Goal: Transaction & Acquisition: Book appointment/travel/reservation

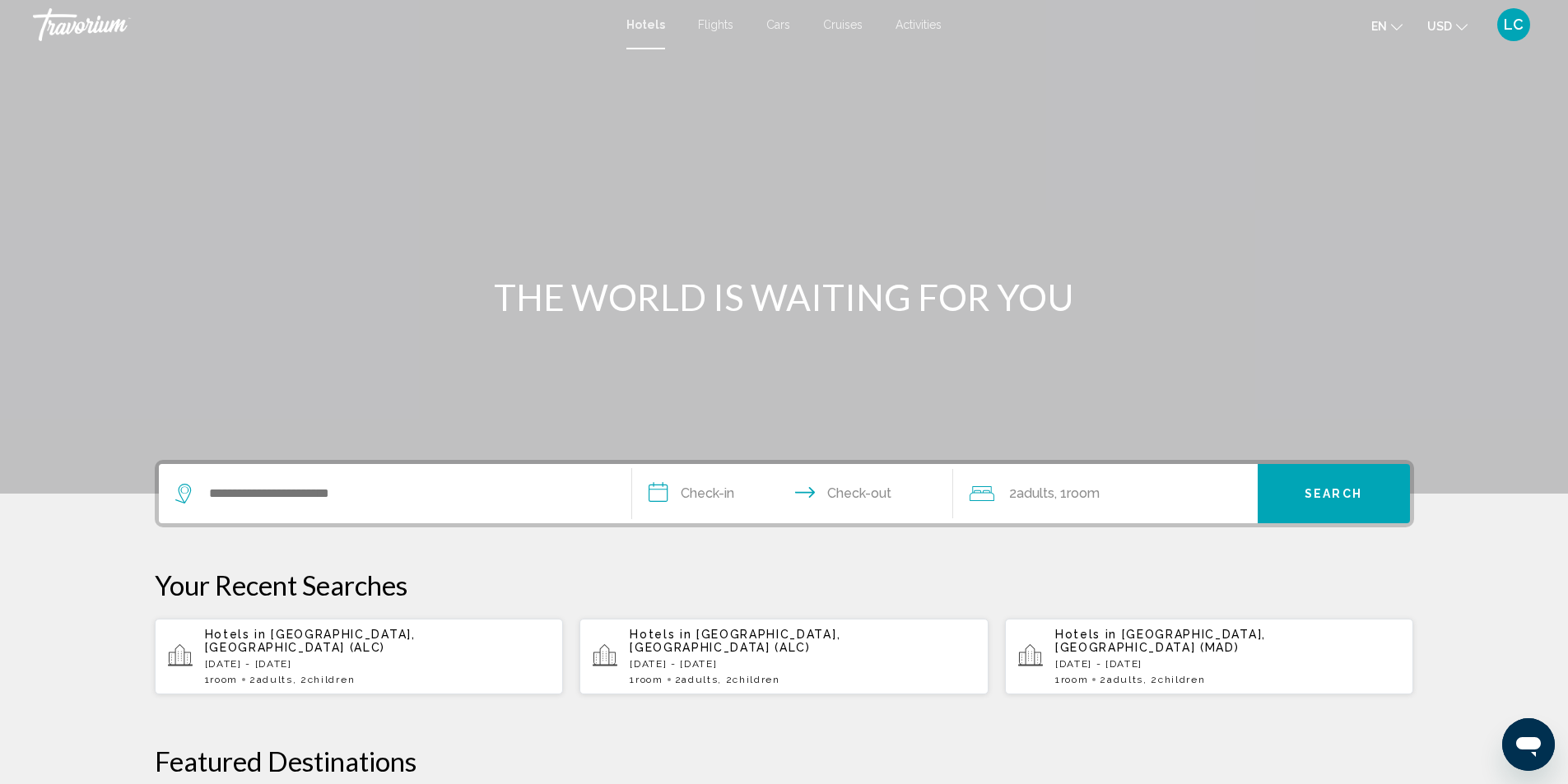
click at [382, 658] on p "[DATE] - [DATE]" at bounding box center [378, 664] width 346 height 12
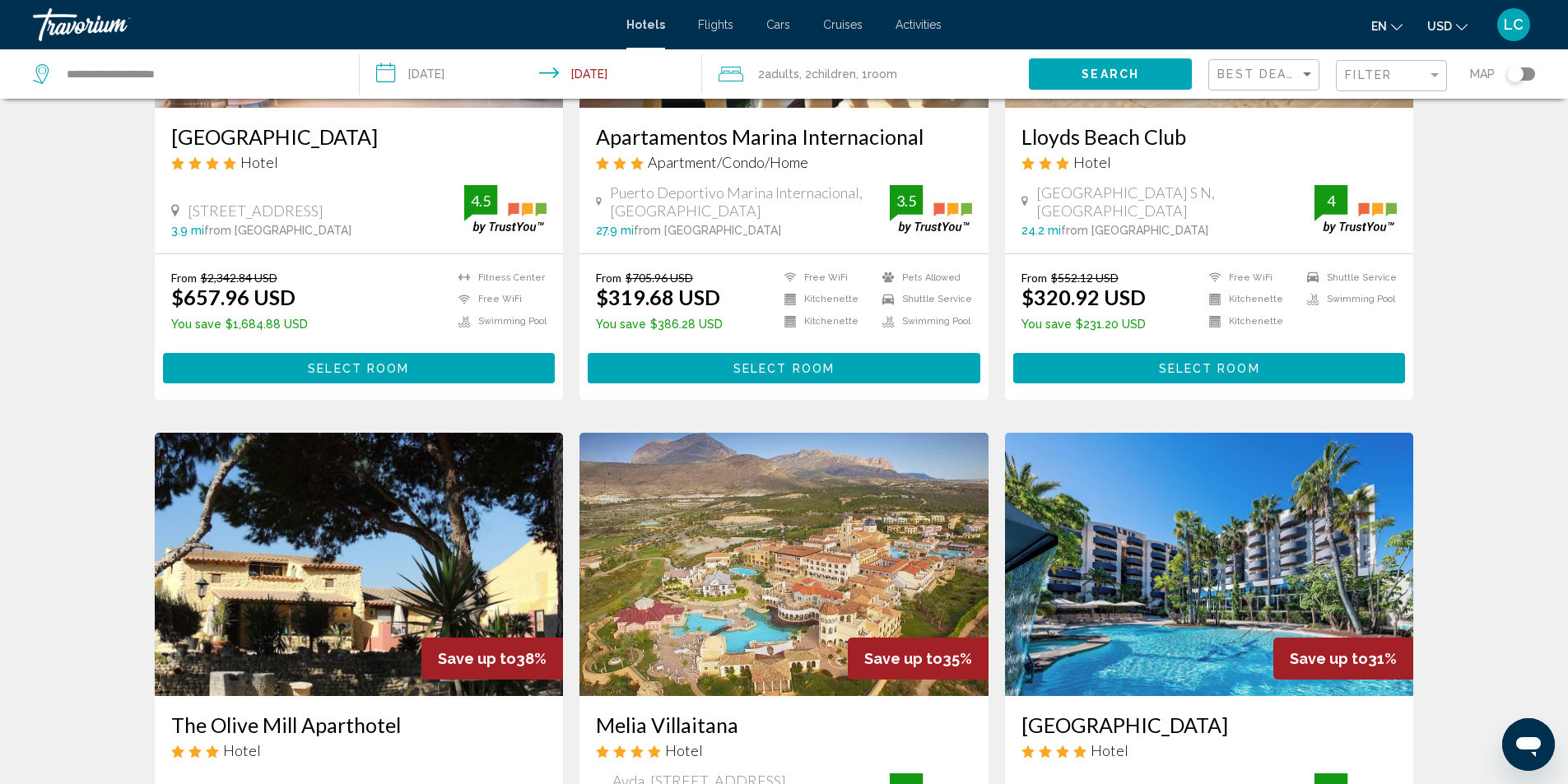
scroll to position [329, 0]
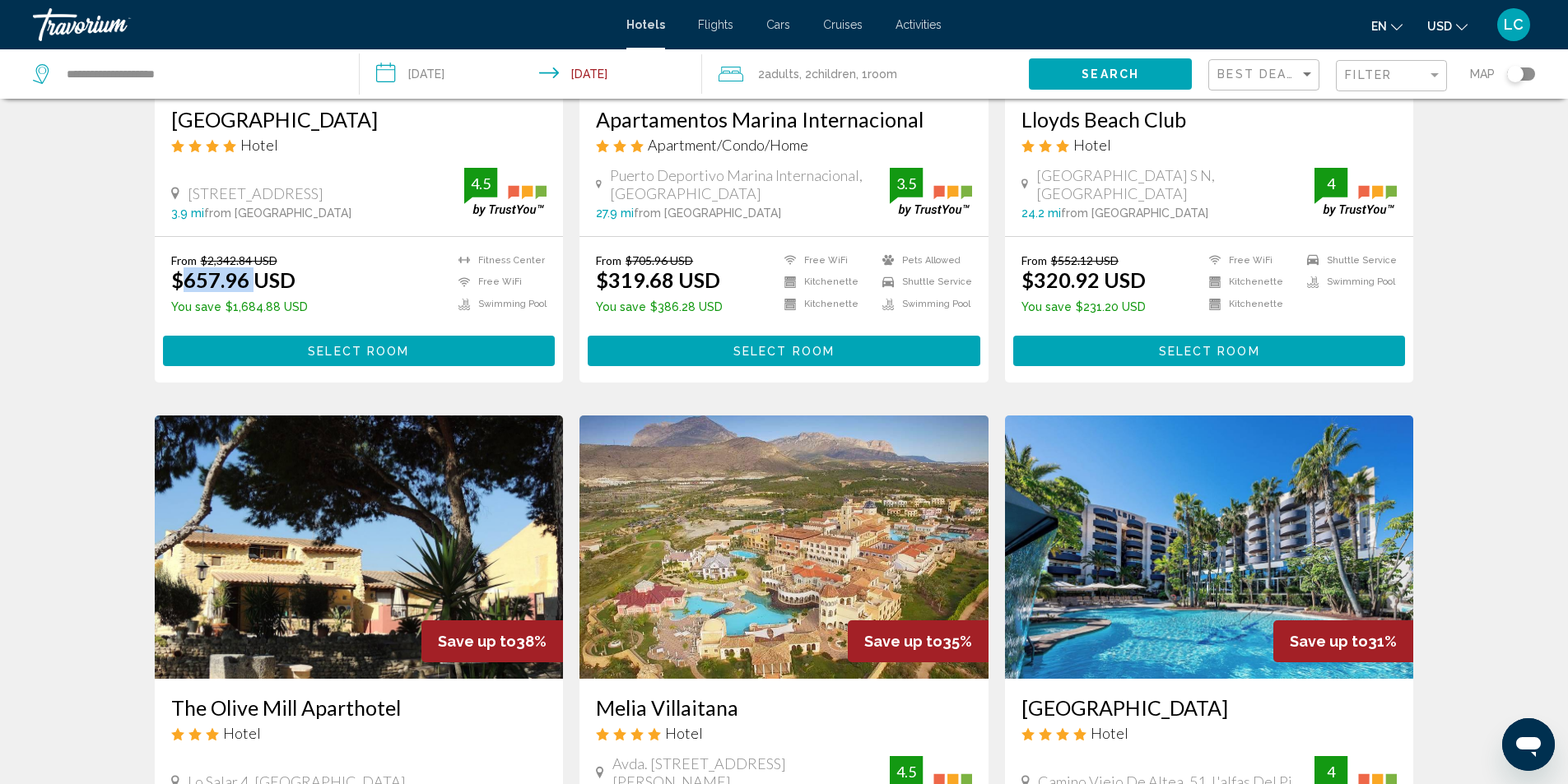
drag, startPoint x: 179, startPoint y: 278, endPoint x: 256, endPoint y: 275, distance: 77.1
click at [256, 275] on ins "$657.96 USD" at bounding box center [233, 279] width 124 height 24
drag, startPoint x: 173, startPoint y: 306, endPoint x: 296, endPoint y: 310, distance: 123.1
click at [296, 310] on p "You save $1,684.88 USD" at bounding box center [239, 307] width 137 height 14
click at [396, 353] on span "Select Room" at bounding box center [358, 351] width 101 height 14
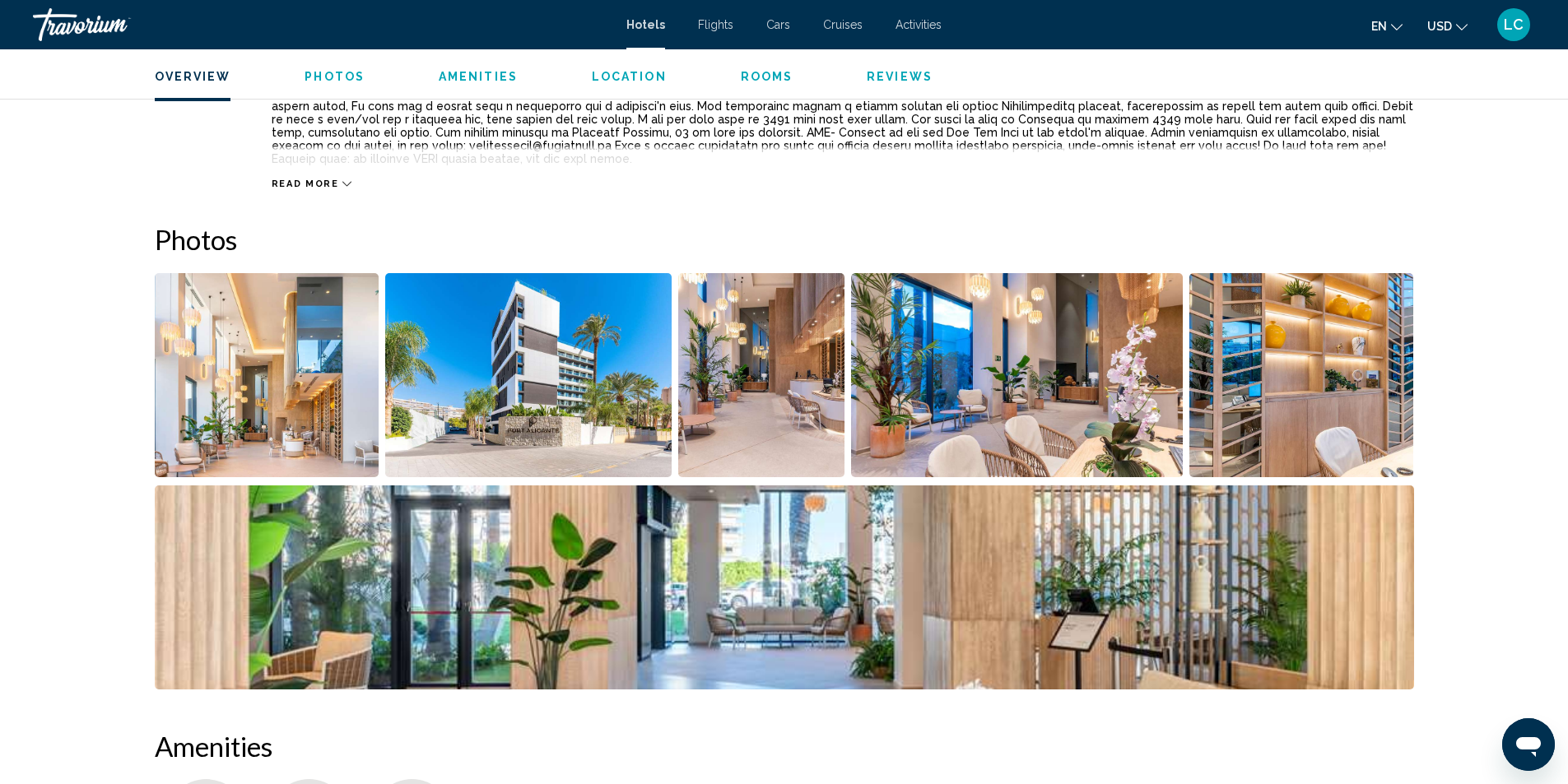
scroll to position [658, 0]
click at [296, 340] on img "Open full-screen image slider" at bounding box center [266, 375] width 224 height 204
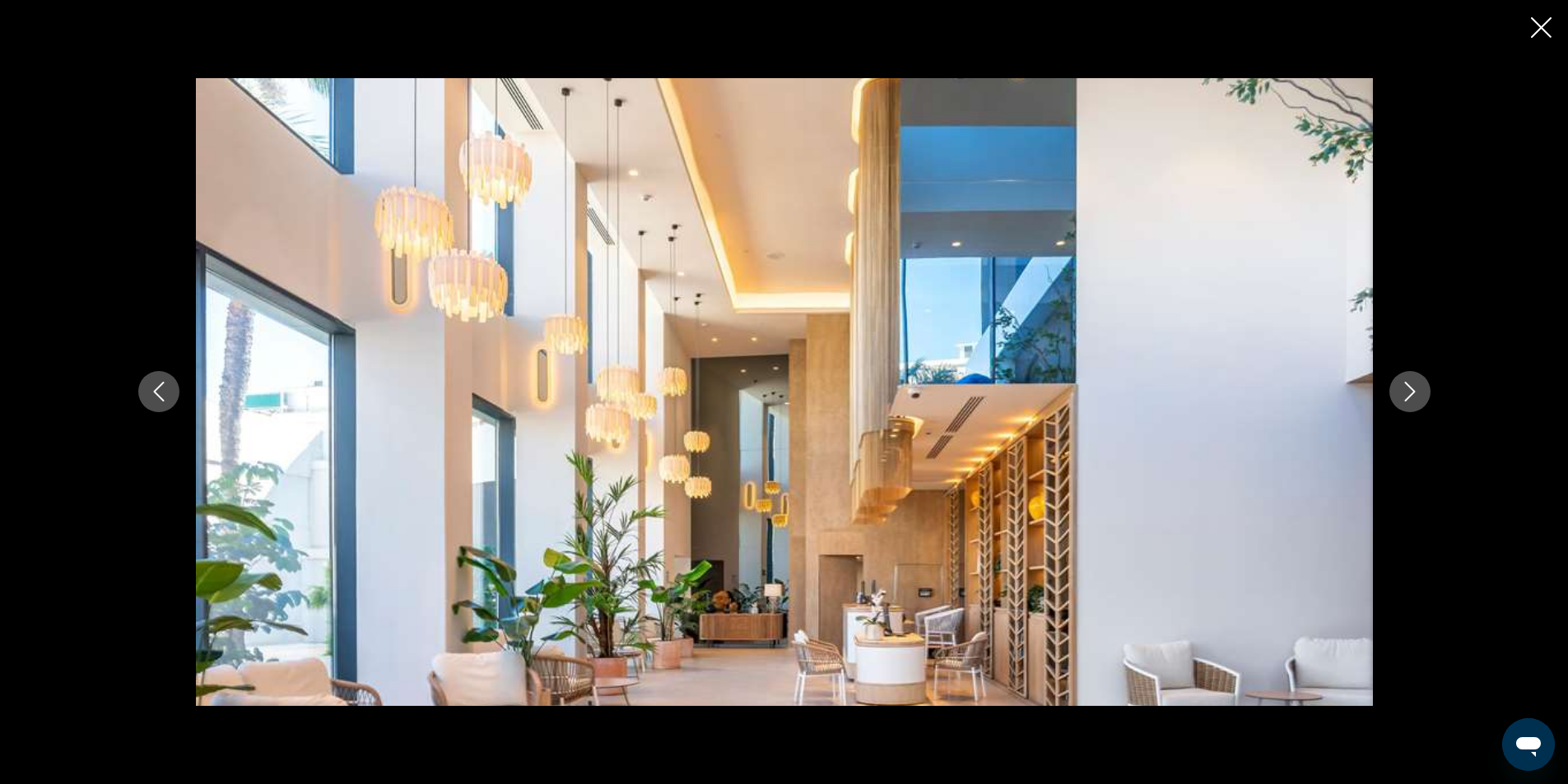
click at [1402, 383] on icon "Next image" at bounding box center [1410, 391] width 19 height 19
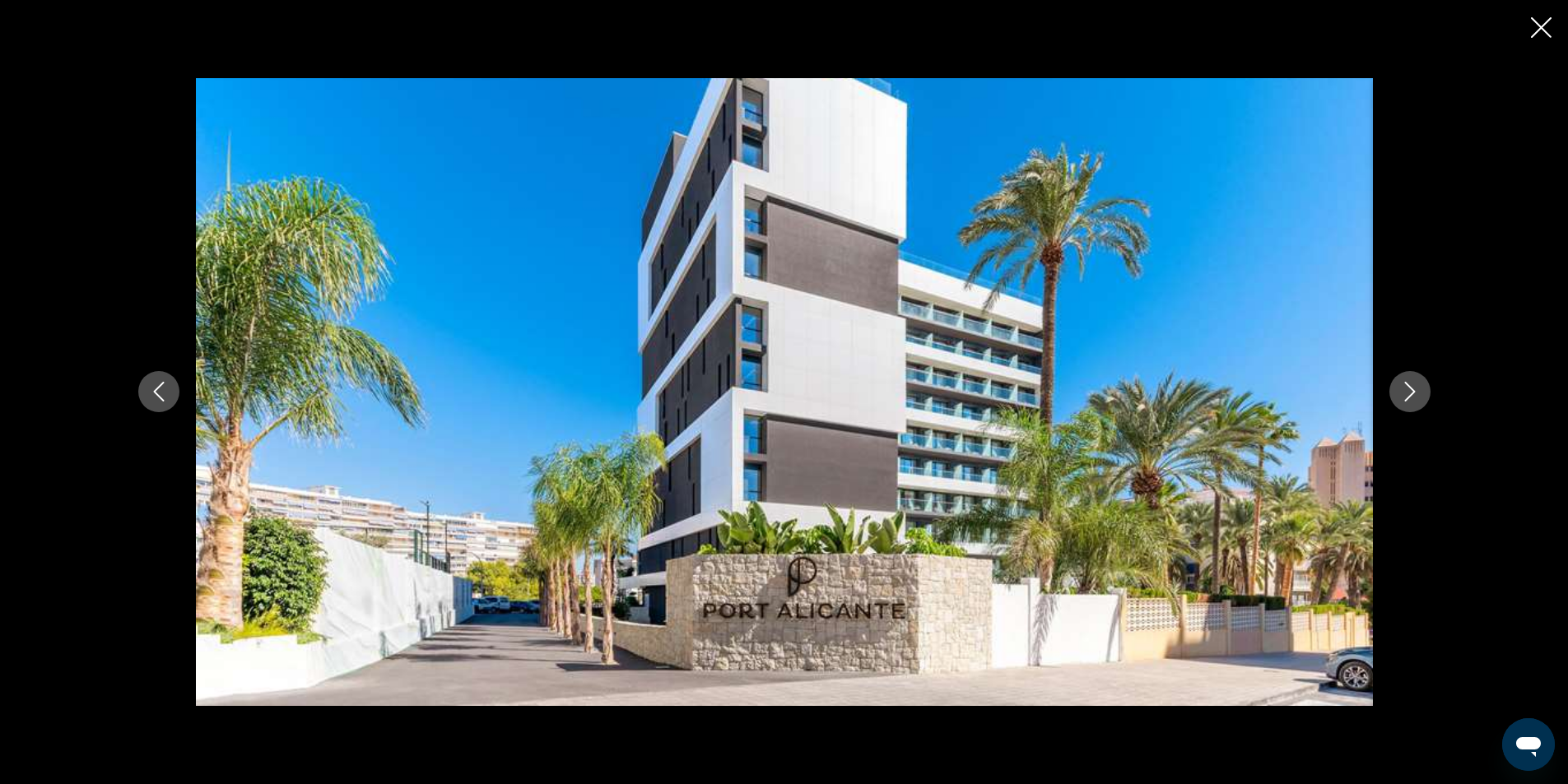
click at [1401, 384] on icon "Next image" at bounding box center [1410, 391] width 19 height 19
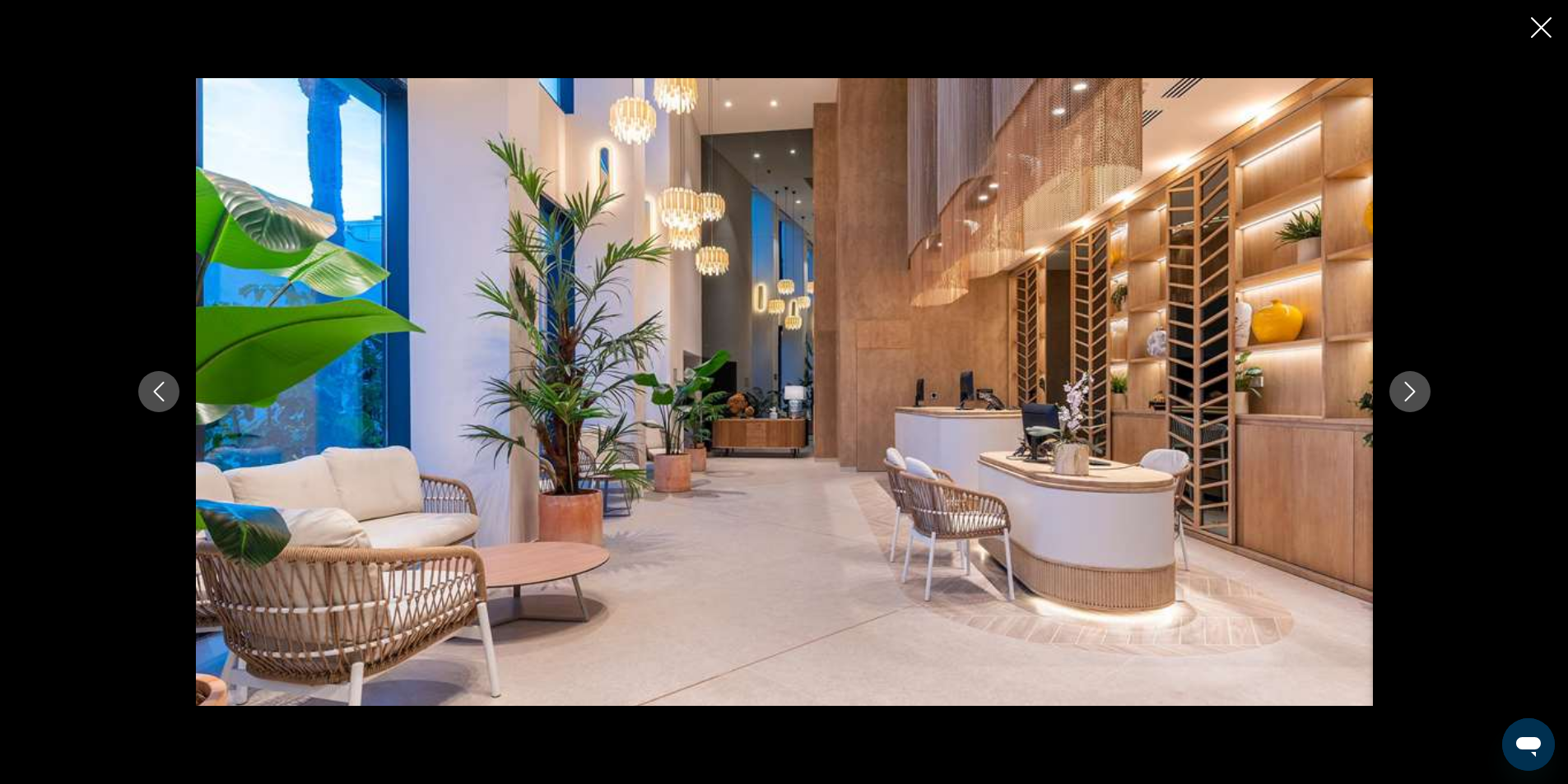
click at [1401, 384] on icon "Next image" at bounding box center [1410, 391] width 19 height 19
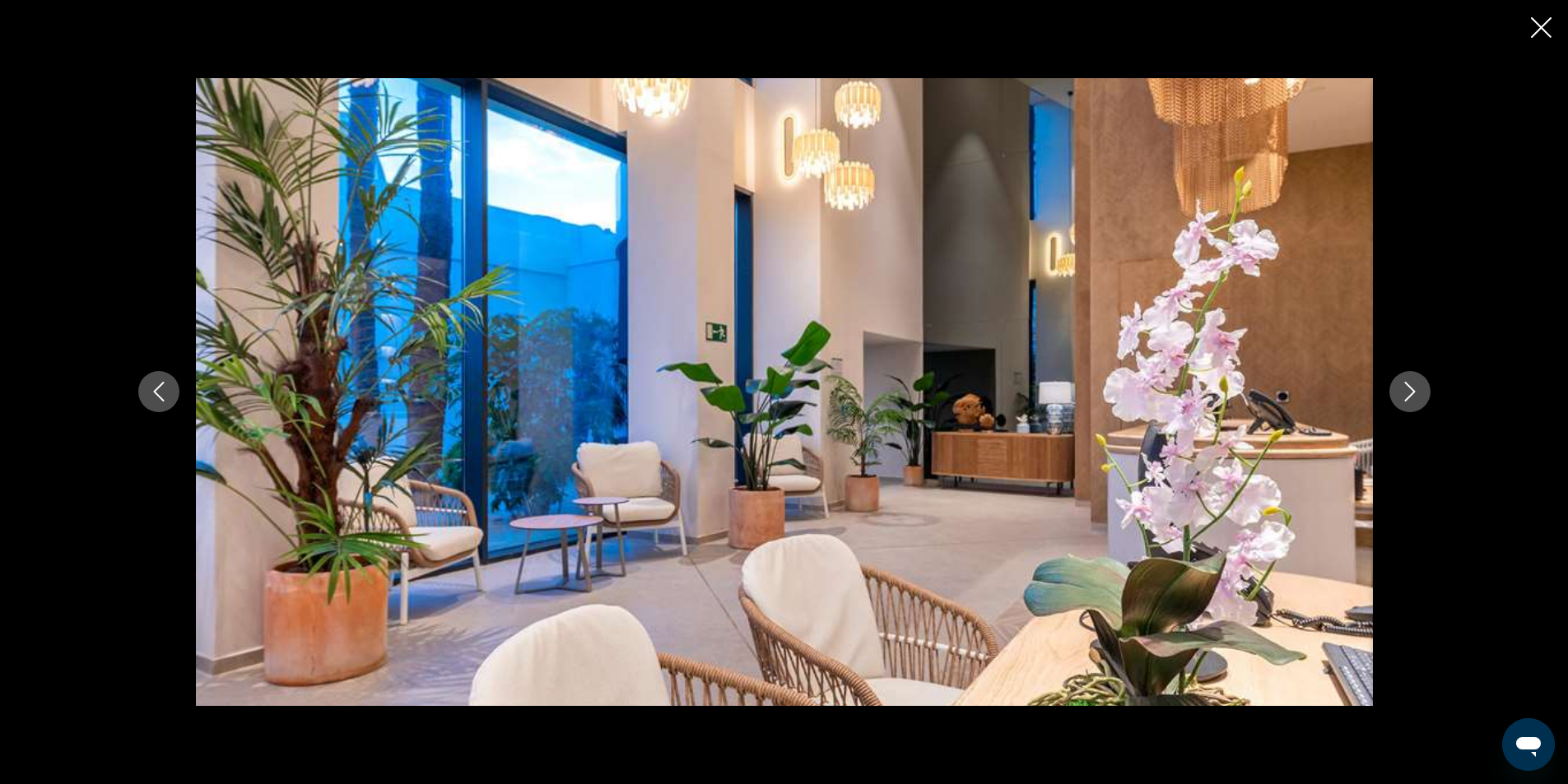
click at [1401, 384] on icon "Next image" at bounding box center [1410, 391] width 19 height 19
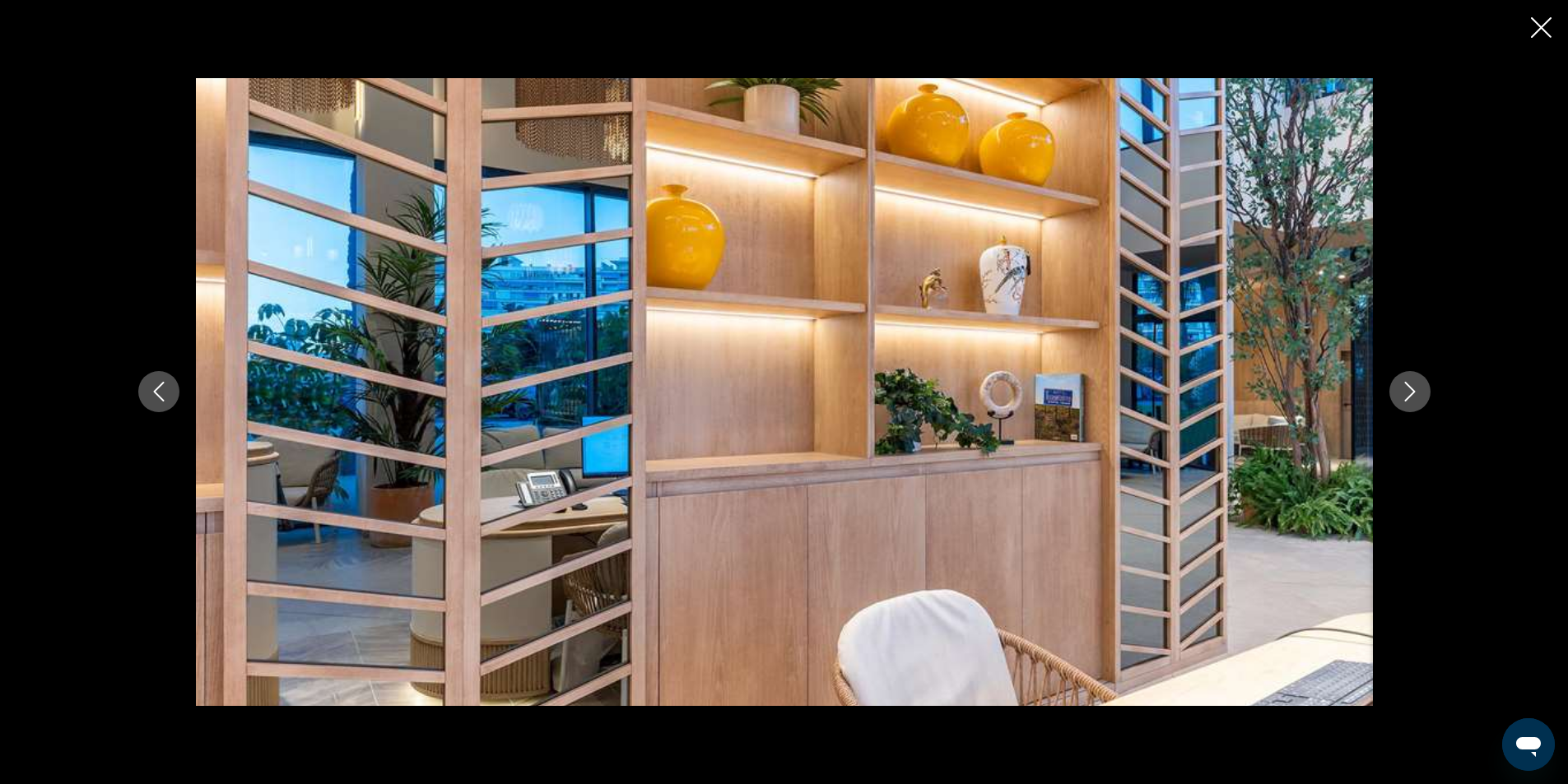
click at [1401, 384] on icon "Next image" at bounding box center [1410, 391] width 19 height 19
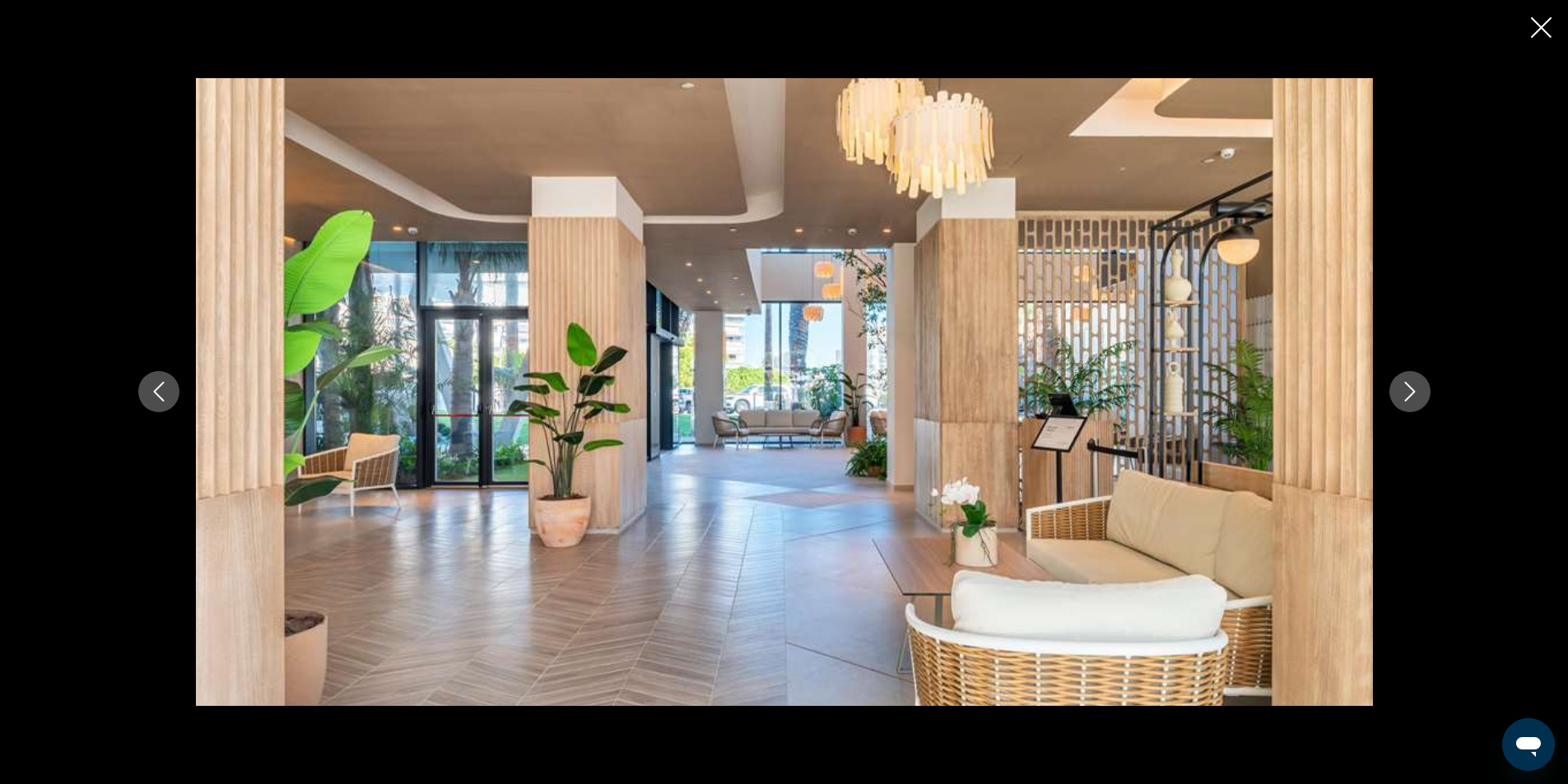
click at [1401, 384] on icon "Next image" at bounding box center [1410, 391] width 19 height 19
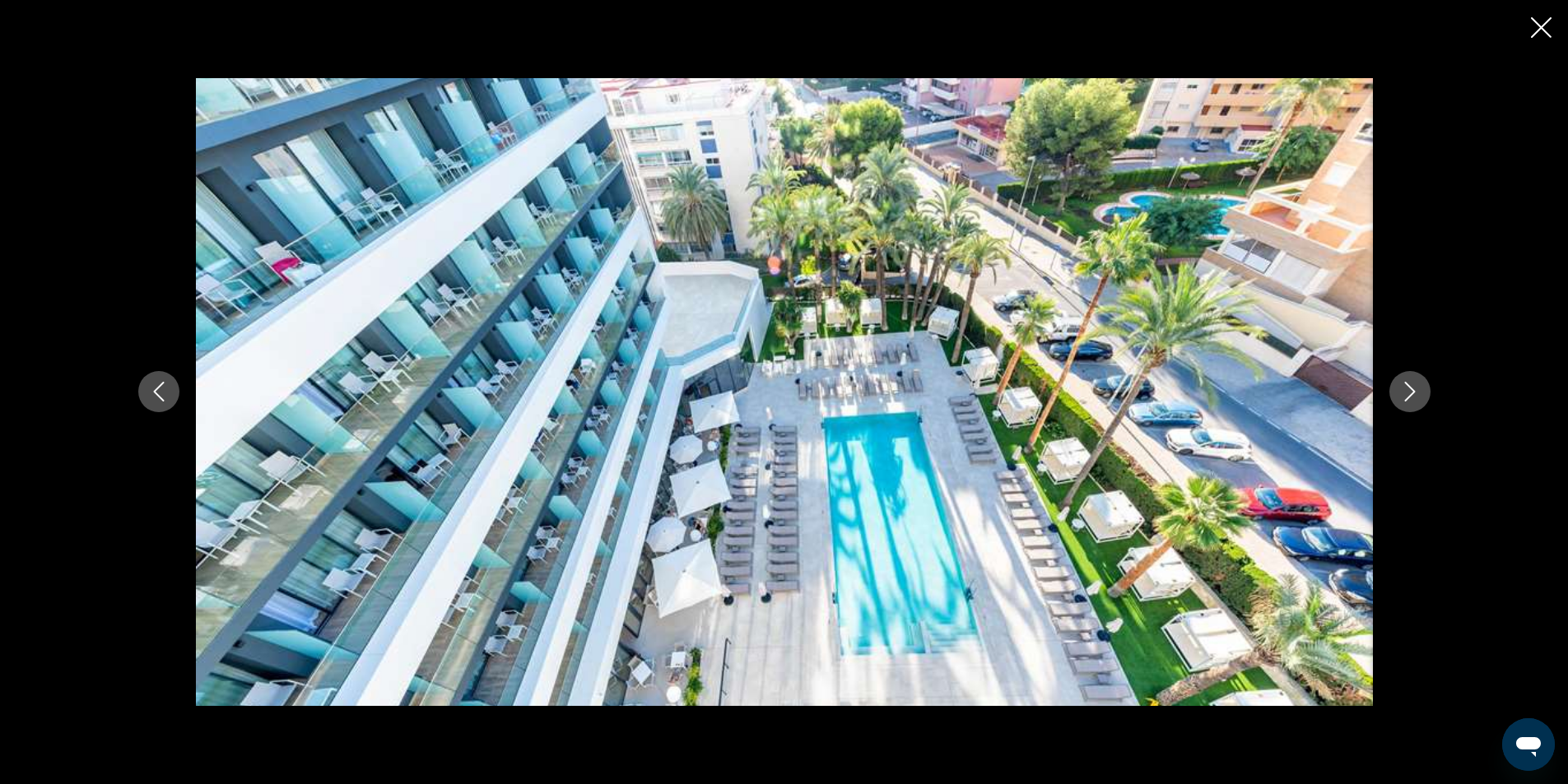
click at [1401, 384] on icon "Next image" at bounding box center [1410, 391] width 19 height 19
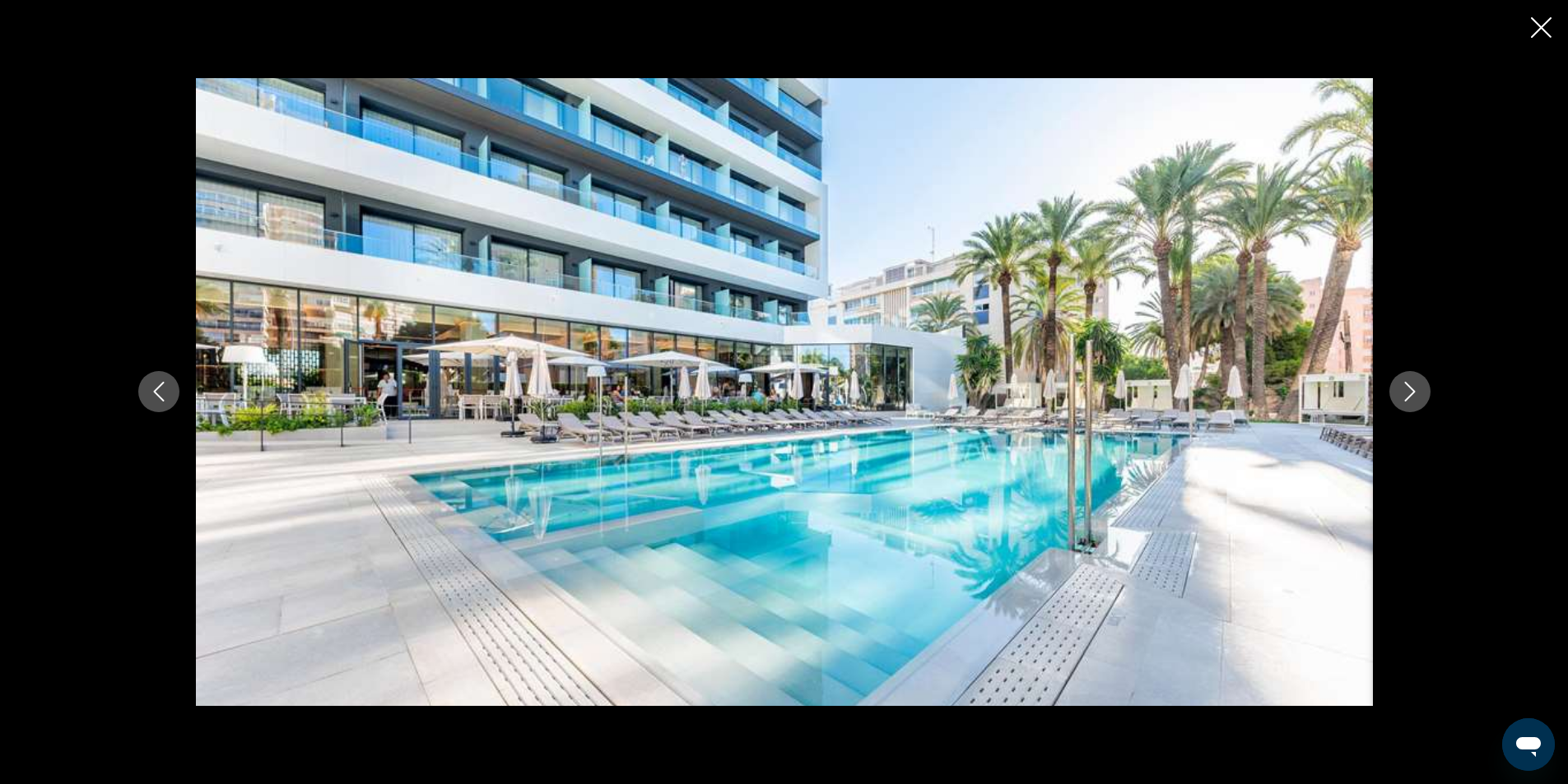
click at [1401, 384] on icon "Next image" at bounding box center [1410, 391] width 19 height 19
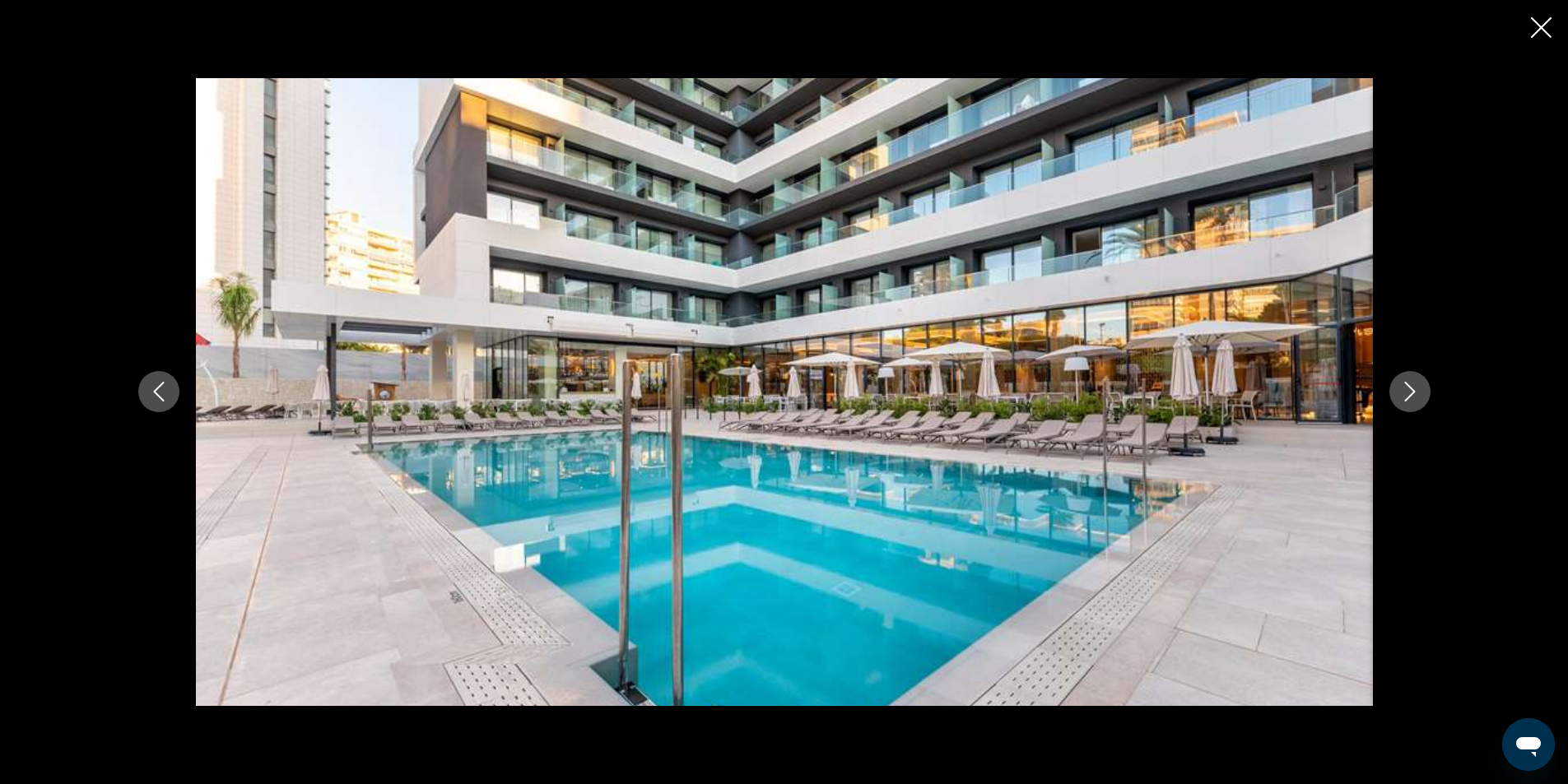
click at [1401, 384] on icon "Next image" at bounding box center [1410, 391] width 19 height 19
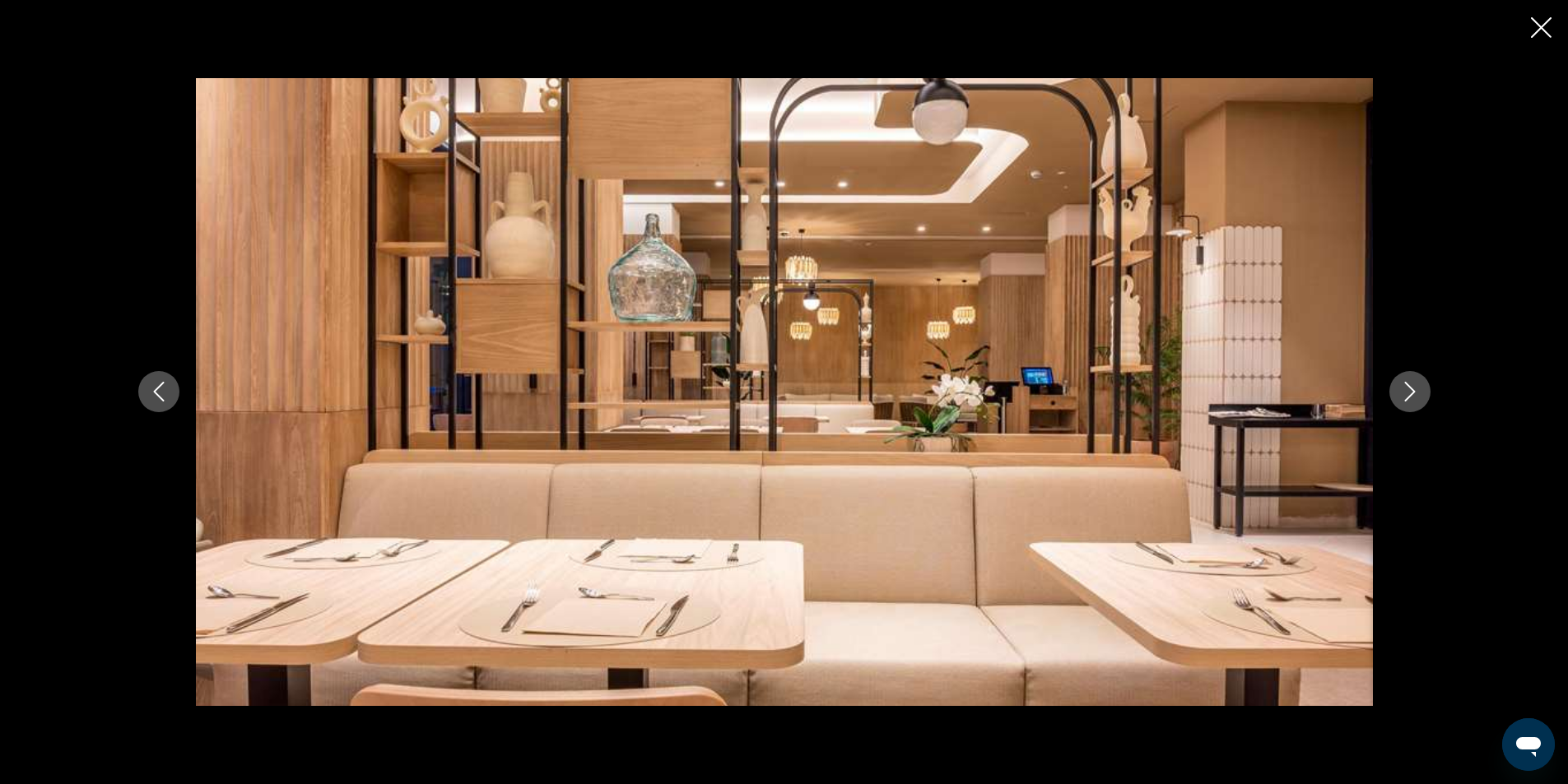
click at [1401, 384] on icon "Next image" at bounding box center [1410, 391] width 19 height 19
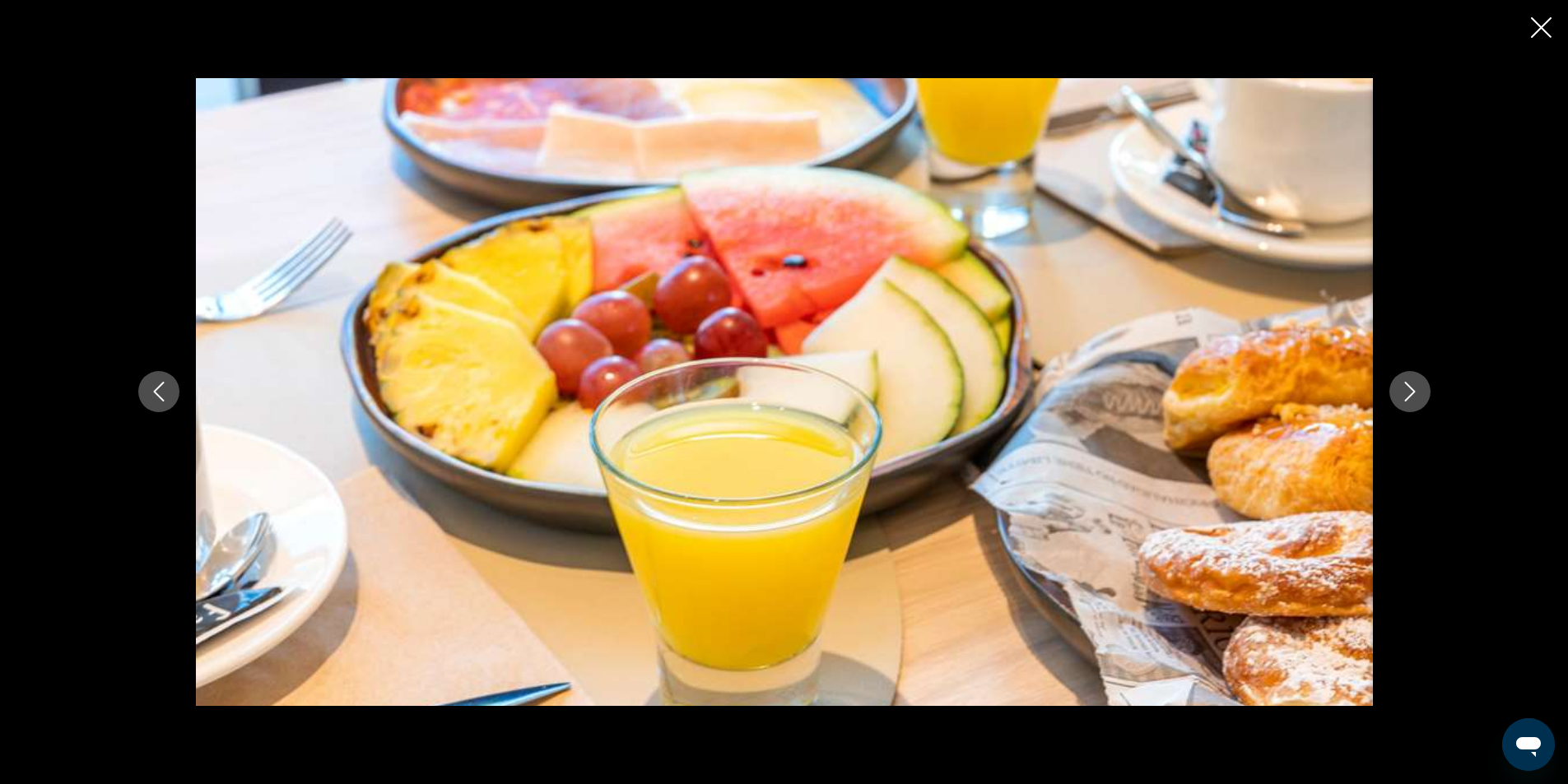
click at [1401, 384] on icon "Next image" at bounding box center [1410, 391] width 19 height 19
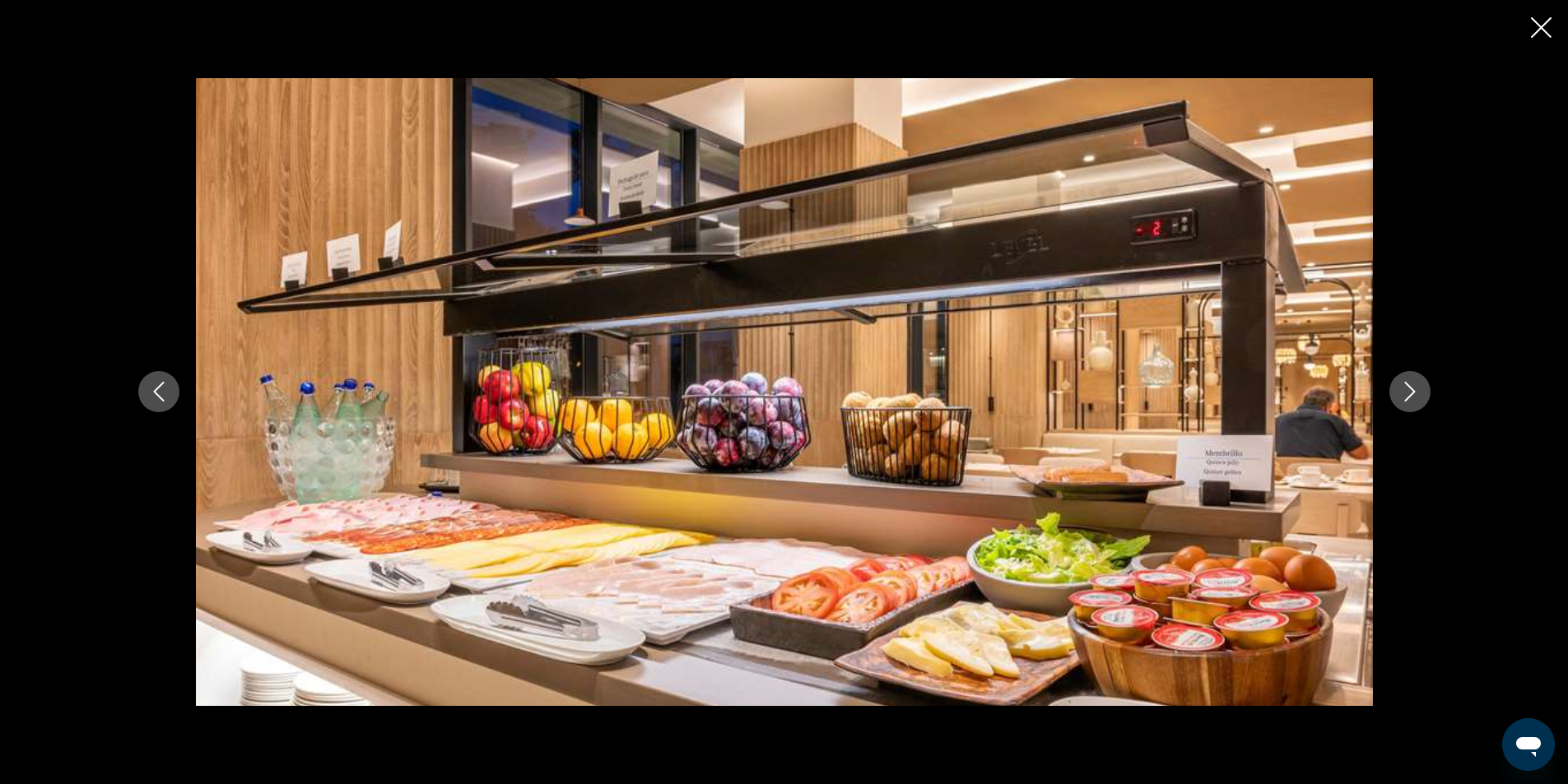
click at [1427, 392] on button "Next image" at bounding box center [1410, 391] width 41 height 41
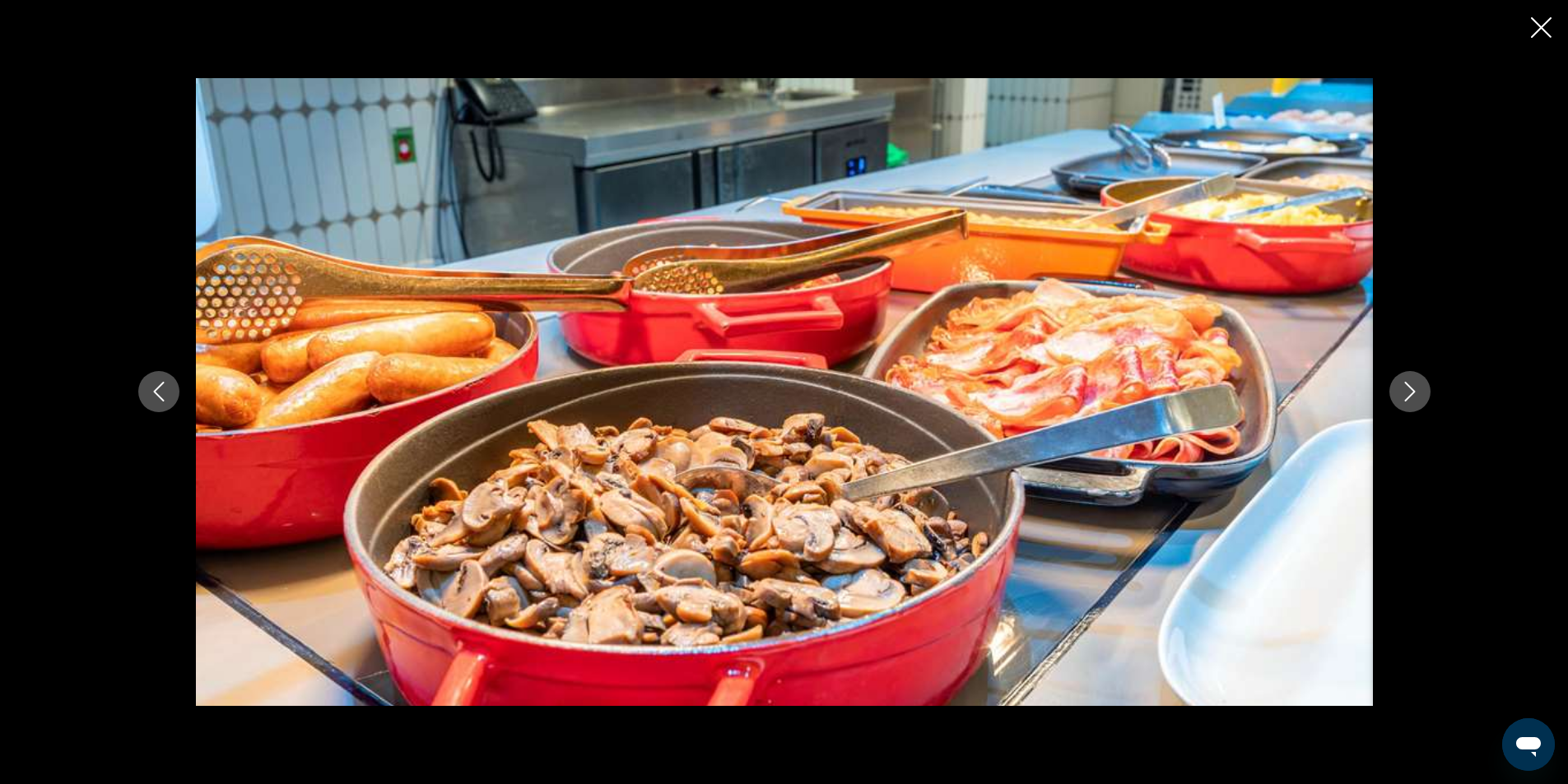
click at [1550, 16] on button "Close slideshow" at bounding box center [1541, 29] width 20 height 25
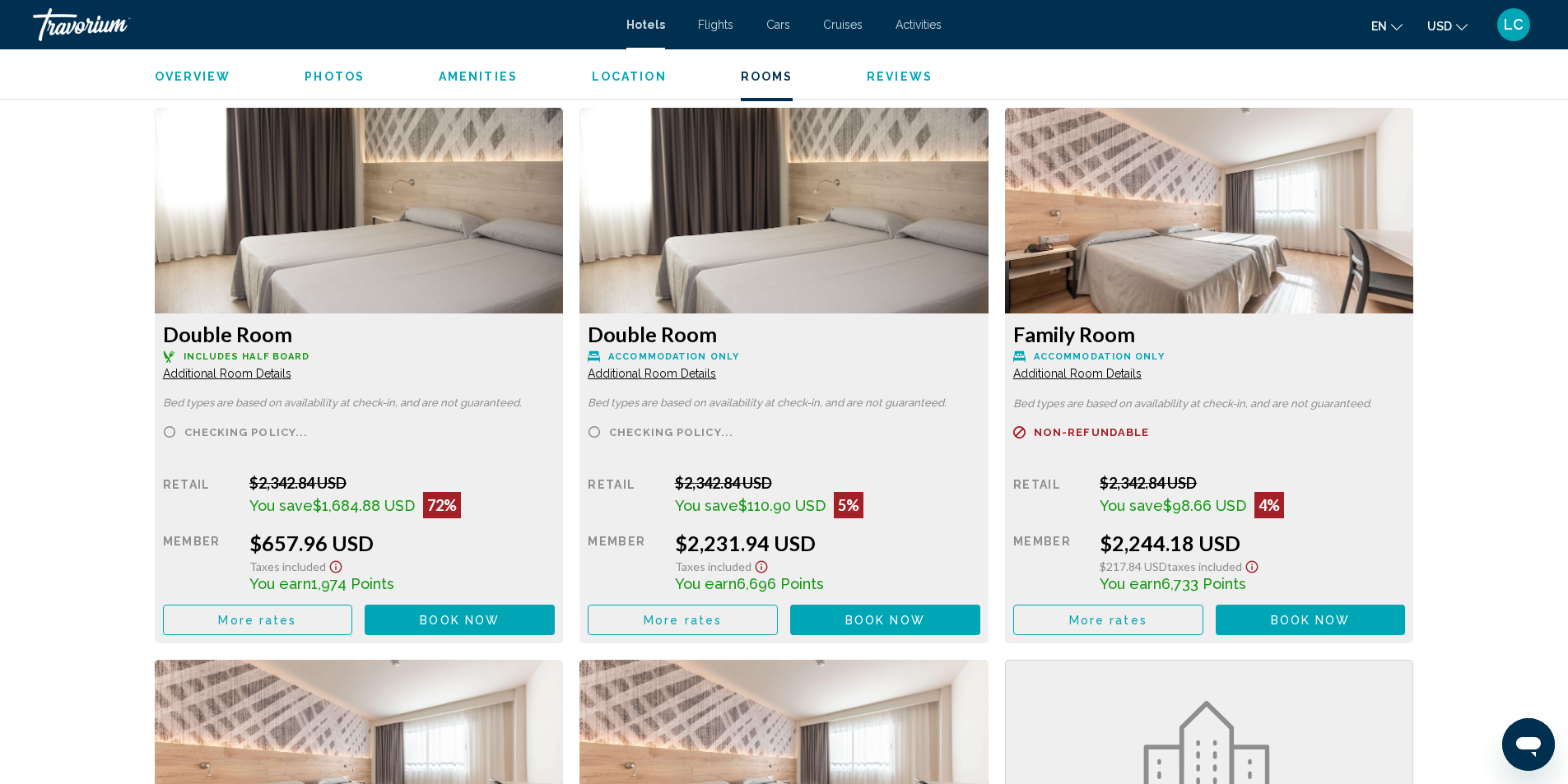
scroll to position [2303, 0]
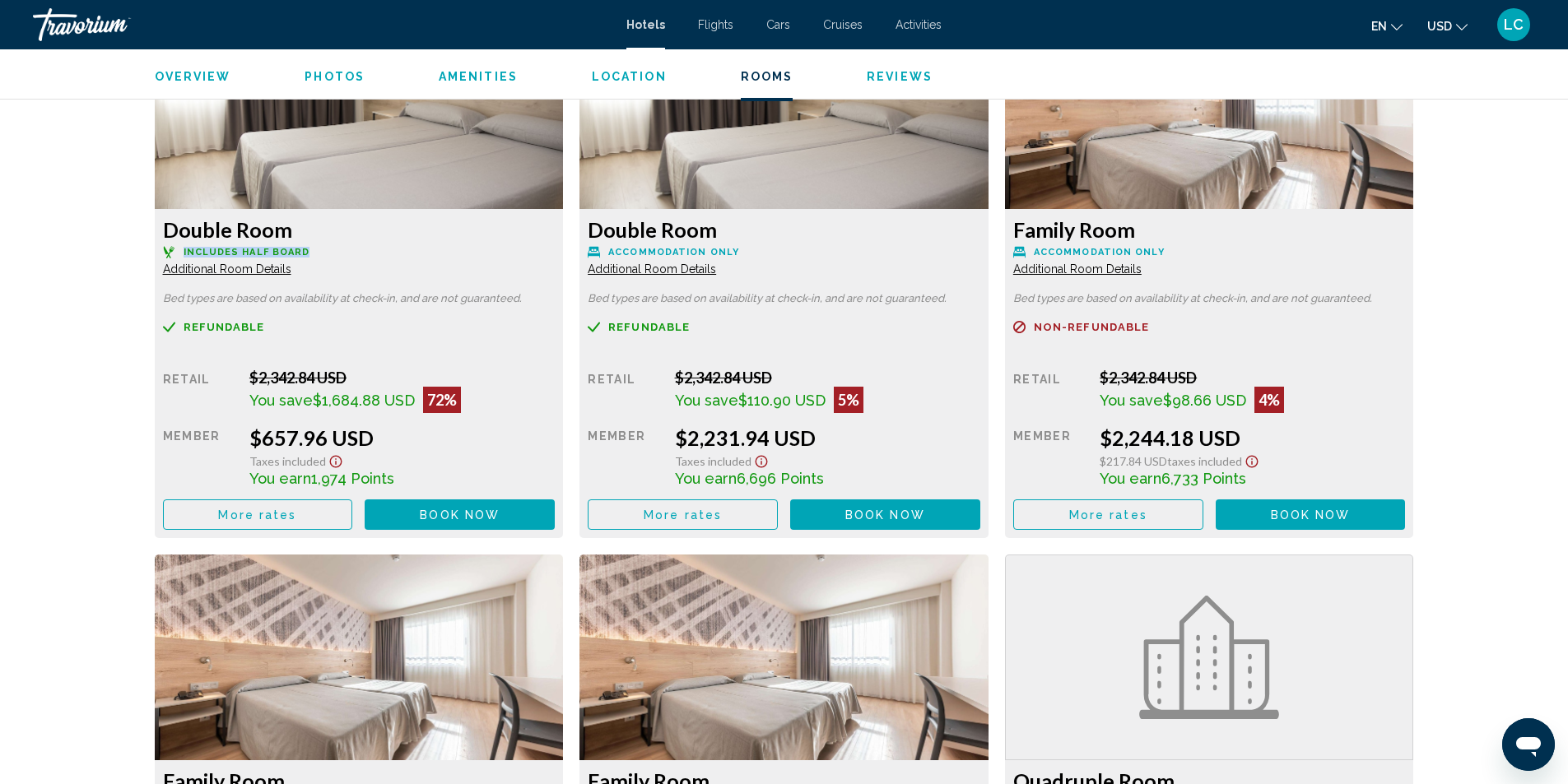
drag, startPoint x: 176, startPoint y: 234, endPoint x: 306, endPoint y: 240, distance: 130.1
click at [306, 245] on p "Includes Half Board" at bounding box center [359, 251] width 392 height 13
drag, startPoint x: 250, startPoint y: 417, endPoint x: 370, endPoint y: 417, distance: 120.0
click at [370, 425] on div "$657.96 USD" at bounding box center [402, 437] width 306 height 24
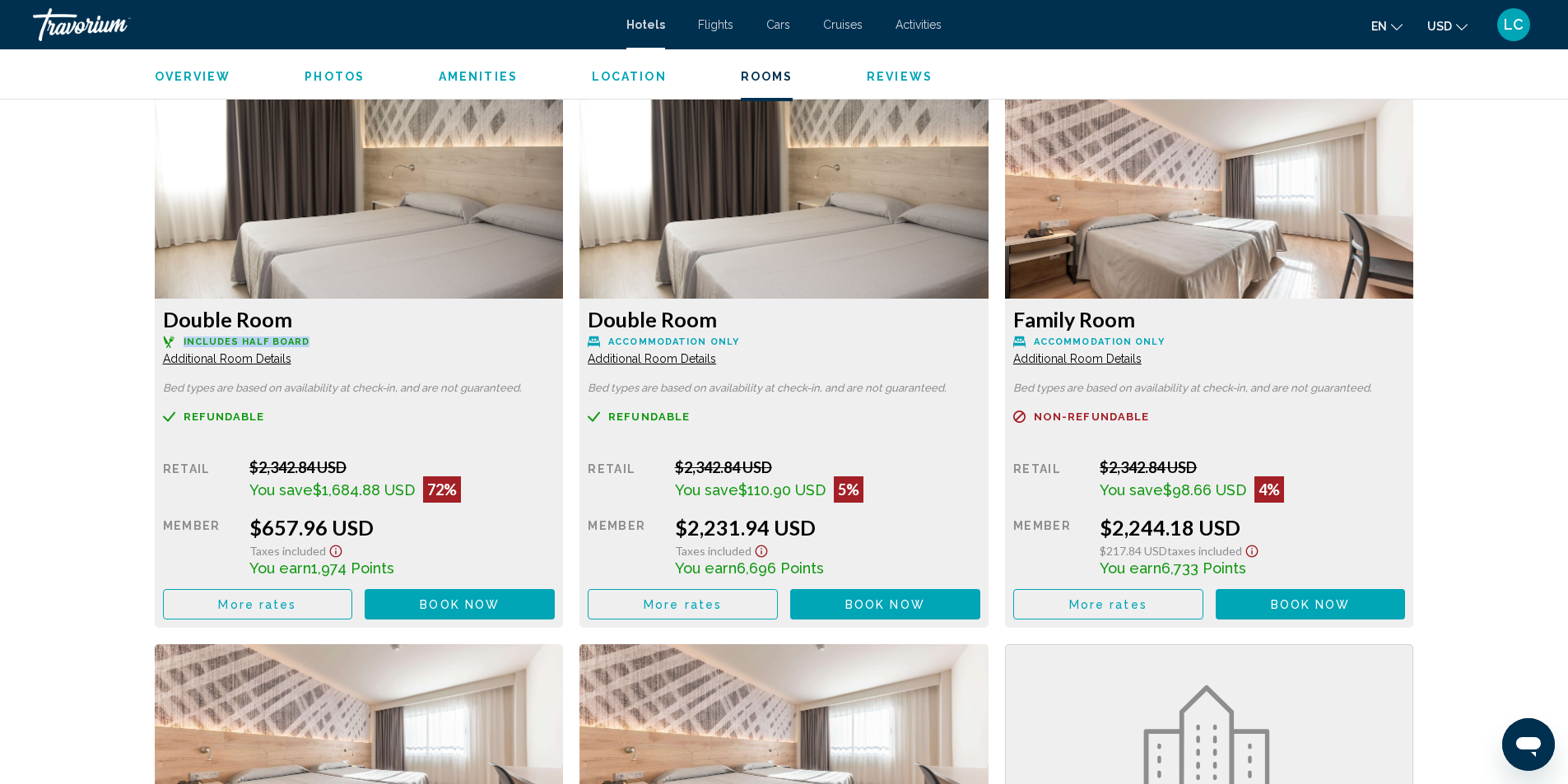
scroll to position [2221, 0]
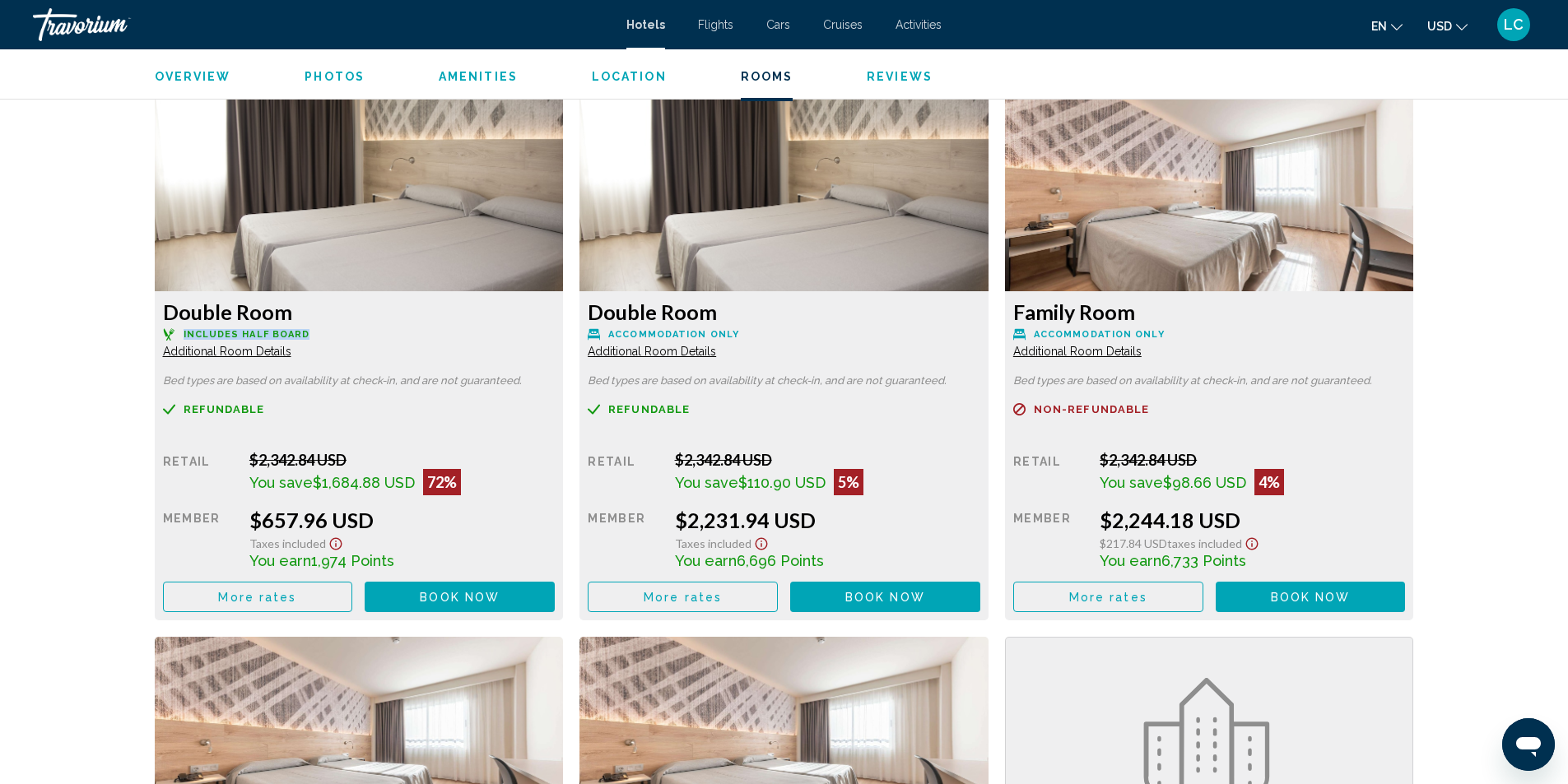
click at [314, 581] on button "More rates" at bounding box center [258, 596] width 190 height 30
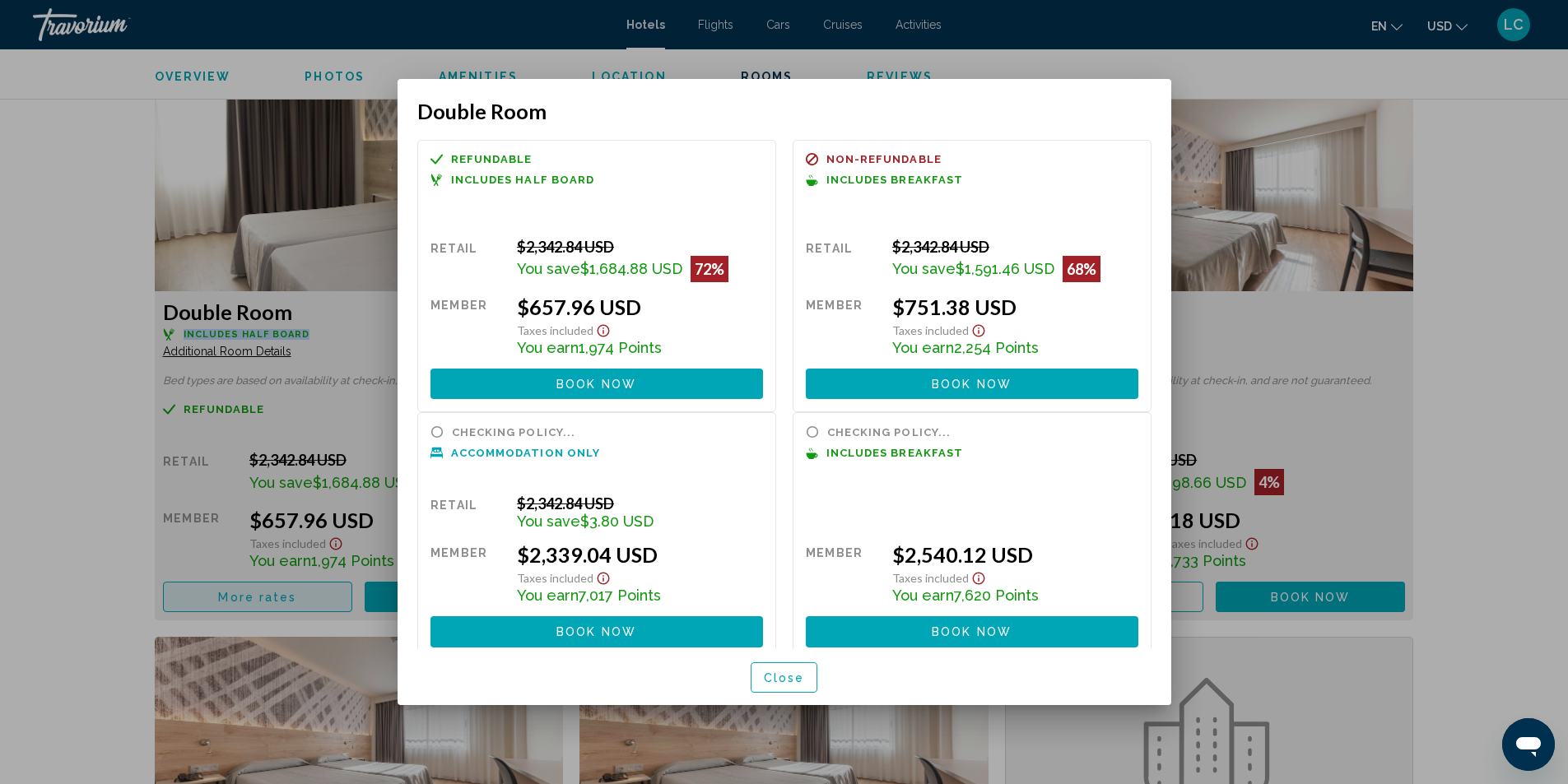
scroll to position [0, 0]
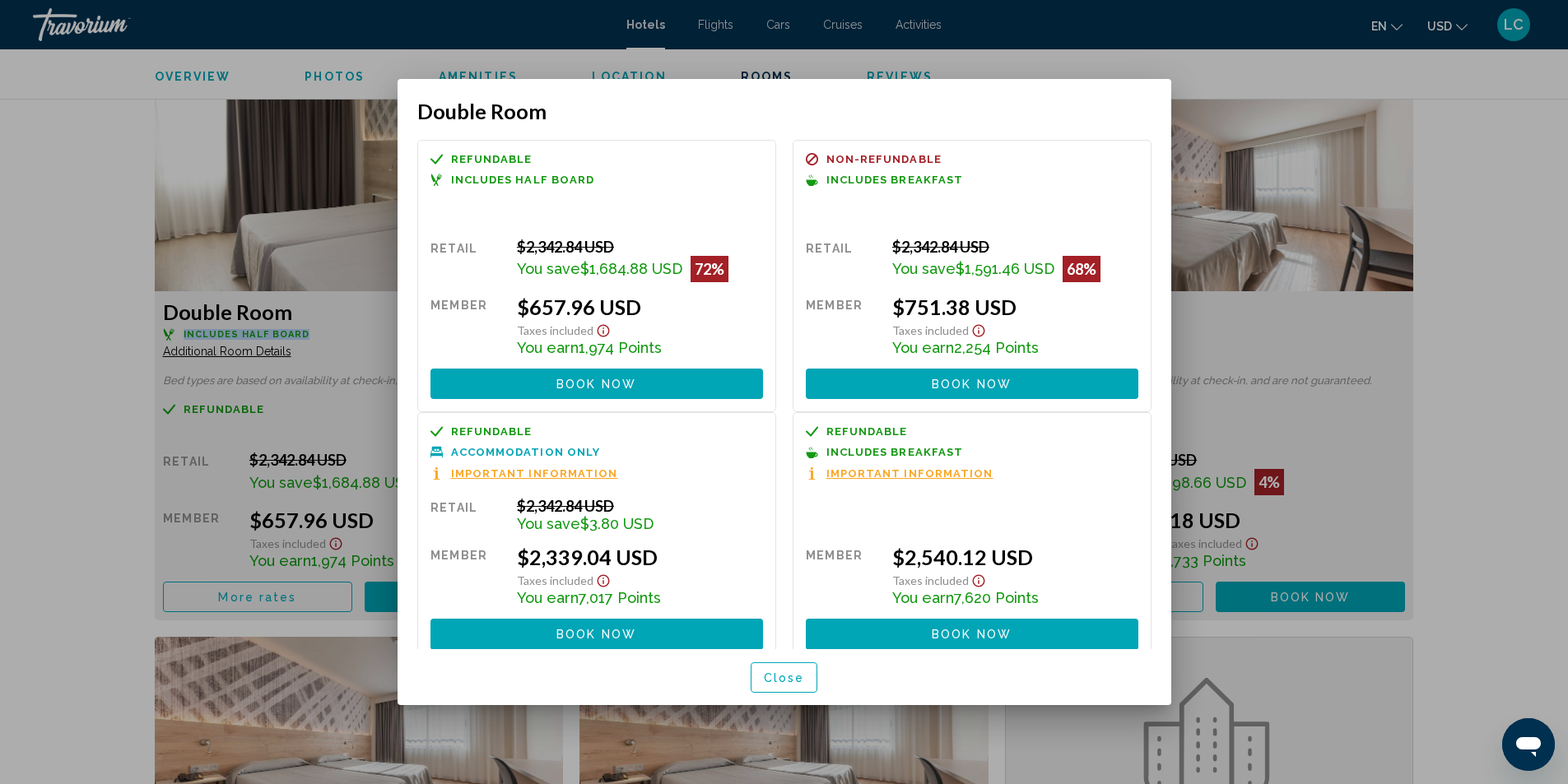
drag, startPoint x: 509, startPoint y: 297, endPoint x: 651, endPoint y: 306, distance: 142.3
click at [651, 306] on div "Retail $2,342.84 USD You save $1,684.88 USD 72% when you redeem Member $657.96 …" at bounding box center [596, 318] width 332 height 161
click at [1186, 68] on div at bounding box center [784, 392] width 1568 height 784
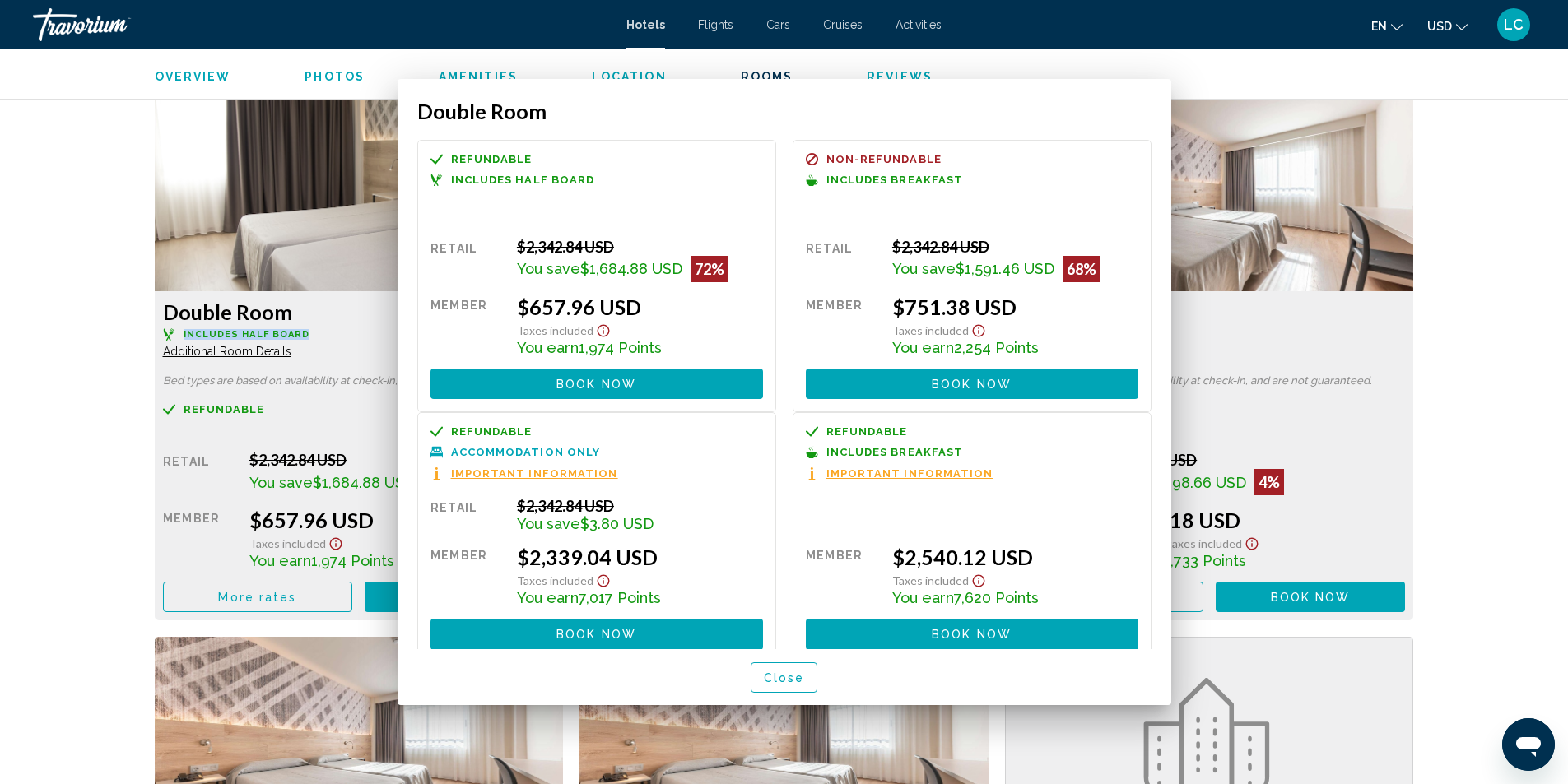
scroll to position [2221, 0]
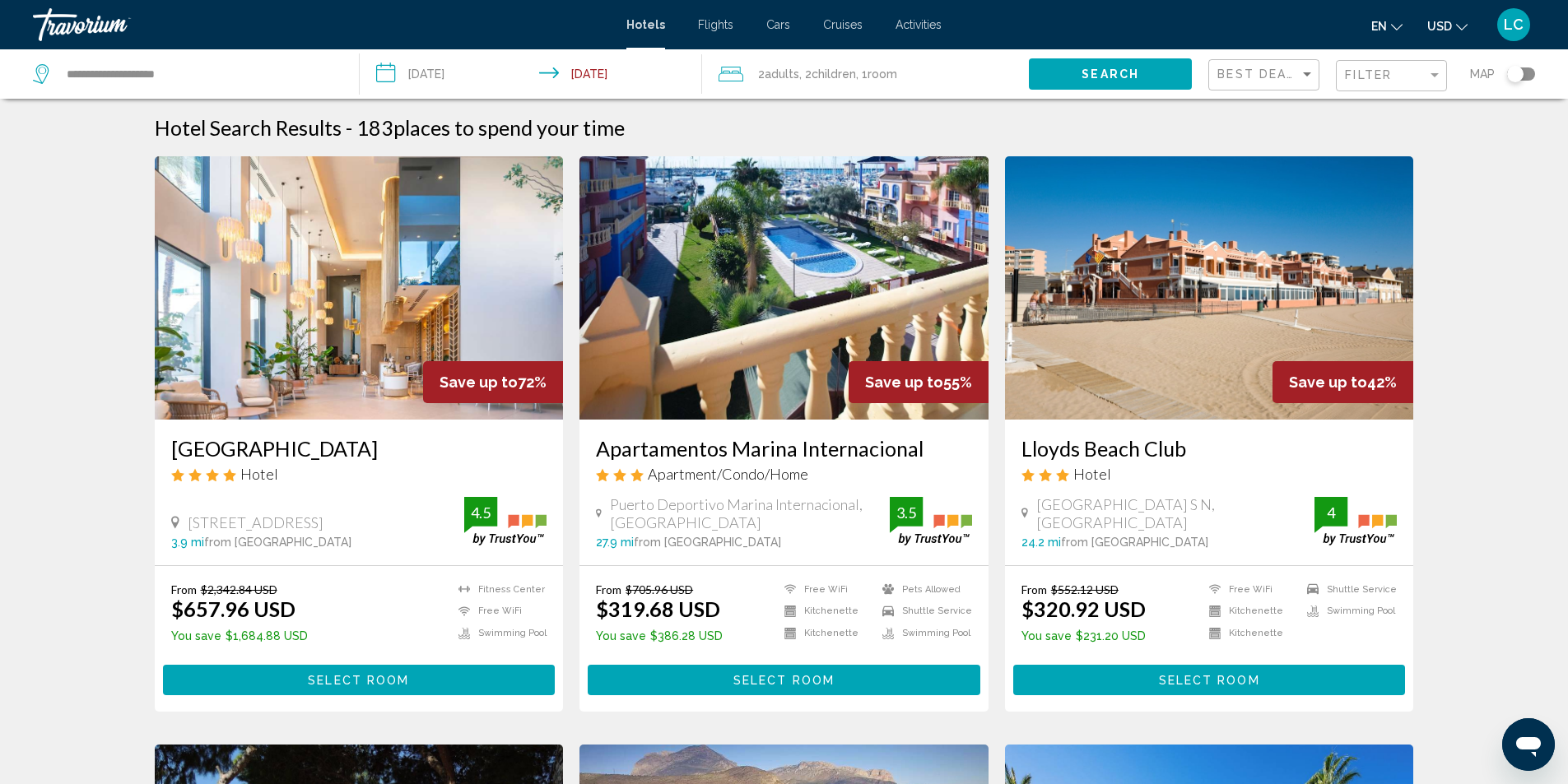
click at [851, 310] on img "Main content" at bounding box center [784, 287] width 409 height 263
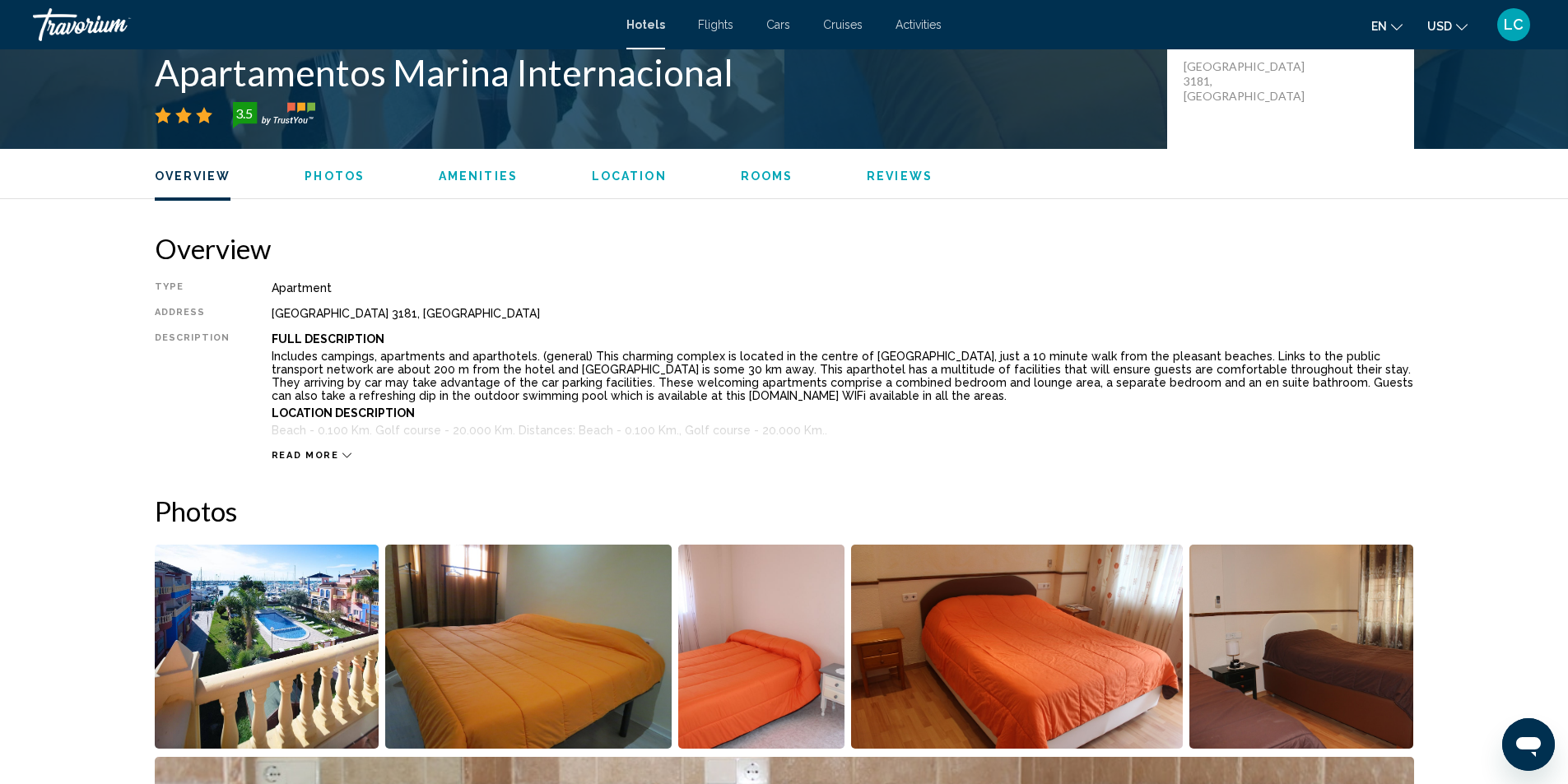
scroll to position [575, 0]
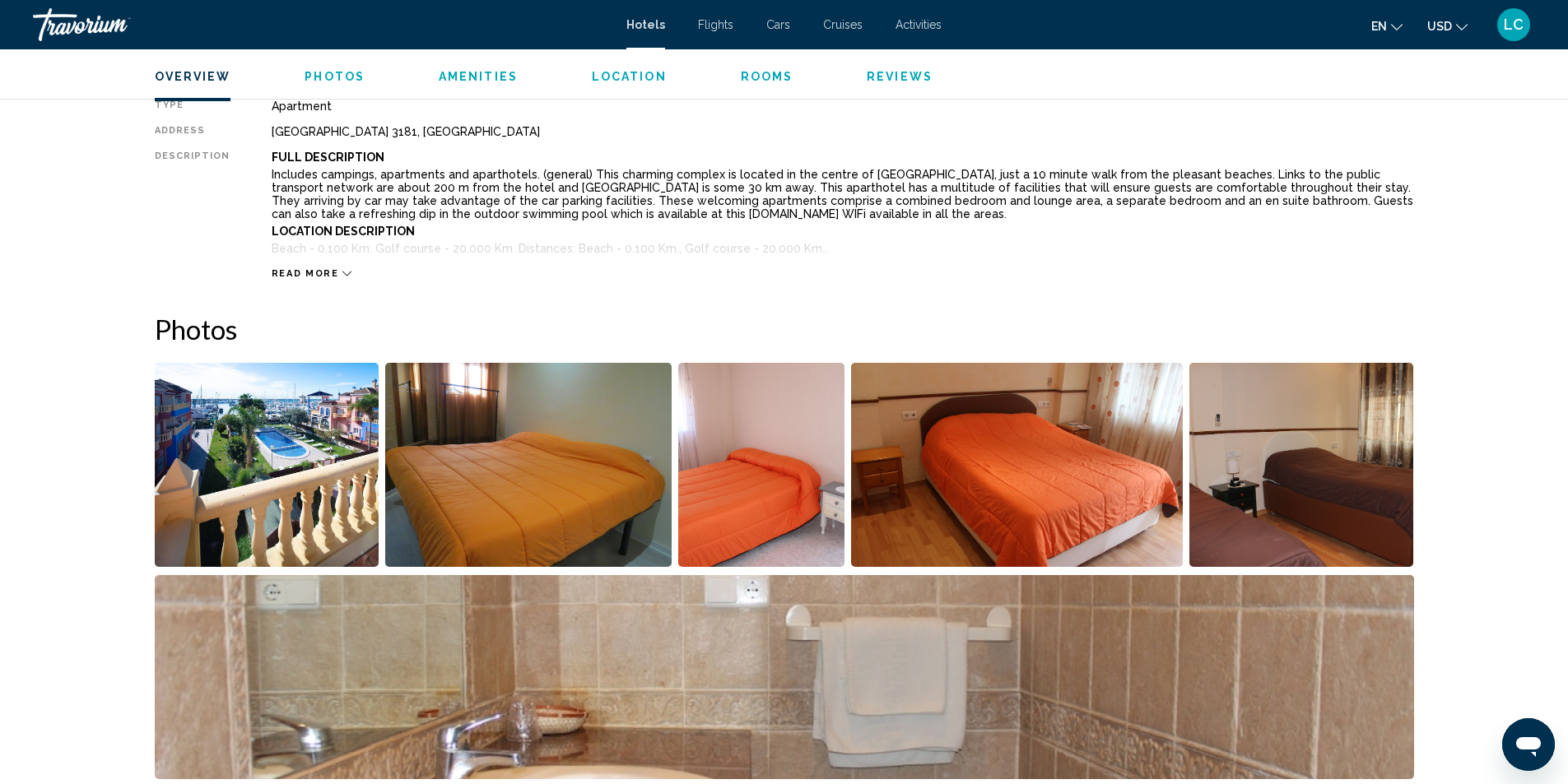
click at [227, 528] on img "Open full-screen image slider" at bounding box center [266, 465] width 224 height 204
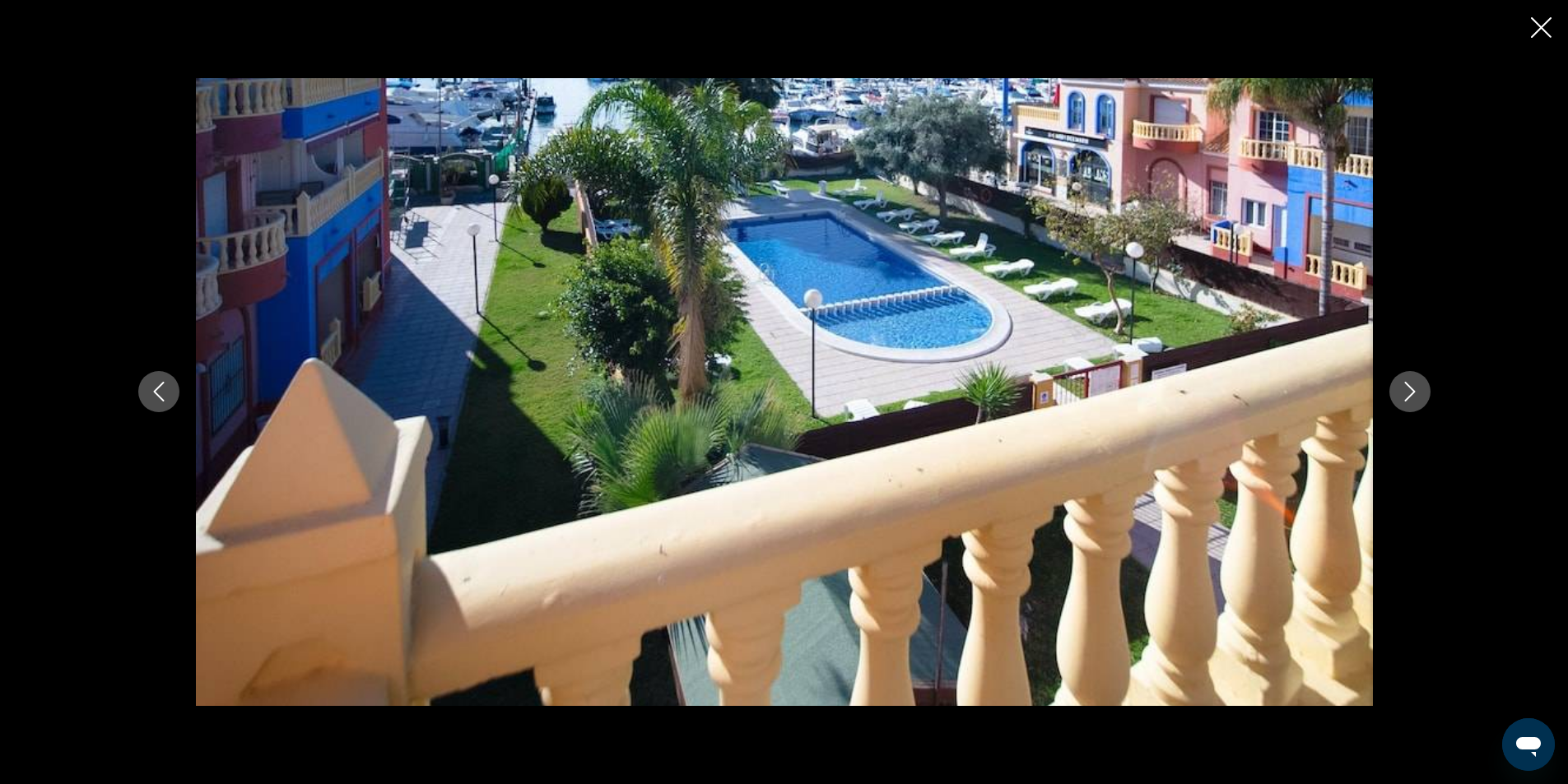
scroll to position [329, 0]
click at [1397, 394] on button "Next image" at bounding box center [1410, 391] width 41 height 41
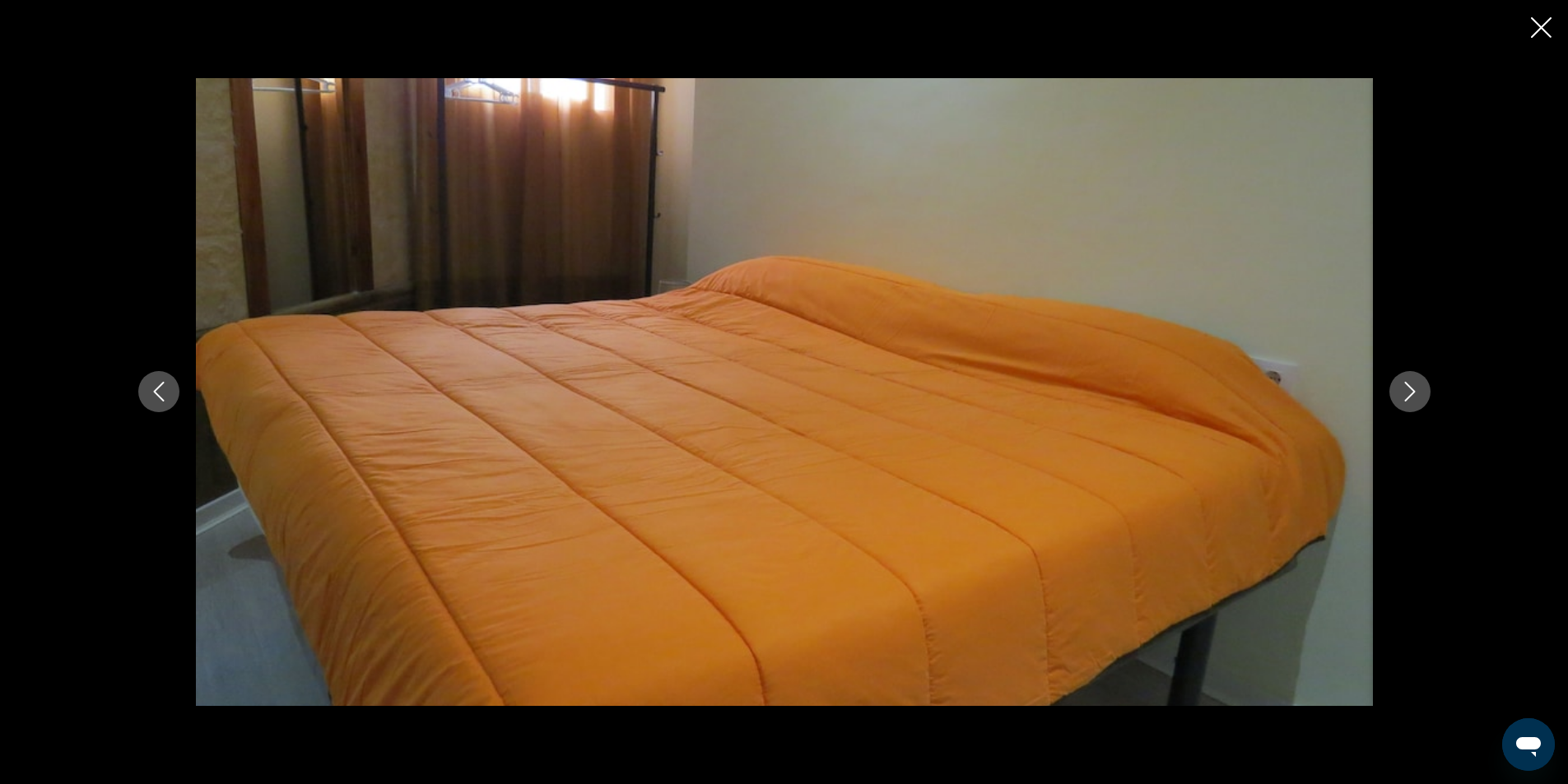
click at [1397, 394] on button "Next image" at bounding box center [1410, 391] width 41 height 41
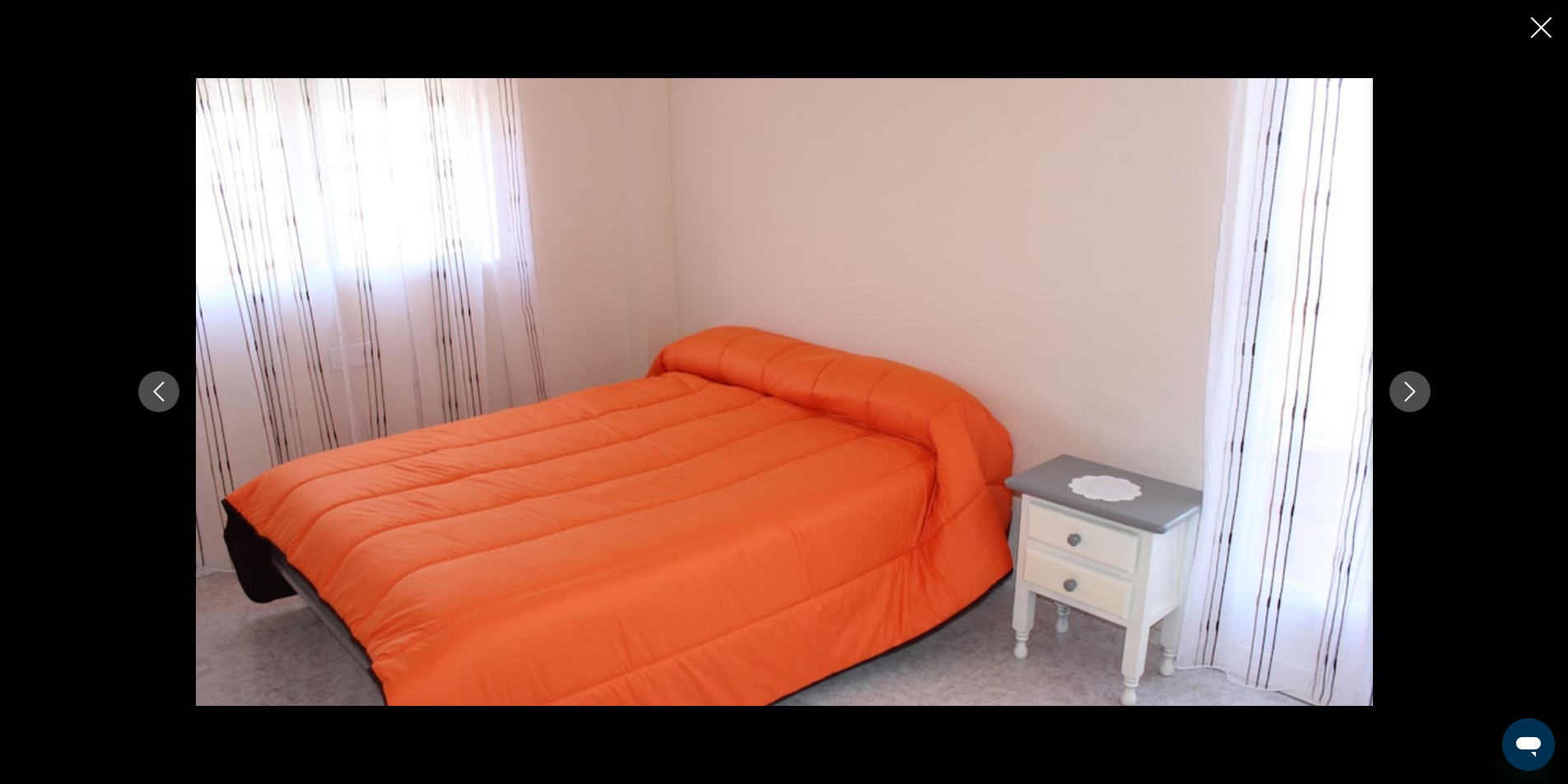
click at [1400, 394] on icon "Next image" at bounding box center [1410, 391] width 19 height 19
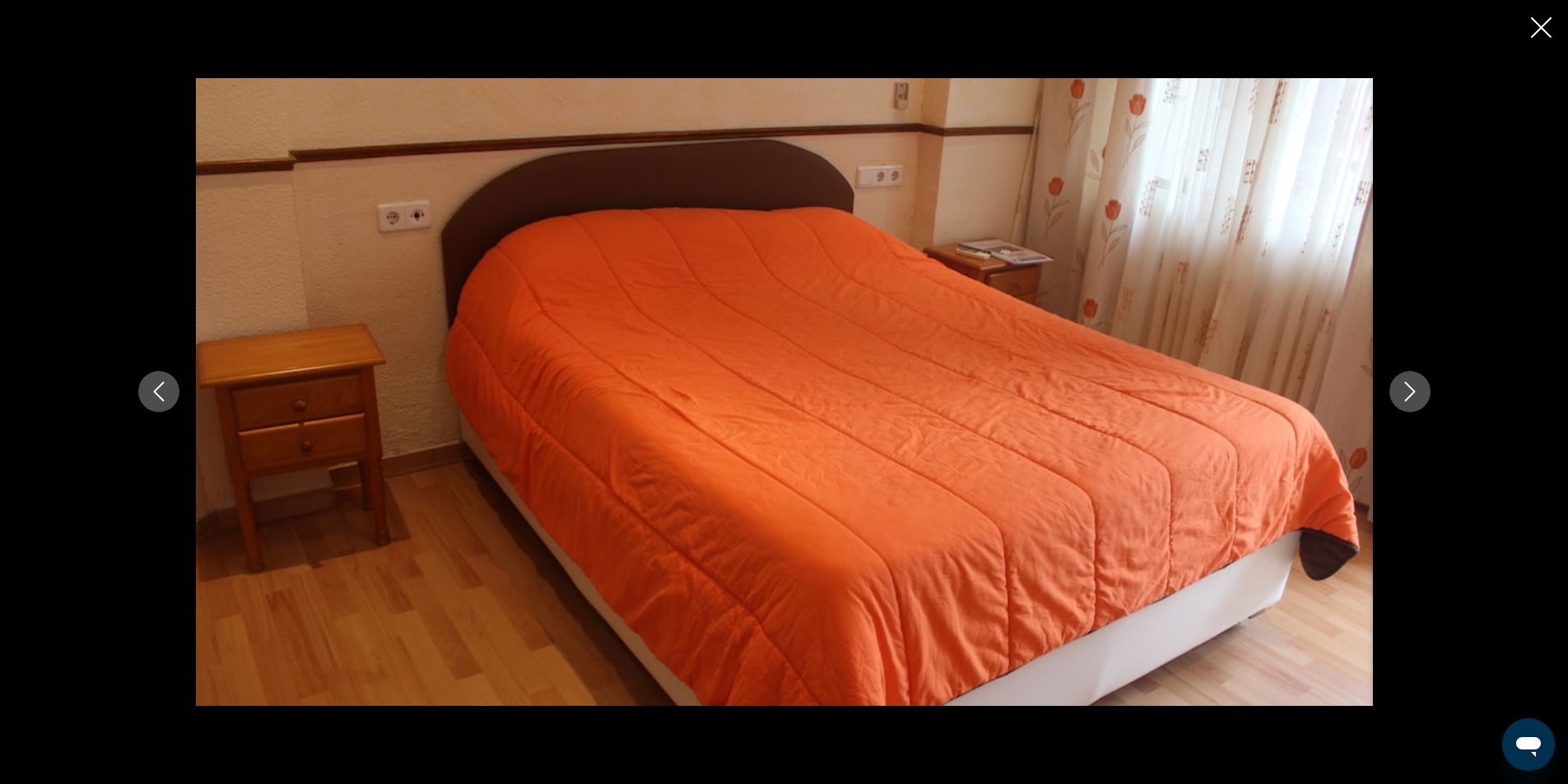
click at [1403, 389] on icon "Next image" at bounding box center [1410, 391] width 19 height 19
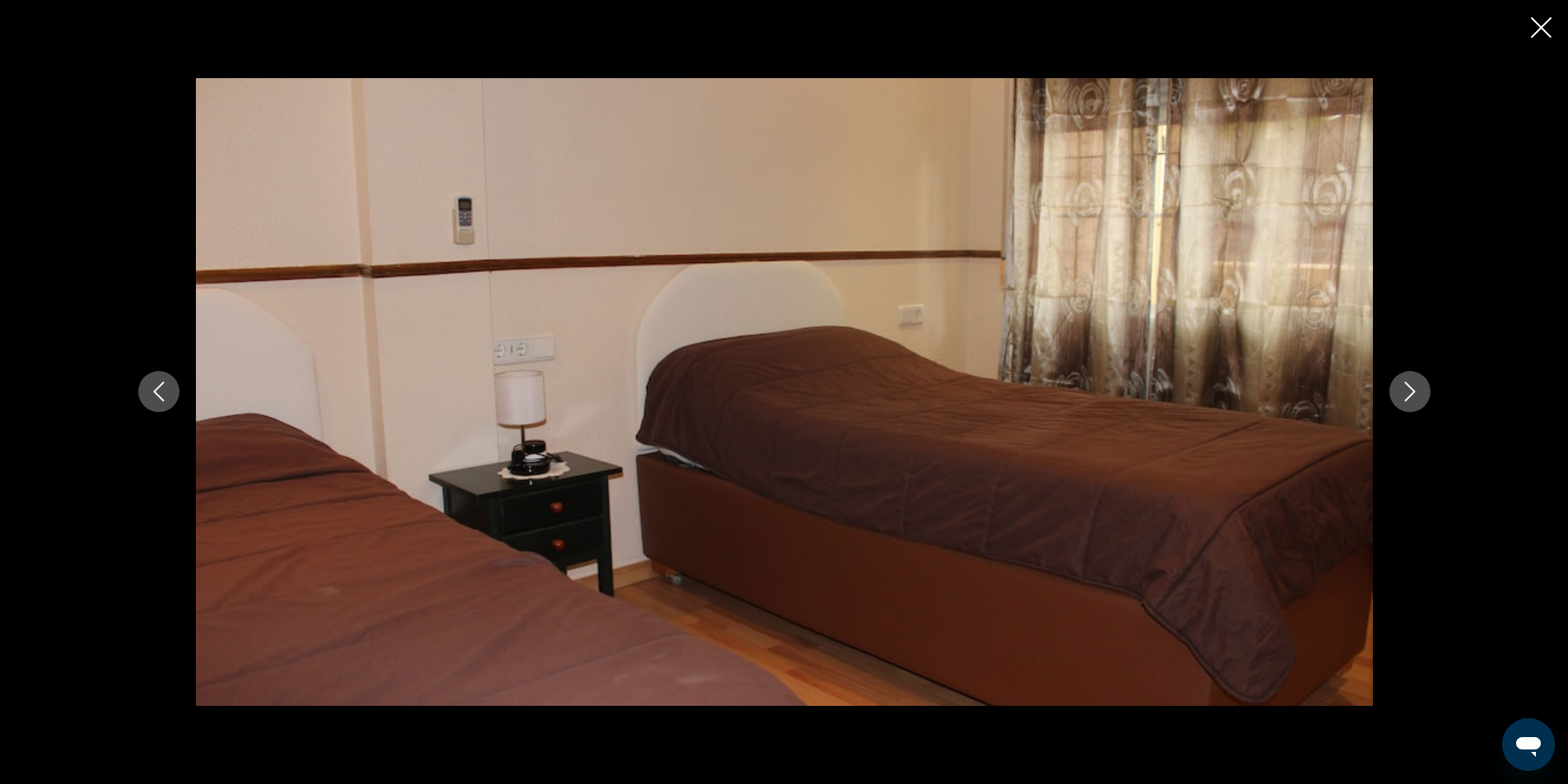
click at [1403, 389] on icon "Next image" at bounding box center [1410, 391] width 19 height 19
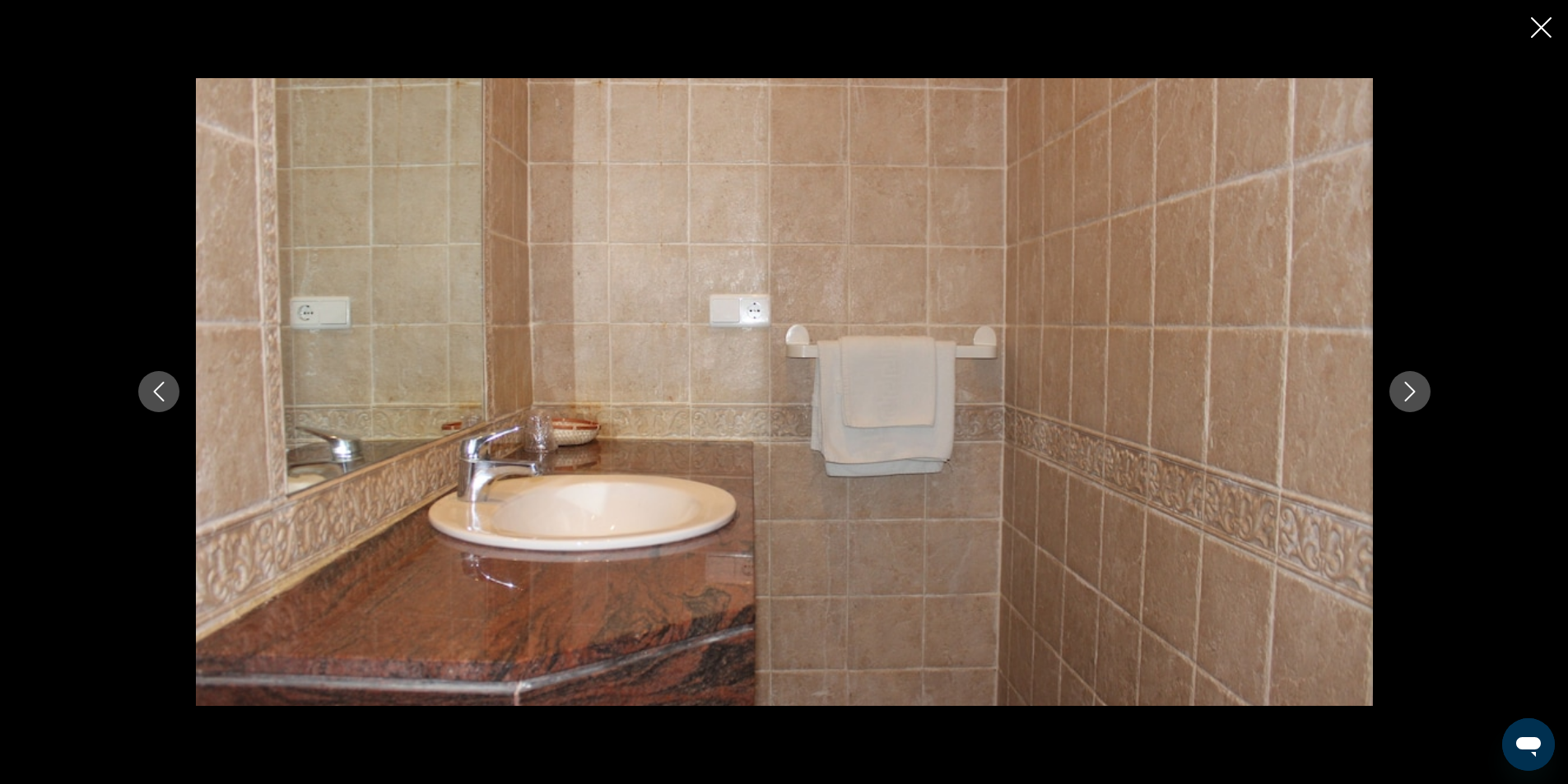
click at [1405, 382] on icon "Next image" at bounding box center [1409, 392] width 11 height 19
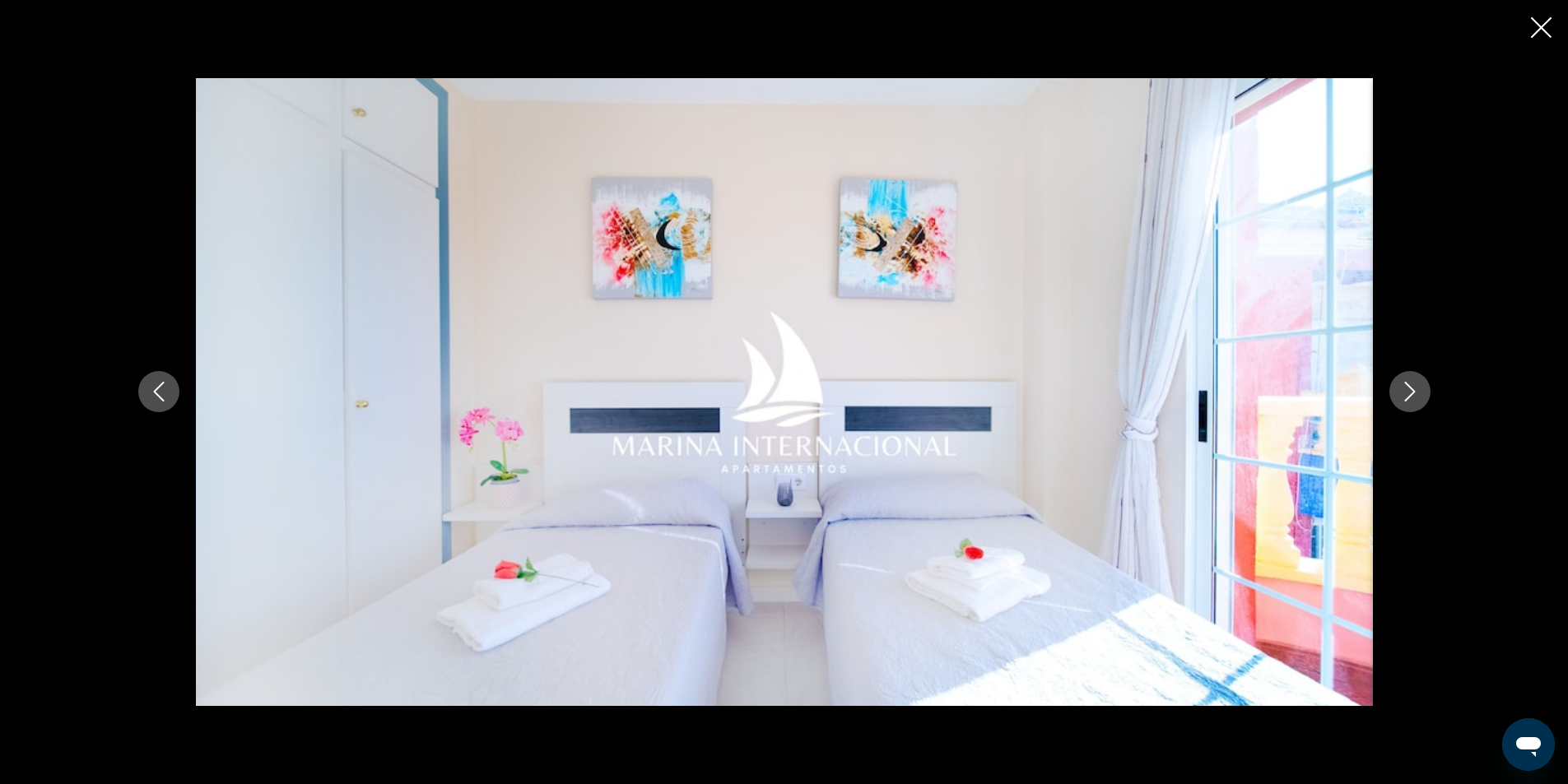
click at [1417, 397] on icon "Next image" at bounding box center [1410, 391] width 19 height 19
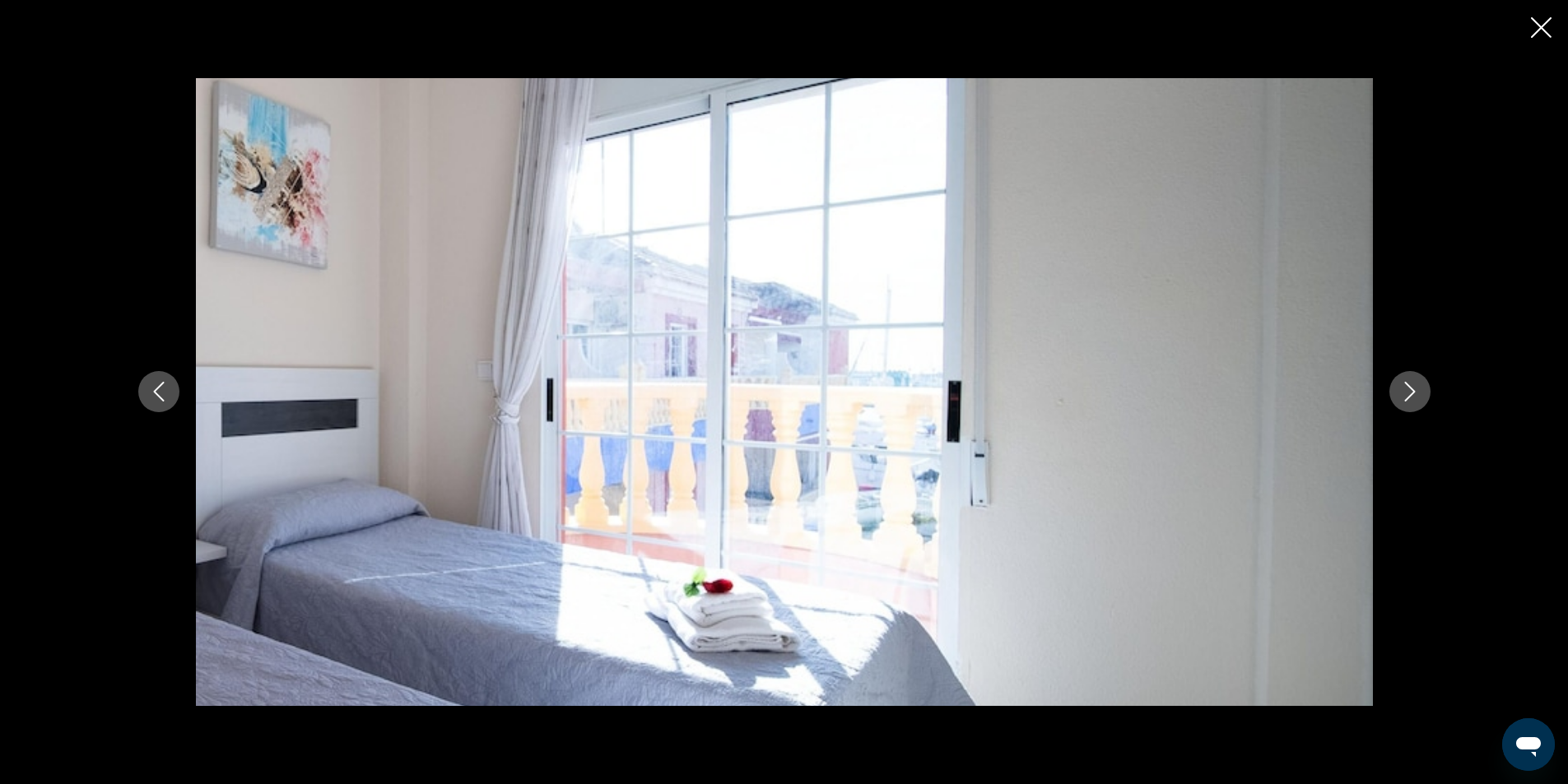
click at [1417, 397] on icon "Next image" at bounding box center [1410, 391] width 19 height 19
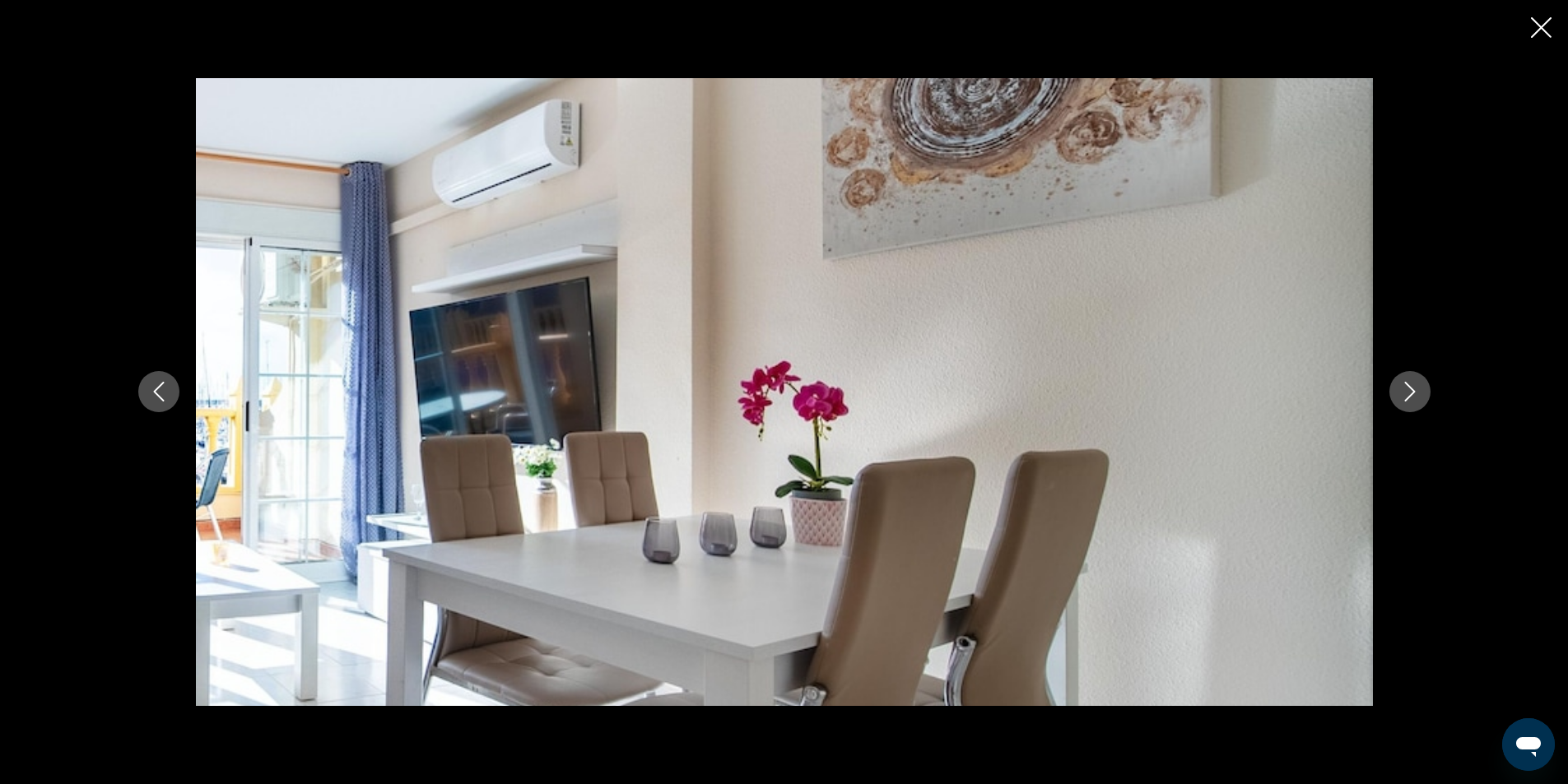
click at [1417, 397] on icon "Next image" at bounding box center [1410, 391] width 19 height 19
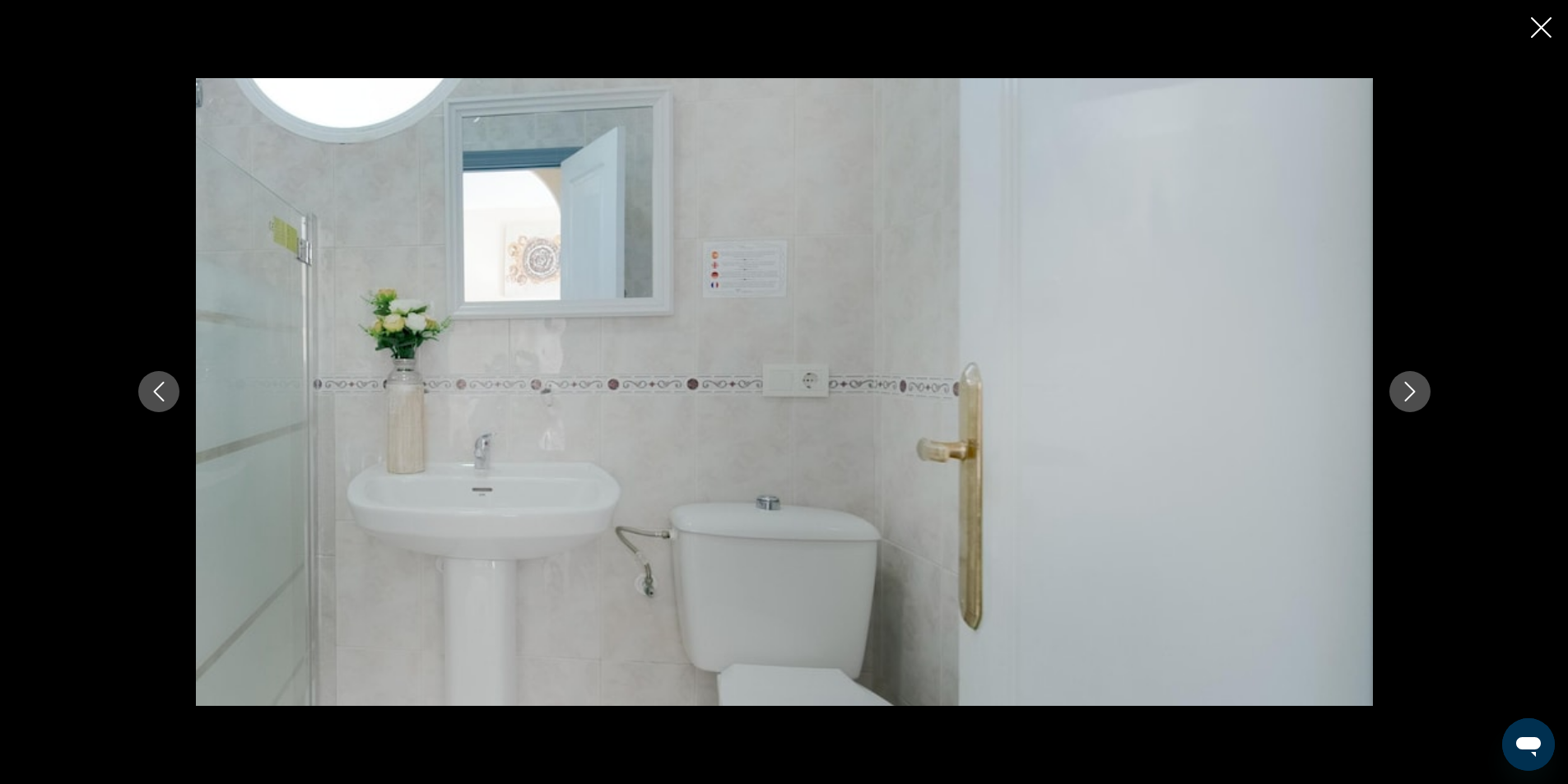
click at [1417, 397] on icon "Next image" at bounding box center [1410, 391] width 19 height 19
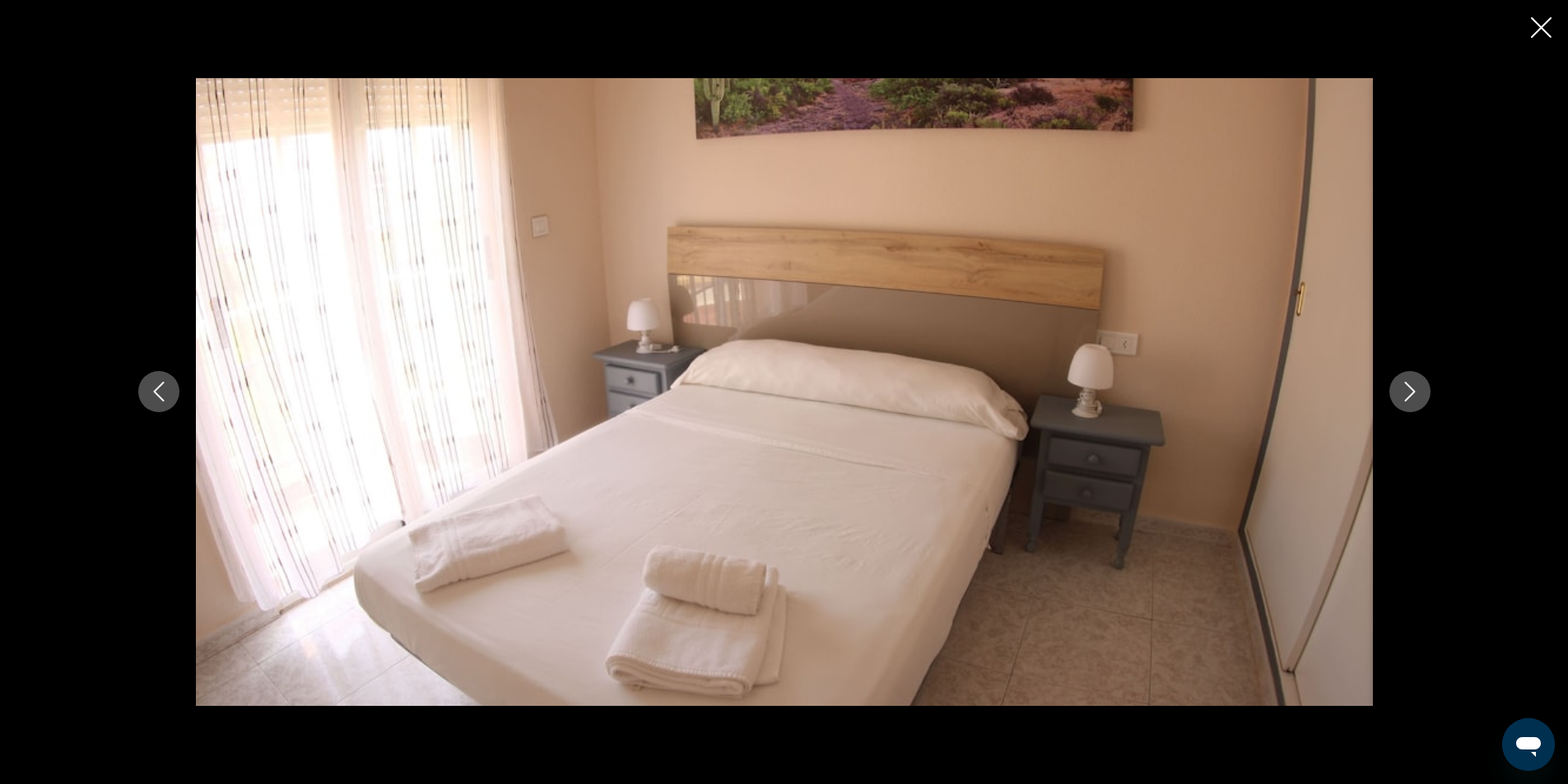
click at [1417, 397] on icon "Next image" at bounding box center [1410, 391] width 19 height 19
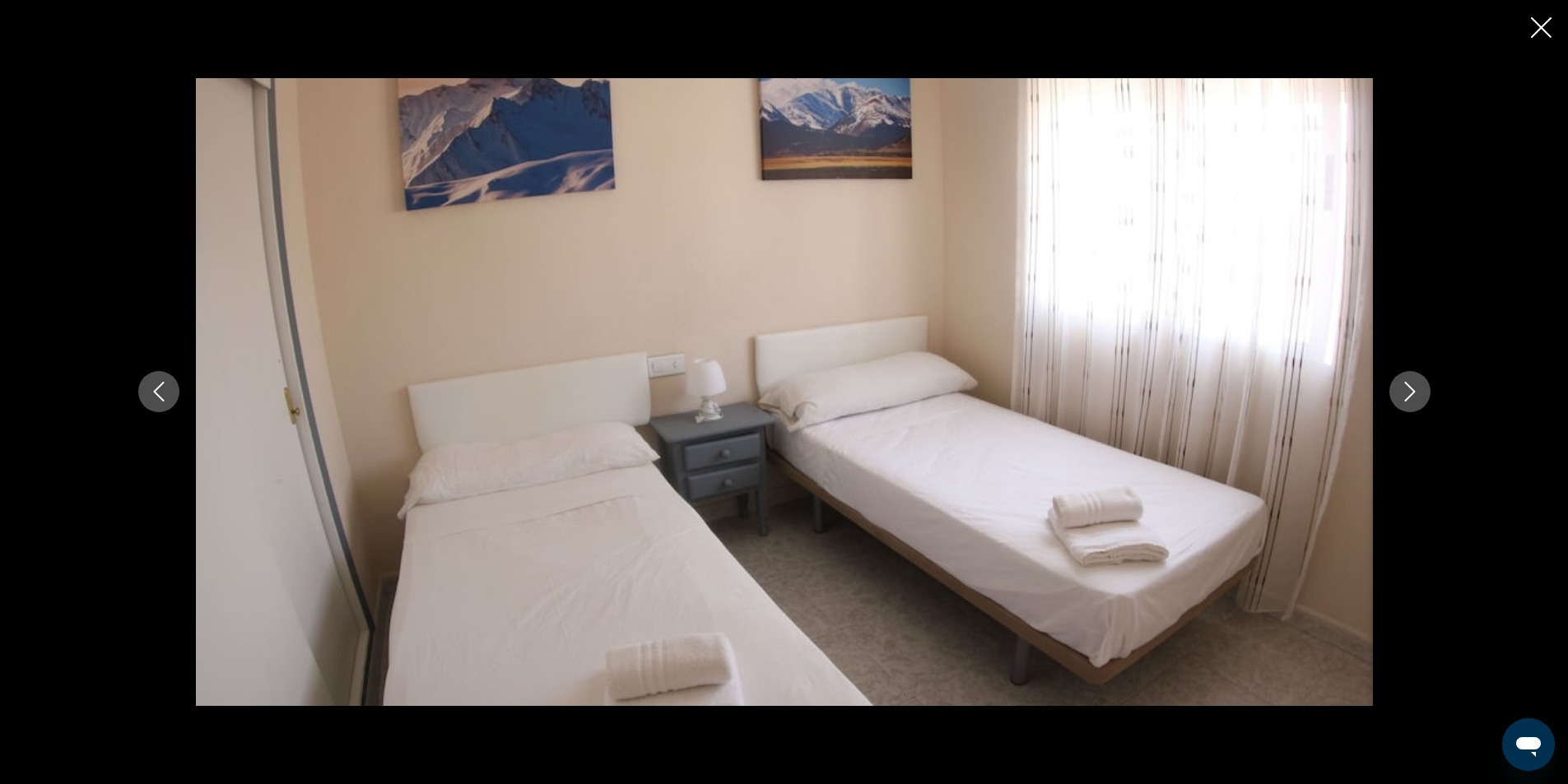
click at [1543, 28] on icon "Close slideshow" at bounding box center [1541, 27] width 20 height 20
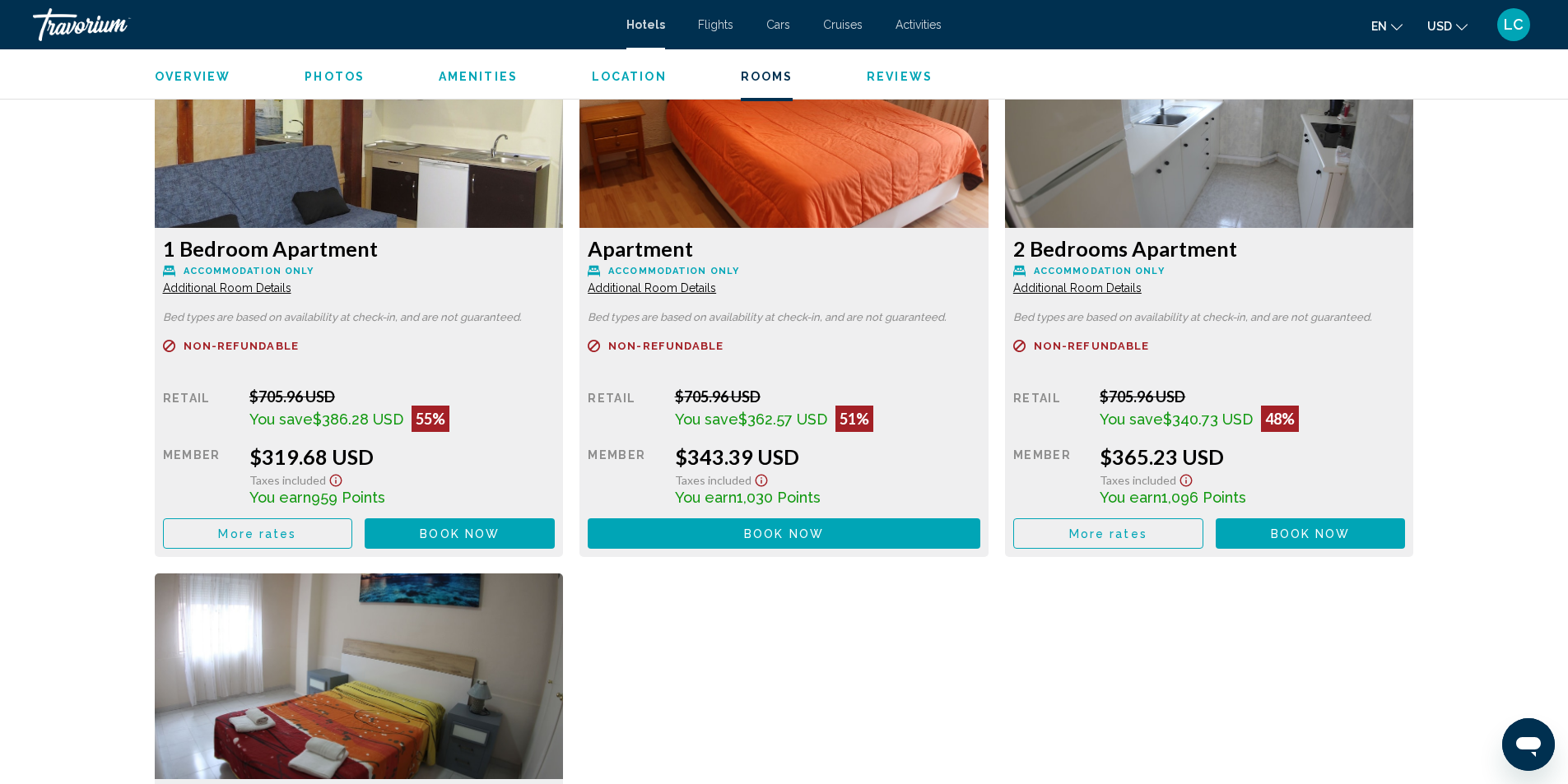
scroll to position [2303, 0]
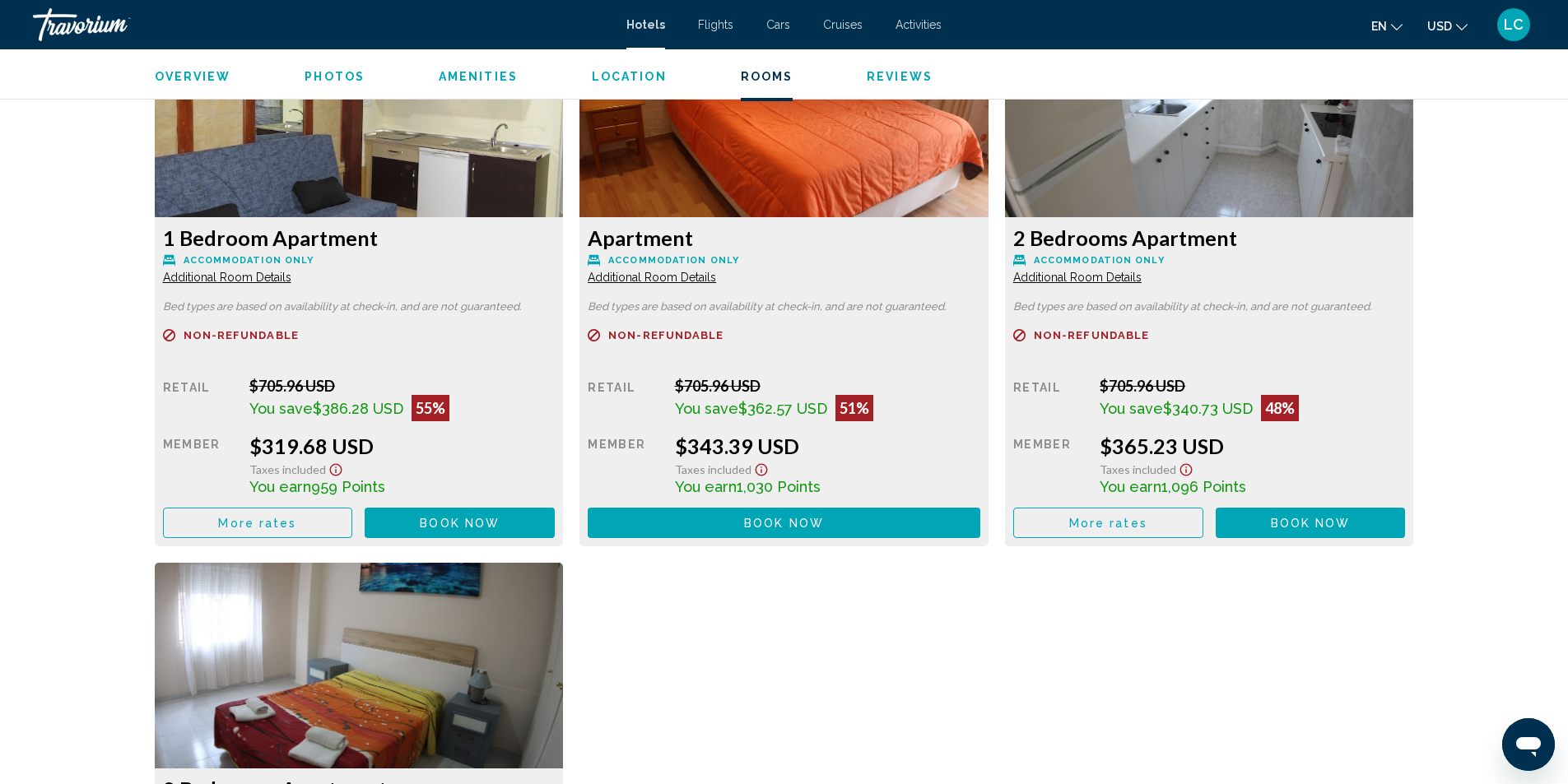
drag, startPoint x: 249, startPoint y: 437, endPoint x: 352, endPoint y: 441, distance: 103.1
click at [352, 441] on div "$319.68 USD" at bounding box center [402, 445] width 306 height 24
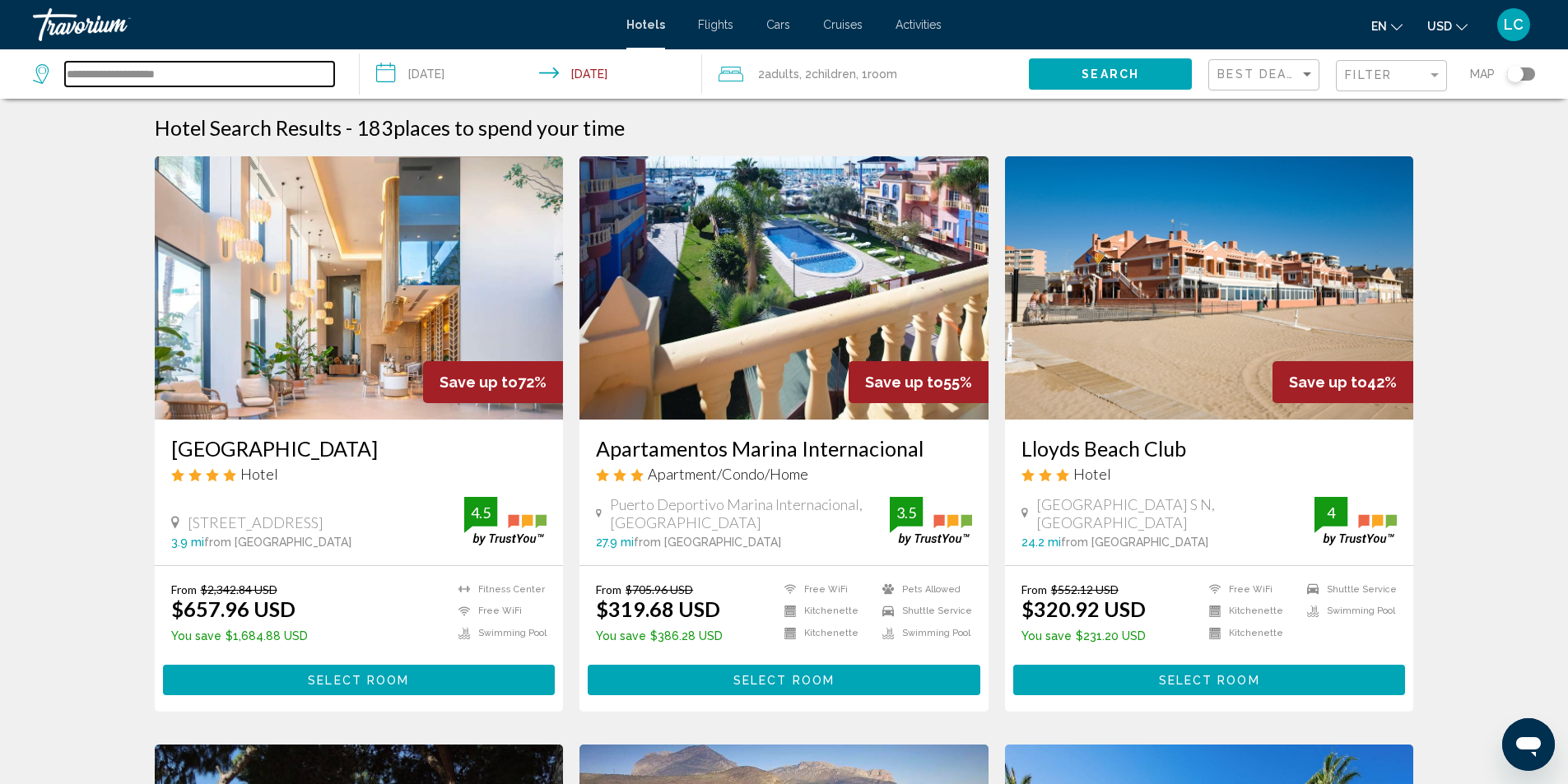
click at [196, 73] on input "**********" at bounding box center [199, 74] width 269 height 24
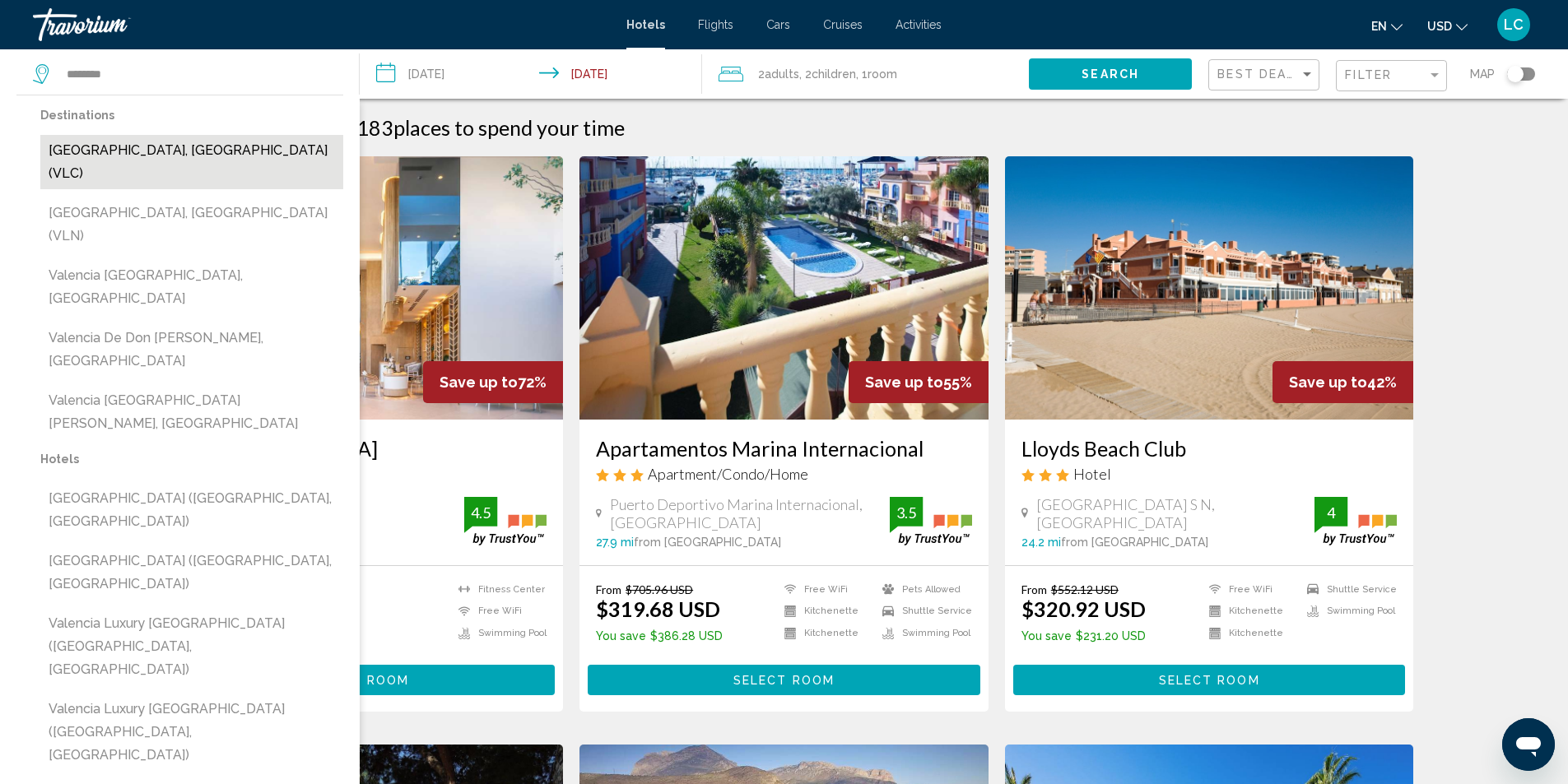
click at [141, 147] on button "Valencia, Spain (VLC)" at bounding box center [192, 162] width 303 height 54
type input "**********"
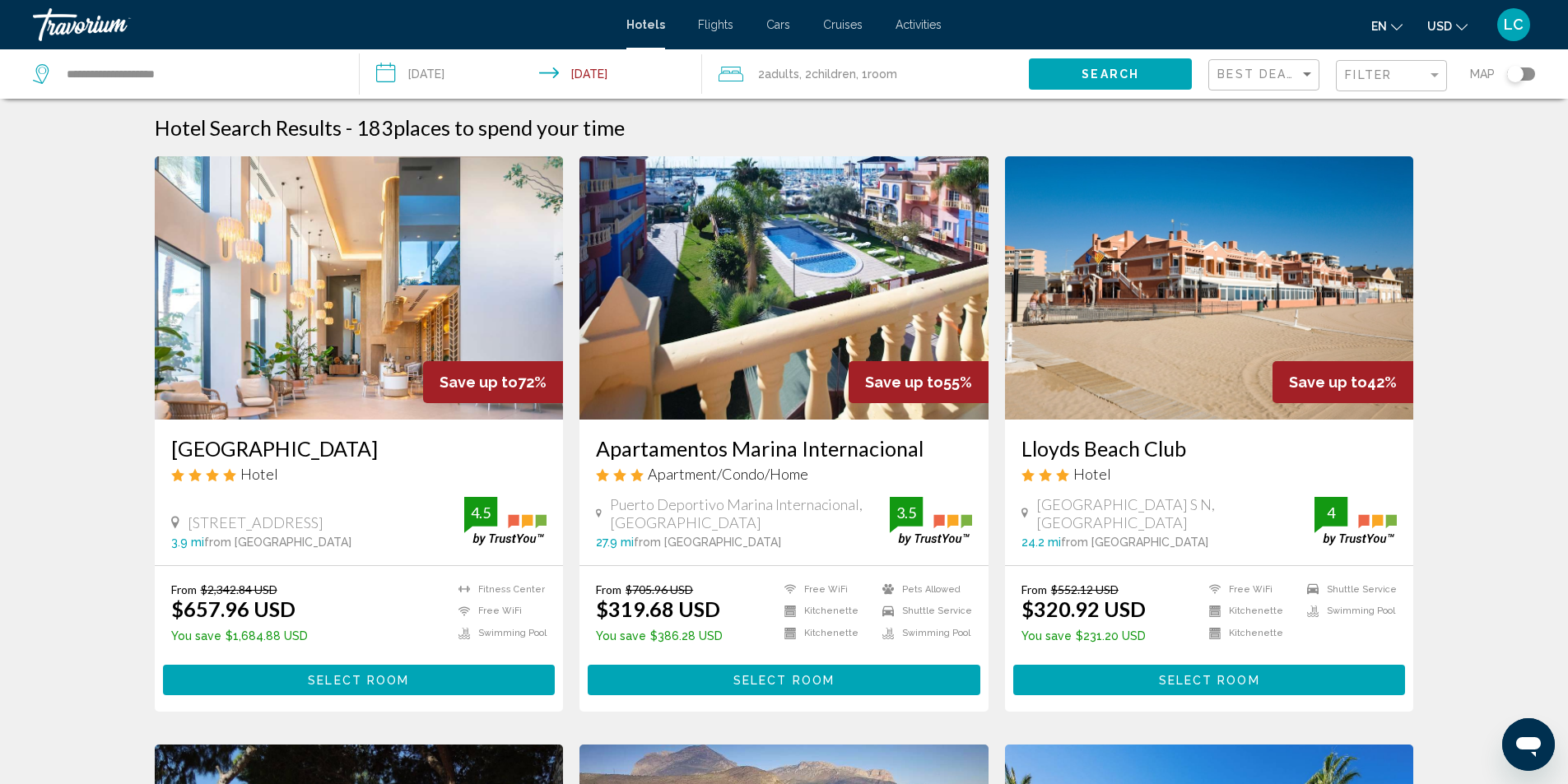
click at [1107, 73] on span "Search" at bounding box center [1110, 75] width 57 height 14
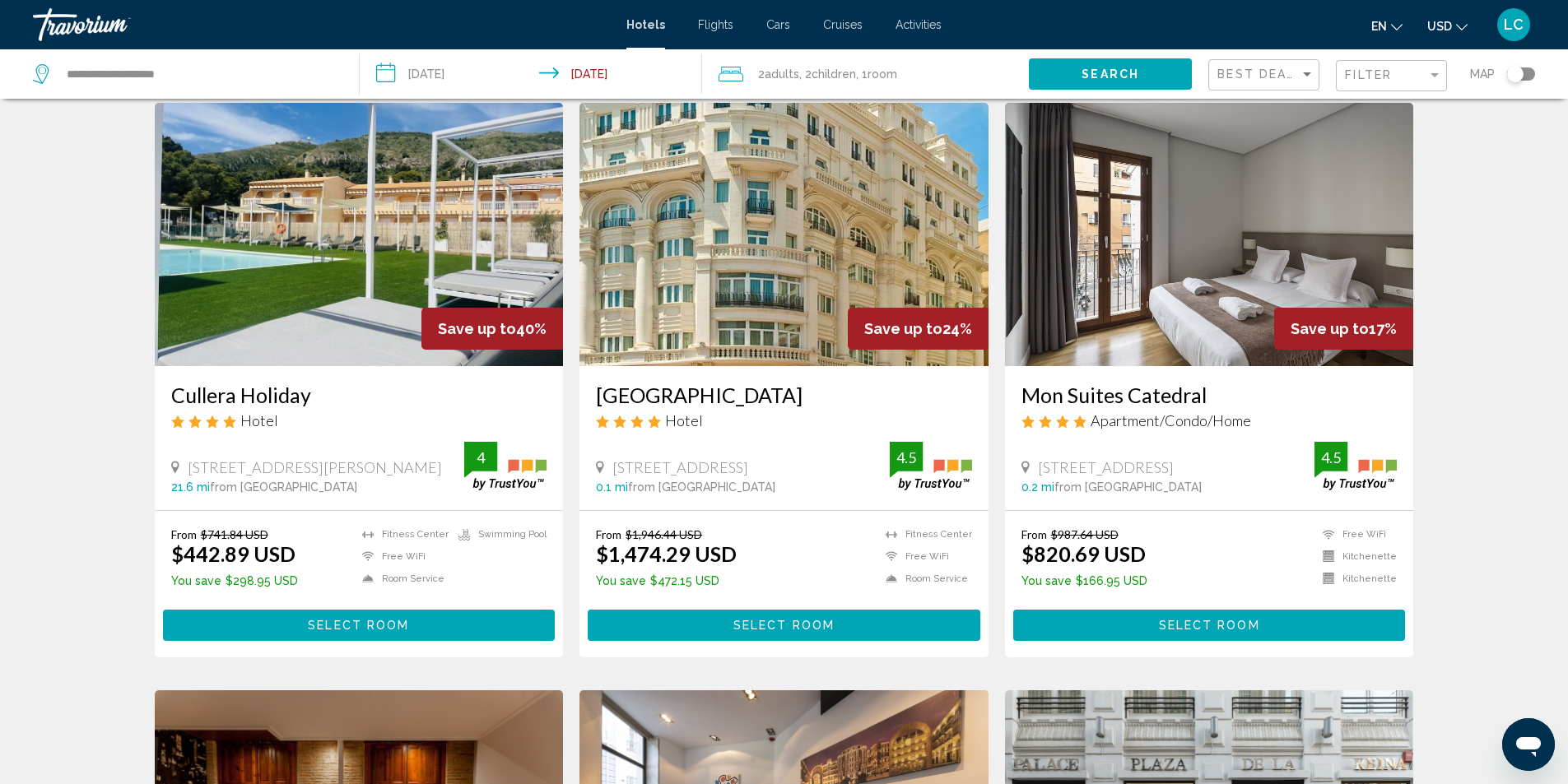
scroll to position [82, 0]
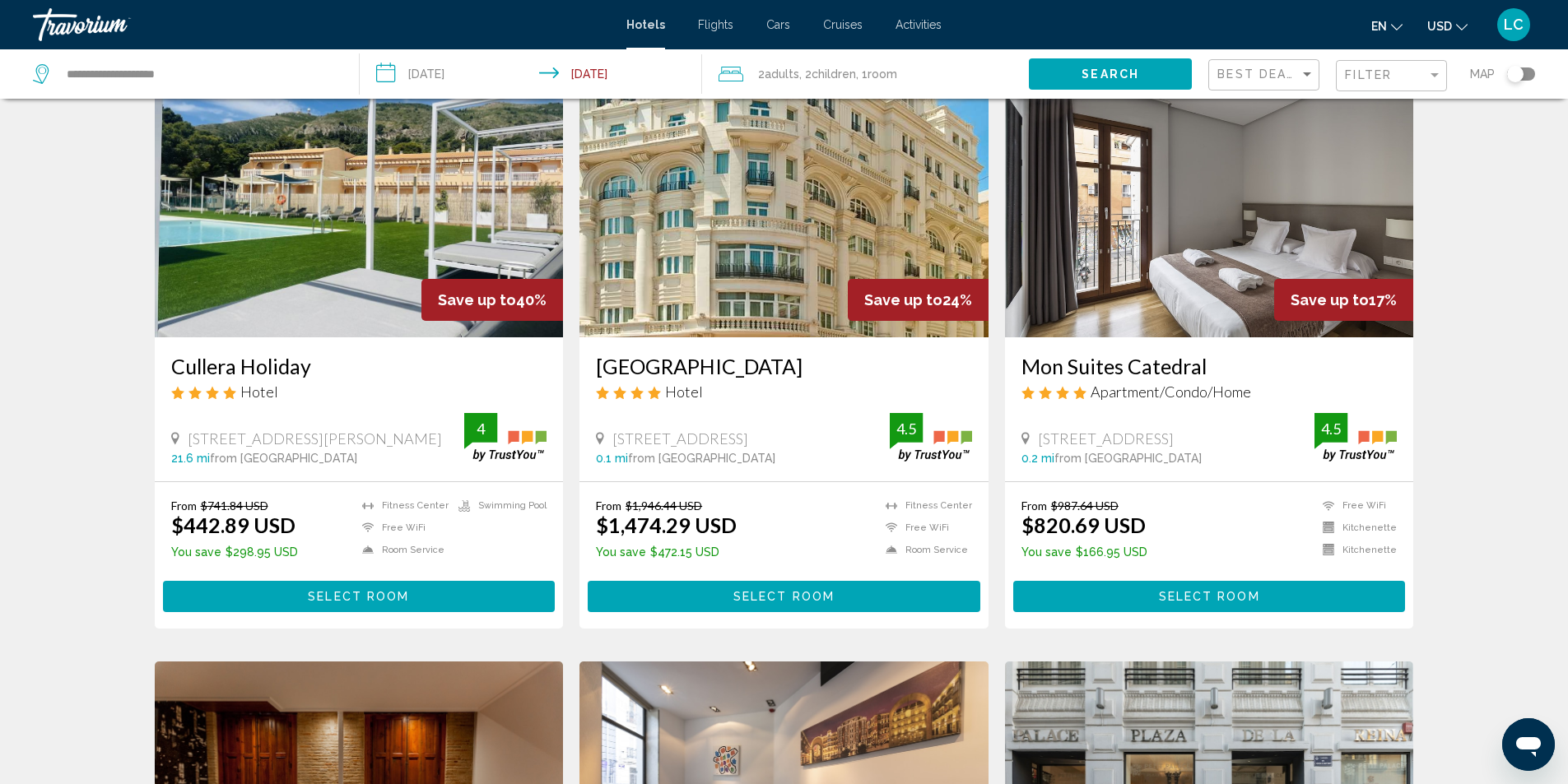
click at [402, 600] on span "Select Room" at bounding box center [358, 598] width 101 height 14
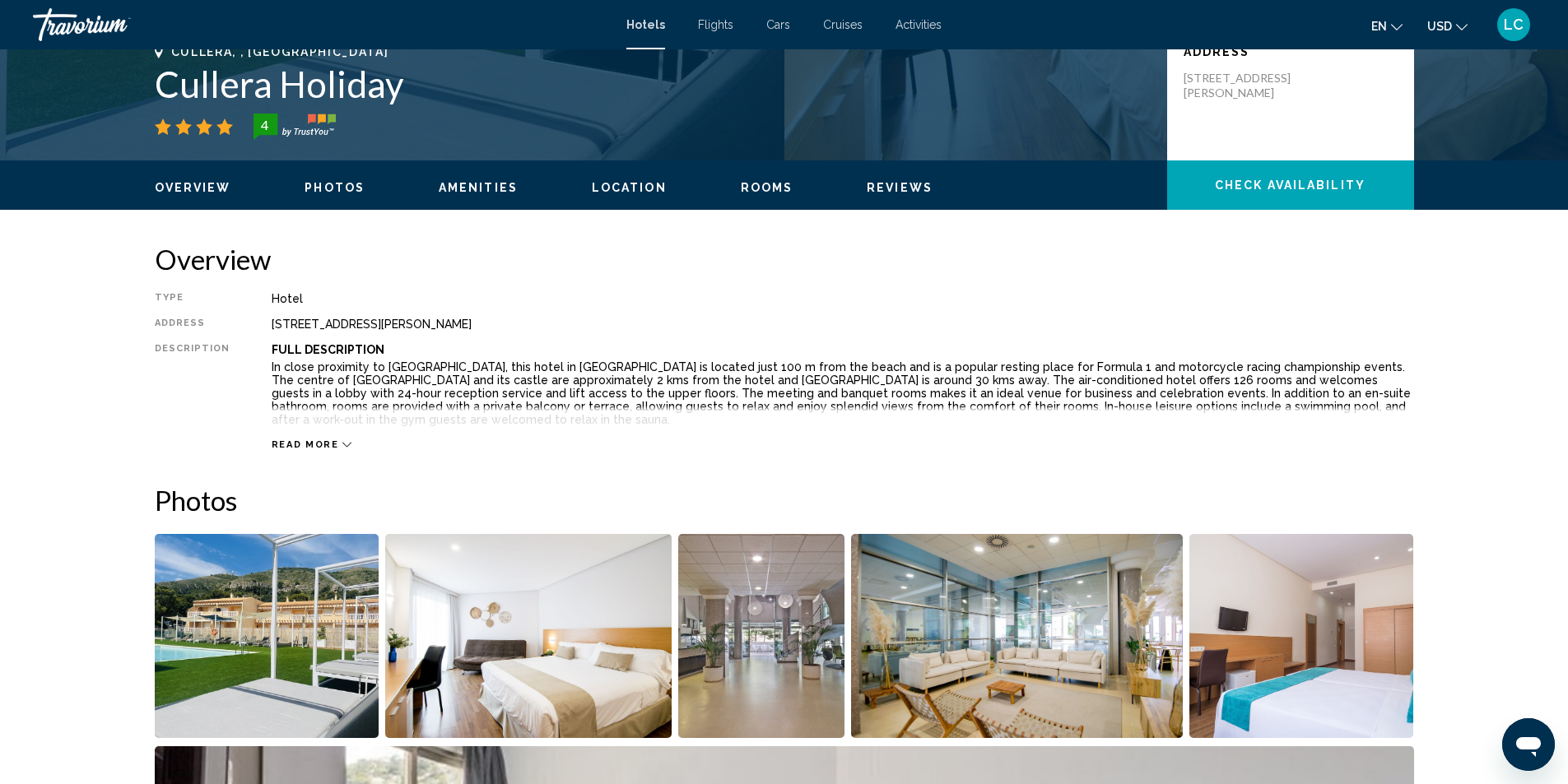
scroll to position [411, 0]
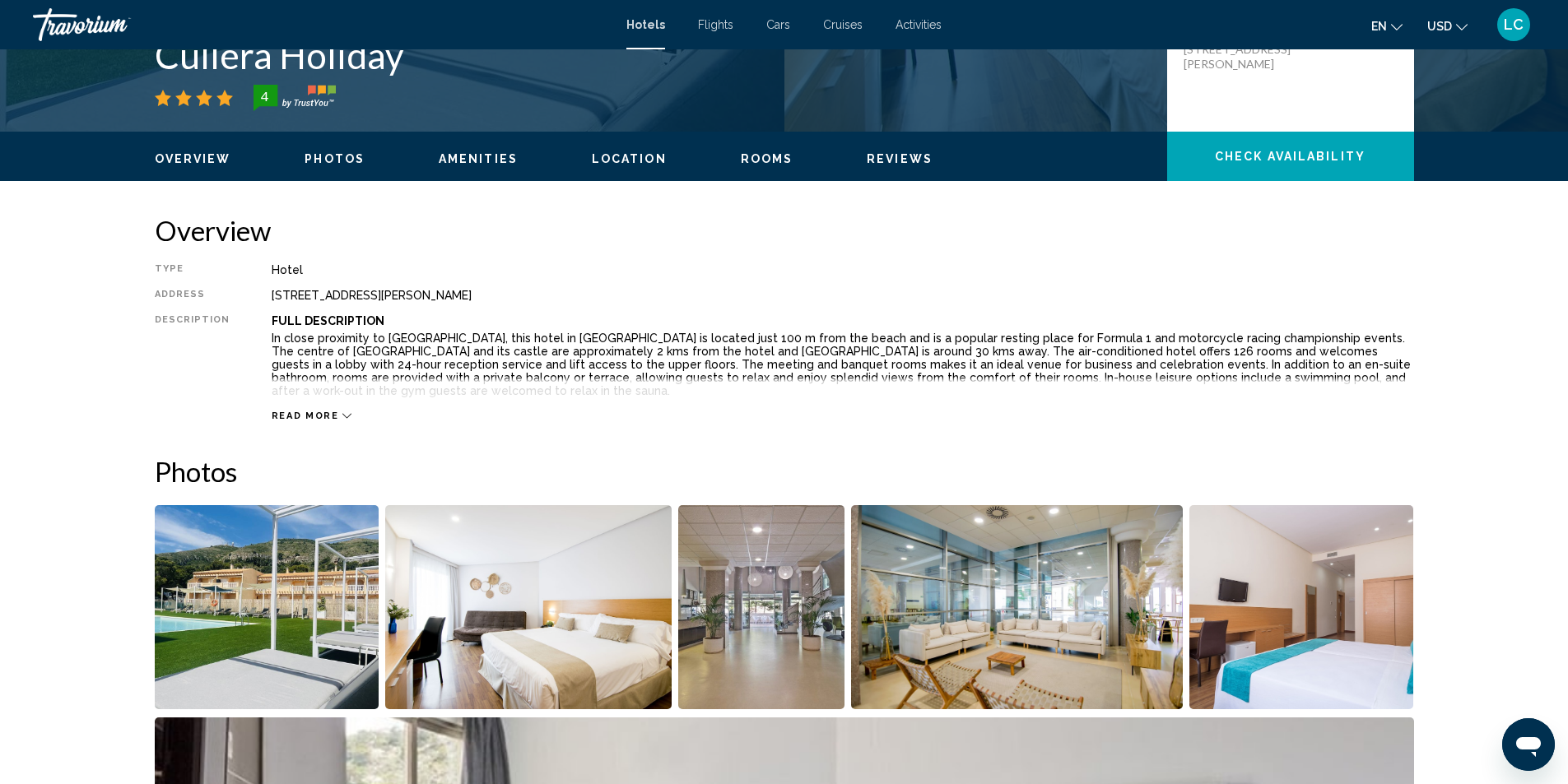
click at [314, 576] on img "Open full-screen image slider" at bounding box center [266, 607] width 224 height 204
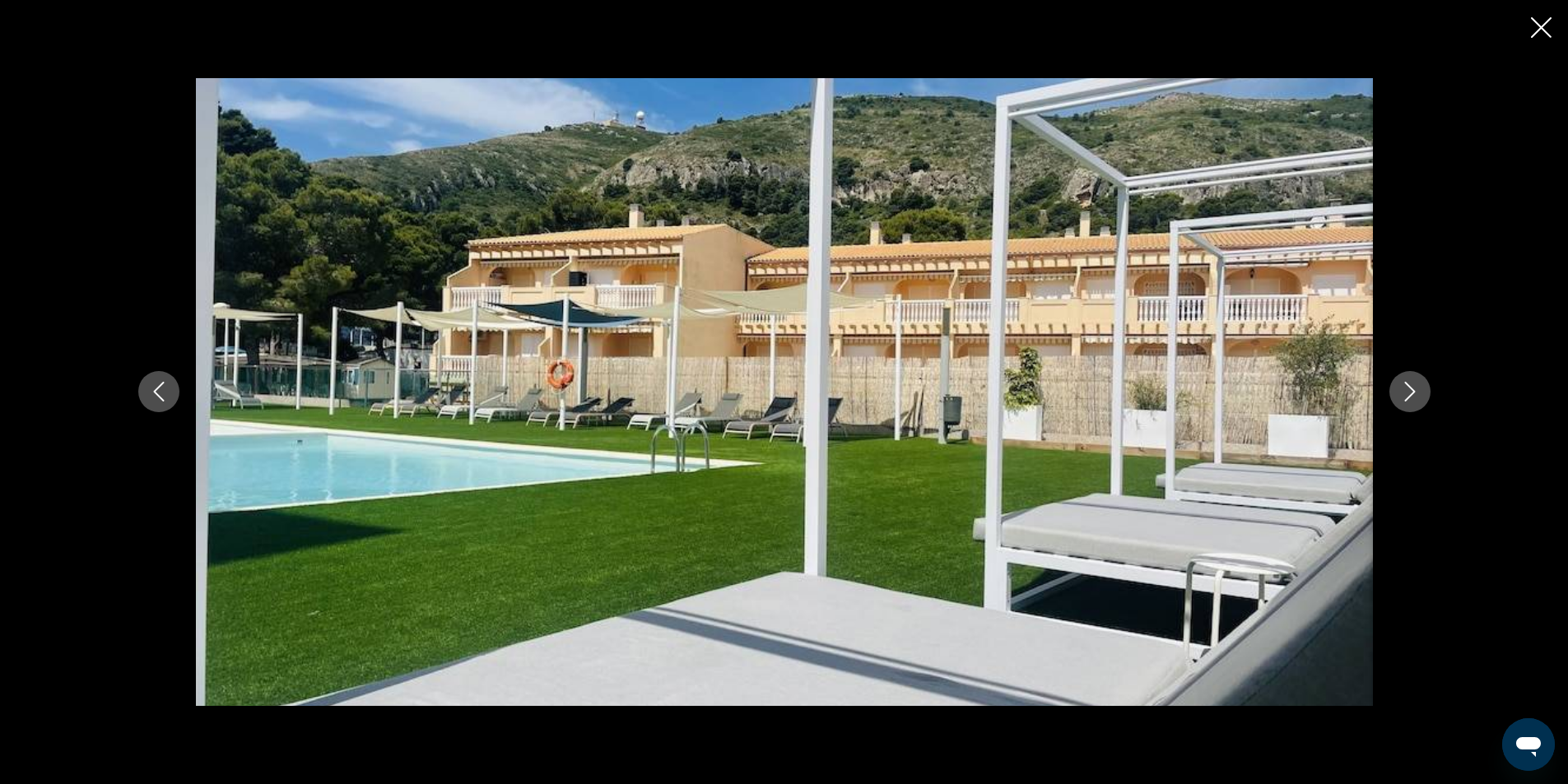
click at [1415, 384] on icon "Next image" at bounding box center [1410, 391] width 19 height 19
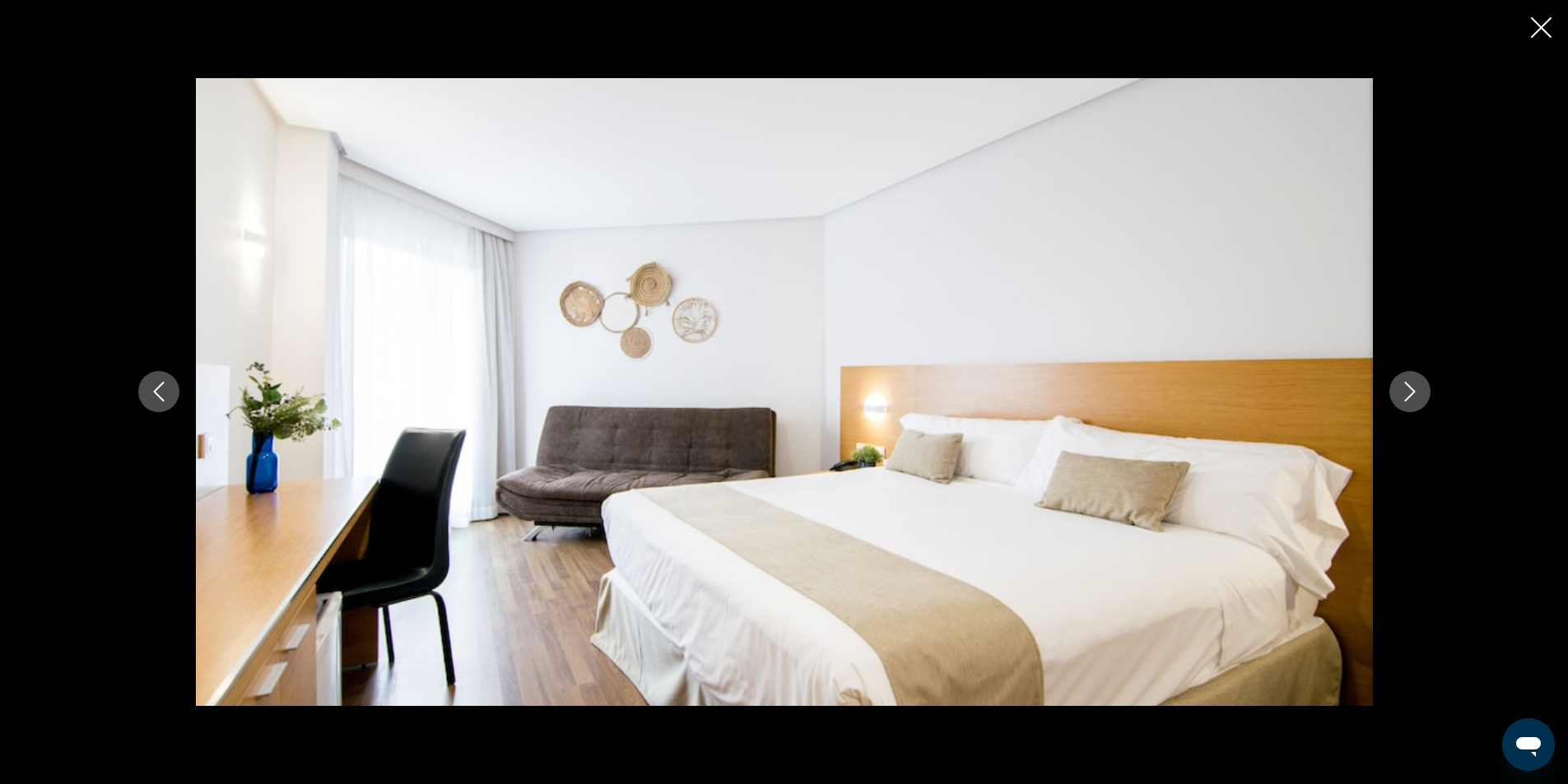
click at [1415, 384] on icon "Next image" at bounding box center [1410, 391] width 19 height 19
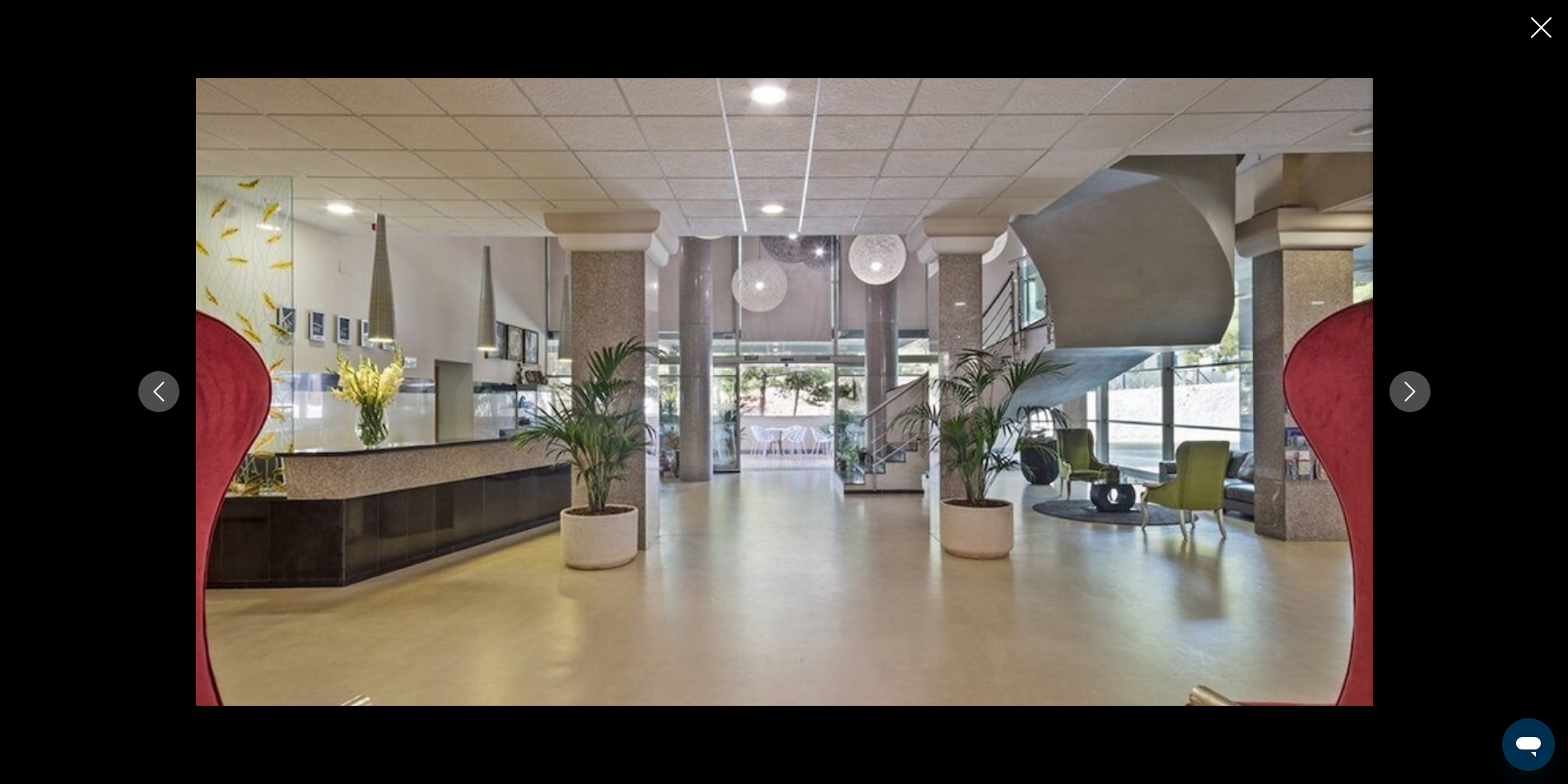
click at [1415, 384] on icon "Next image" at bounding box center [1410, 391] width 19 height 19
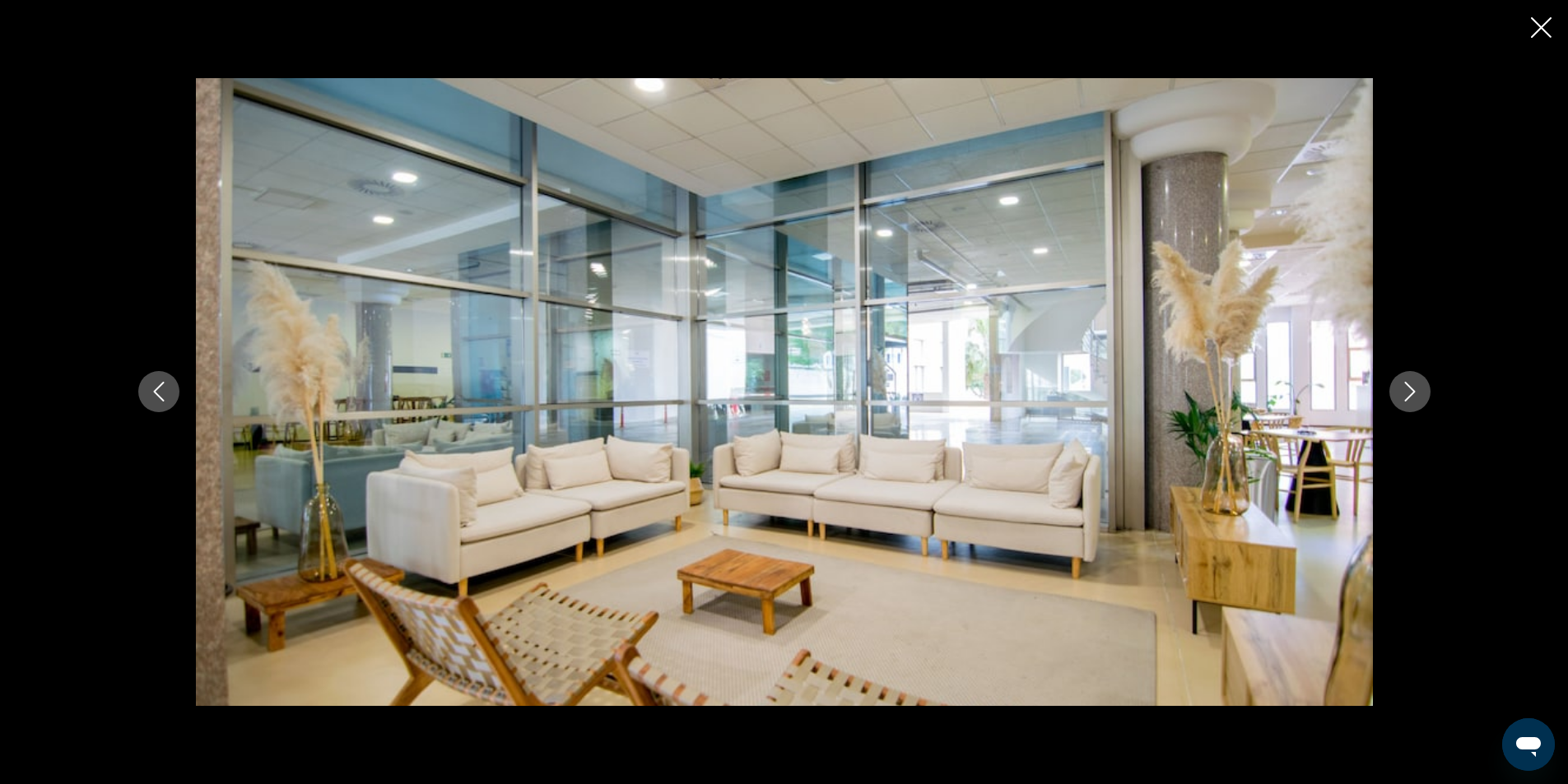
click at [1415, 384] on icon "Next image" at bounding box center [1410, 391] width 19 height 19
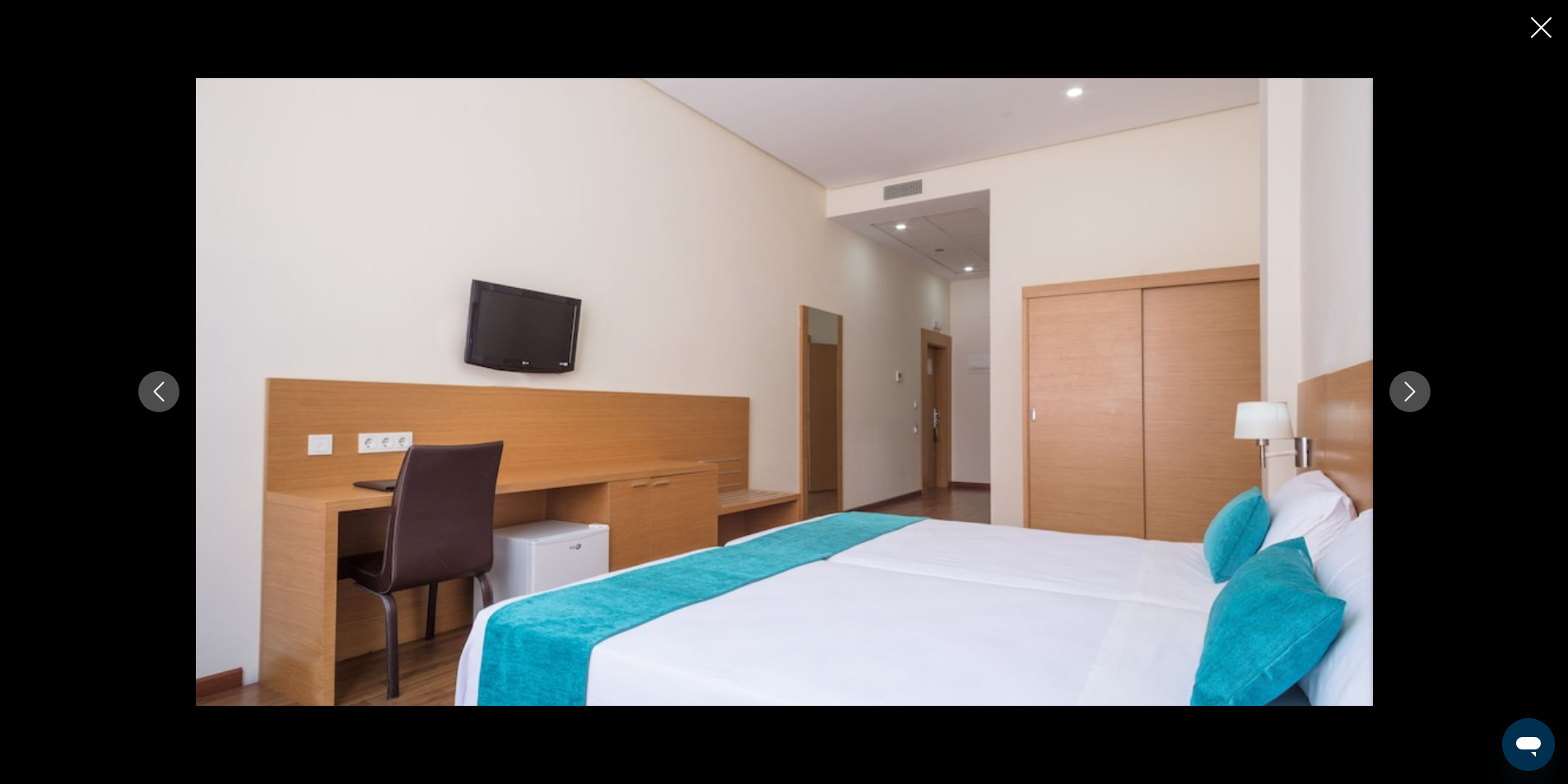
click at [1417, 392] on icon "Next image" at bounding box center [1410, 391] width 19 height 19
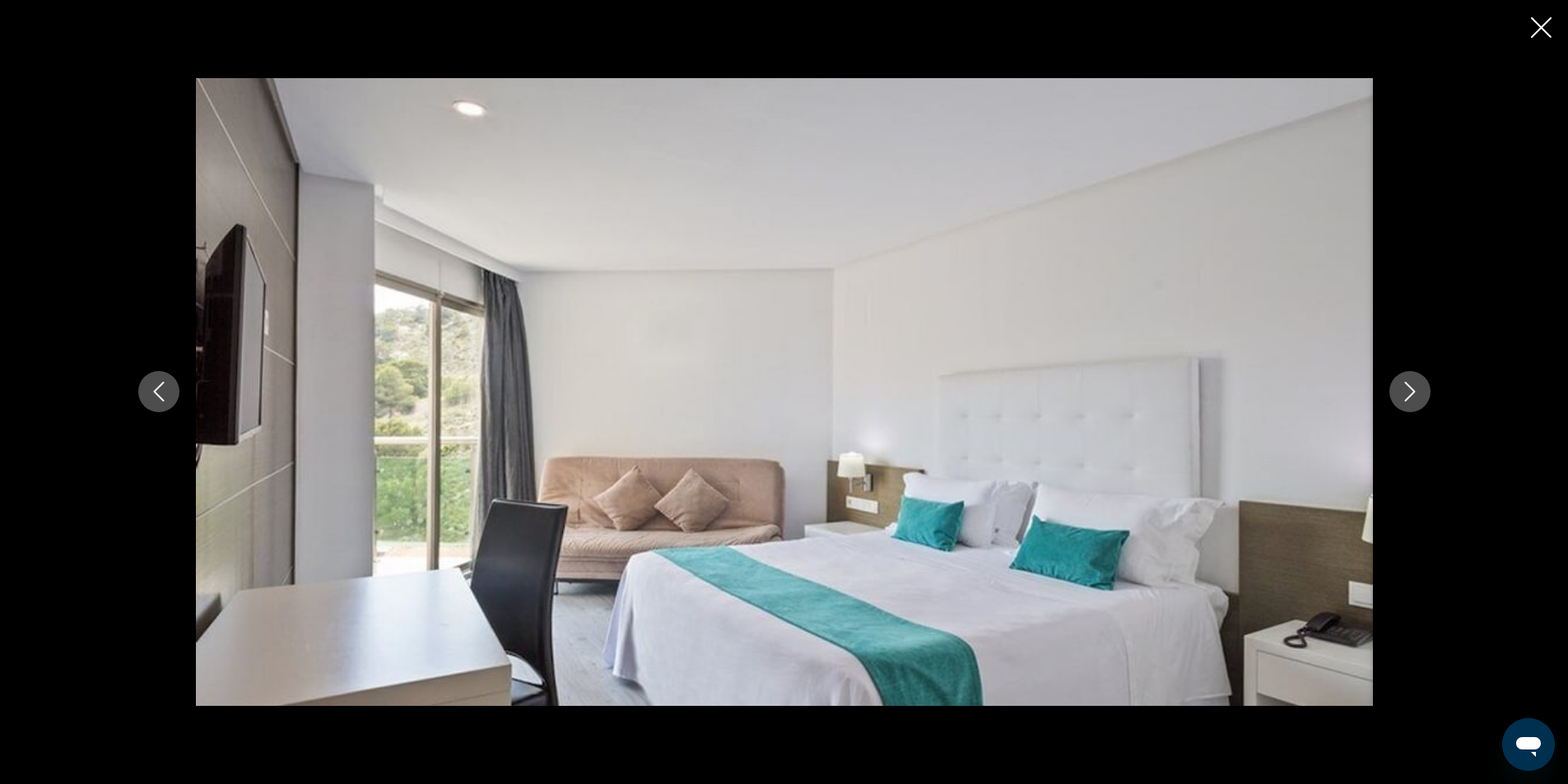
click at [1417, 392] on icon "Next image" at bounding box center [1410, 391] width 19 height 19
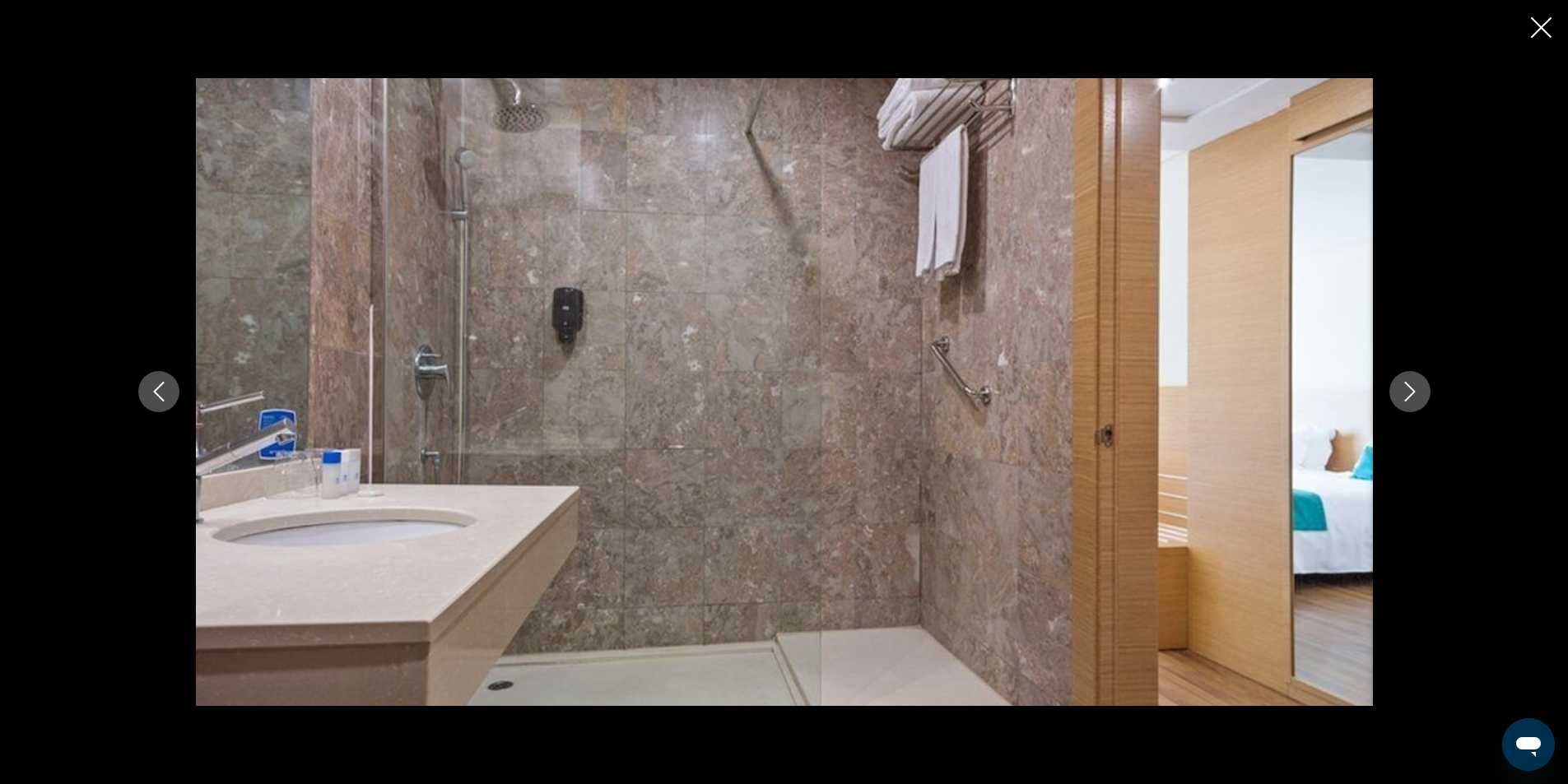
click at [1417, 392] on icon "Next image" at bounding box center [1410, 391] width 19 height 19
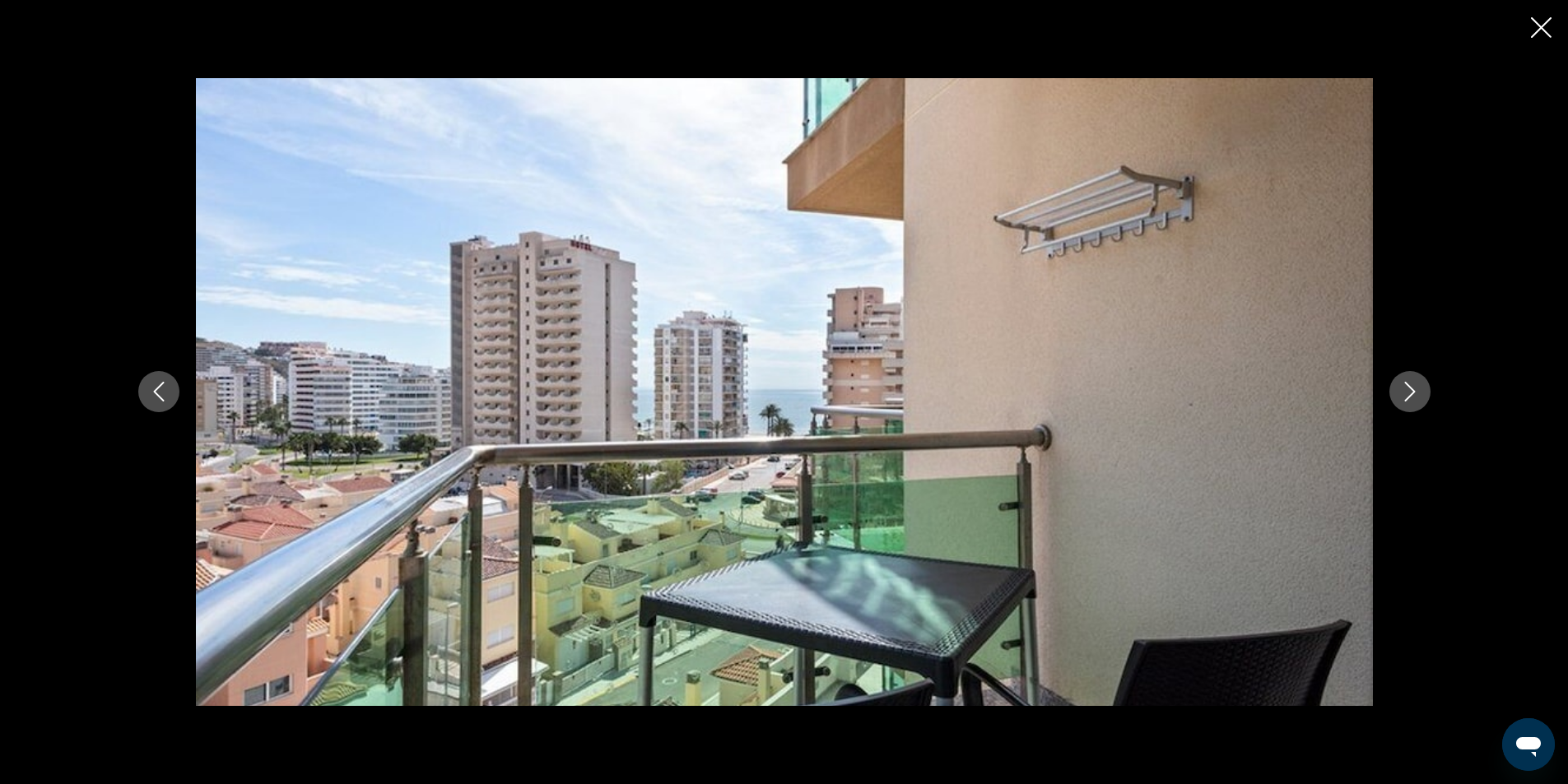
click at [1417, 392] on icon "Next image" at bounding box center [1410, 391] width 19 height 19
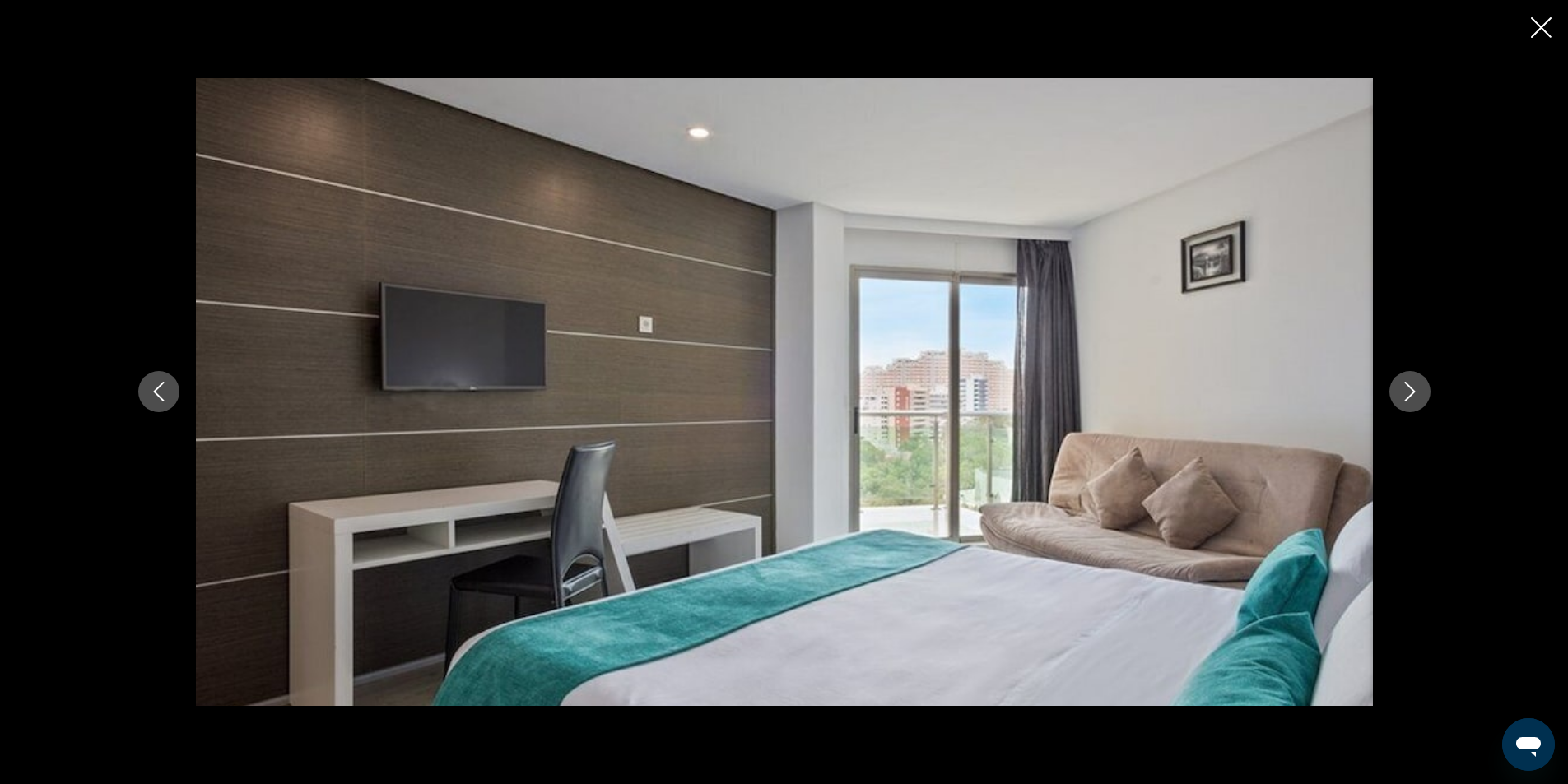
click at [1417, 392] on icon "Next image" at bounding box center [1410, 391] width 19 height 19
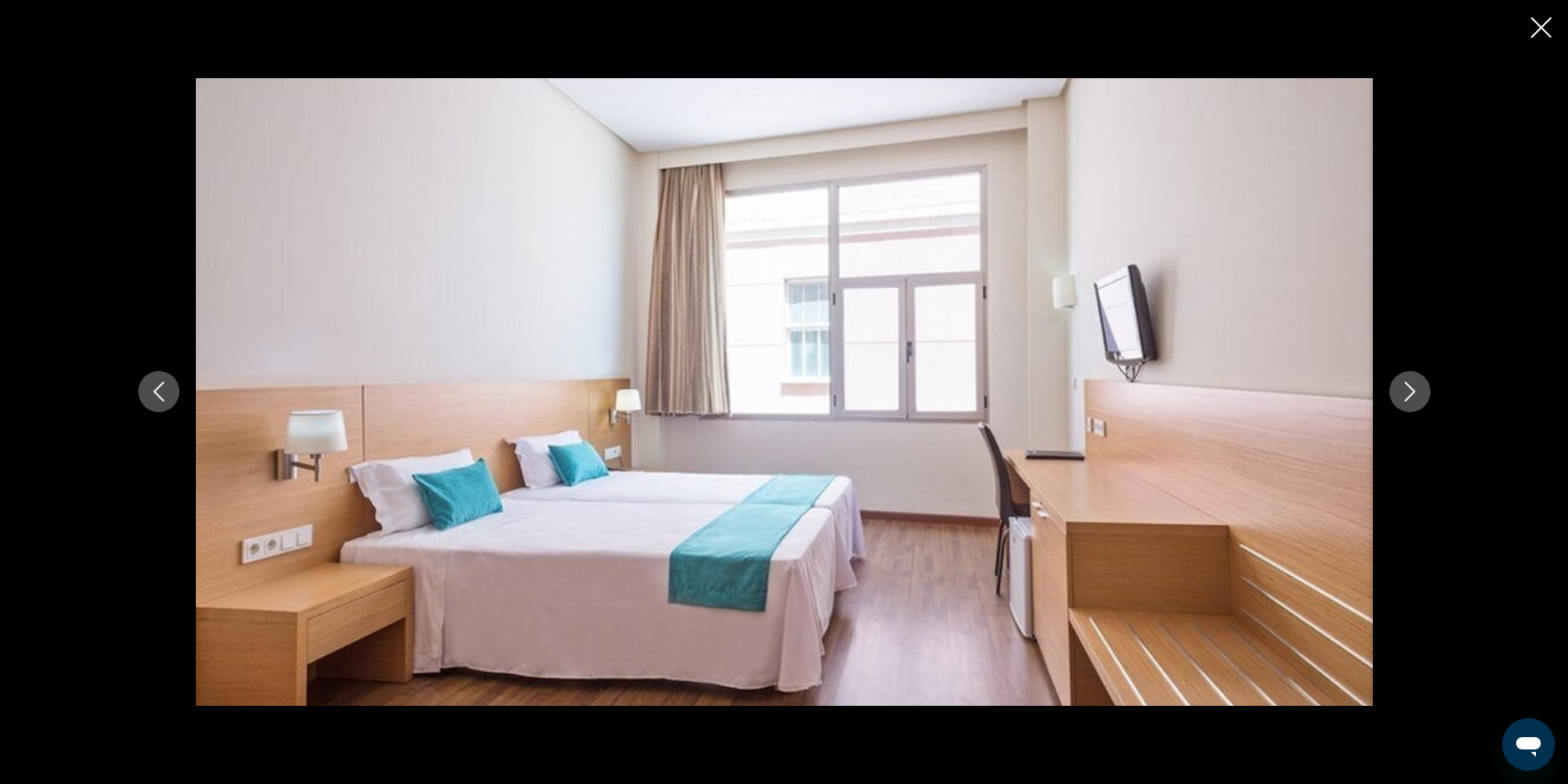
click at [1417, 392] on icon "Next image" at bounding box center [1410, 391] width 19 height 19
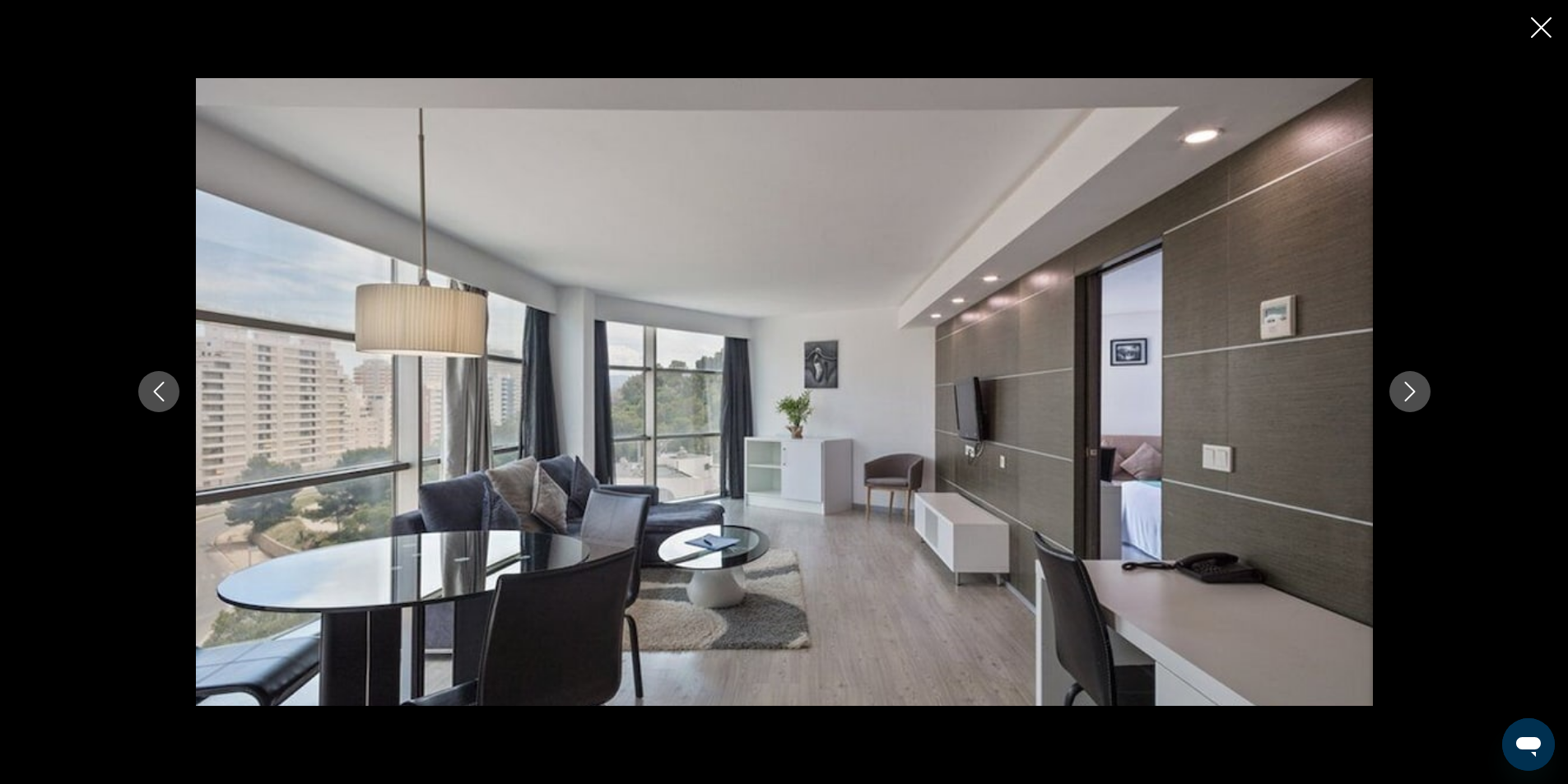
click at [1551, 18] on icon "Close slideshow" at bounding box center [1541, 27] width 20 height 20
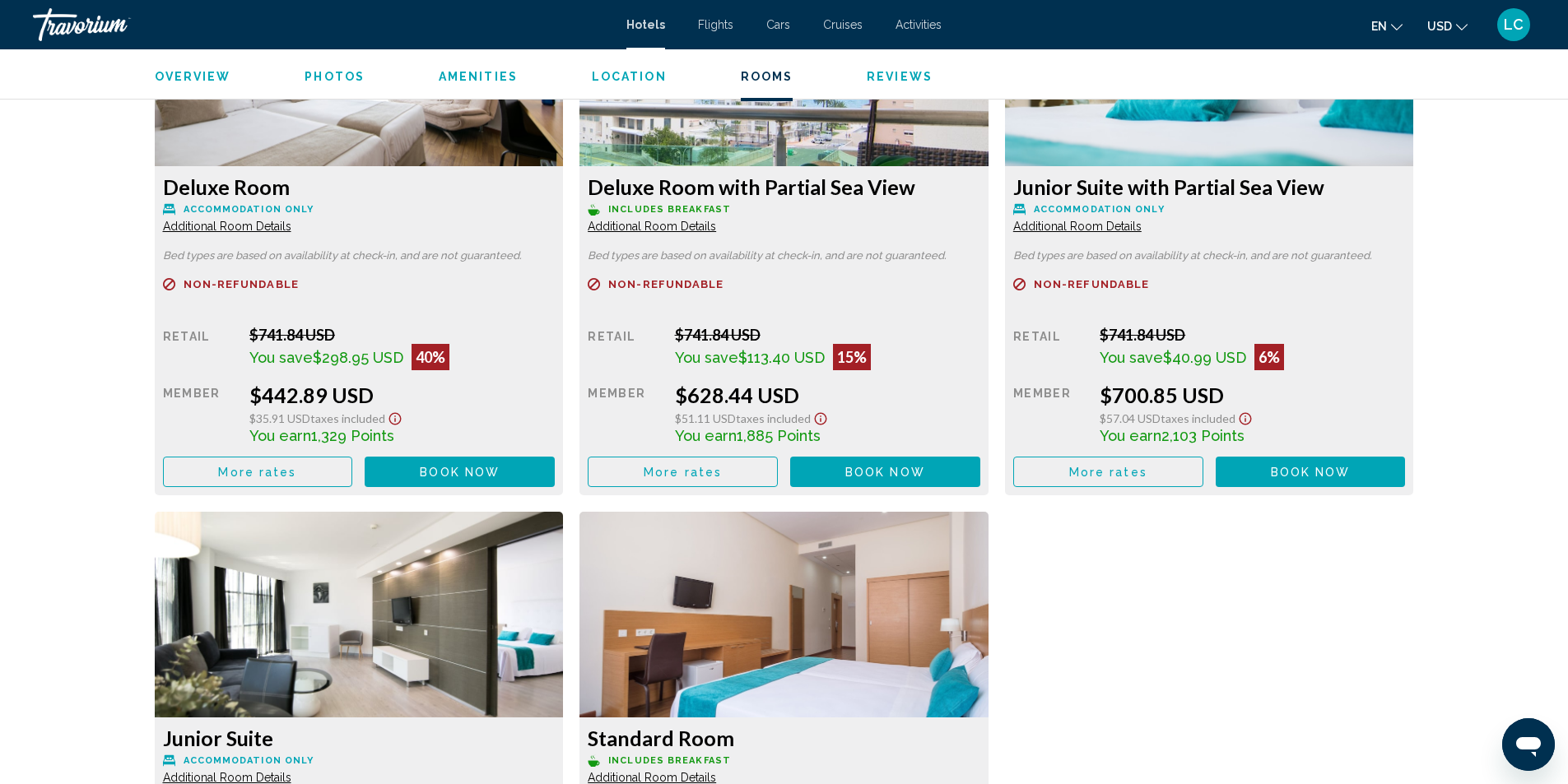
scroll to position [2467, 0]
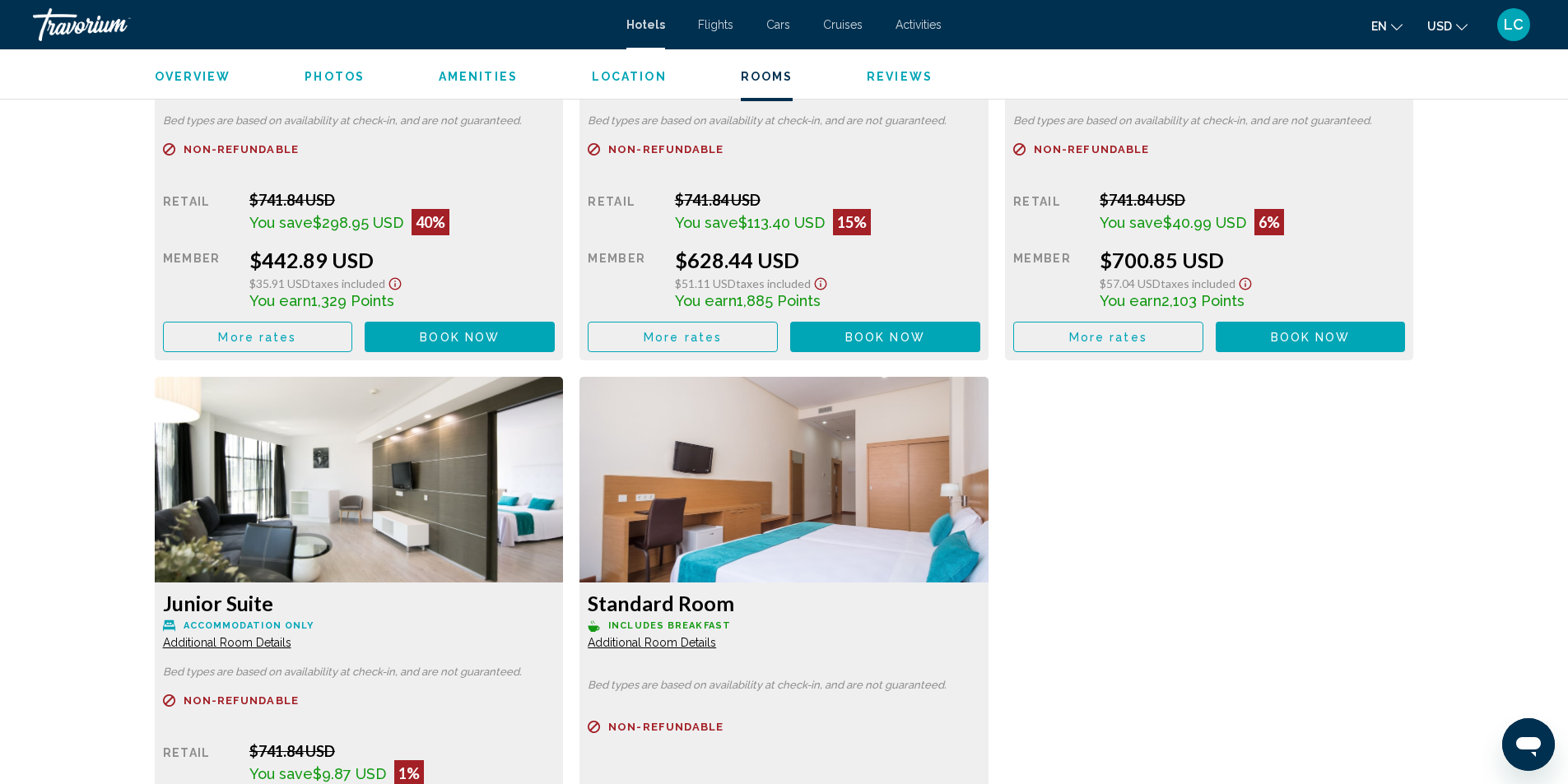
drag, startPoint x: 403, startPoint y: 225, endPoint x: 451, endPoint y: 213, distance: 49.5
click at [451, 213] on div "Retail $741.84 USD You save $298.95 USD 40% when you redeem Member $442.89 USD …" at bounding box center [359, 272] width 392 height 161
click at [250, 183] on div "Refundable Non-refundable Non-refundable Retail $741.84 USD You save $298.95 US…" at bounding box center [359, 247] width 392 height 209
drag, startPoint x: 260, startPoint y: 255, endPoint x: 358, endPoint y: 257, distance: 98.0
click at [332, 280] on div "$442.89 USD $35.91 USD Taxes included You earn 1,329 Points" at bounding box center [402, 278] width 306 height 62
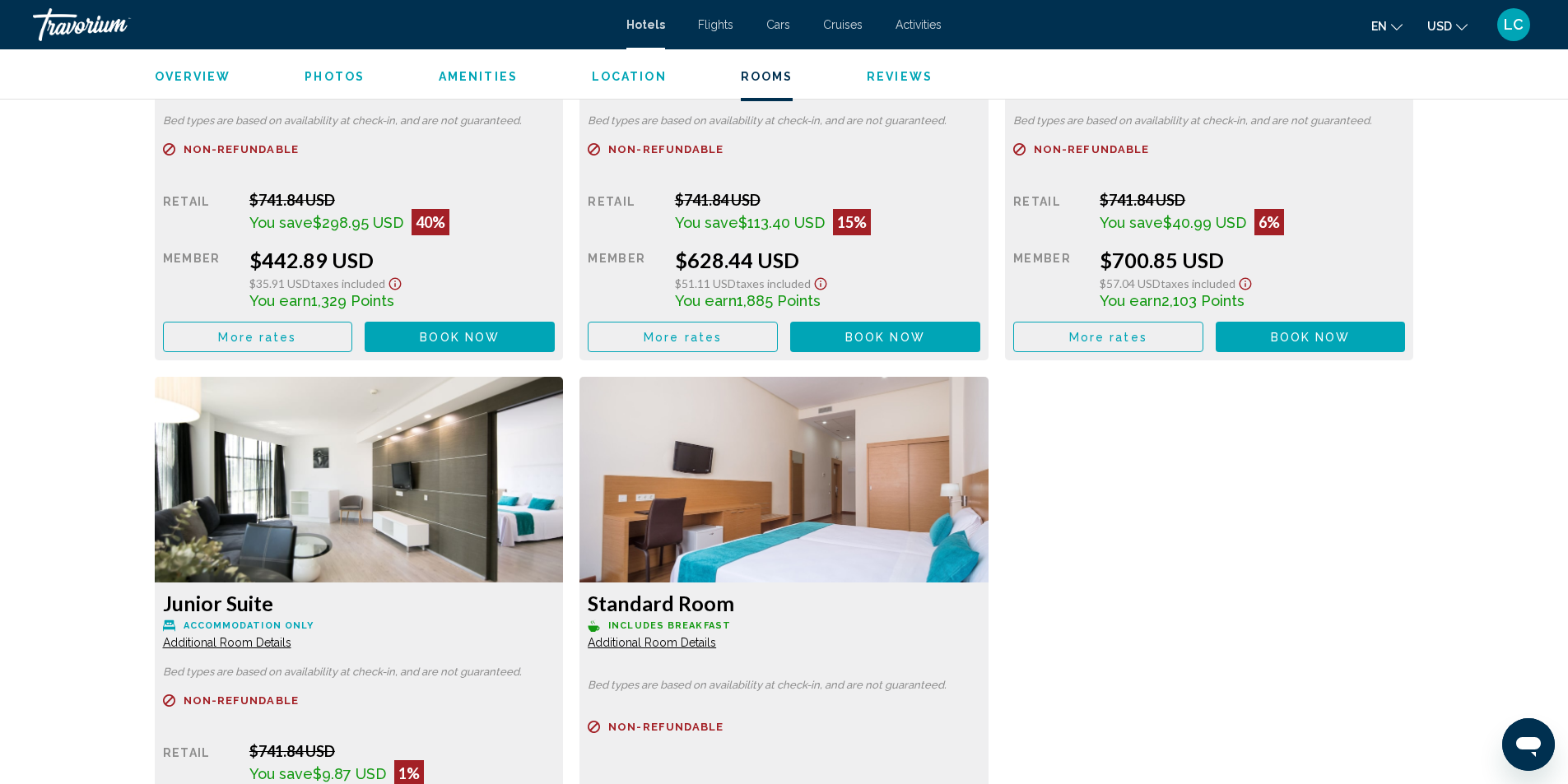
drag, startPoint x: 497, startPoint y: 254, endPoint x: 467, endPoint y: 261, distance: 30.8
click at [497, 255] on div "$442.89 USD" at bounding box center [402, 259] width 306 height 24
click at [447, 258] on div "$442.89 USD" at bounding box center [402, 259] width 306 height 24
drag, startPoint x: 308, startPoint y: 289, endPoint x: 370, endPoint y: 293, distance: 62.1
click at [370, 293] on span "1,329 Points" at bounding box center [352, 301] width 83 height 17
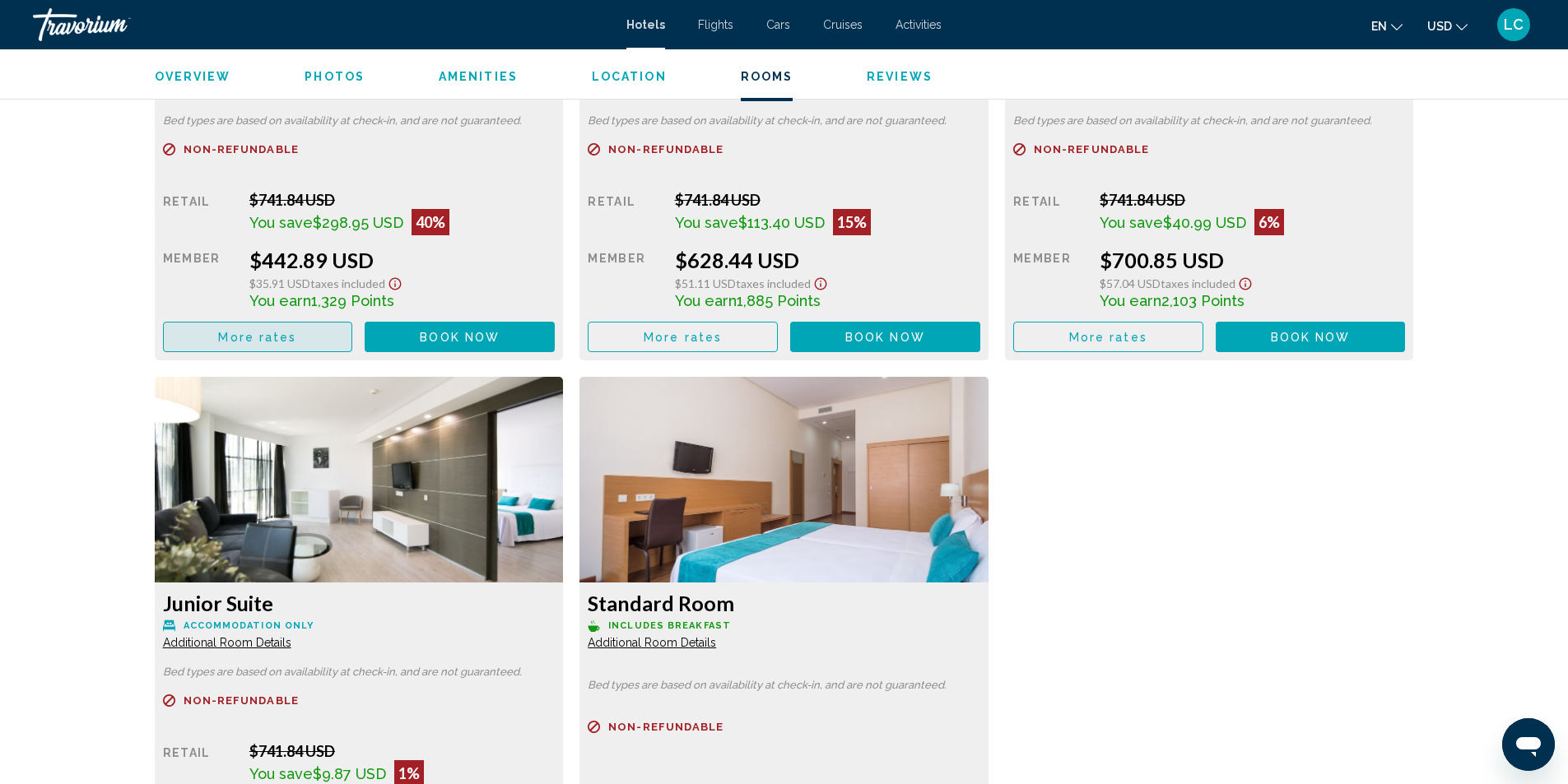
click at [276, 331] on span "More rates" at bounding box center [257, 338] width 79 height 14
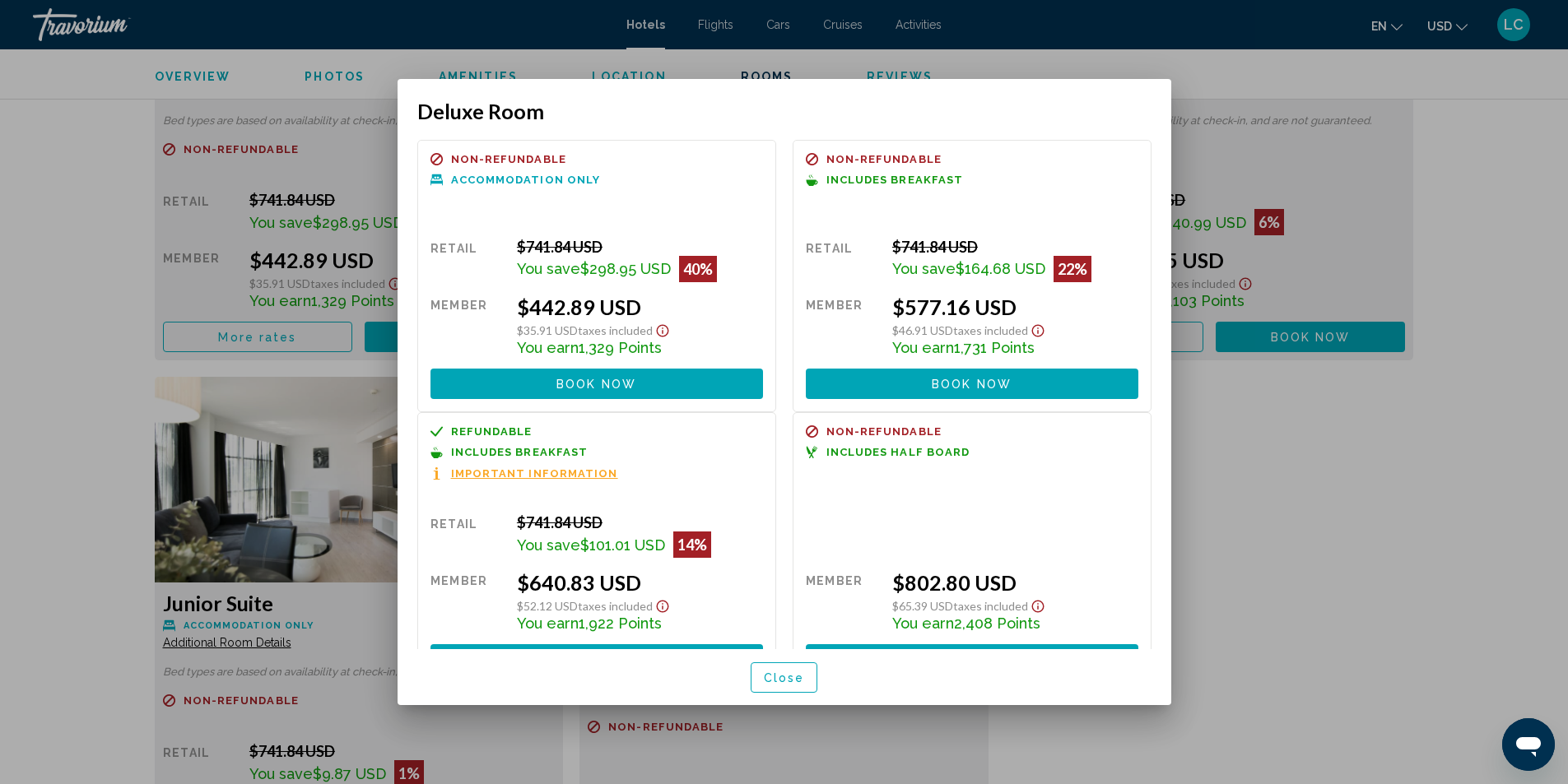
click at [1332, 526] on div at bounding box center [784, 392] width 1568 height 784
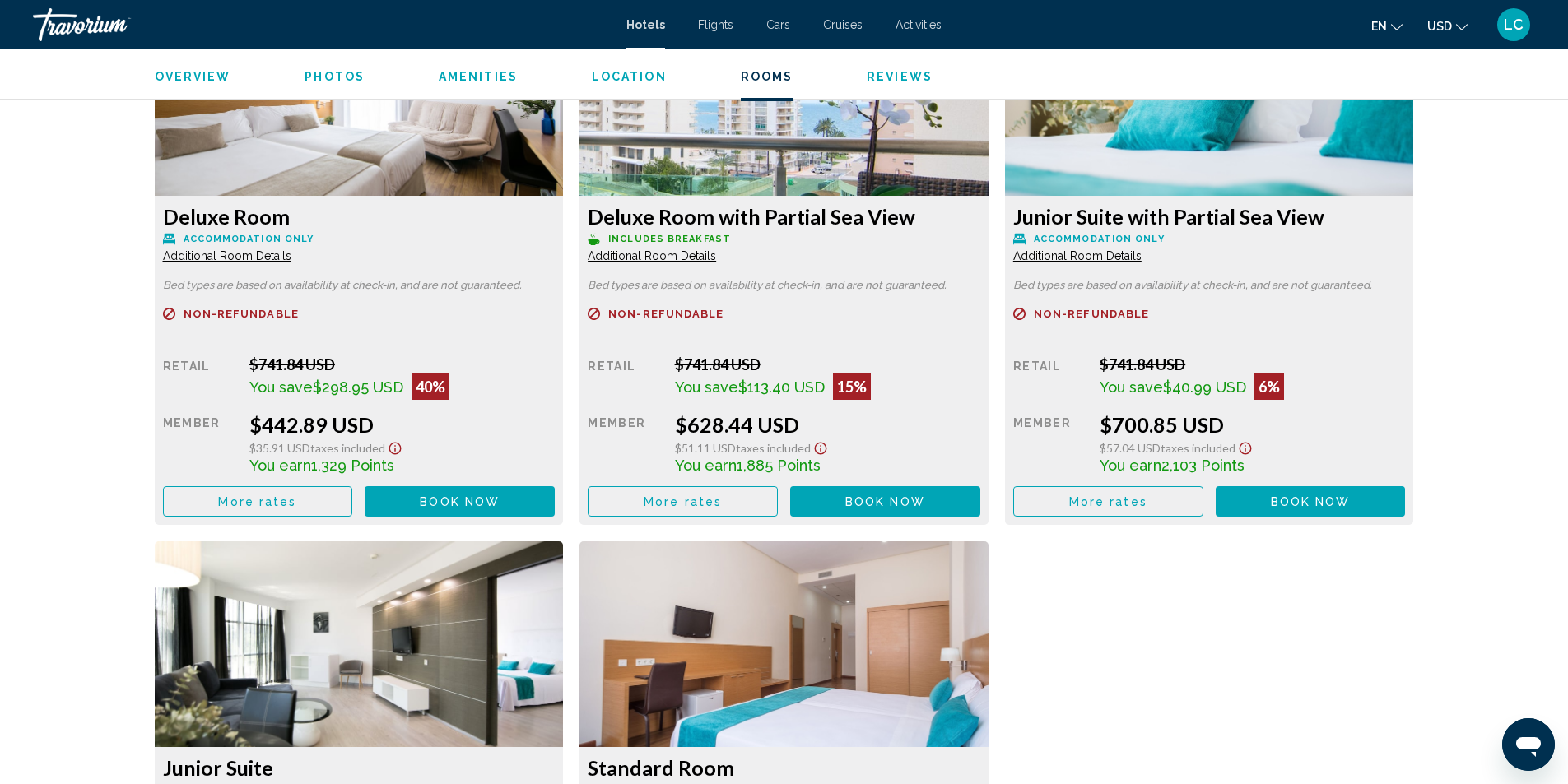
scroll to position [1727, 0]
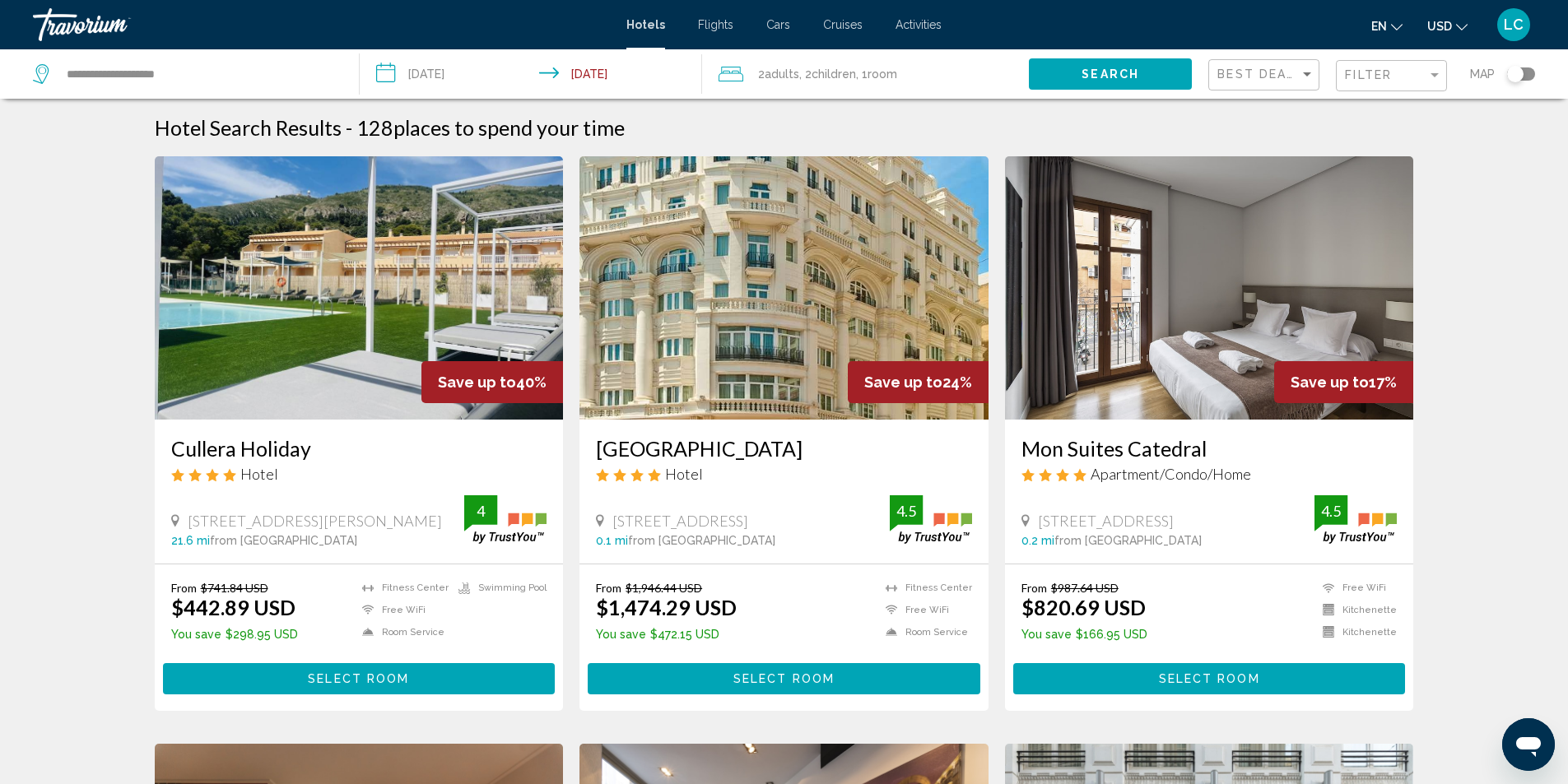
drag, startPoint x: 650, startPoint y: 632, endPoint x: 704, endPoint y: 626, distance: 54.3
click at [704, 626] on div "From $1,946.44 USD $1,474.29 USD You save $472.15 USD" at bounding box center [666, 614] width 141 height 66
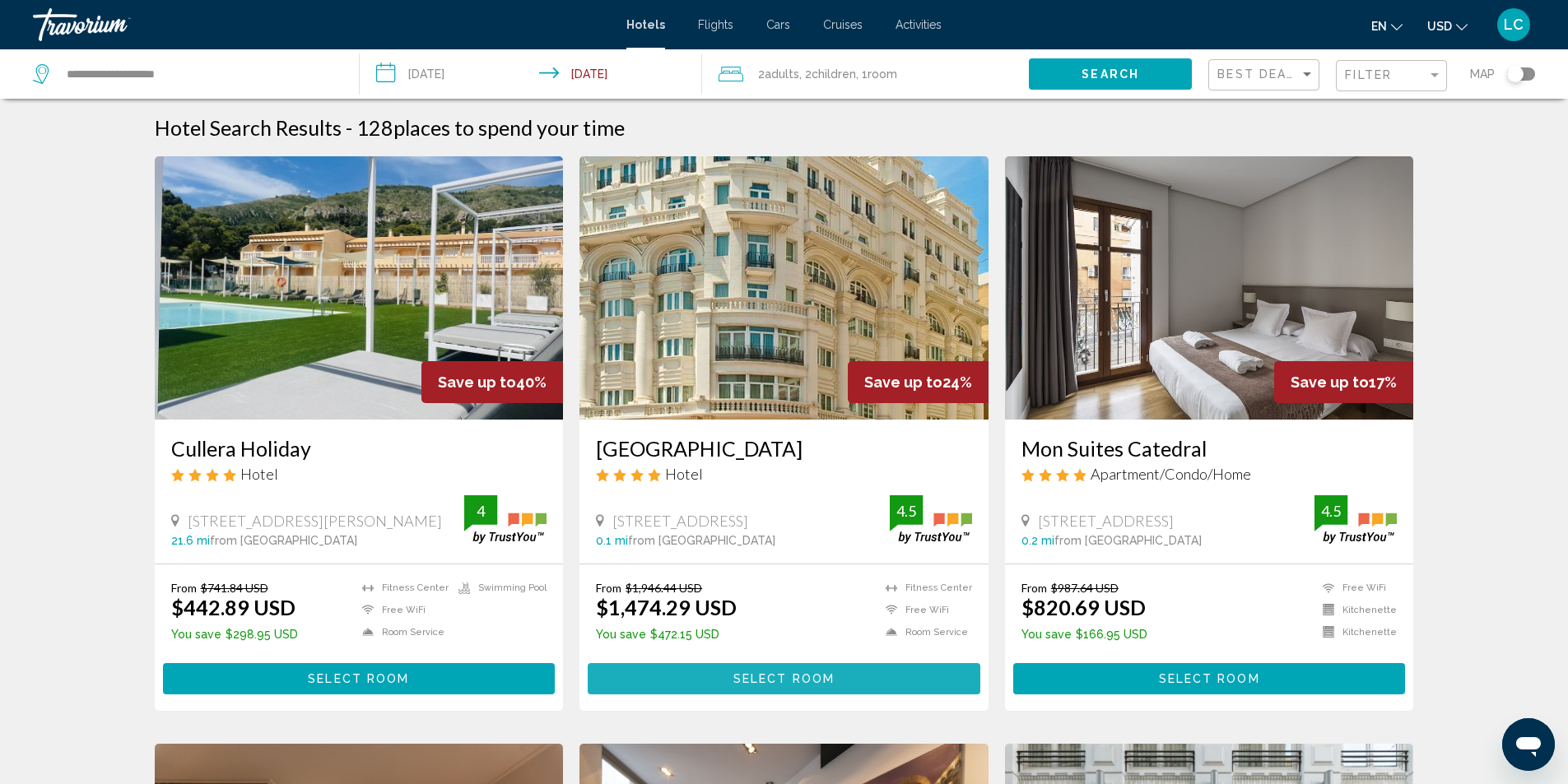
click at [748, 673] on span "Select Room" at bounding box center [784, 679] width 101 height 14
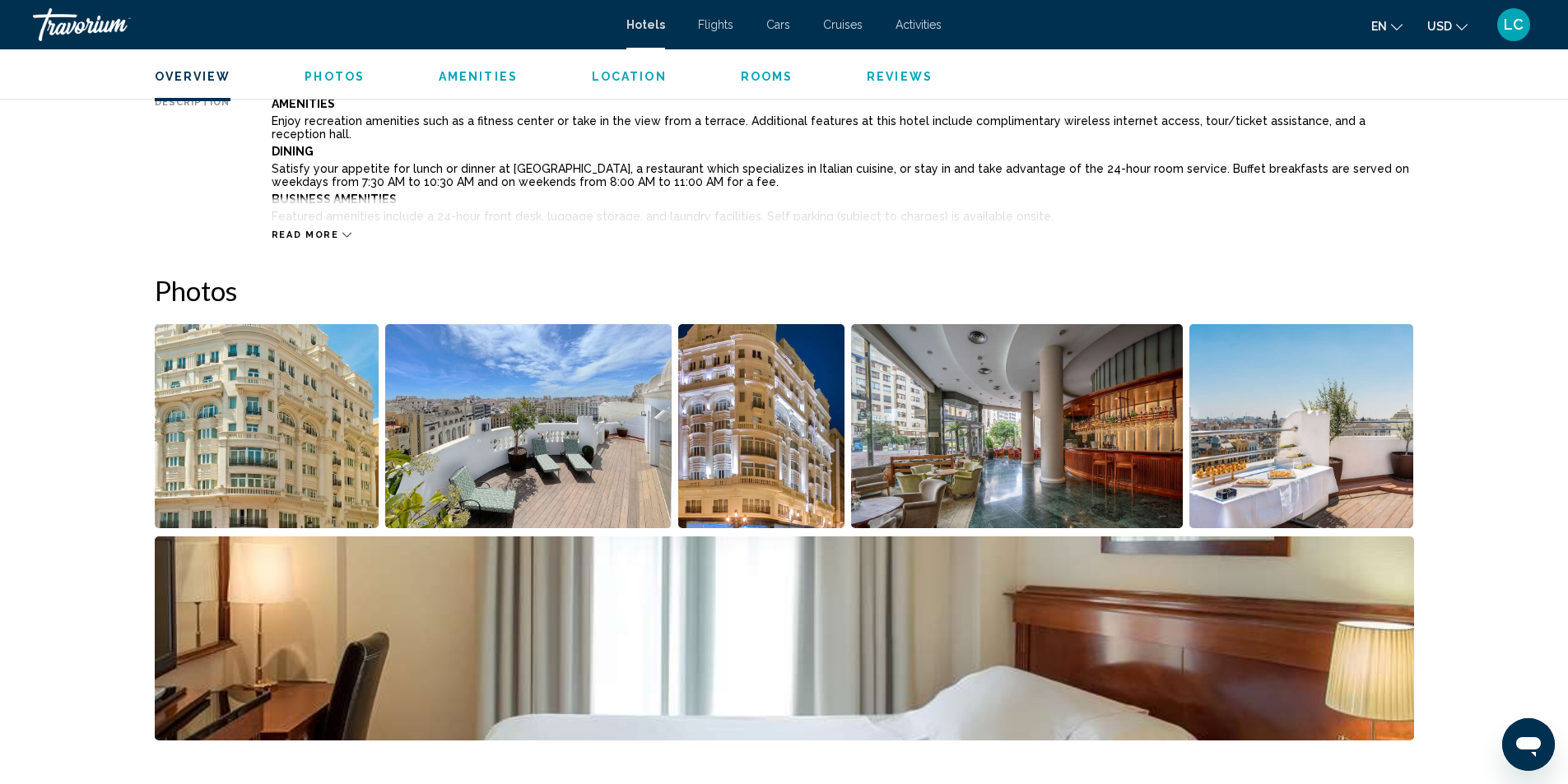
scroll to position [658, 0]
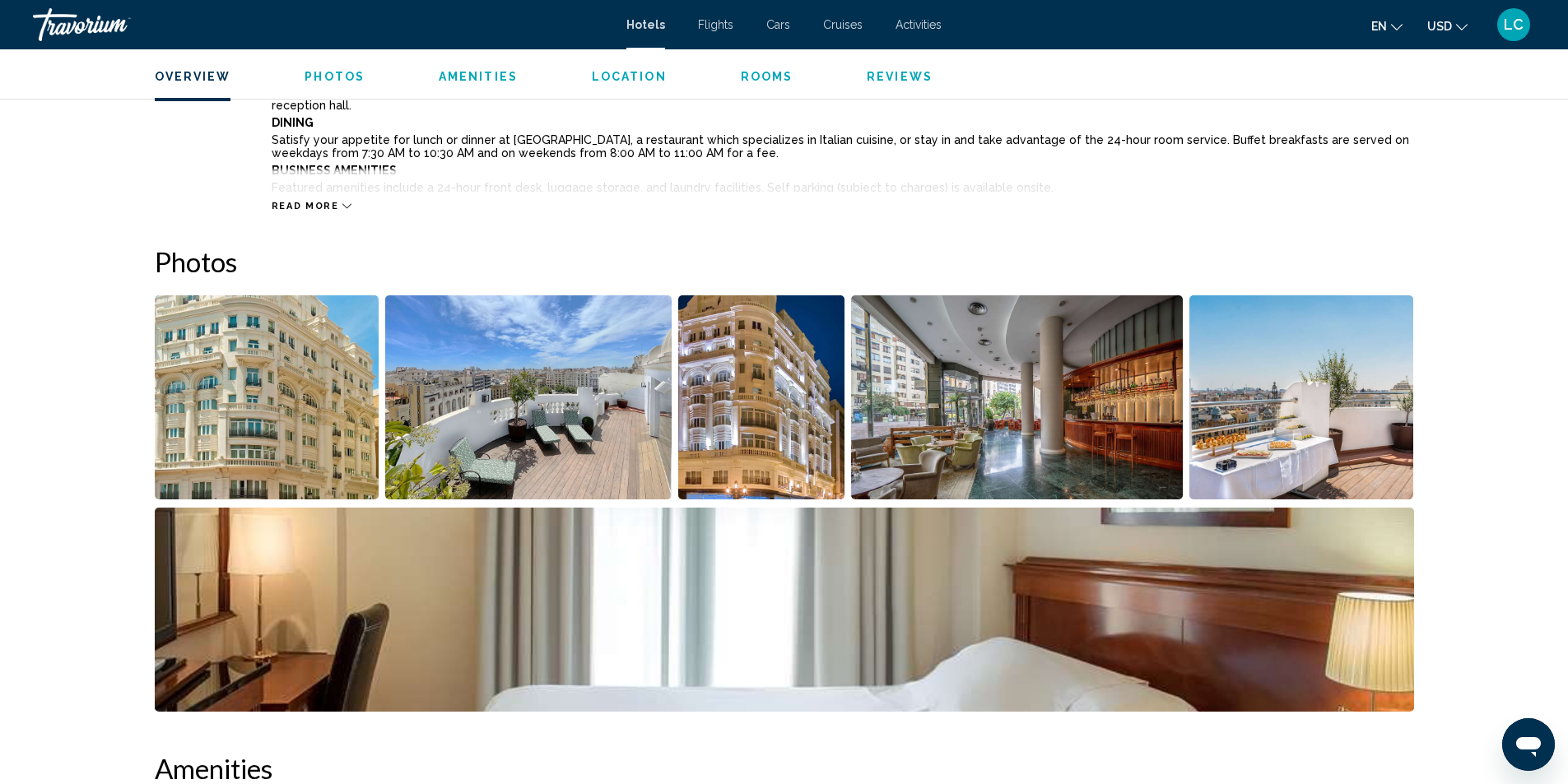
click at [281, 399] on img "Open full-screen image slider" at bounding box center [266, 397] width 224 height 204
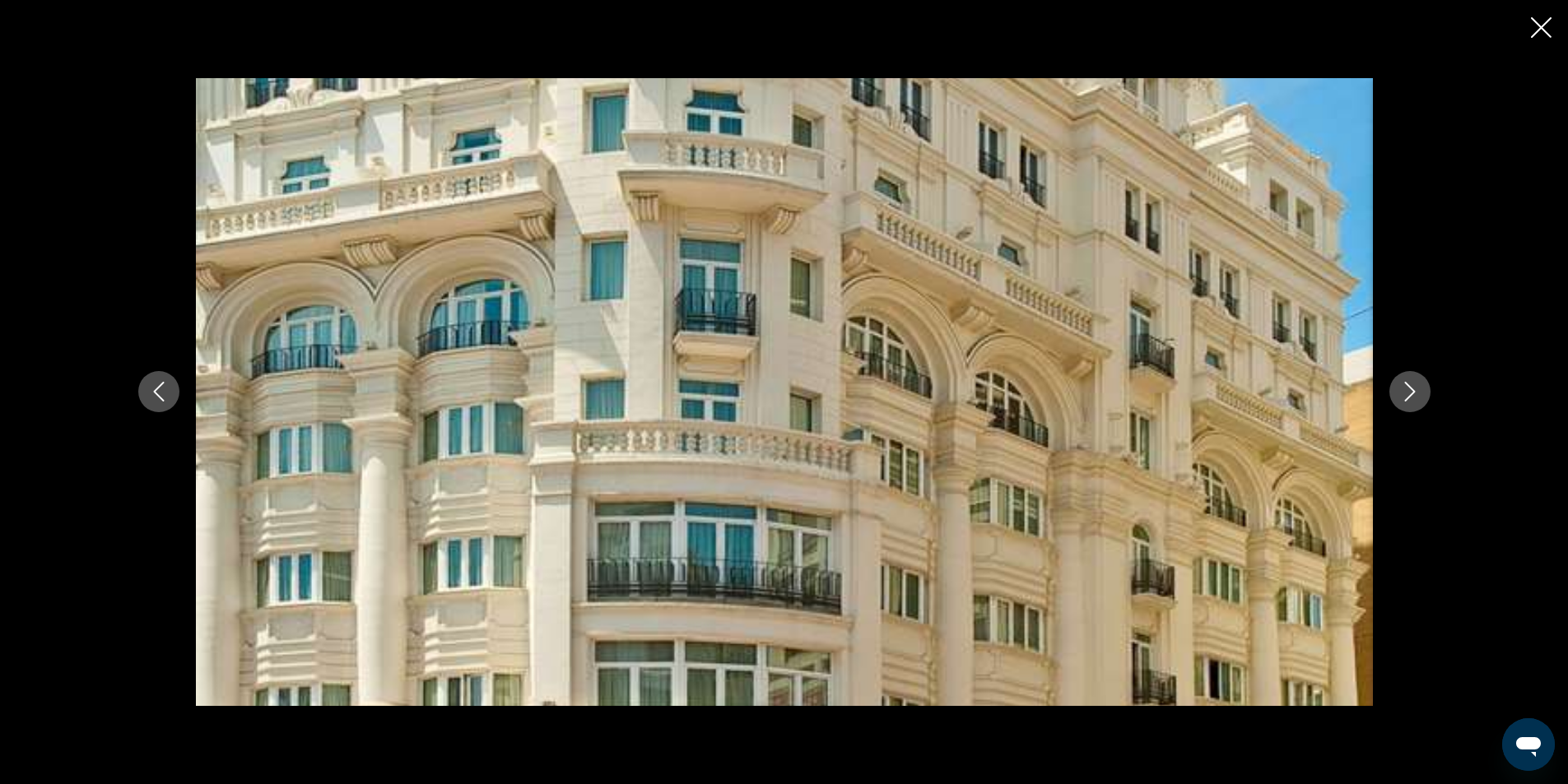
click at [1416, 395] on icon "Next image" at bounding box center [1410, 391] width 19 height 19
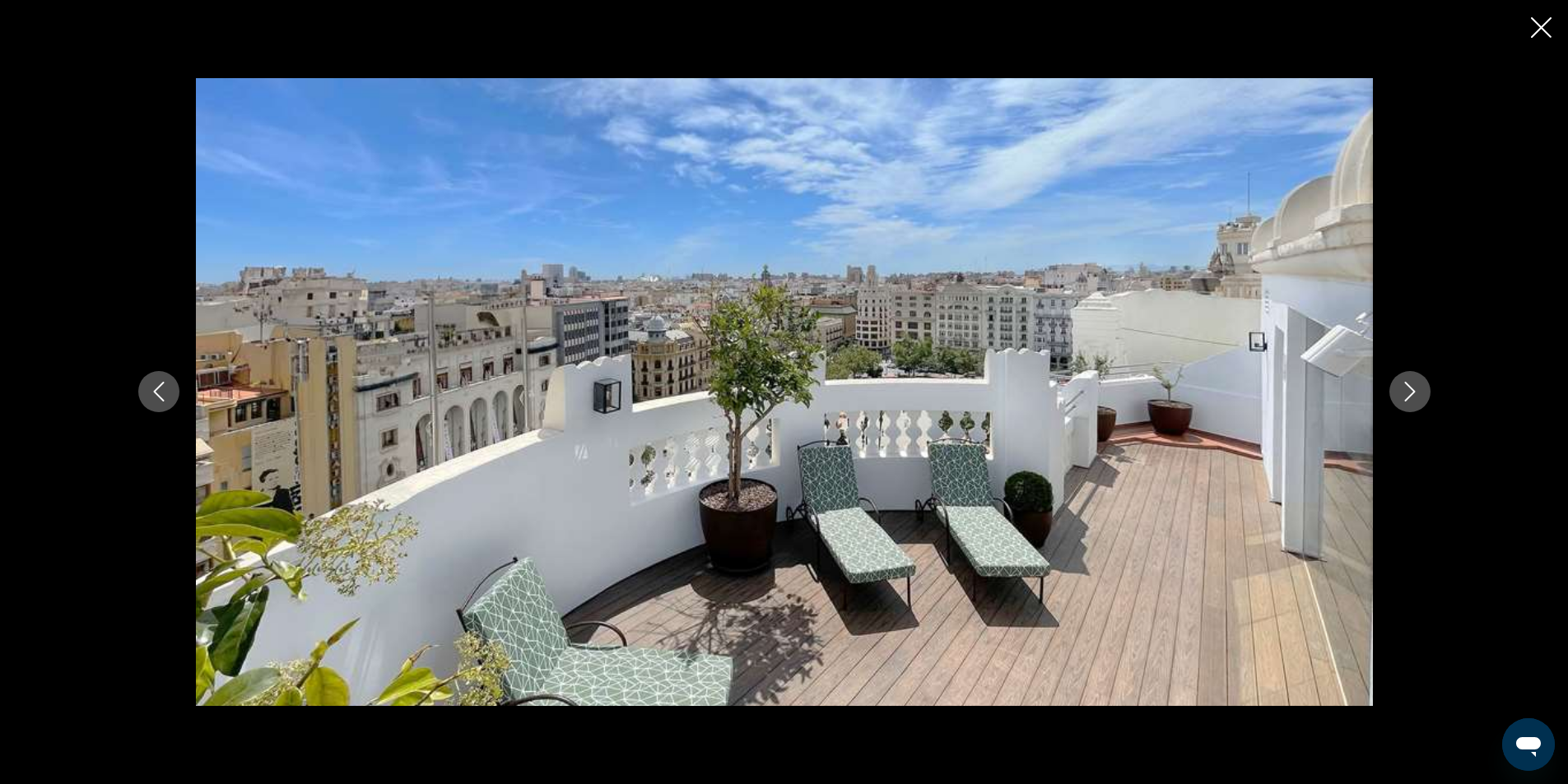
click at [1416, 395] on icon "Next image" at bounding box center [1410, 391] width 19 height 19
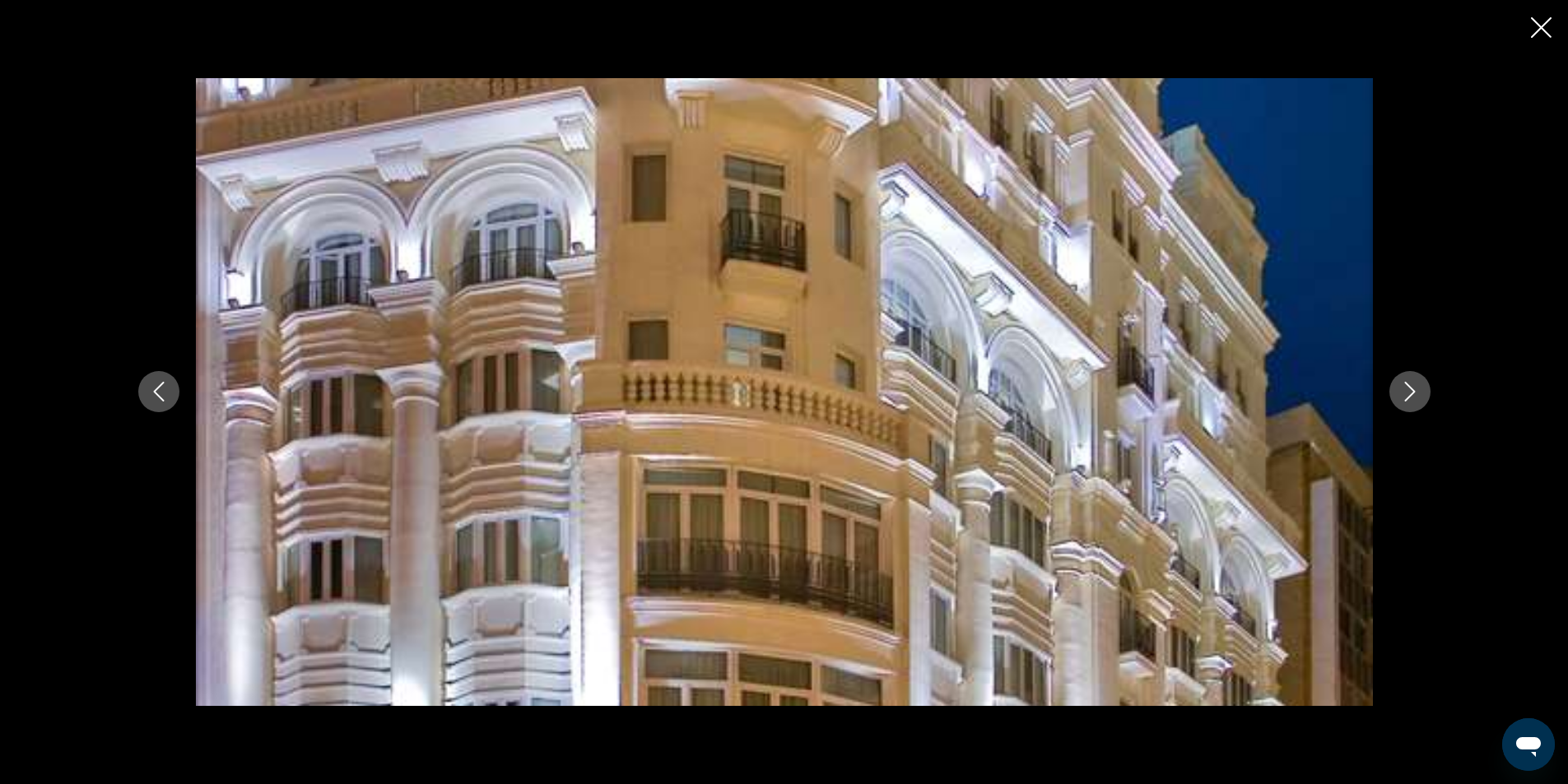
click at [1416, 395] on icon "Next image" at bounding box center [1410, 391] width 19 height 19
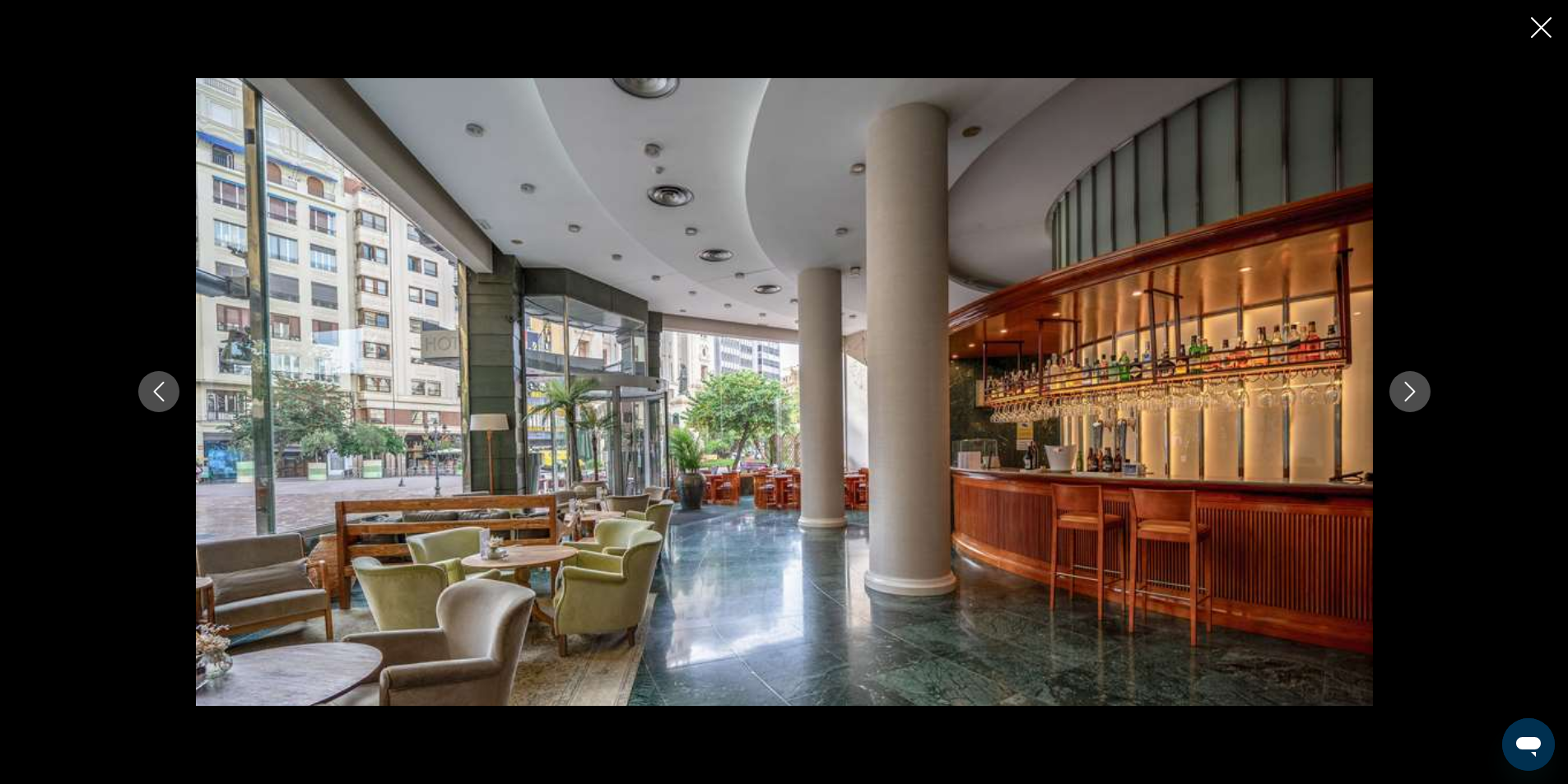
click at [1416, 395] on icon "Next image" at bounding box center [1410, 391] width 19 height 19
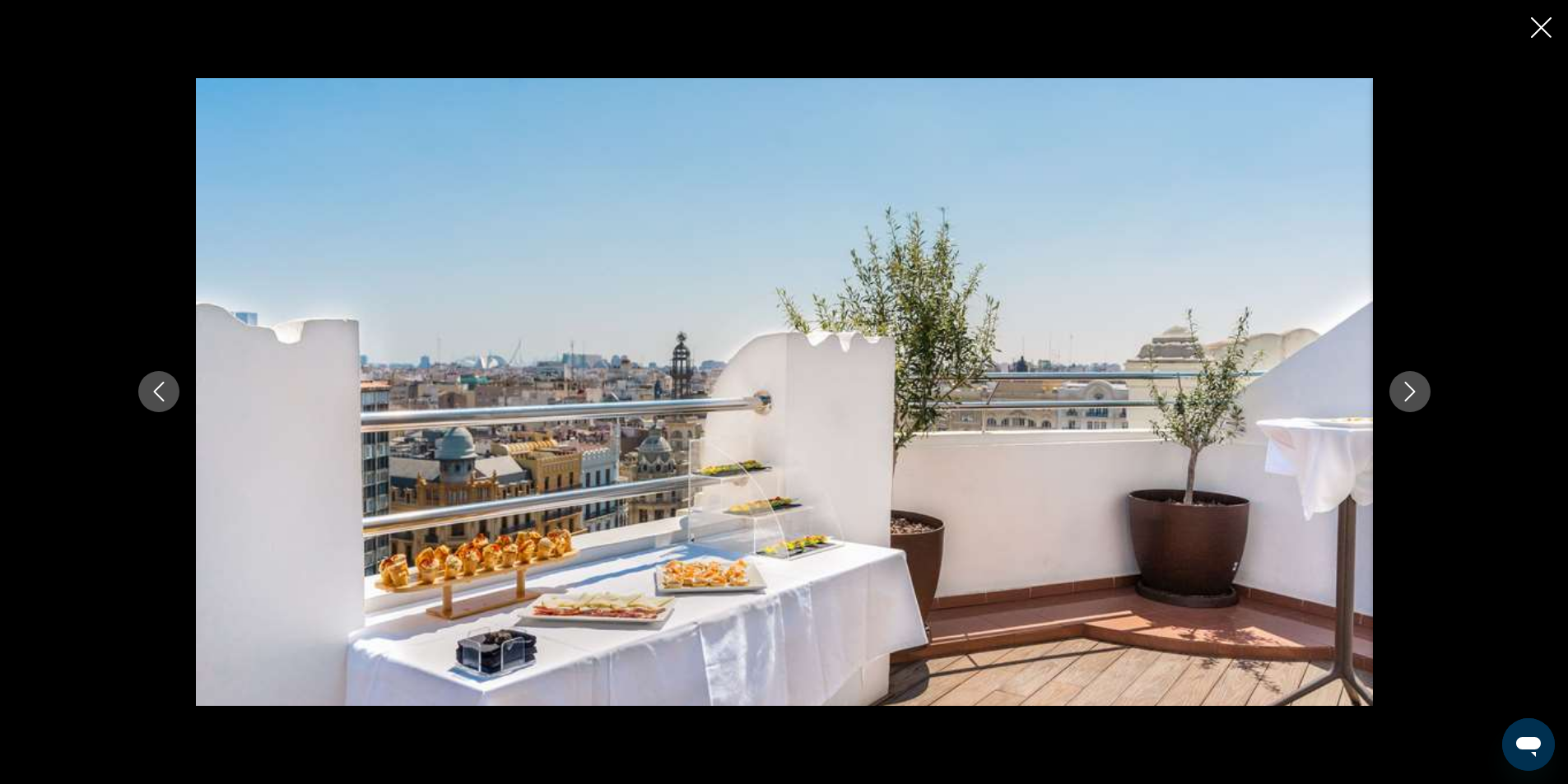
click at [1416, 395] on icon "Next image" at bounding box center [1410, 391] width 19 height 19
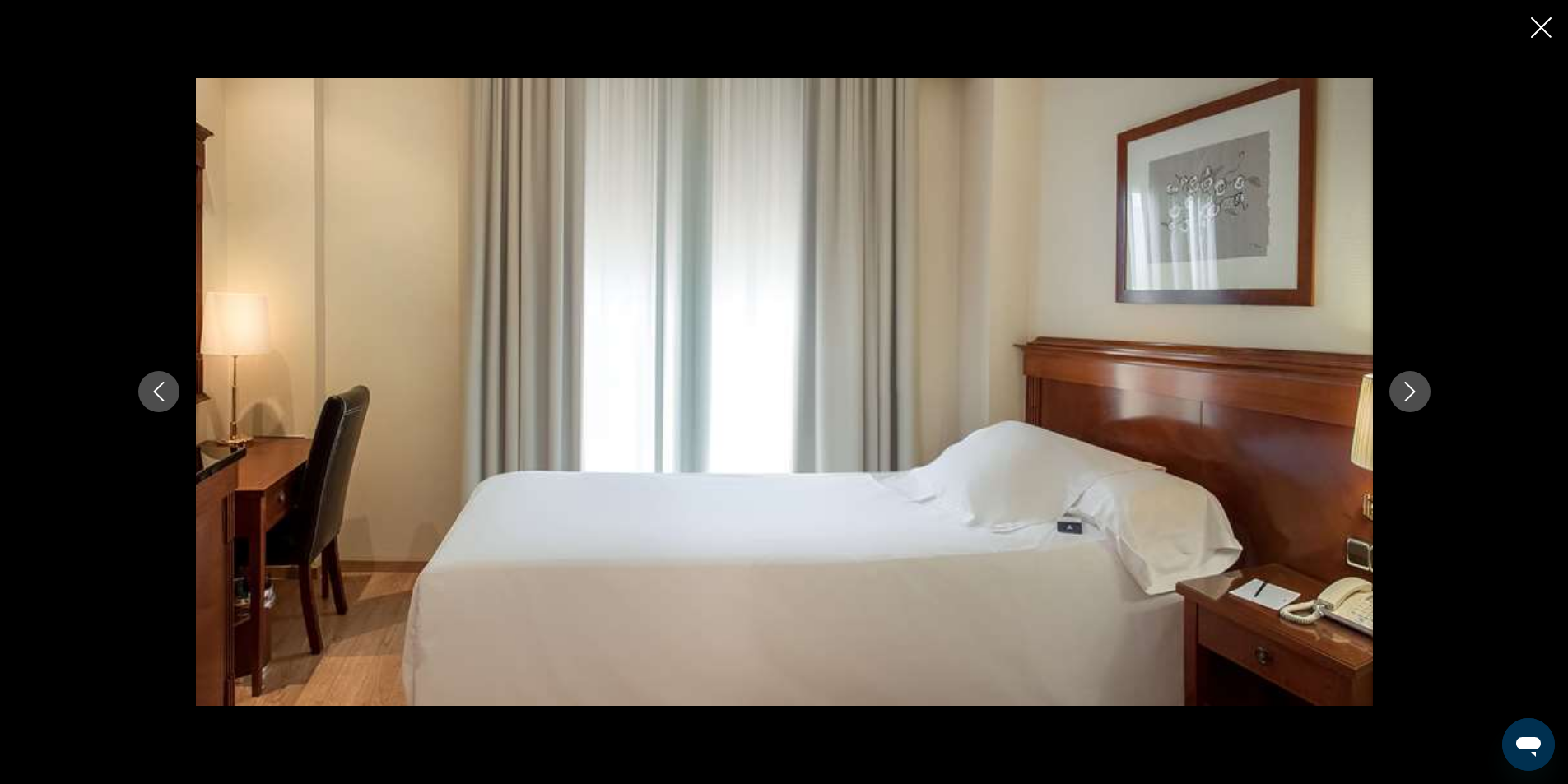
click at [1416, 395] on icon "Next image" at bounding box center [1410, 391] width 19 height 19
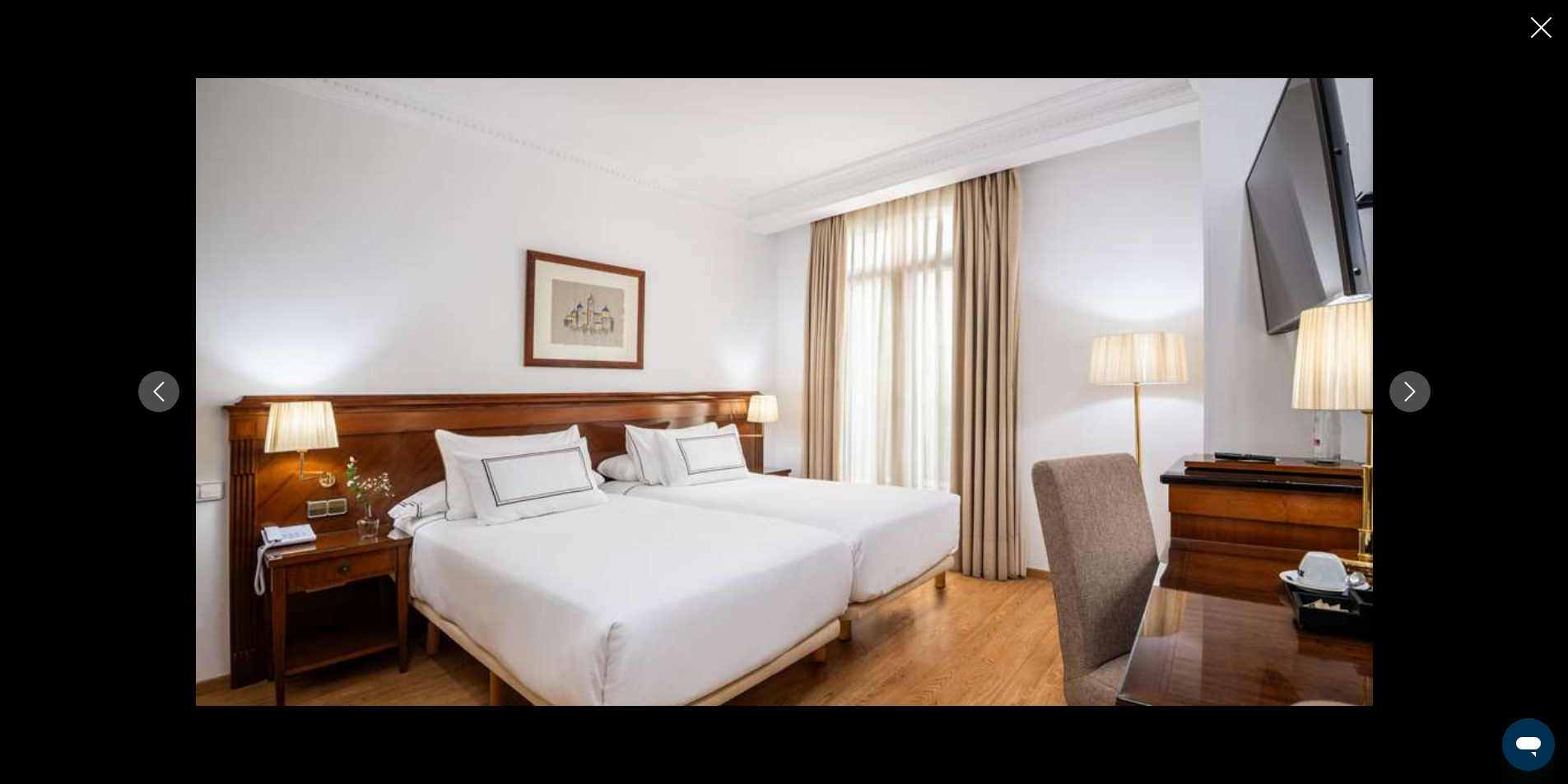
click at [1416, 395] on icon "Next image" at bounding box center [1410, 391] width 19 height 19
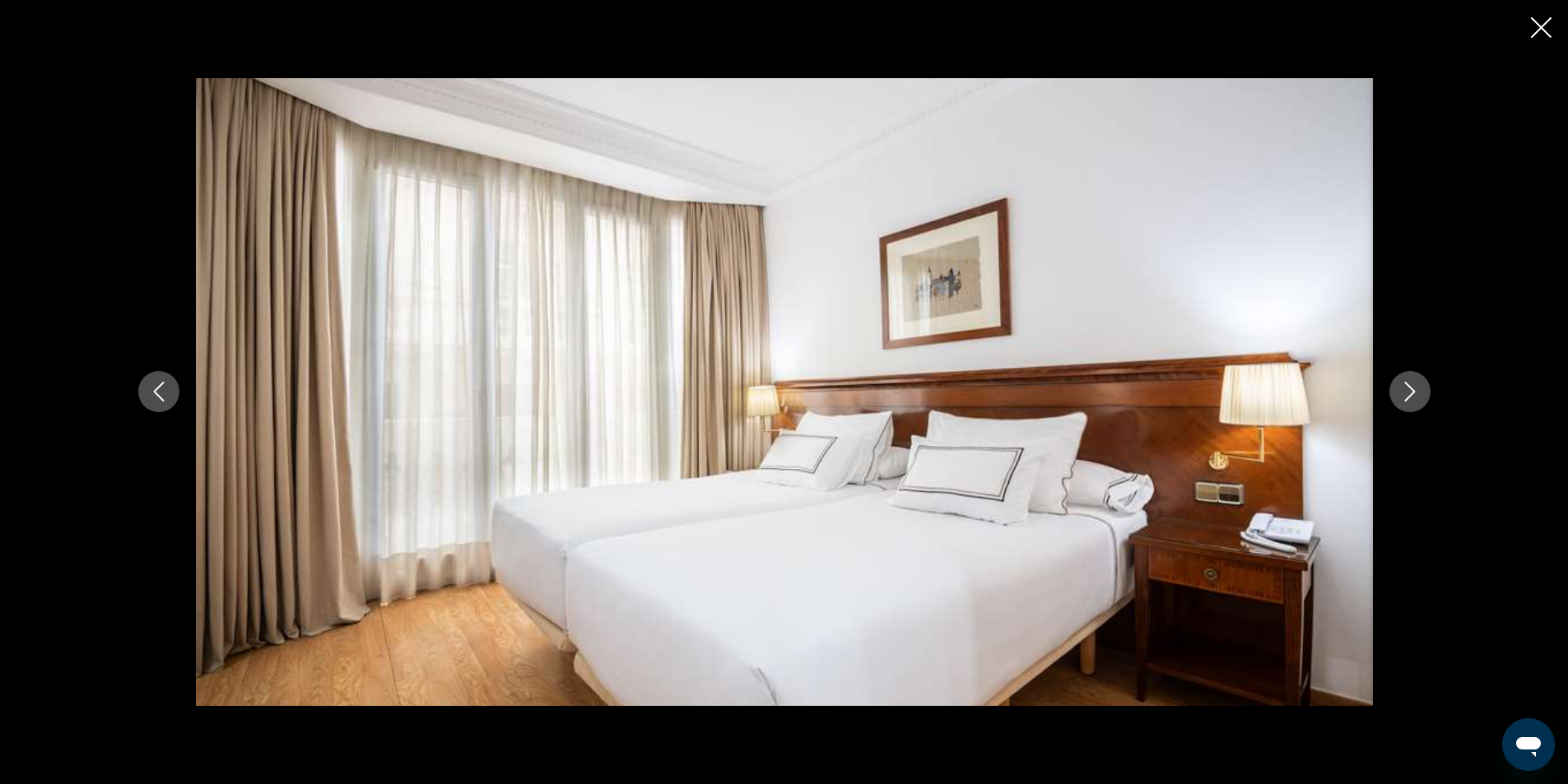
click at [1416, 395] on icon "Next image" at bounding box center [1410, 391] width 19 height 19
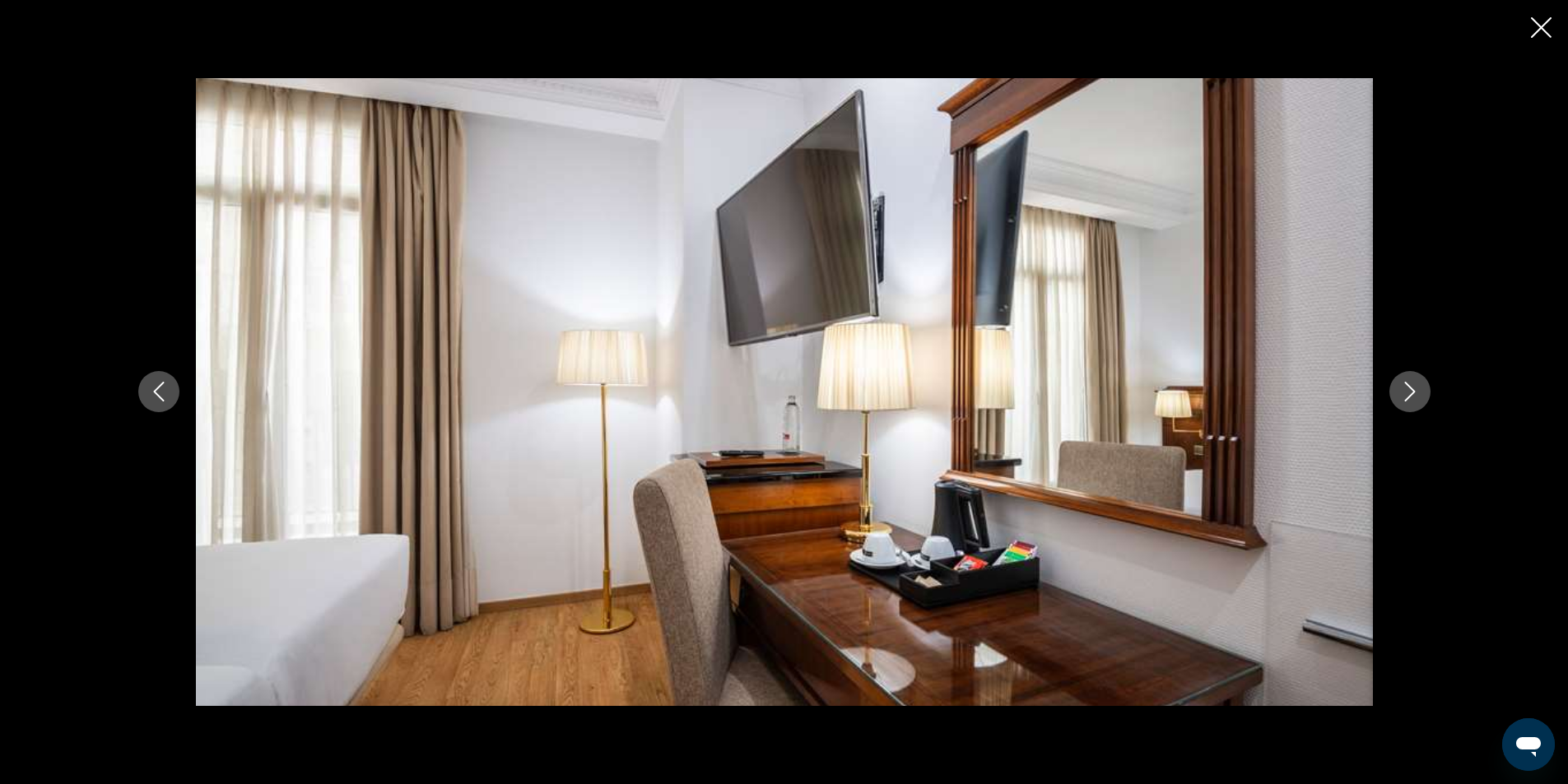
click at [1416, 395] on icon "Next image" at bounding box center [1410, 391] width 19 height 19
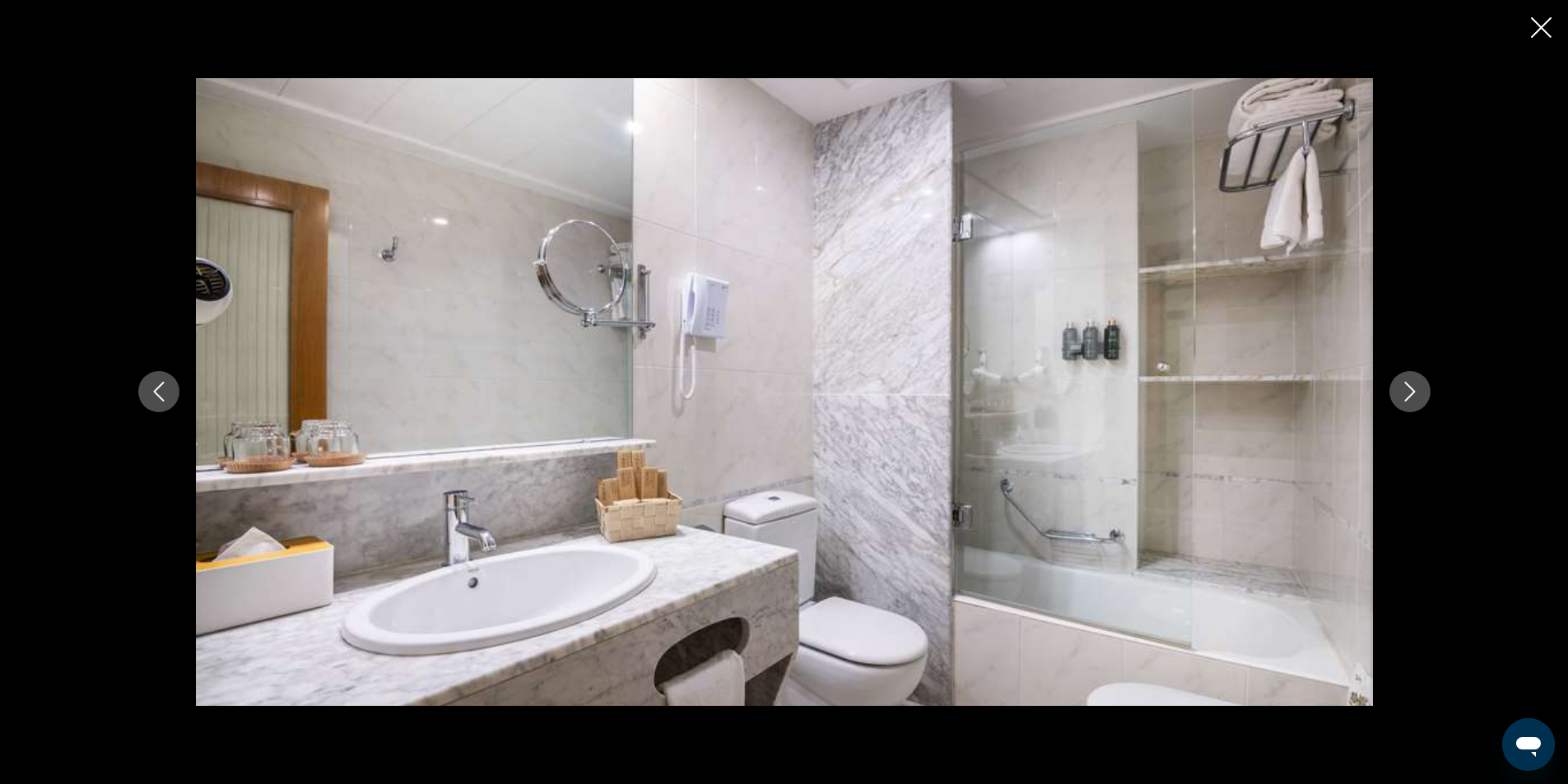
click at [1416, 395] on icon "Next image" at bounding box center [1410, 391] width 19 height 19
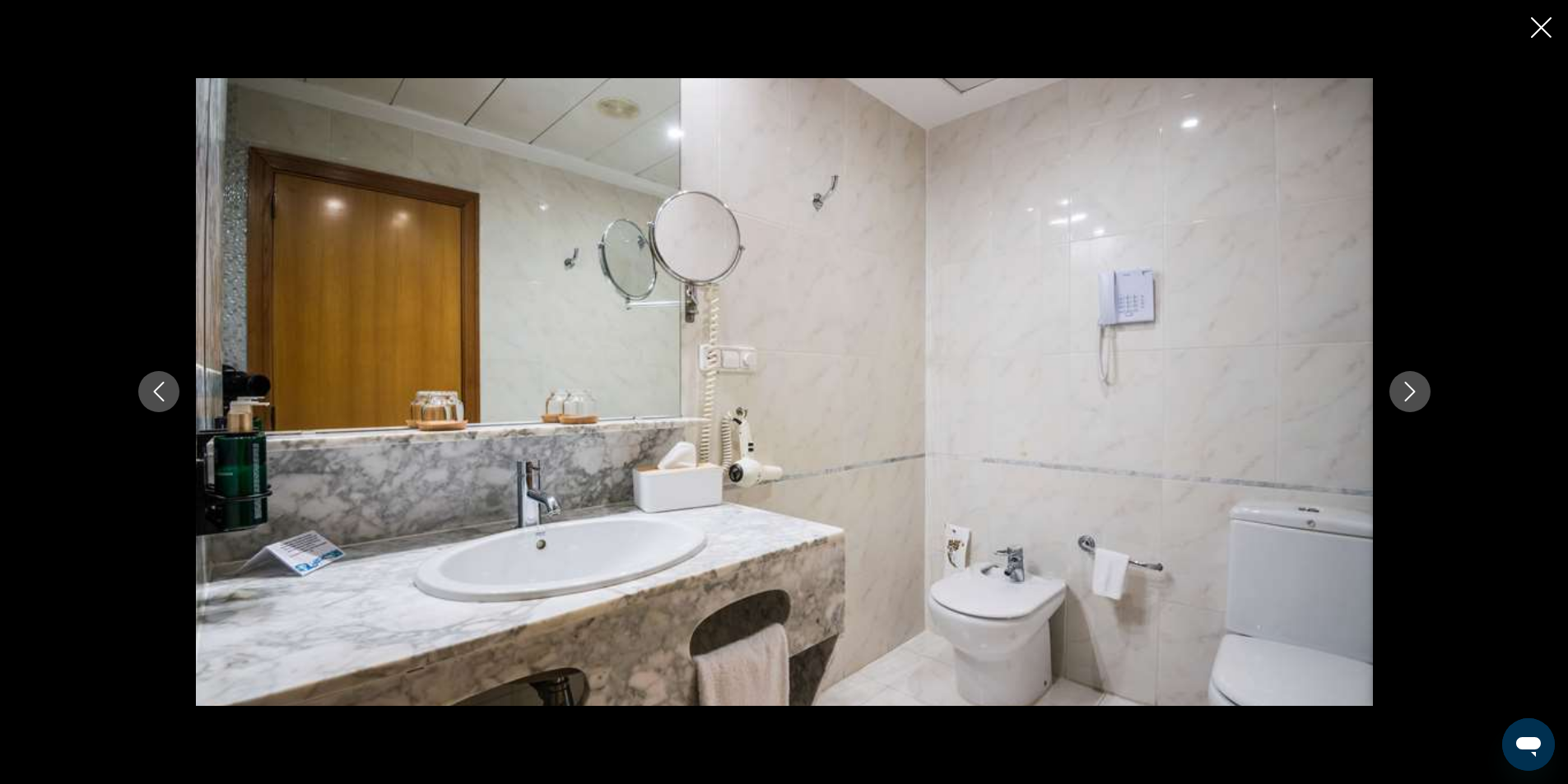
click at [1416, 395] on icon "Next image" at bounding box center [1410, 391] width 19 height 19
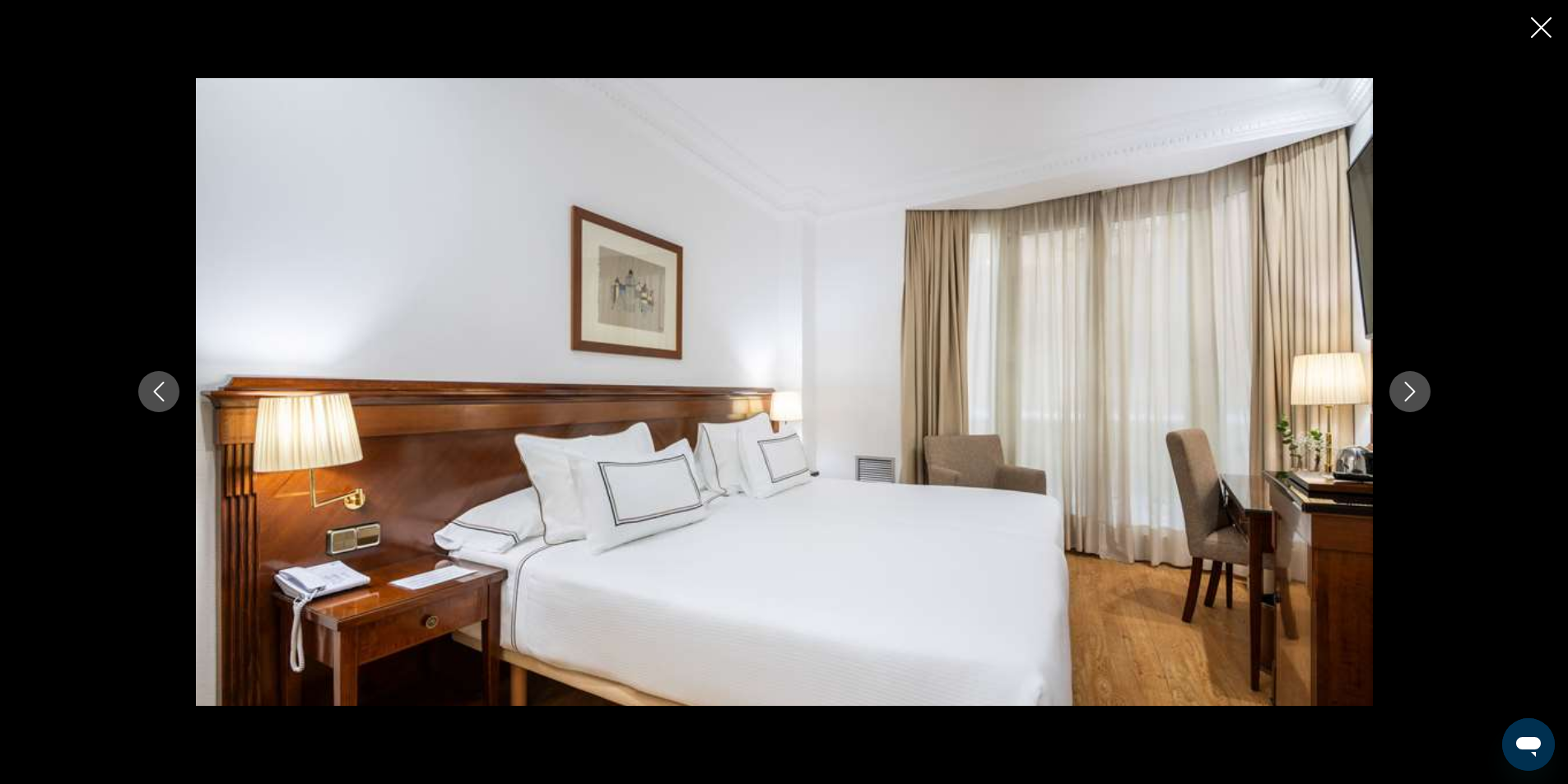
click at [1416, 395] on icon "Next image" at bounding box center [1410, 391] width 19 height 19
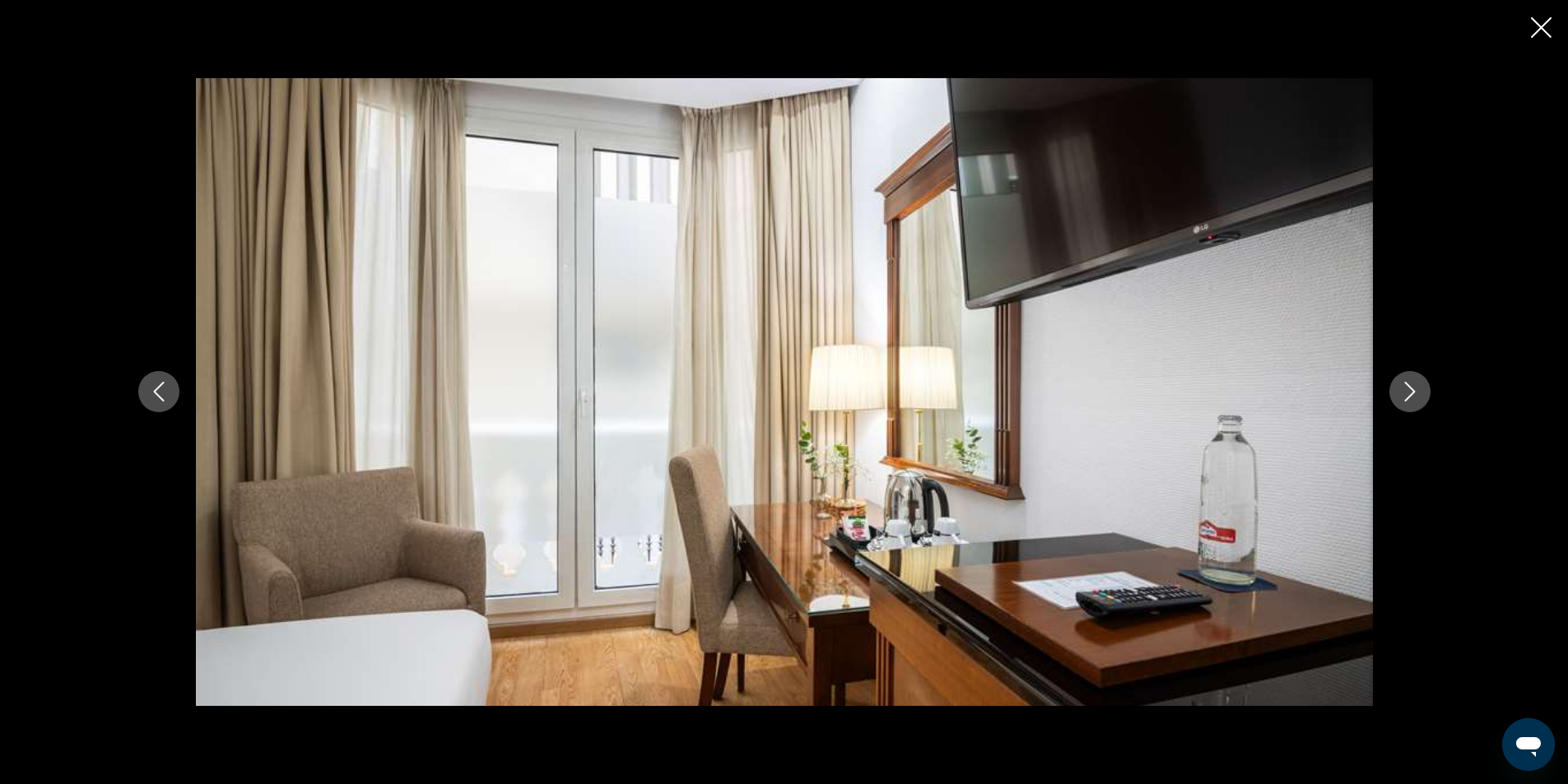
click at [1544, 29] on icon "Close slideshow" at bounding box center [1541, 27] width 20 height 20
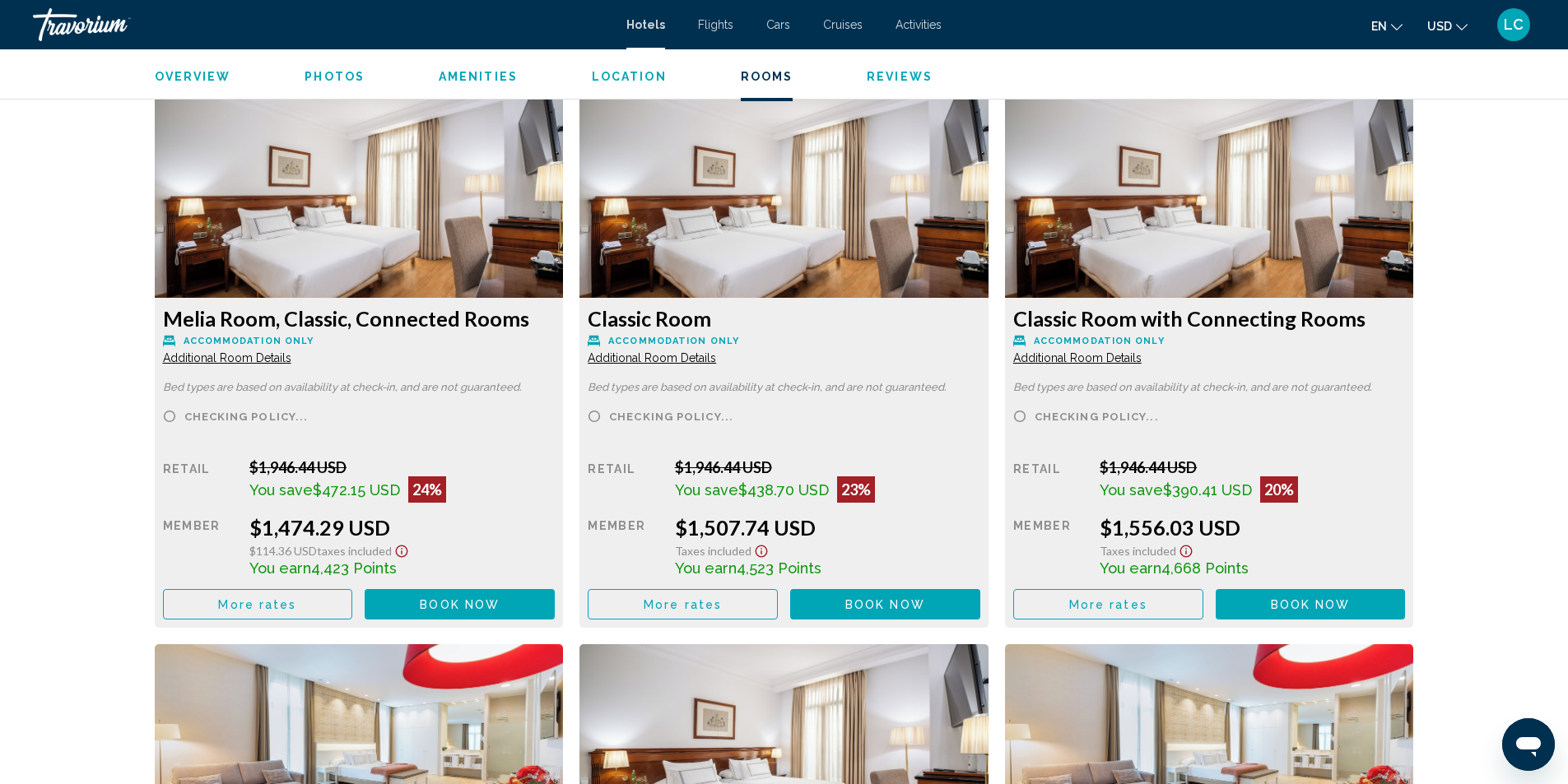
scroll to position [2303, 0]
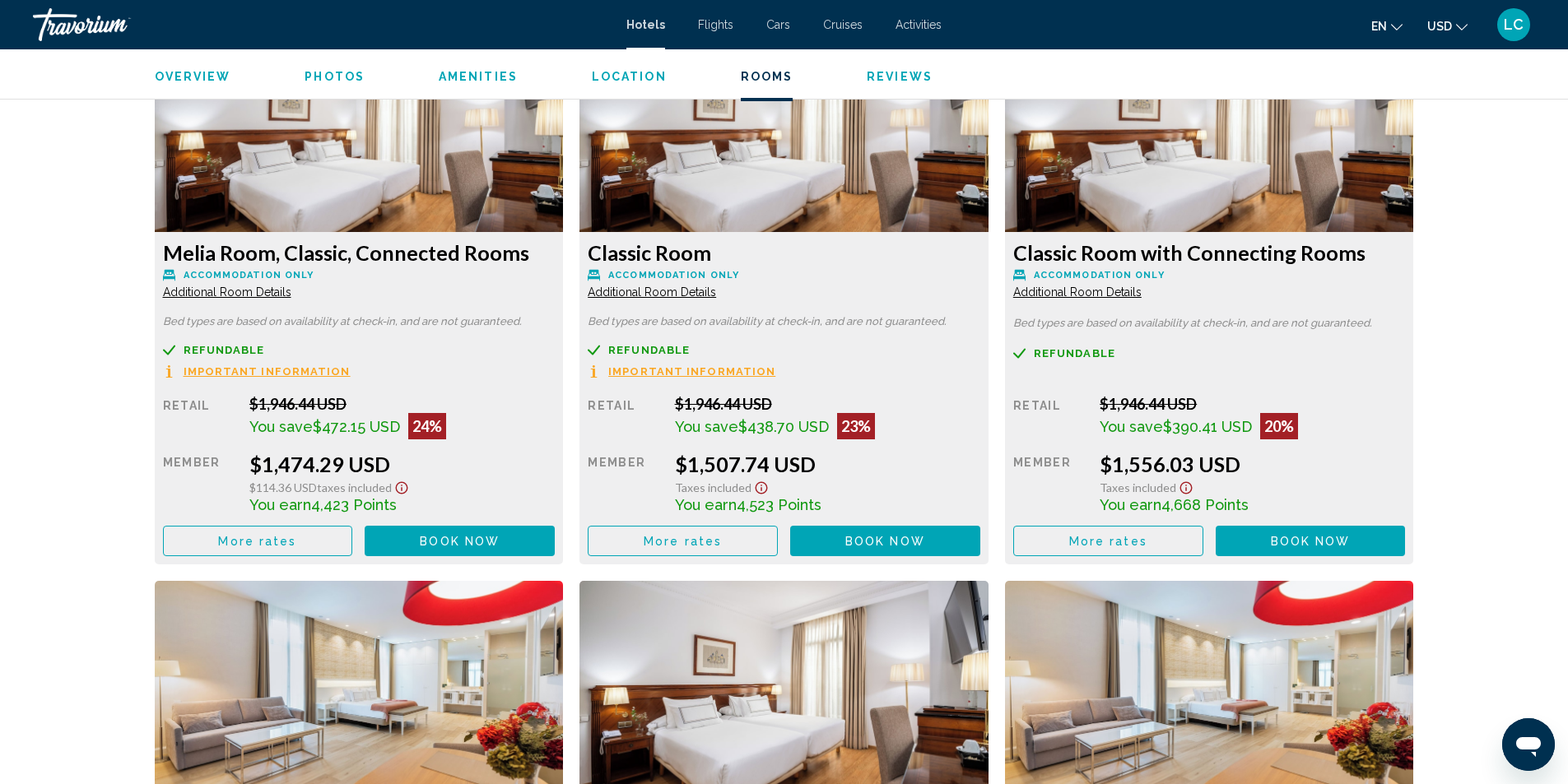
drag, startPoint x: 261, startPoint y: 401, endPoint x: 321, endPoint y: 401, distance: 60.0
click at [321, 401] on div "$1,946.44 USD" at bounding box center [402, 404] width 306 height 18
drag, startPoint x: 251, startPoint y: 467, endPoint x: 335, endPoint y: 477, distance: 84.6
click at [335, 477] on div "$1,474.29 USD $114.36 USD Taxes included You earn 4,423 Points" at bounding box center [402, 482] width 306 height 62
click at [454, 487] on div "$114.36 USD Taxes included" at bounding box center [402, 485] width 306 height 18
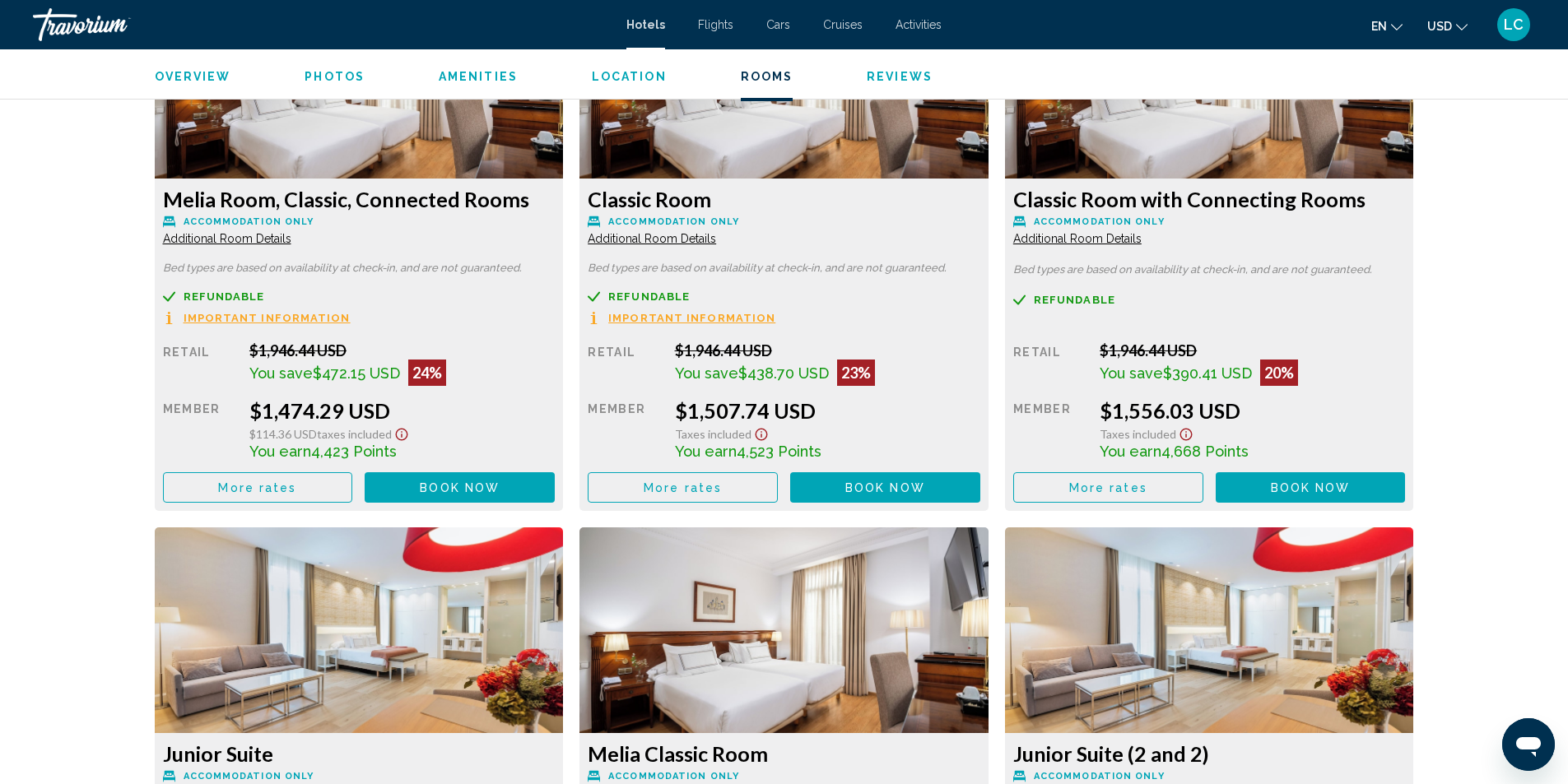
scroll to position [2385, 0]
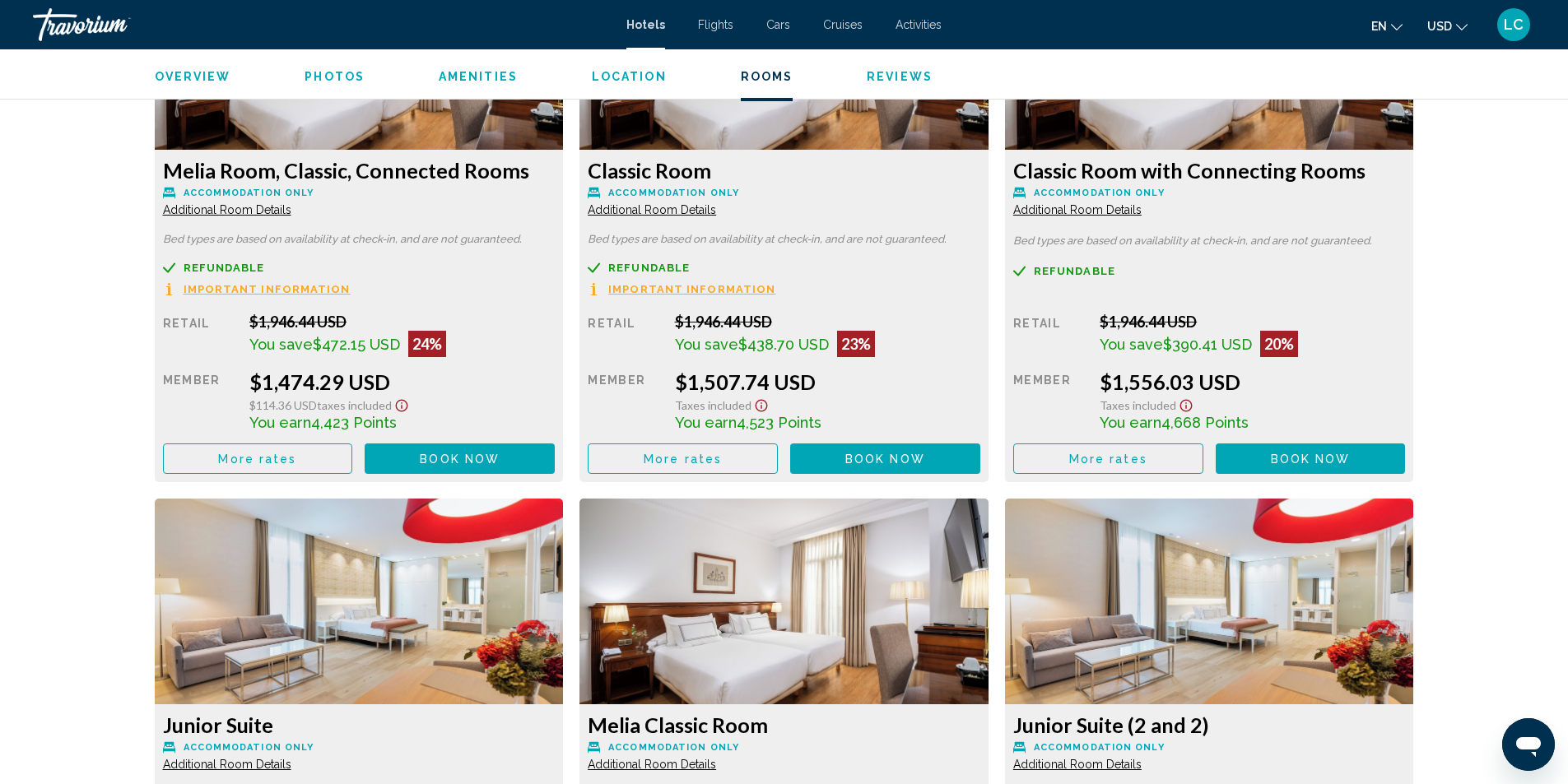
drag, startPoint x: 318, startPoint y: 348, endPoint x: 374, endPoint y: 348, distance: 56.0
click at [374, 348] on span "$472.15 USD" at bounding box center [356, 344] width 87 height 17
drag, startPoint x: 311, startPoint y: 430, endPoint x: 400, endPoint y: 433, distance: 89.1
click at [400, 433] on div "Retail $1,946.44 USD You save $472.15 USD 24% when you redeem Member $1,474.29 …" at bounding box center [359, 393] width 392 height 161
click at [324, 461] on button "More rates" at bounding box center [258, 458] width 190 height 30
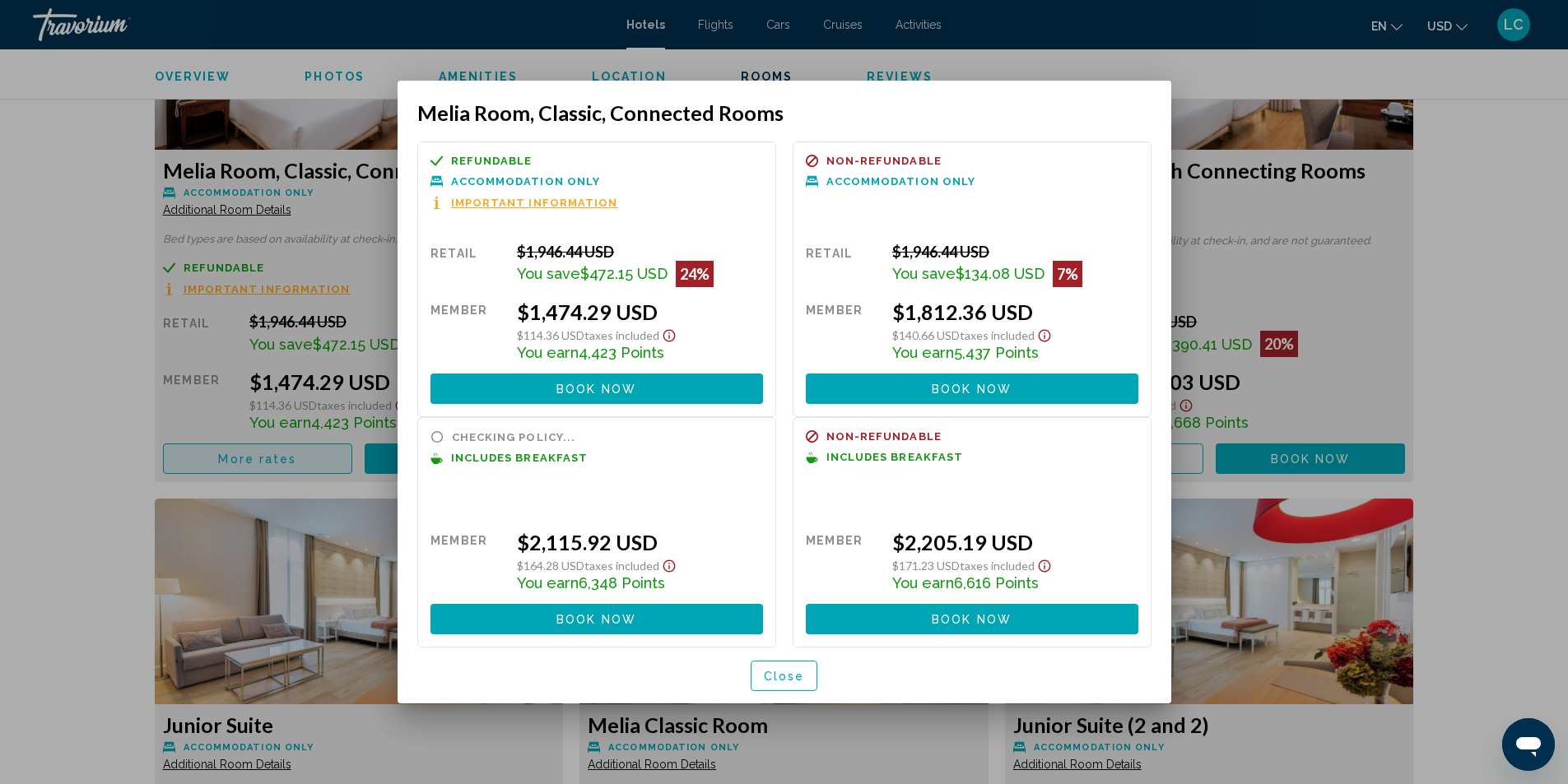
scroll to position [0, 0]
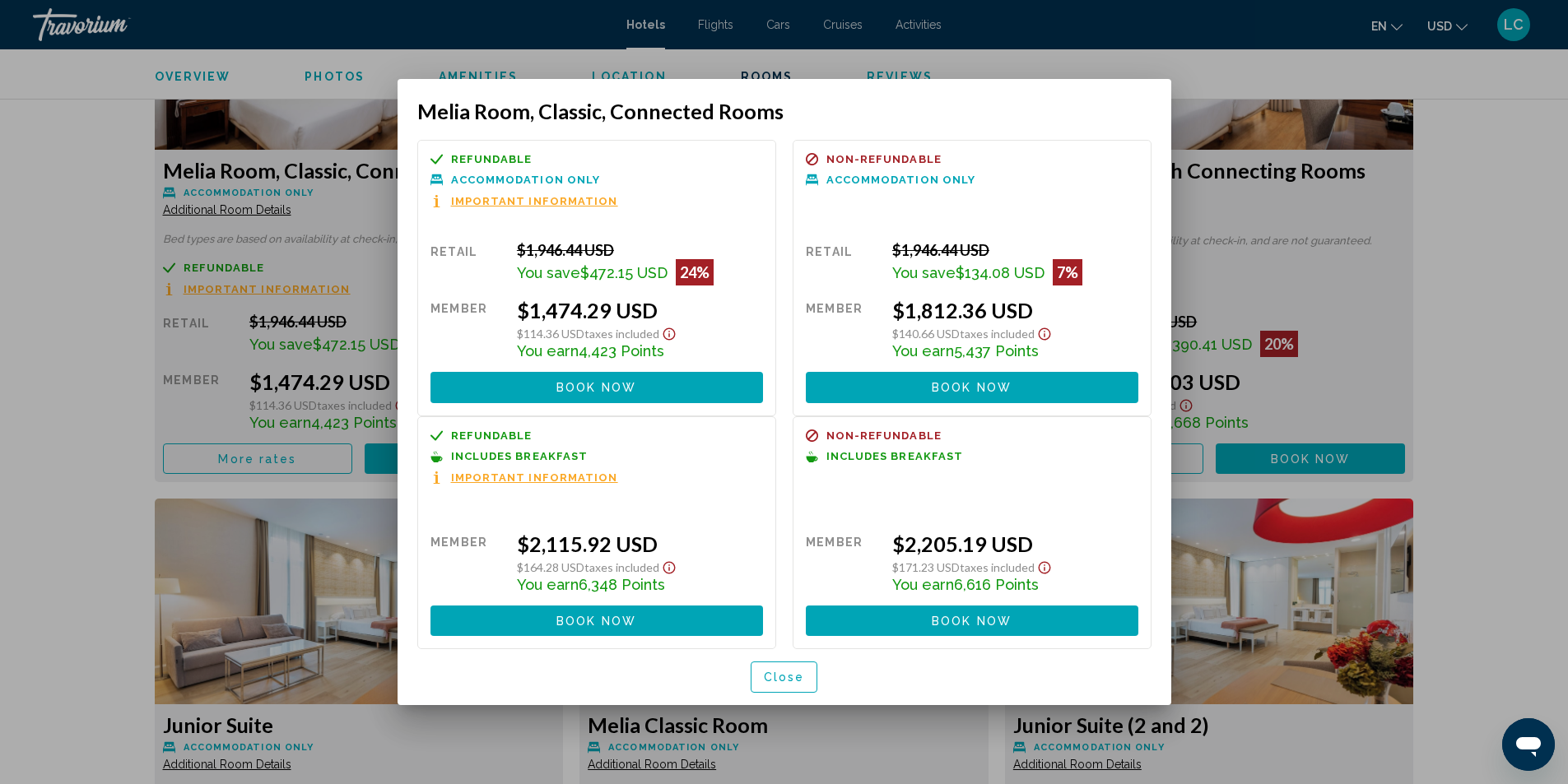
click at [784, 663] on button "Close" at bounding box center [784, 676] width 68 height 30
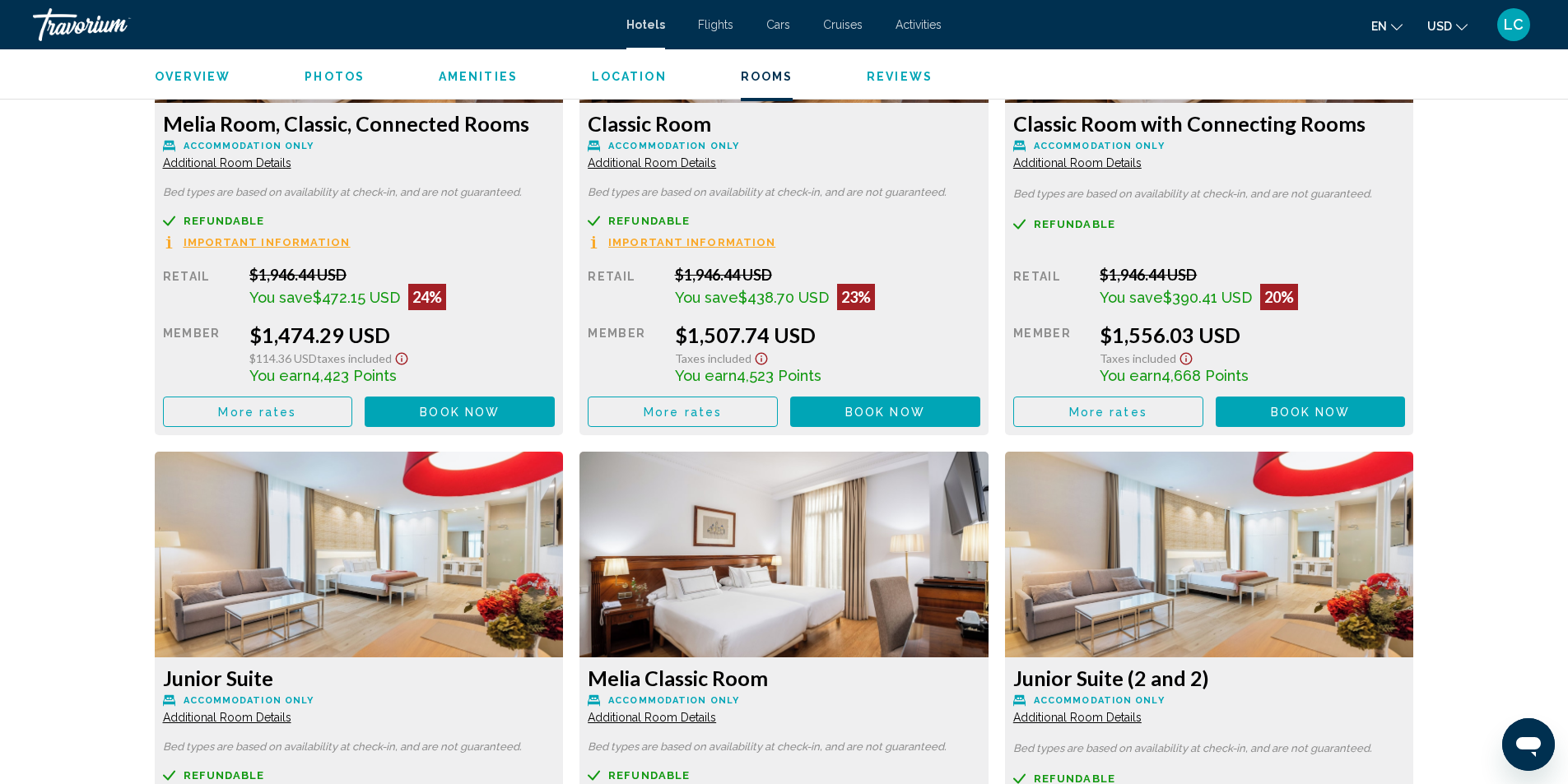
scroll to position [2221, 0]
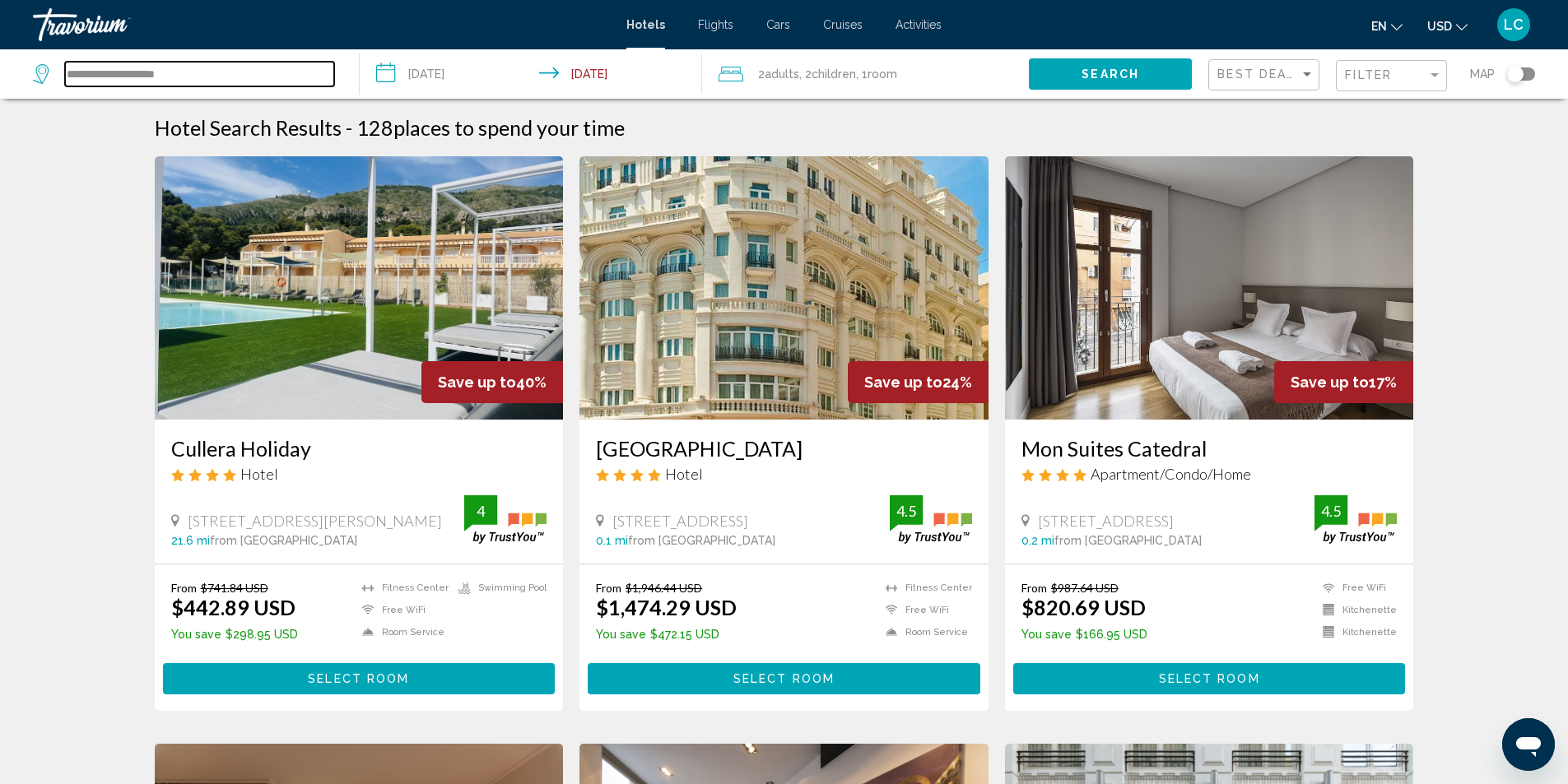
click at [185, 72] on input "**********" at bounding box center [199, 74] width 269 height 24
click at [186, 73] on input "**********" at bounding box center [199, 74] width 269 height 24
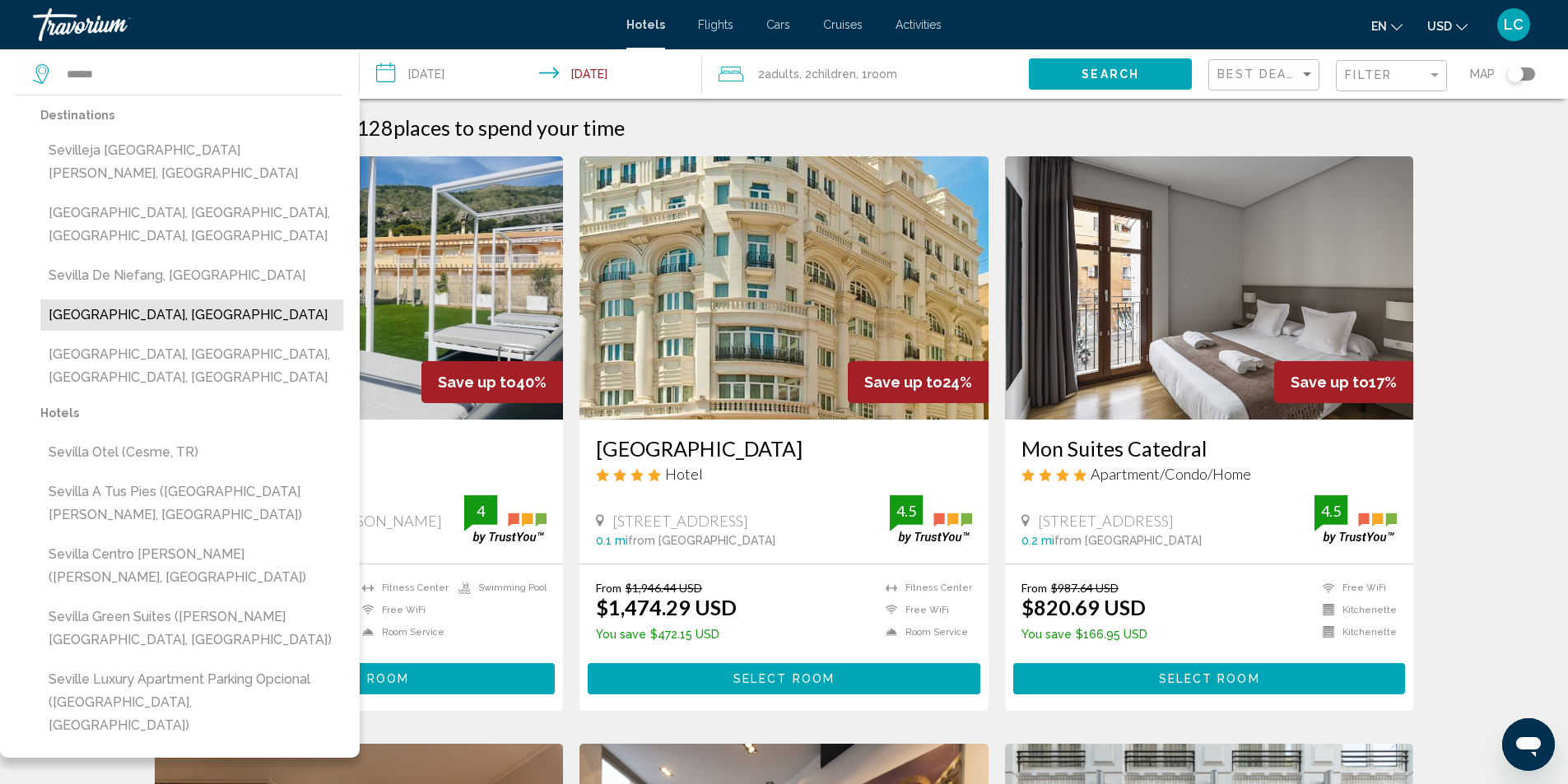
click at [82, 300] on button "Seville, Spain" at bounding box center [192, 315] width 303 height 31
type input "**********"
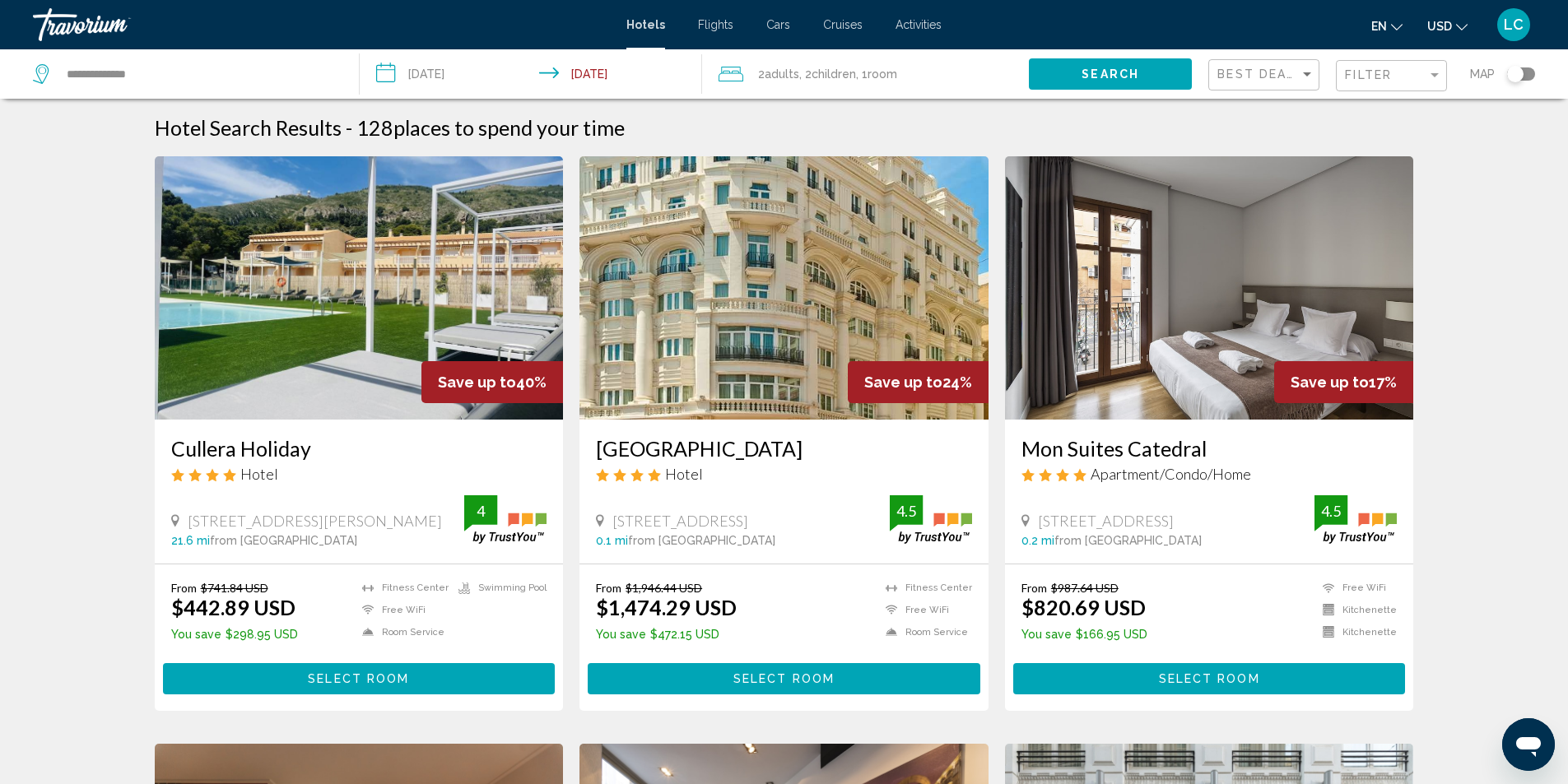
click at [1064, 62] on button "Search" at bounding box center [1111, 73] width 163 height 30
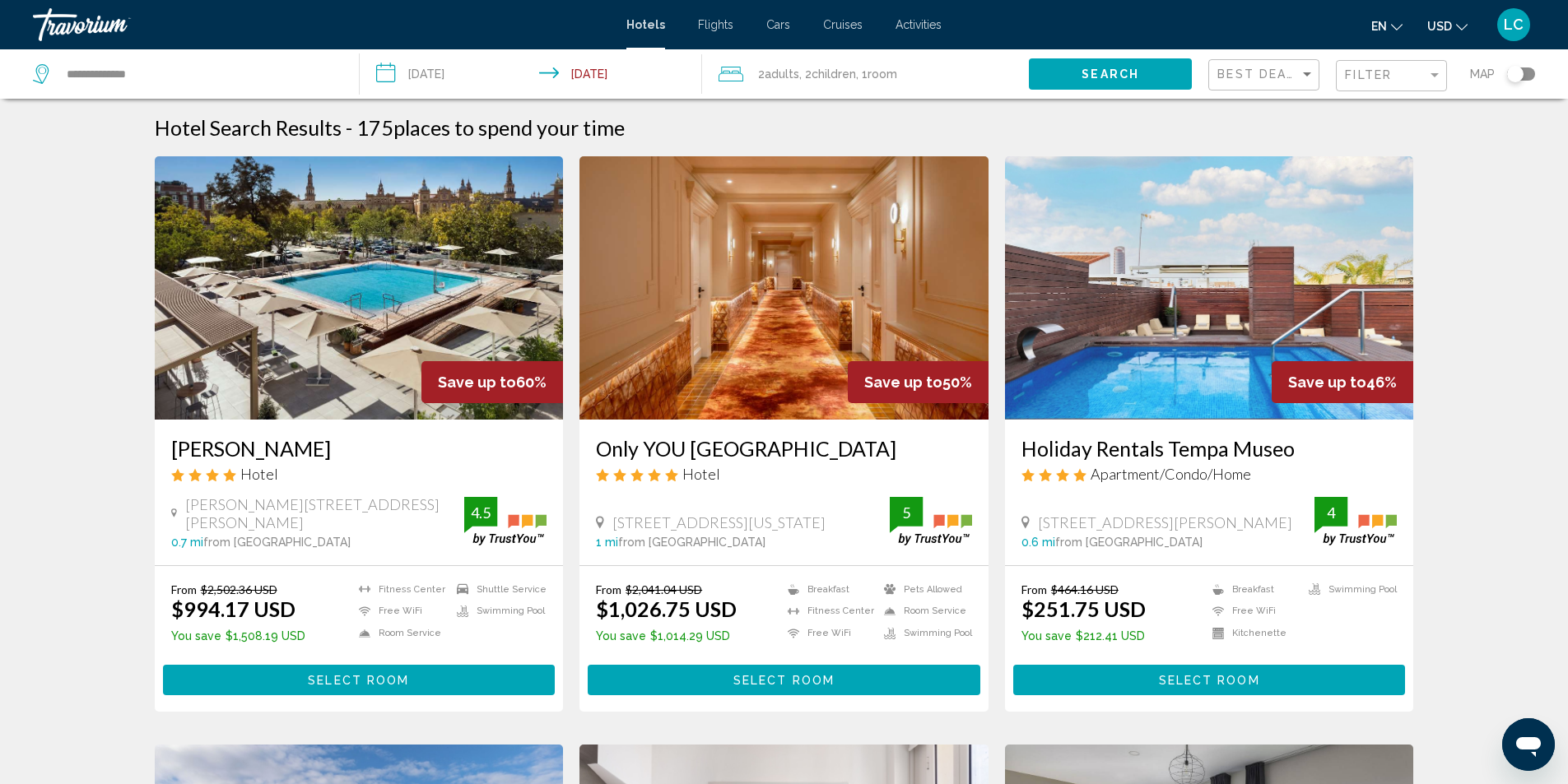
click at [340, 223] on img "Main content" at bounding box center [358, 287] width 409 height 263
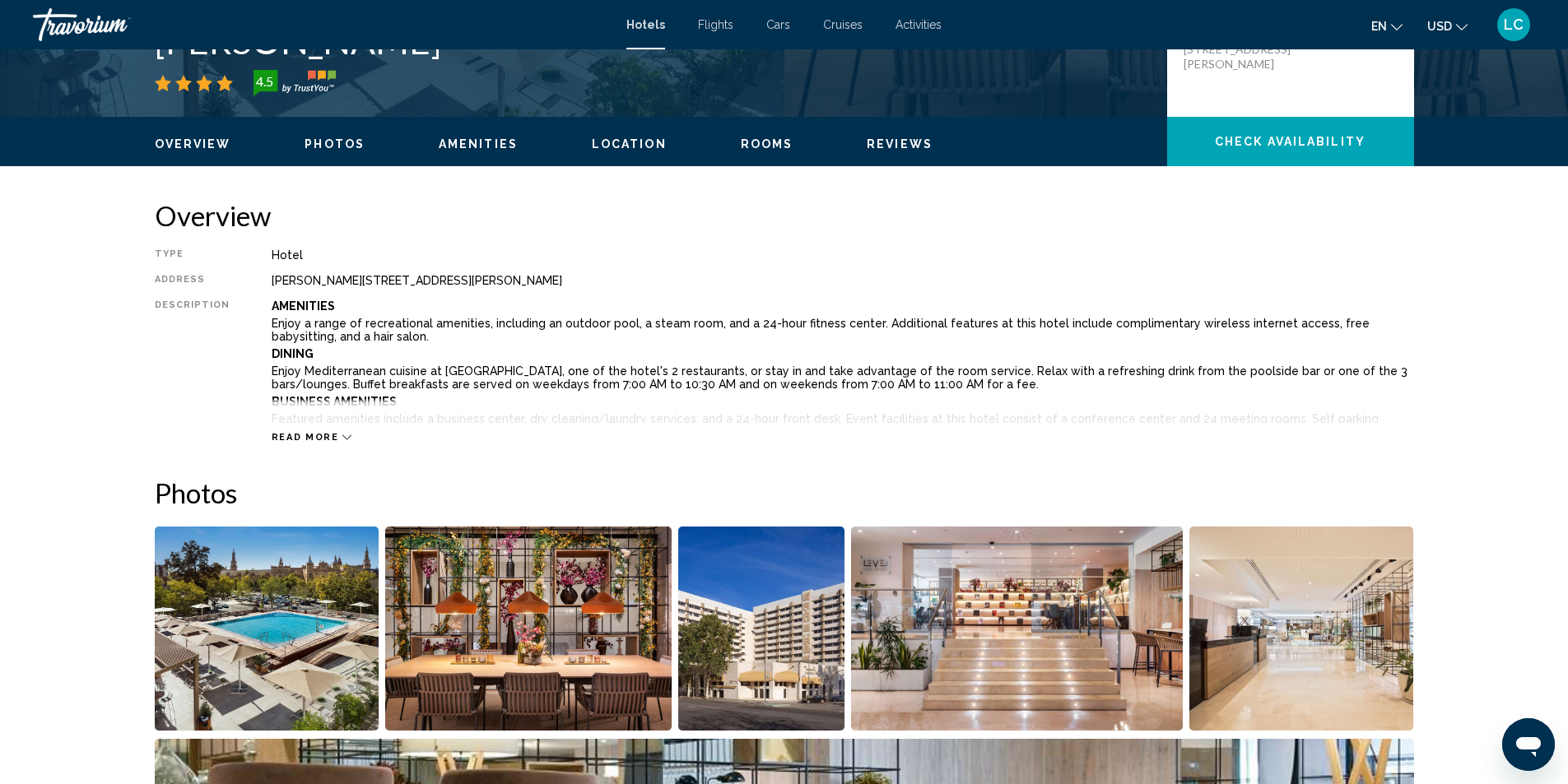
scroll to position [494, 0]
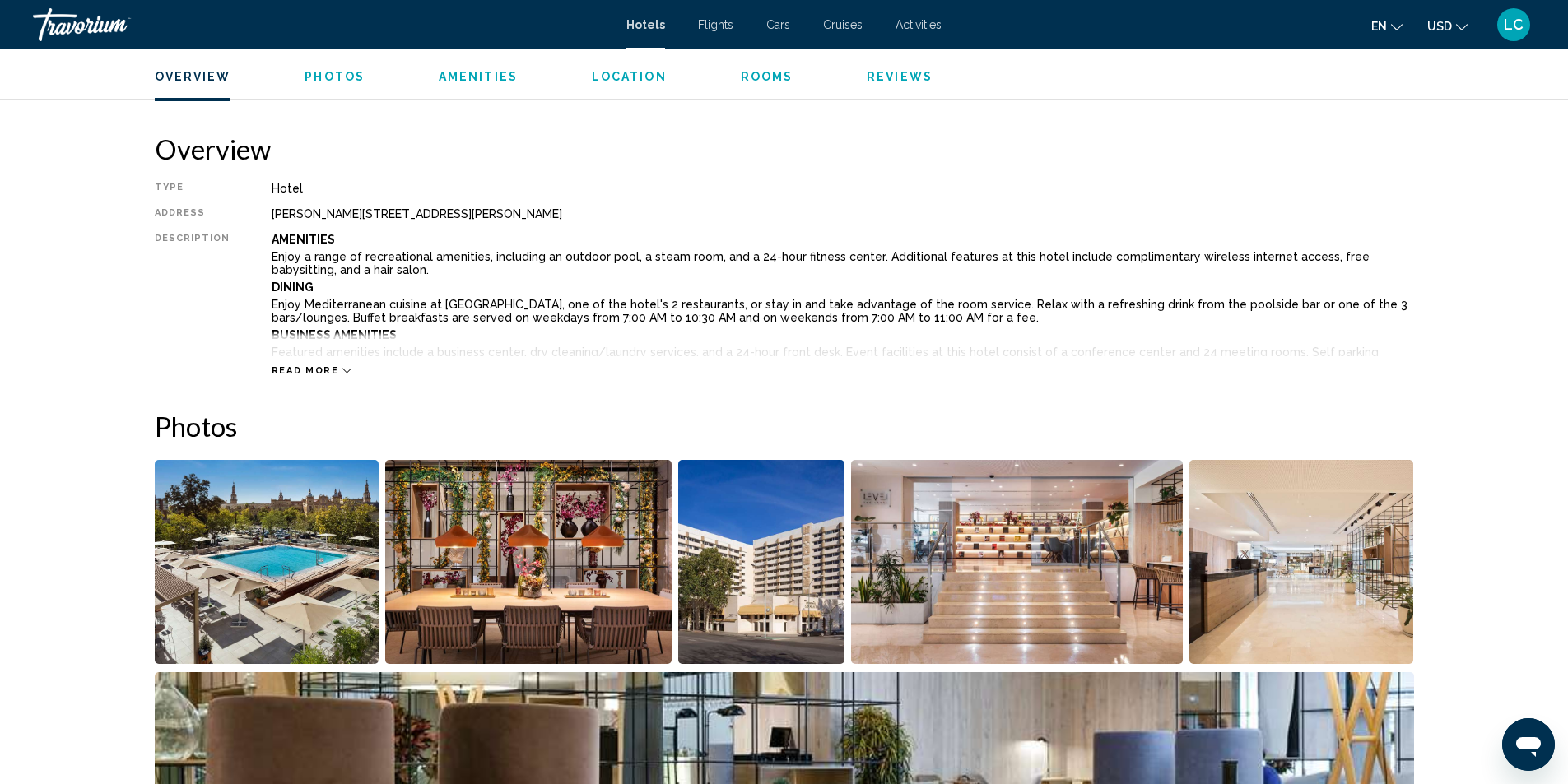
click at [313, 543] on img "Open full-screen image slider" at bounding box center [266, 562] width 224 height 204
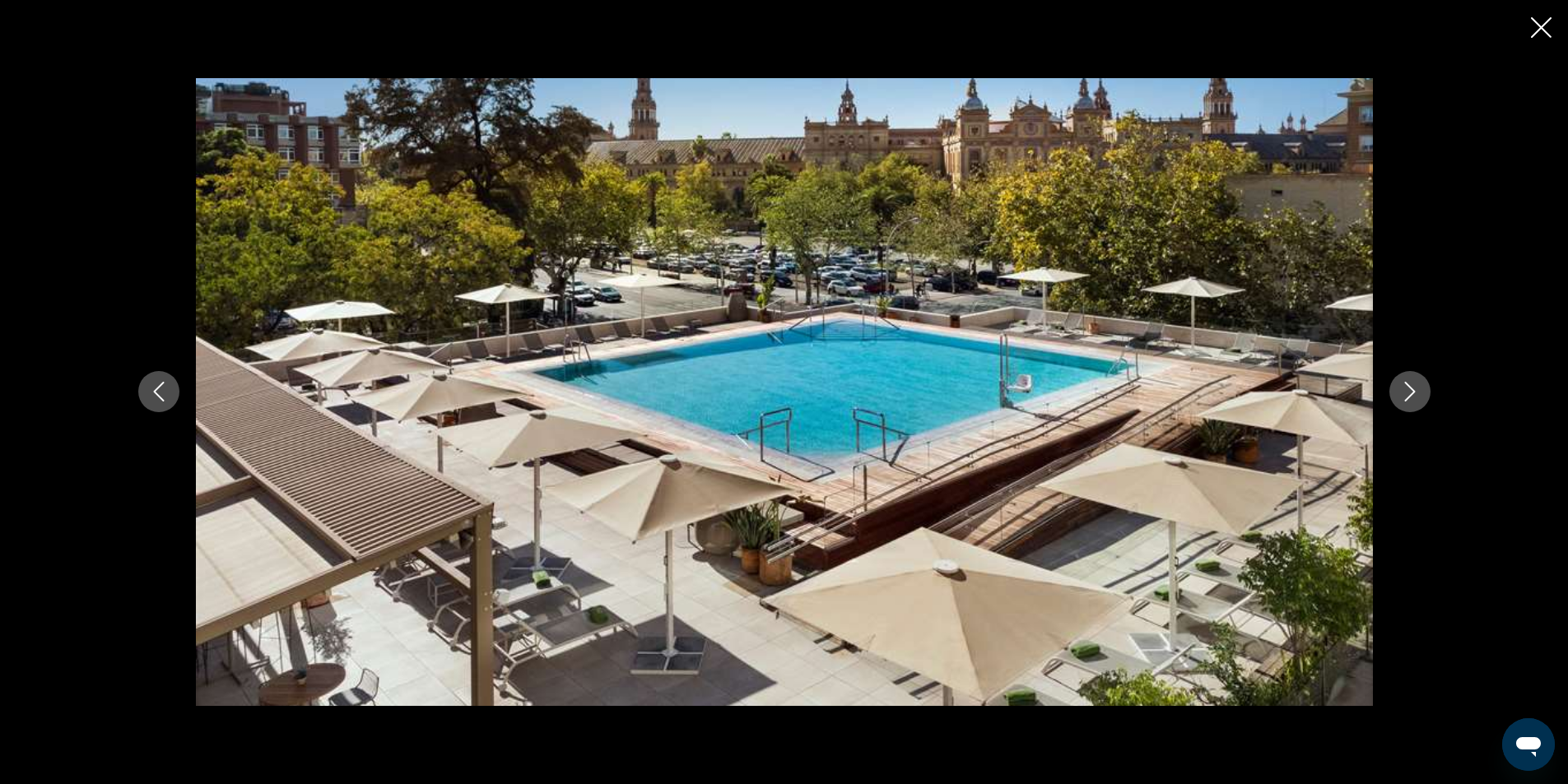
click at [1413, 399] on icon "Next image" at bounding box center [1410, 391] width 19 height 19
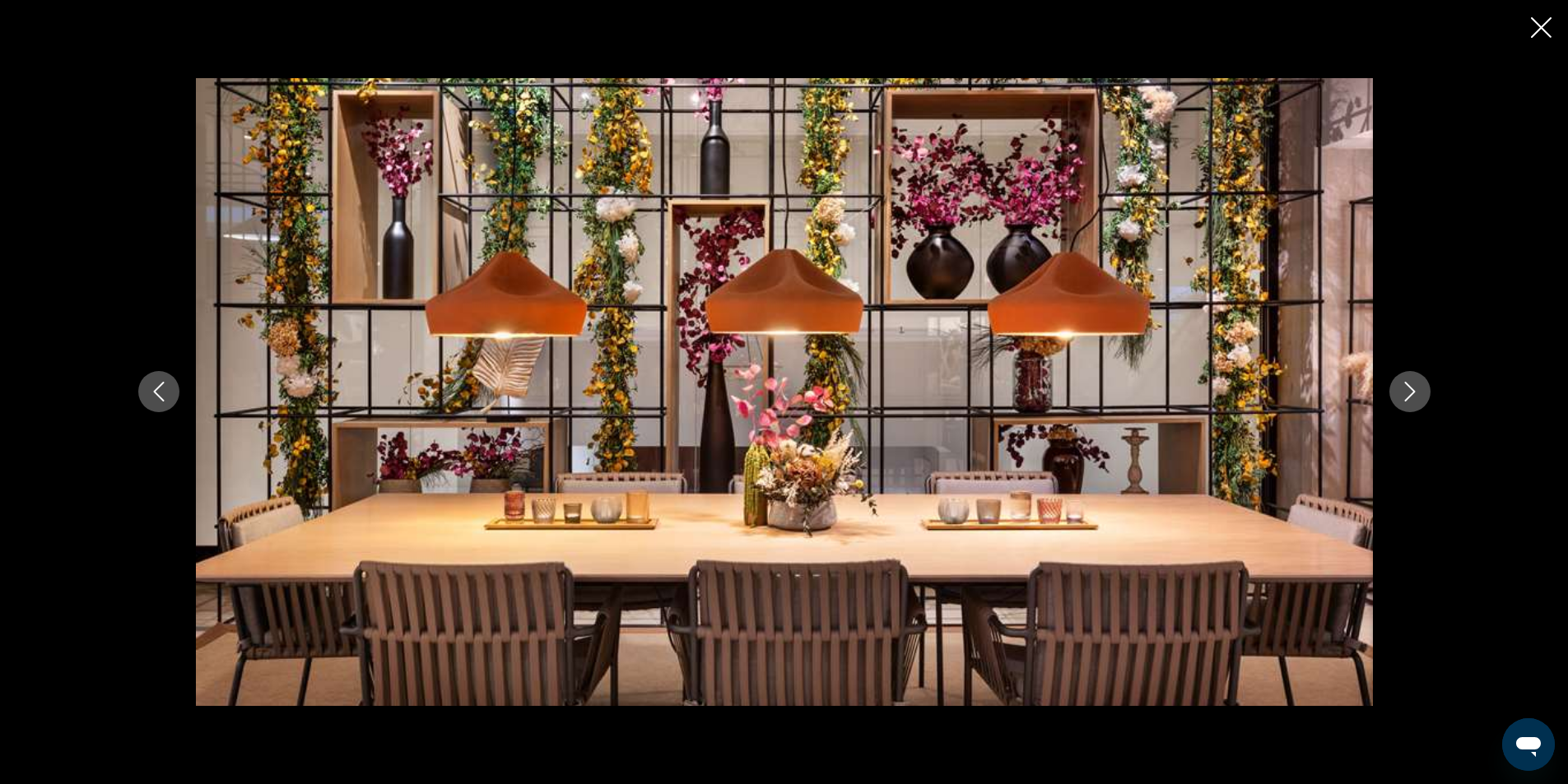
click at [1413, 399] on icon "Next image" at bounding box center [1410, 391] width 19 height 19
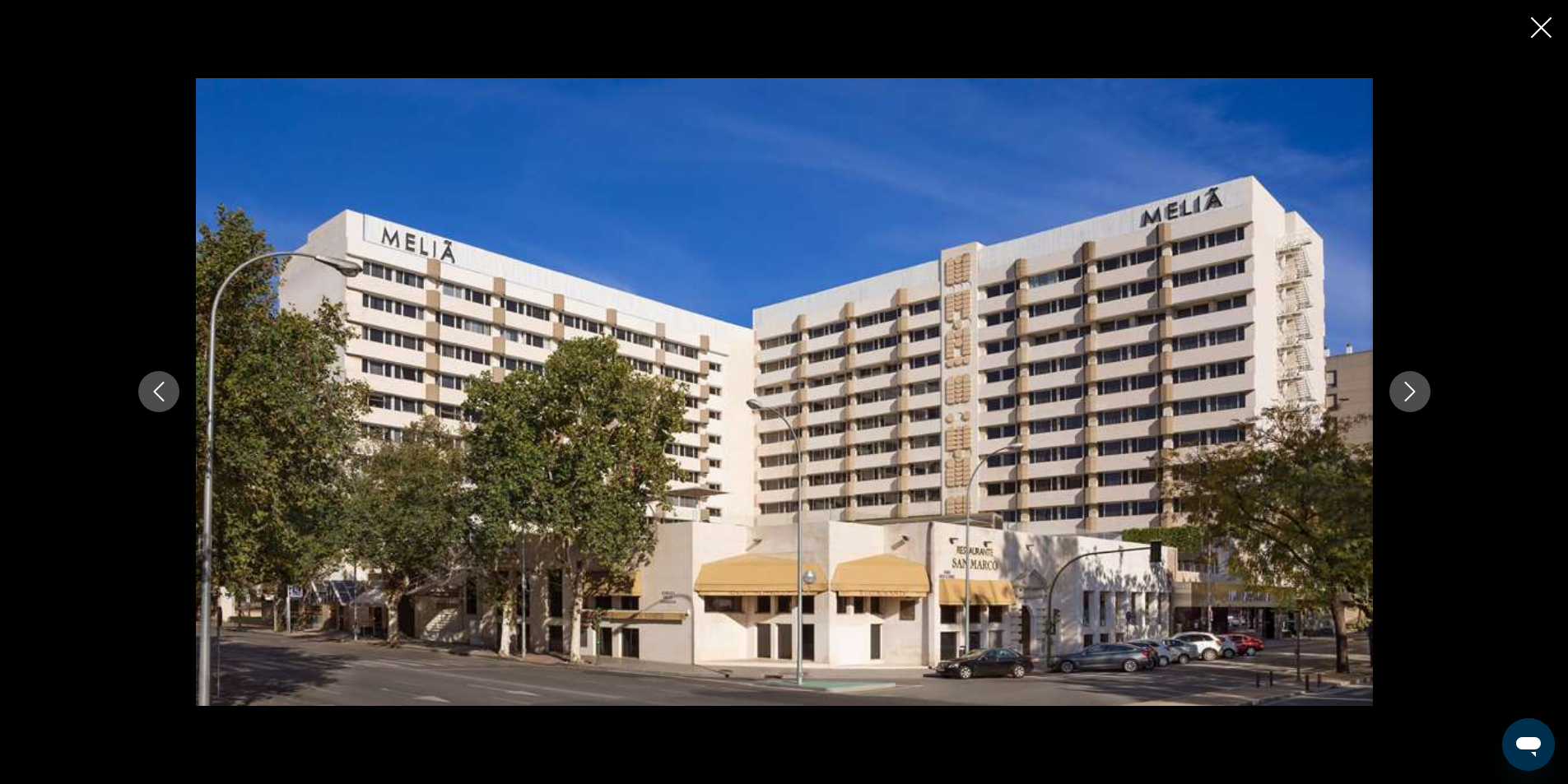
click at [1413, 399] on icon "Next image" at bounding box center [1410, 391] width 19 height 19
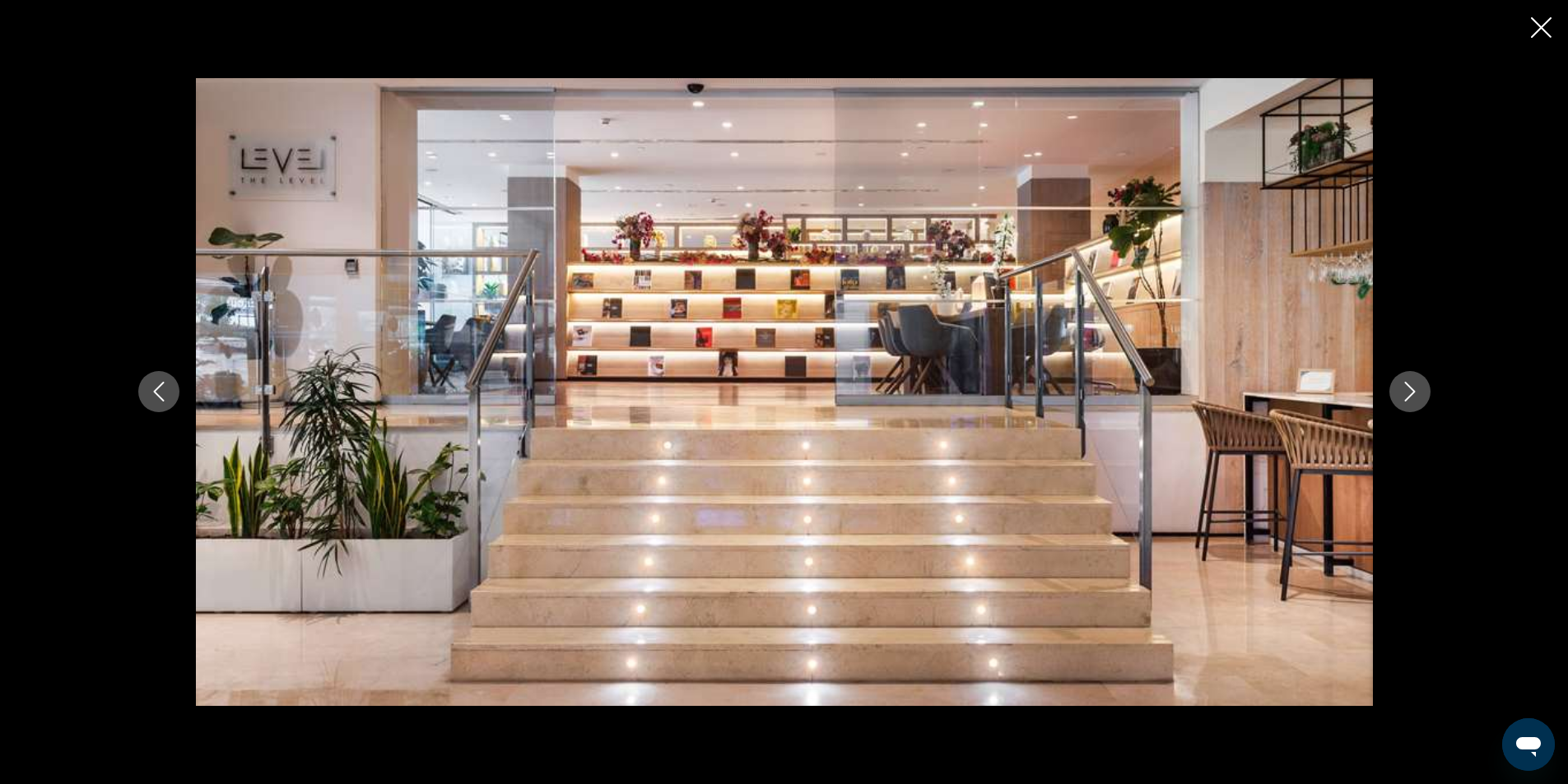
click at [1413, 399] on icon "Next image" at bounding box center [1410, 391] width 19 height 19
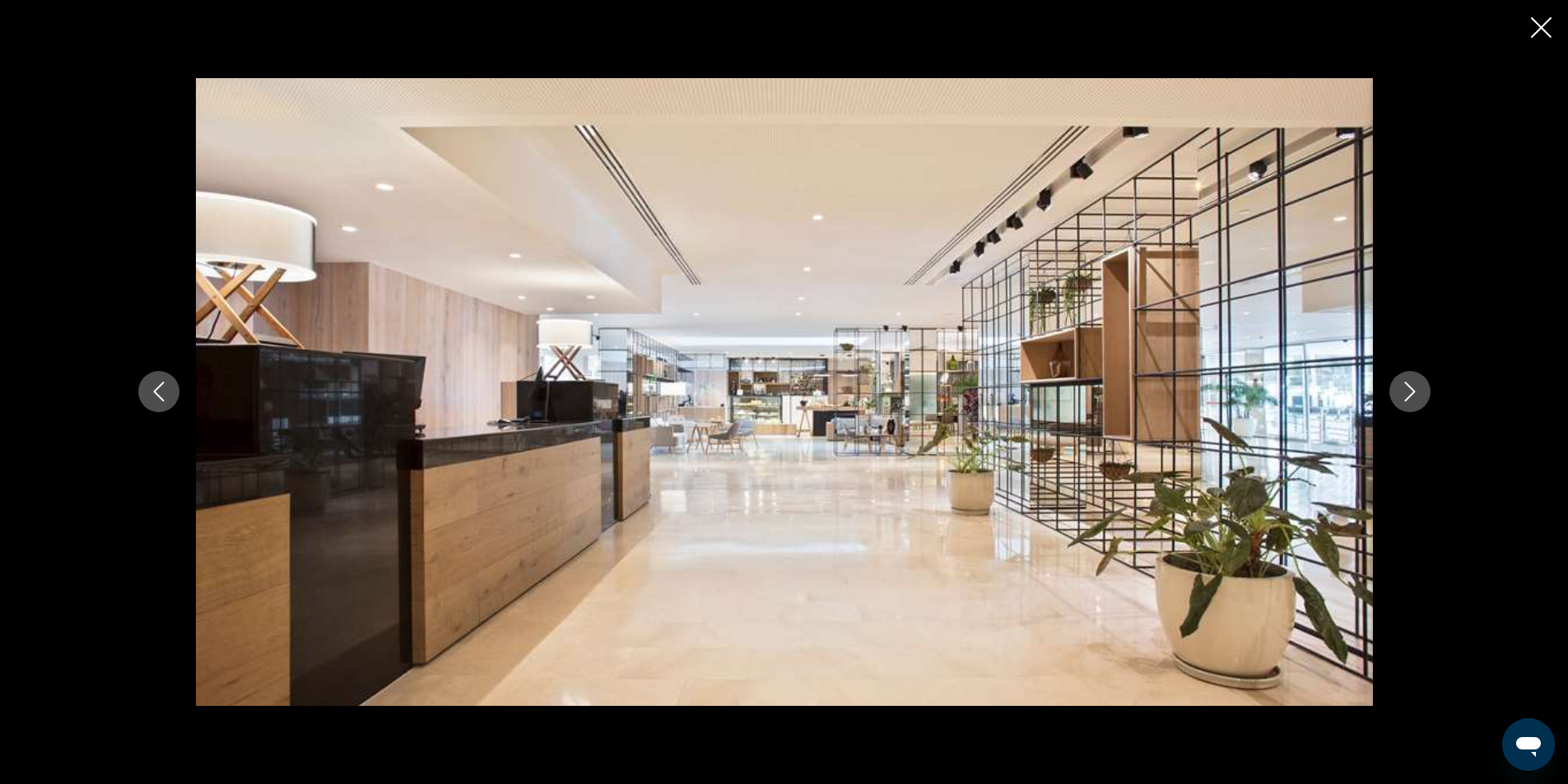
click at [1413, 399] on icon "Next image" at bounding box center [1410, 391] width 19 height 19
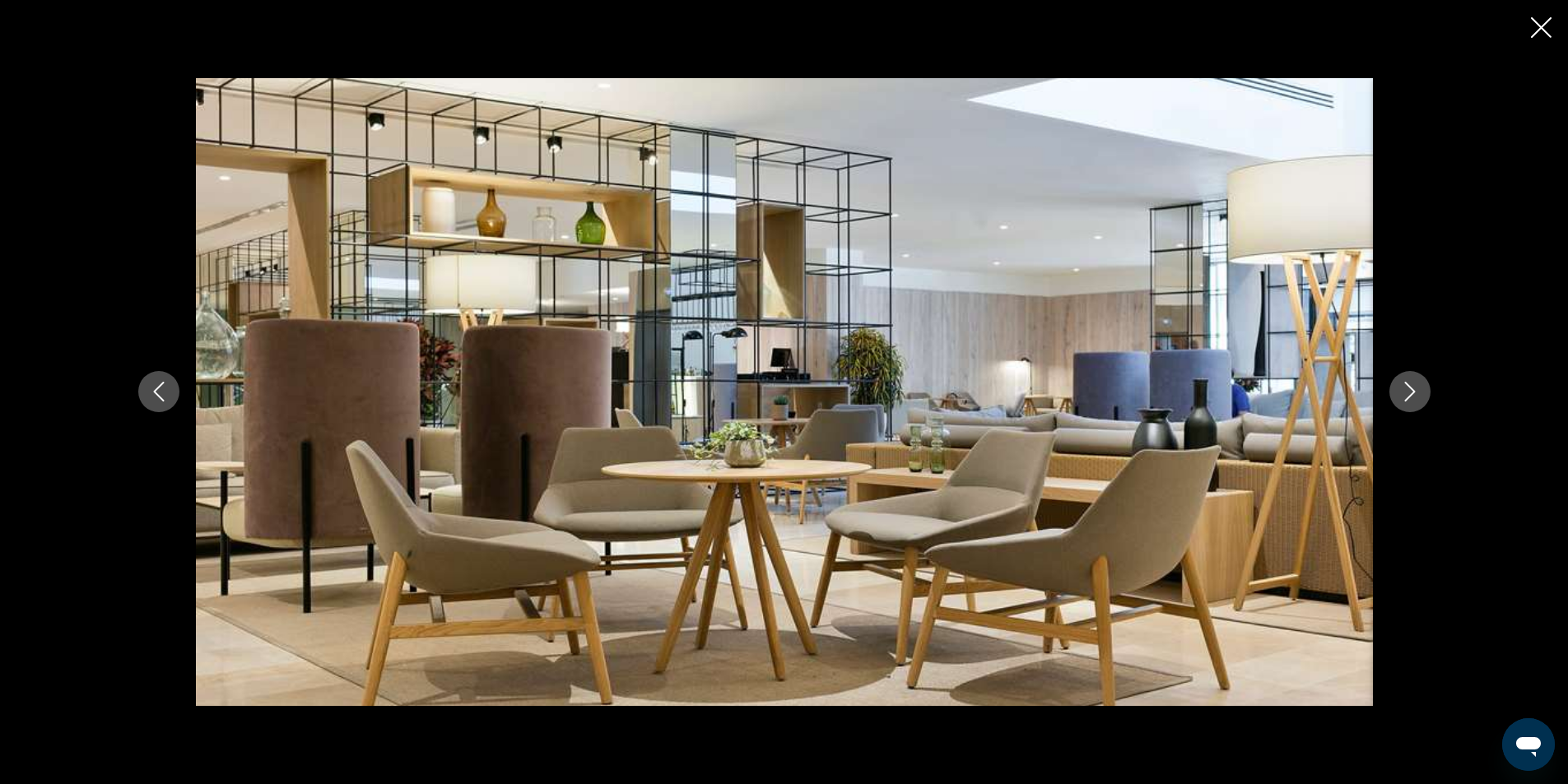
click at [1413, 399] on icon "Next image" at bounding box center [1410, 391] width 19 height 19
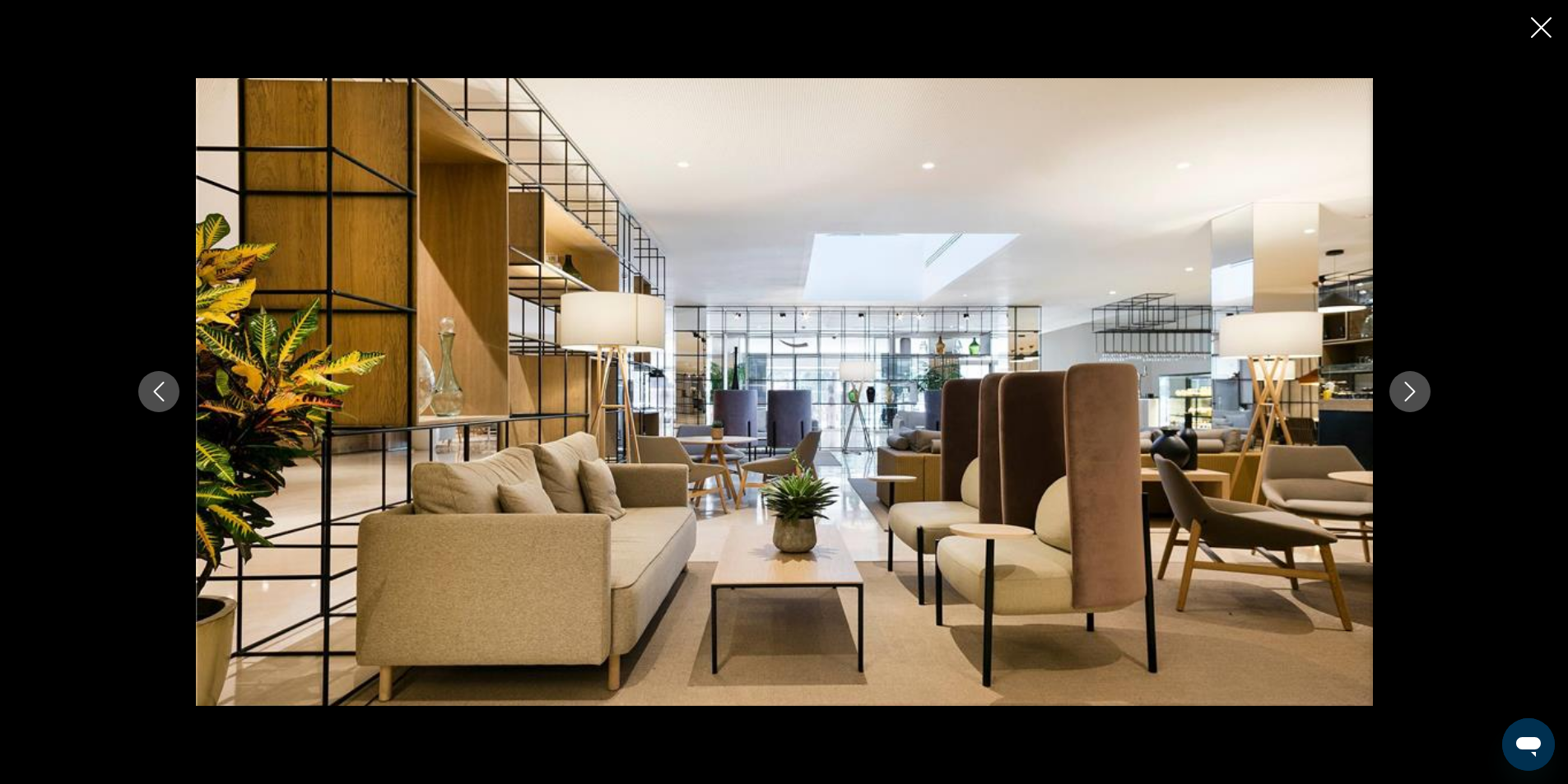
click at [1413, 399] on icon "Next image" at bounding box center [1410, 391] width 19 height 19
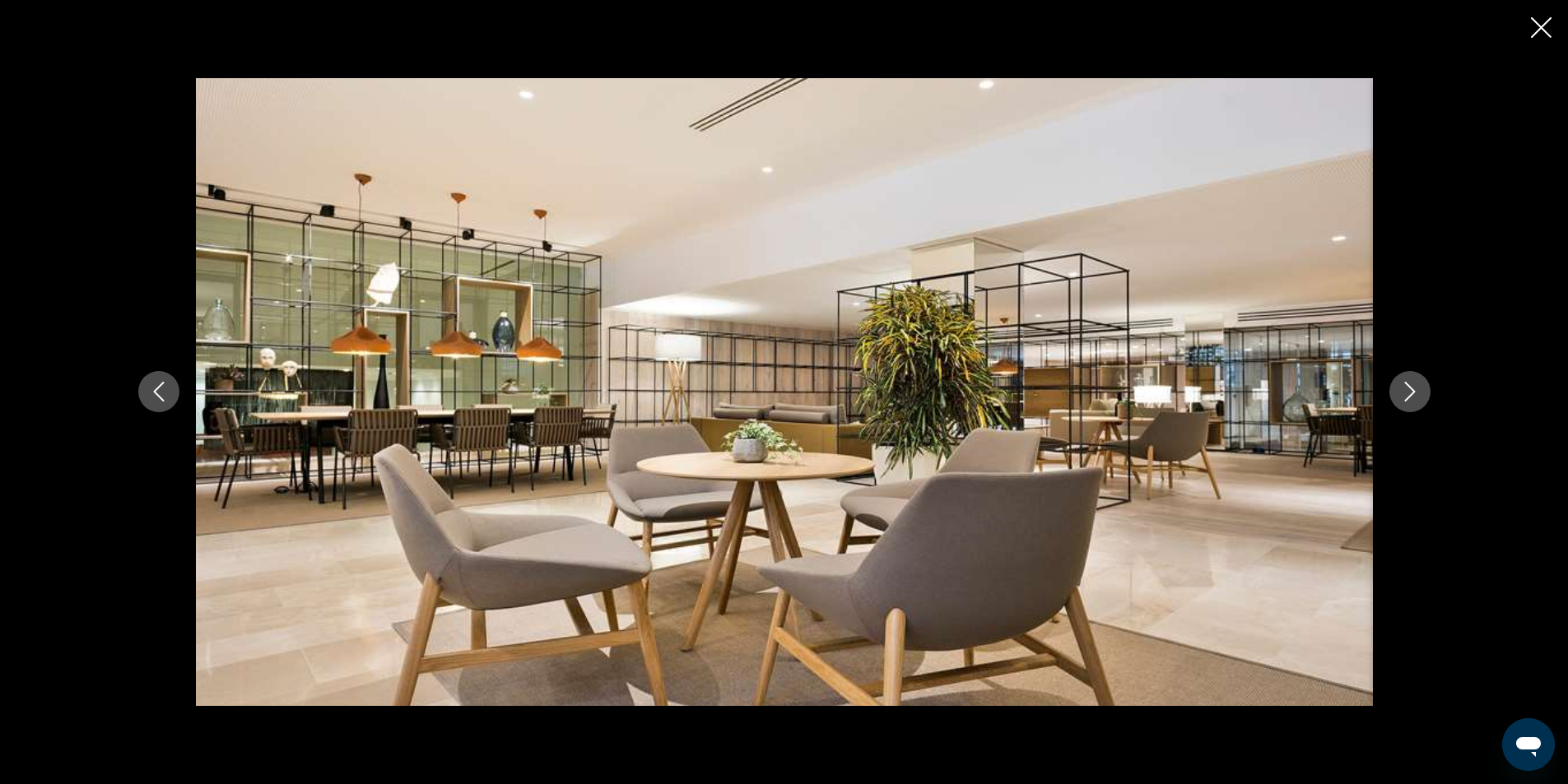
click at [1413, 399] on icon "Next image" at bounding box center [1410, 391] width 19 height 19
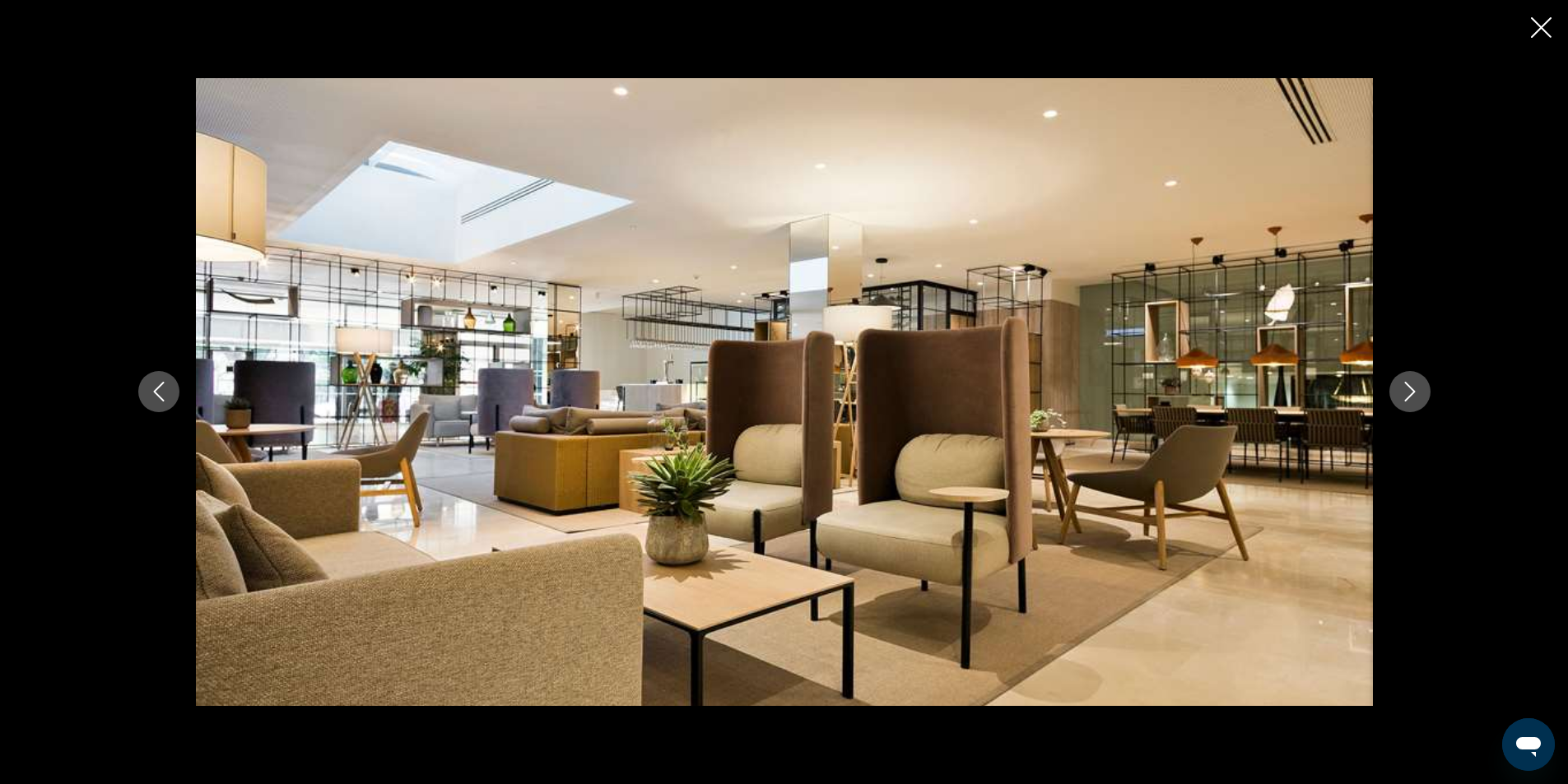
click at [1413, 399] on icon "Next image" at bounding box center [1410, 391] width 19 height 19
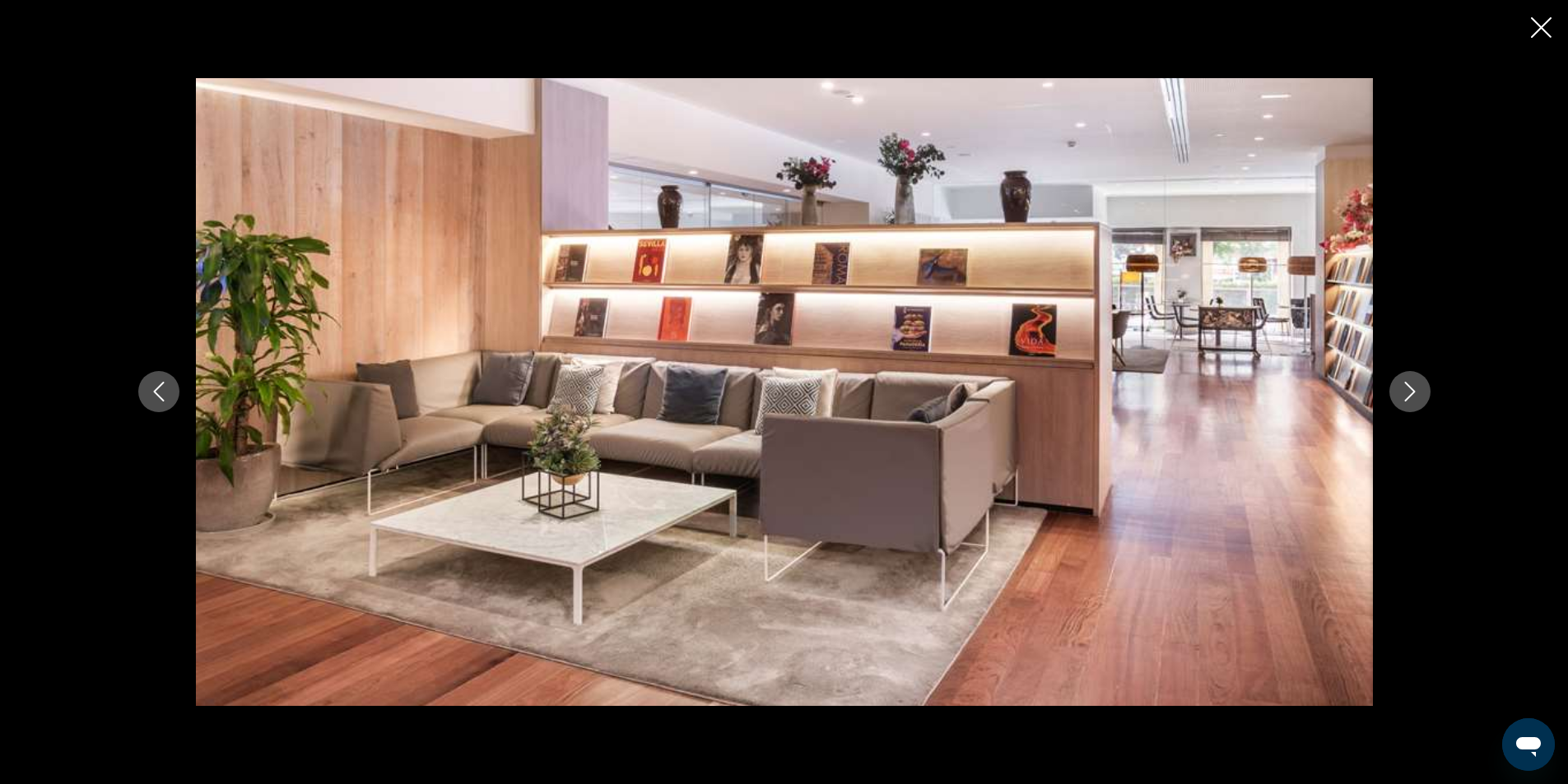
click at [1413, 399] on icon "Next image" at bounding box center [1410, 391] width 19 height 19
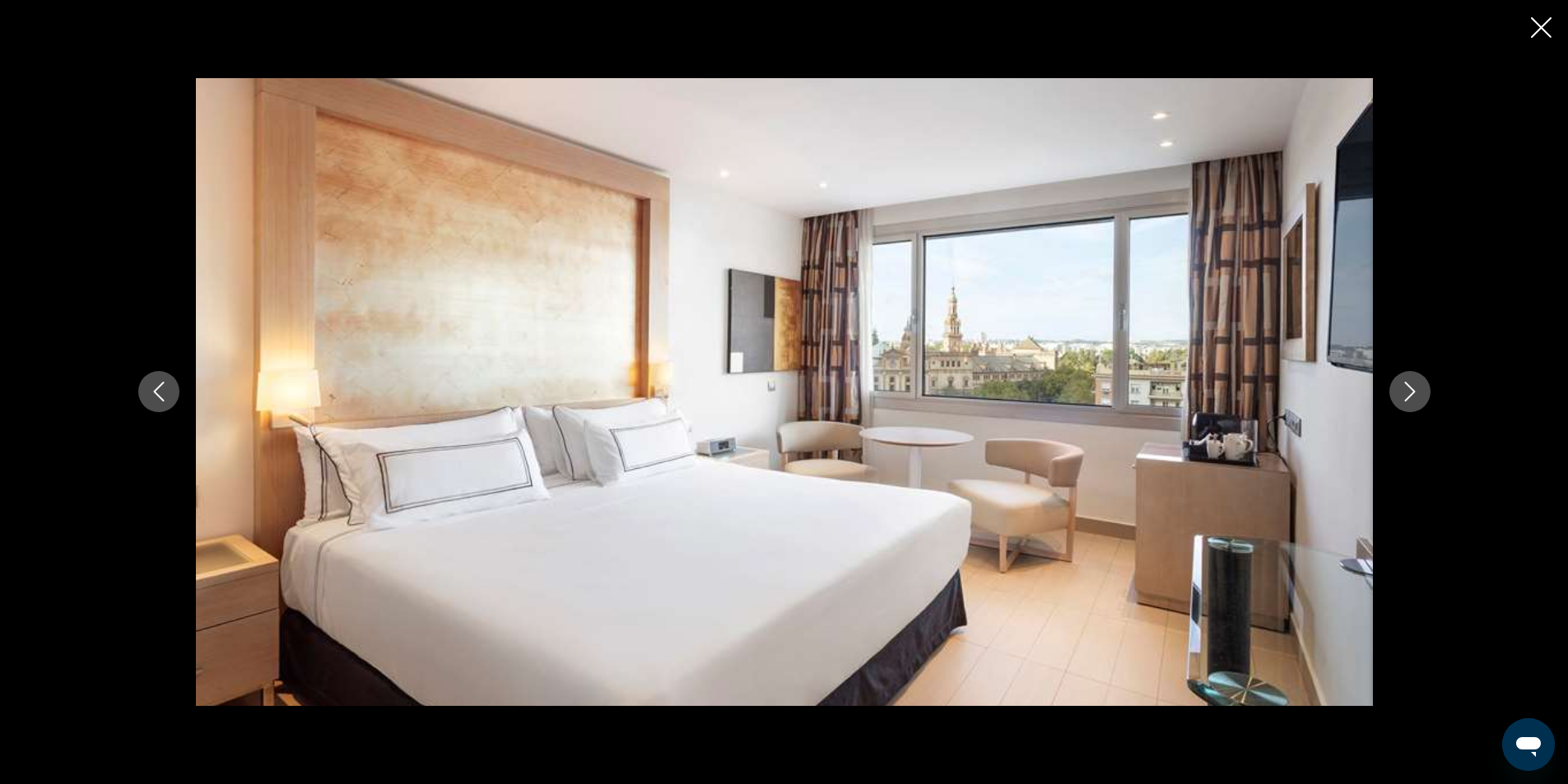
click at [1413, 399] on icon "Next image" at bounding box center [1410, 391] width 19 height 19
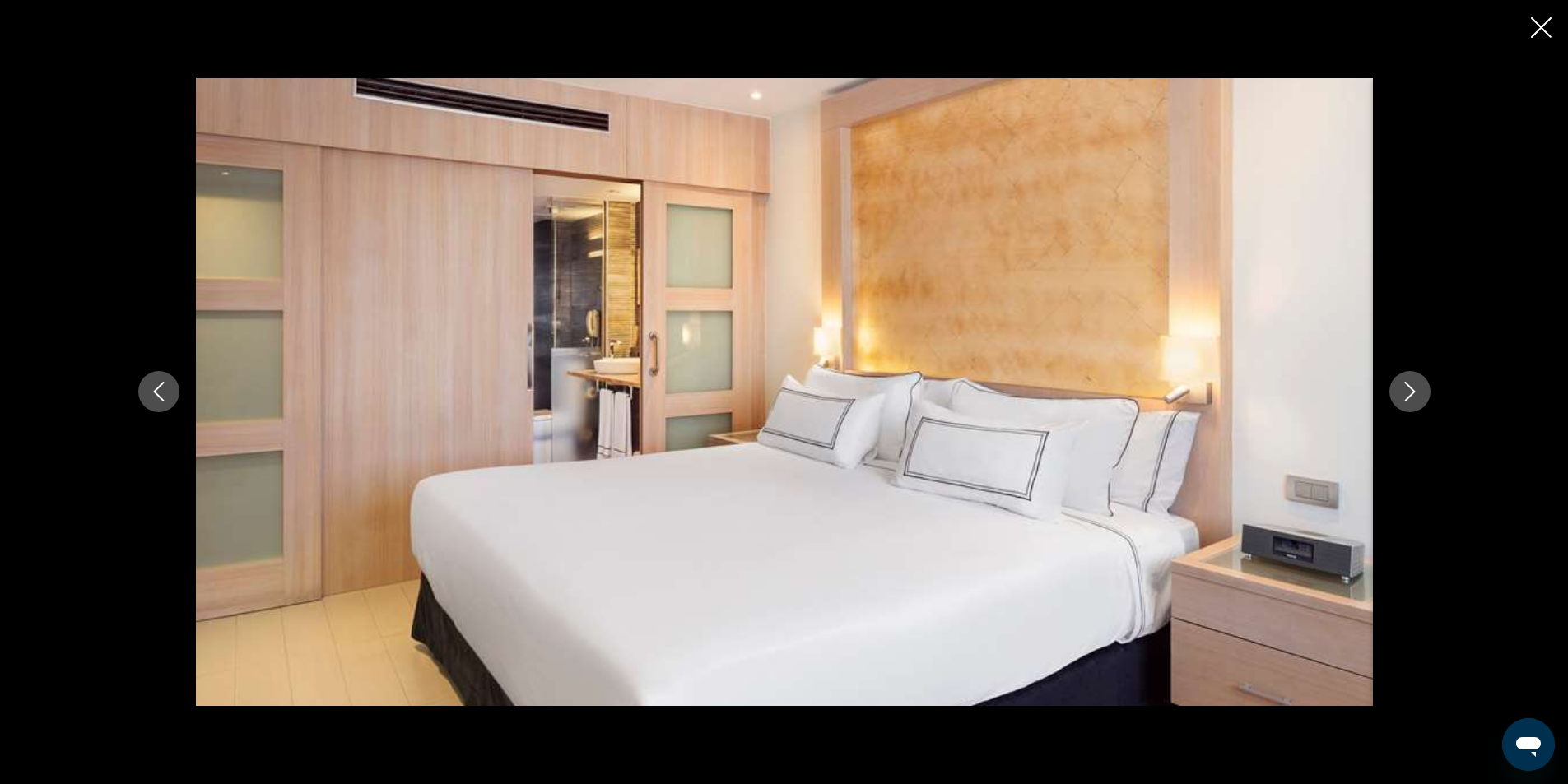
click at [160, 392] on icon "Previous image" at bounding box center [158, 391] width 19 height 19
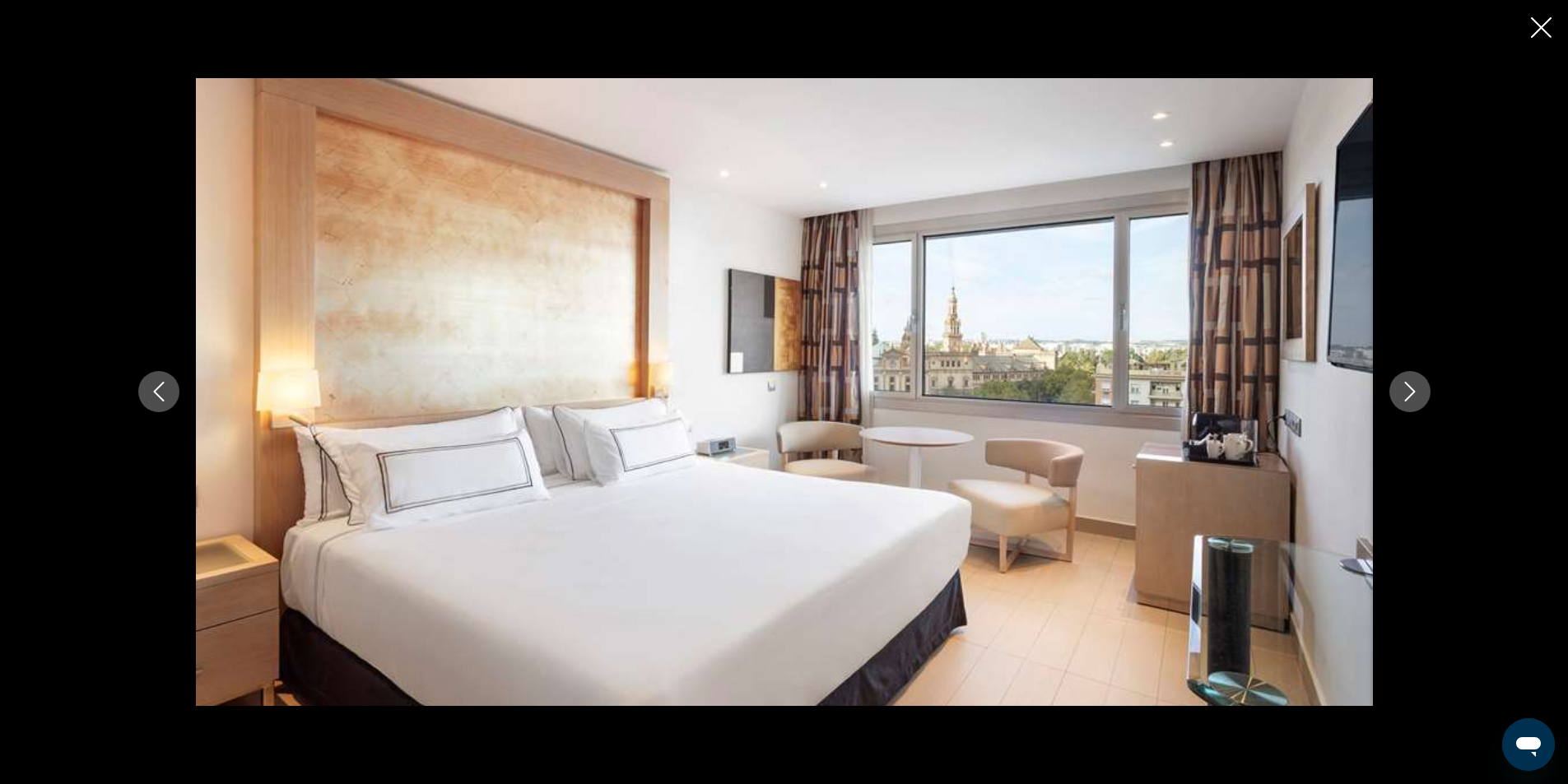
click at [1542, 3] on div "Main content" at bounding box center [784, 392] width 1568 height 784
click at [1549, 14] on div "Main content" at bounding box center [784, 392] width 1568 height 784
click at [1544, 34] on icon "Close slideshow" at bounding box center [1541, 27] width 20 height 20
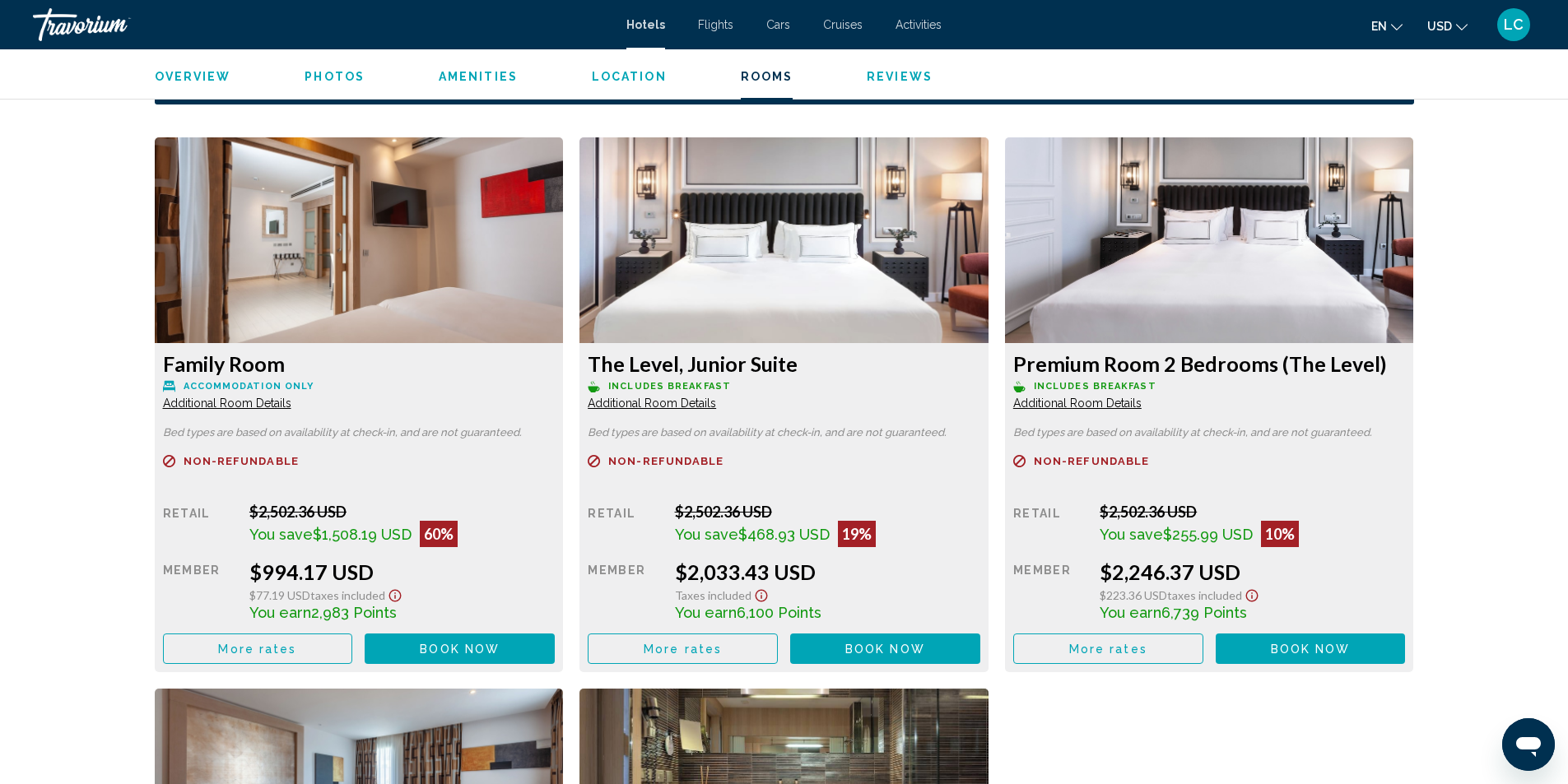
scroll to position [2221, 0]
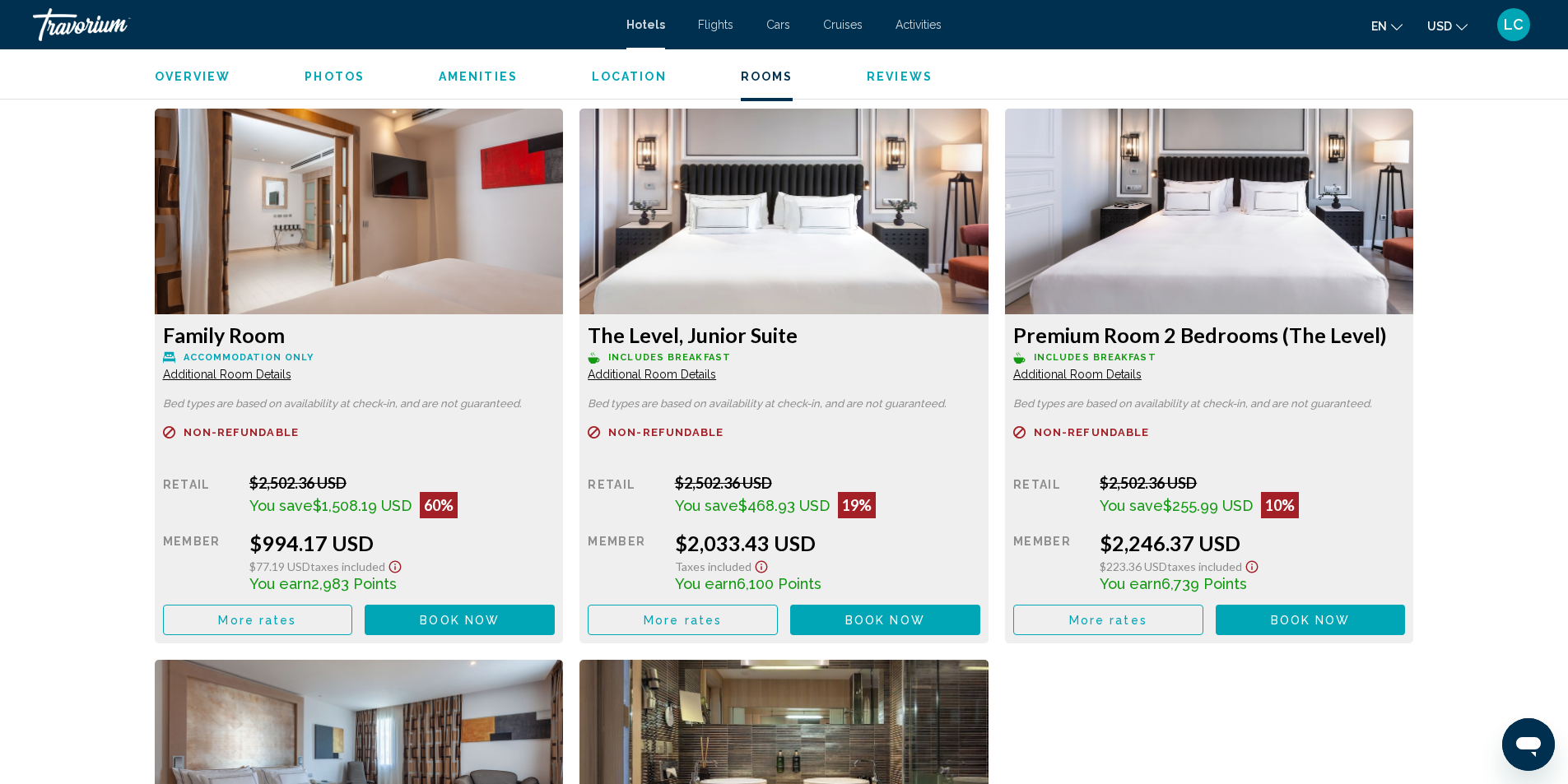
drag, startPoint x: 248, startPoint y: 488, endPoint x: 340, endPoint y: 484, distance: 92.1
click at [340, 484] on div "$2,502.36 USD" at bounding box center [402, 482] width 306 height 18
click at [251, 544] on div "$994.17 USD" at bounding box center [402, 542] width 306 height 24
drag, startPoint x: 160, startPoint y: 538, endPoint x: 220, endPoint y: 552, distance: 61.6
click at [220, 552] on div "Family Room Accommodation Only Additional Room Details Bed types are based on a…" at bounding box center [358, 478] width 409 height 329
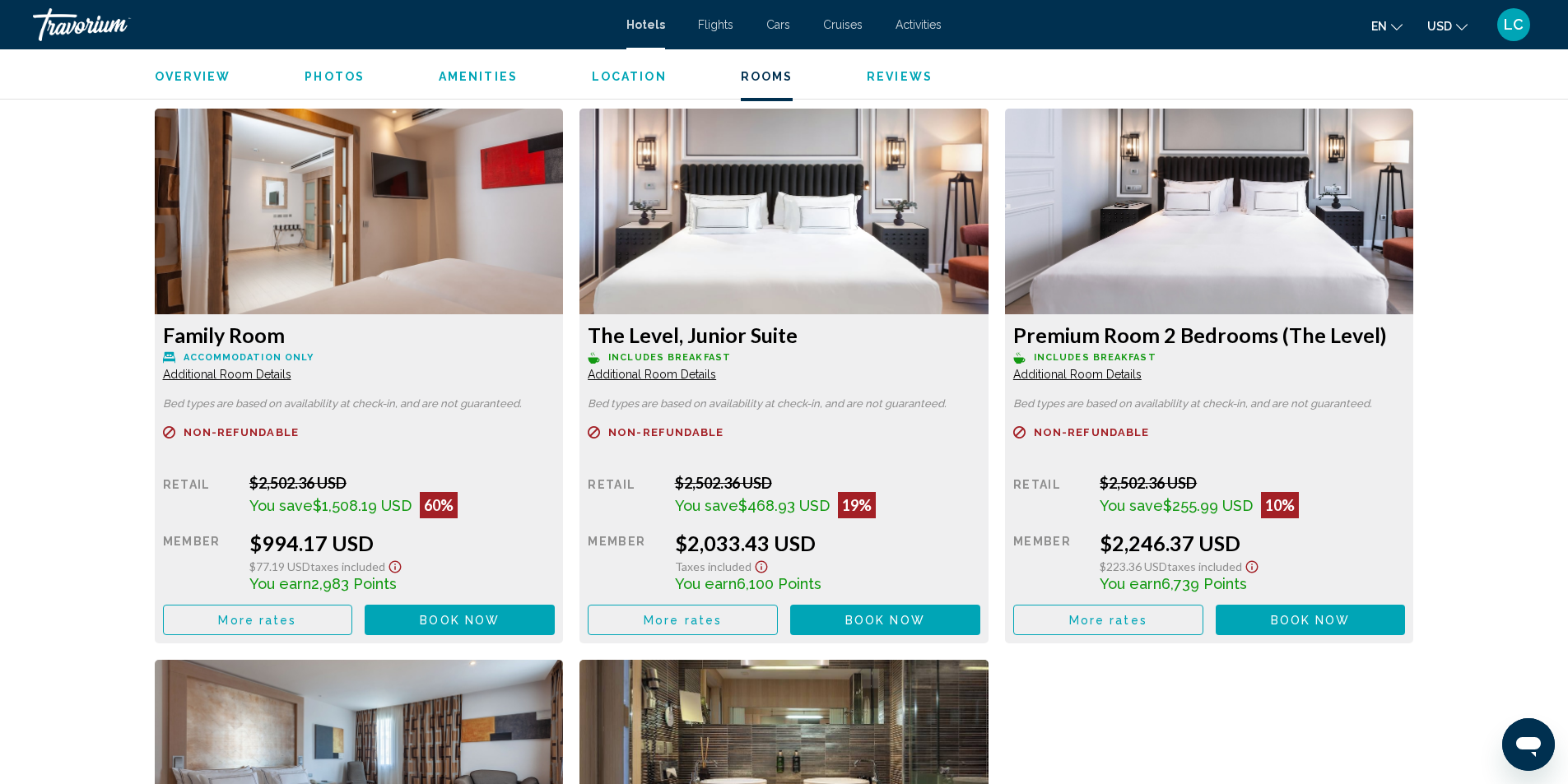
drag, startPoint x: 257, startPoint y: 547, endPoint x: 364, endPoint y: 546, distance: 107.0
click at [364, 546] on div "$994.17 USD" at bounding box center [402, 542] width 306 height 24
drag, startPoint x: 316, startPoint y: 508, endPoint x: 378, endPoint y: 505, distance: 62.1
click at [378, 505] on span "$1,508.19 USD" at bounding box center [362, 506] width 99 height 17
drag, startPoint x: 250, startPoint y: 582, endPoint x: 398, endPoint y: 579, distance: 148.0
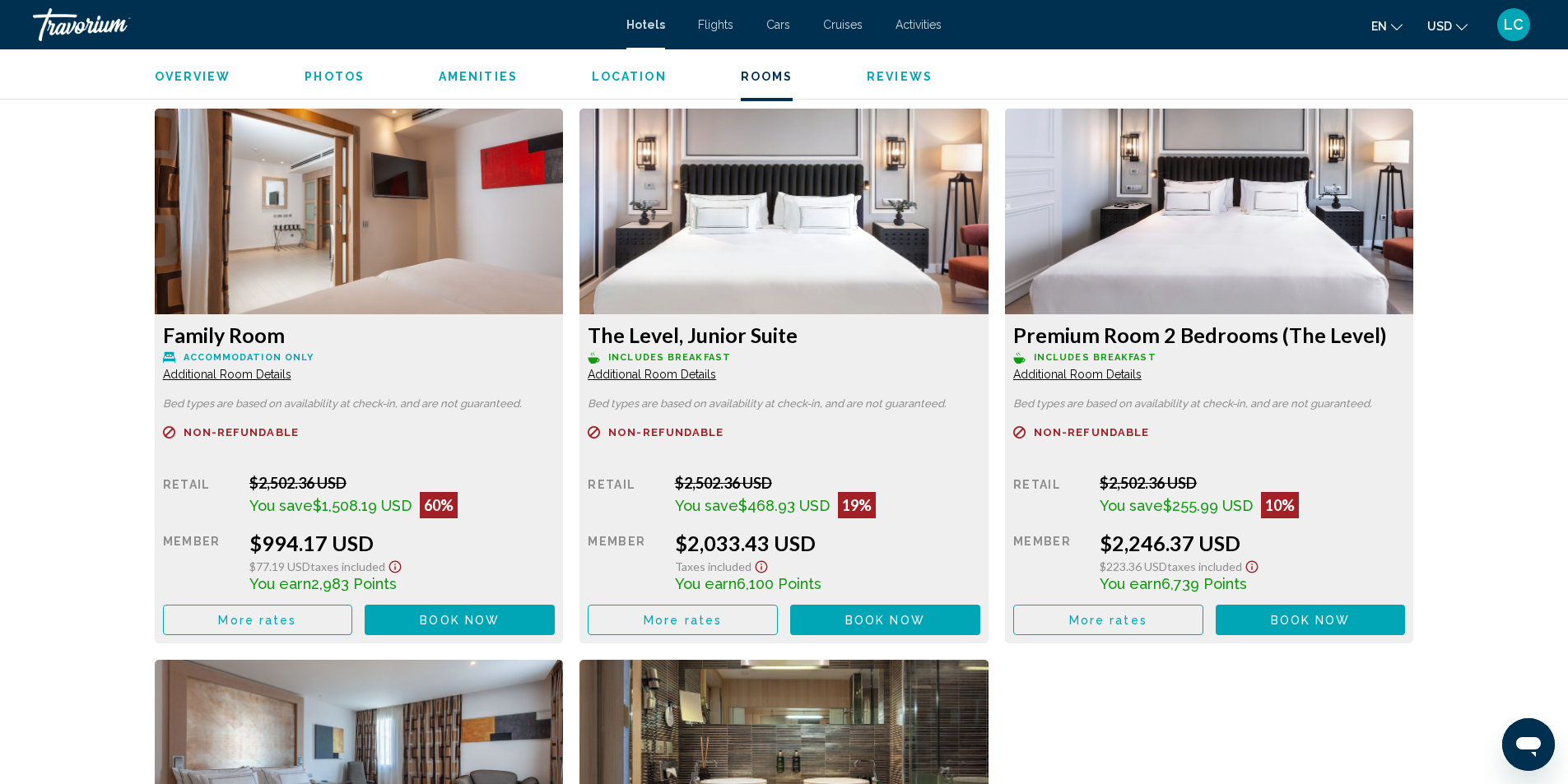
click at [398, 579] on div "You earn 2,983 Points" at bounding box center [402, 583] width 306 height 18
click at [306, 618] on button "More rates" at bounding box center [258, 619] width 190 height 30
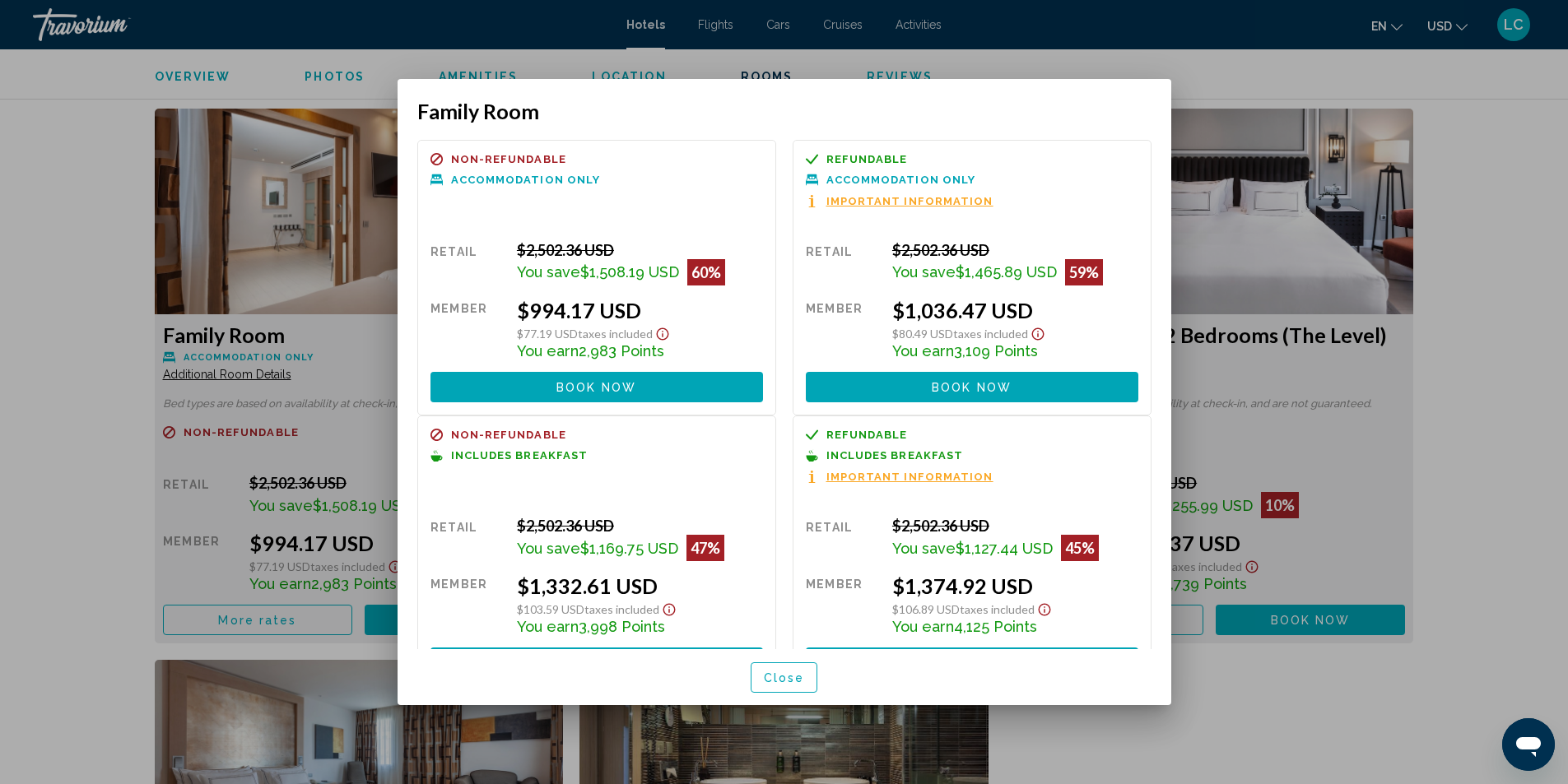
drag, startPoint x: 508, startPoint y: 575, endPoint x: 647, endPoint y: 607, distance: 142.6
click at [647, 607] on div "Retail $2,502.36 USD You save $1,169.75 USD 47% when you redeem Member $1,332.6…" at bounding box center [596, 597] width 332 height 161
click at [784, 679] on span "Close" at bounding box center [784, 678] width 41 height 14
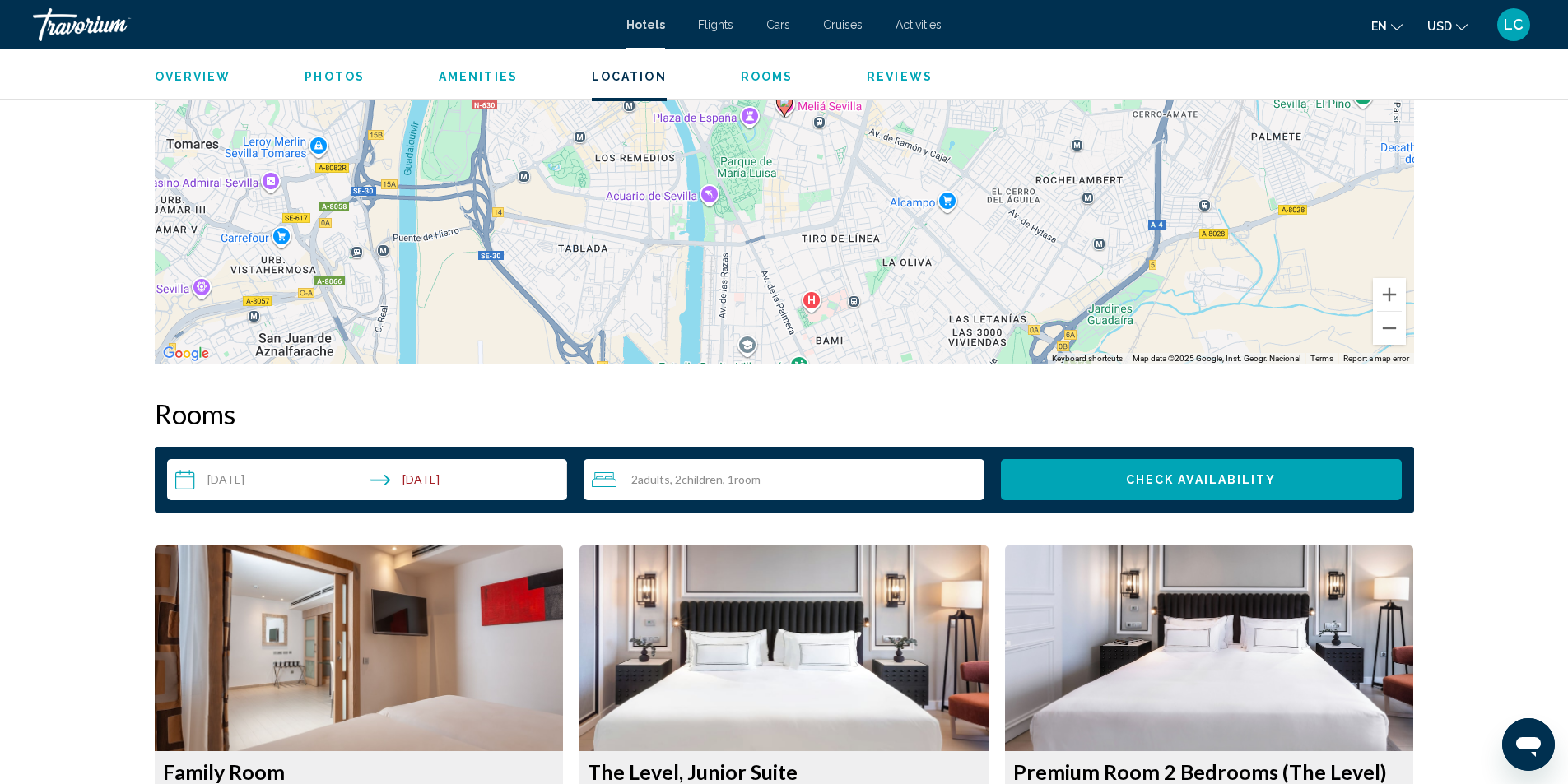
scroll to position [1563, 0]
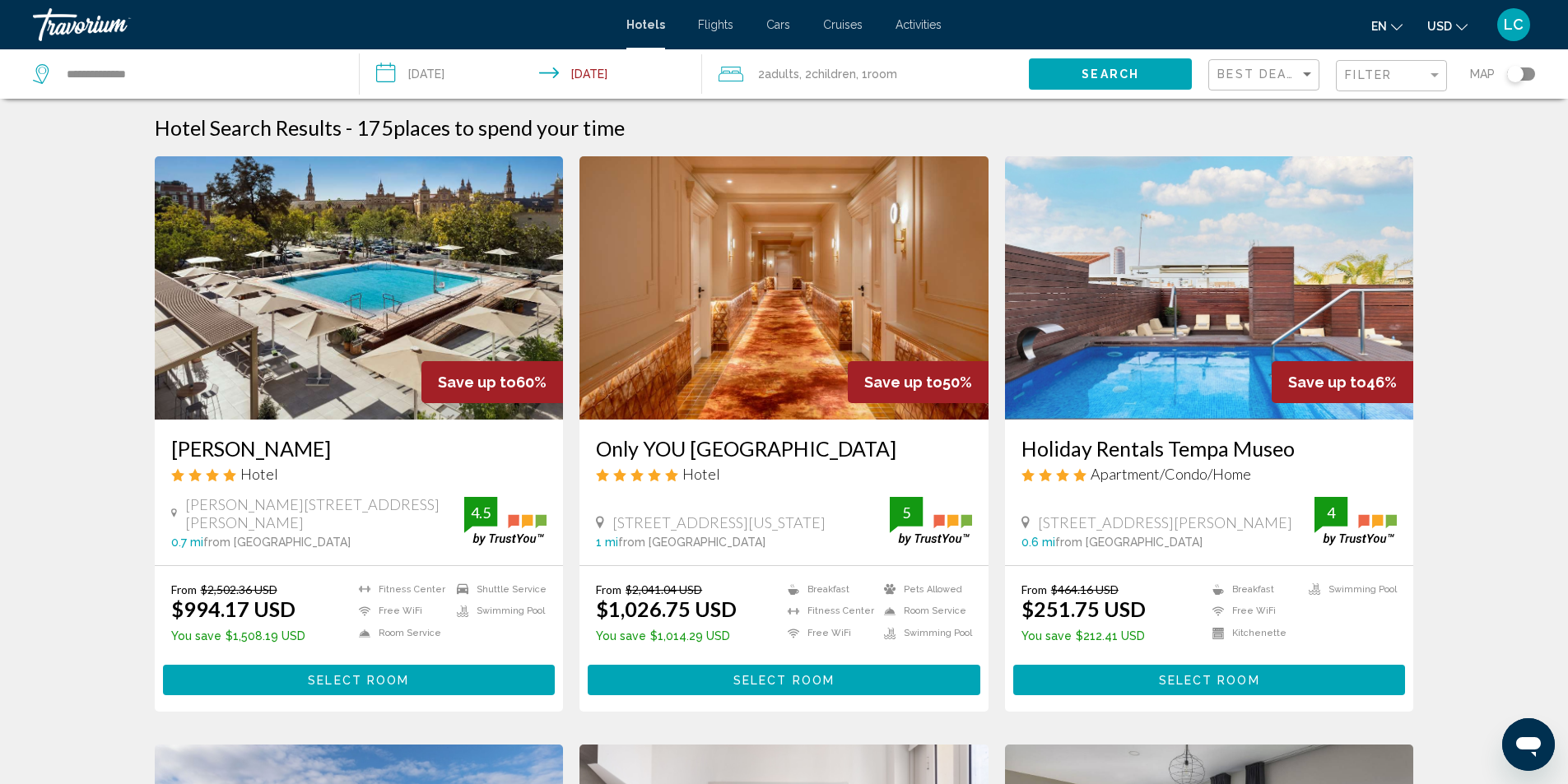
click at [1431, 84] on div "Filter" at bounding box center [1393, 76] width 97 height 30
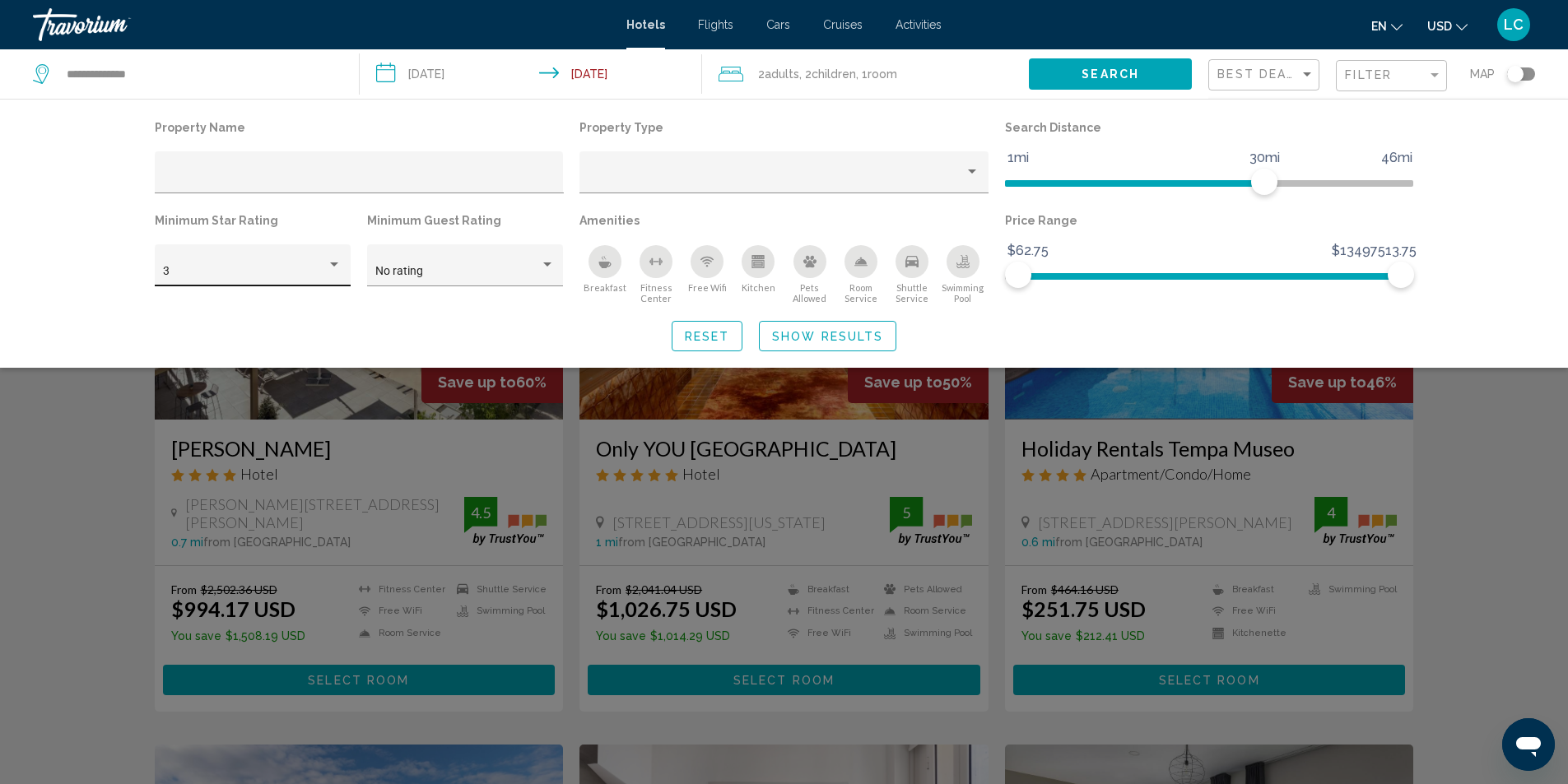
click at [238, 259] on div "3" at bounding box center [252, 270] width 179 height 34
click at [198, 306] on span "4" at bounding box center [252, 307] width 179 height 35
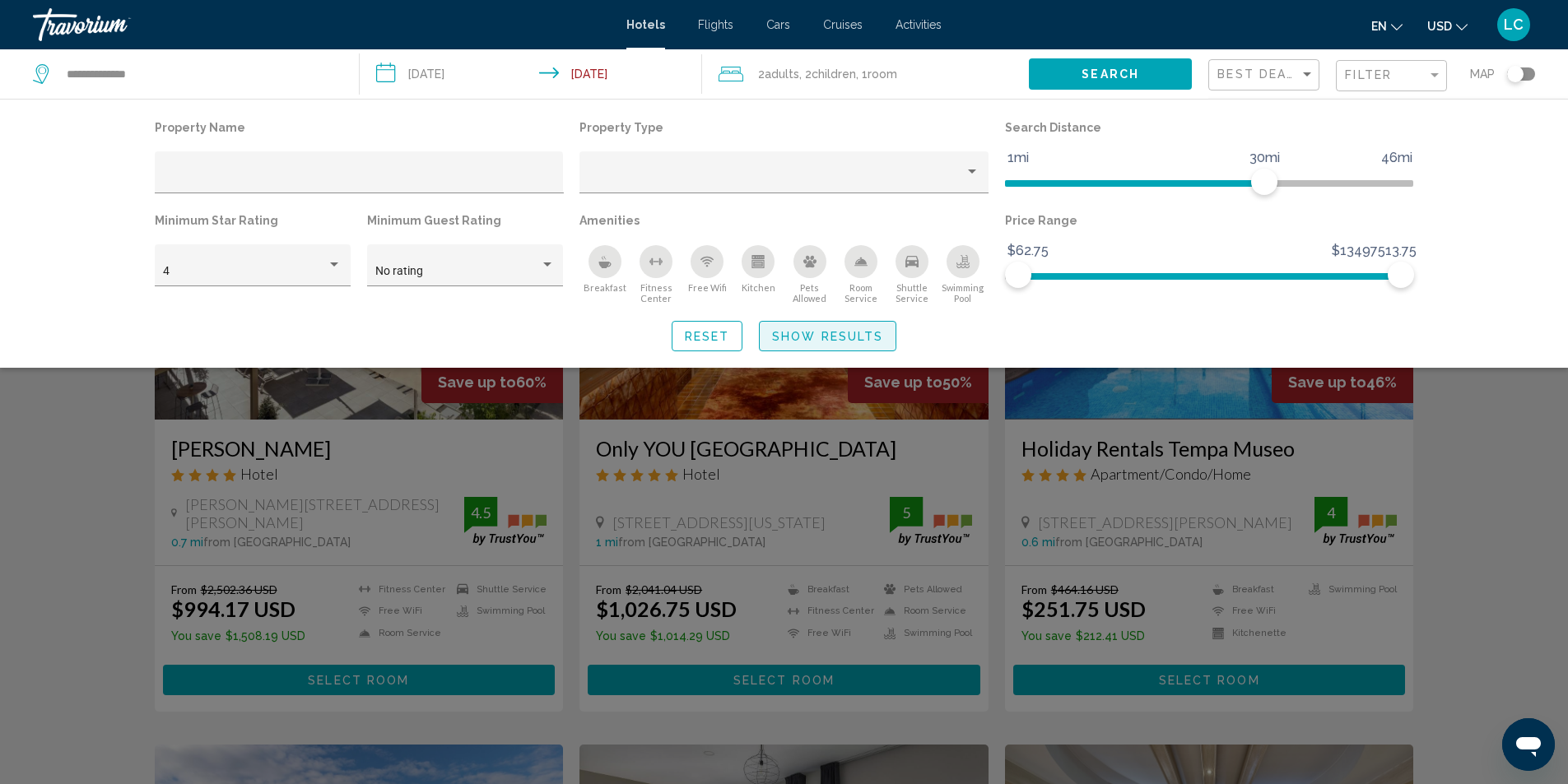
click at [782, 329] on span "Show Results" at bounding box center [827, 336] width 111 height 14
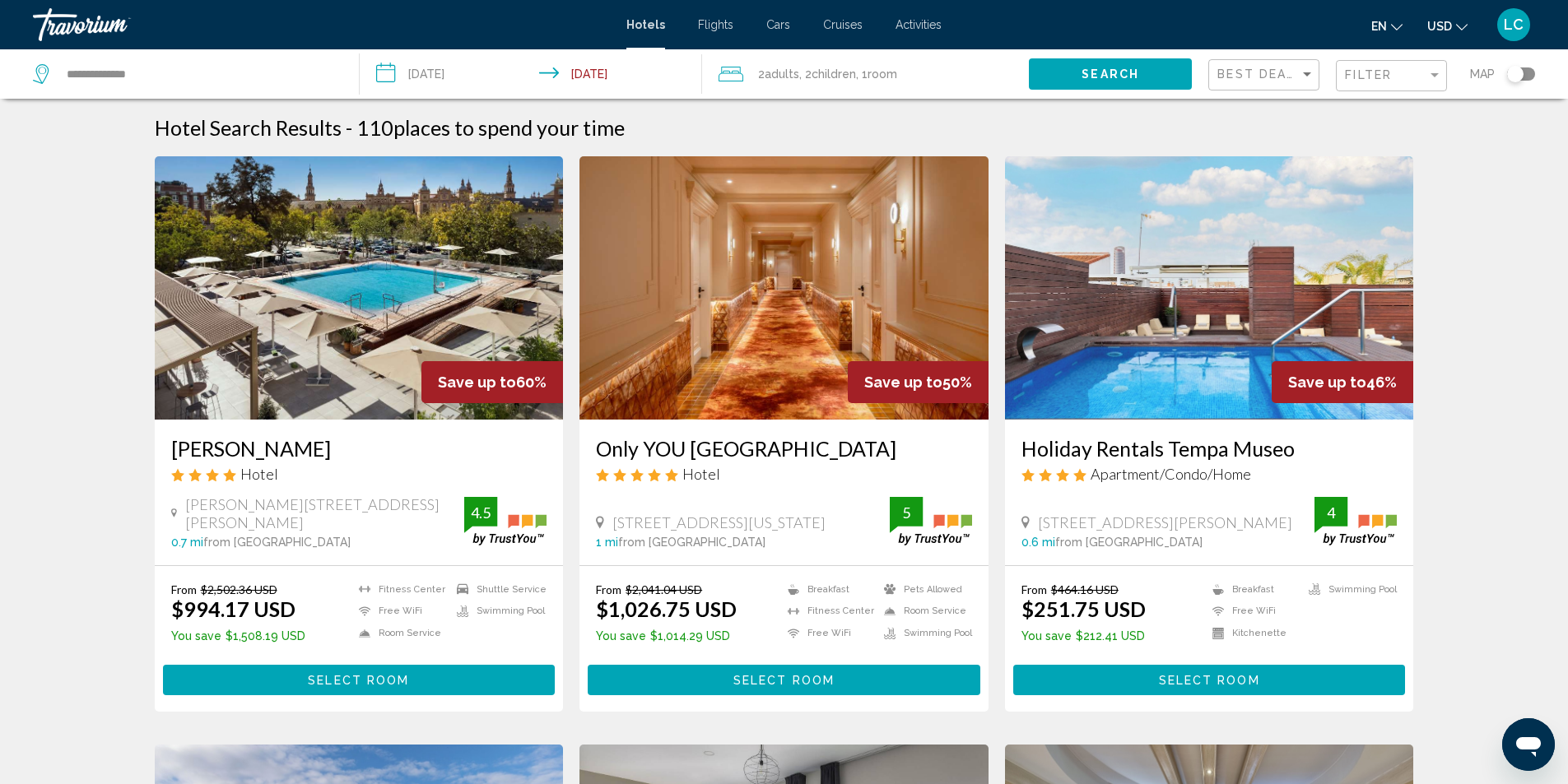
click at [774, 273] on img "Main content" at bounding box center [784, 287] width 409 height 263
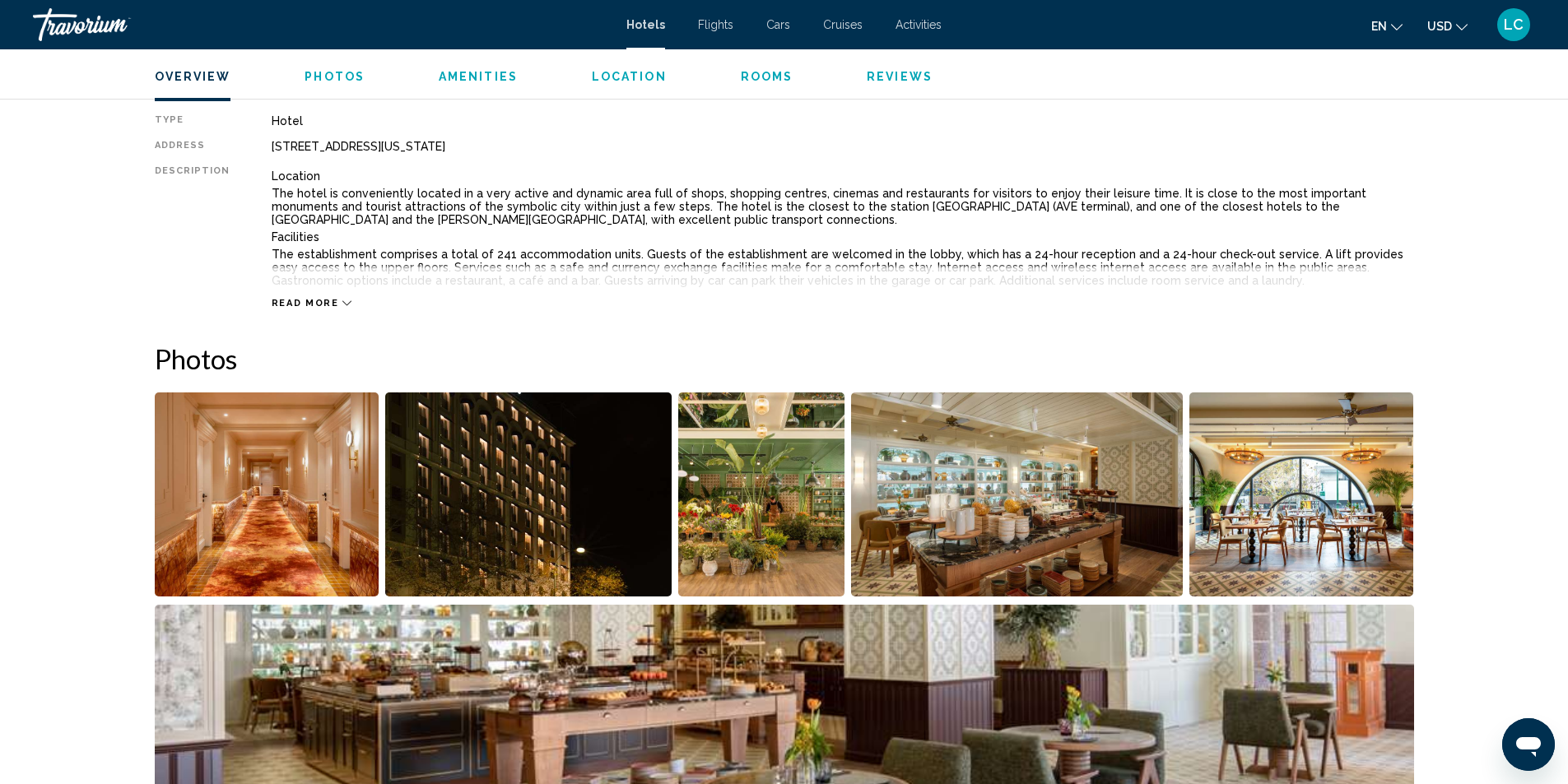
scroll to position [658, 0]
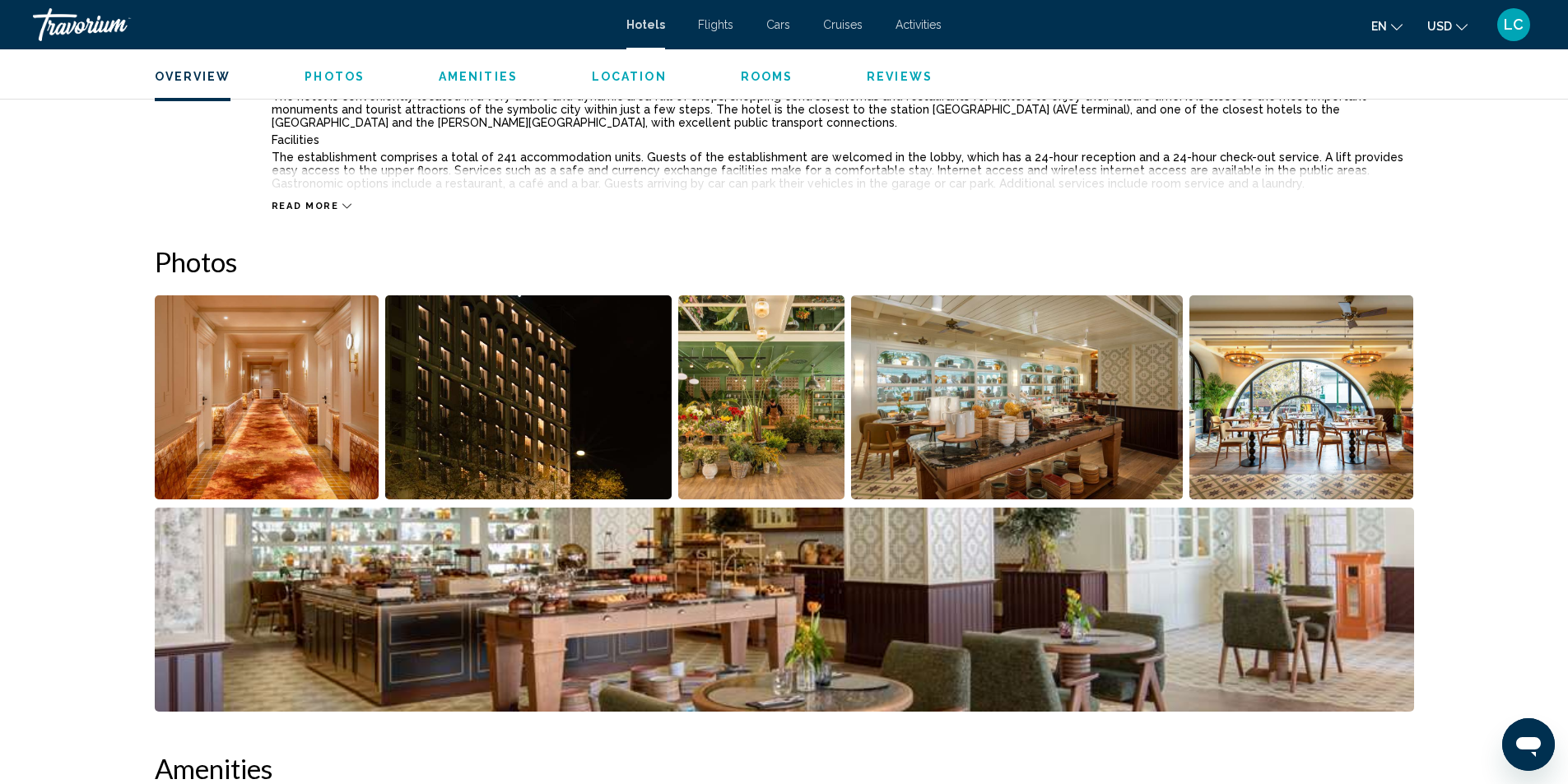
click at [256, 384] on img "Open full-screen image slider" at bounding box center [266, 397] width 224 height 204
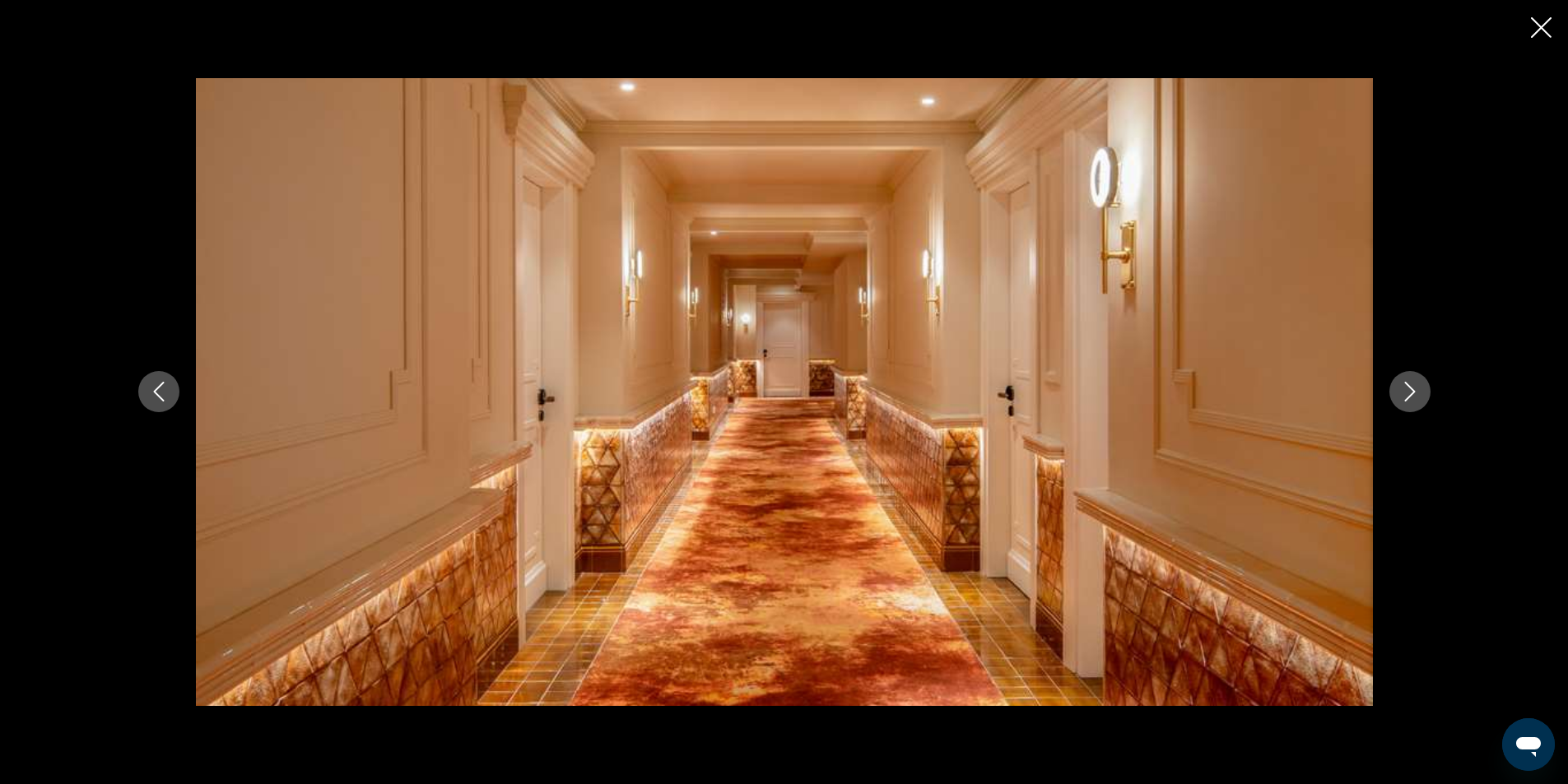
click at [1408, 380] on button "Next image" at bounding box center [1410, 391] width 41 height 41
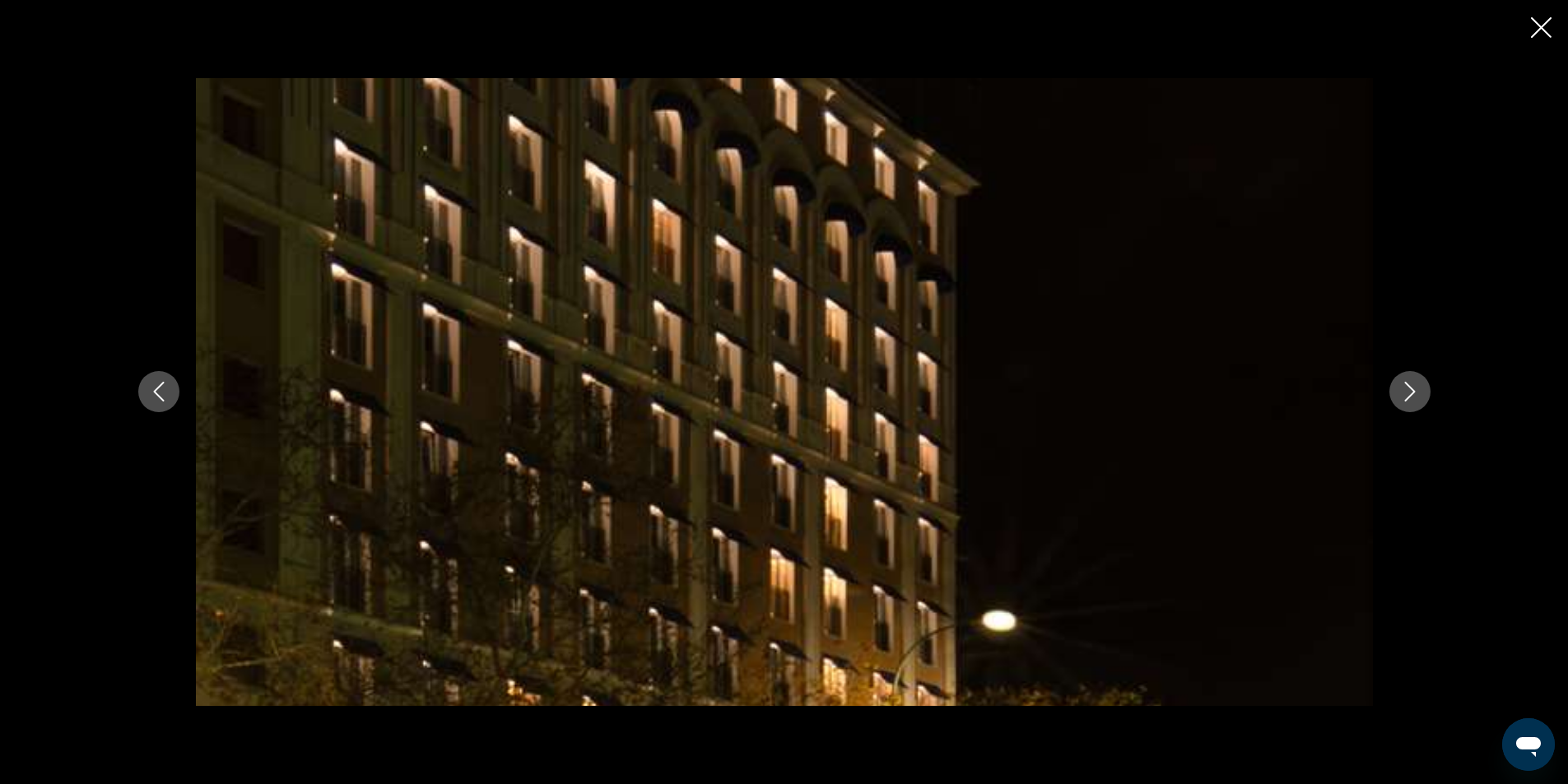
click at [1408, 380] on button "Next image" at bounding box center [1410, 391] width 41 height 41
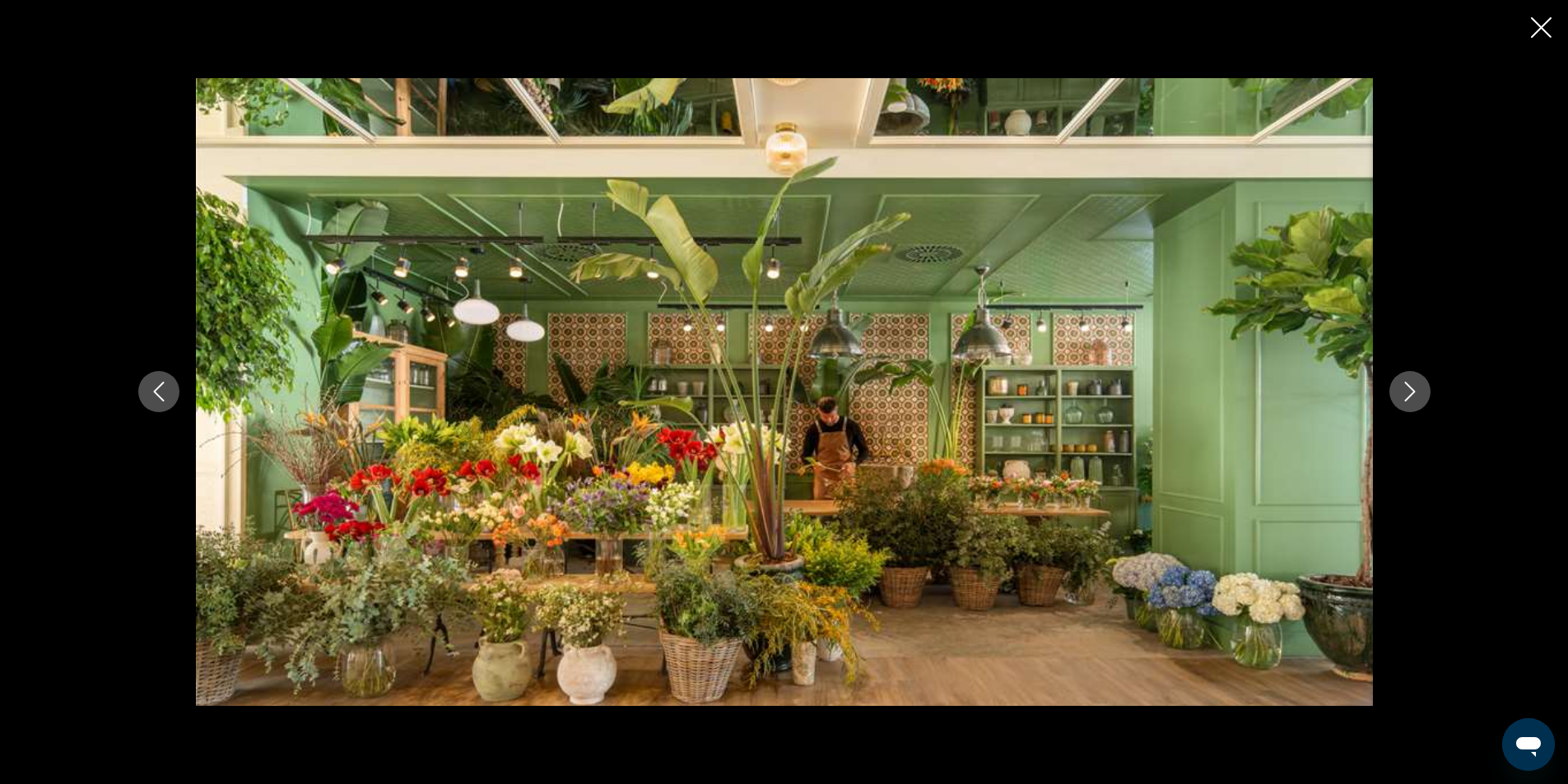
click at [1408, 380] on button "Next image" at bounding box center [1410, 391] width 41 height 41
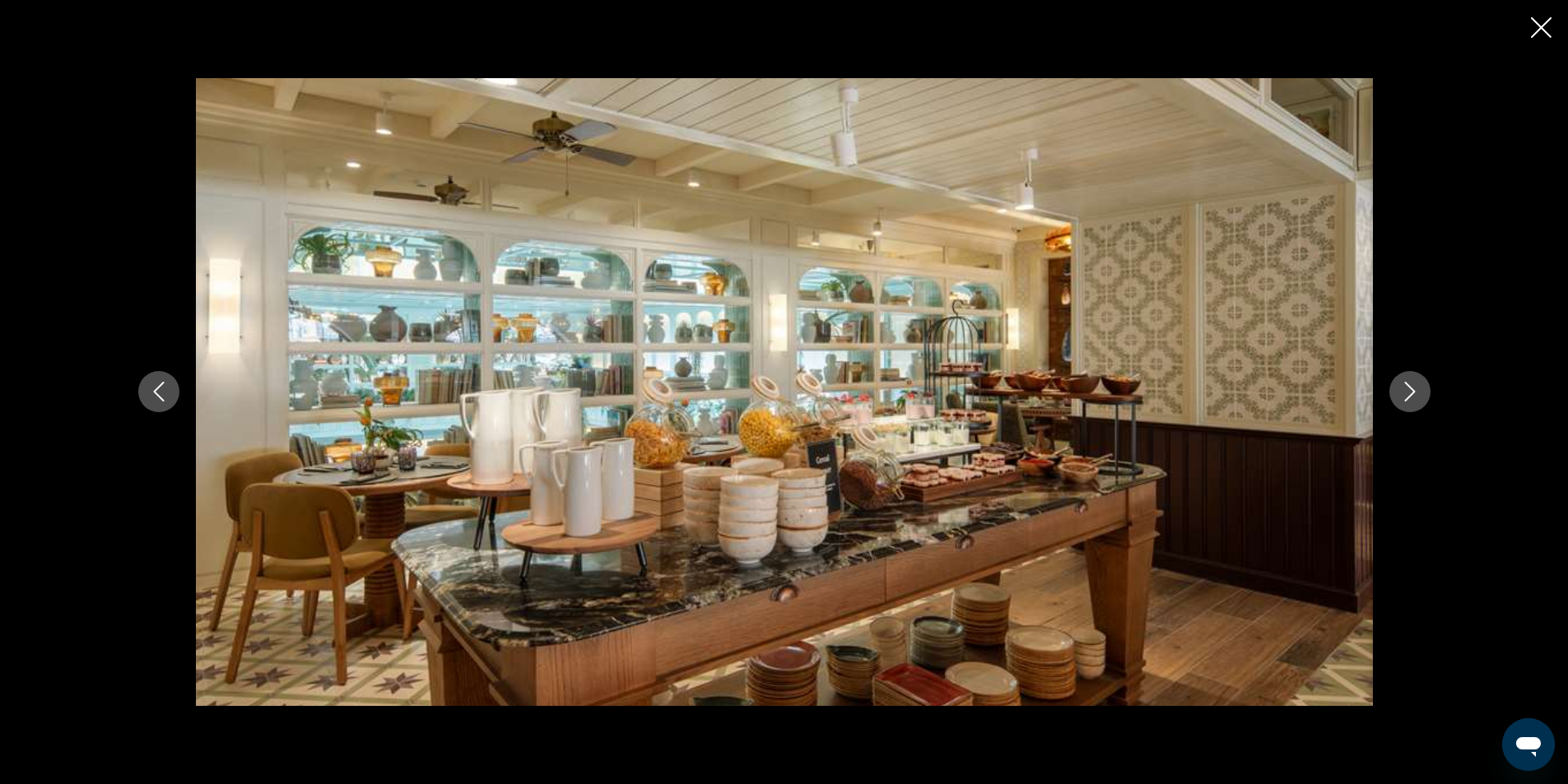
click at [1408, 380] on button "Next image" at bounding box center [1410, 391] width 41 height 41
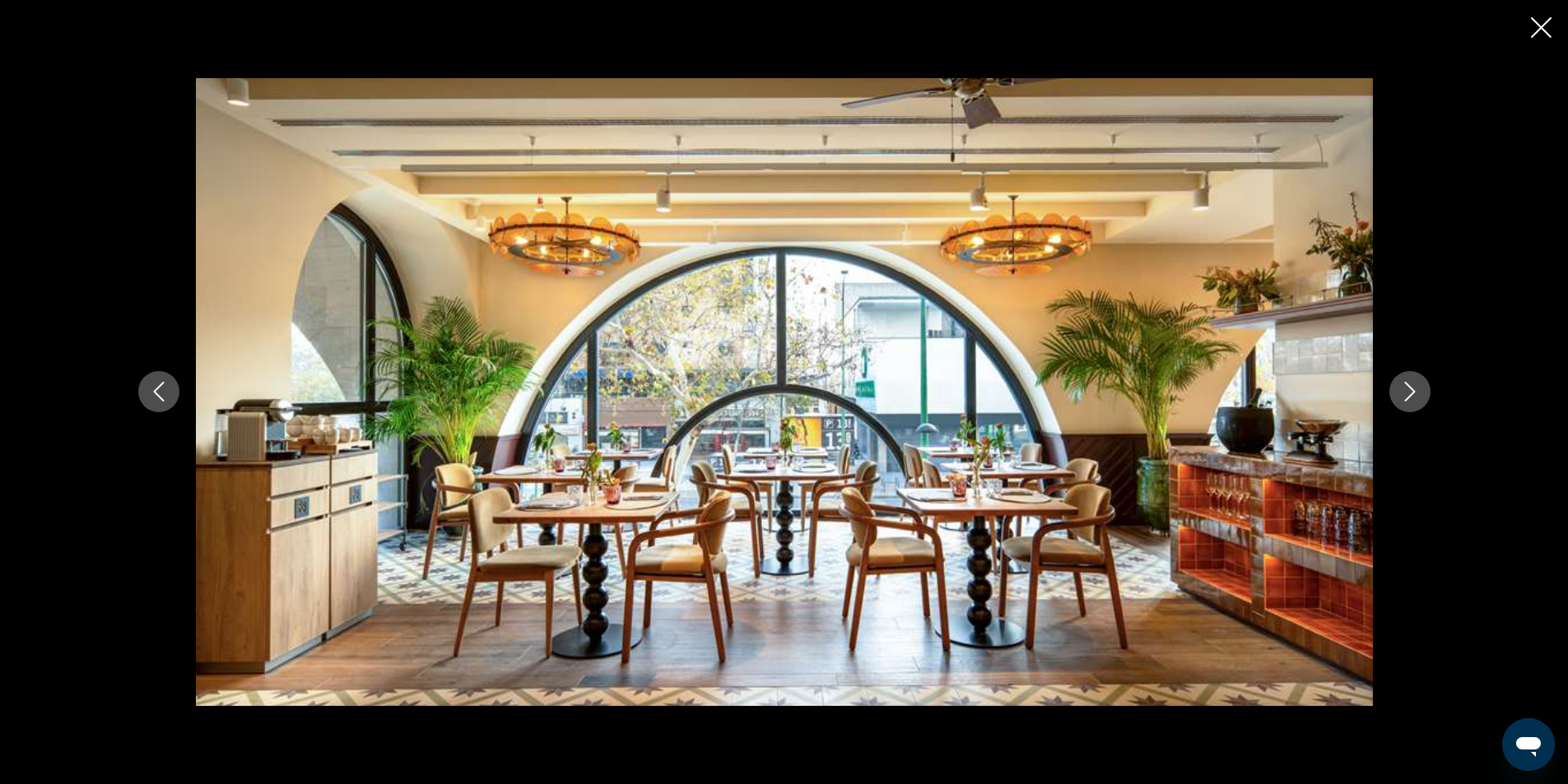
click at [1408, 380] on button "Next image" at bounding box center [1410, 391] width 41 height 41
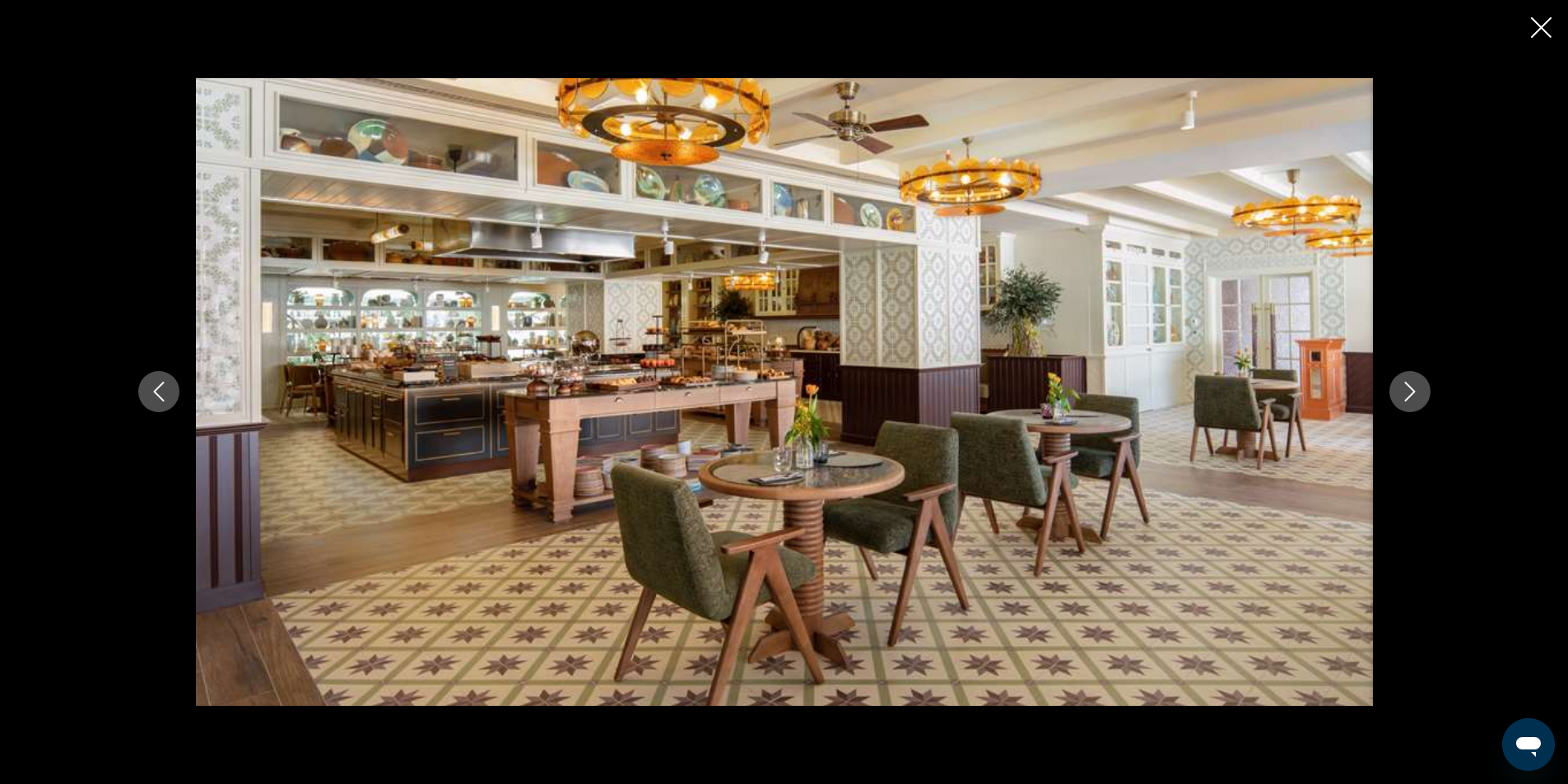
click at [1411, 381] on button "Next image" at bounding box center [1410, 391] width 41 height 41
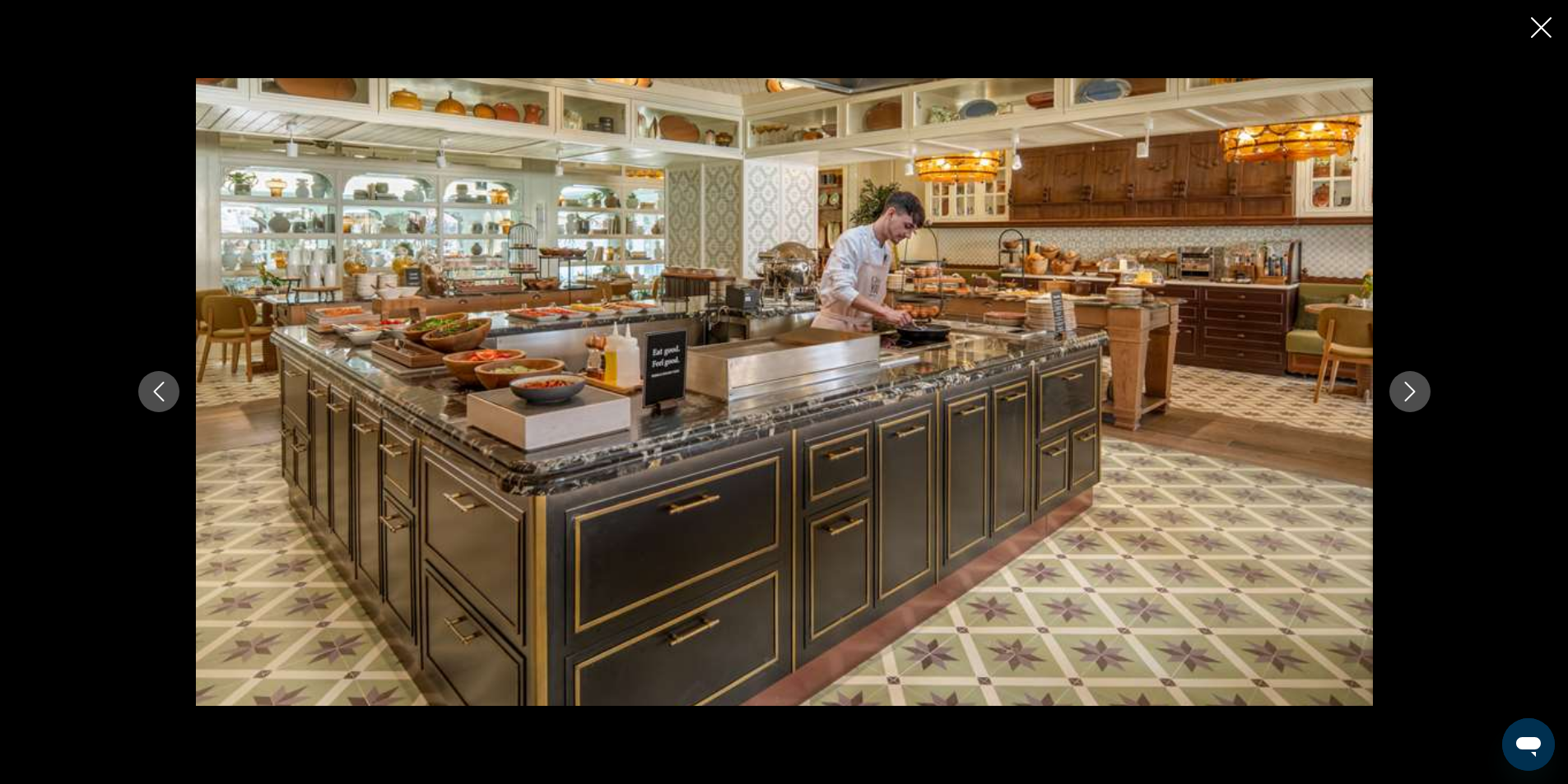
click at [1415, 377] on button "Next image" at bounding box center [1410, 391] width 41 height 41
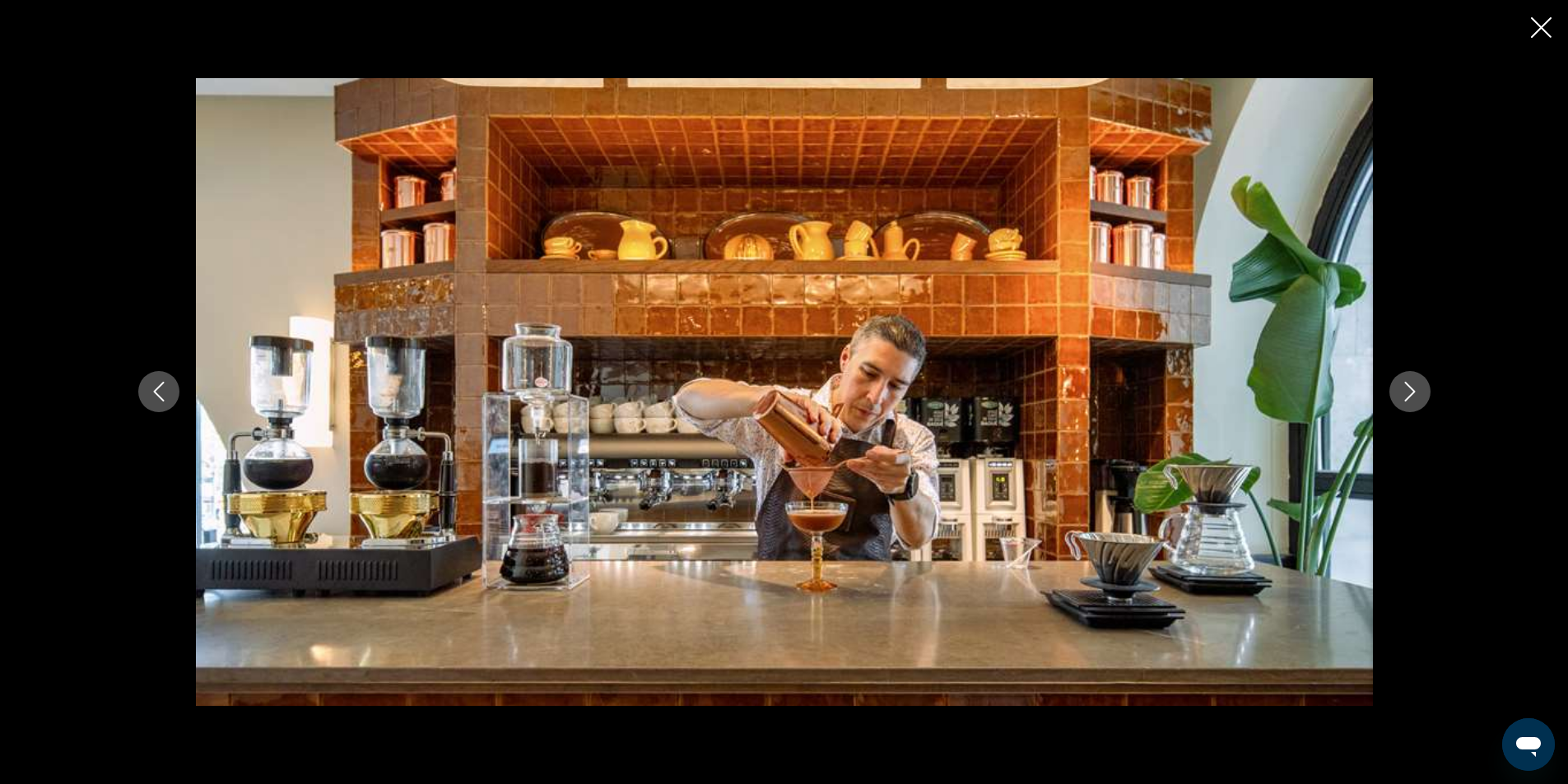
click at [1415, 376] on button "Next image" at bounding box center [1410, 391] width 41 height 41
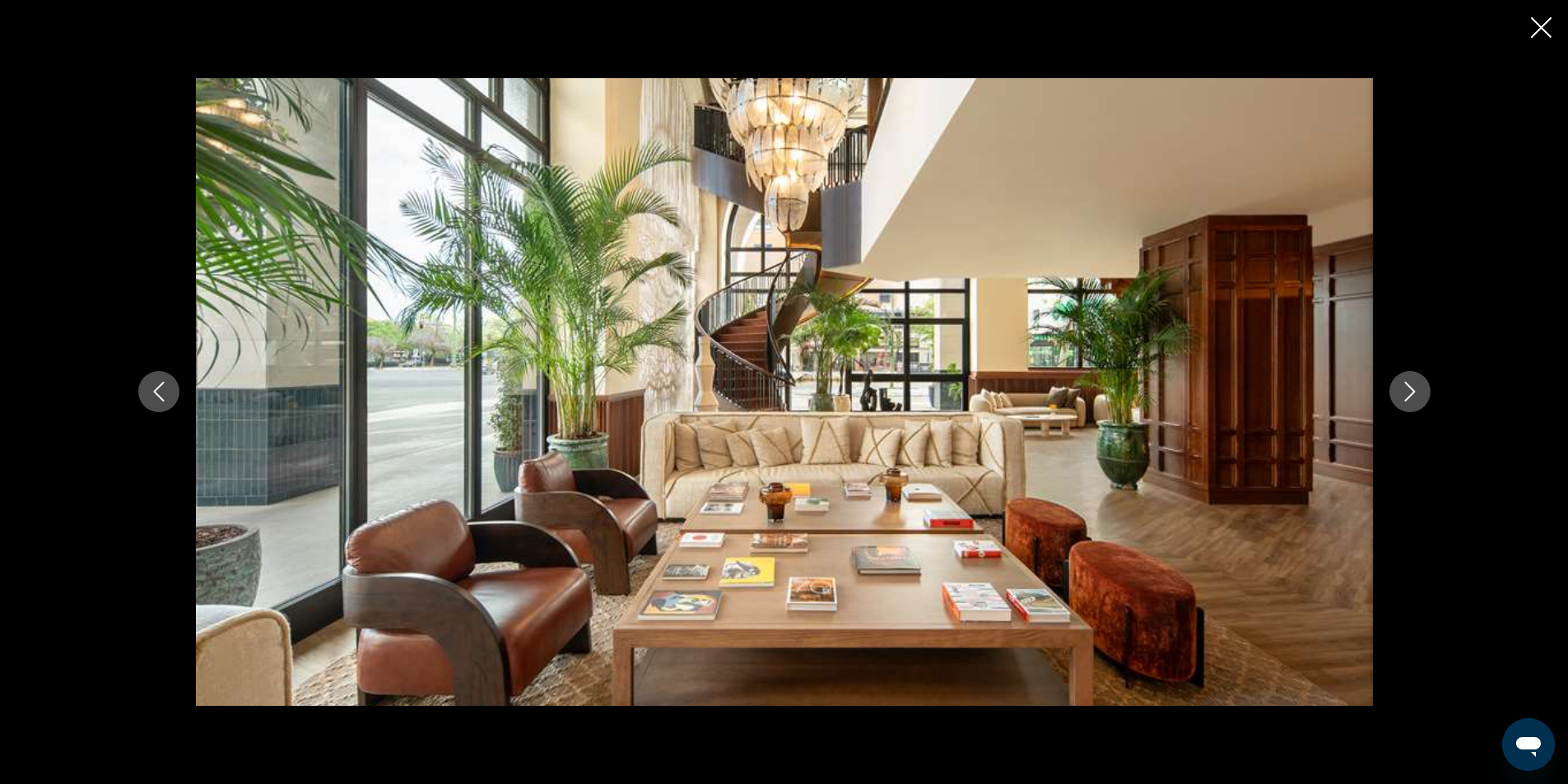
click at [1415, 376] on button "Next image" at bounding box center [1410, 391] width 41 height 41
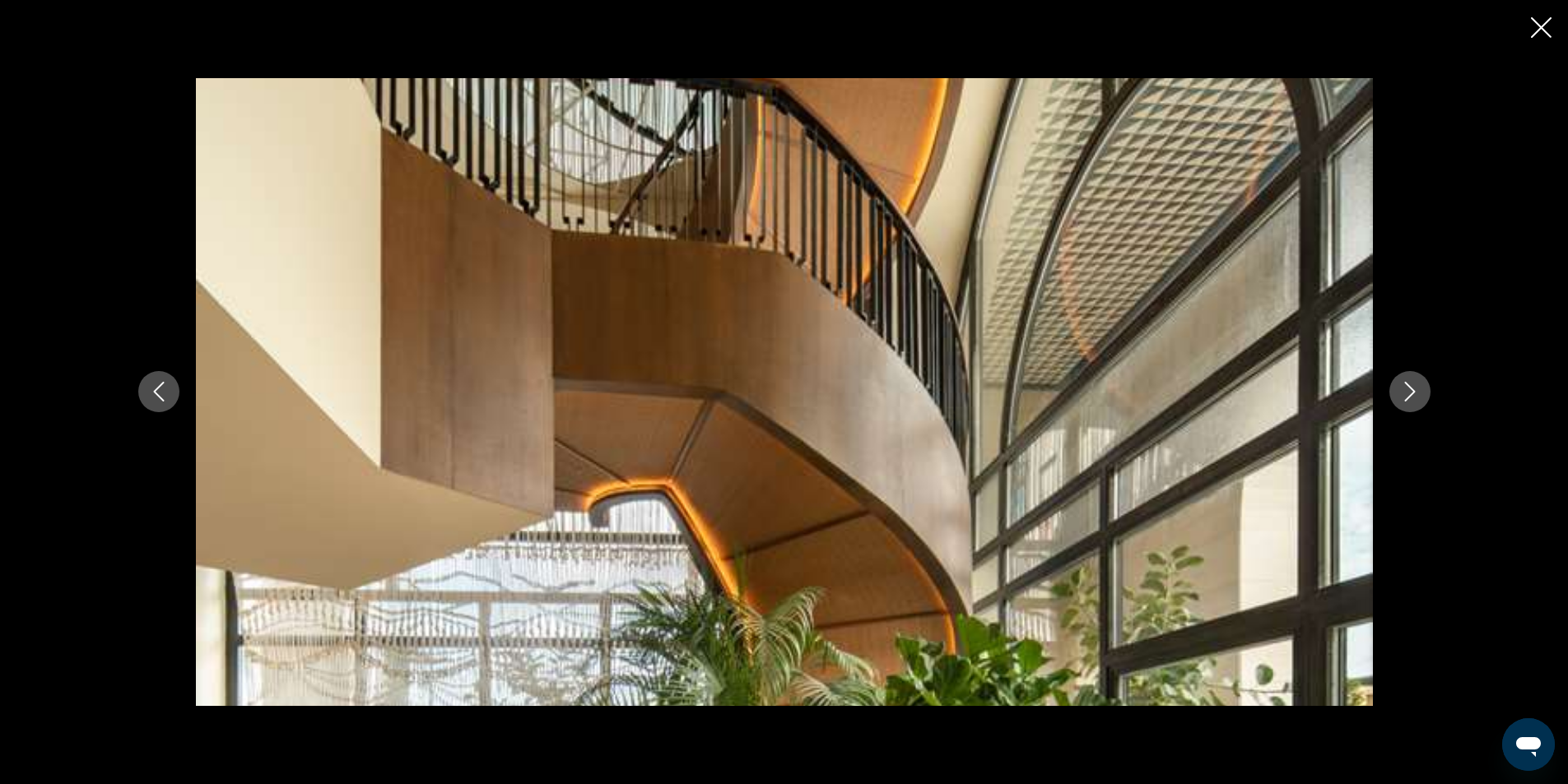
click at [1529, 31] on div "Main content" at bounding box center [784, 392] width 1568 height 784
click at [1537, 33] on icon "Close slideshow" at bounding box center [1541, 27] width 20 height 20
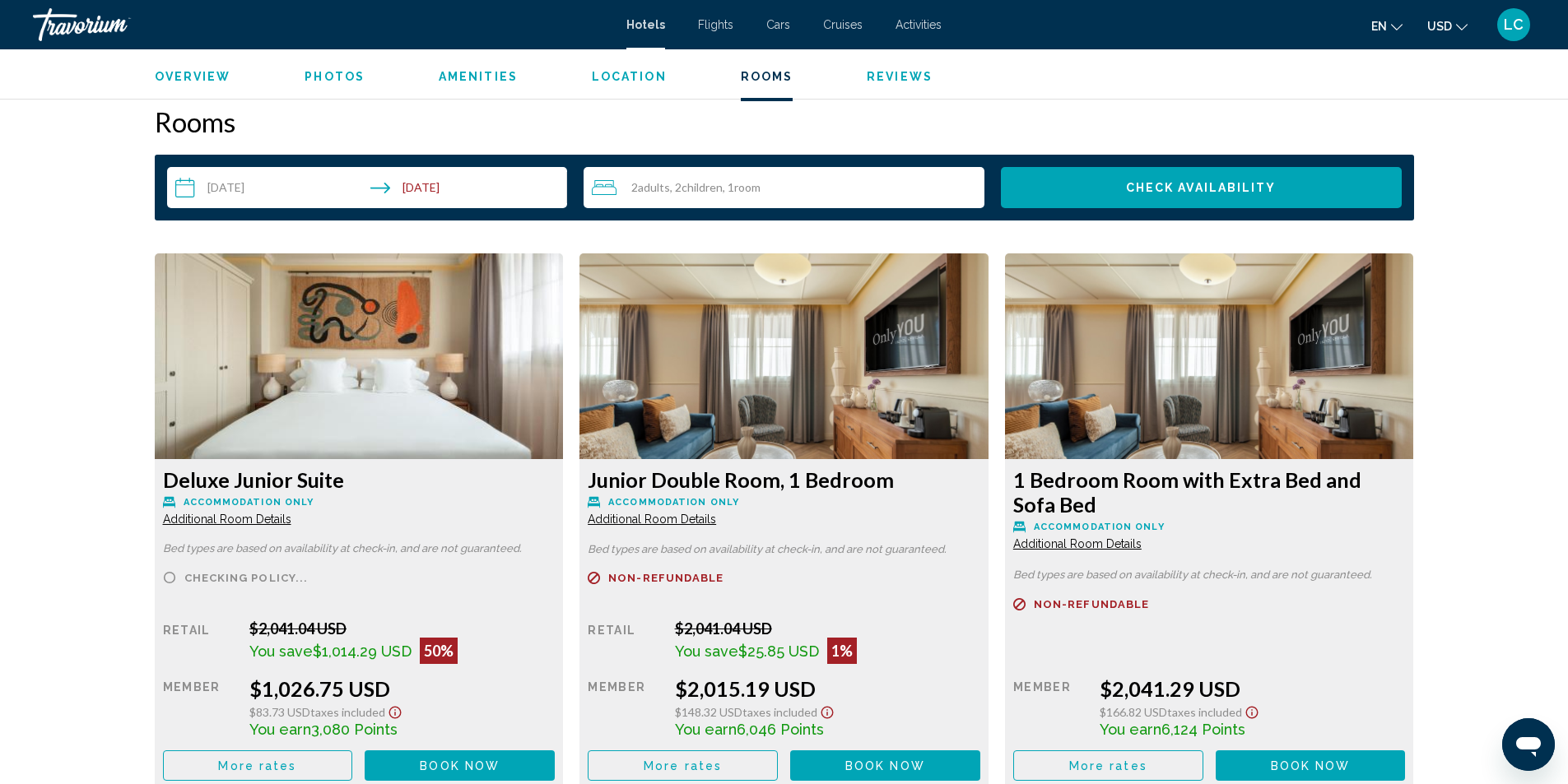
scroll to position [2303, 0]
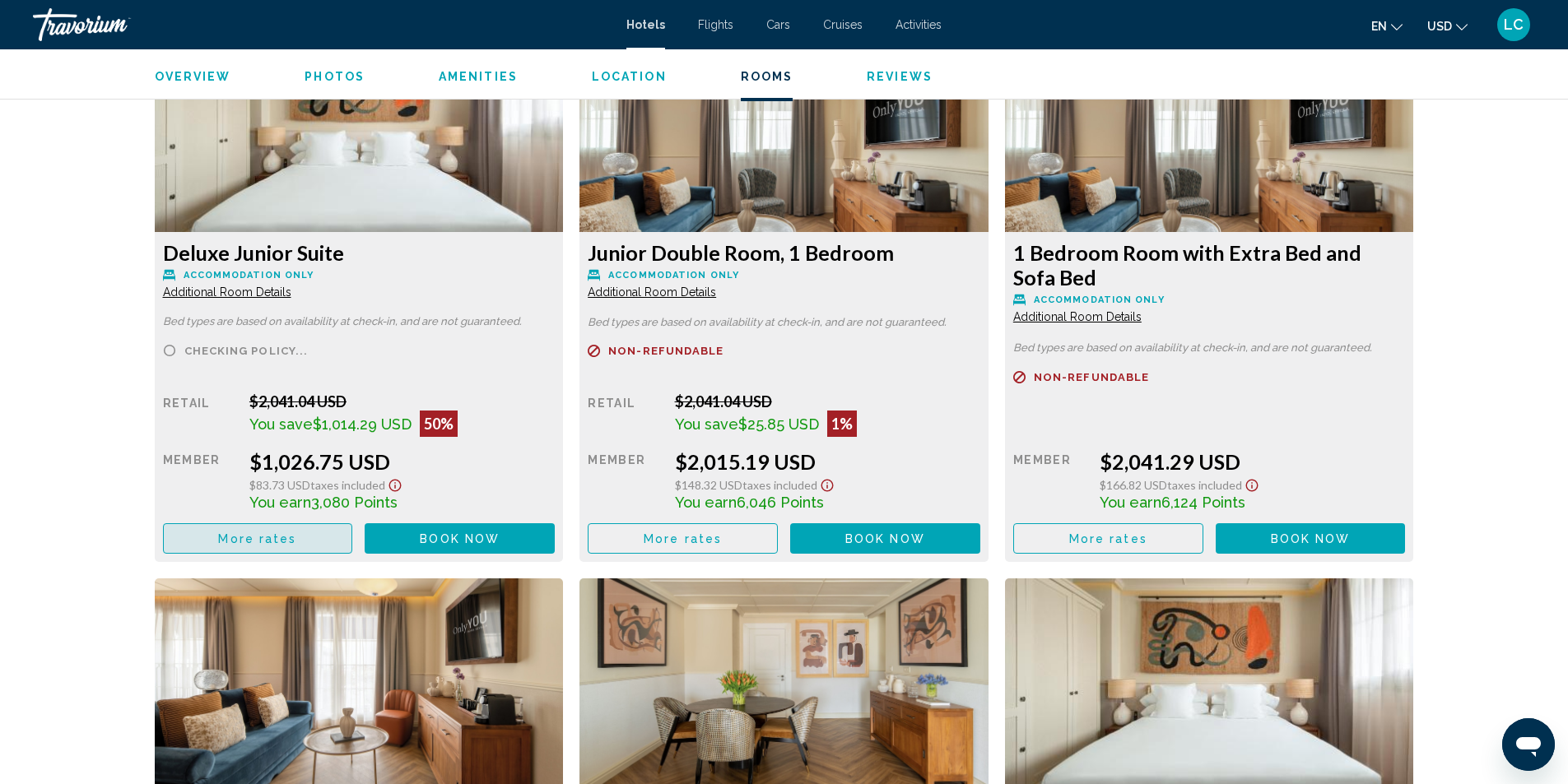
click at [295, 535] on button "More rates" at bounding box center [258, 538] width 190 height 30
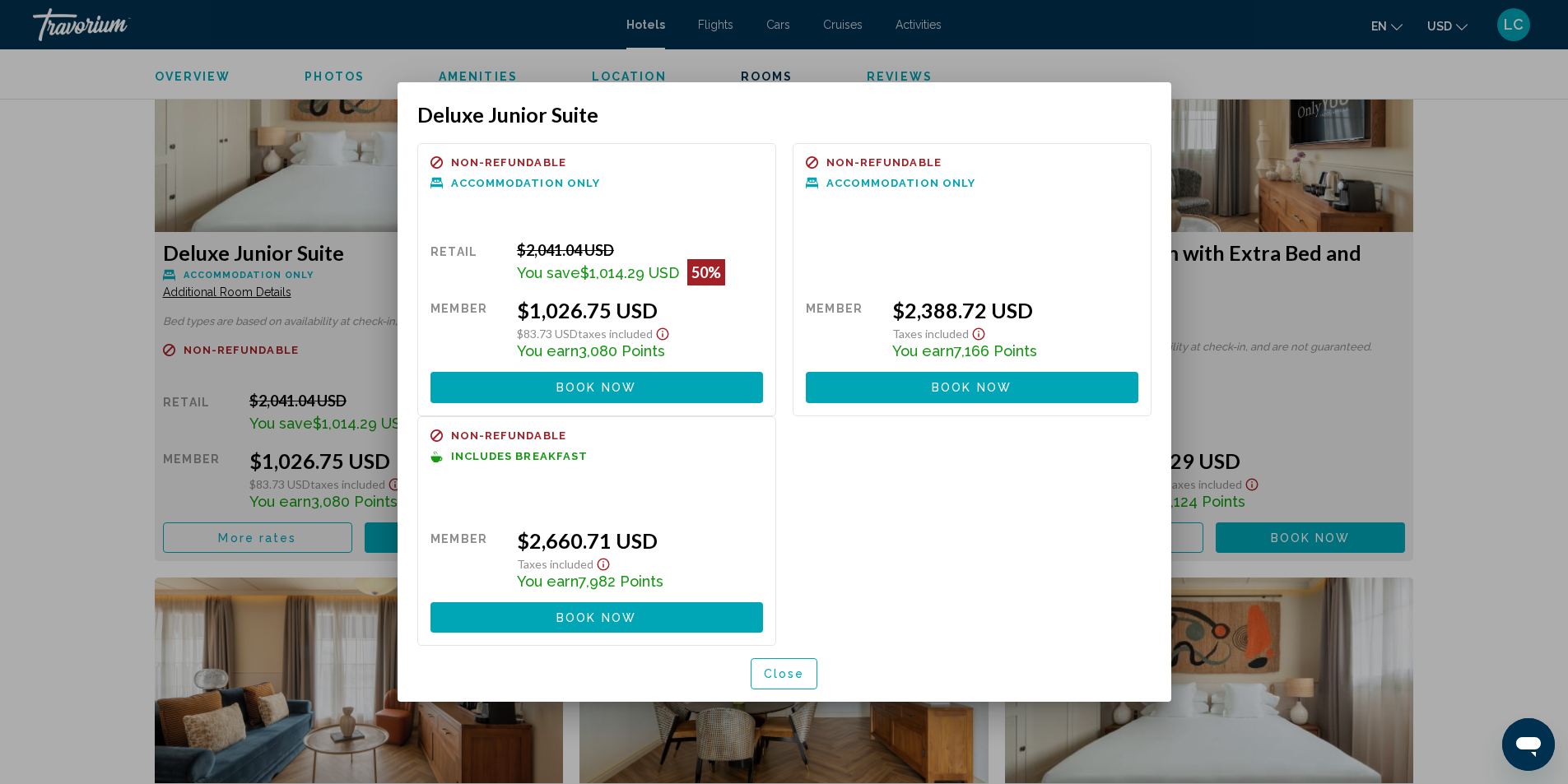
click at [52, 358] on div at bounding box center [784, 392] width 1568 height 784
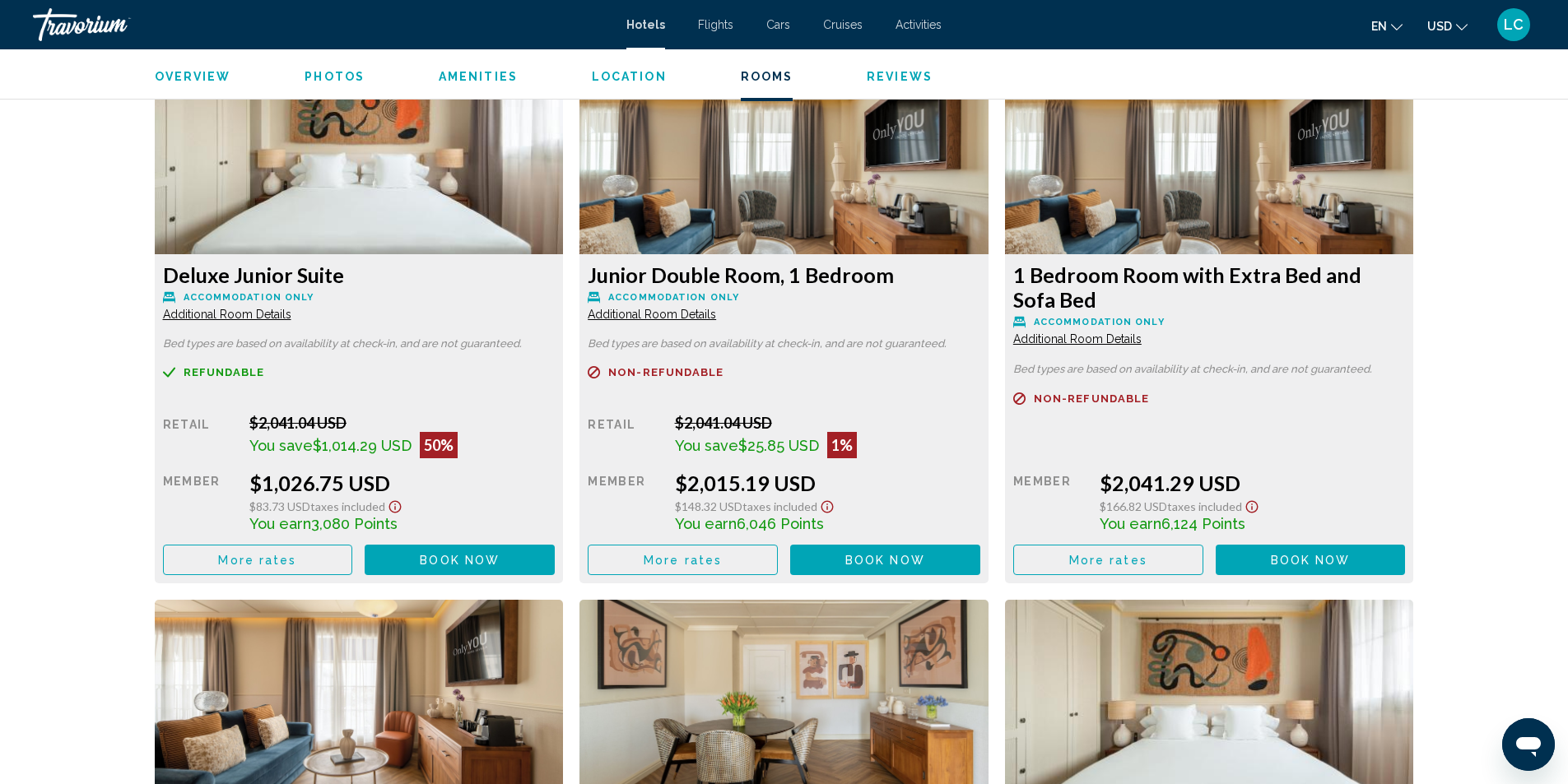
scroll to position [2303, 0]
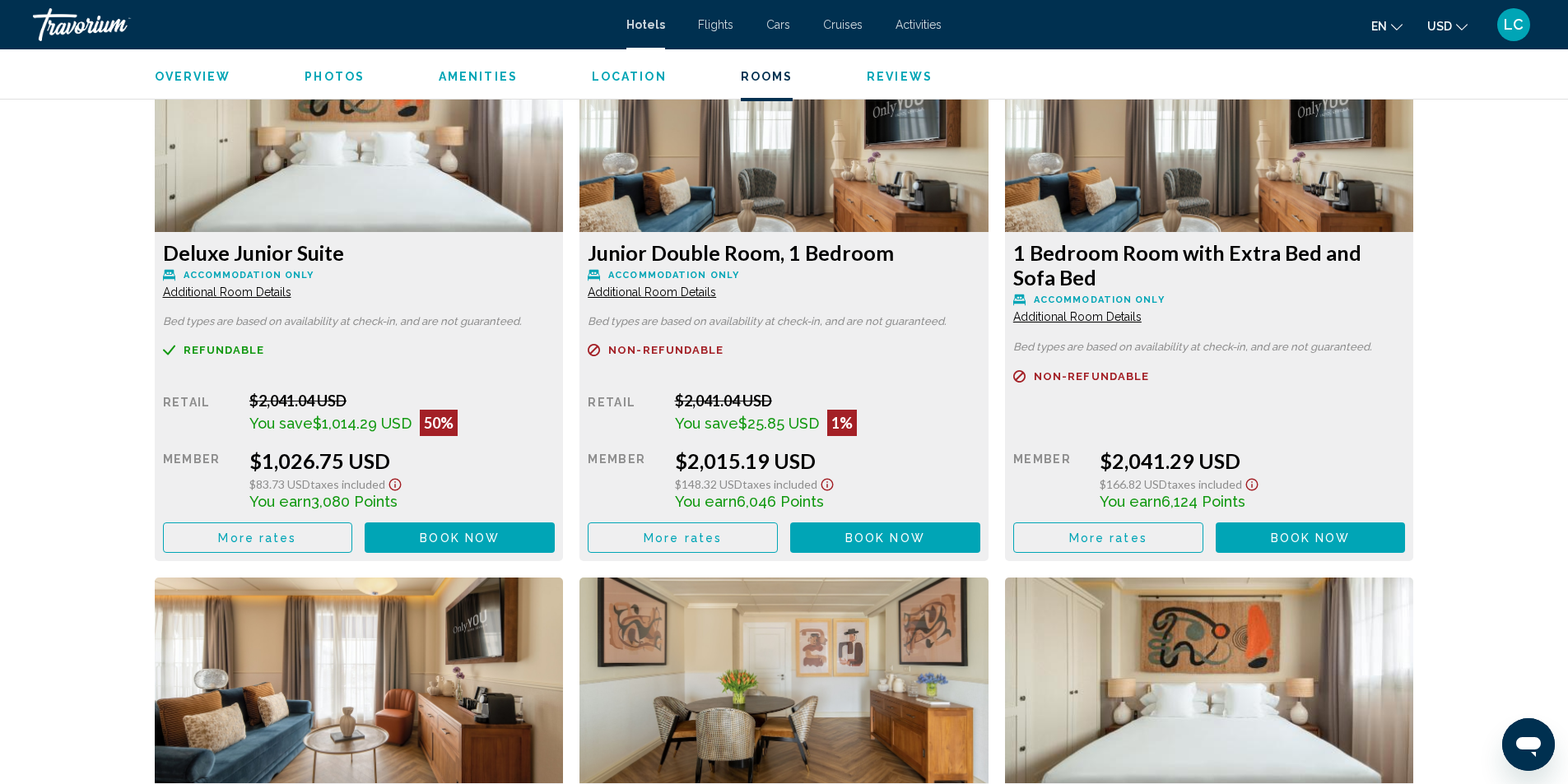
drag, startPoint x: 252, startPoint y: 392, endPoint x: 338, endPoint y: 394, distance: 86.0
click at [338, 394] on div "$2,041.04 USD" at bounding box center [402, 401] width 306 height 18
drag, startPoint x: 262, startPoint y: 461, endPoint x: 337, endPoint y: 456, distance: 75.2
click at [337, 456] on div "$1,026.75 USD" at bounding box center [402, 460] width 306 height 24
drag, startPoint x: 306, startPoint y: 498, endPoint x: 348, endPoint y: 497, distance: 42.0
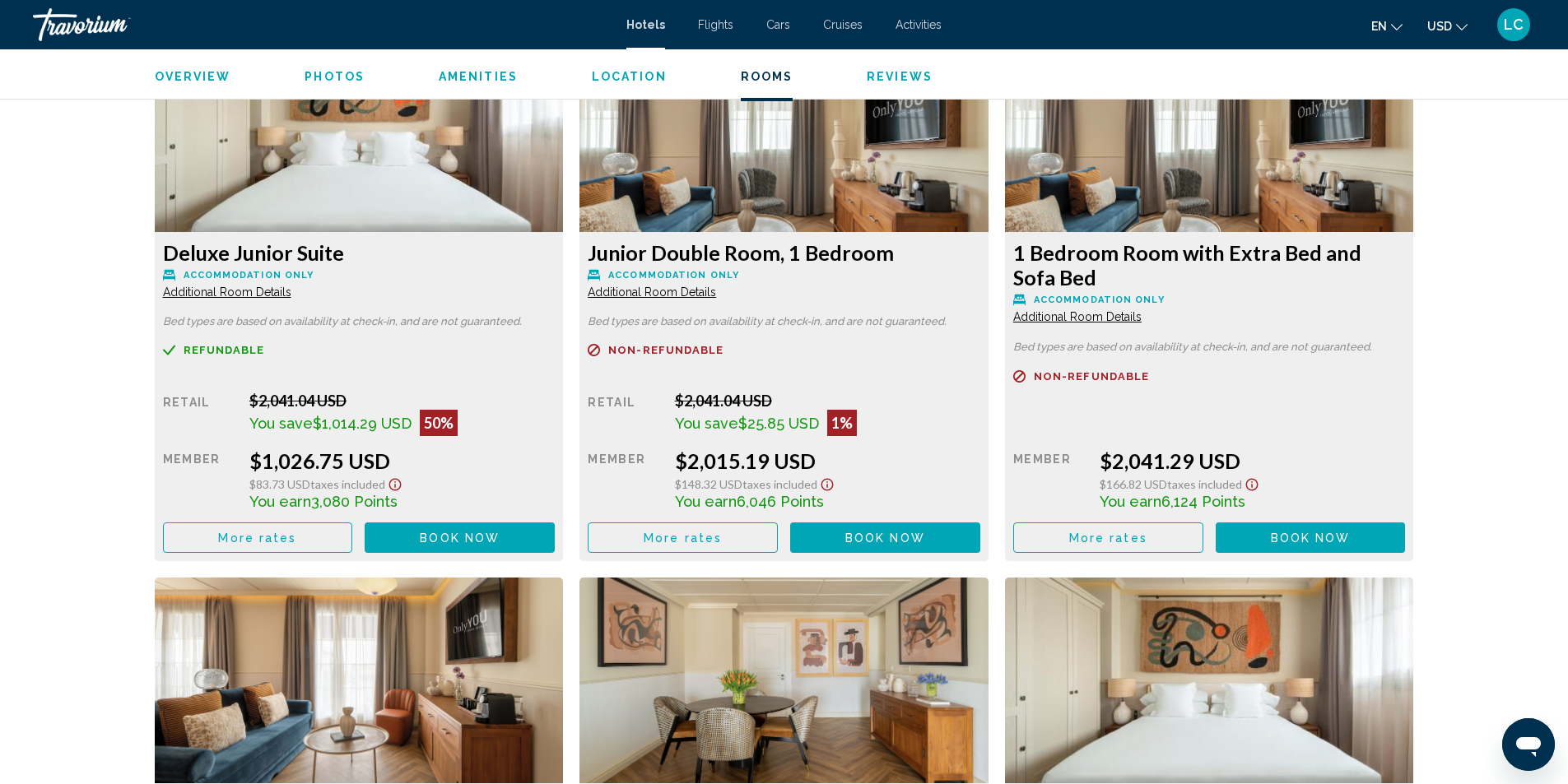
click at [348, 497] on span "You earn 3,080 Points" at bounding box center [323, 502] width 149 height 17
click at [131, 332] on div "Overview Type Hotel Address Avenida De Kansas City No.7, Sevilla 41018, Spain D…" at bounding box center [784, 387] width 1325 height 4131
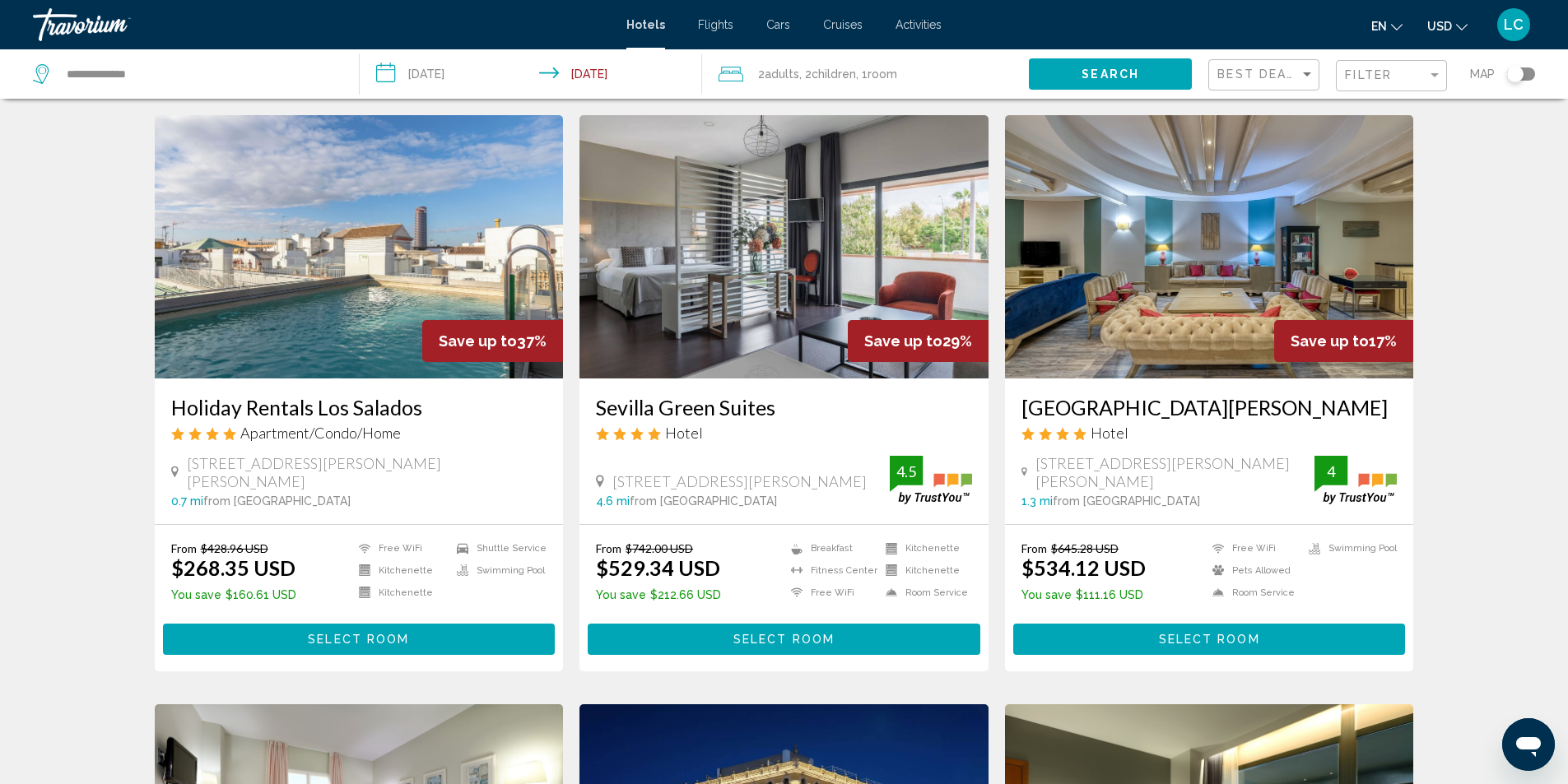
scroll to position [658, 0]
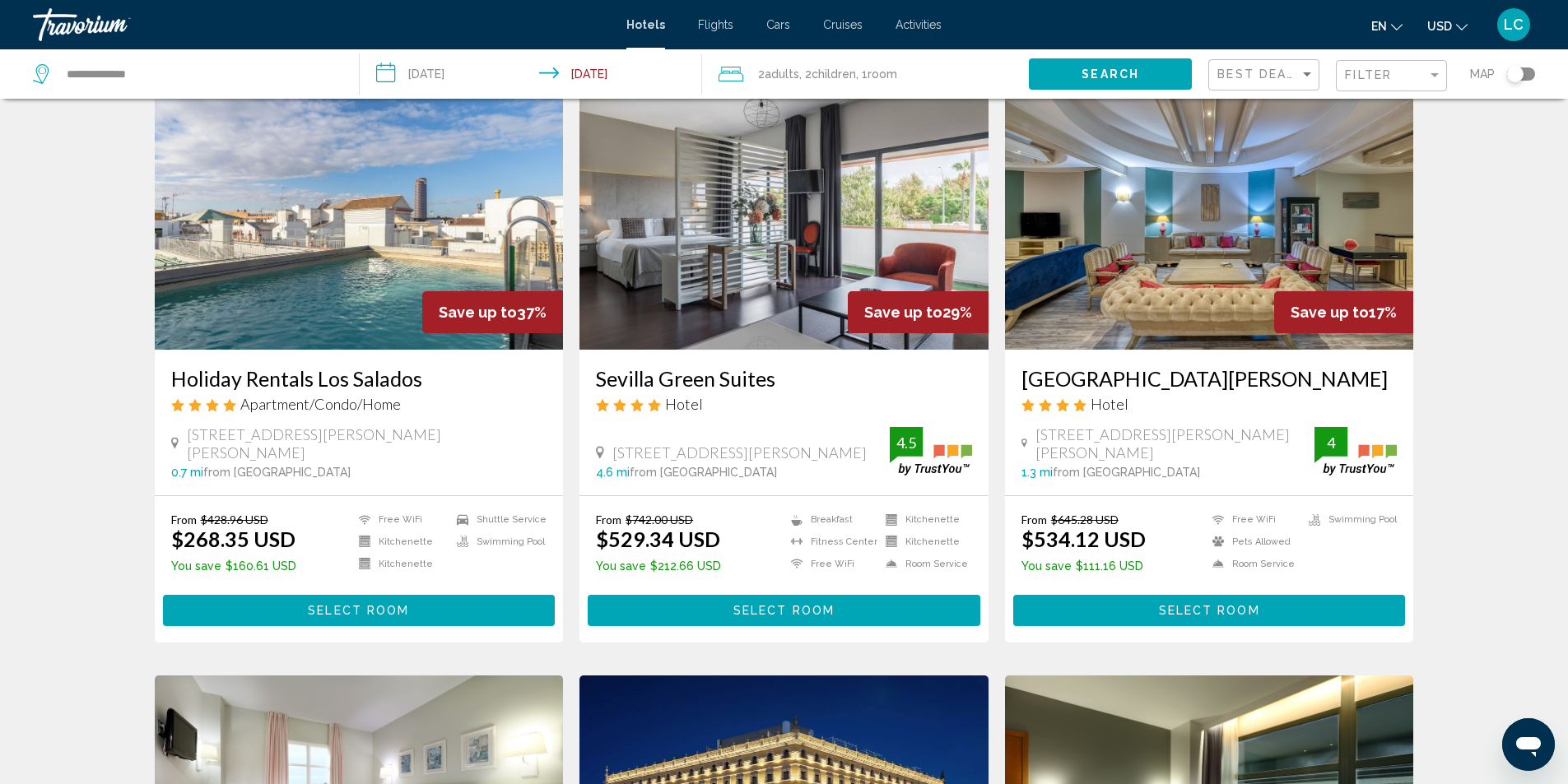
drag, startPoint x: 170, startPoint y: 469, endPoint x: 299, endPoint y: 492, distance: 131.0
click at [299, 492] on div "Holiday Rentals Los Salados Apartment/Condo/Home Calle Antonio Salado 10, Sevil…" at bounding box center [358, 422] width 409 height 146
click at [127, 448] on div "Hotel Search Results - 110 places to spend your time Save up to 60% Melia Sevil…" at bounding box center [784, 670] width 1325 height 2428
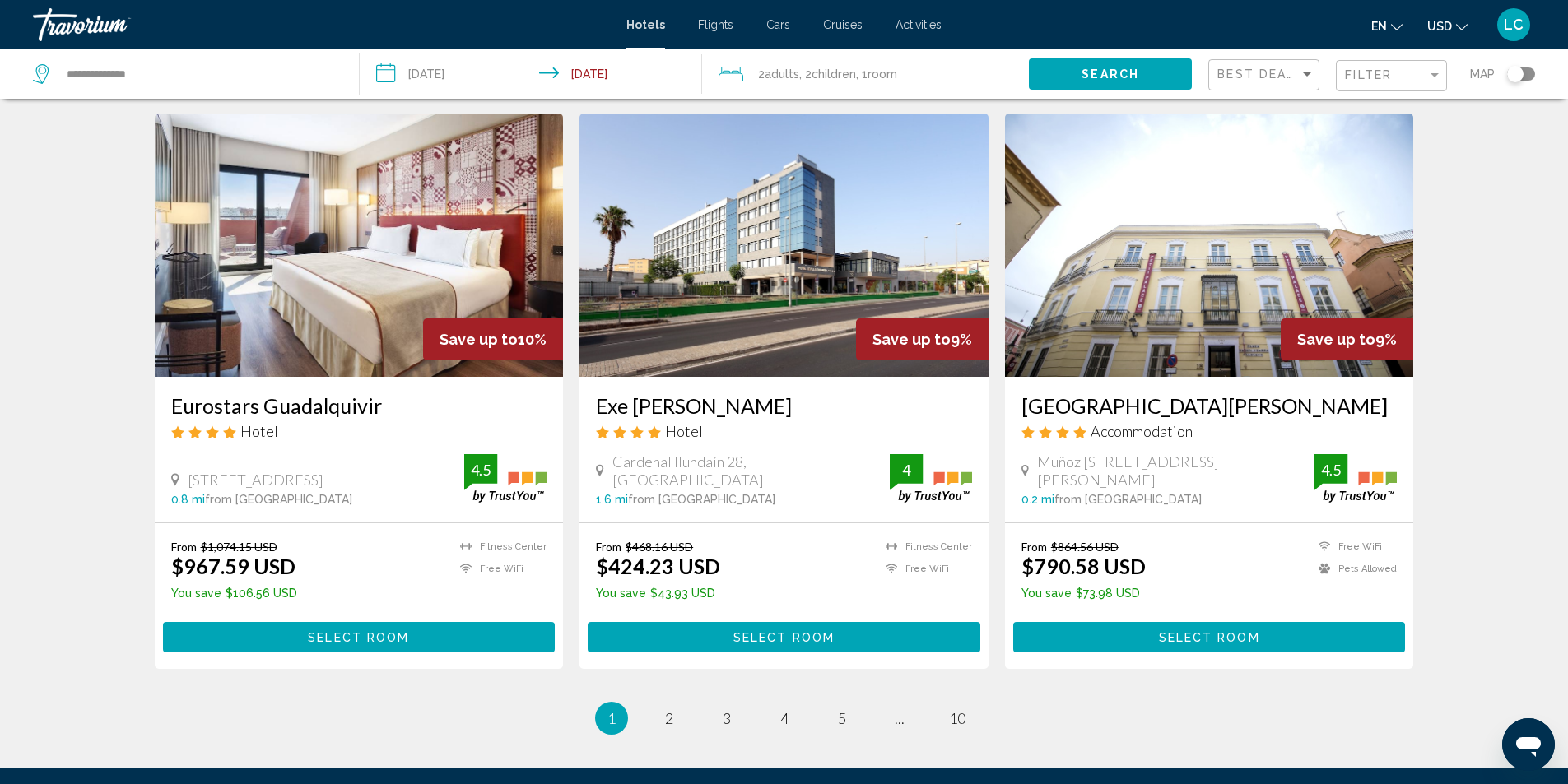
scroll to position [1810, 0]
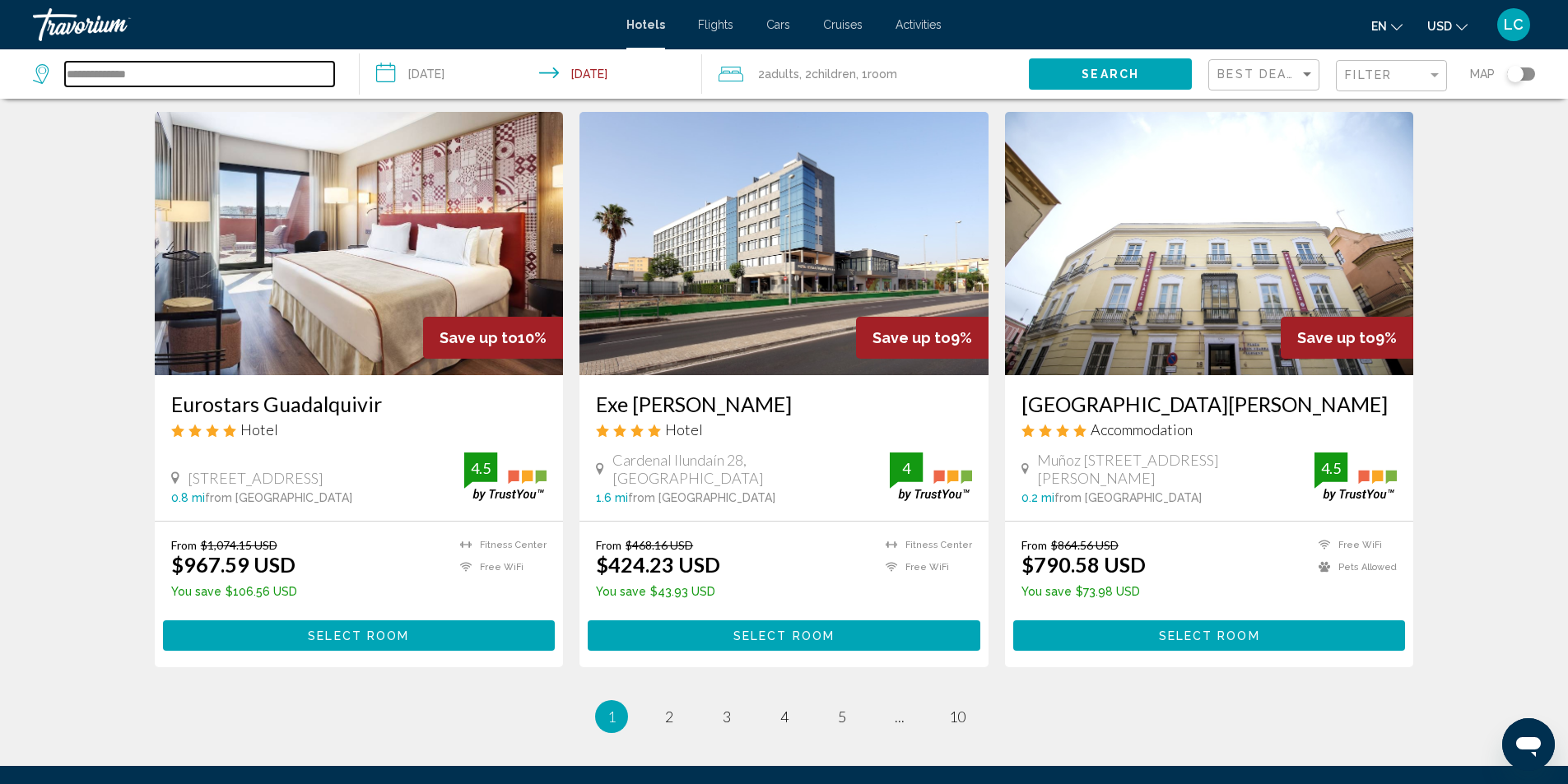
click at [138, 76] on input "**********" at bounding box center [199, 74] width 269 height 24
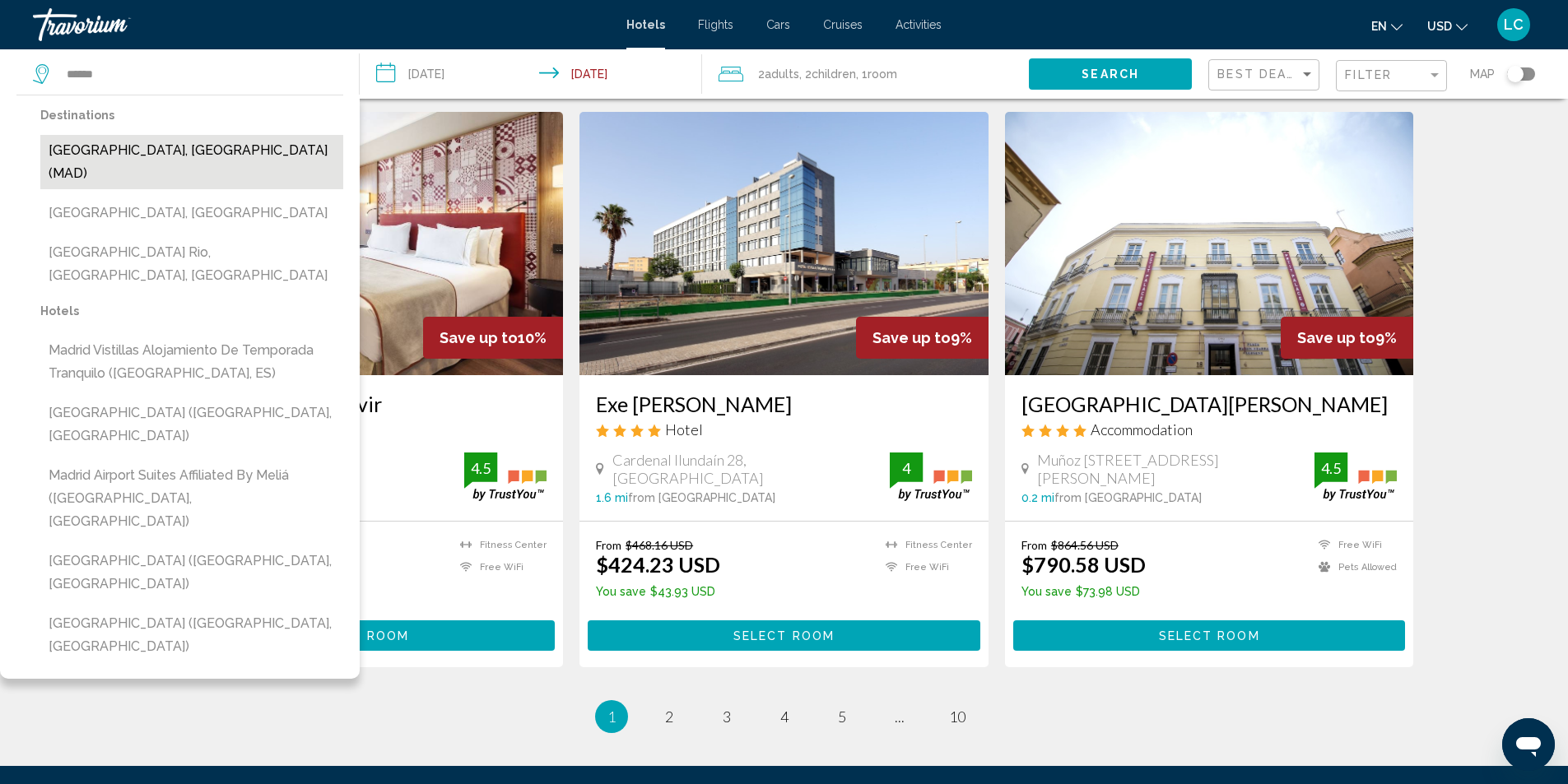
click at [127, 154] on button "Madrid, Spain (MAD)" at bounding box center [192, 162] width 303 height 54
type input "**********"
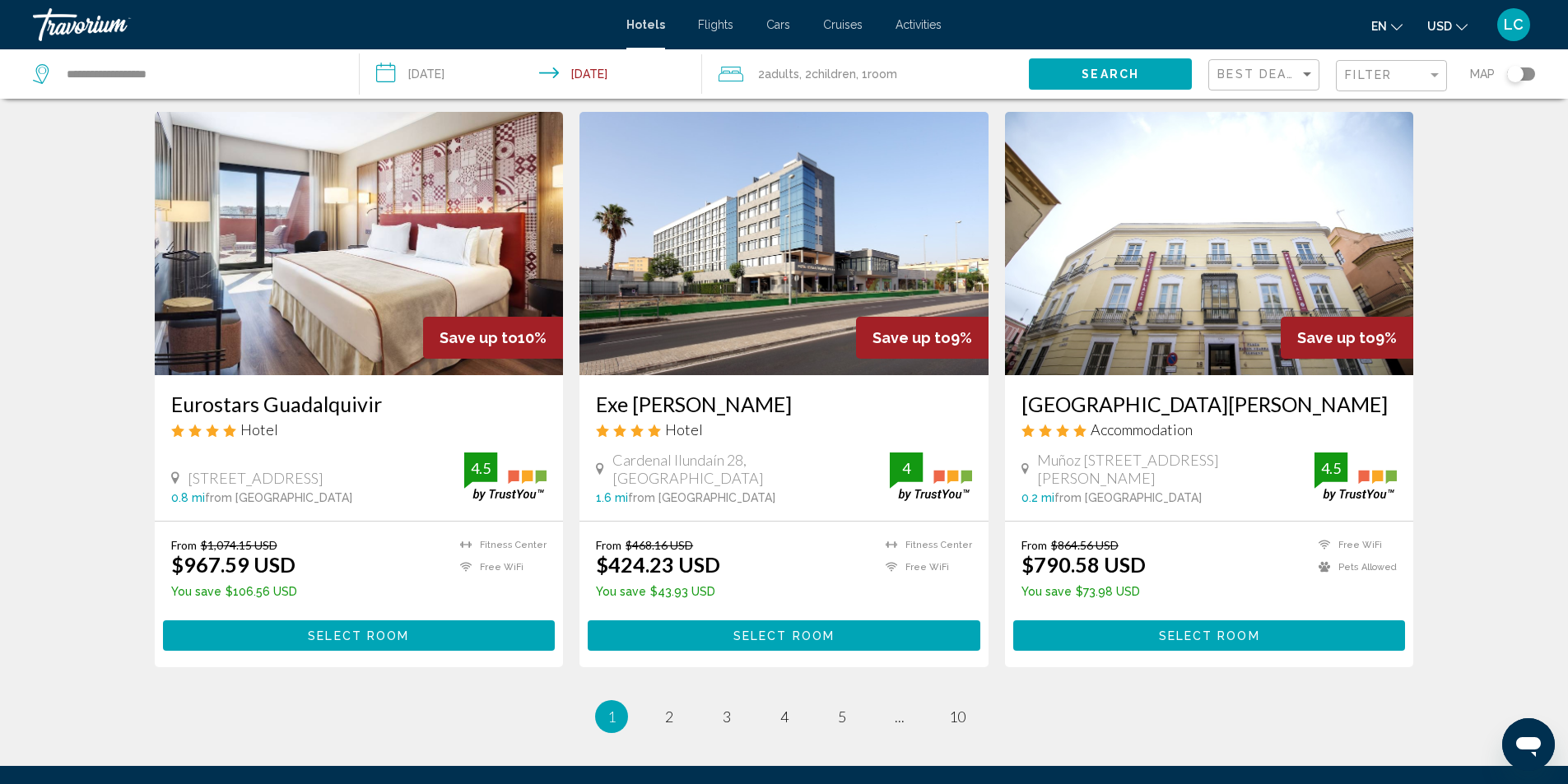
click at [1154, 83] on button "Search" at bounding box center [1111, 73] width 163 height 30
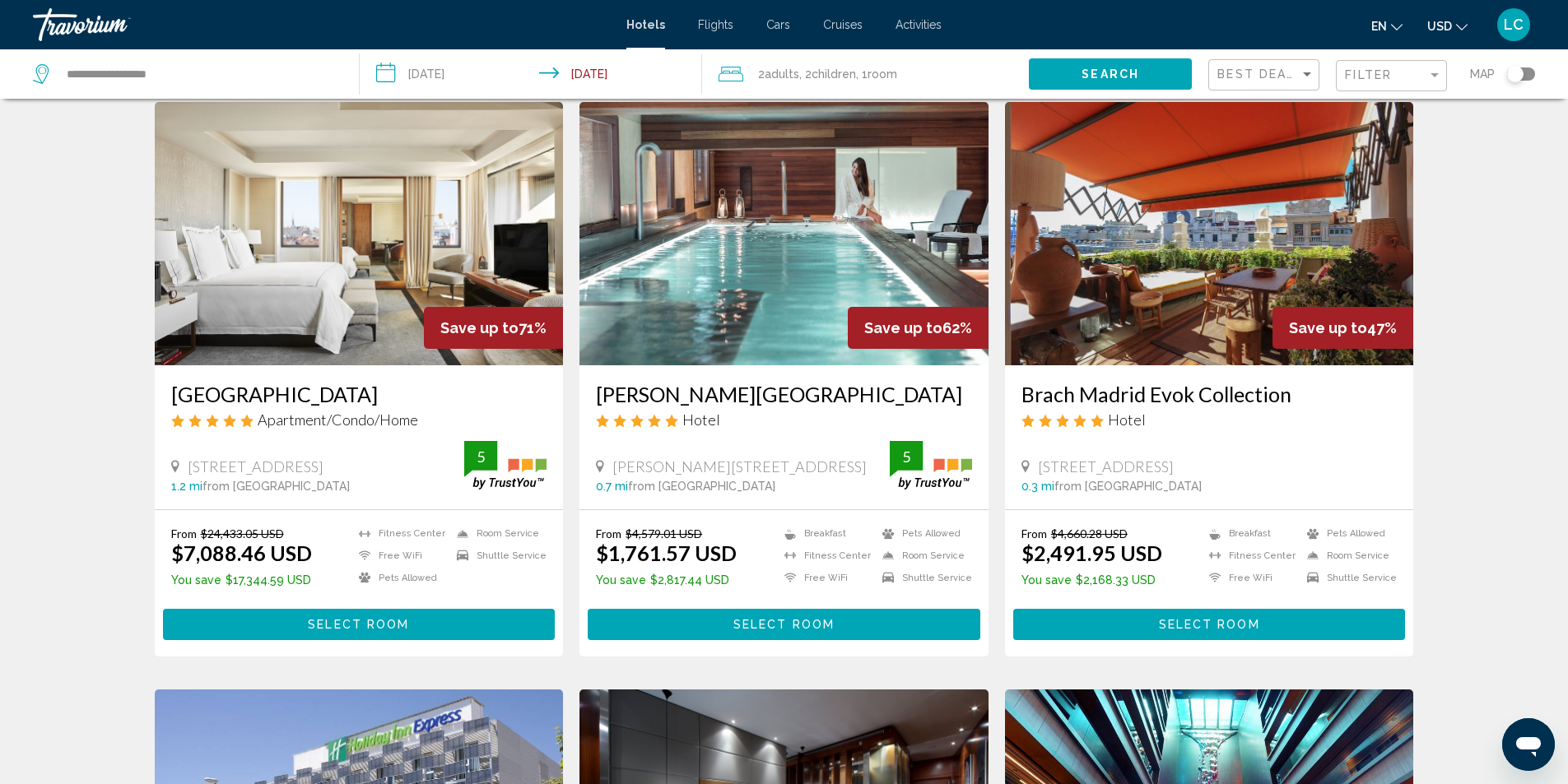
scroll to position [82, 0]
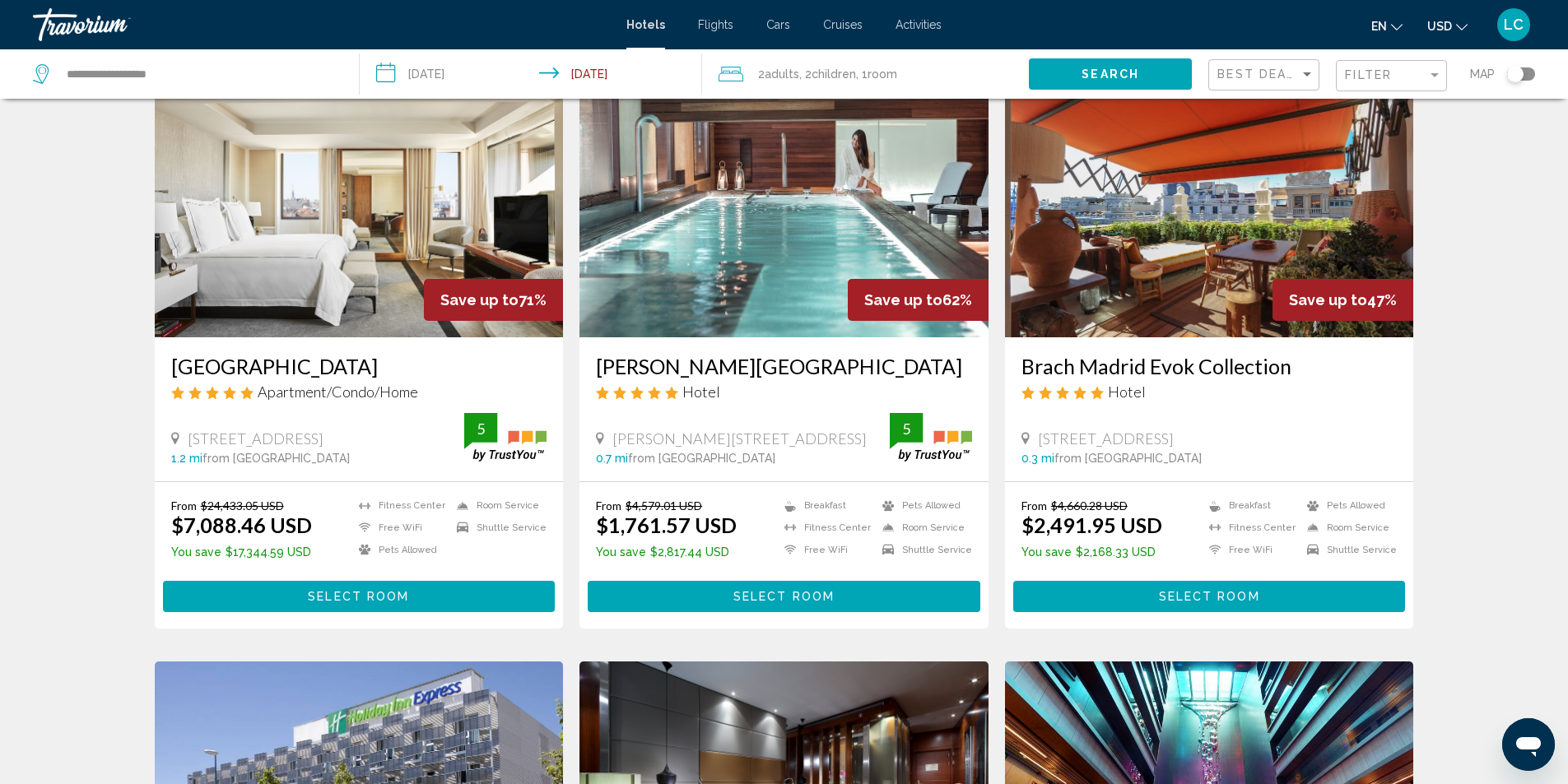
drag, startPoint x: 200, startPoint y: 501, endPoint x: 280, endPoint y: 507, distance: 80.2
click at [280, 507] on p "From $24,433.05 USD" at bounding box center [241, 506] width 141 height 14
drag, startPoint x: 160, startPoint y: 522, endPoint x: 308, endPoint y: 527, distance: 148.1
click at [308, 527] on div "From $24,433.05 USD $7,088.46 USD You save $17,344.59 USD Fitness Center Free W…" at bounding box center [358, 555] width 409 height 146
drag, startPoint x: 230, startPoint y: 545, endPoint x: 301, endPoint y: 560, distance: 72.6
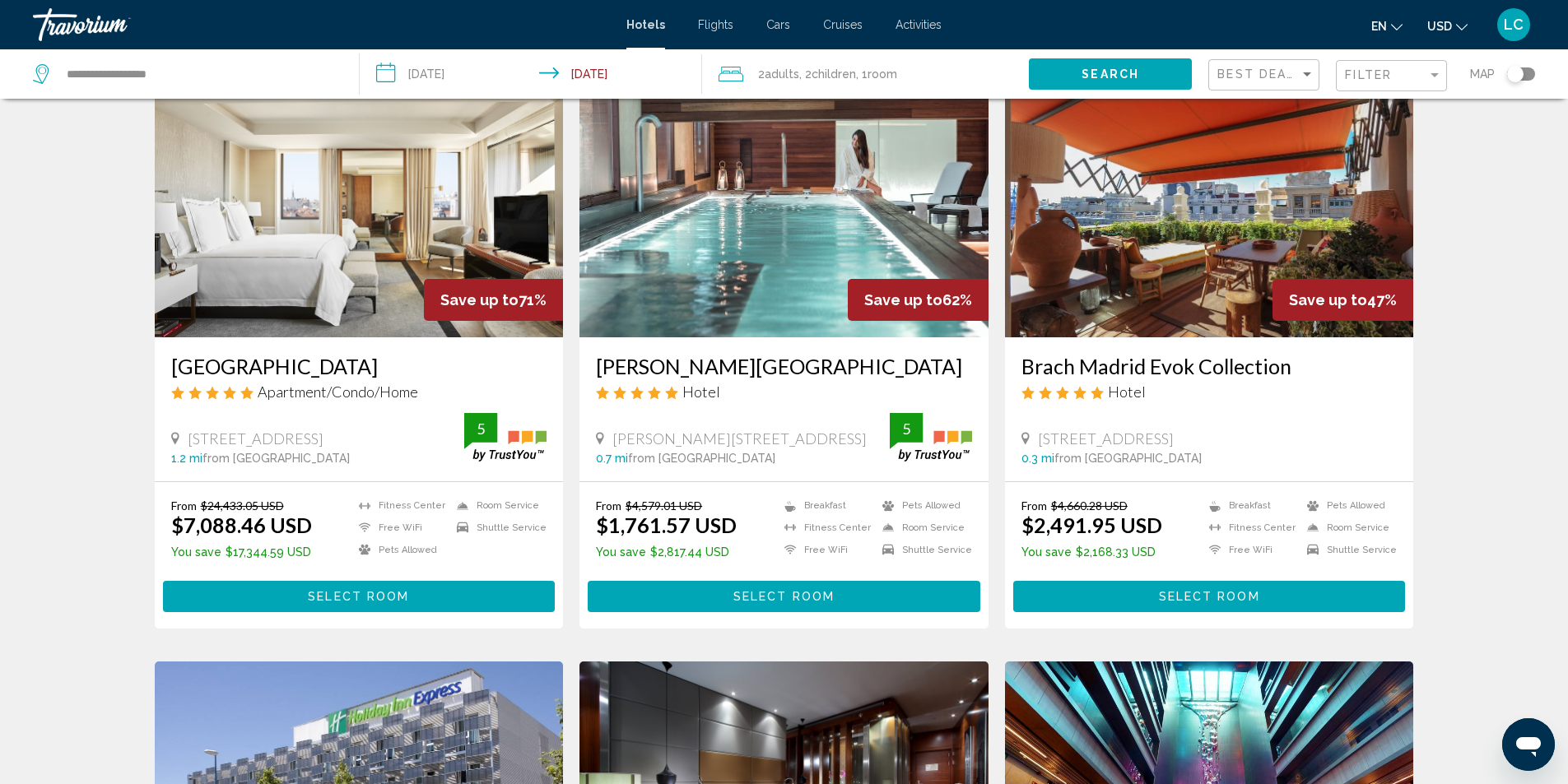
click at [301, 560] on div "From $24,433.05 USD $7,088.46 USD You save $17,344.59 USD" at bounding box center [241, 532] width 141 height 66
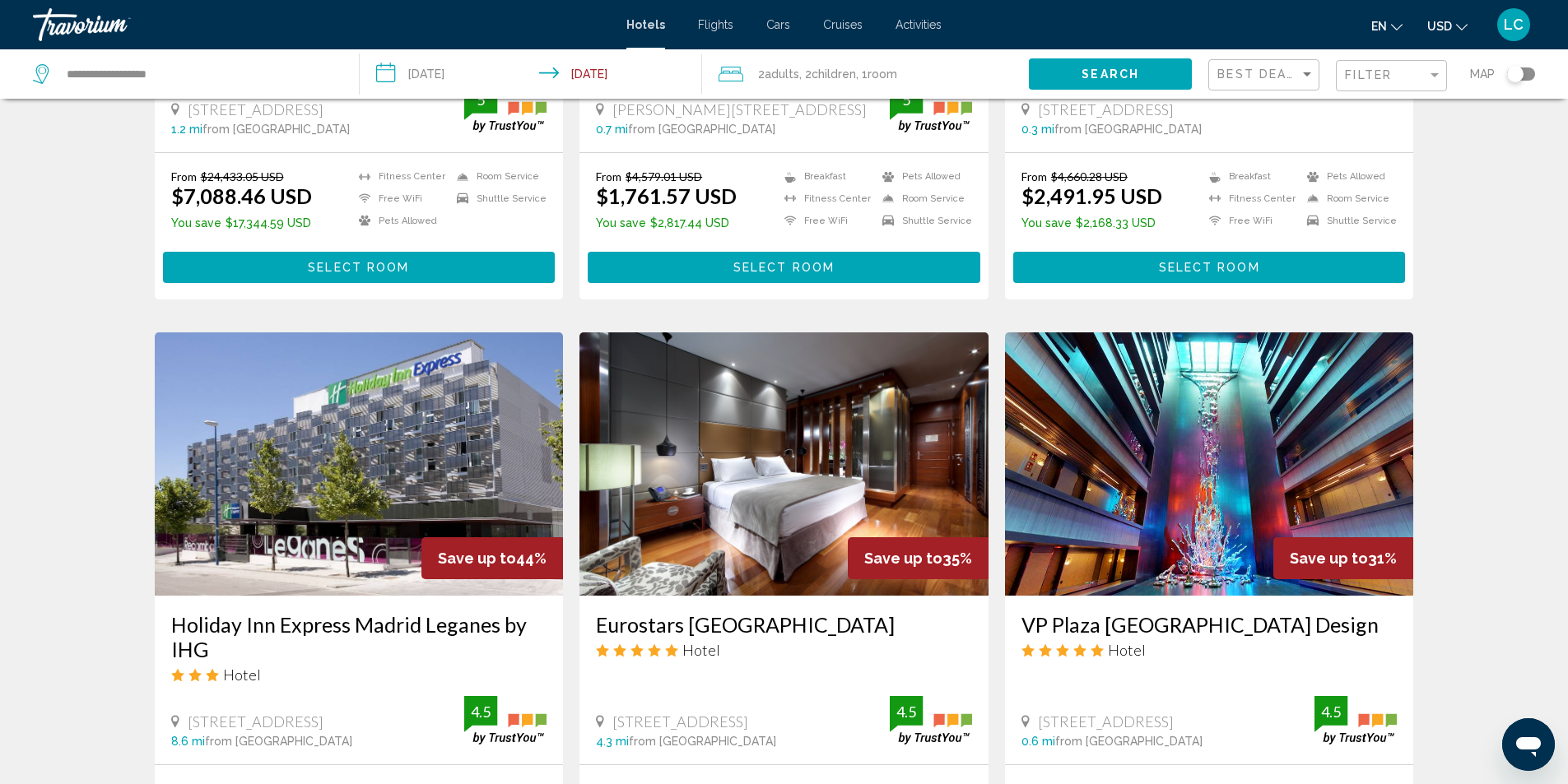
scroll to position [575, 0]
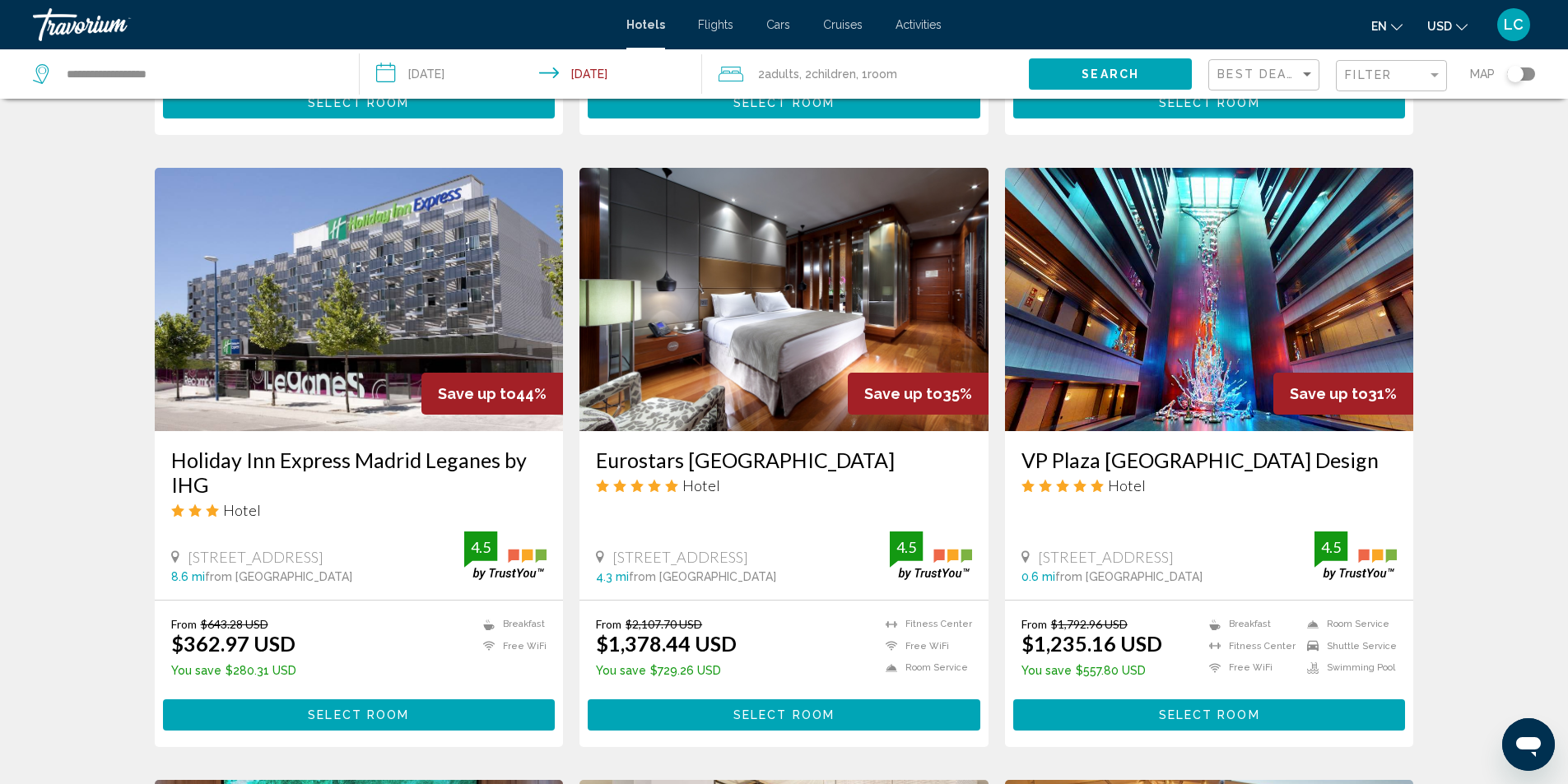
click at [1180, 309] on img "Main content" at bounding box center [1209, 299] width 409 height 263
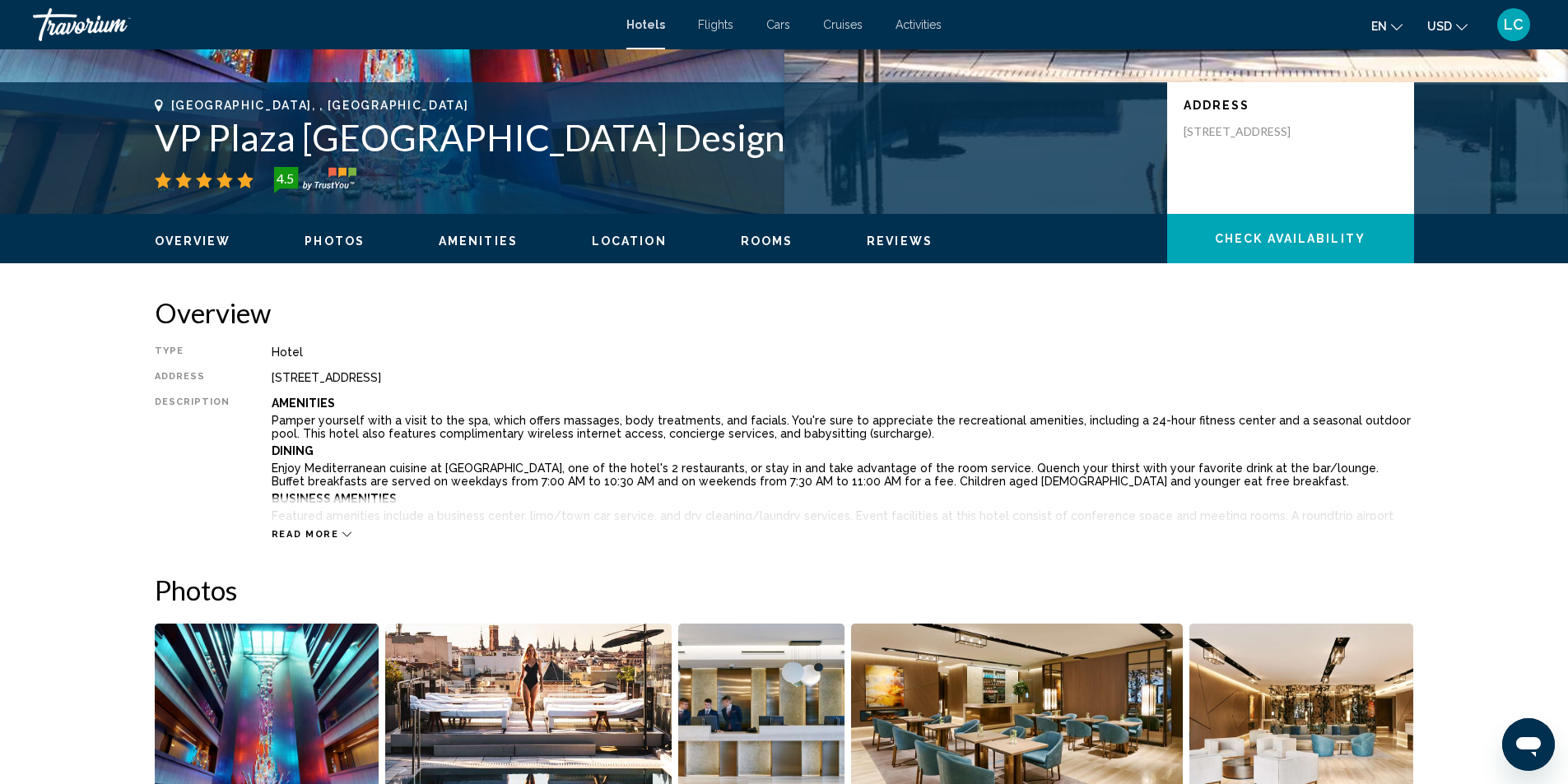
scroll to position [740, 0]
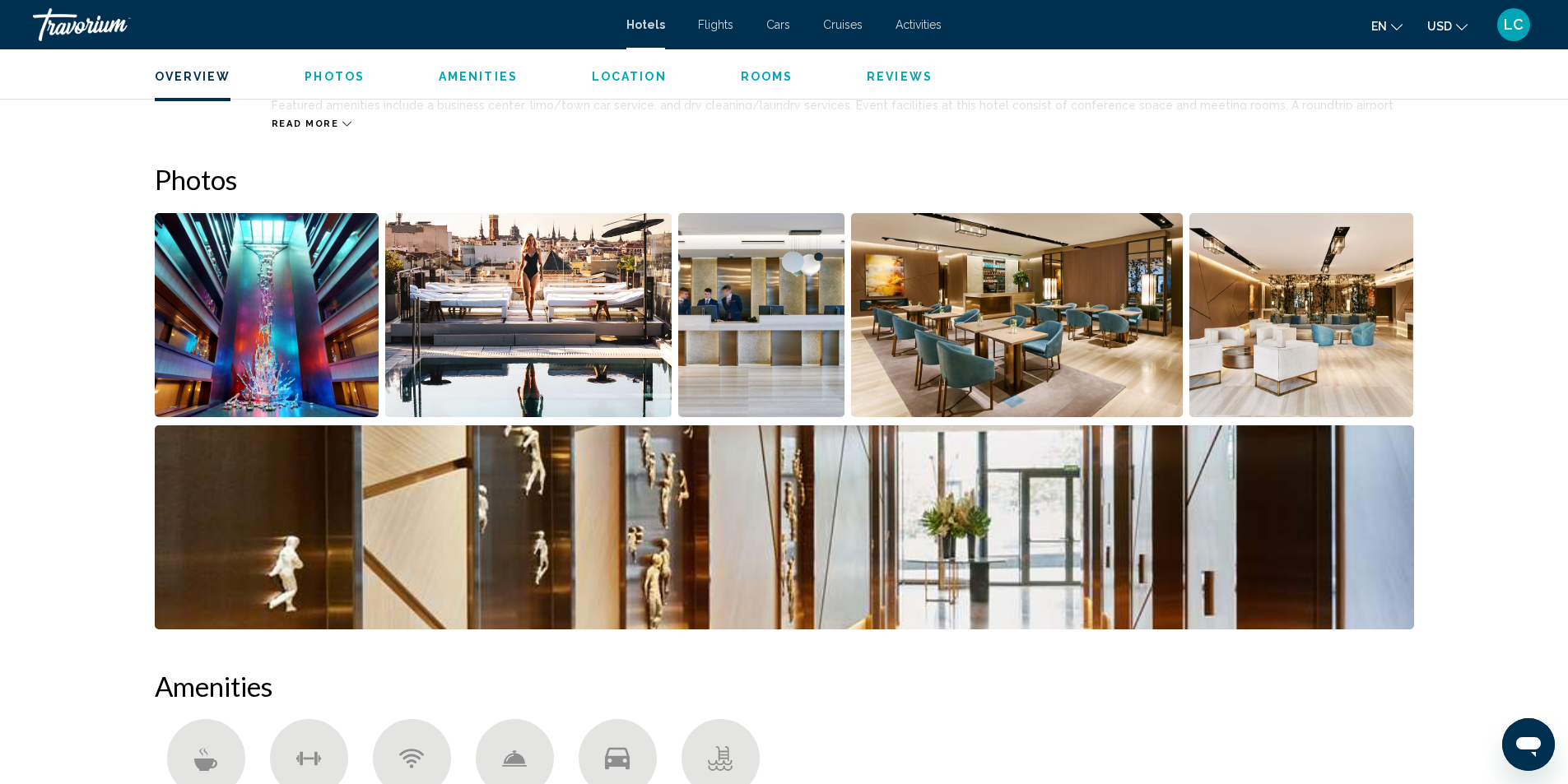
click at [298, 327] on img "Open full-screen image slider" at bounding box center [266, 315] width 224 height 204
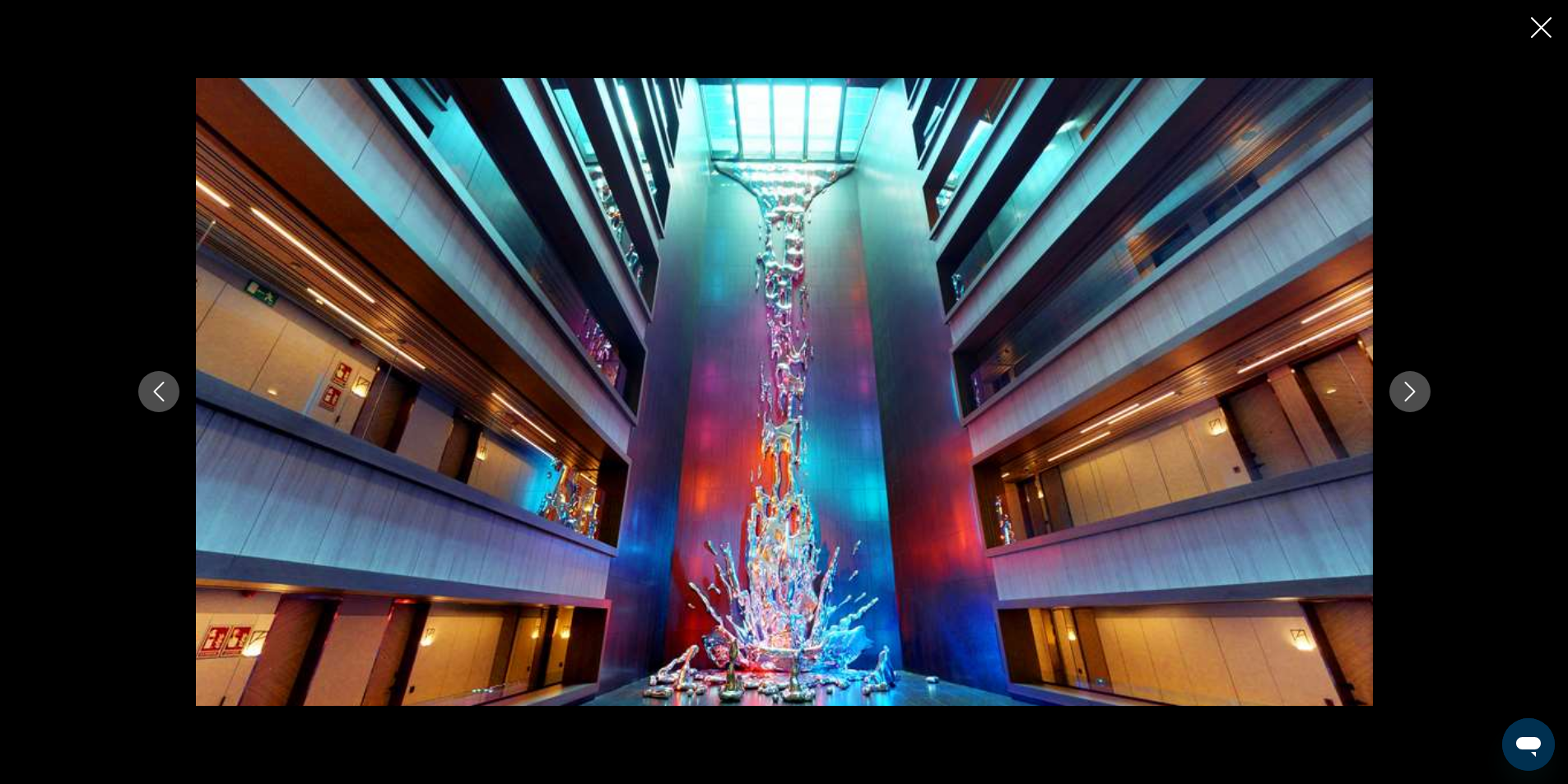
click at [1404, 396] on icon "Next image" at bounding box center [1410, 391] width 19 height 19
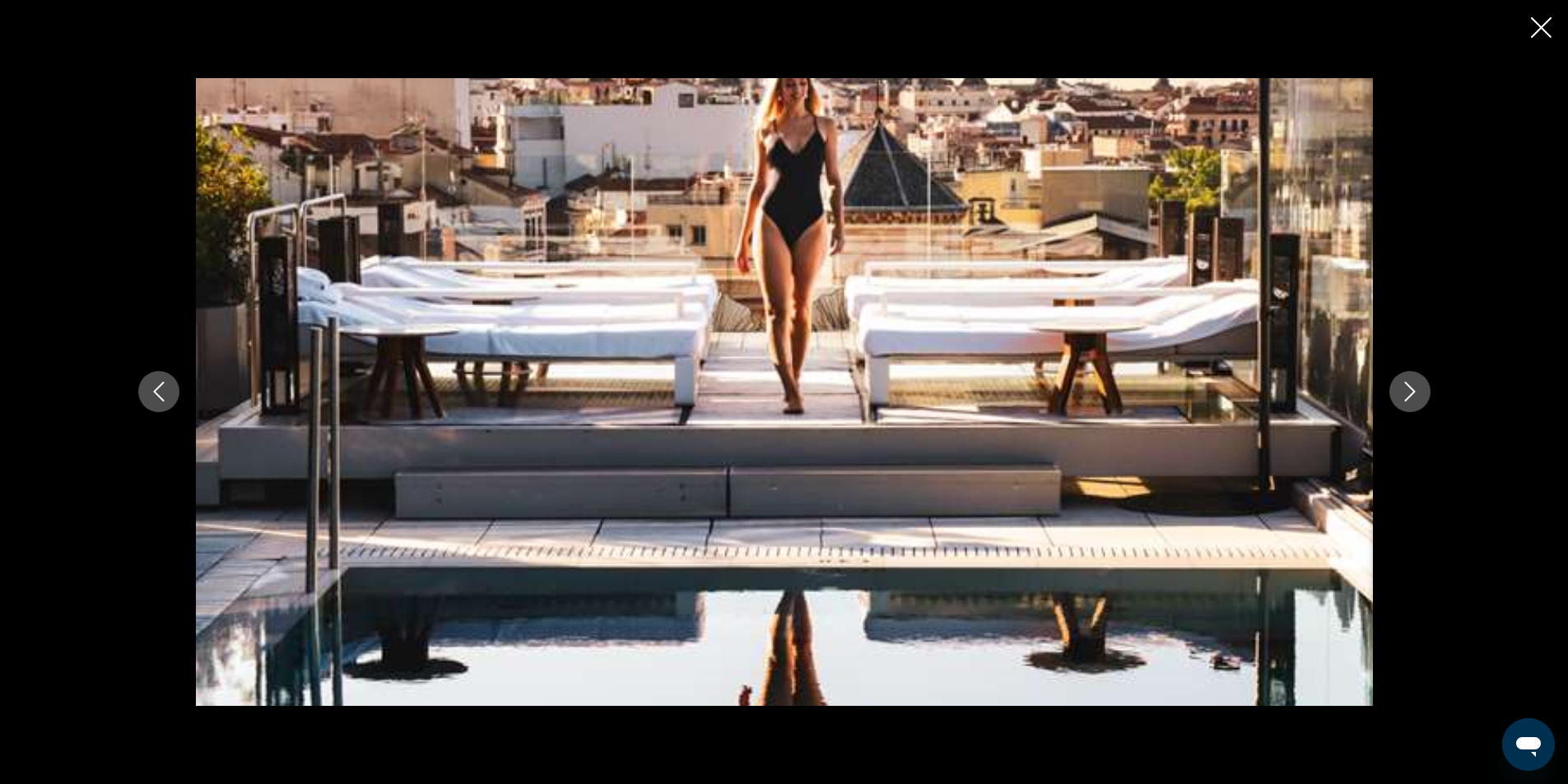
click at [156, 398] on icon "Previous image" at bounding box center [158, 391] width 19 height 19
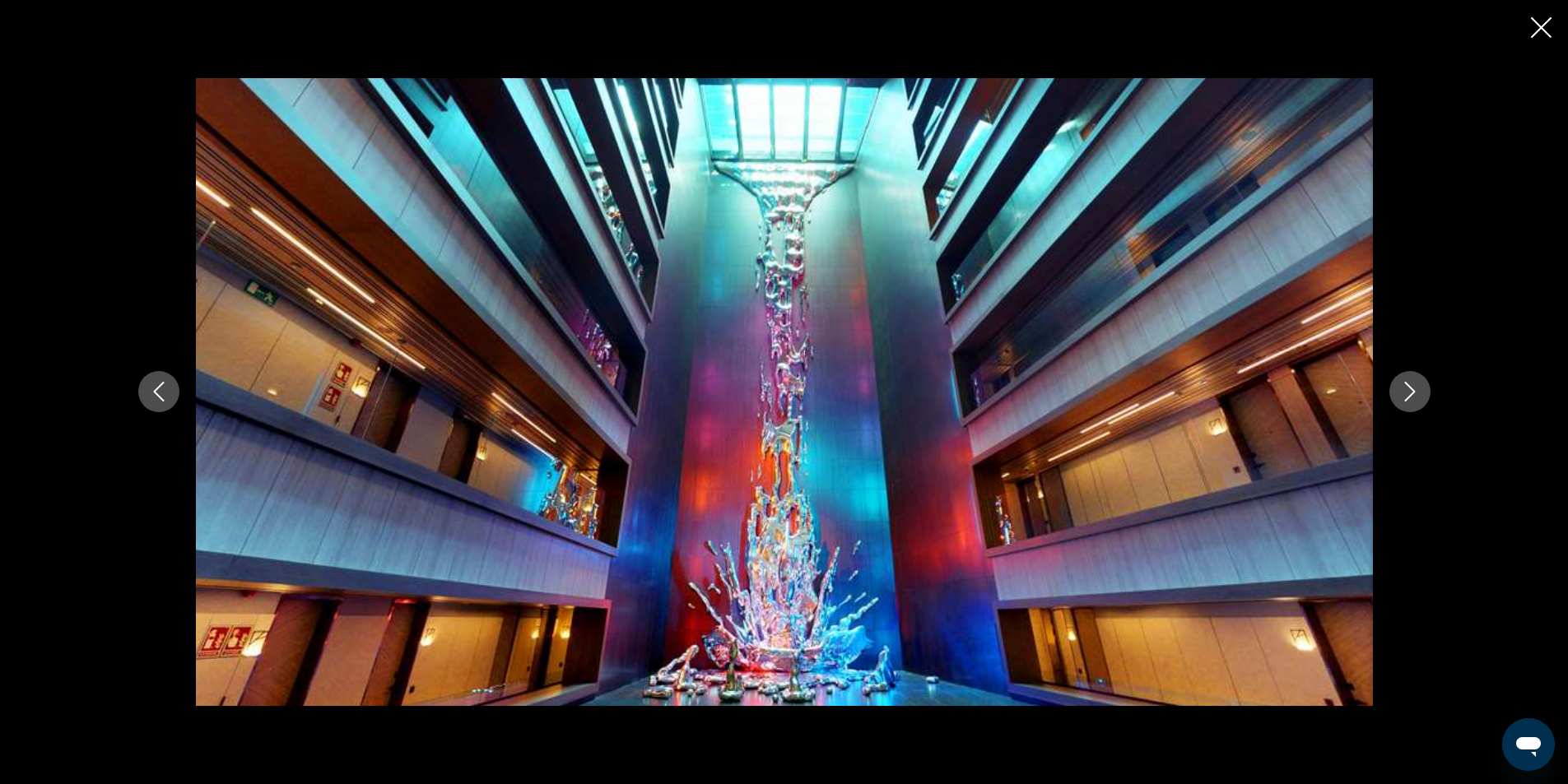
click at [1419, 384] on button "Next image" at bounding box center [1410, 391] width 41 height 41
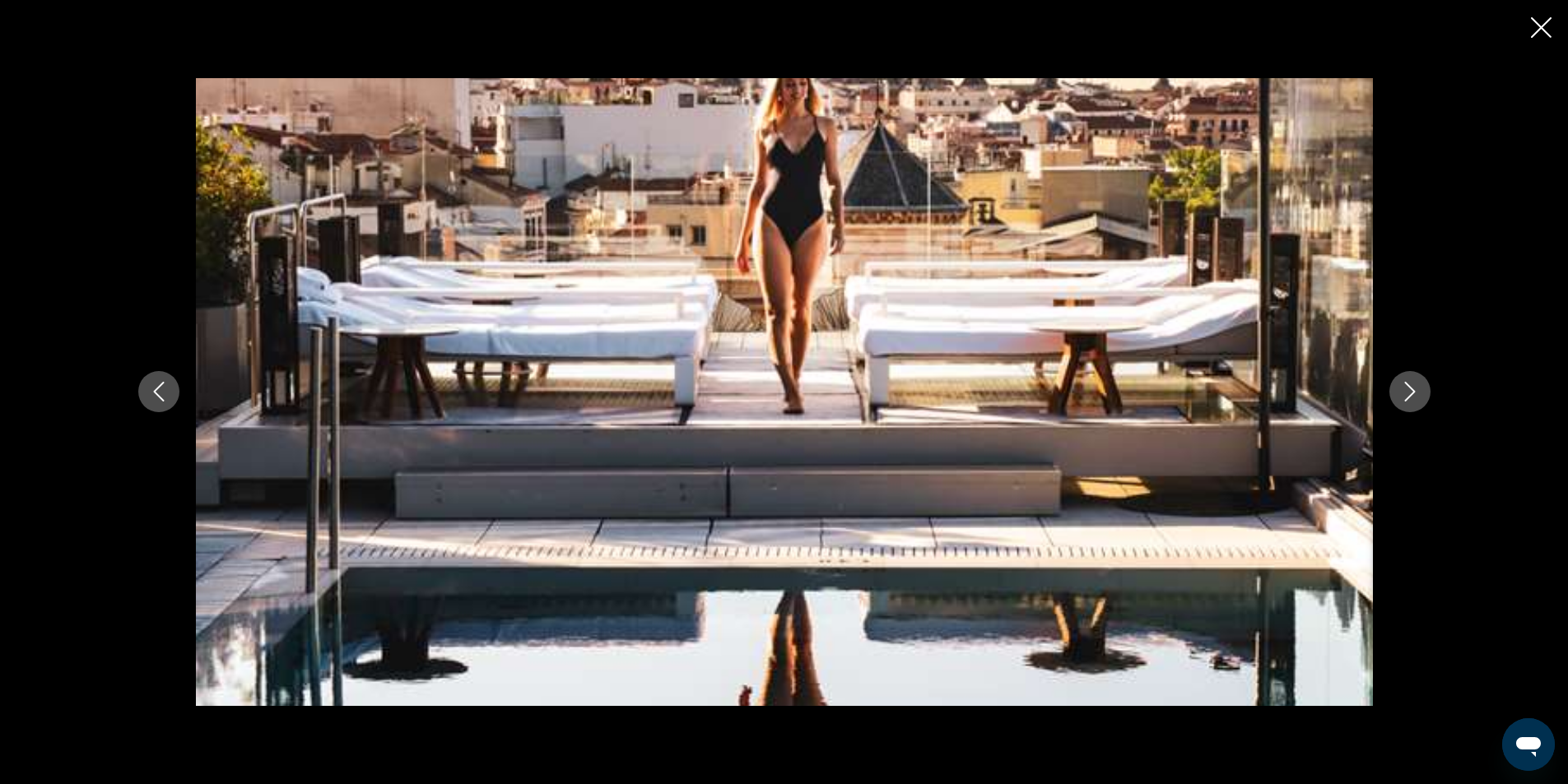
click at [1419, 384] on button "Next image" at bounding box center [1410, 391] width 41 height 41
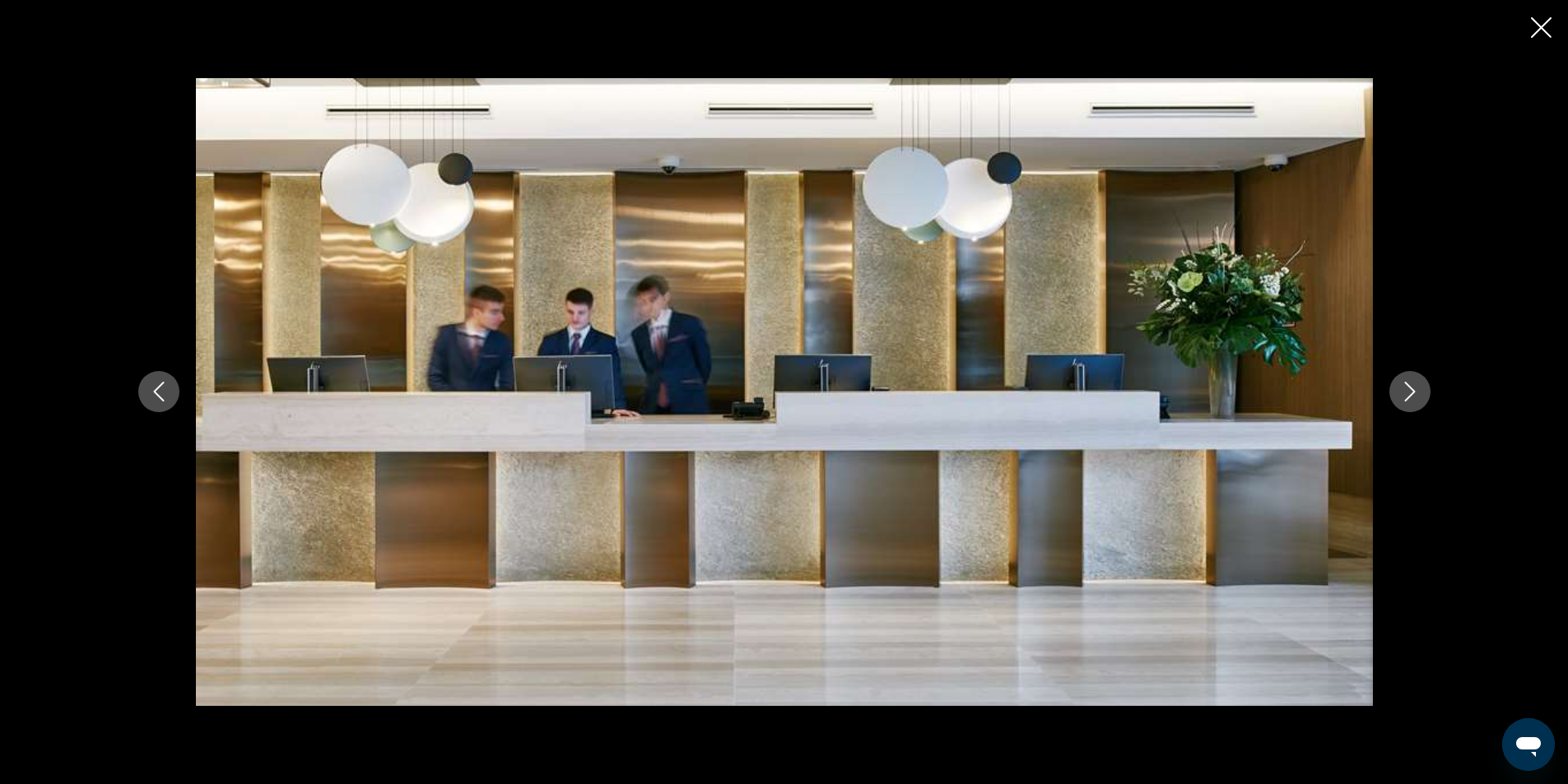
click at [1419, 384] on button "Next image" at bounding box center [1410, 391] width 41 height 41
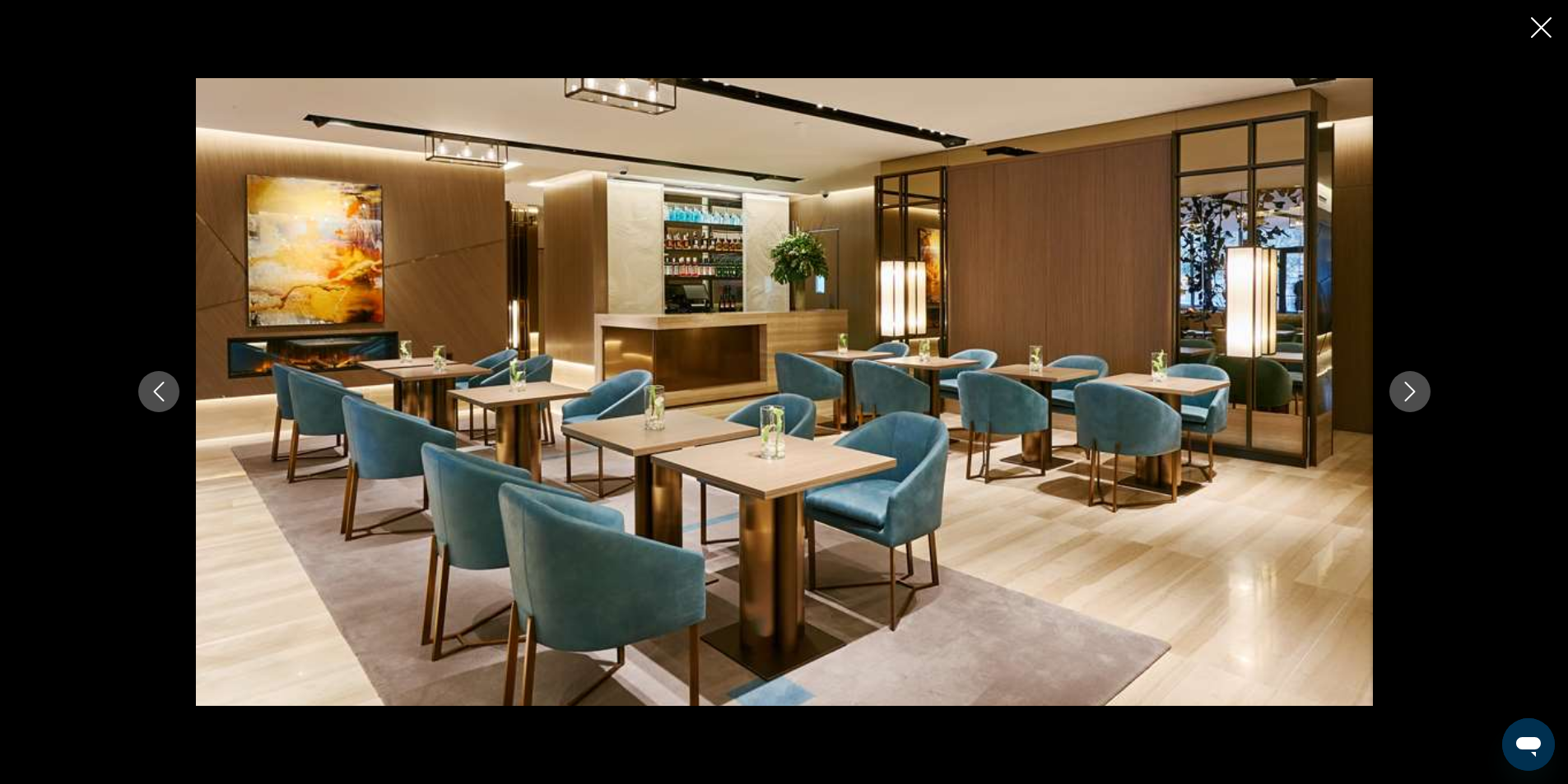
click at [1413, 396] on icon "Next image" at bounding box center [1410, 391] width 19 height 19
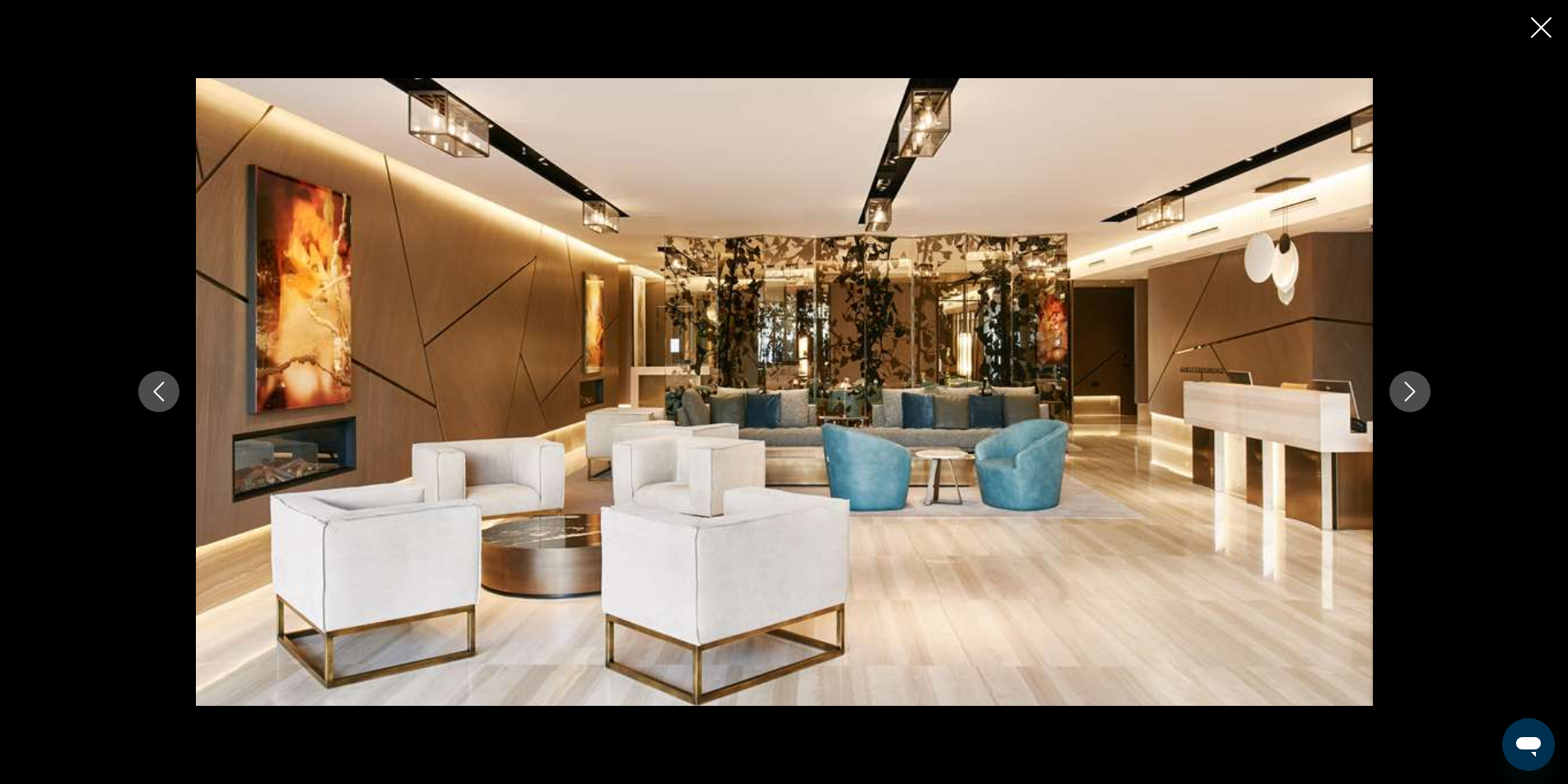
click at [1419, 393] on button "Next image" at bounding box center [1410, 391] width 41 height 41
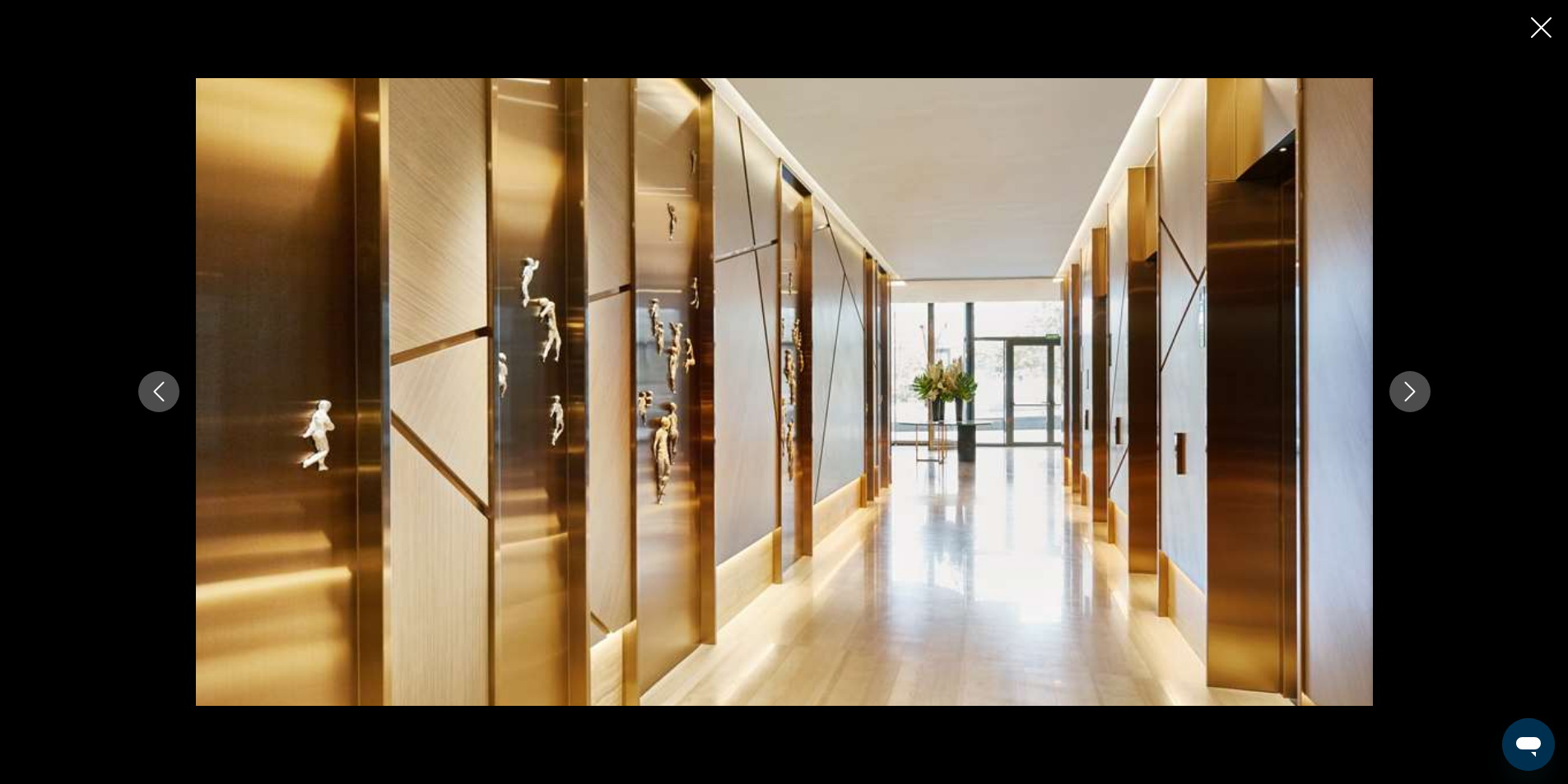
click at [1423, 392] on button "Next image" at bounding box center [1410, 391] width 41 height 41
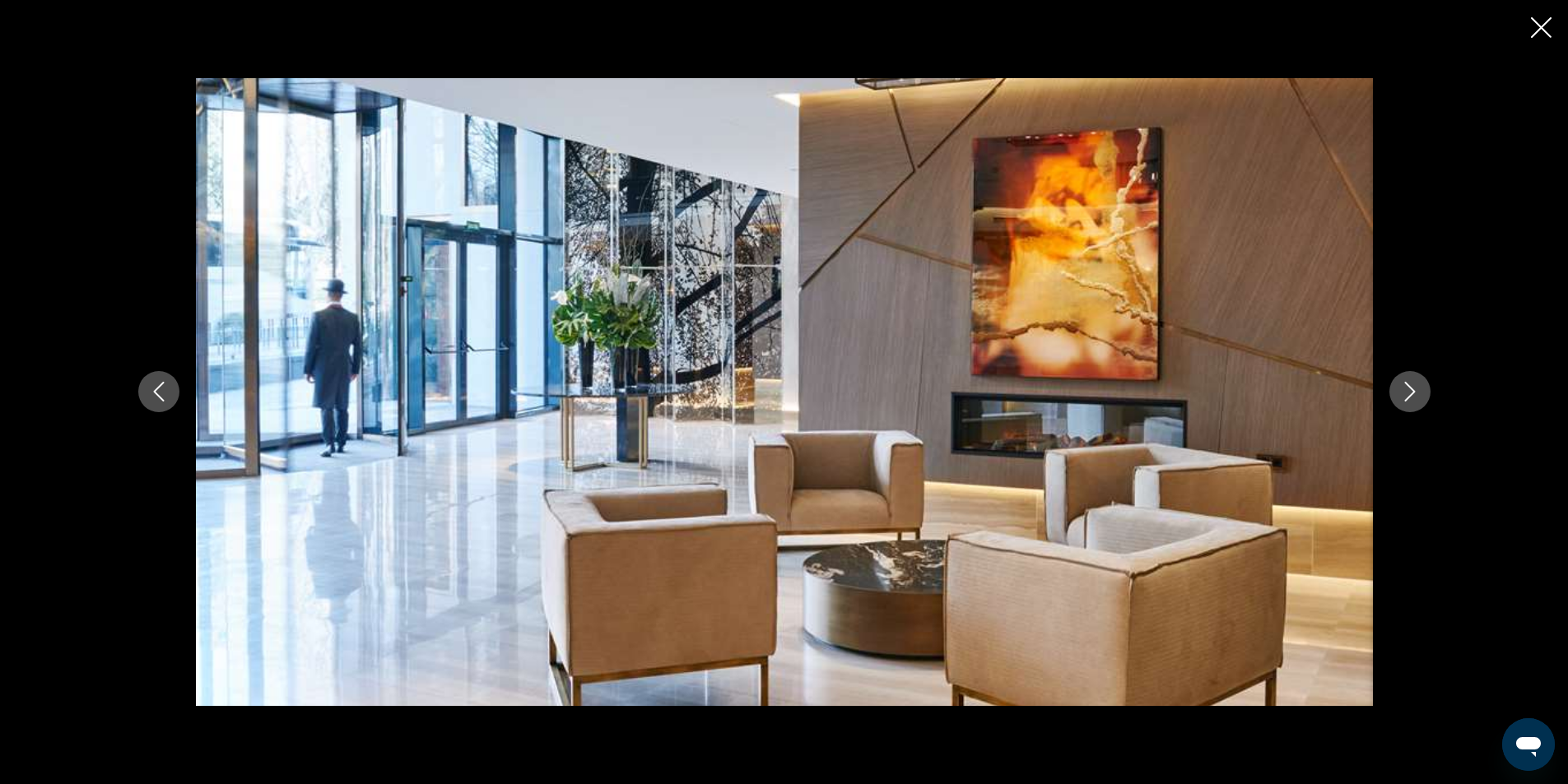
click at [1430, 387] on button "Next image" at bounding box center [1410, 391] width 41 height 41
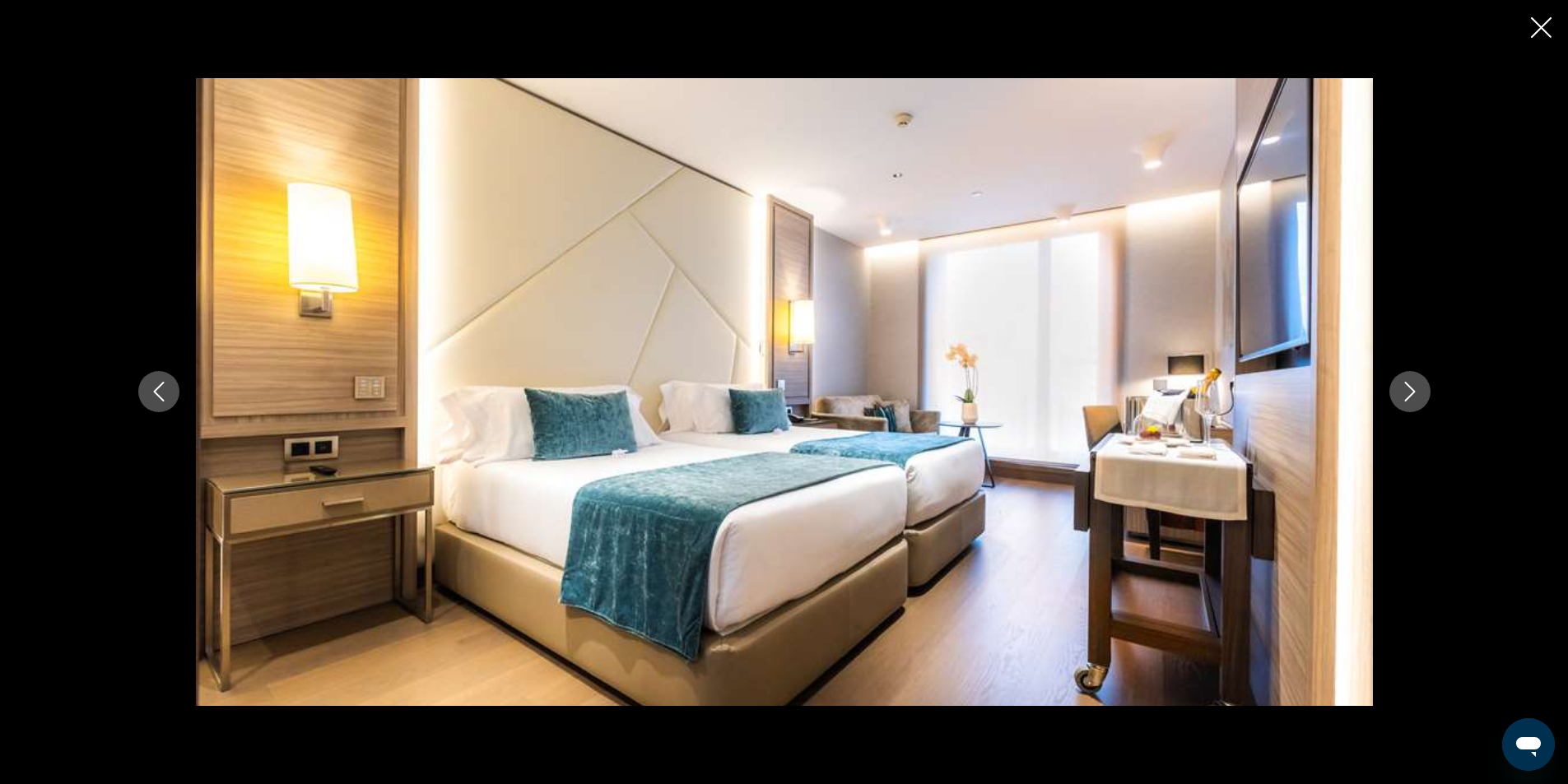
click at [1421, 399] on button "Next image" at bounding box center [1410, 391] width 41 height 41
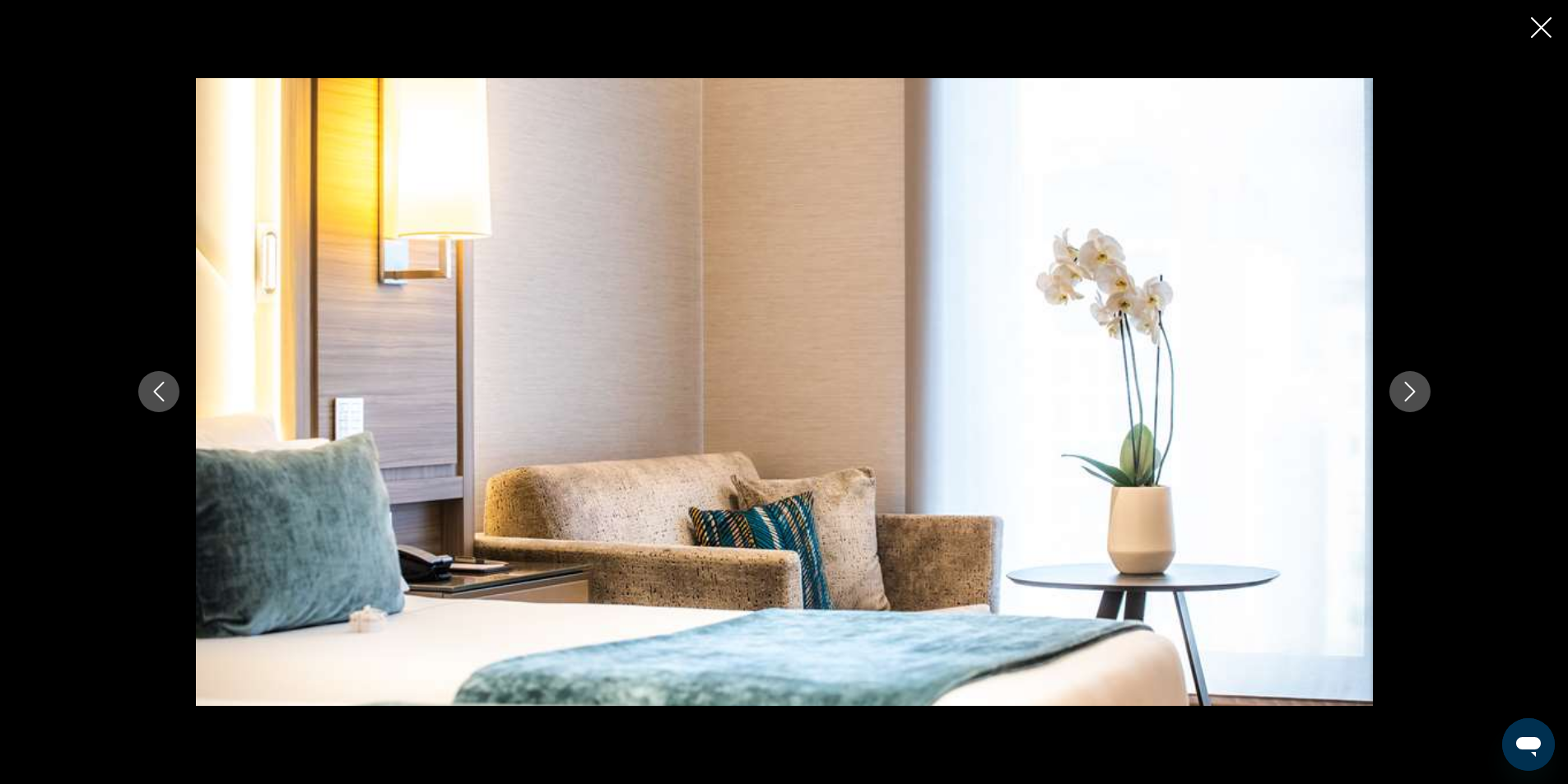
click at [1421, 399] on button "Next image" at bounding box center [1410, 391] width 41 height 41
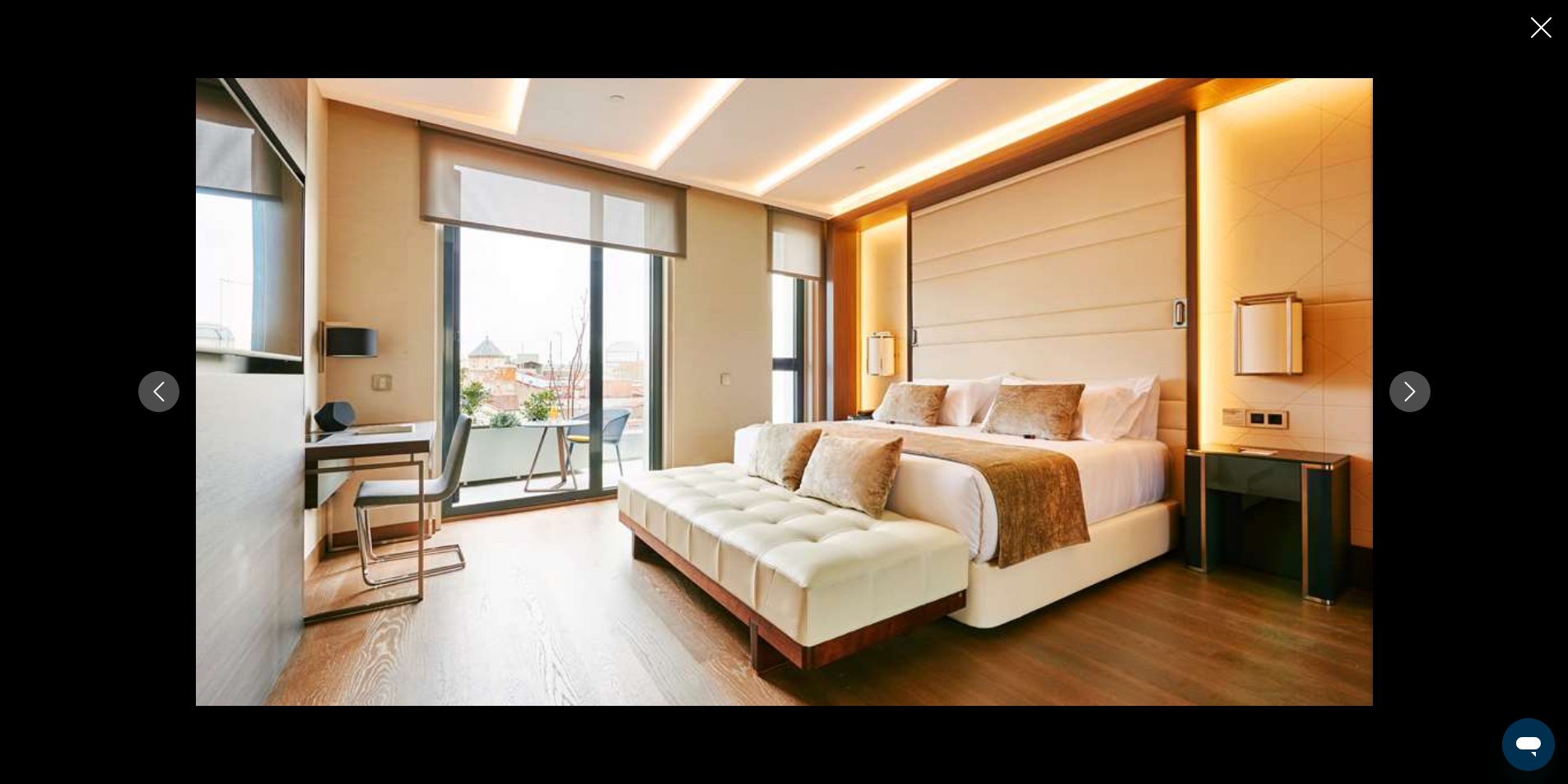
click at [1421, 399] on button "Next image" at bounding box center [1410, 391] width 41 height 41
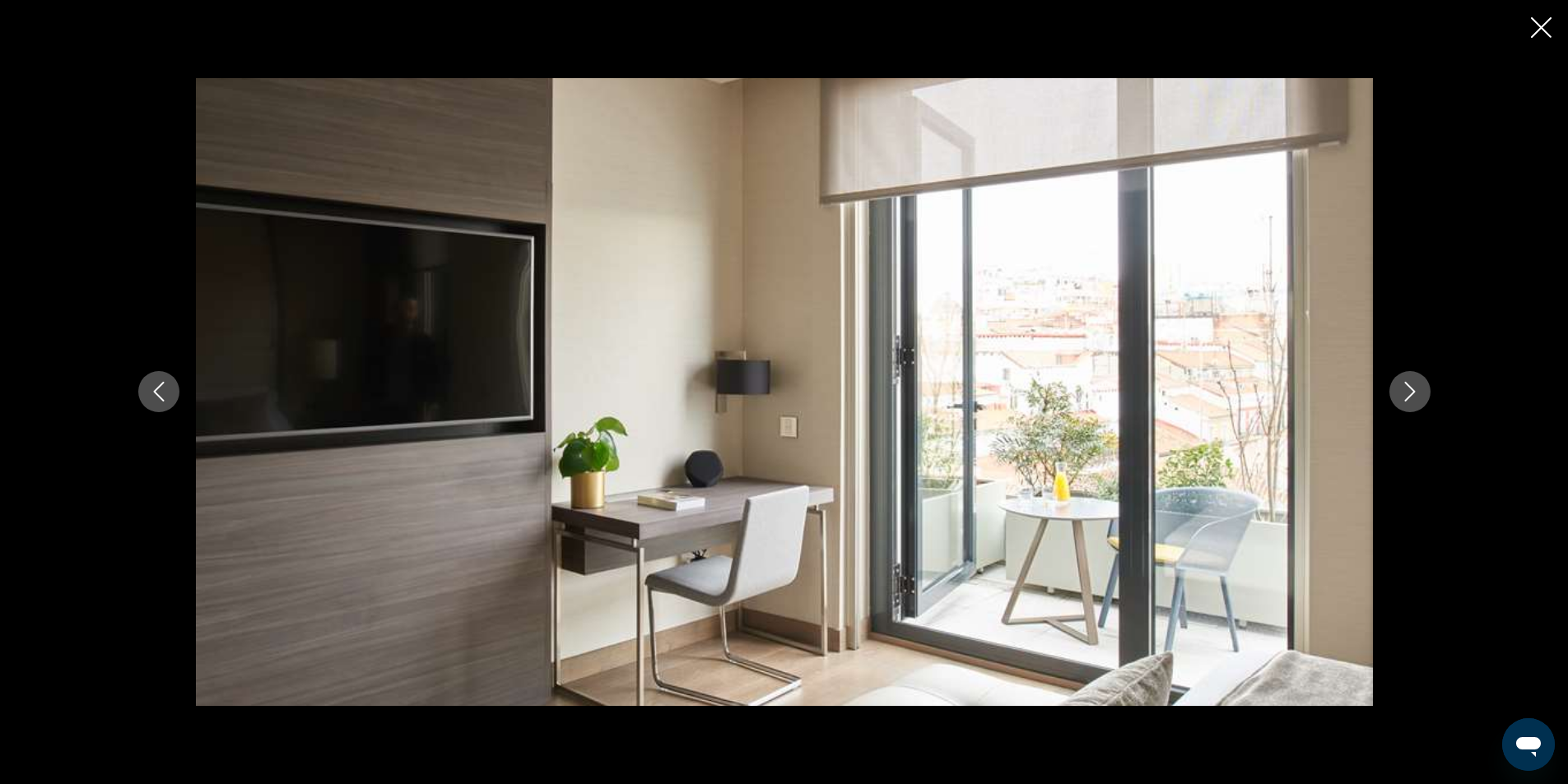
click at [1421, 399] on button "Next image" at bounding box center [1410, 391] width 41 height 41
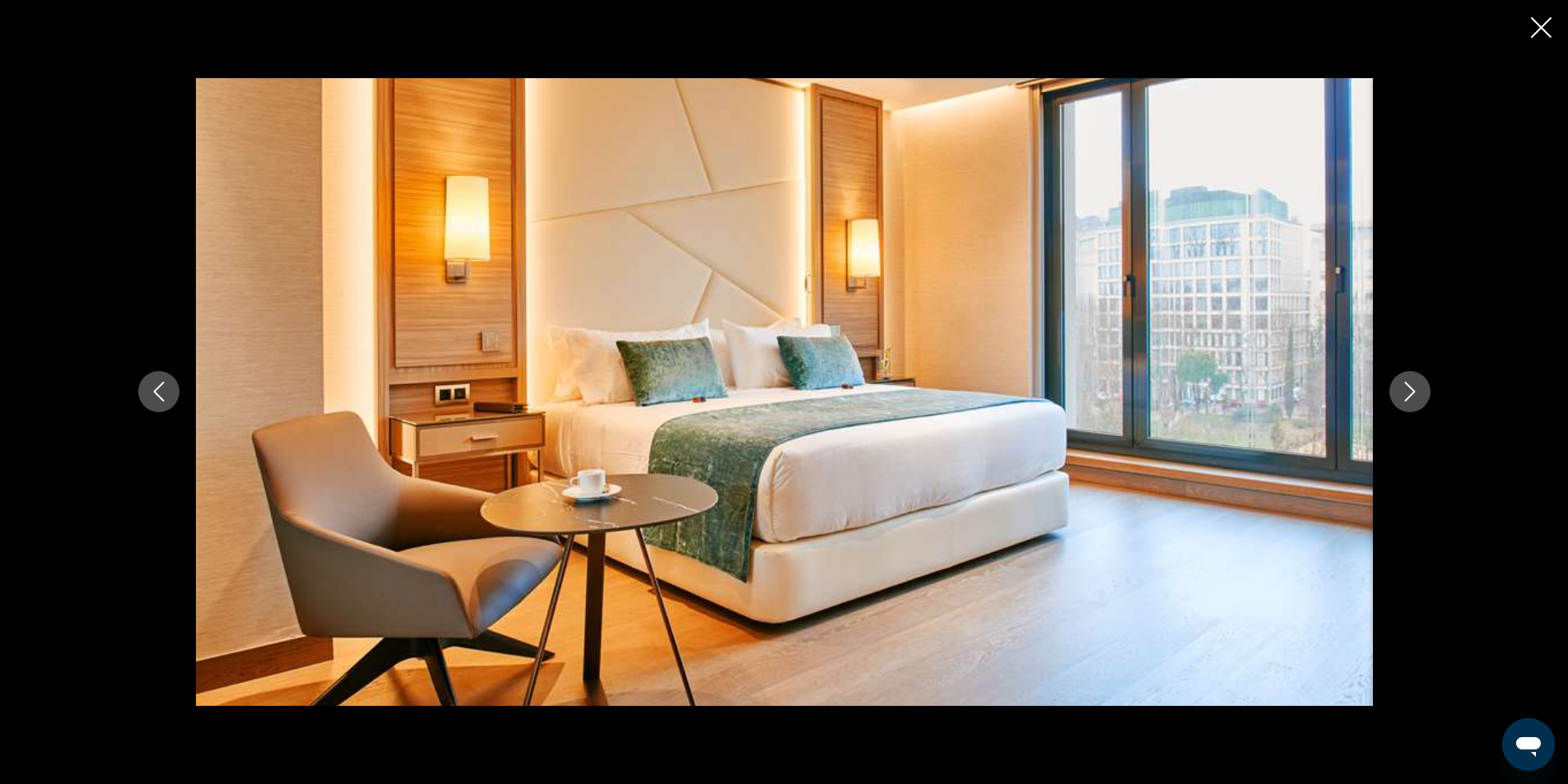
click at [1421, 399] on button "Next image" at bounding box center [1410, 391] width 41 height 41
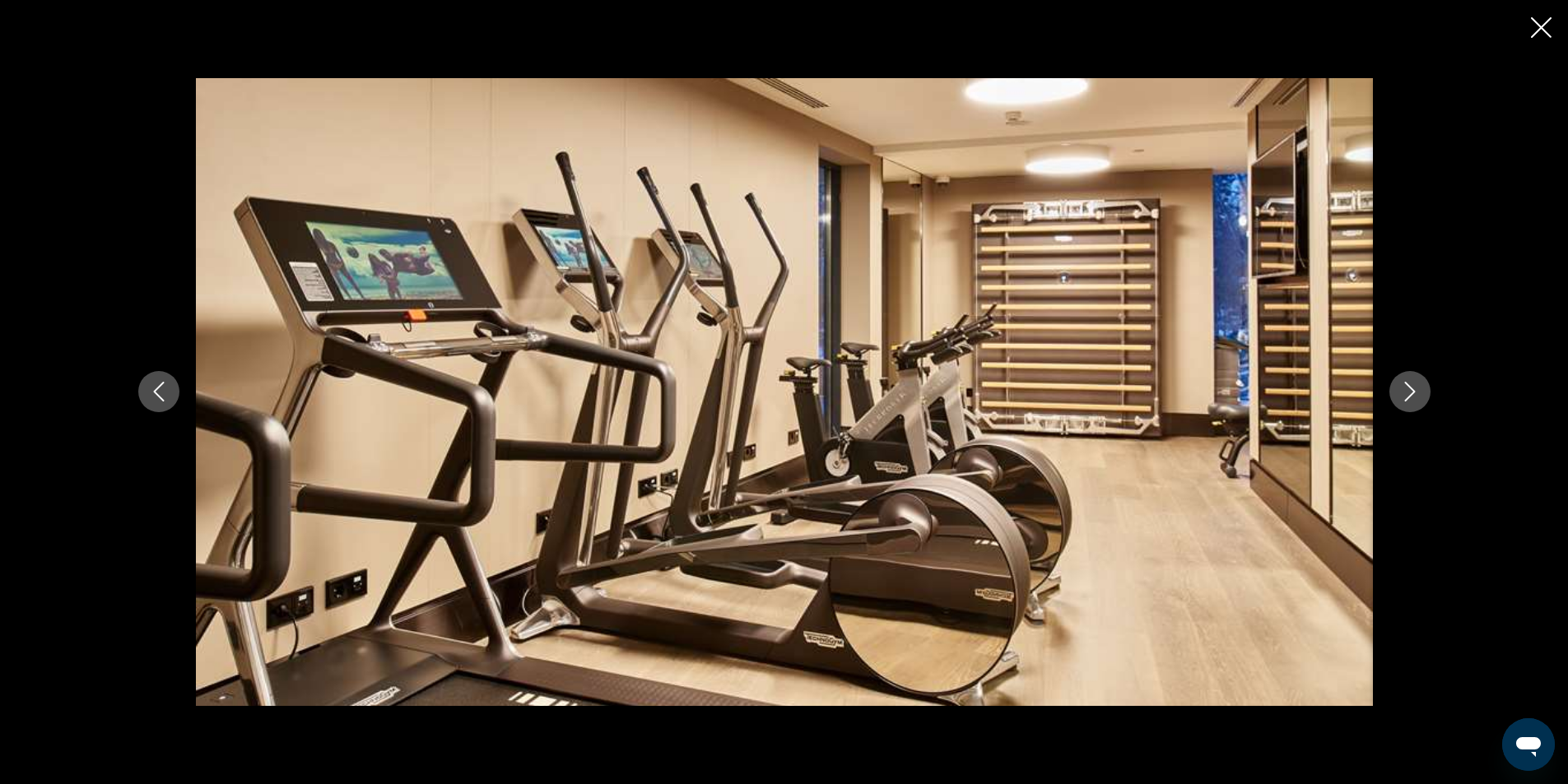
click at [1421, 399] on button "Next image" at bounding box center [1410, 391] width 41 height 41
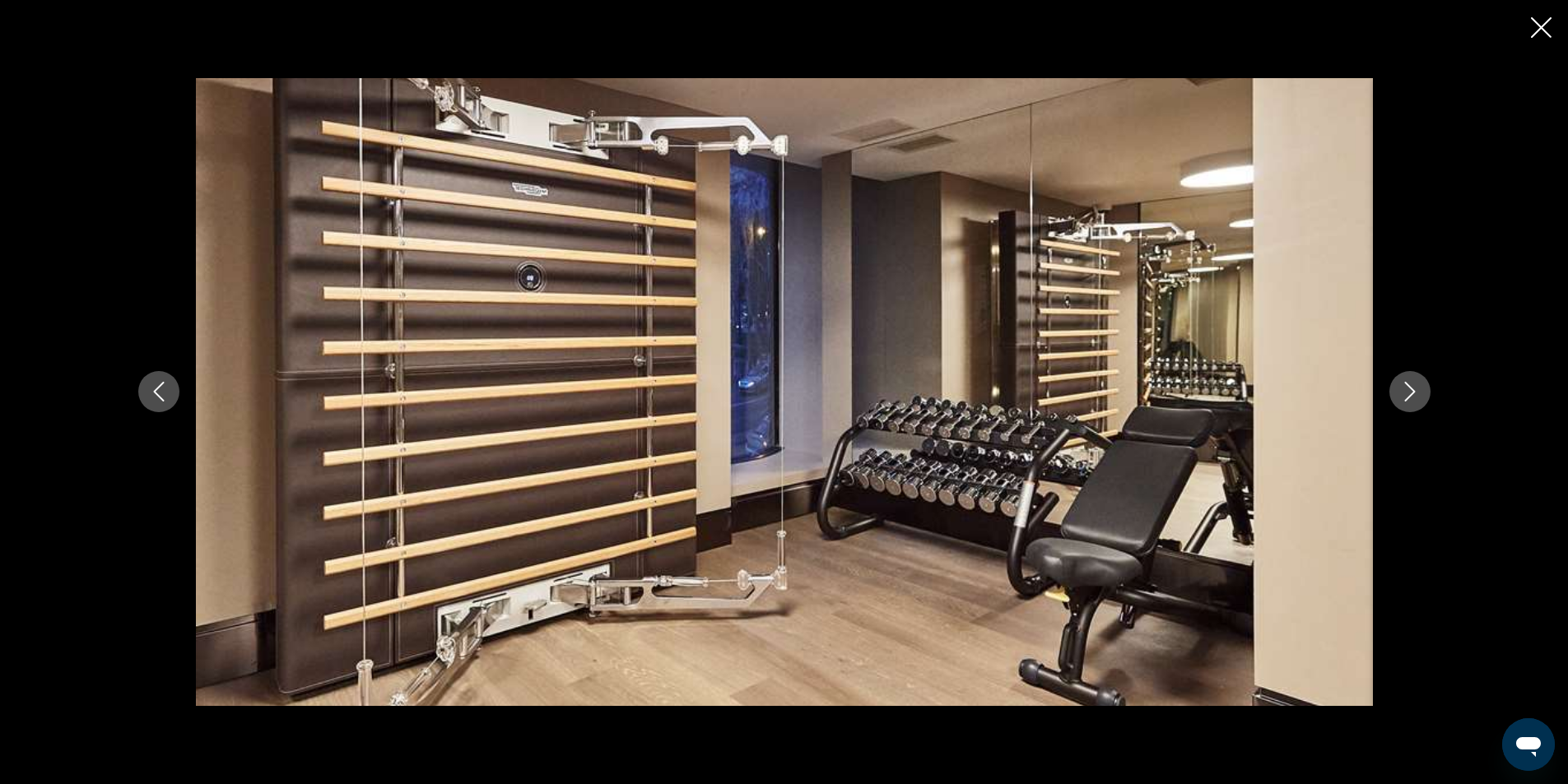
click at [1421, 399] on button "Next image" at bounding box center [1410, 391] width 41 height 41
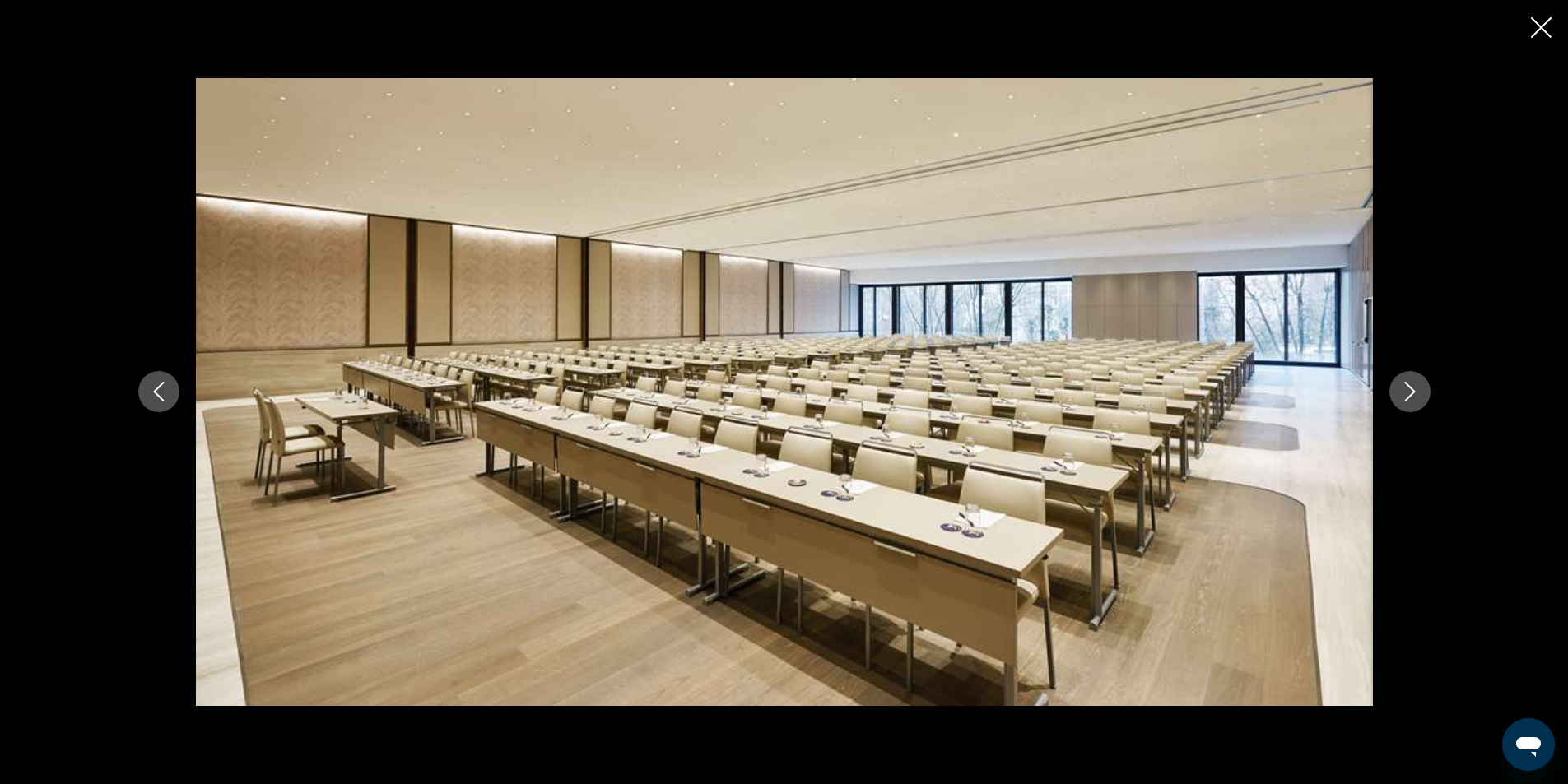
click at [1421, 399] on button "Next image" at bounding box center [1410, 391] width 41 height 41
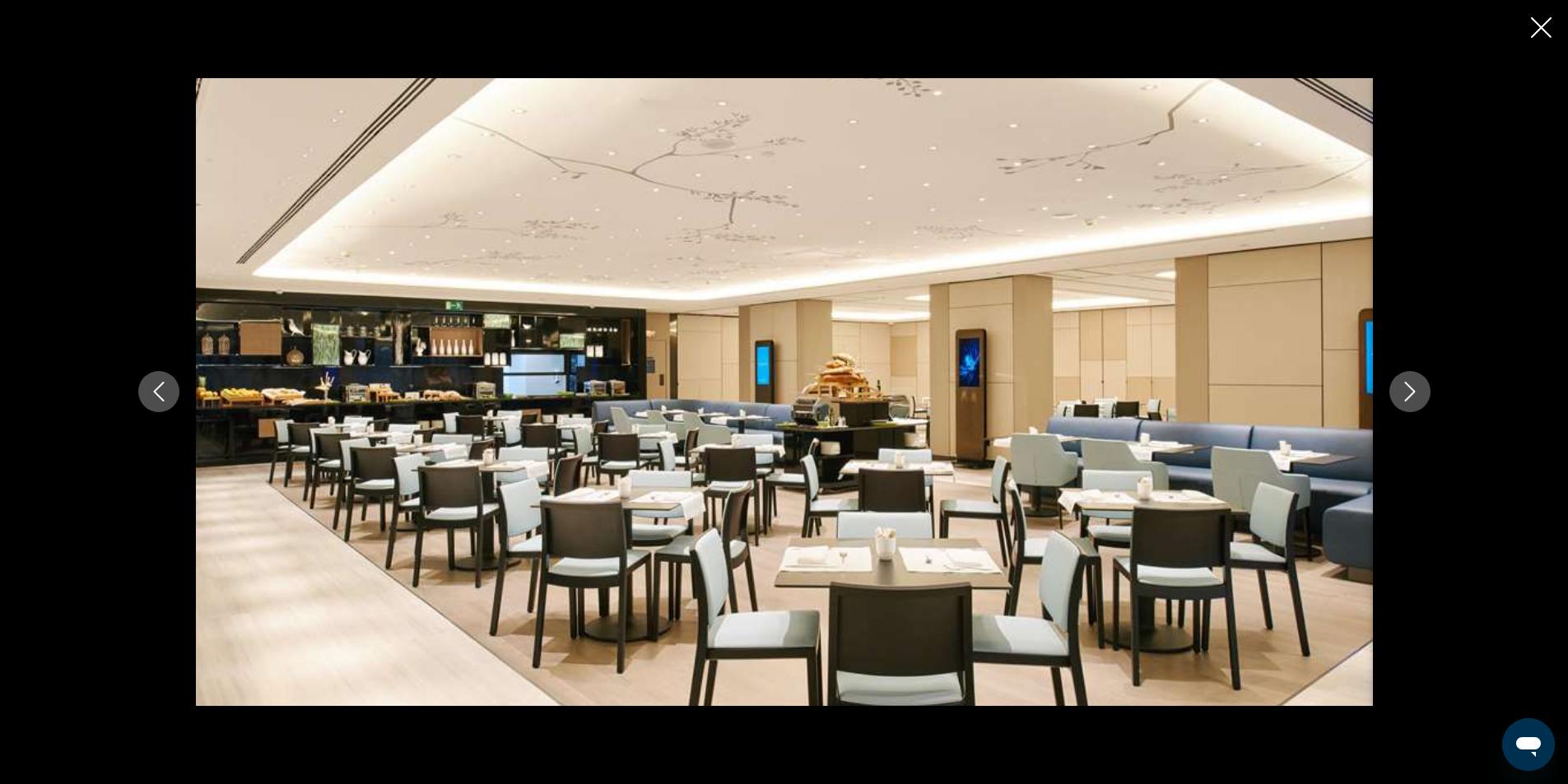
click at [1421, 399] on button "Next image" at bounding box center [1410, 391] width 41 height 41
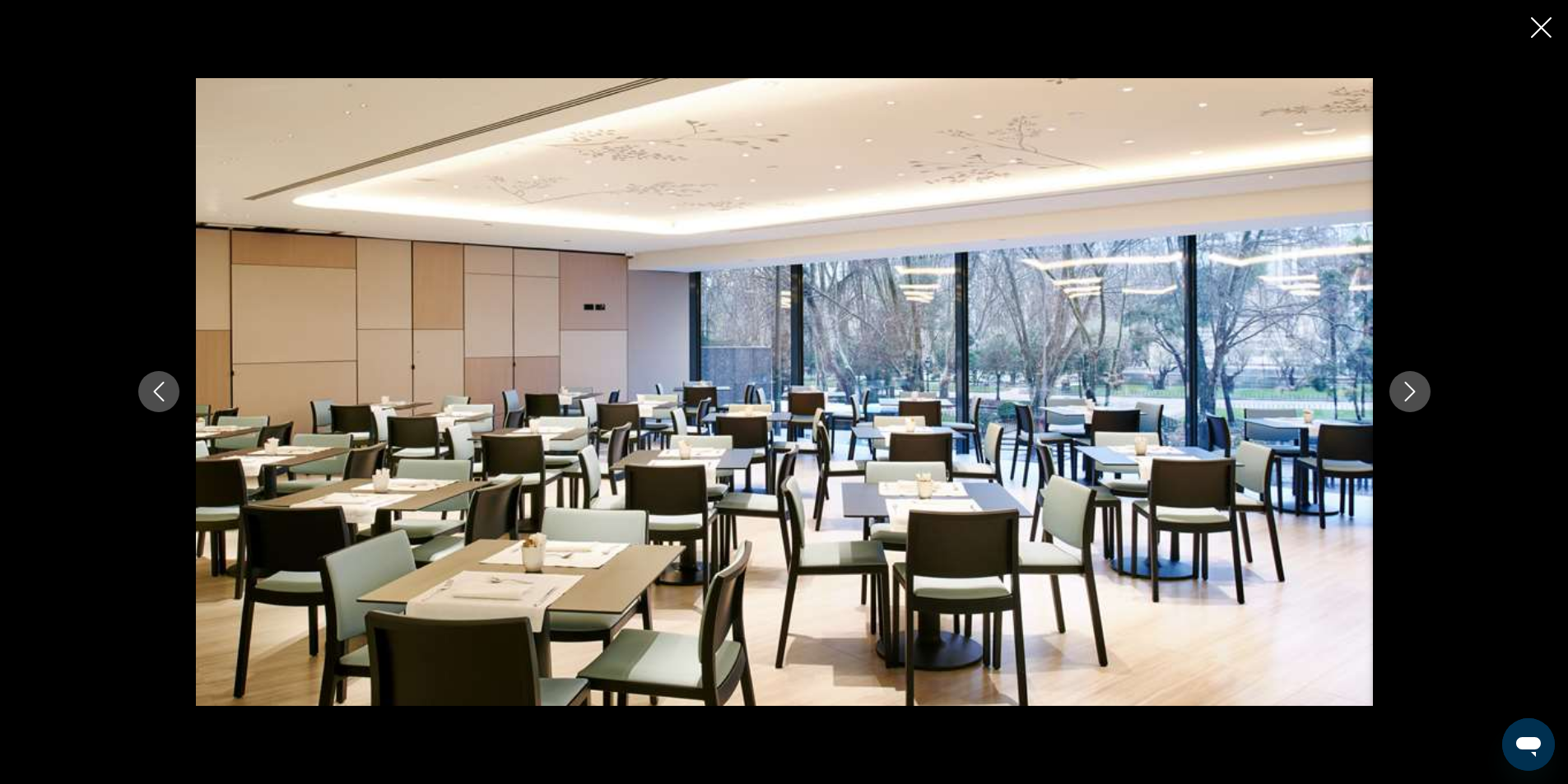
click at [1421, 399] on button "Next image" at bounding box center [1410, 391] width 41 height 41
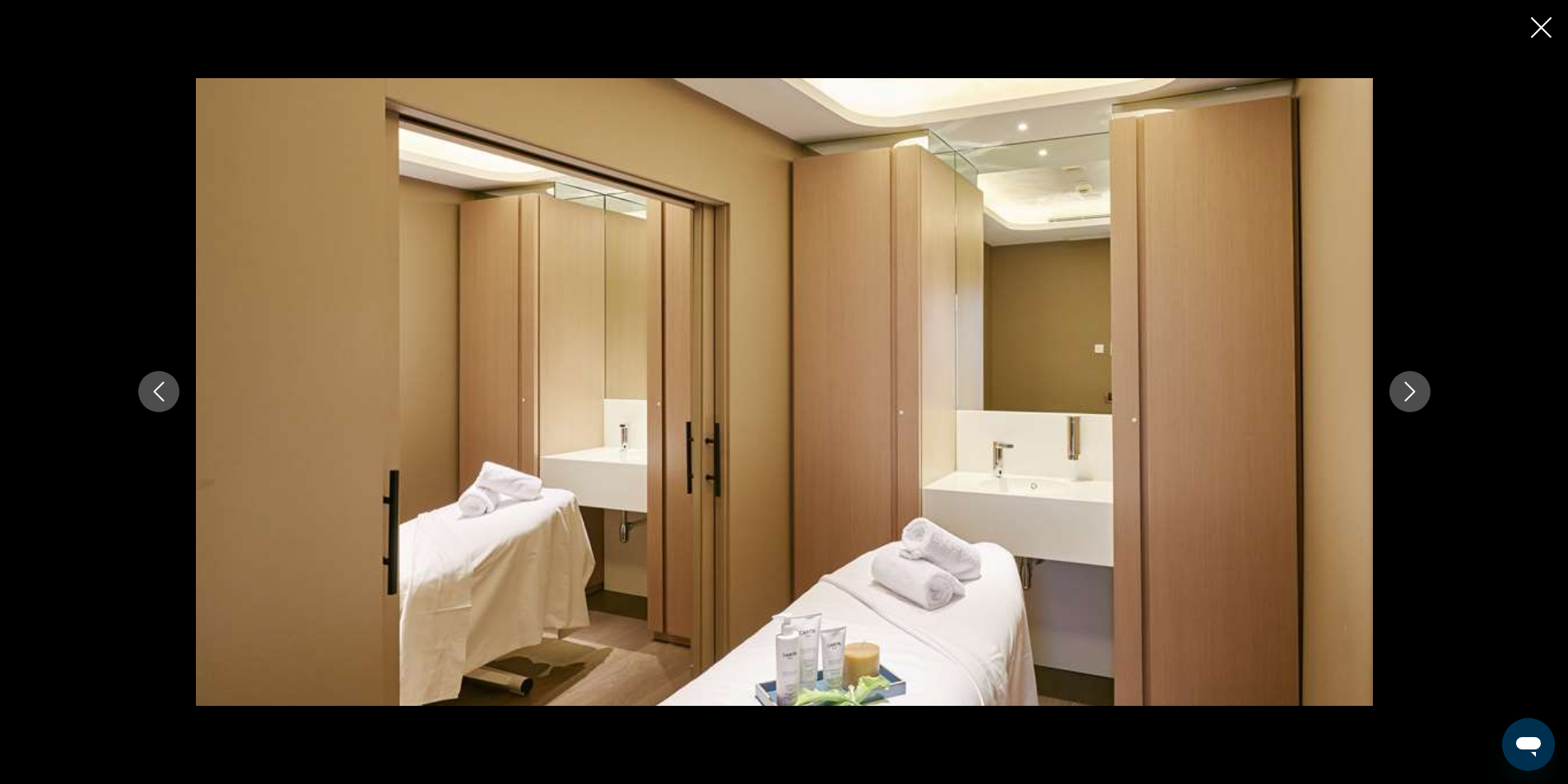
click at [165, 387] on icon "Previous image" at bounding box center [158, 391] width 19 height 19
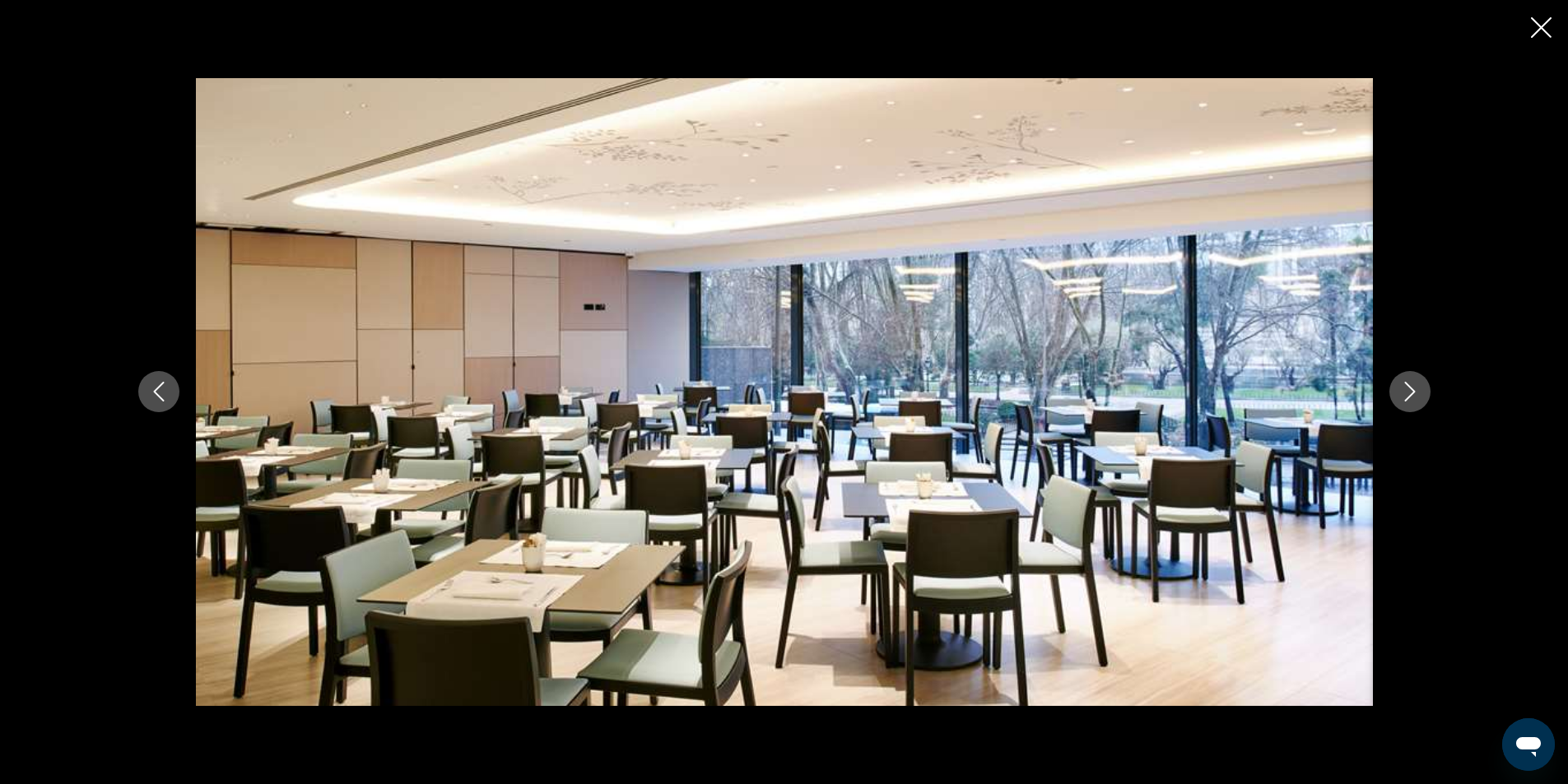
click at [1389, 397] on button "Next image" at bounding box center [1410, 391] width 41 height 41
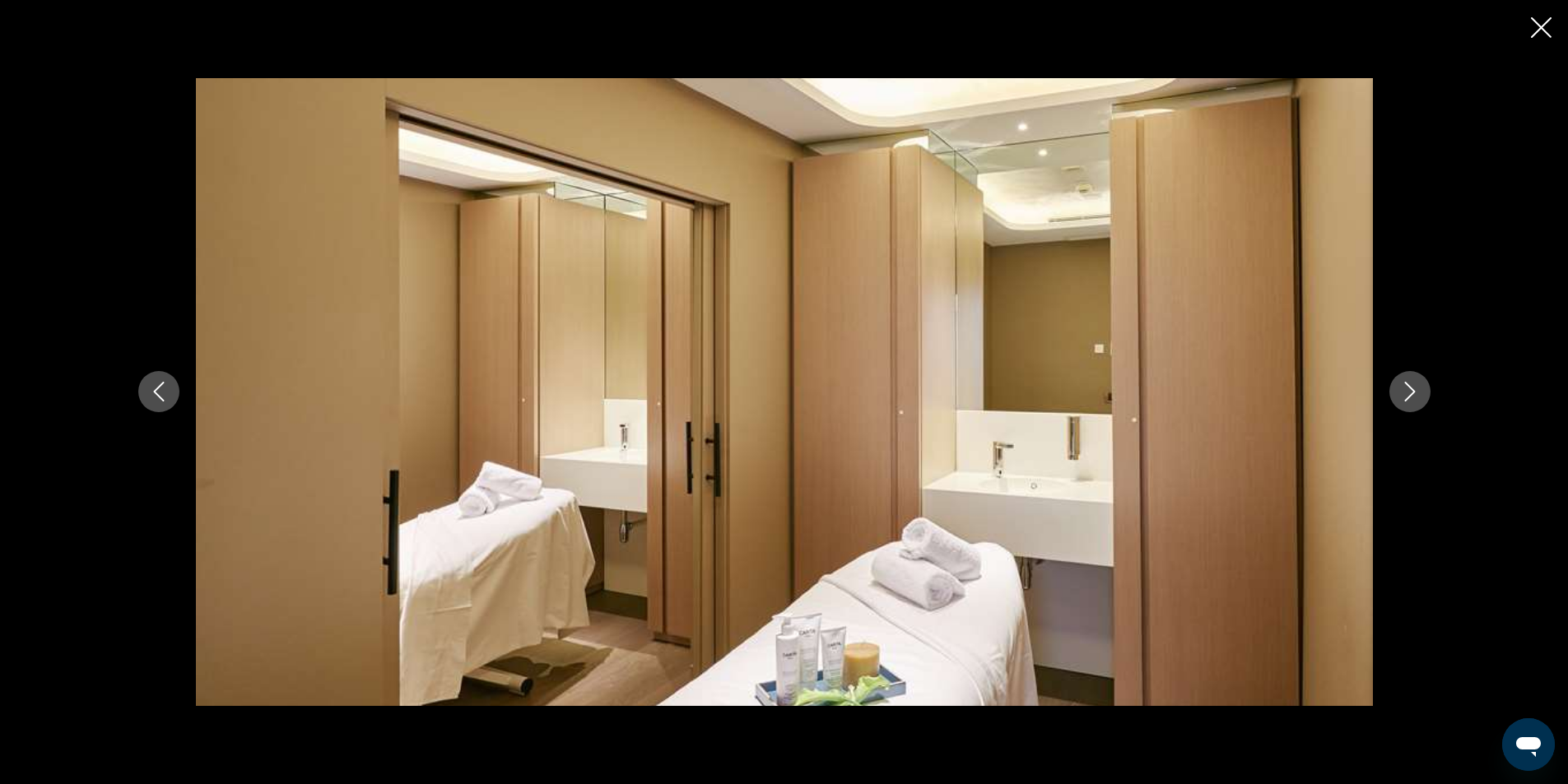
click at [1550, 29] on icon "Close slideshow" at bounding box center [1541, 27] width 20 height 20
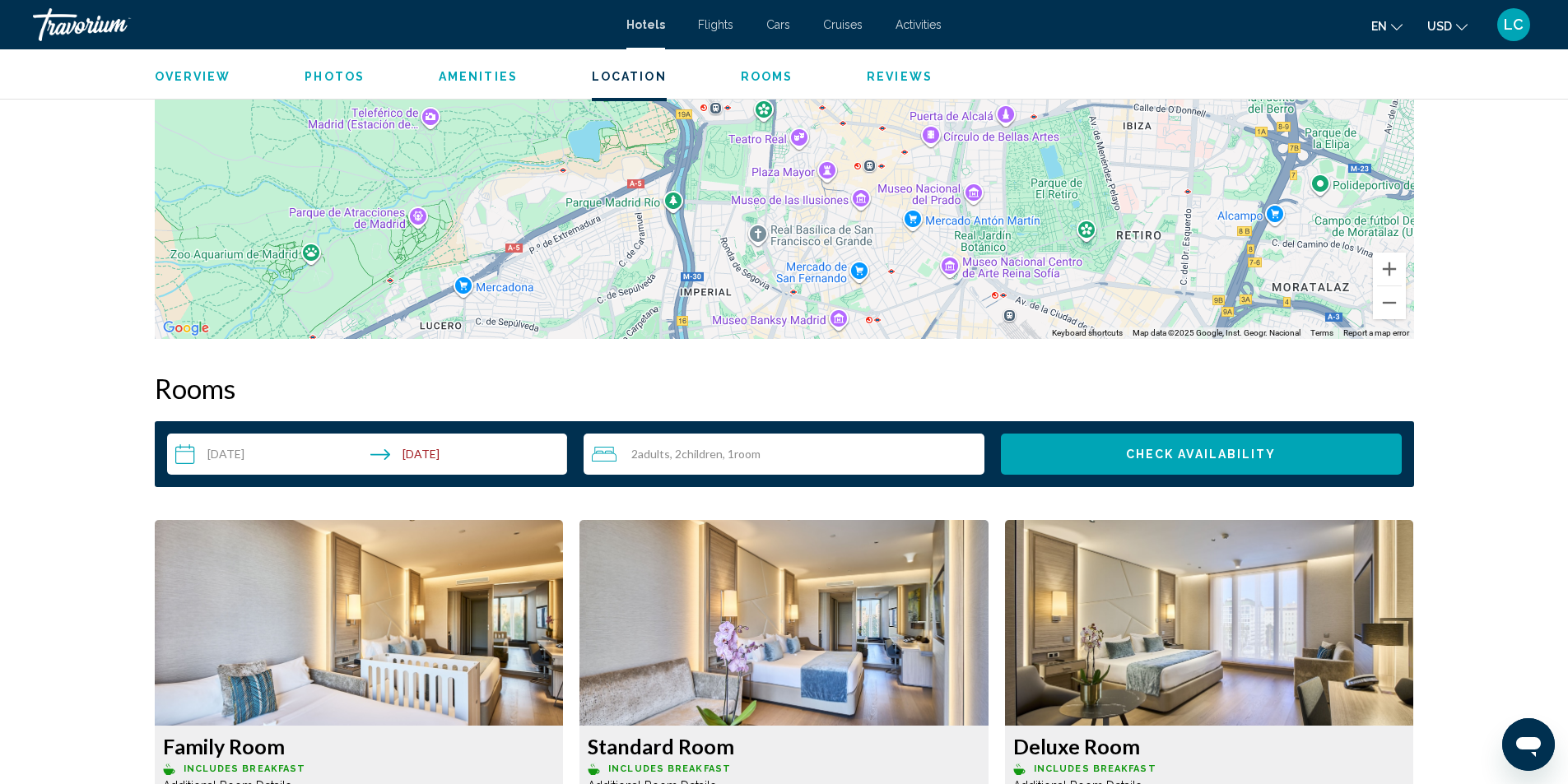
scroll to position [2139, 0]
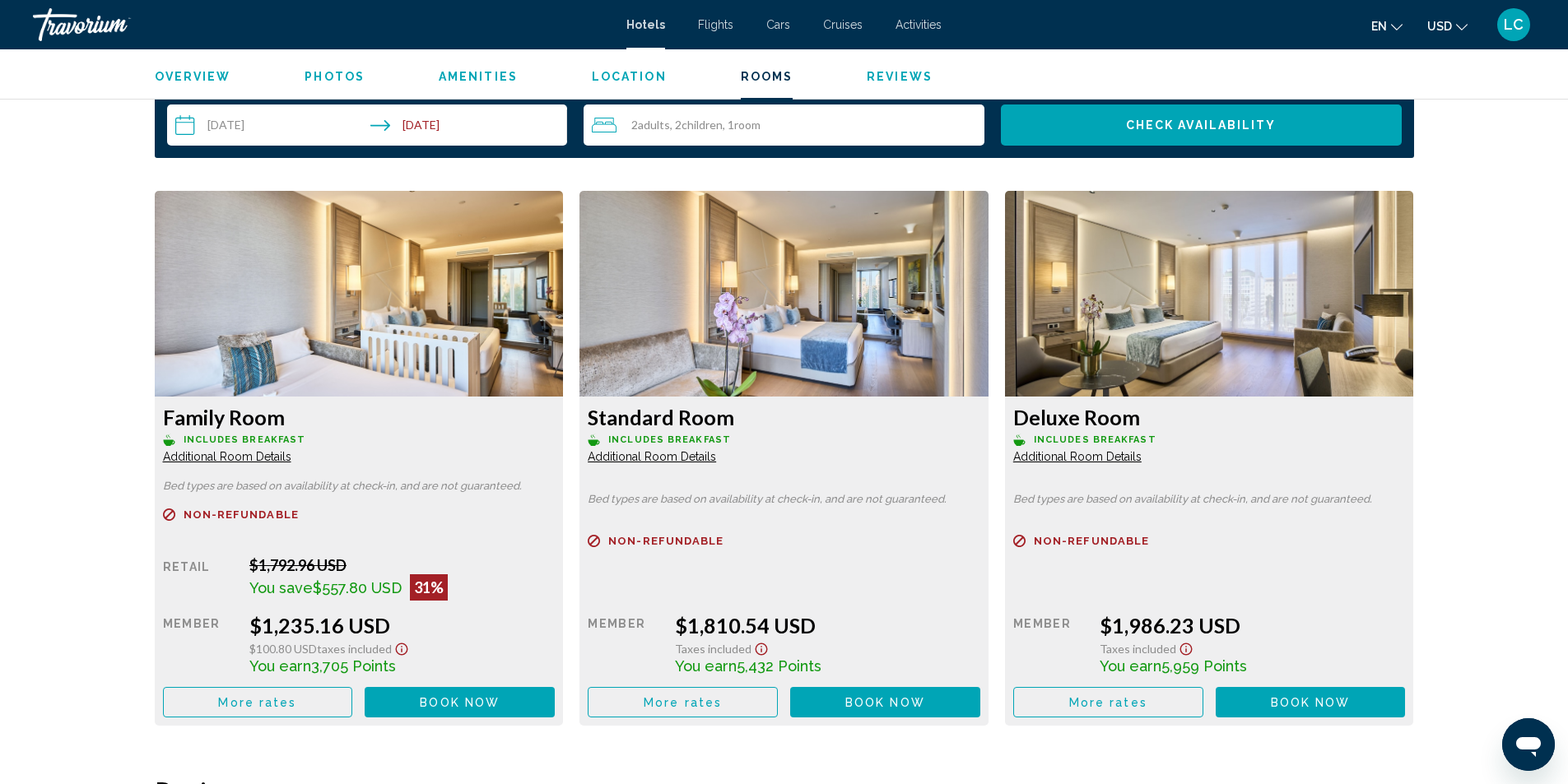
click at [344, 422] on h3 "Family Room" at bounding box center [359, 416] width 392 height 24
click at [392, 331] on img "Main content" at bounding box center [358, 294] width 409 height 206
click at [260, 458] on span "Additional Room Details" at bounding box center [227, 457] width 128 height 14
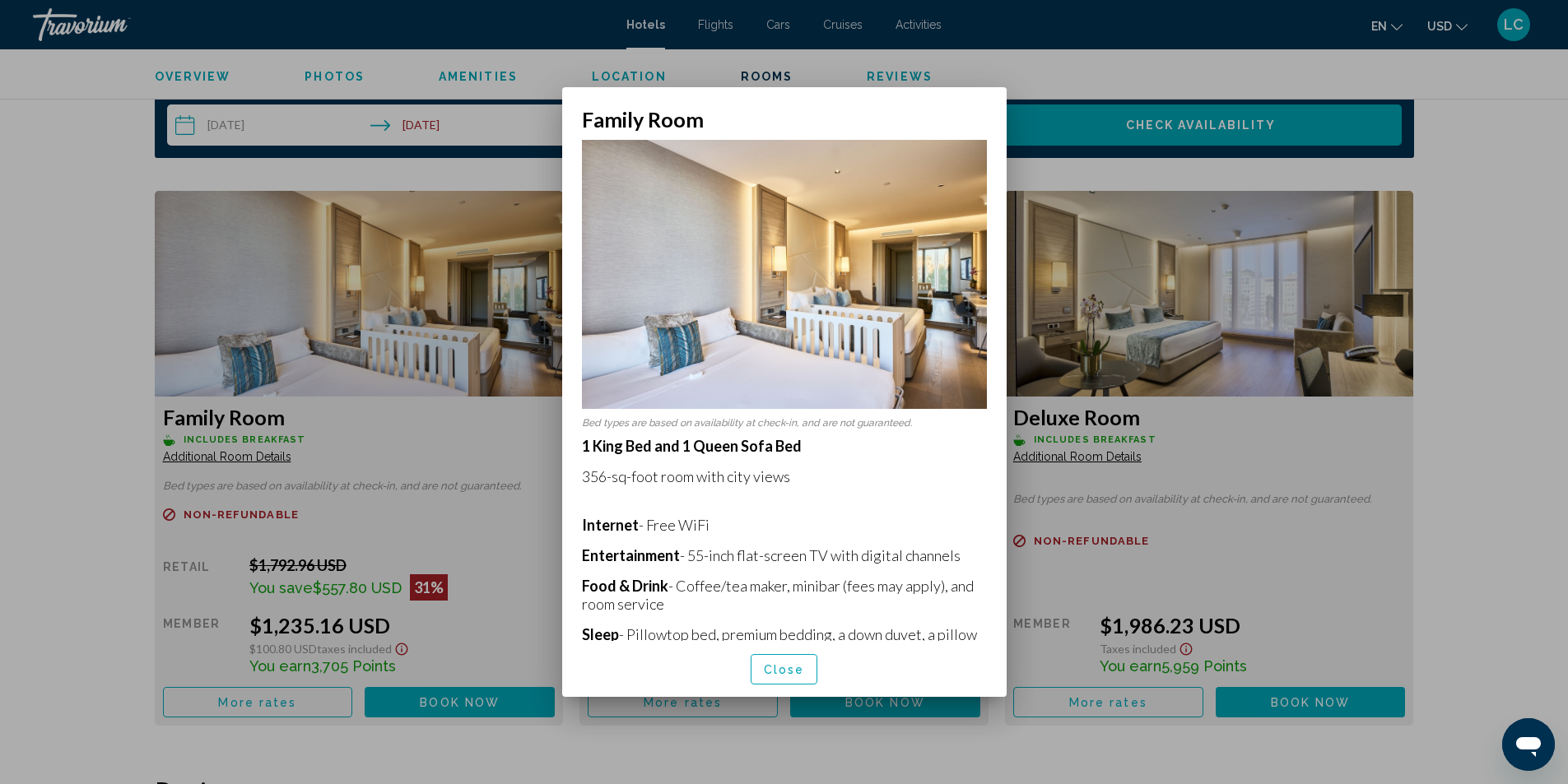
scroll to position [0, 0]
click at [770, 659] on button "Close" at bounding box center [784, 669] width 68 height 30
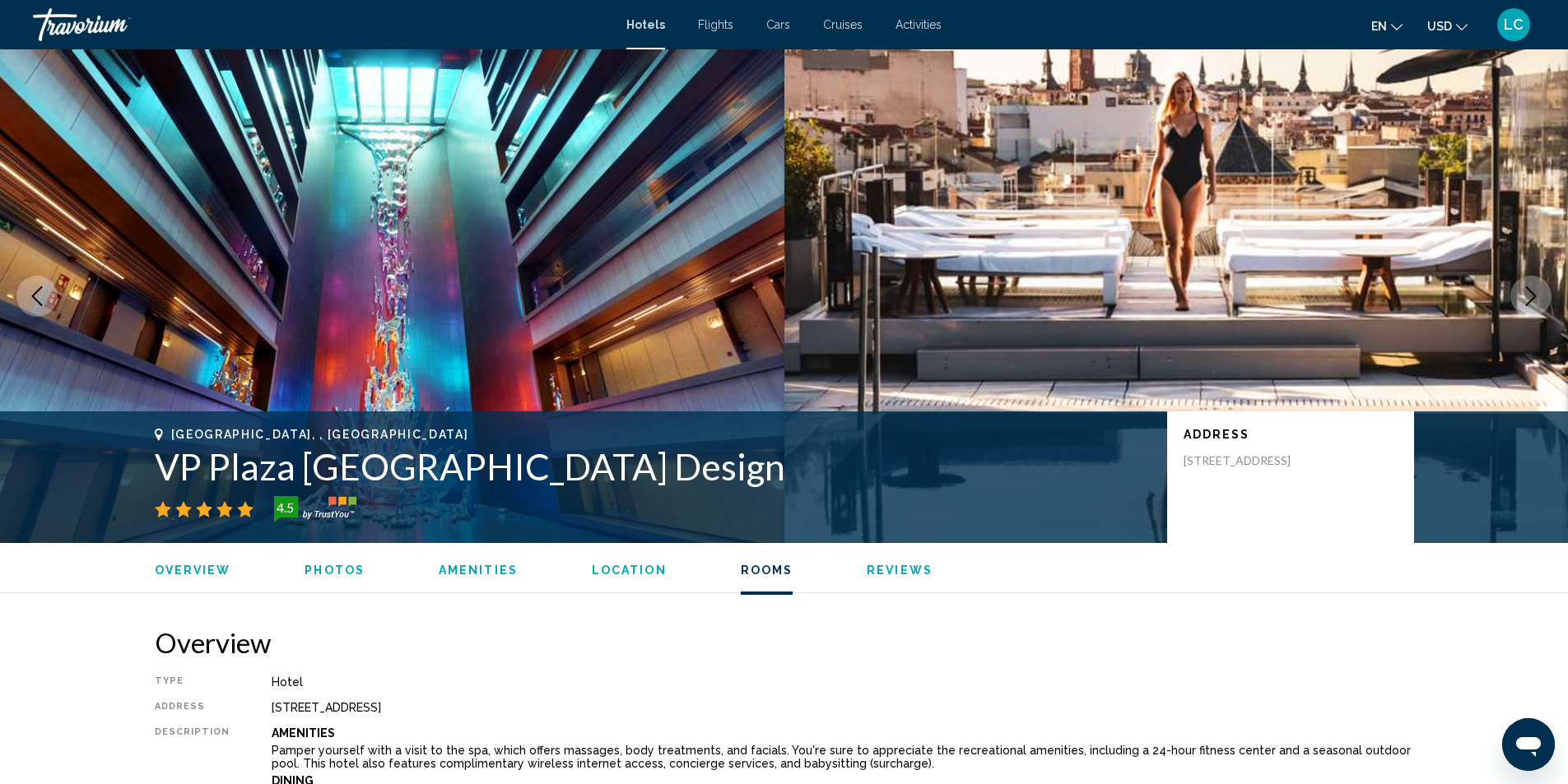
scroll to position [2139, 0]
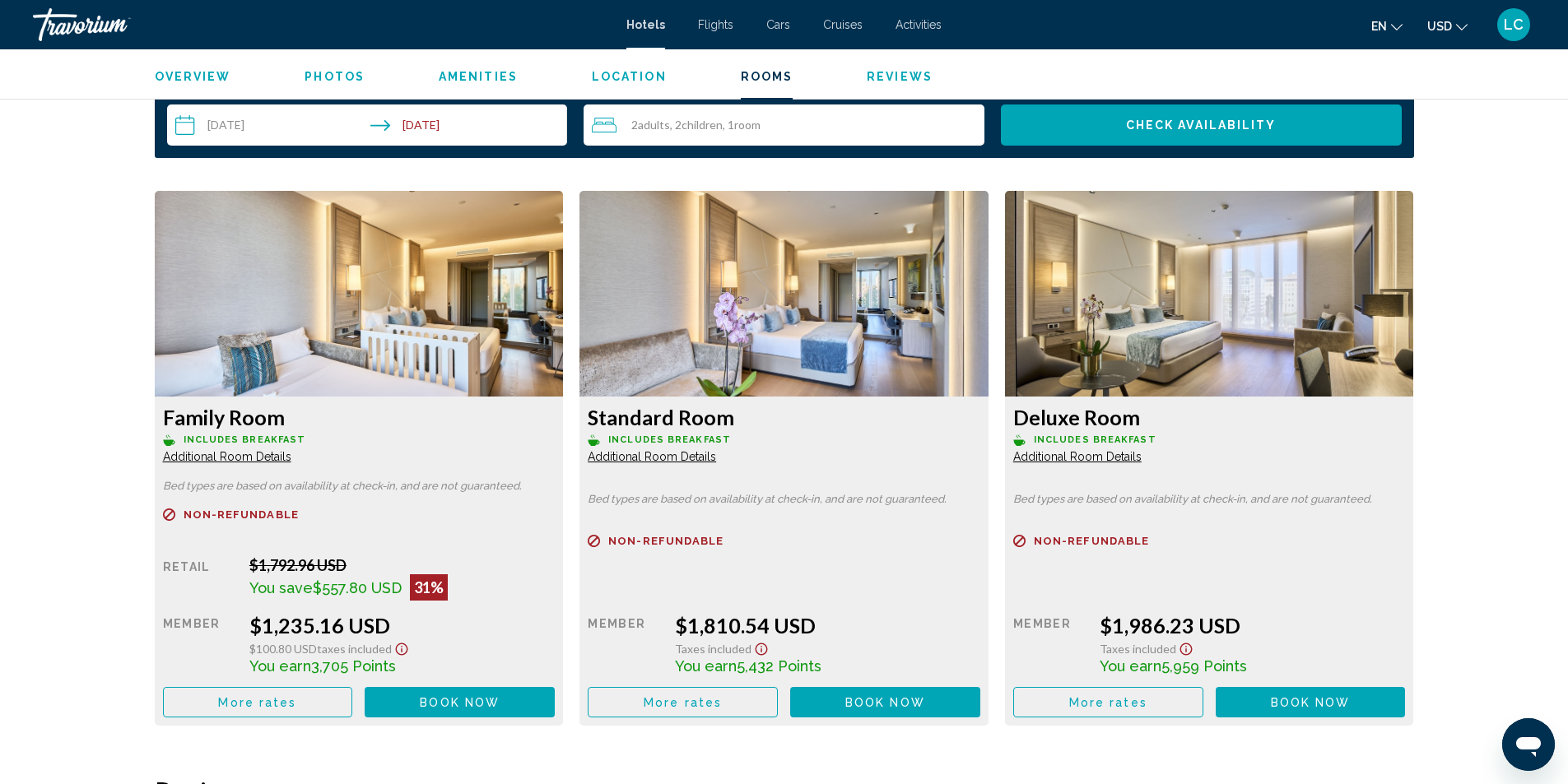
drag, startPoint x: 258, startPoint y: 627, endPoint x: 360, endPoint y: 640, distance: 102.8
click at [359, 640] on div "$1,235.16 USD $100.80 USD Taxes included You earn 3,705 Points" at bounding box center [402, 644] width 306 height 62
drag, startPoint x: 314, startPoint y: 672, endPoint x: 346, endPoint y: 672, distance: 32.0
click at [346, 672] on span "3,705 Points" at bounding box center [352, 666] width 84 height 17
click at [147, 473] on div "Family Room Includes Breakfast Additional Room Details Bed types are based on a…" at bounding box center [359, 458] width 425 height 535
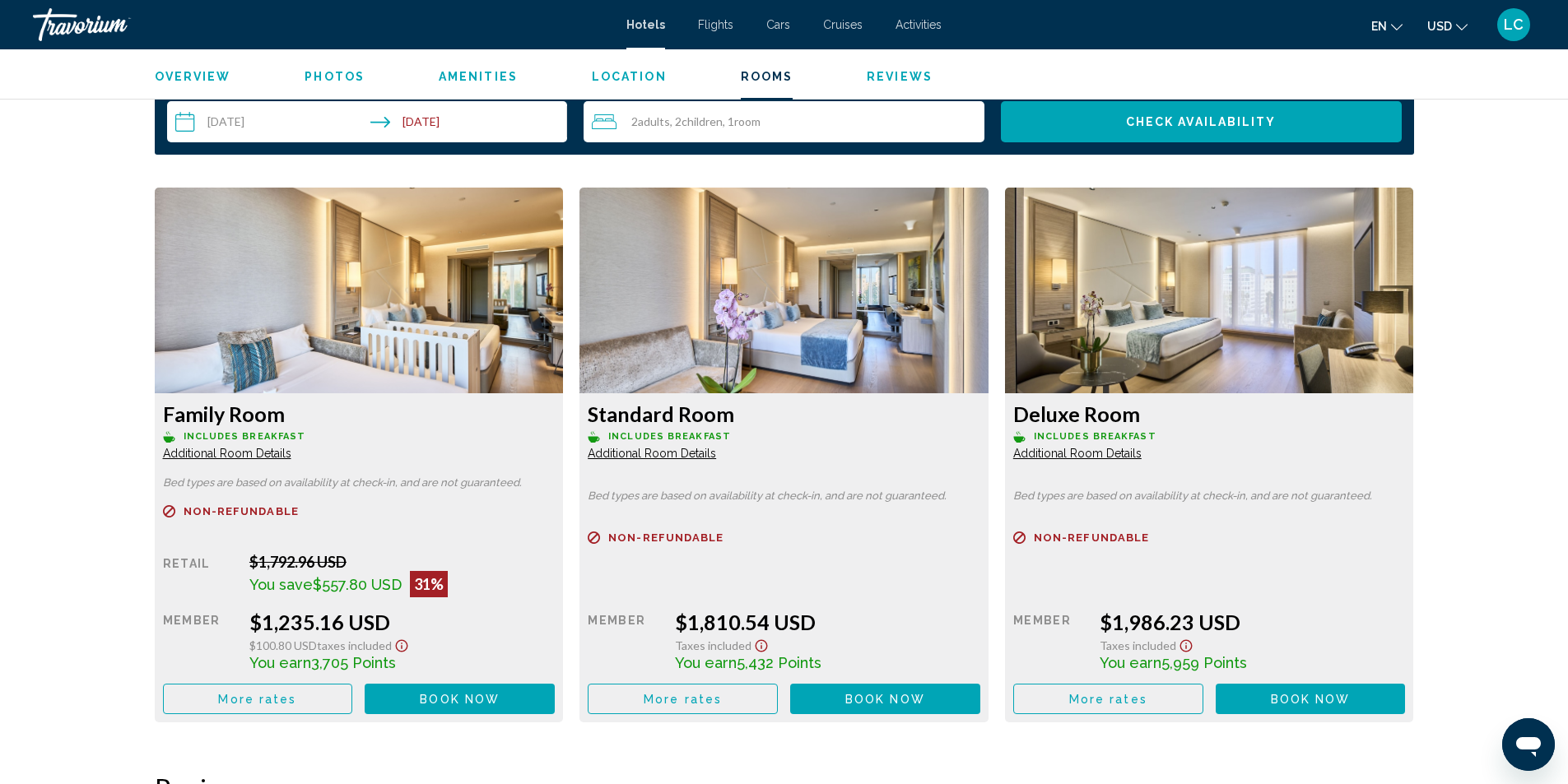
scroll to position [1892, 0]
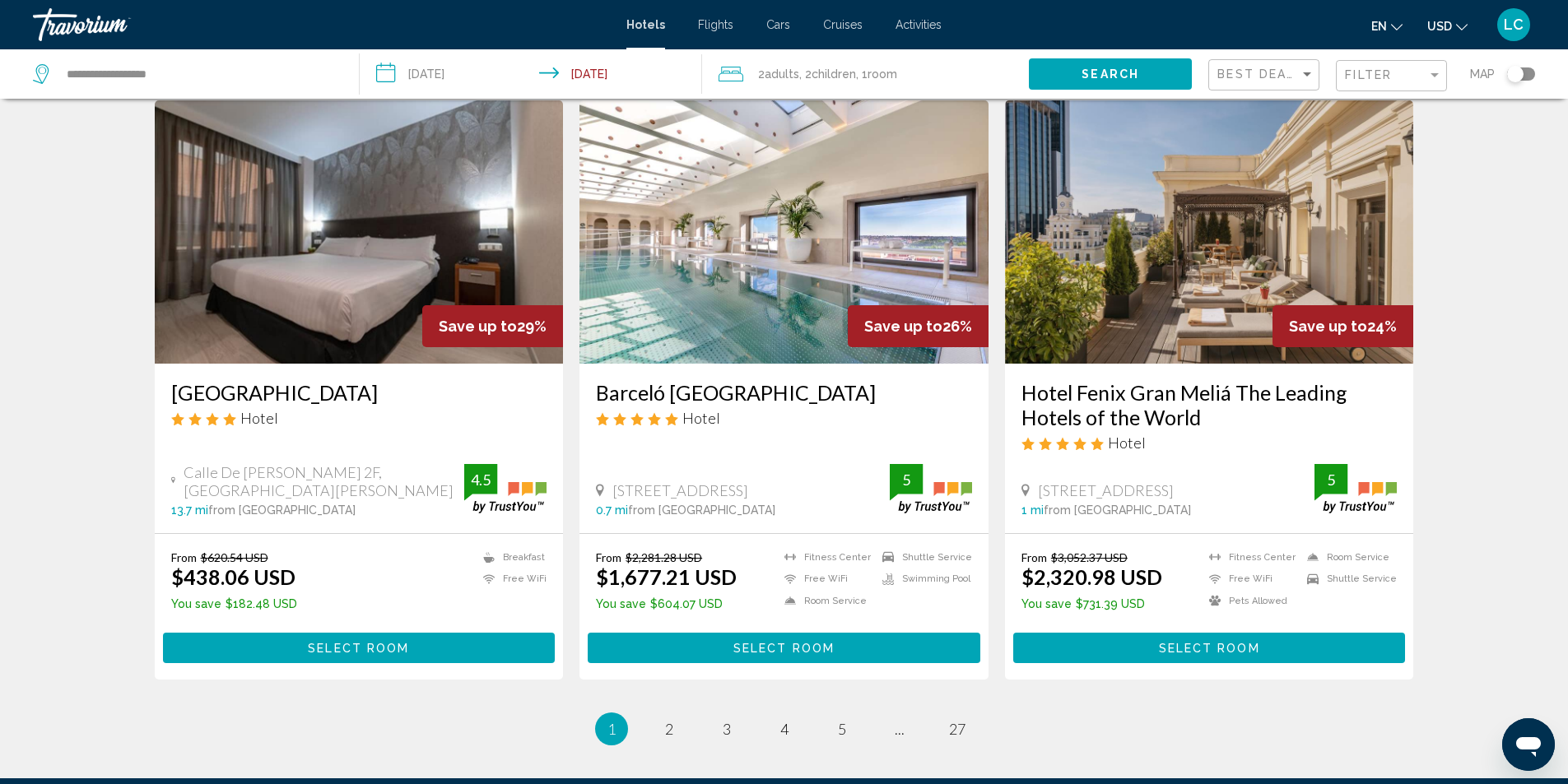
scroll to position [1892, 0]
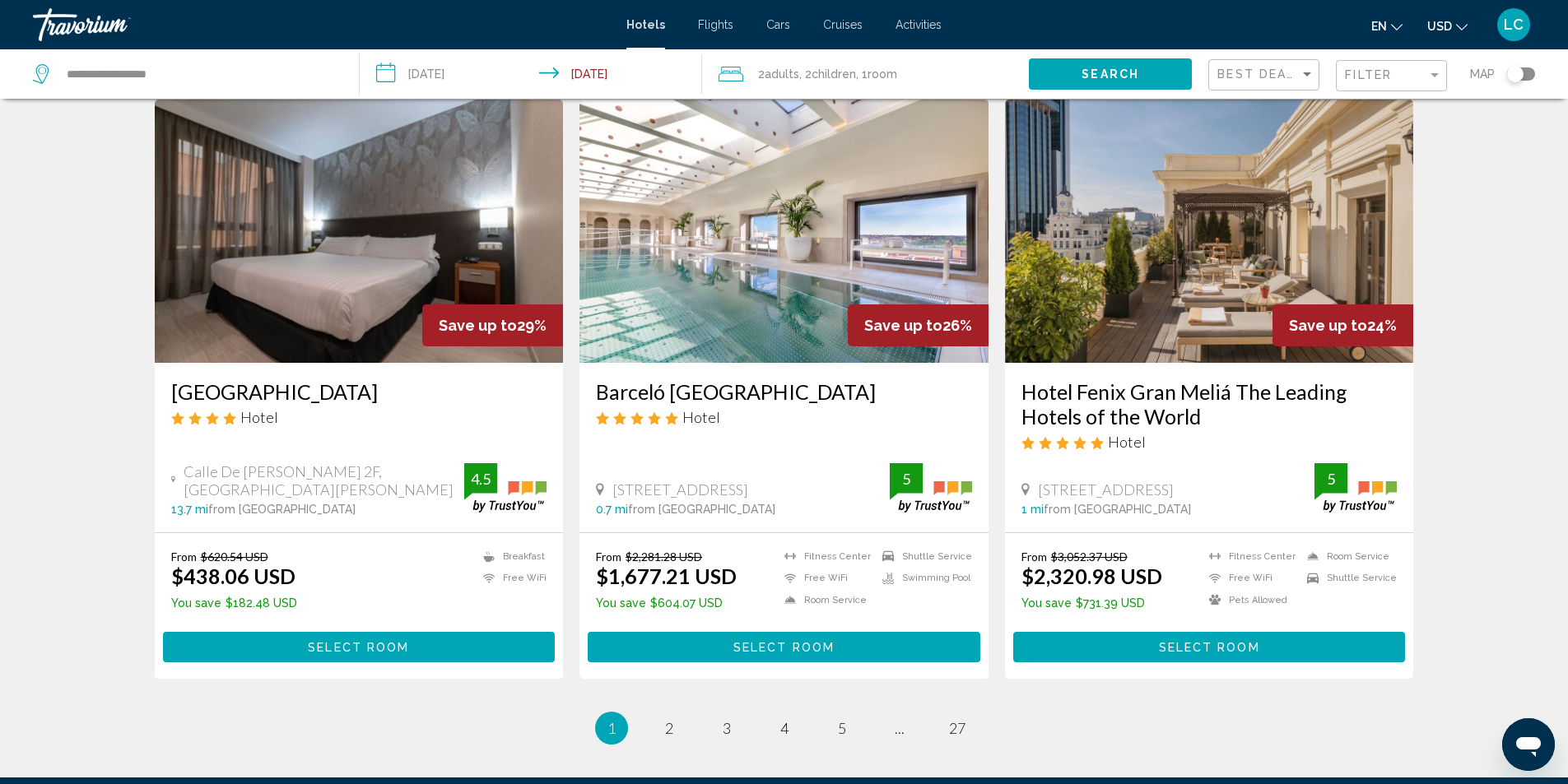
click at [791, 215] on img "Main content" at bounding box center [784, 231] width 409 height 263
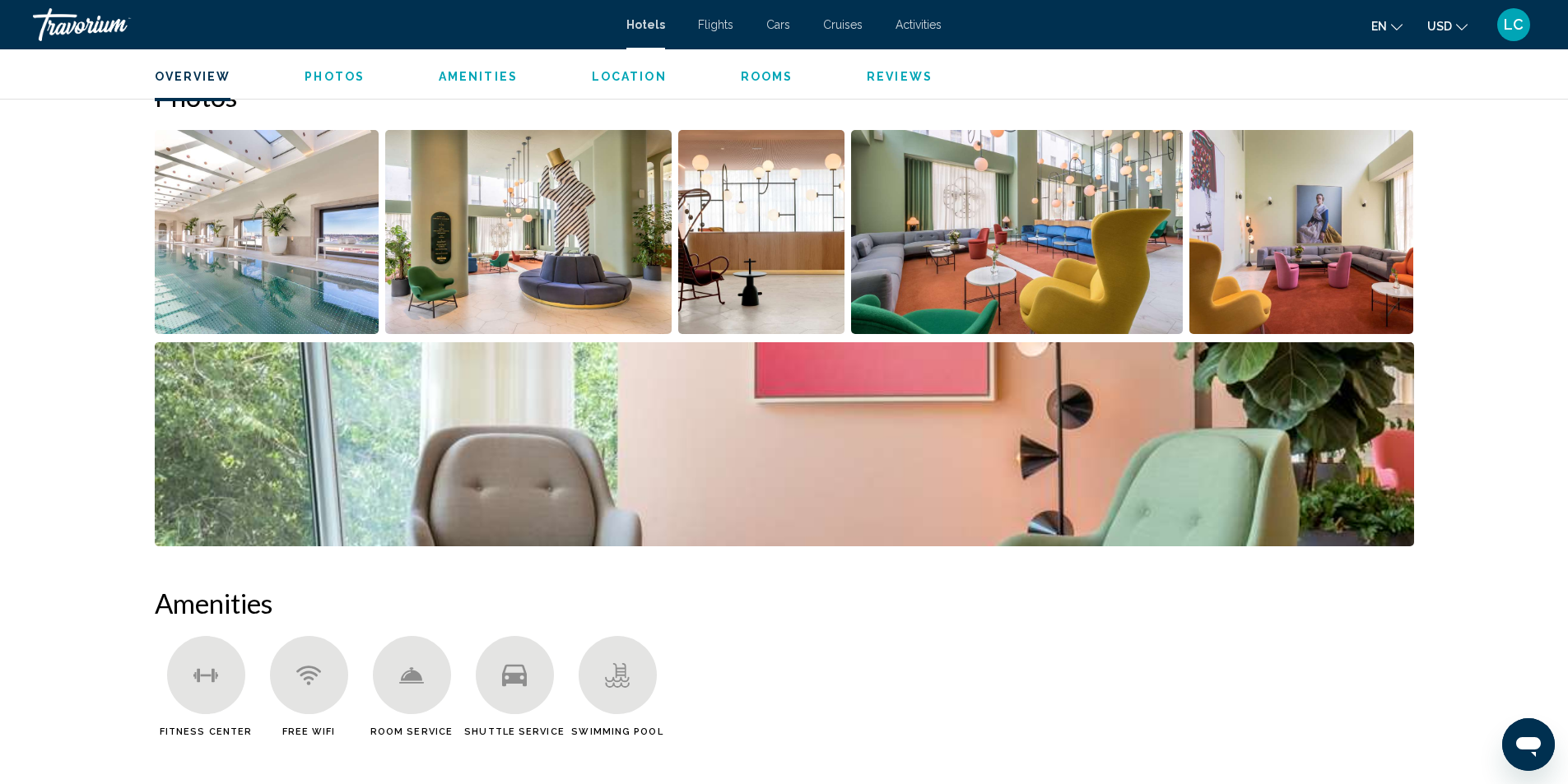
scroll to position [575, 0]
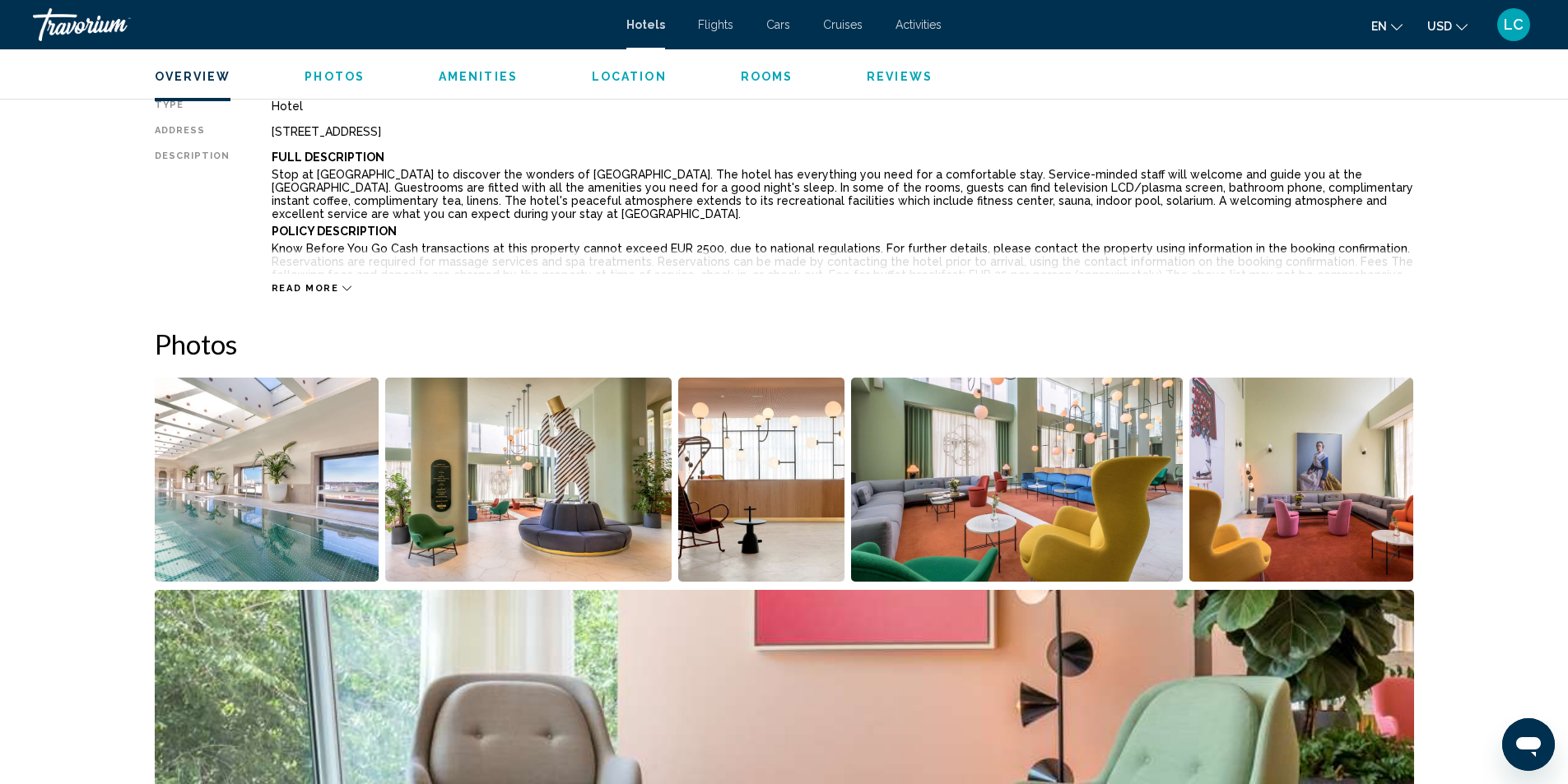
click at [262, 448] on img "Open full-screen image slider" at bounding box center [266, 479] width 224 height 204
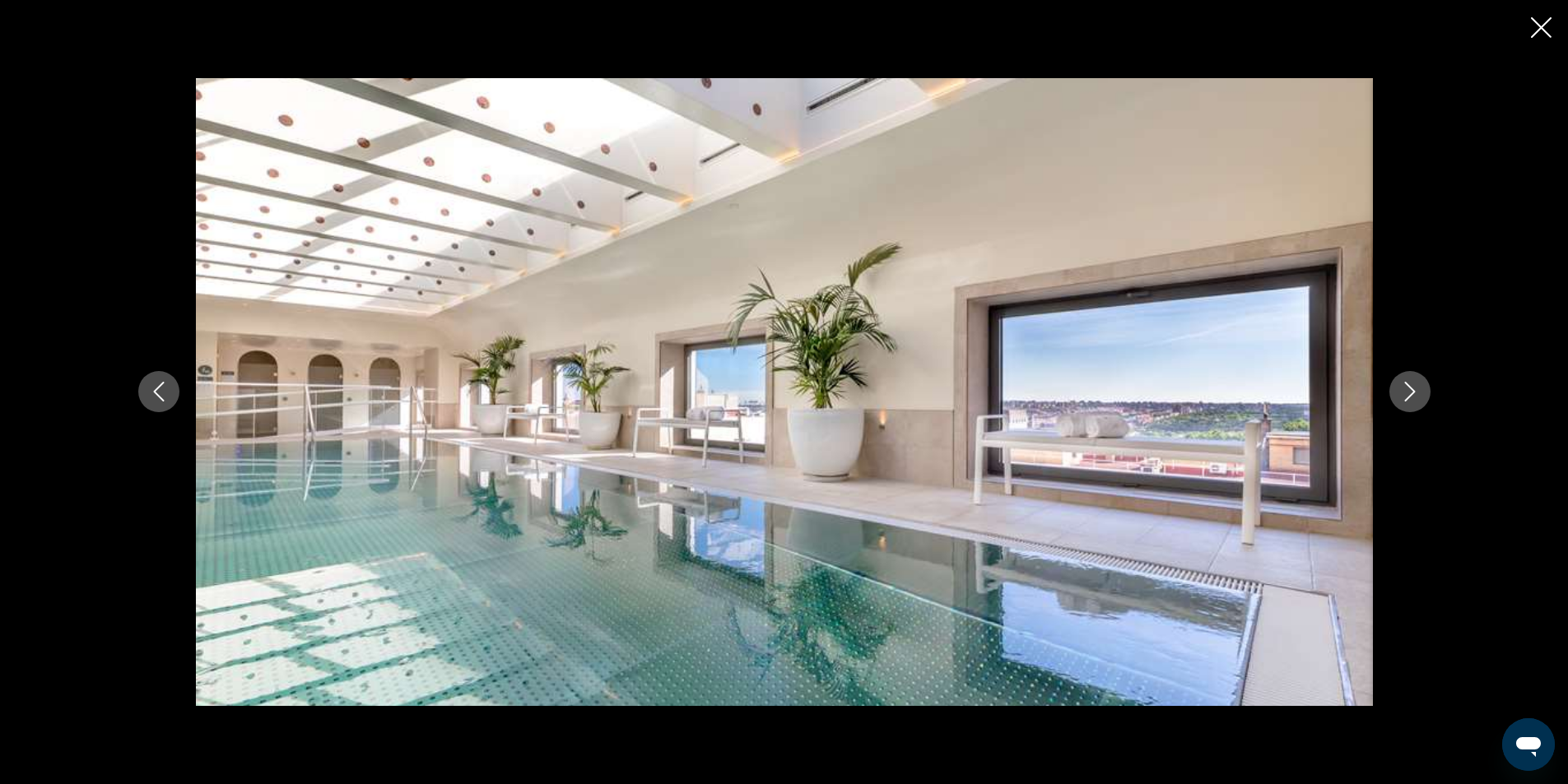
click at [1400, 386] on icon "Next image" at bounding box center [1410, 391] width 19 height 19
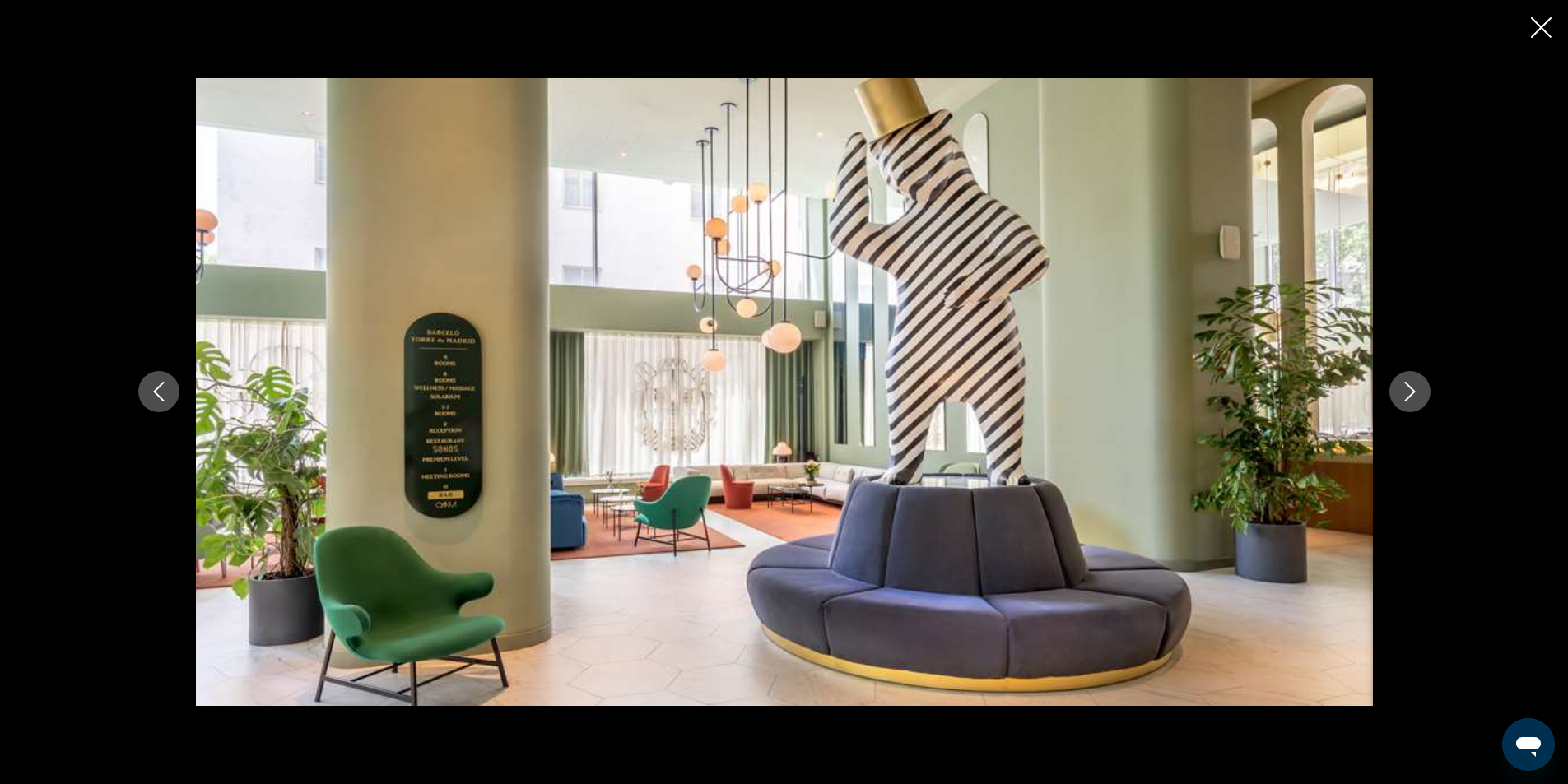
click at [1400, 386] on icon "Next image" at bounding box center [1410, 391] width 19 height 19
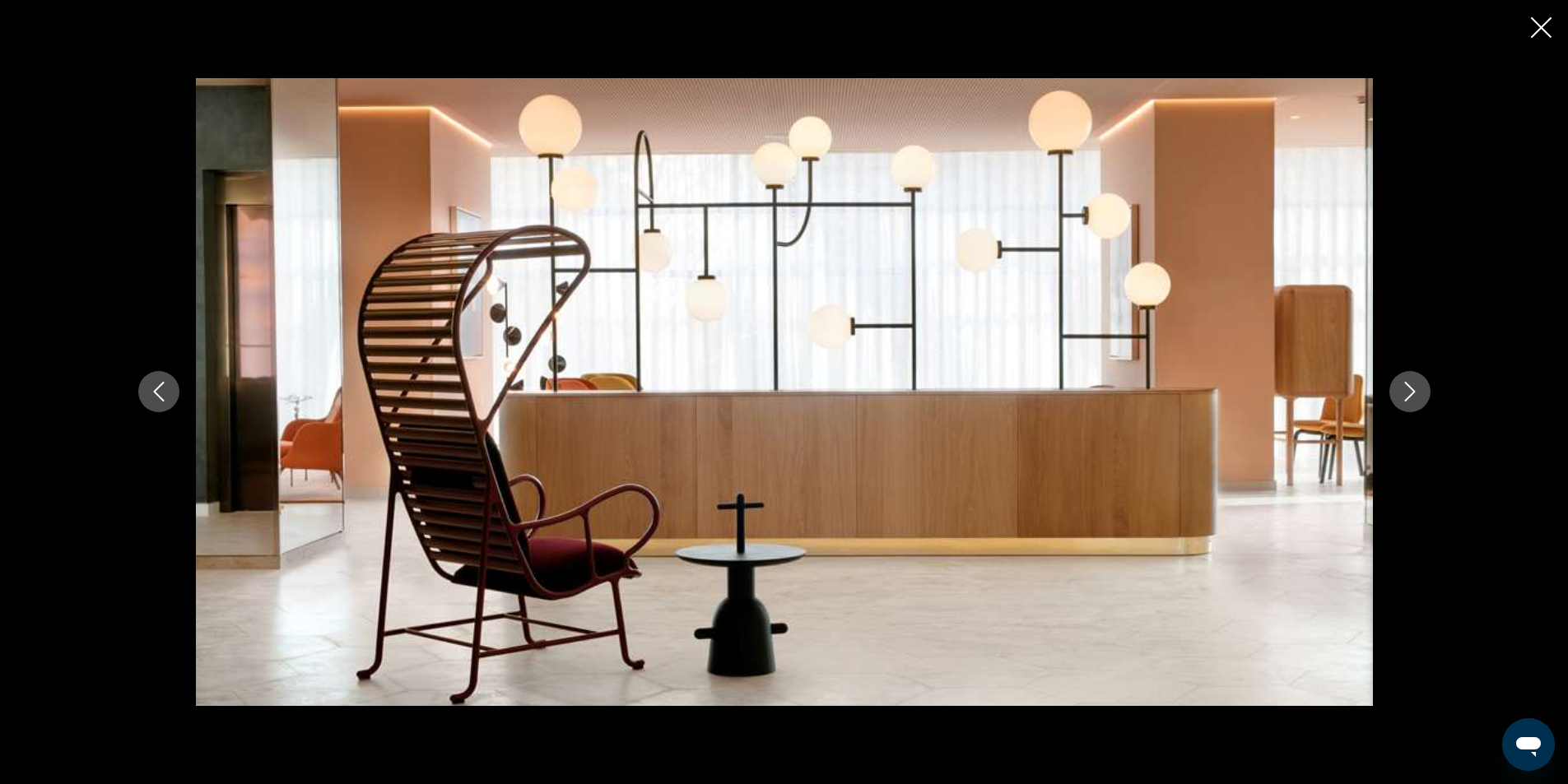
click at [1400, 386] on icon "Next image" at bounding box center [1410, 391] width 19 height 19
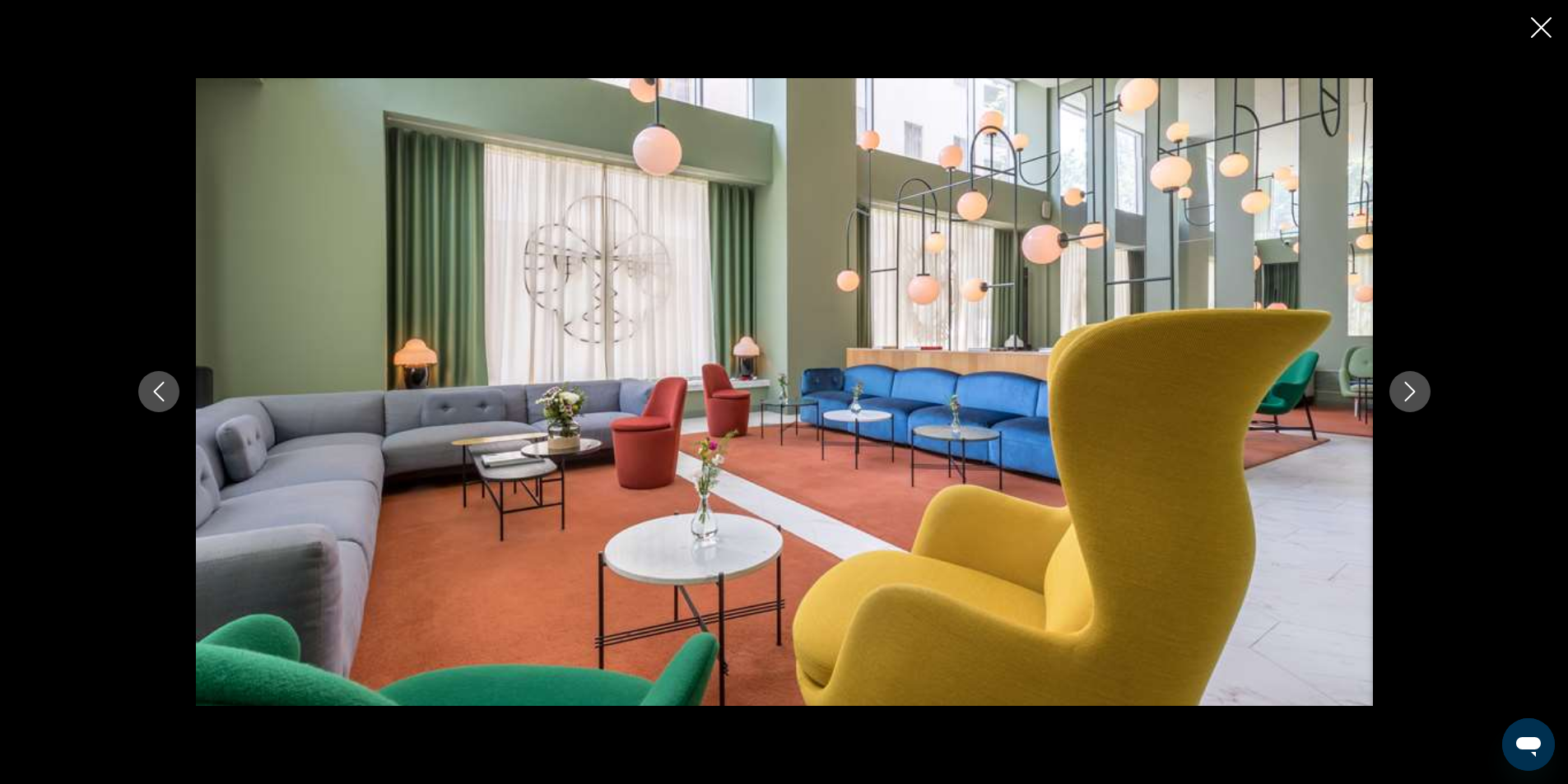
click at [1400, 386] on icon "Next image" at bounding box center [1410, 391] width 19 height 19
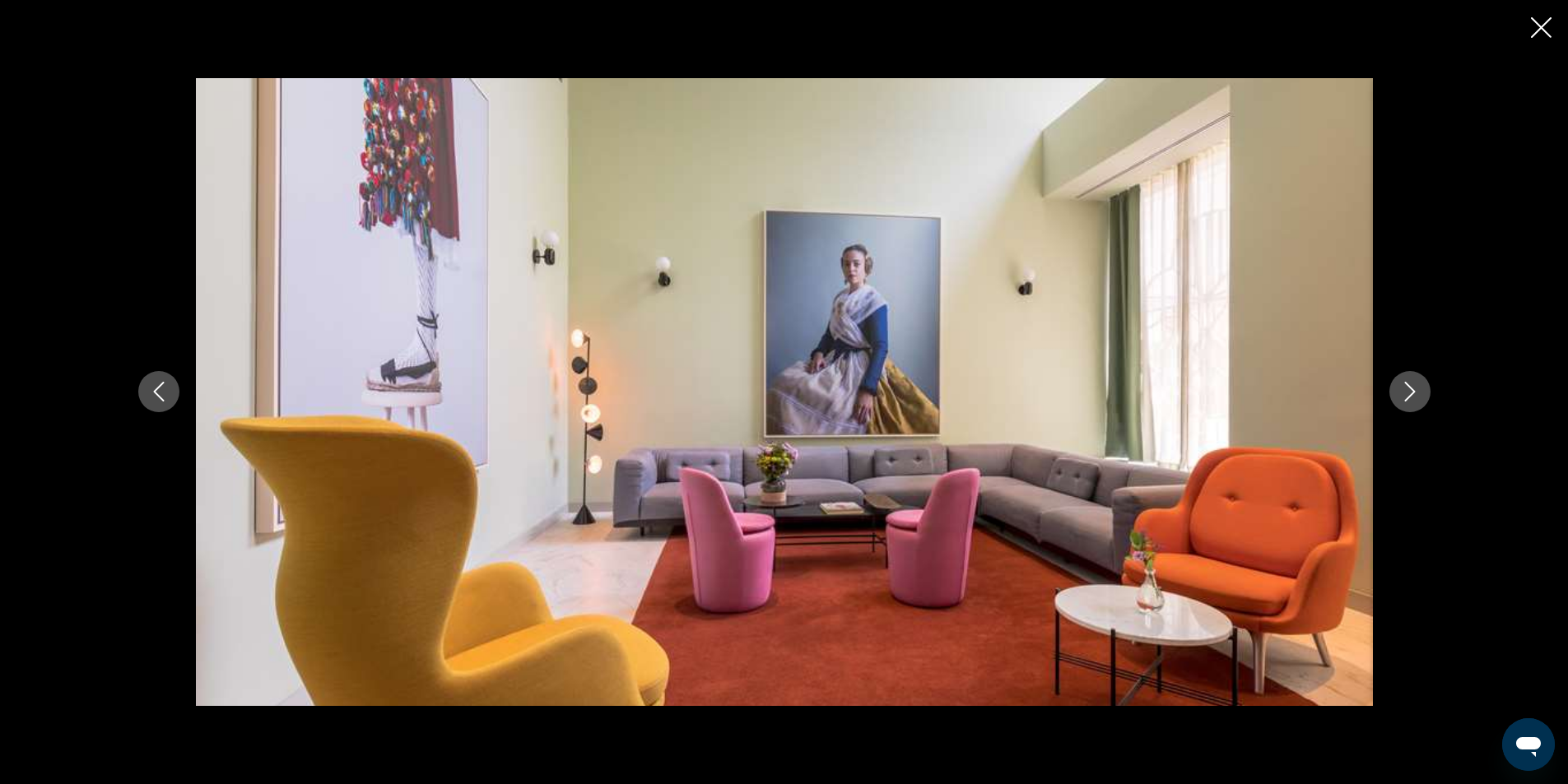
click at [1400, 387] on icon "Next image" at bounding box center [1410, 391] width 19 height 19
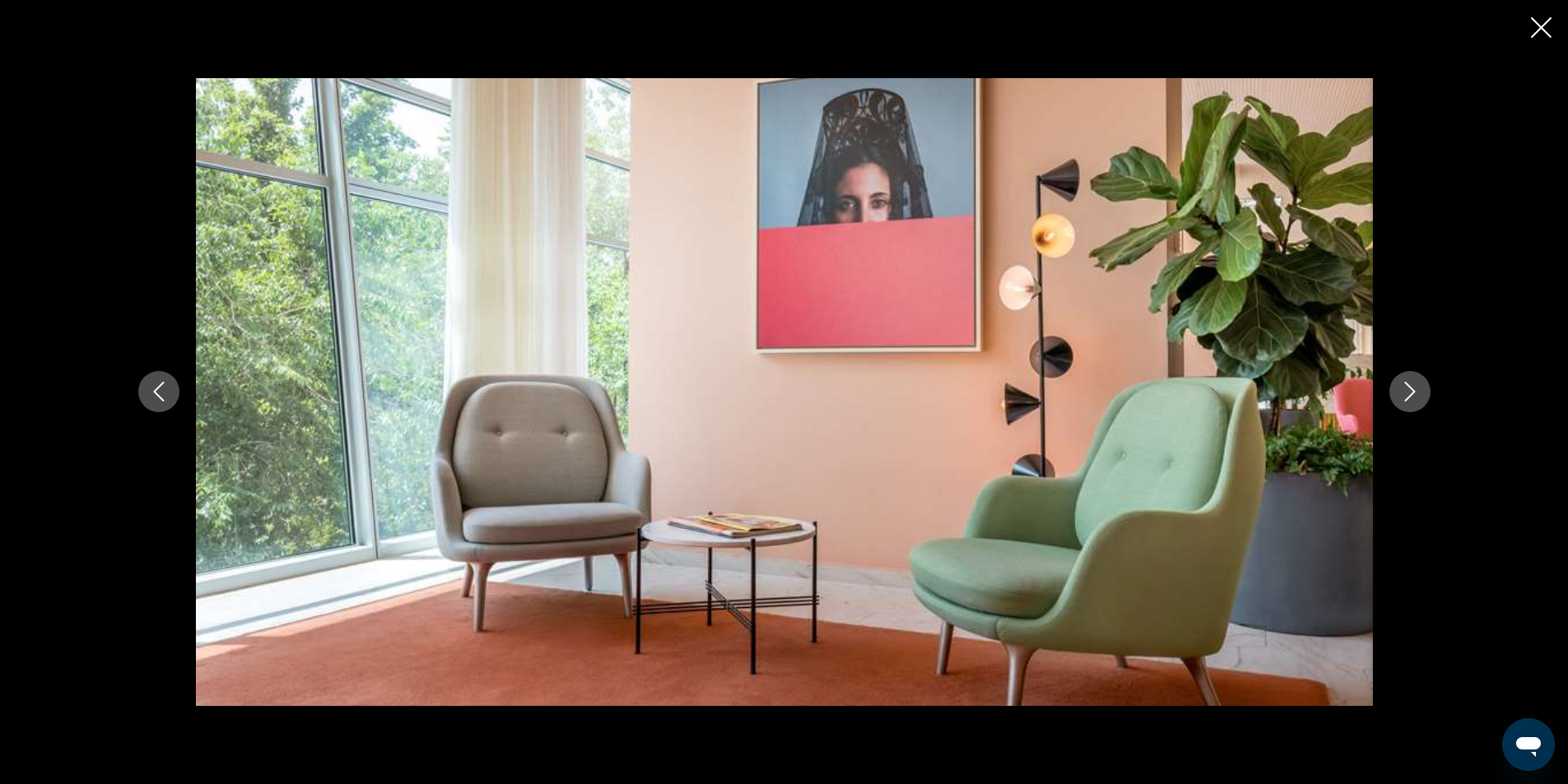
click at [1400, 387] on icon "Next image" at bounding box center [1410, 391] width 19 height 19
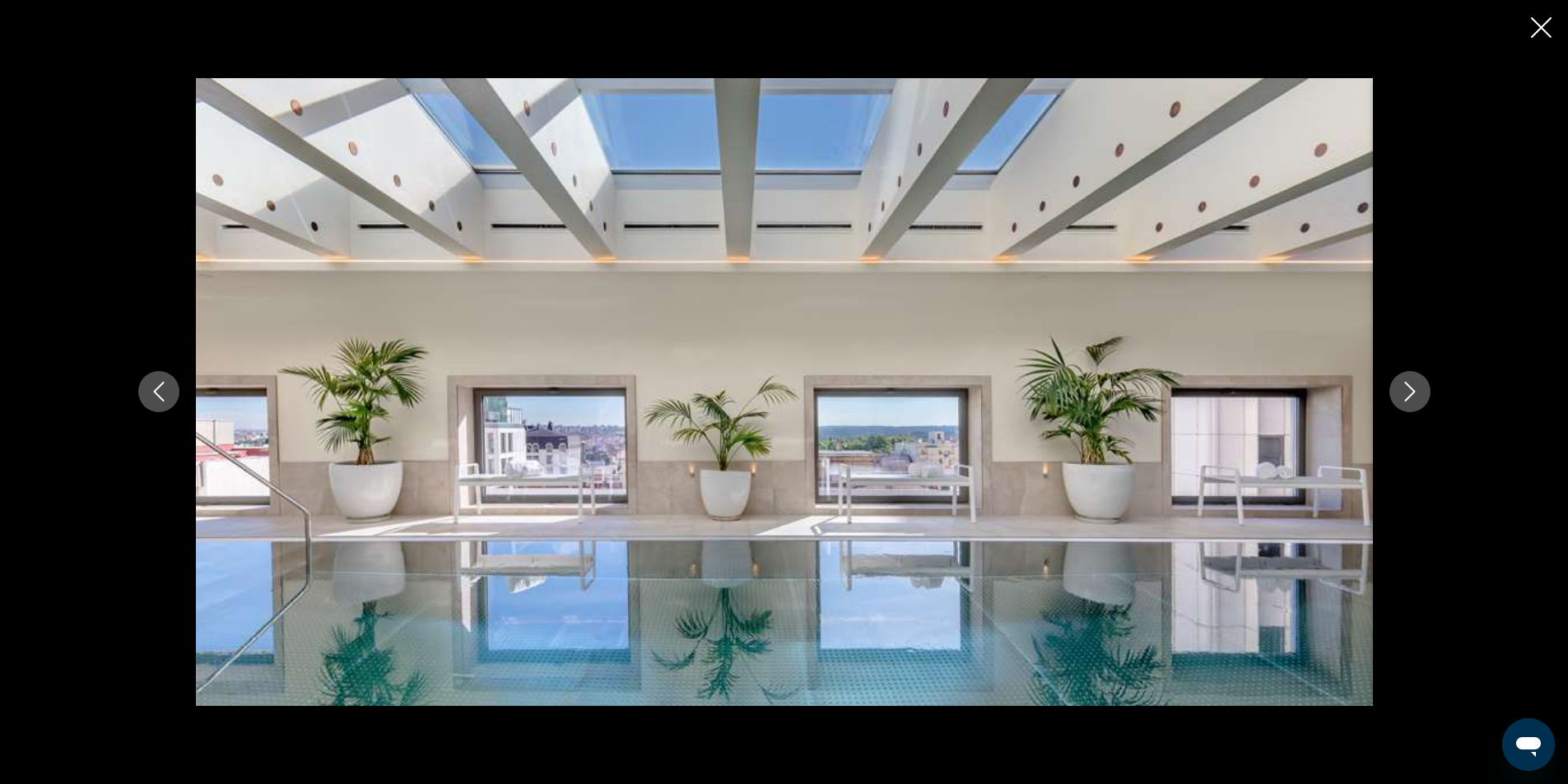
click at [1400, 387] on icon "Next image" at bounding box center [1410, 391] width 19 height 19
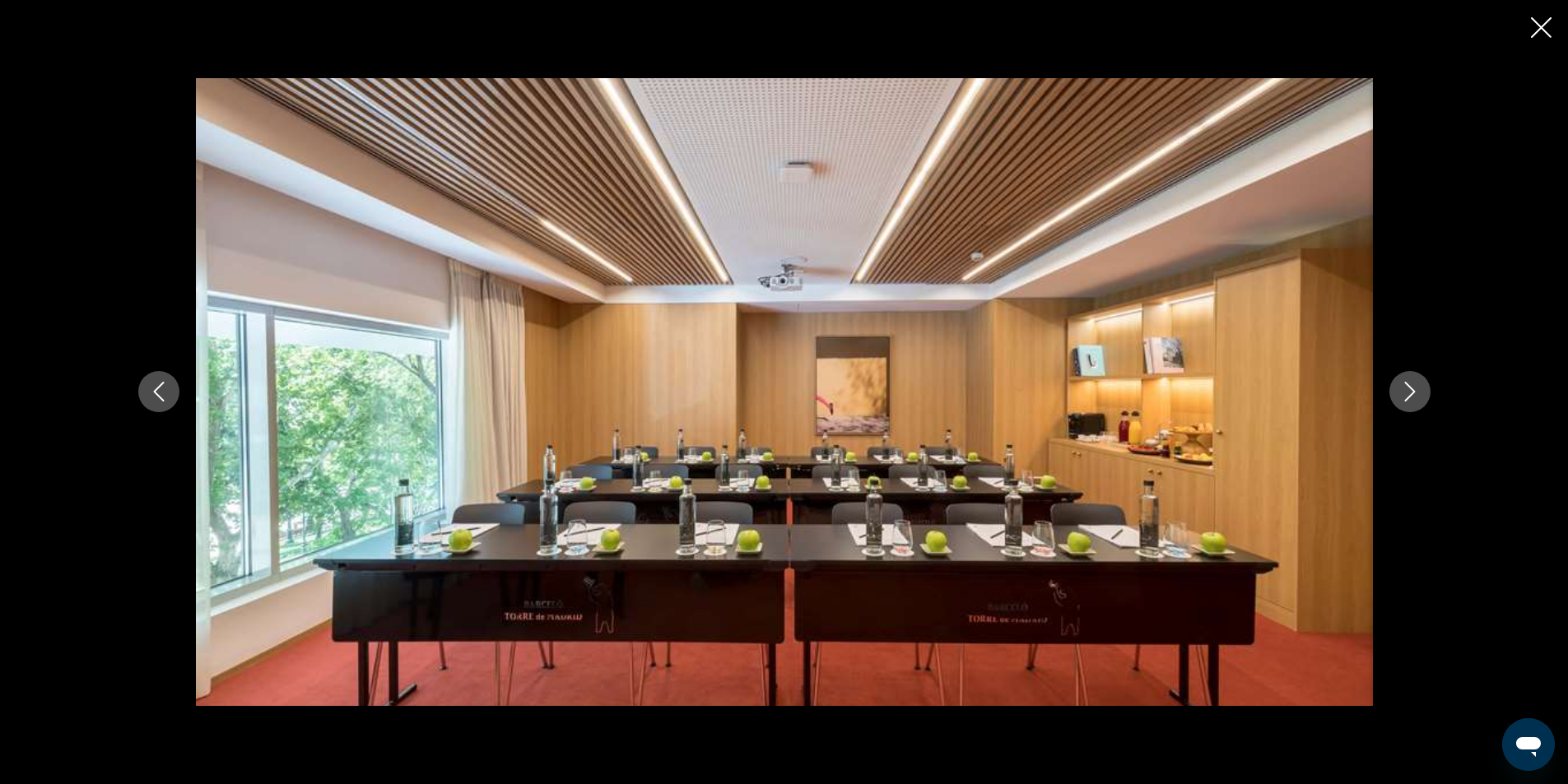
click at [1400, 387] on icon "Next image" at bounding box center [1410, 391] width 19 height 19
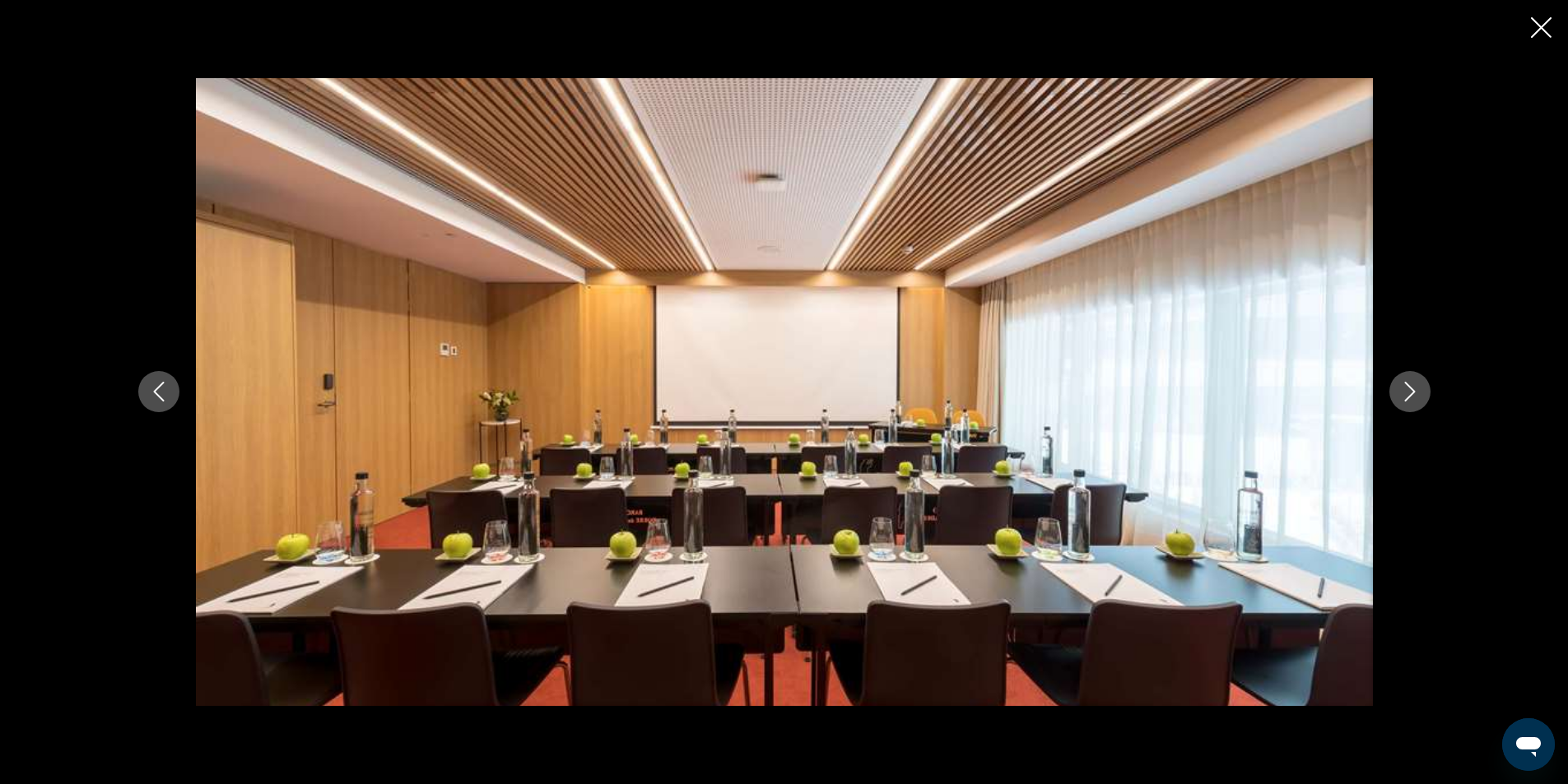
click at [1544, 22] on icon "Close slideshow" at bounding box center [1541, 27] width 20 height 20
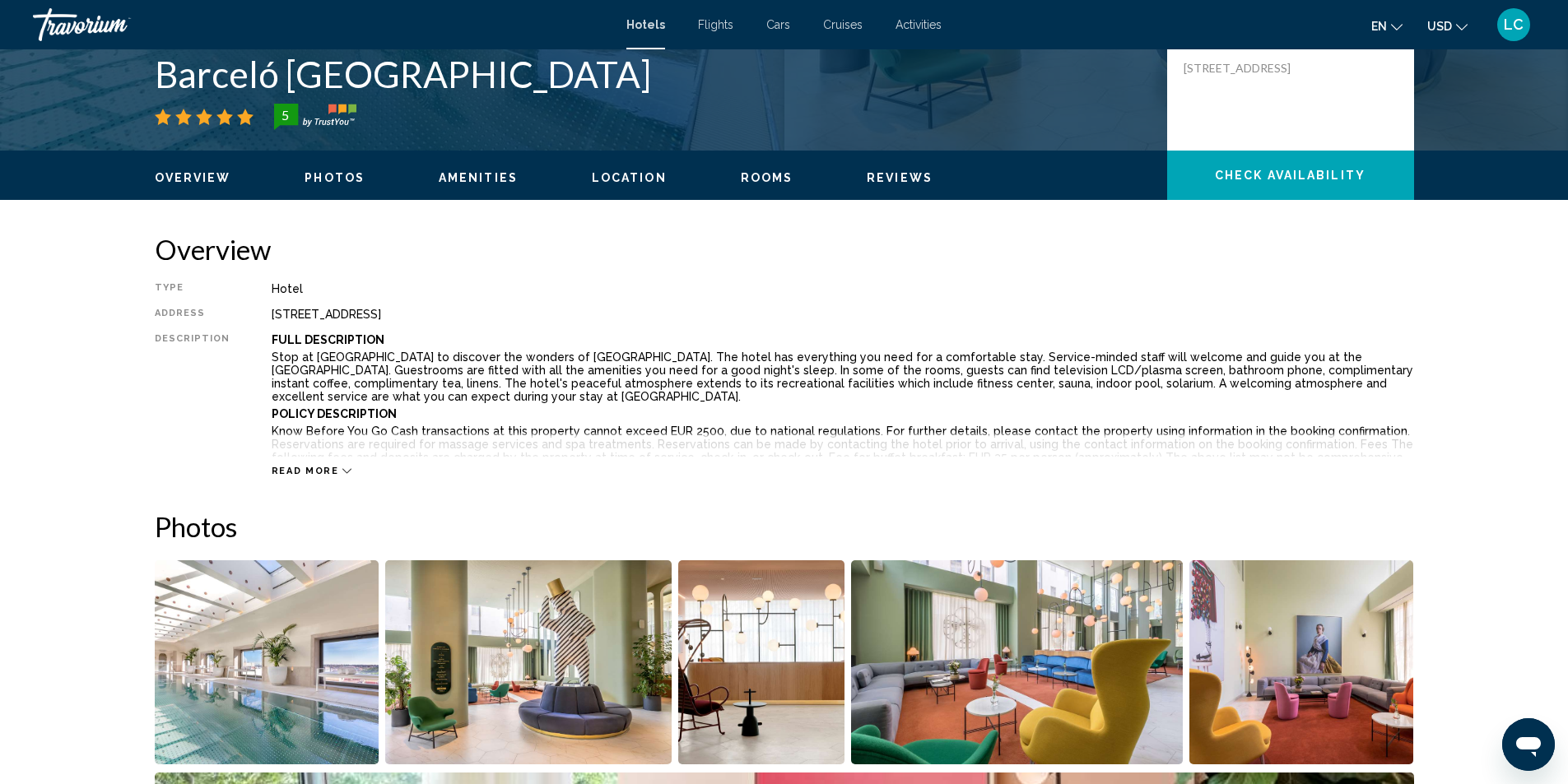
scroll to position [246, 0]
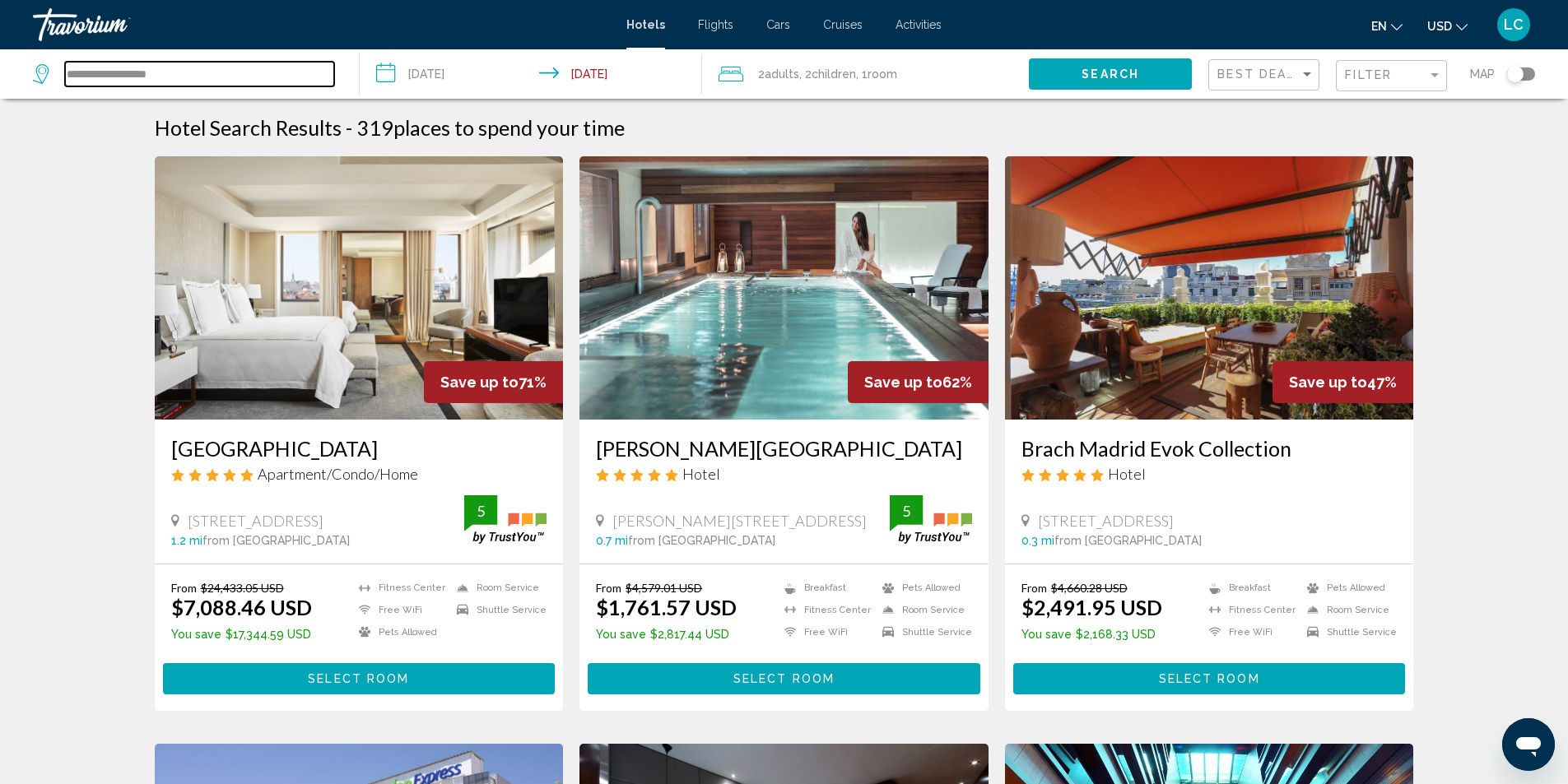
click at [220, 74] on input "**********" at bounding box center [199, 74] width 269 height 24
click at [219, 75] on input "**********" at bounding box center [199, 74] width 269 height 24
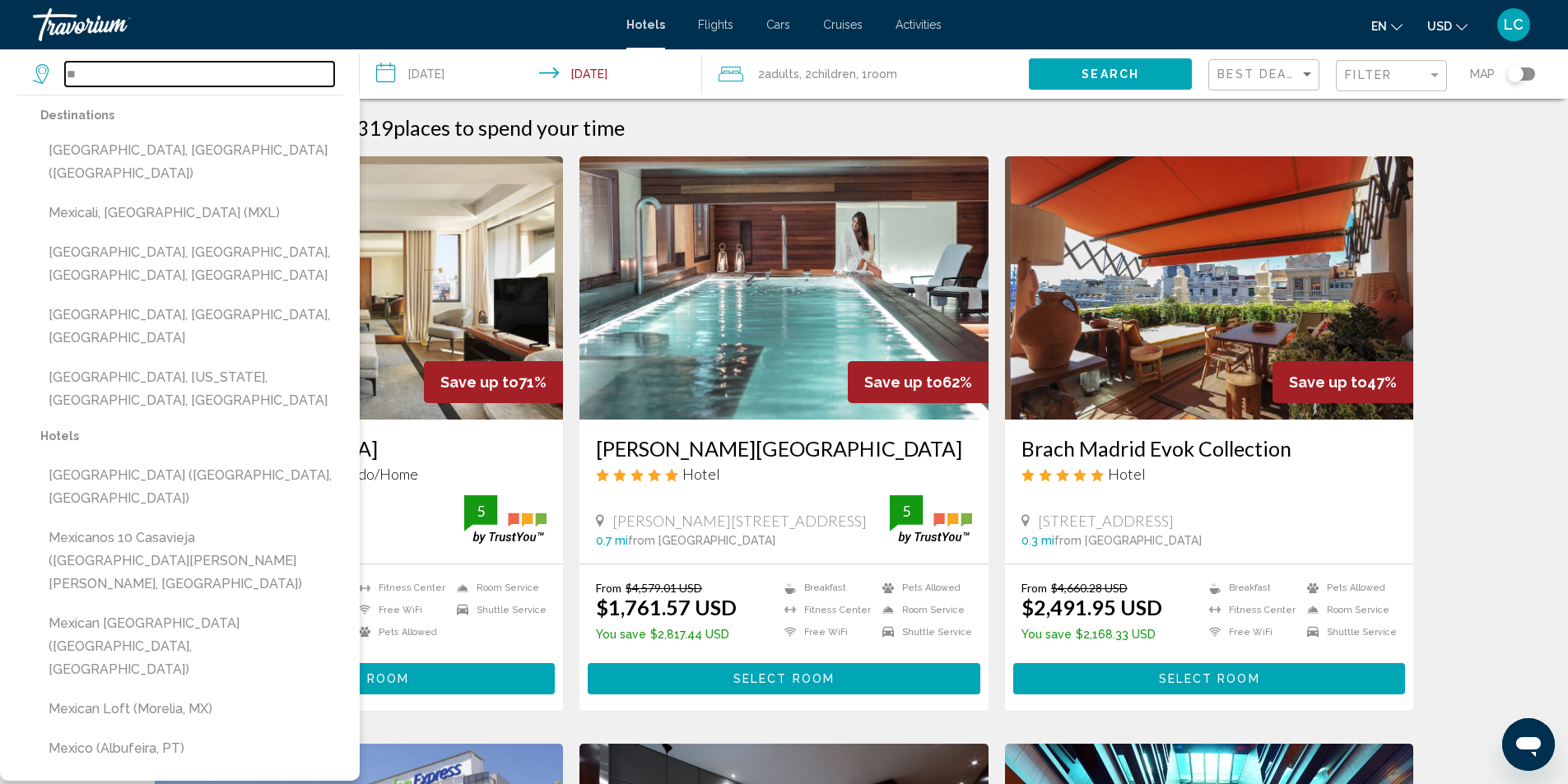
type input "*"
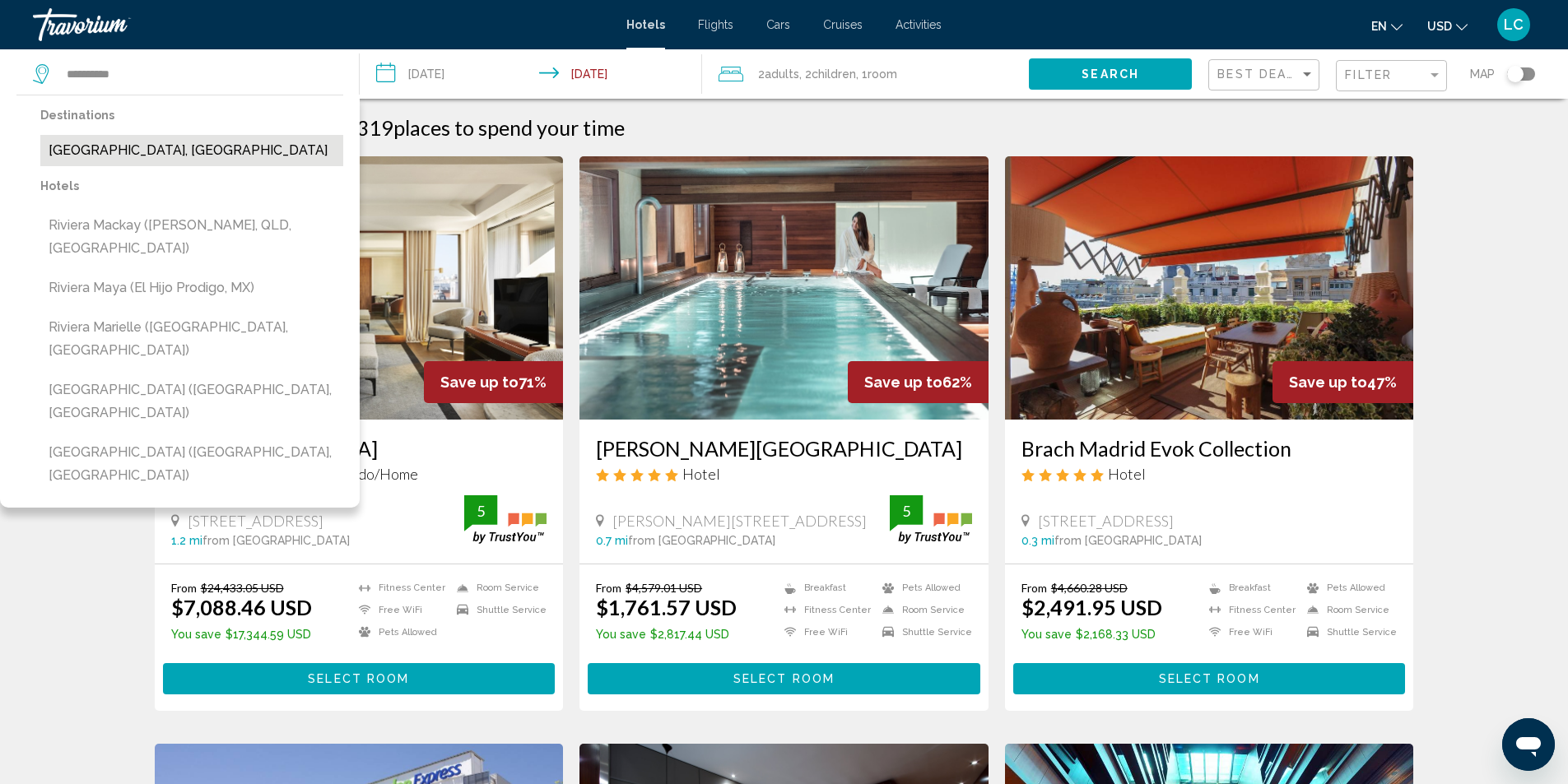
click at [176, 165] on button "[GEOGRAPHIC_DATA], [GEOGRAPHIC_DATA]" at bounding box center [192, 150] width 303 height 31
type input "**********"
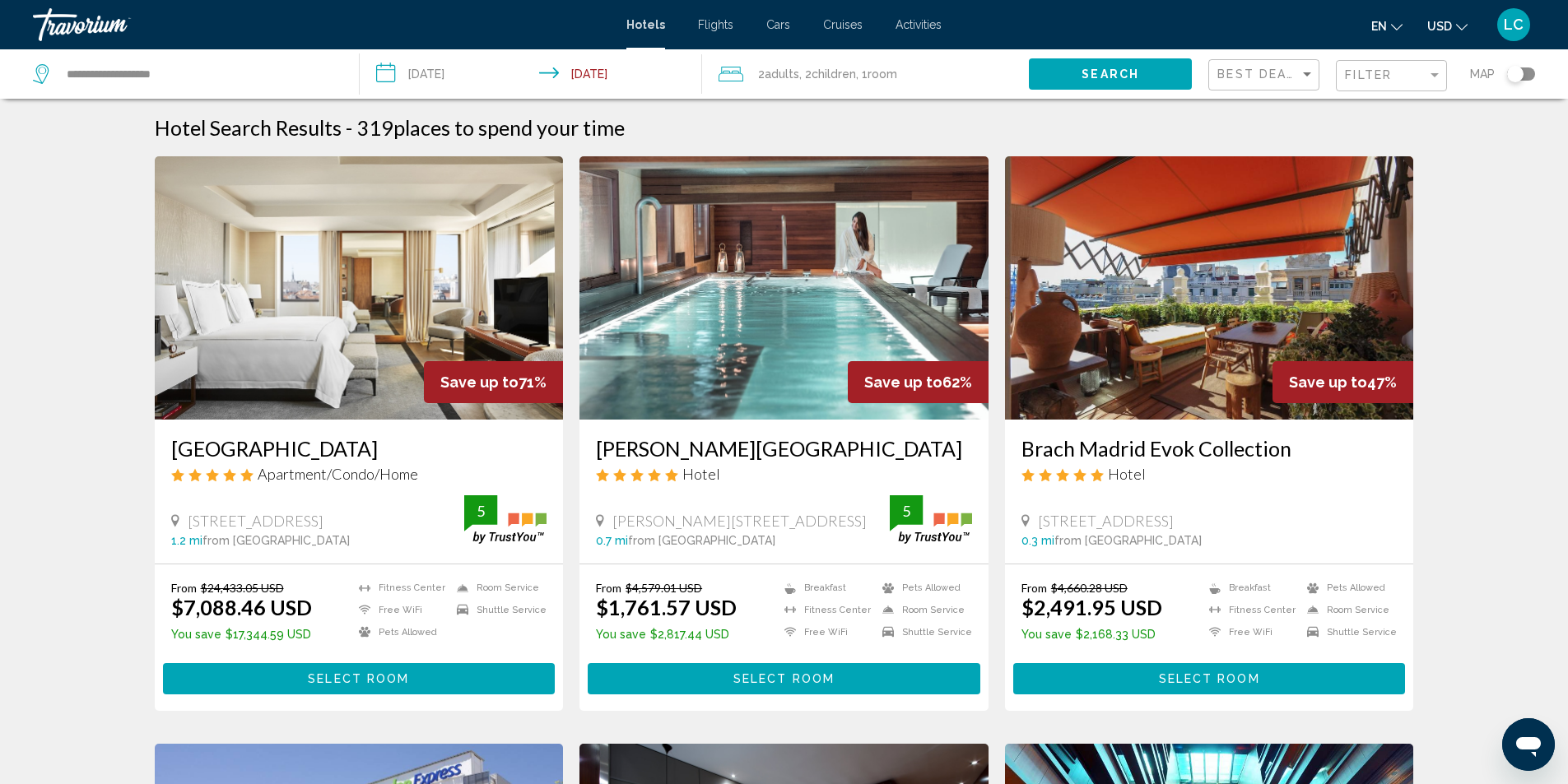
click at [1151, 73] on button "Search" at bounding box center [1111, 73] width 163 height 30
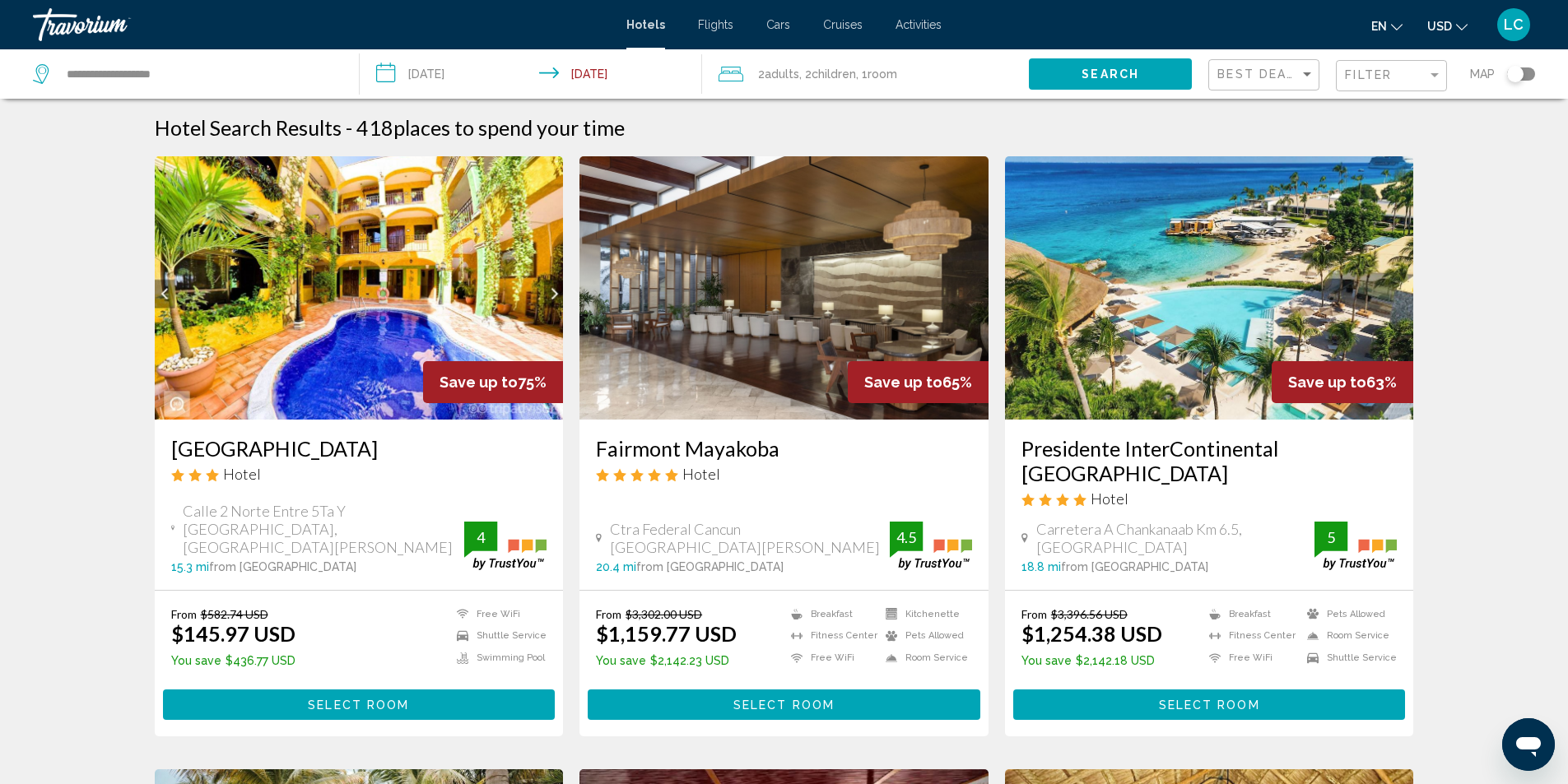
click at [458, 79] on input "**********" at bounding box center [534, 77] width 350 height 54
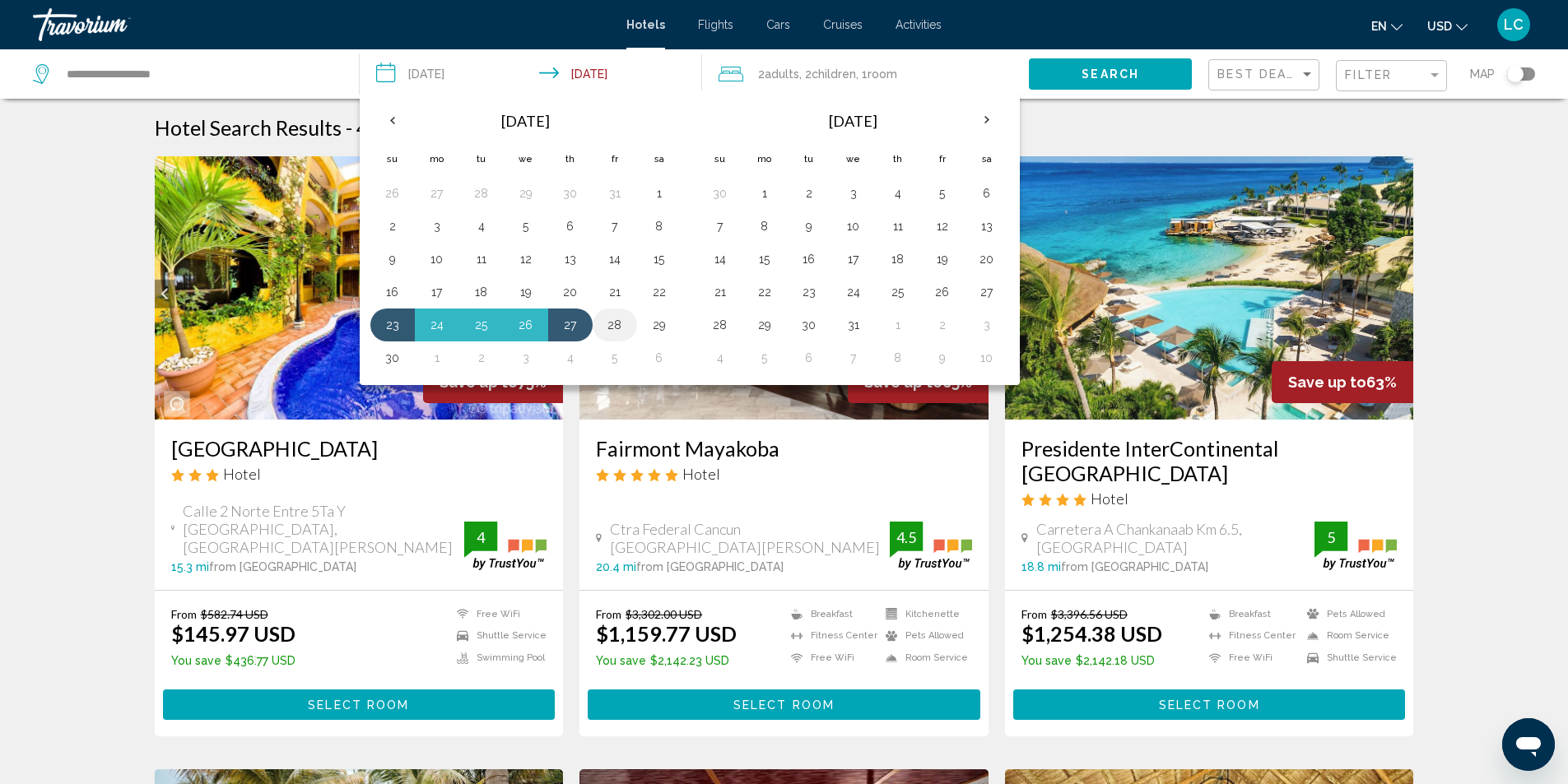
click at [611, 323] on button "28" at bounding box center [615, 325] width 26 height 23
click at [386, 332] on button "23" at bounding box center [392, 325] width 26 height 23
type input "**********"
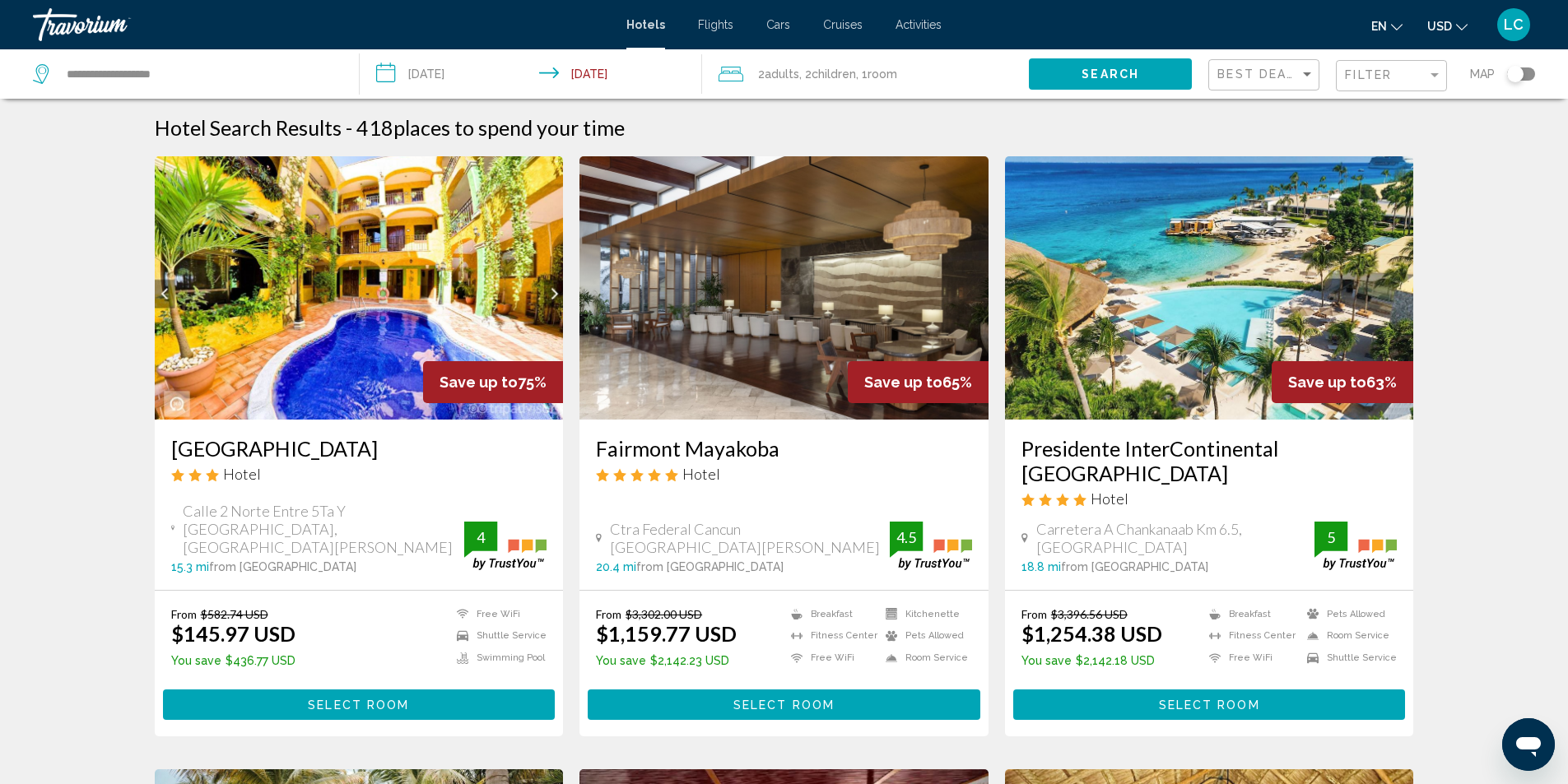
click at [1143, 81] on button "Search" at bounding box center [1111, 73] width 163 height 30
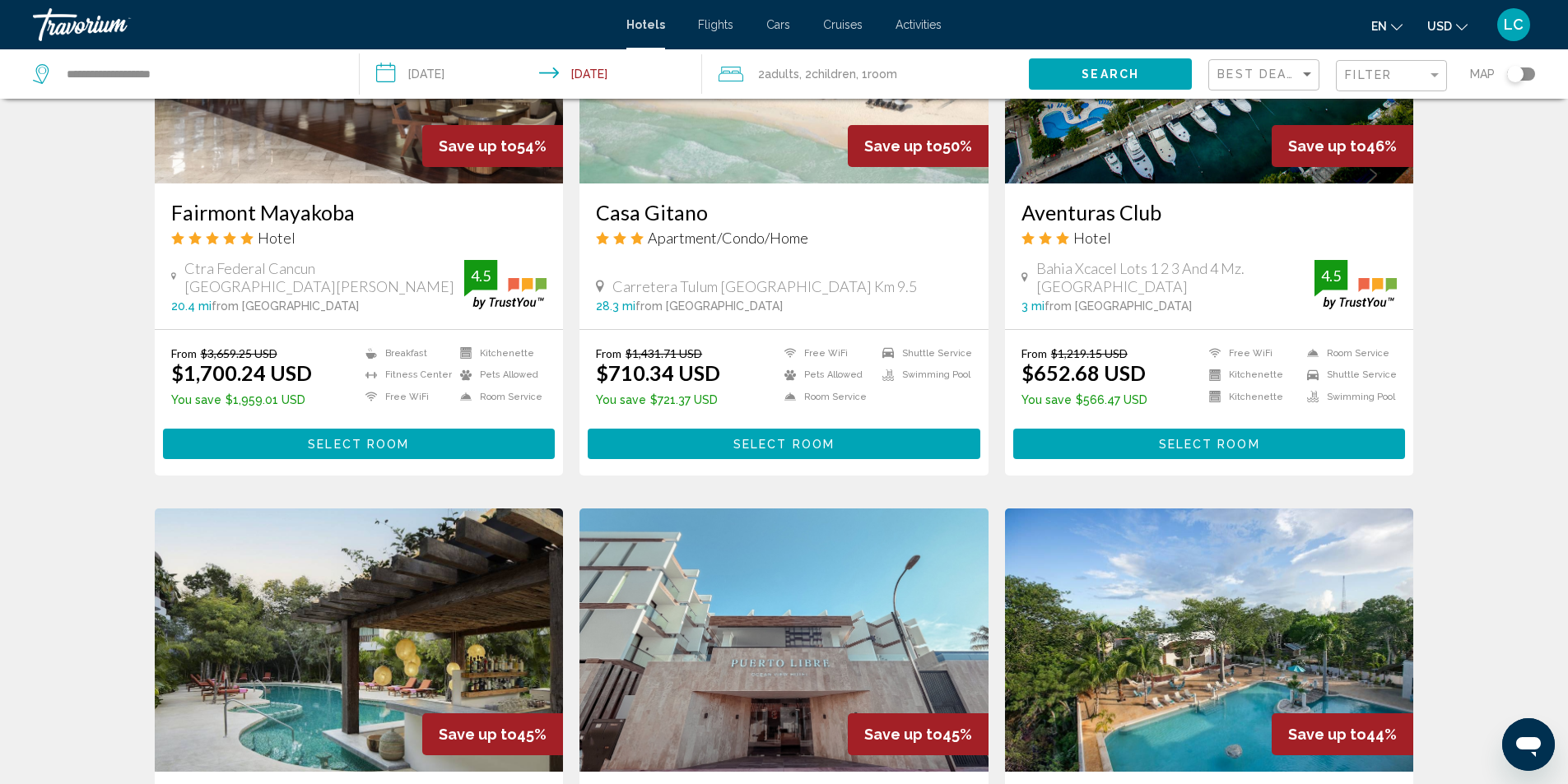
scroll to position [905, 0]
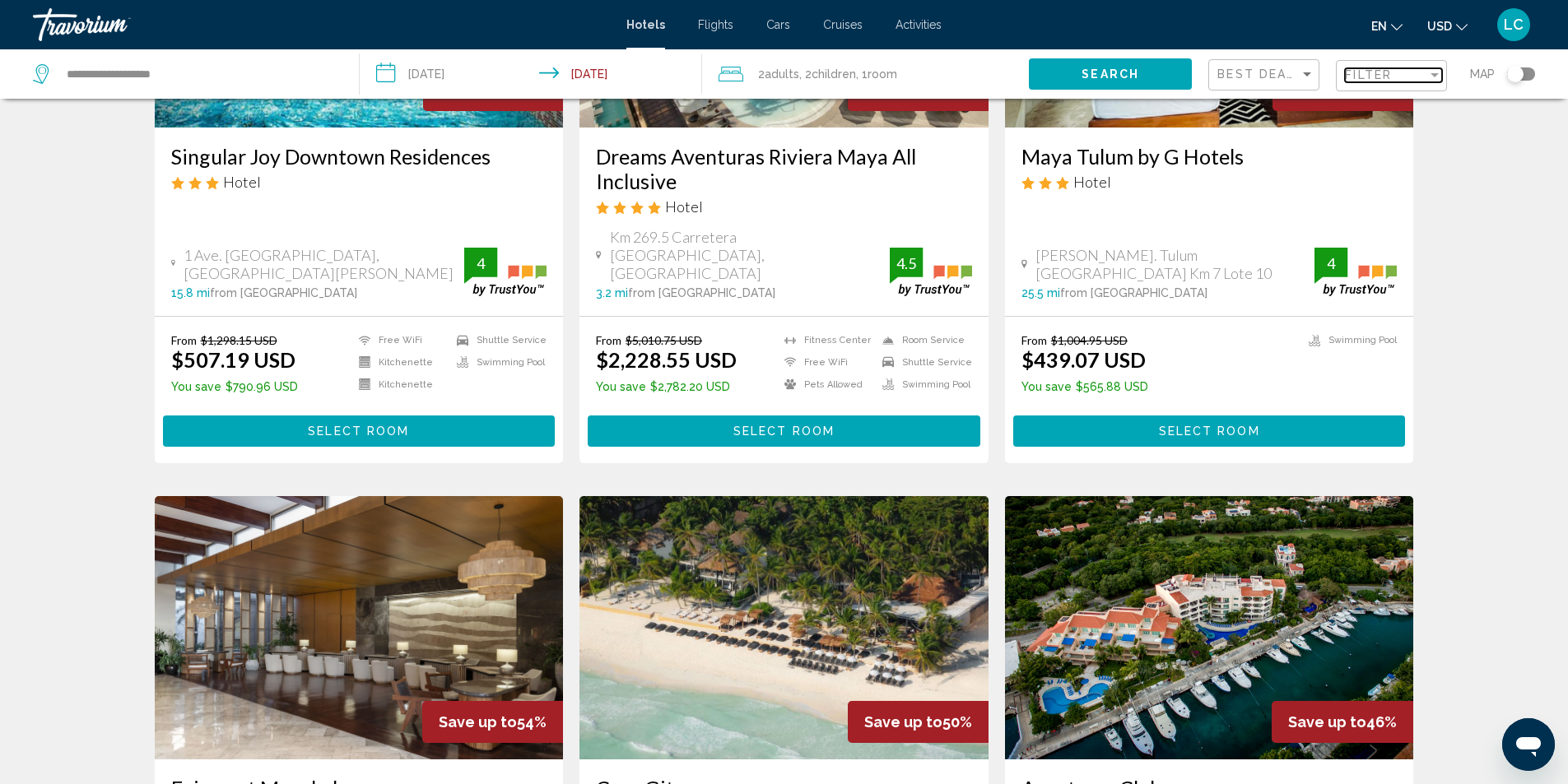
click at [1403, 81] on div "Filter" at bounding box center [1385, 75] width 83 height 14
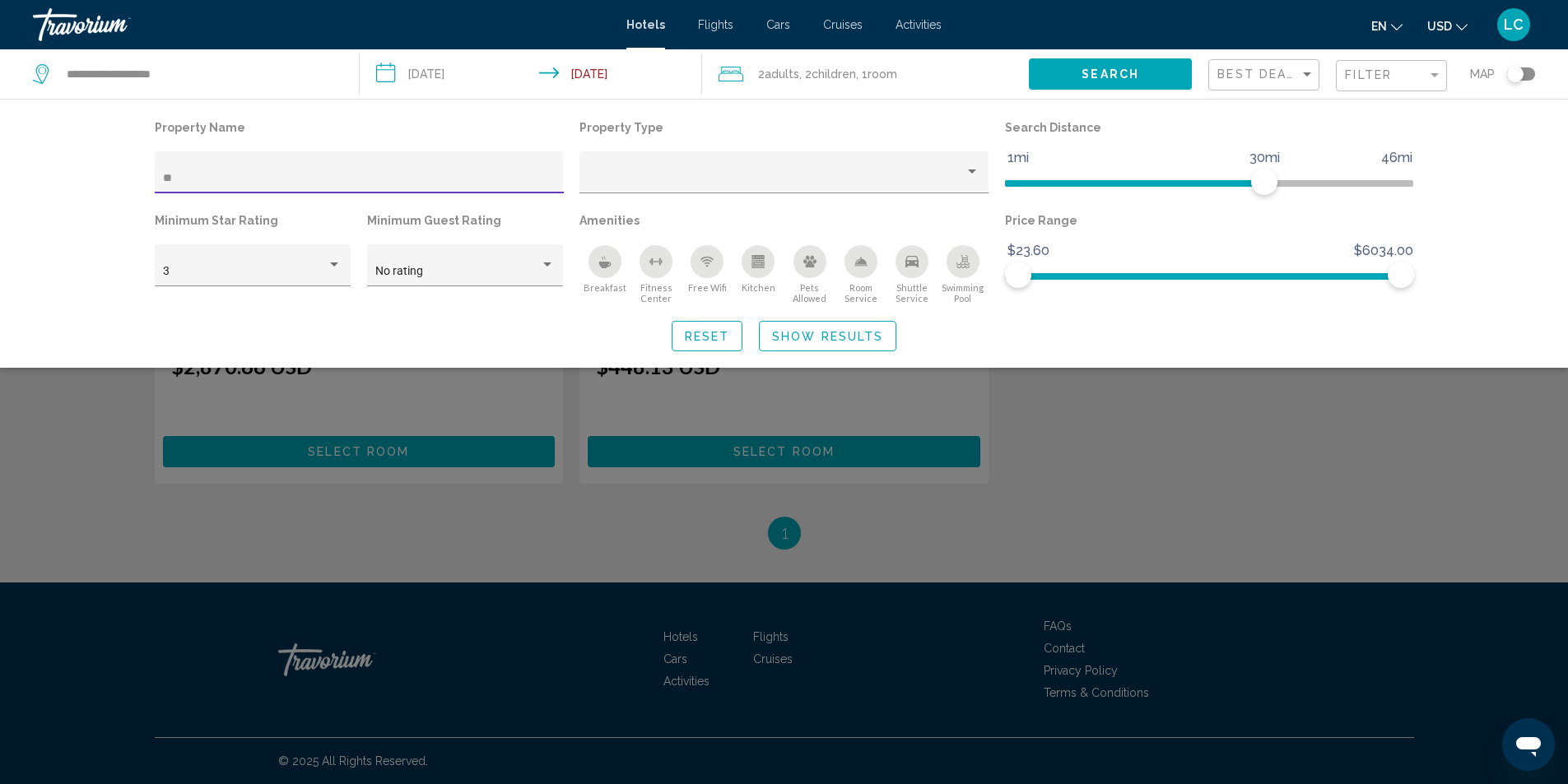
scroll to position [848, 0]
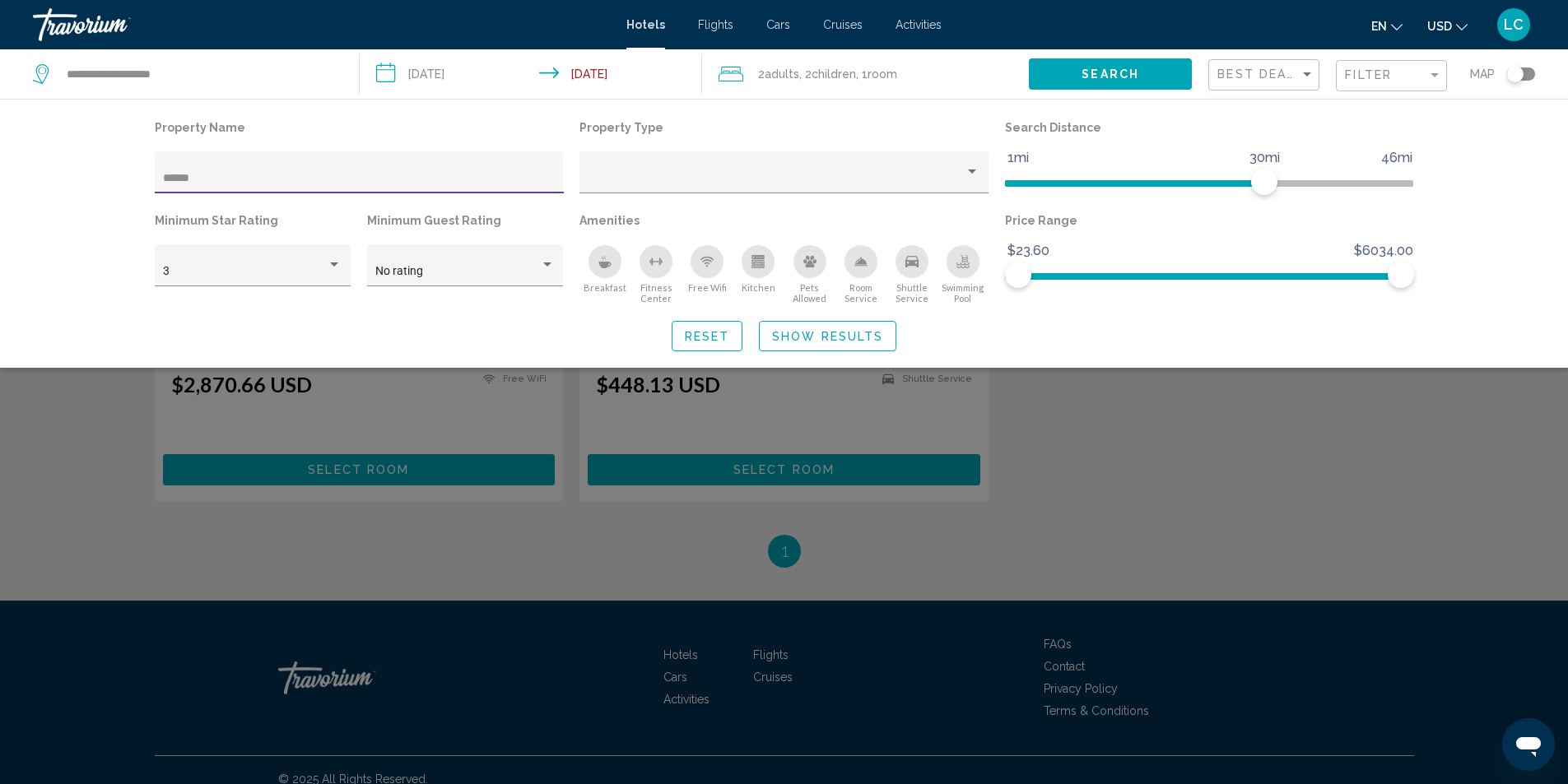
scroll to position [252, 0]
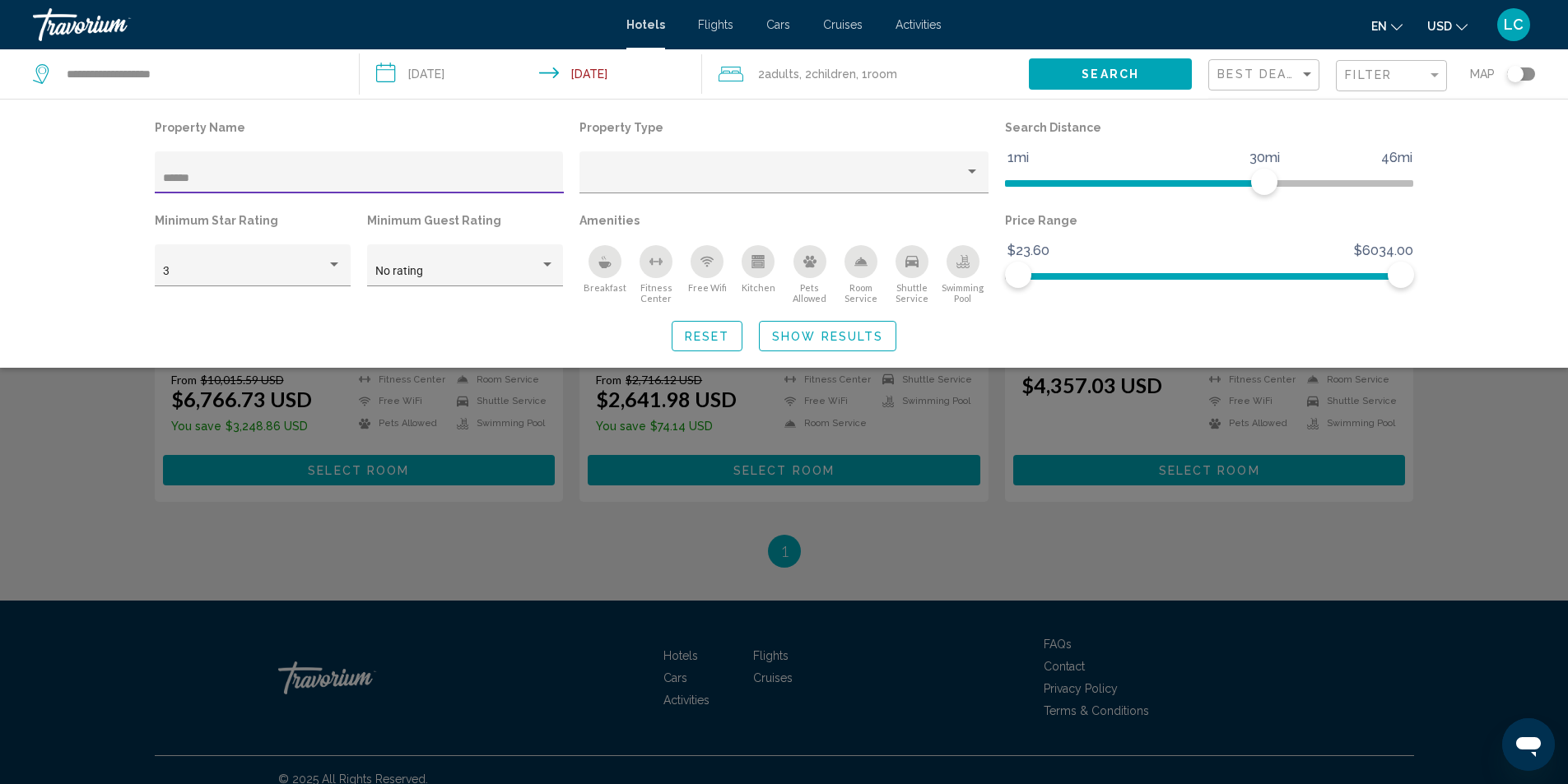
type input "******"
click at [852, 330] on span "Show Results" at bounding box center [827, 337] width 111 height 14
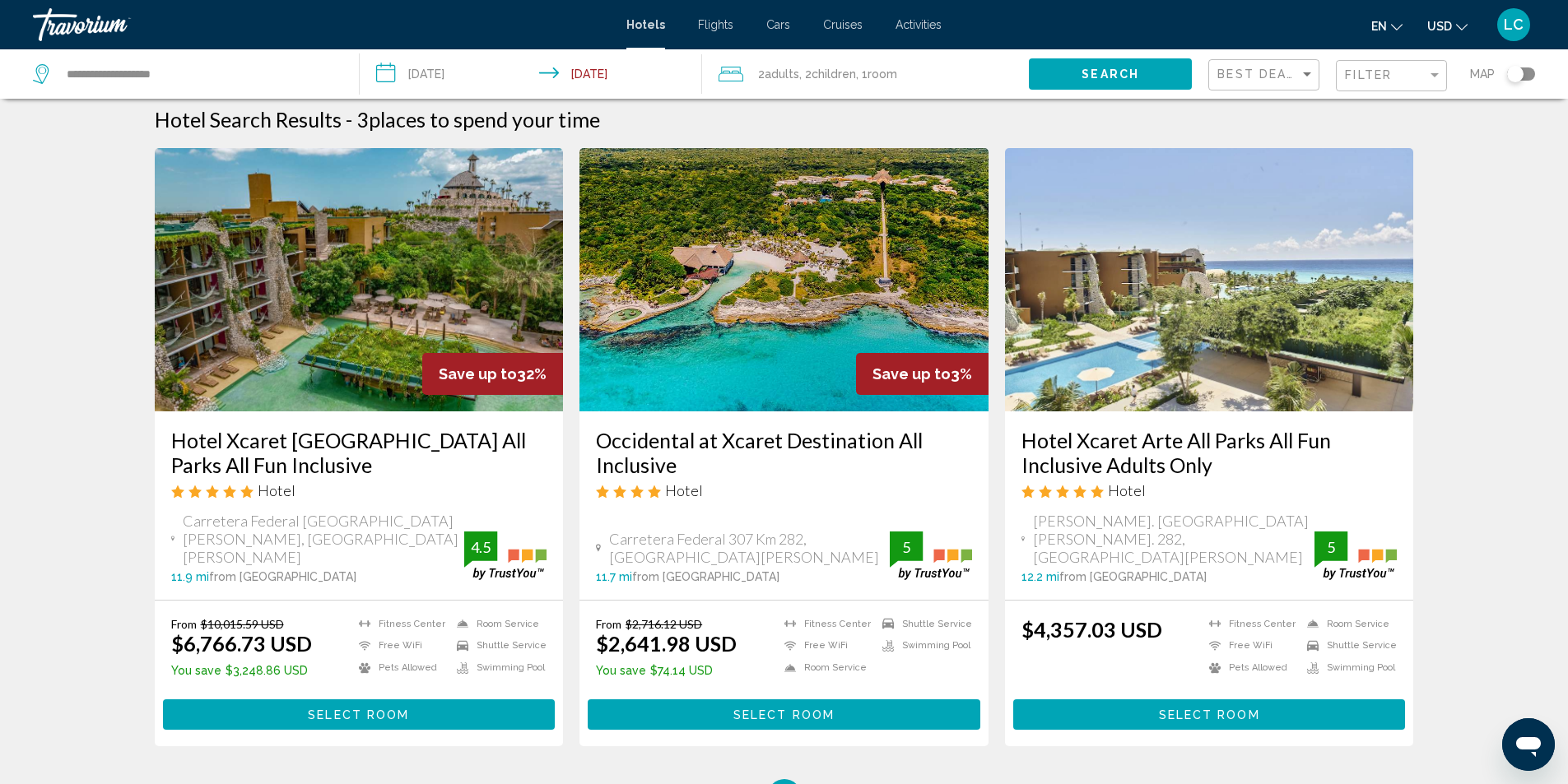
scroll to position [0, 0]
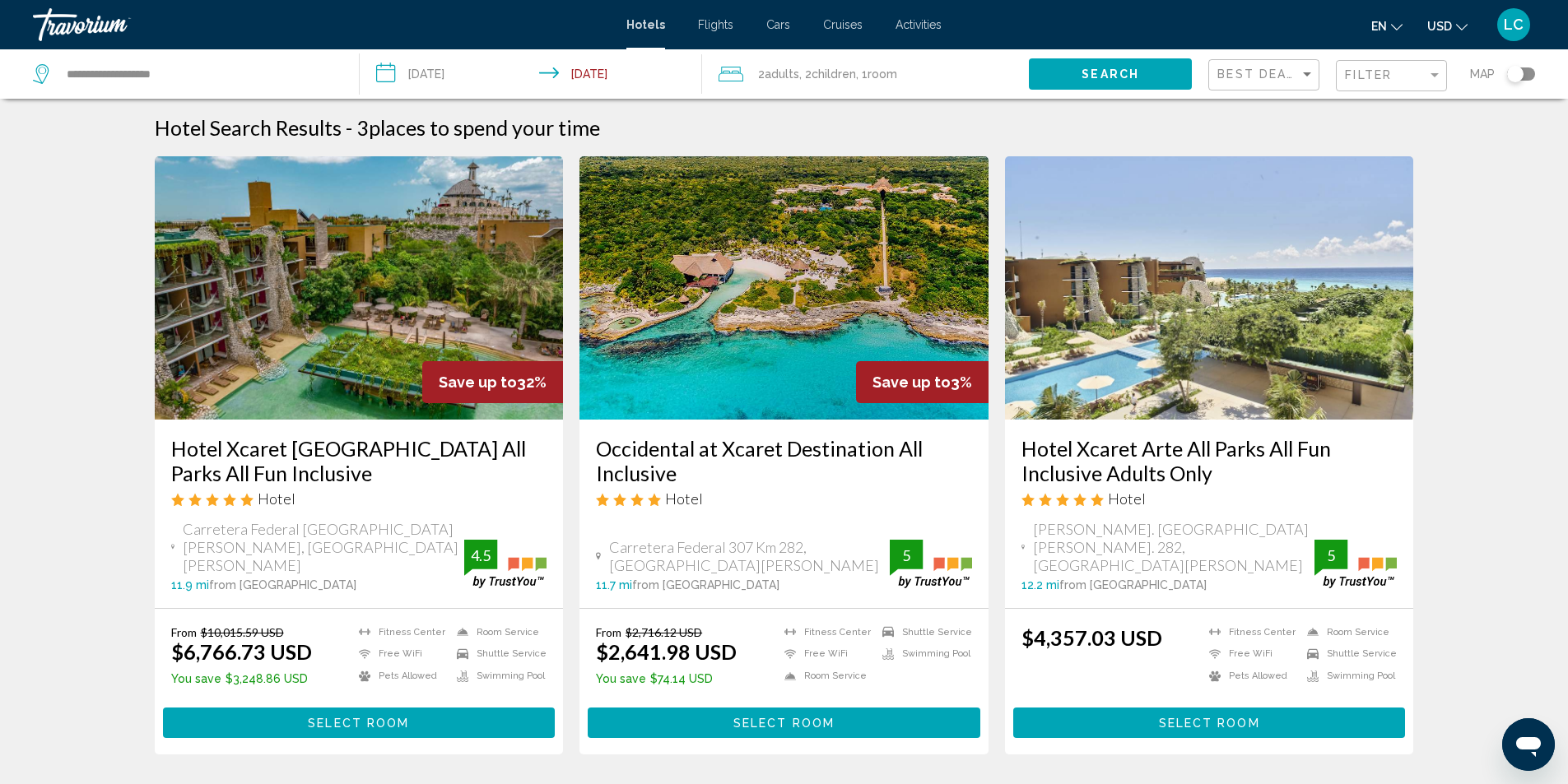
drag, startPoint x: 165, startPoint y: 629, endPoint x: 231, endPoint y: 635, distance: 66.3
click at [230, 635] on div "From $10,015.59 USD $6,766.73 USD You save $3,248.86 USD Fitness Center Free Wi…" at bounding box center [358, 681] width 409 height 146
click at [81, 613] on div "Hotel Search Results - 3 places to spend your time Save up to 32% Hotel Xcaret …" at bounding box center [784, 468] width 1568 height 705
drag, startPoint x: 166, startPoint y: 634, endPoint x: 298, endPoint y: 637, distance: 132.0
click at [298, 637] on div "From $10,015.59 USD $6,766.73 USD You save $3,248.86 USD Fitness Center Free Wi…" at bounding box center [358, 681] width 409 height 146
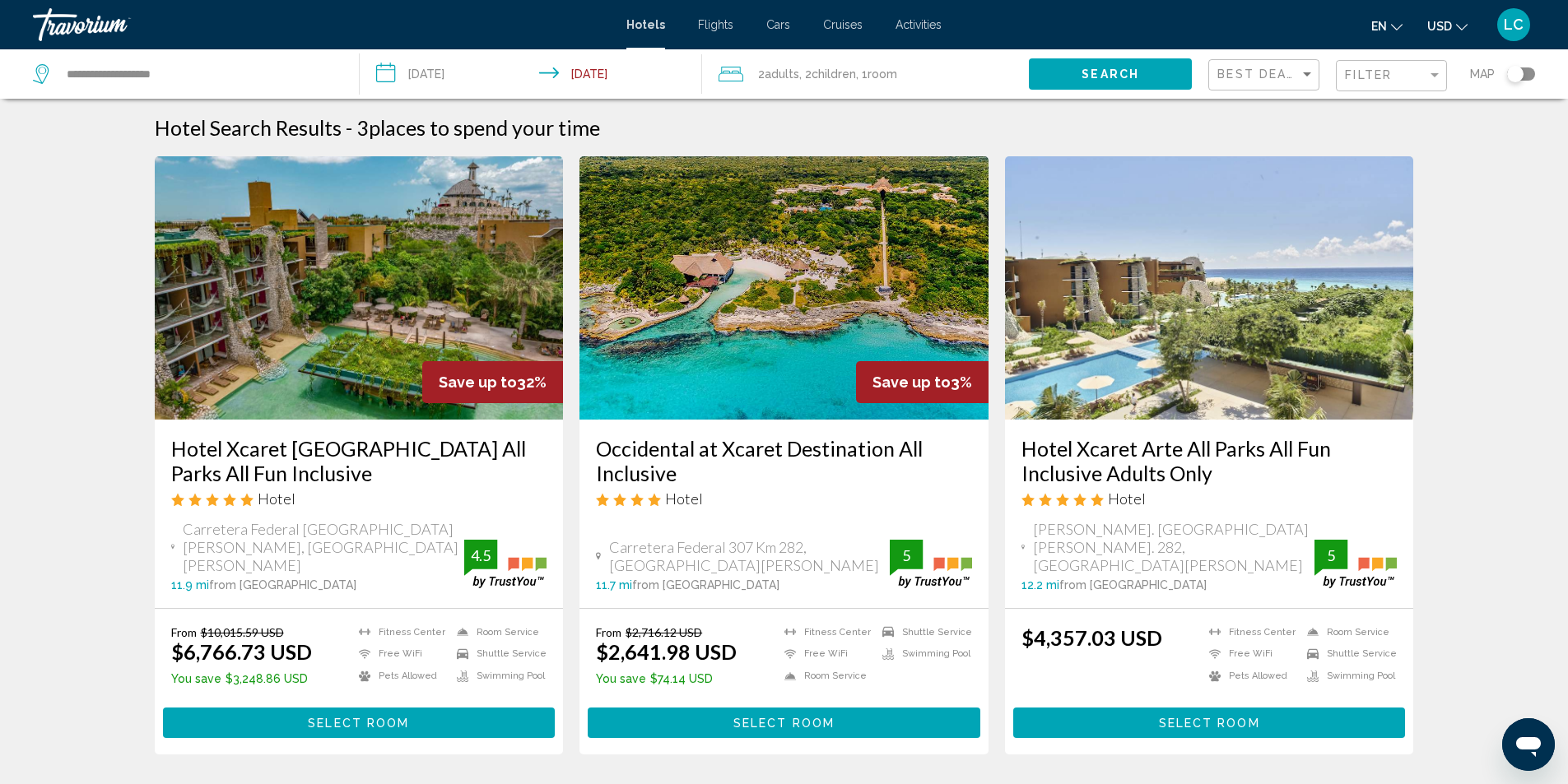
click at [110, 668] on div "Hotel Search Results - 3 places to spend your time Save up to 32% Hotel Xcaret …" at bounding box center [784, 468] width 1568 height 705
drag, startPoint x: 226, startPoint y: 657, endPoint x: 286, endPoint y: 666, distance: 60.7
click at [286, 672] on p "You save $3,248.86 USD" at bounding box center [241, 679] width 141 height 14
click at [334, 716] on span "Select Room" at bounding box center [358, 723] width 101 height 14
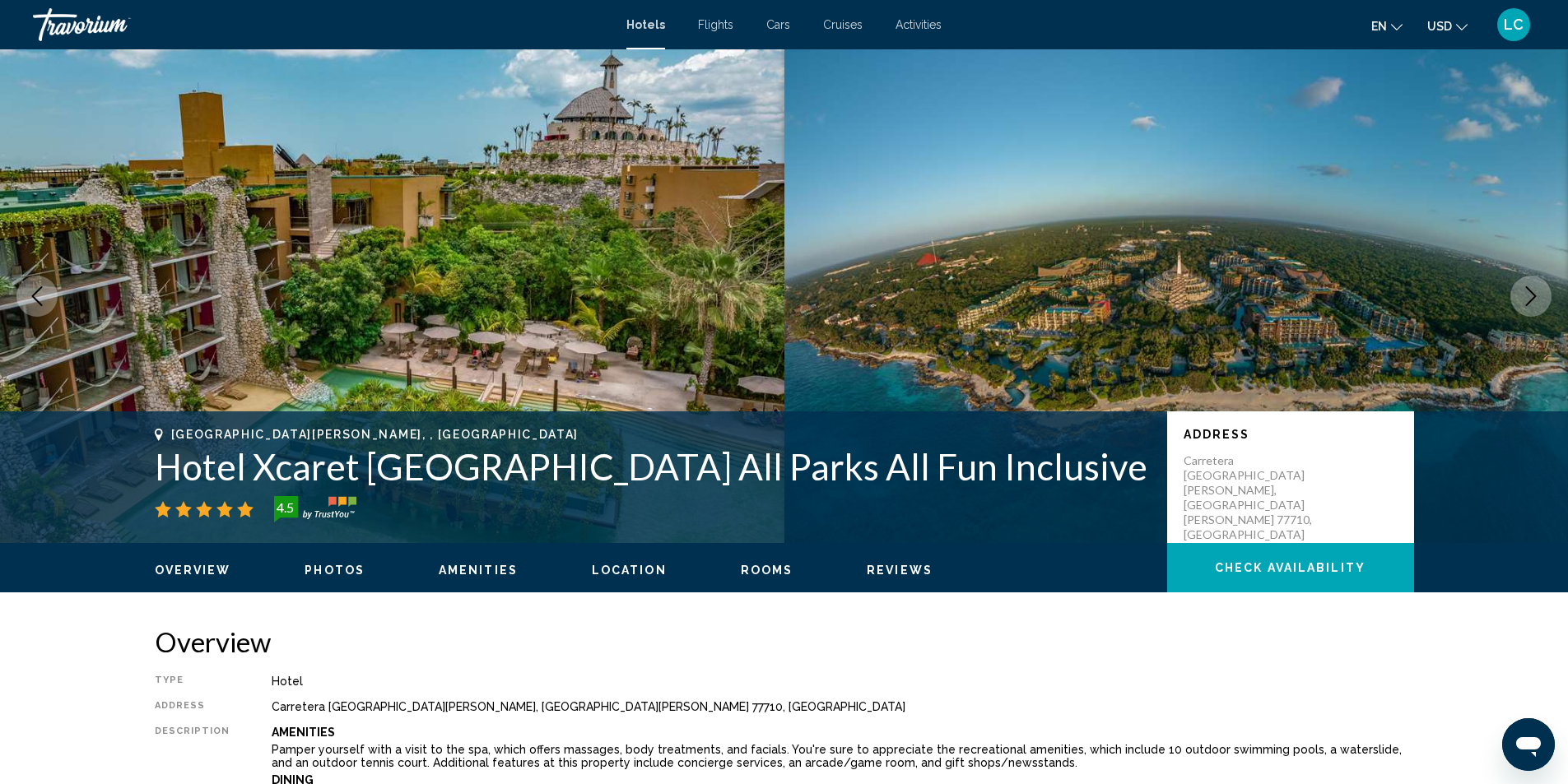
click at [372, 759] on div "Amenities Pamper yourself with a visit to the spa, which offers massages, body …" at bounding box center [843, 787] width 1143 height 123
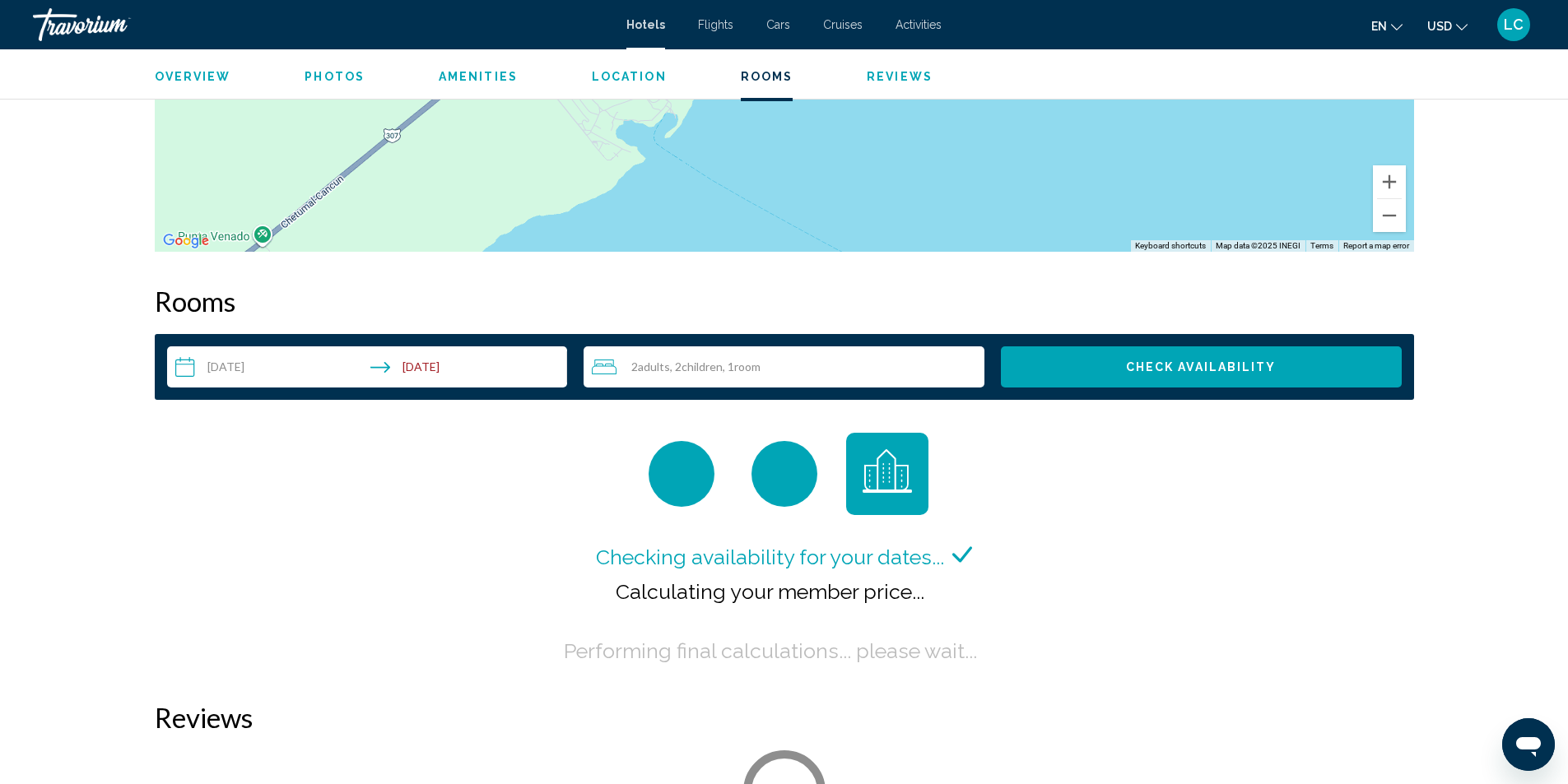
scroll to position [2139, 0]
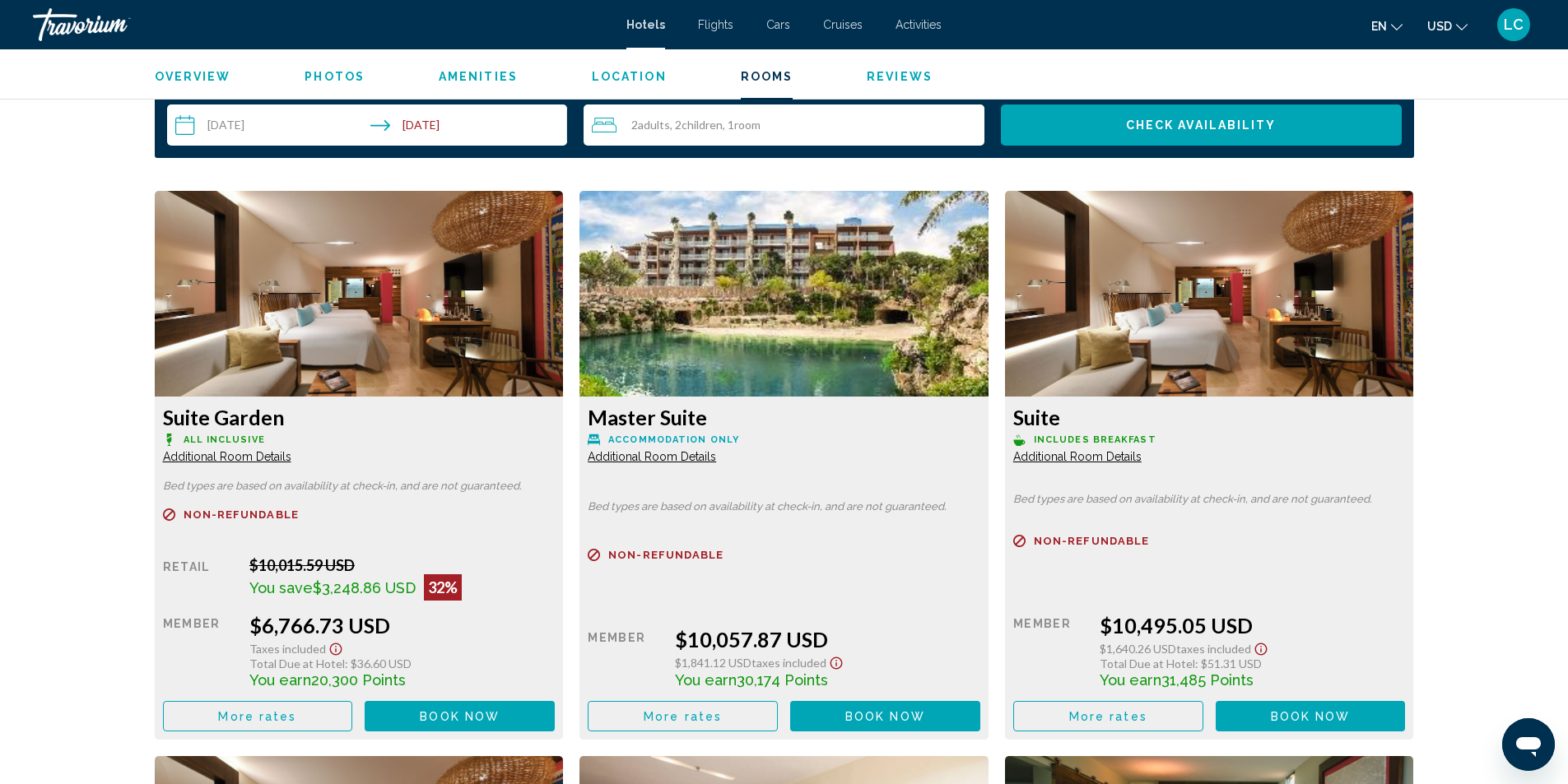
drag, startPoint x: 250, startPoint y: 678, endPoint x: 406, endPoint y: 689, distance: 156.4
click at [406, 689] on div "Retail $10,015.59 USD You save $3,248.86 USD 32% when you redeem Member $6,766.…" at bounding box center [359, 643] width 392 height 176
drag, startPoint x: 261, startPoint y: 621, endPoint x: 344, endPoint y: 624, distance: 83.1
click at [344, 624] on div "$6,766.73 USD" at bounding box center [402, 625] width 306 height 24
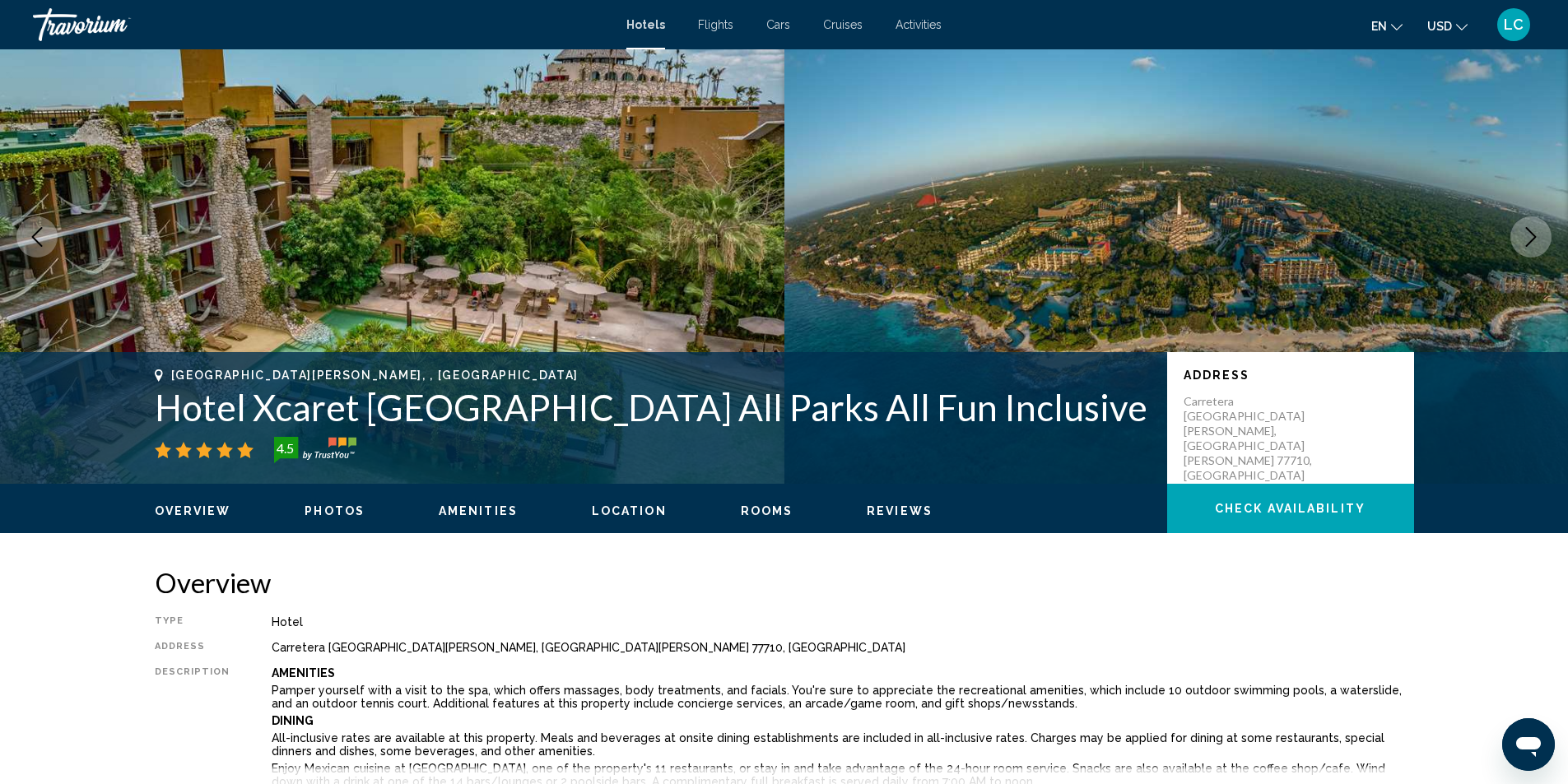
scroll to position [0, 0]
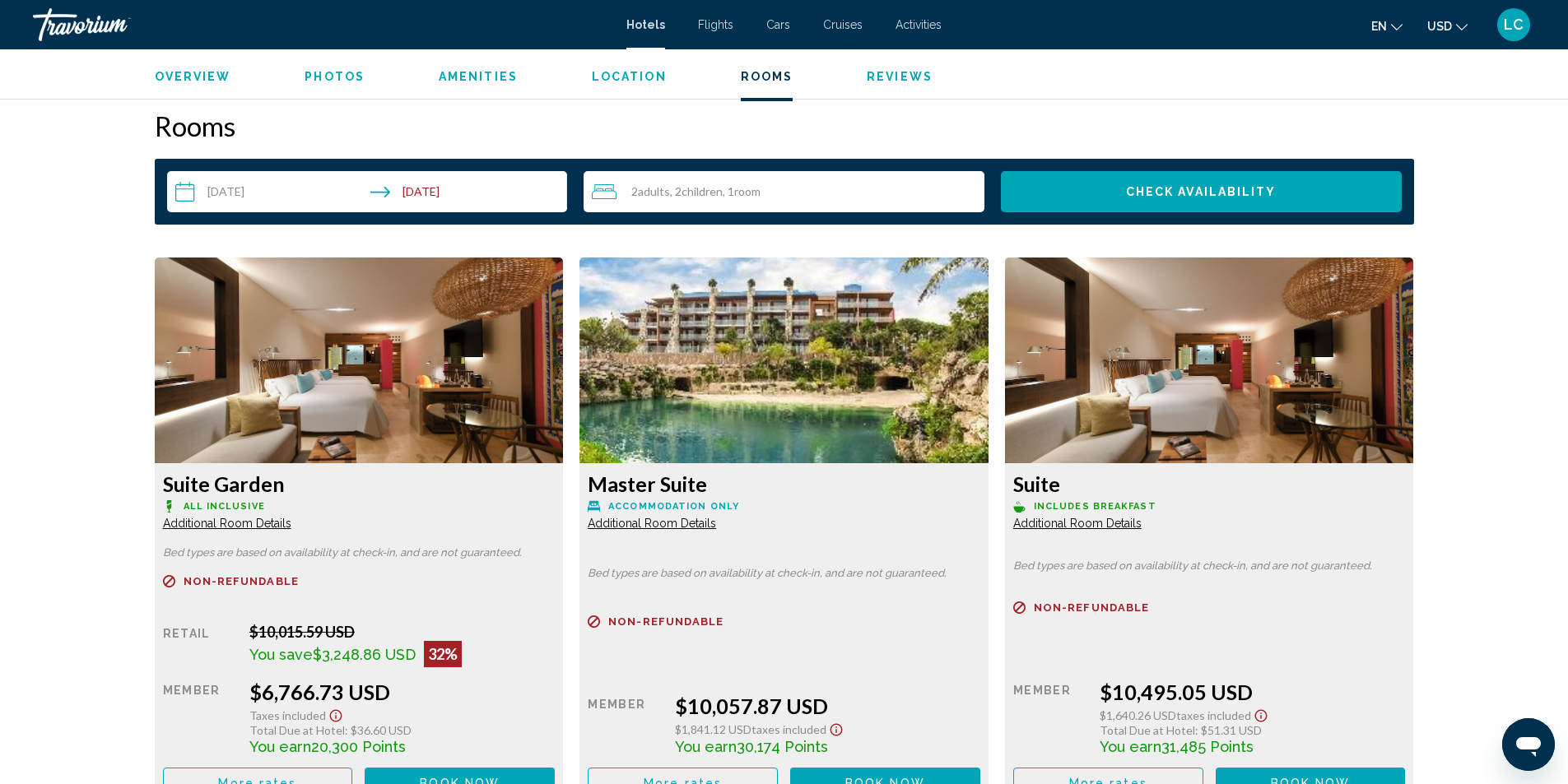
scroll to position [2139, 0]
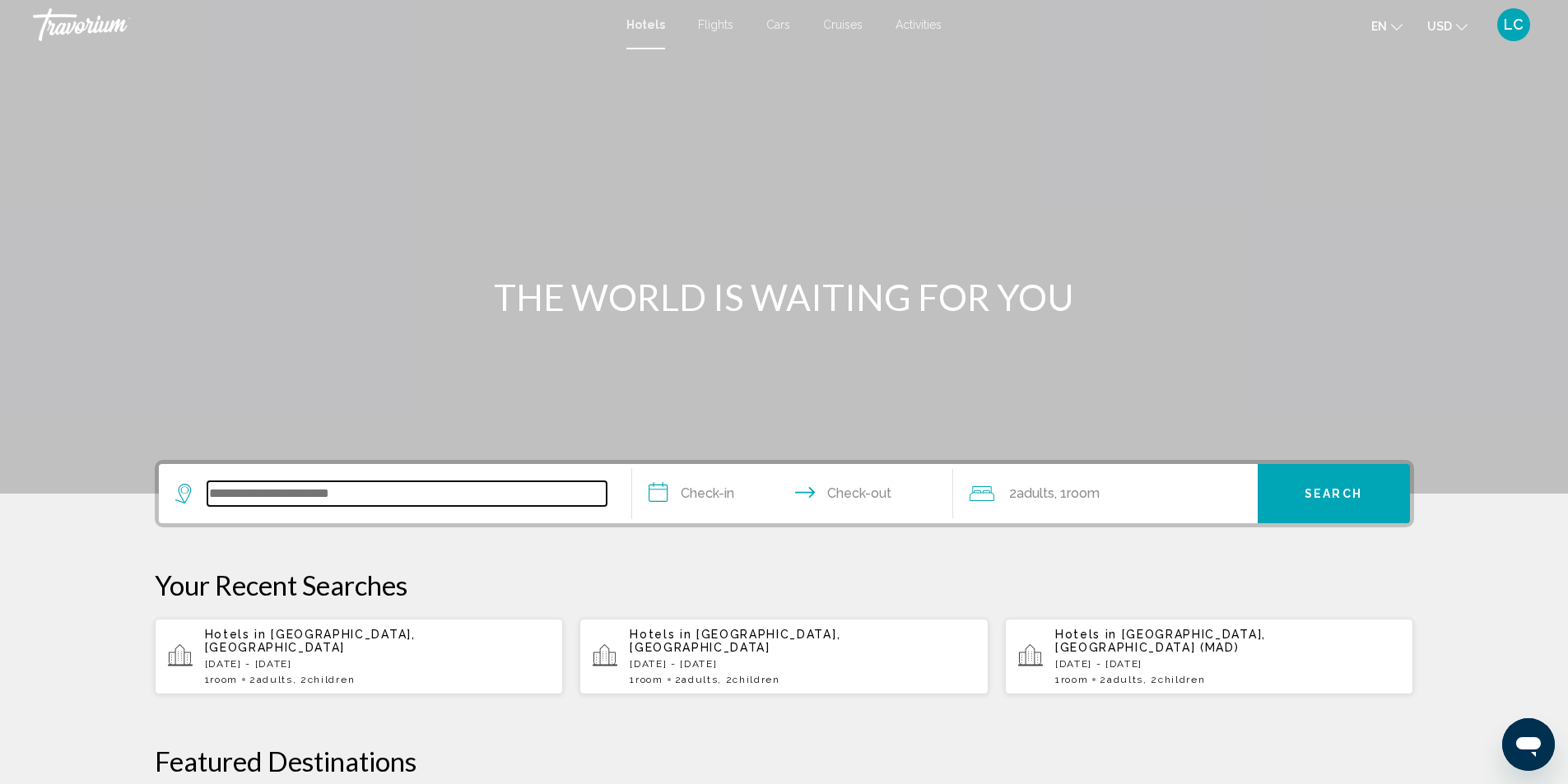
click at [370, 491] on input "Search widget" at bounding box center [407, 493] width 399 height 24
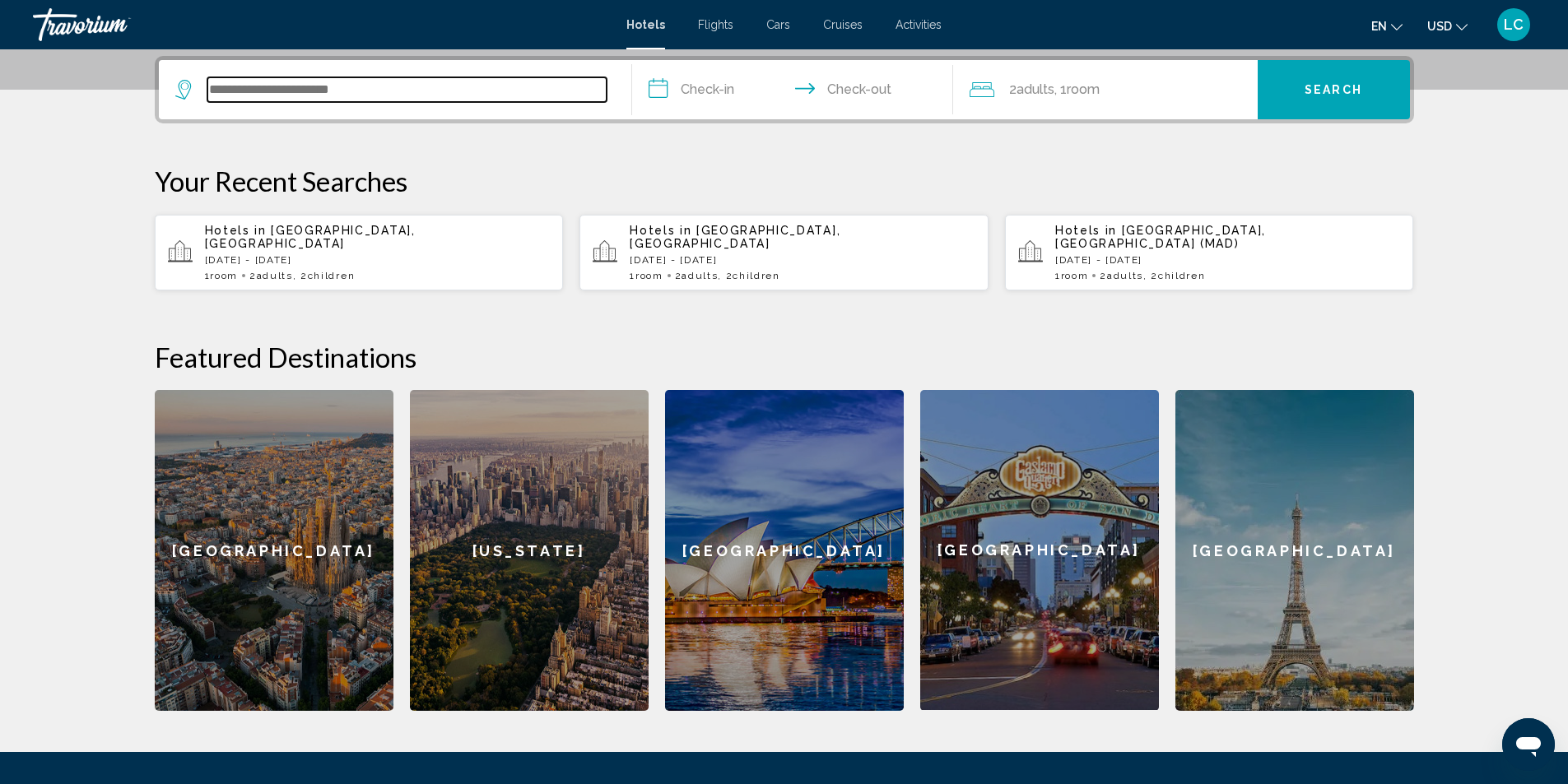
scroll to position [407, 0]
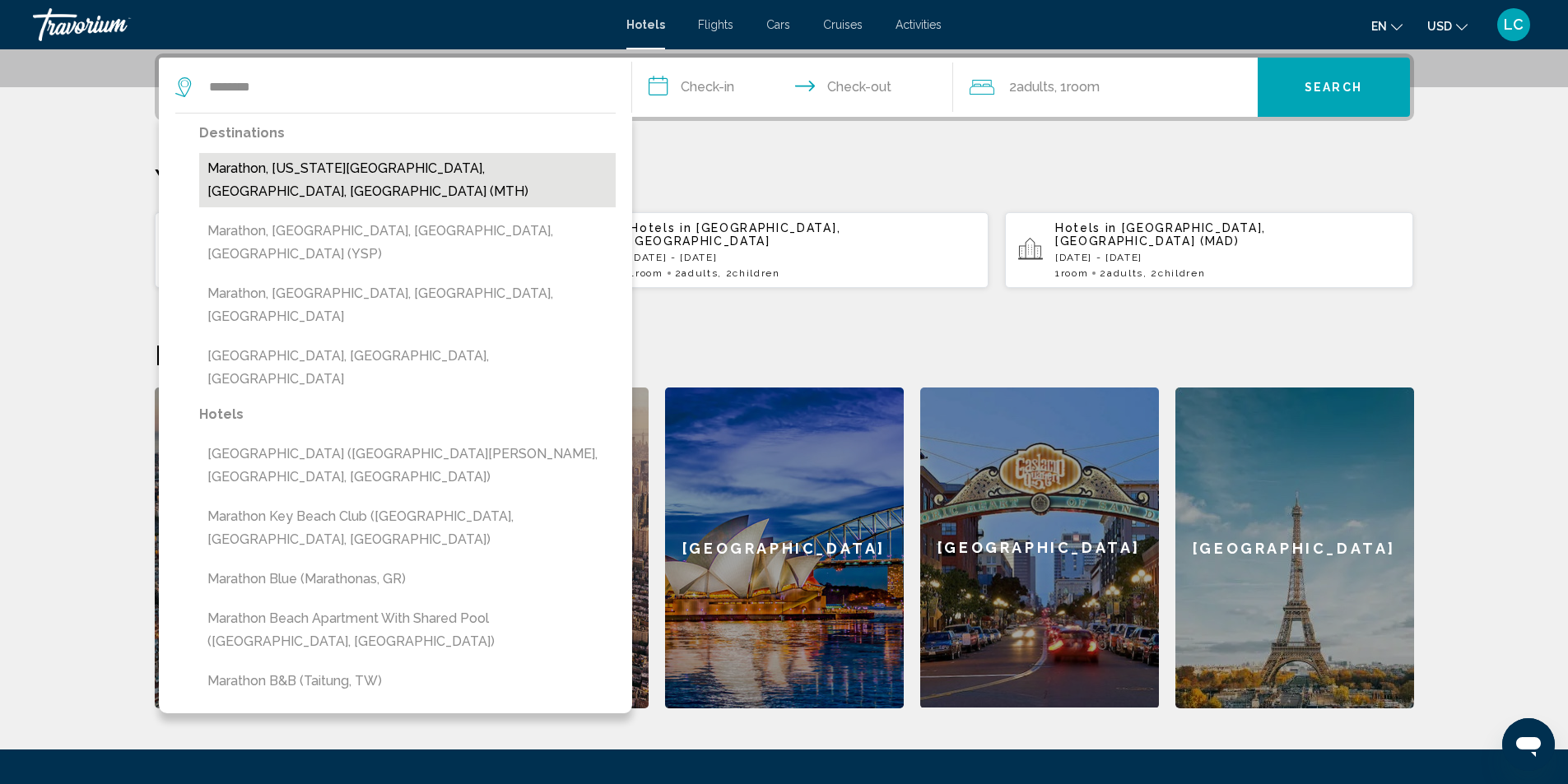
click at [356, 167] on button "Marathon, Florida Keys, FL, United States (MTH)" at bounding box center [407, 180] width 417 height 54
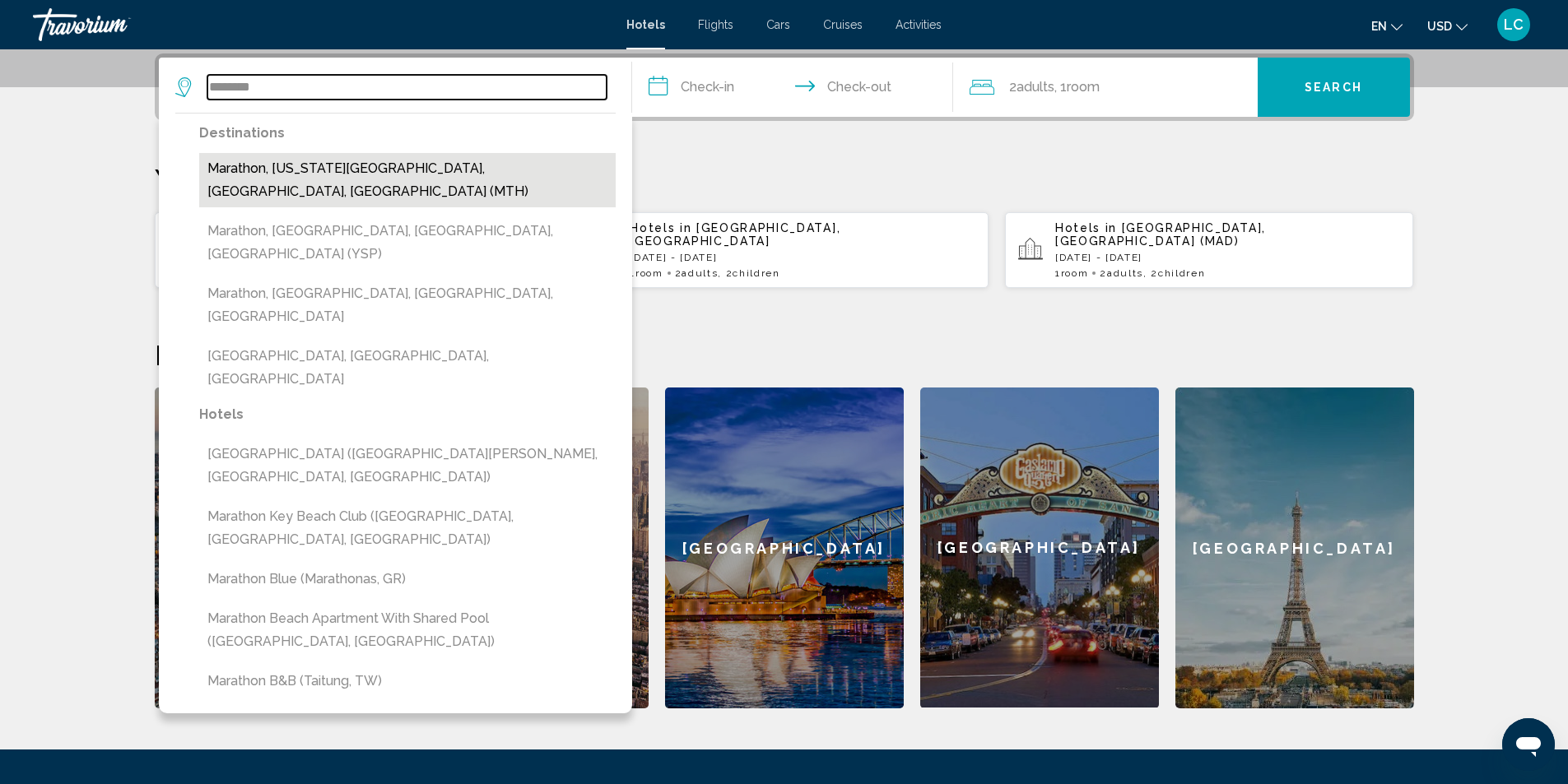
type input "**********"
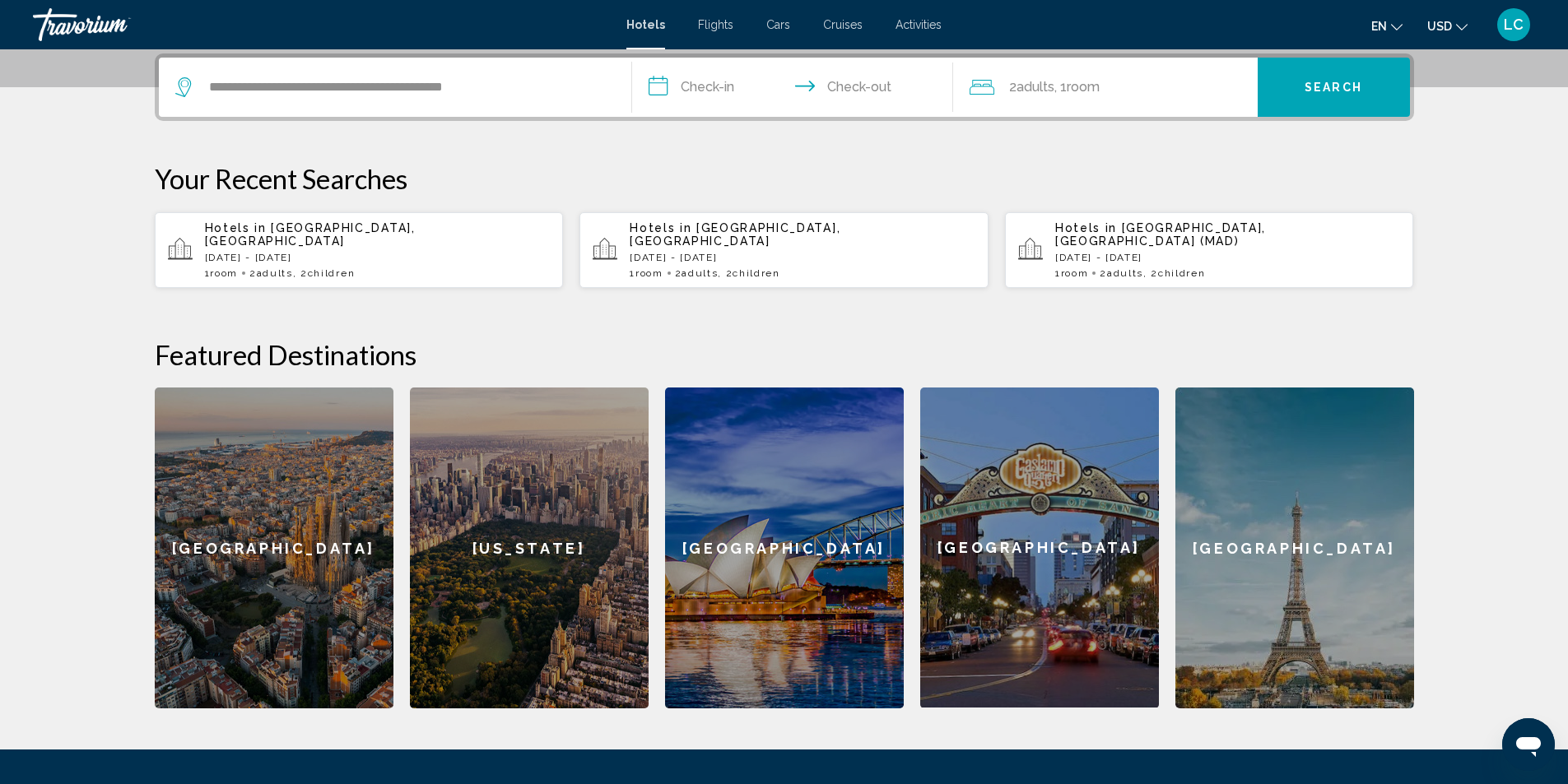
click at [732, 77] on input "**********" at bounding box center [795, 89] width 327 height 64
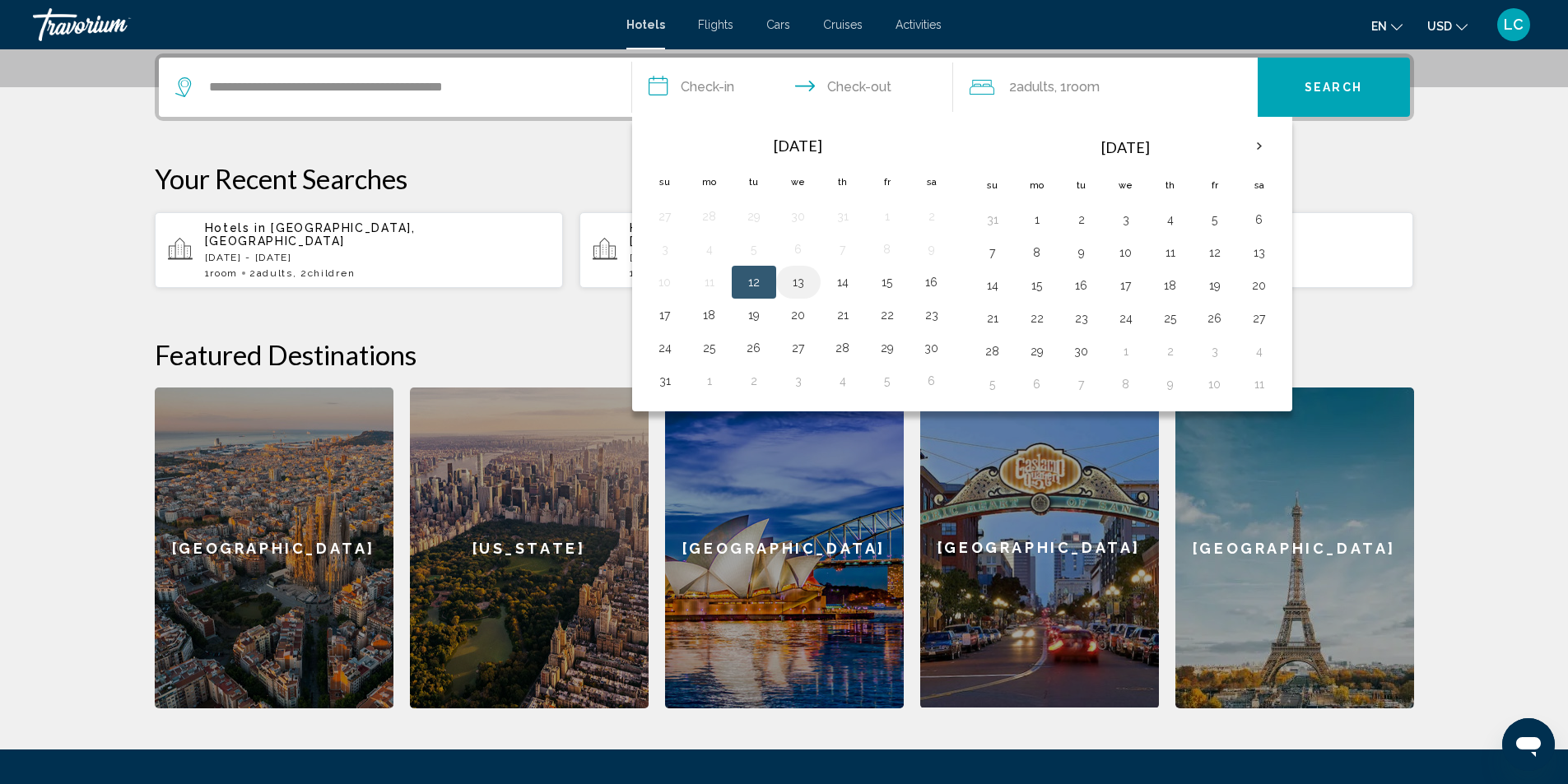
click at [792, 274] on button "13" at bounding box center [798, 282] width 26 height 23
click at [894, 289] on button "15" at bounding box center [886, 282] width 26 height 23
type input "**********"
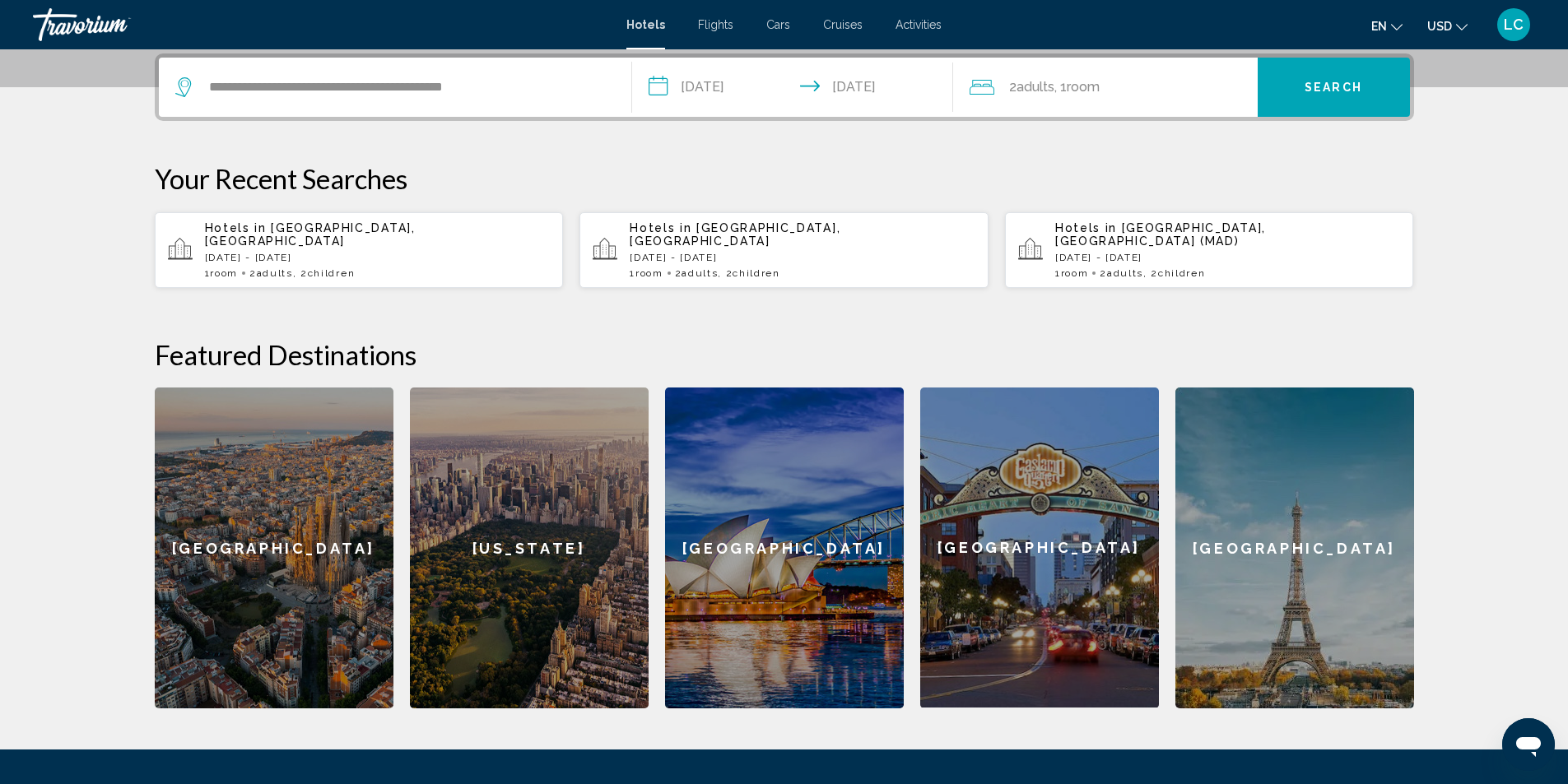
click at [1332, 82] on span "Search" at bounding box center [1333, 88] width 57 height 14
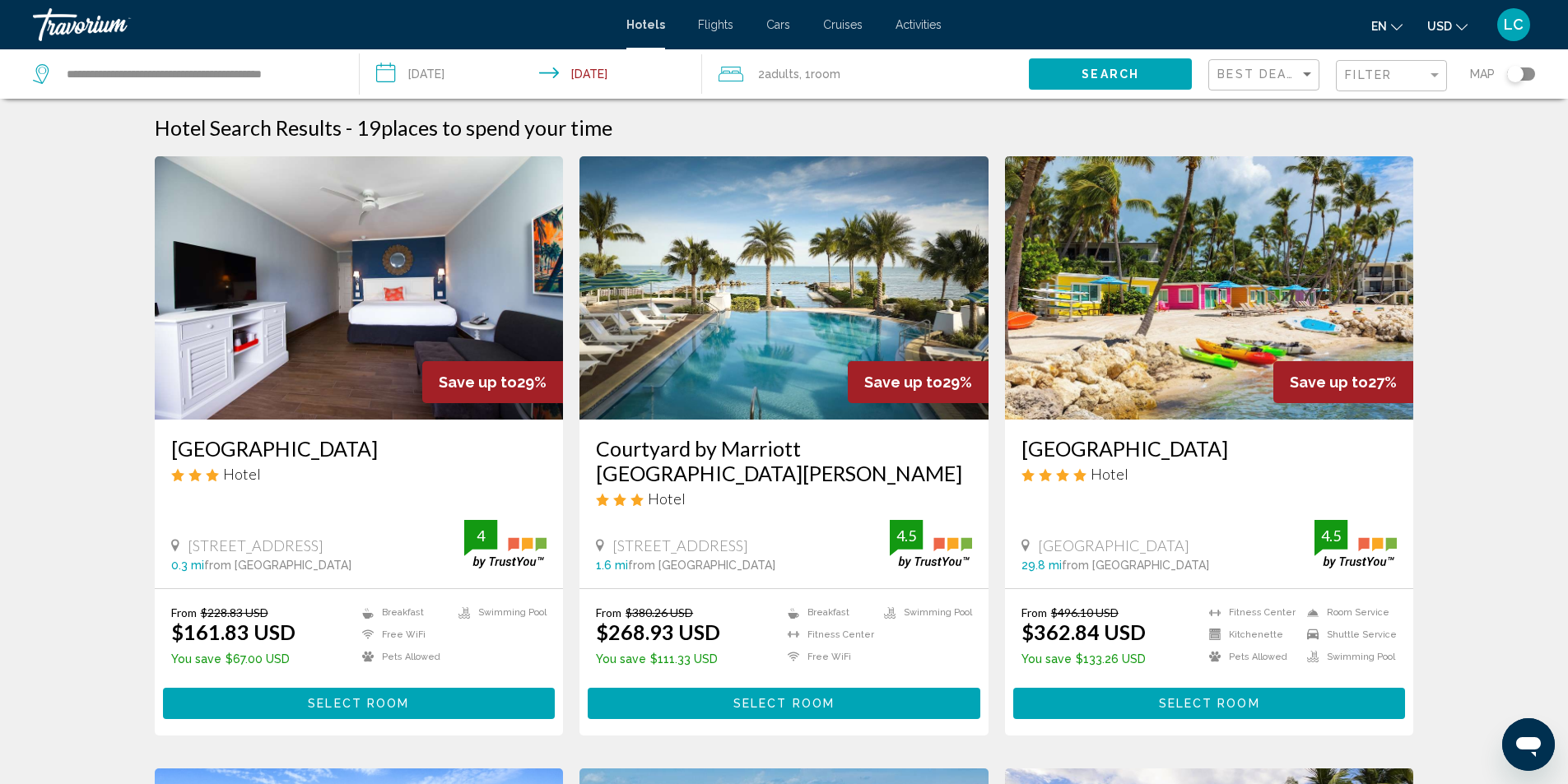
click at [866, 273] on img "Main content" at bounding box center [784, 287] width 409 height 263
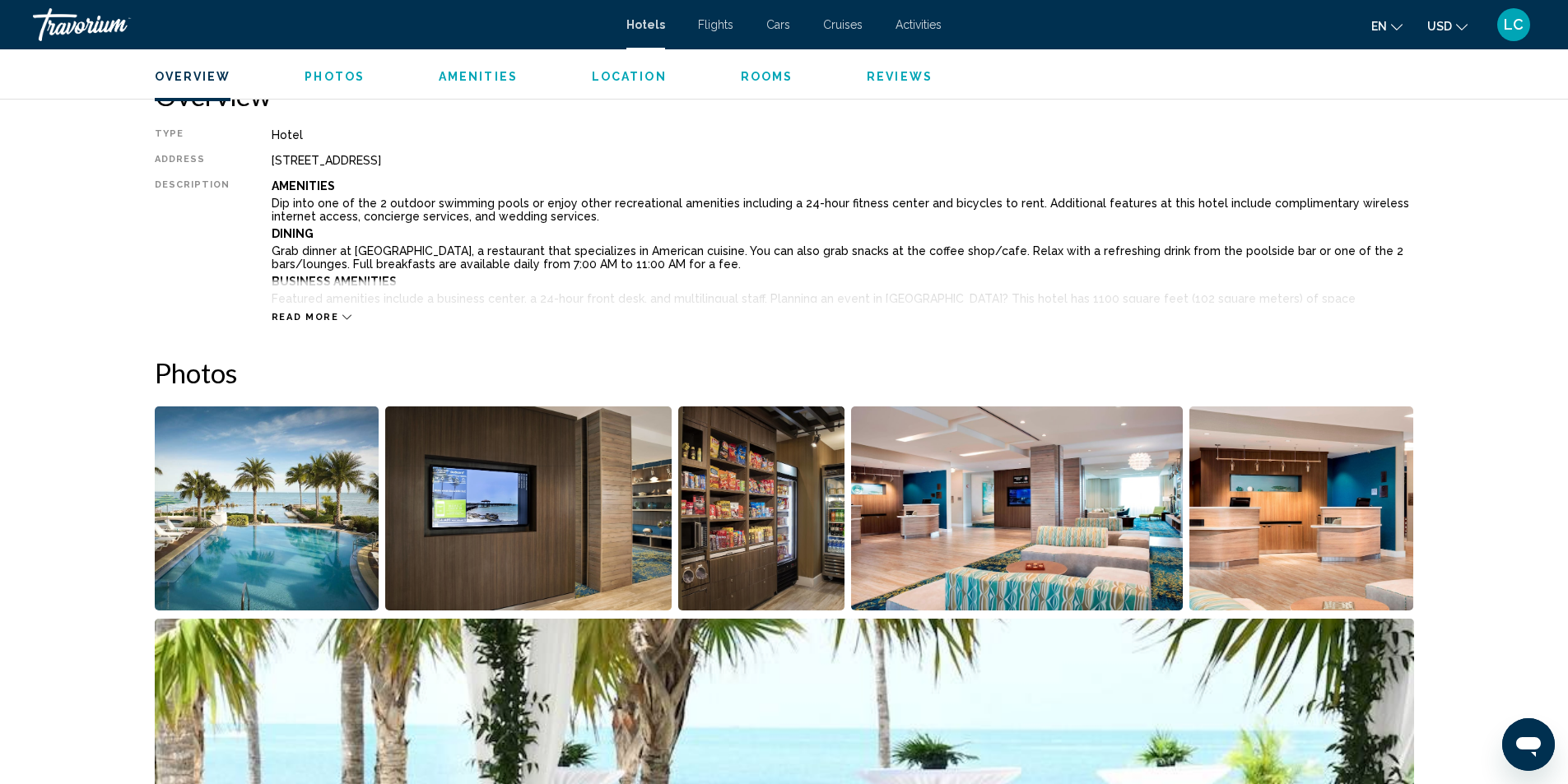
scroll to position [575, 0]
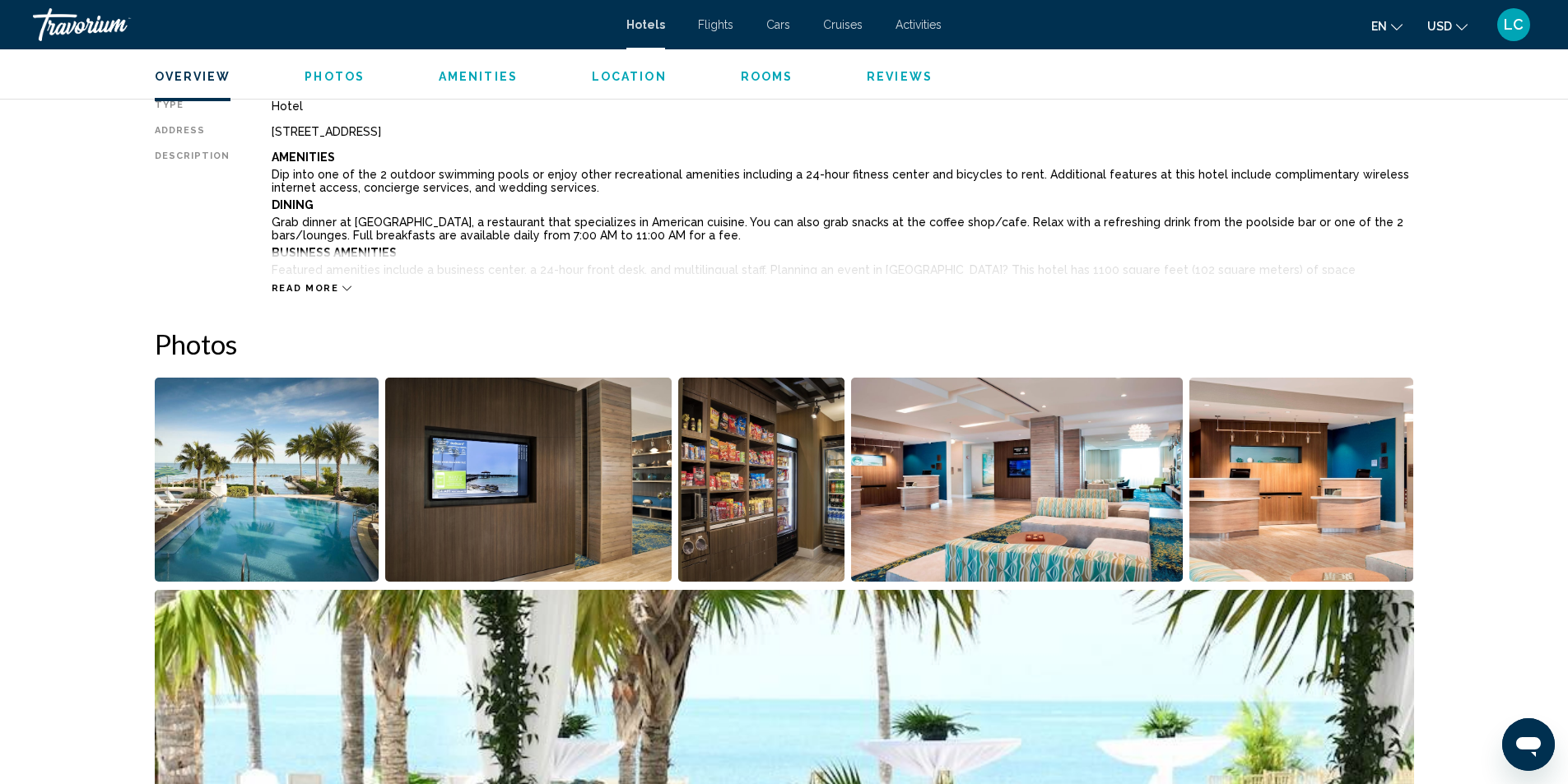
click at [268, 480] on img "Open full-screen image slider" at bounding box center [266, 479] width 224 height 204
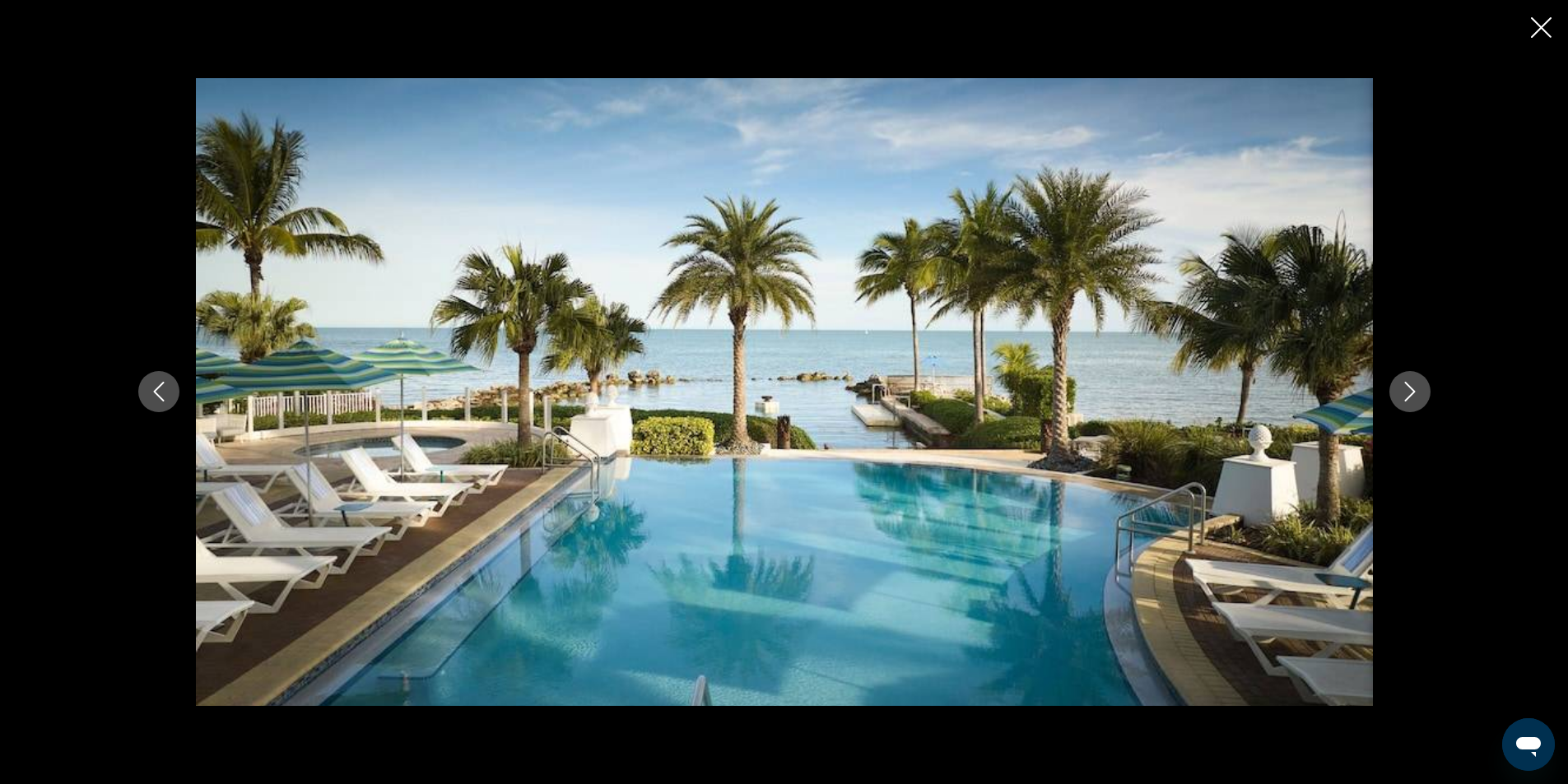
click at [1402, 390] on icon "Next image" at bounding box center [1410, 391] width 19 height 19
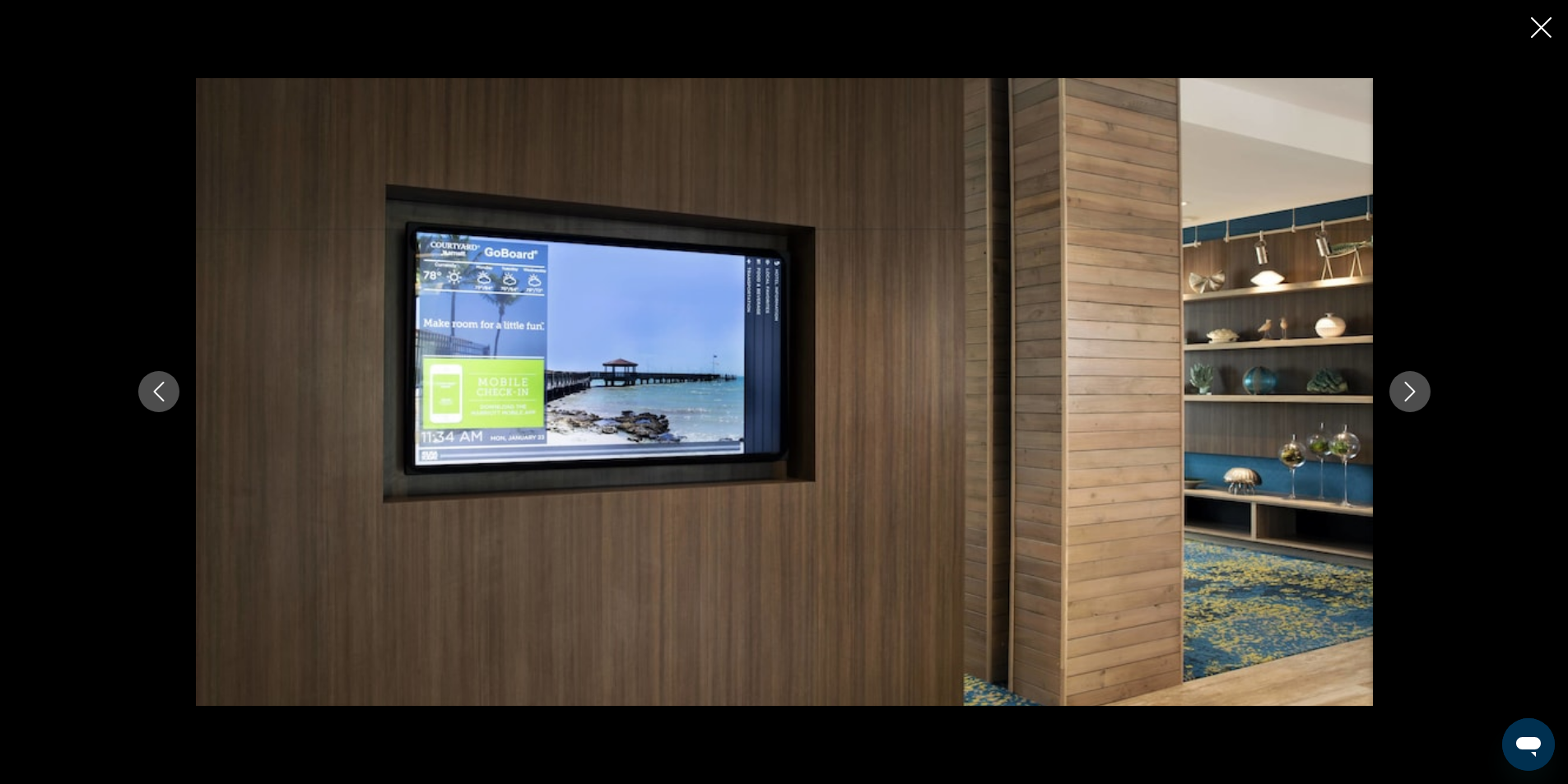
click at [1409, 390] on icon "Next image" at bounding box center [1410, 391] width 19 height 19
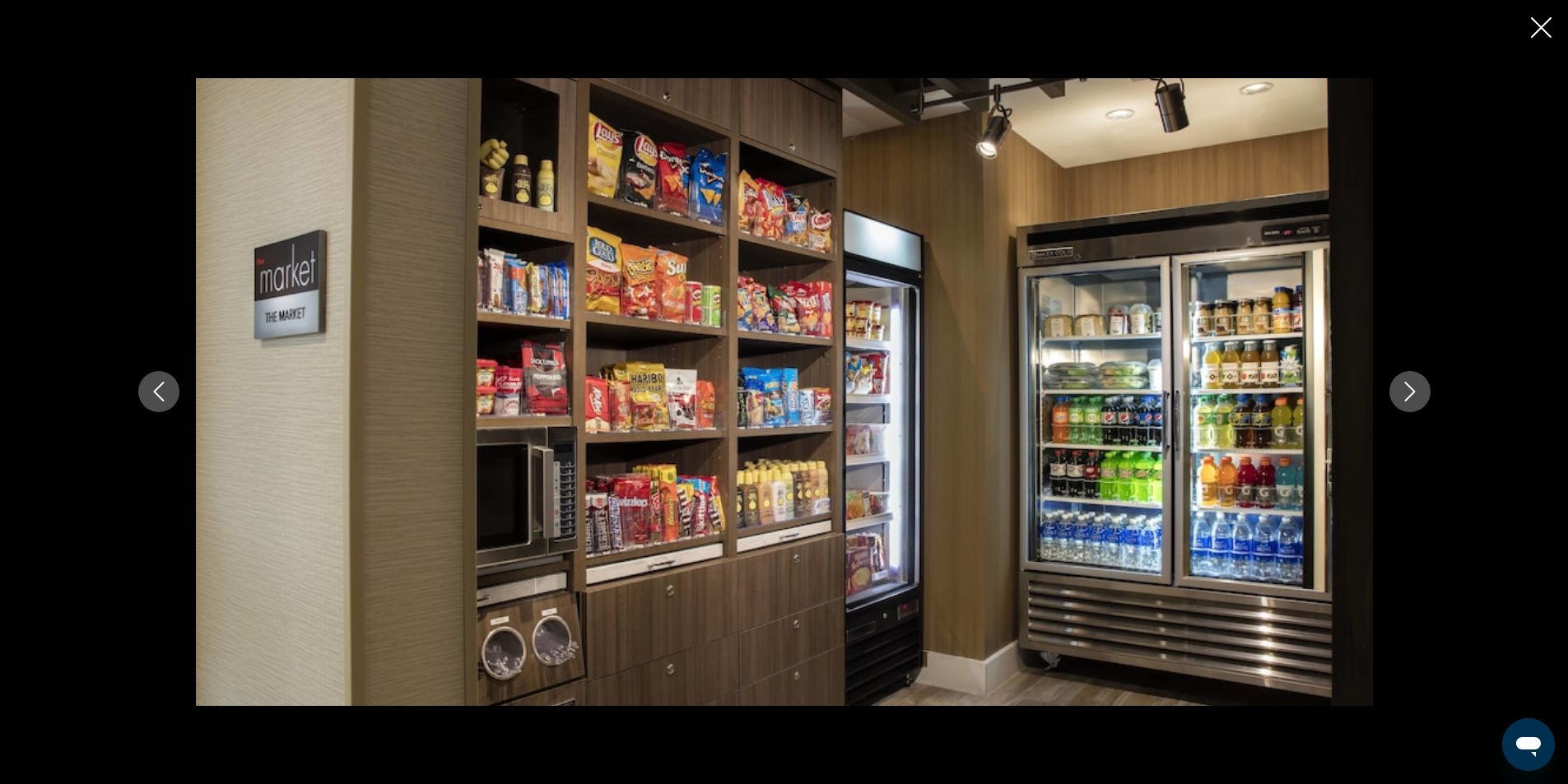
click at [1409, 390] on icon "Next image" at bounding box center [1410, 391] width 19 height 19
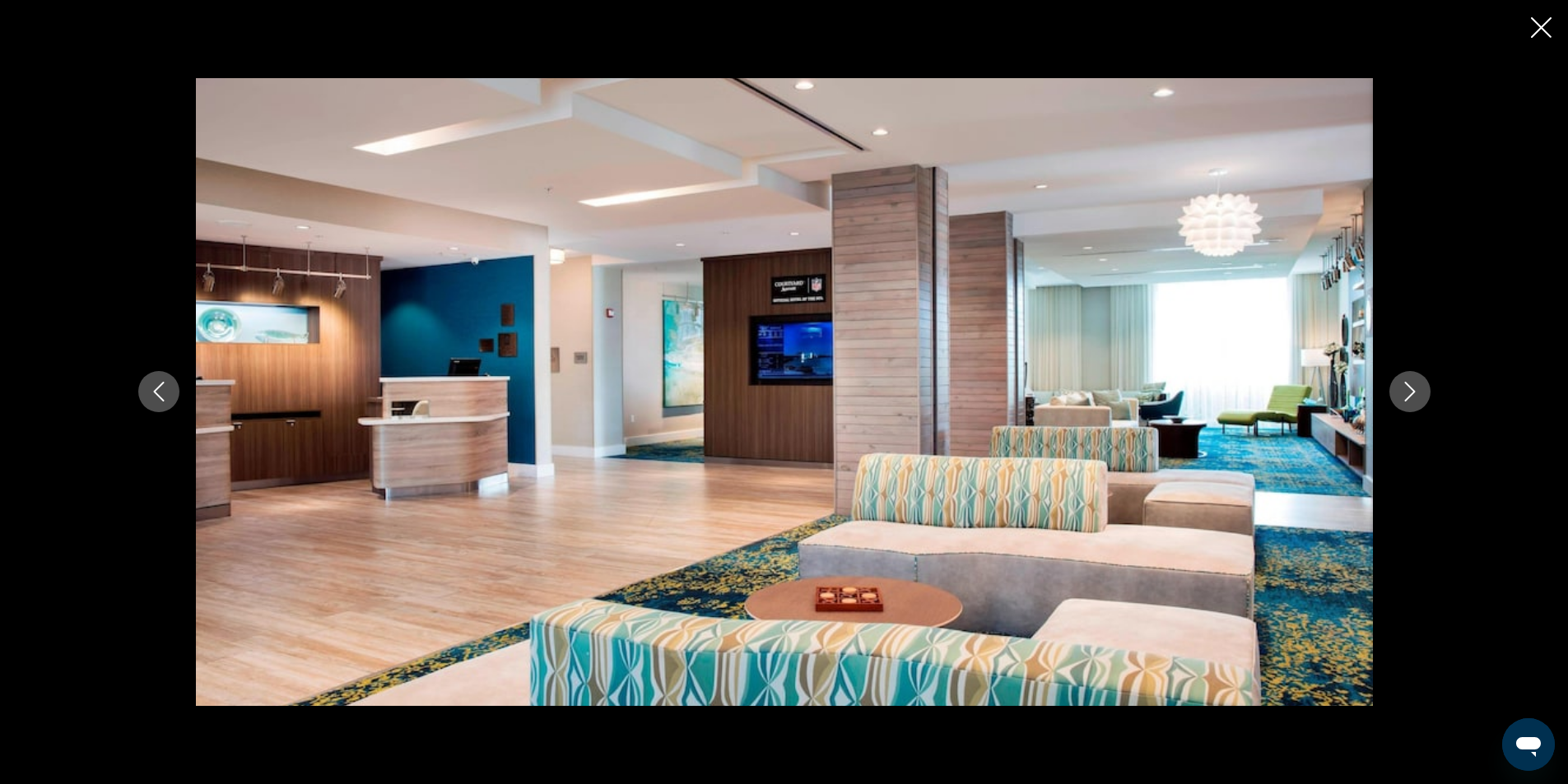
click at [1409, 390] on icon "Next image" at bounding box center [1410, 391] width 19 height 19
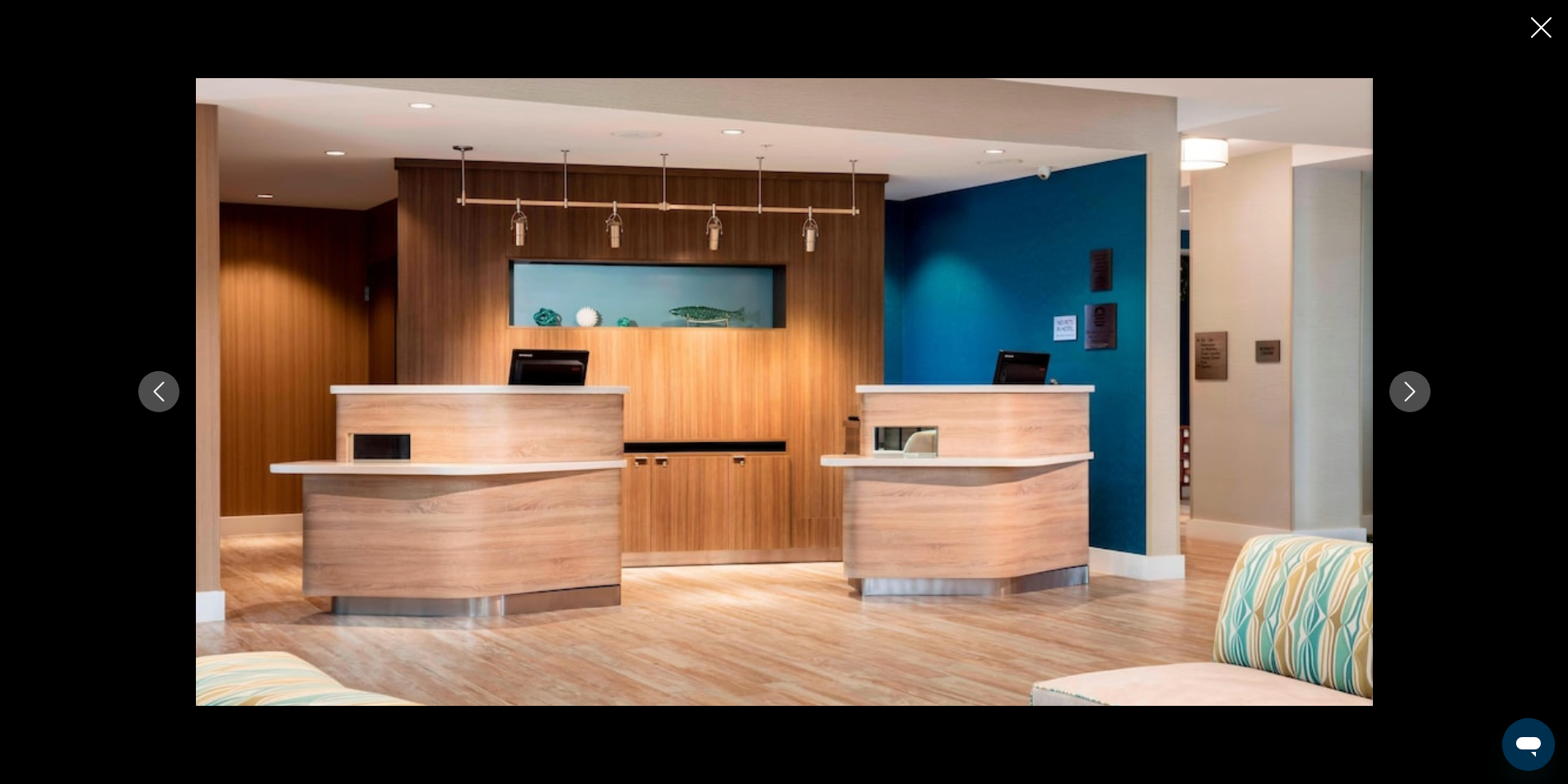
click at [1409, 390] on icon "Next image" at bounding box center [1410, 391] width 19 height 19
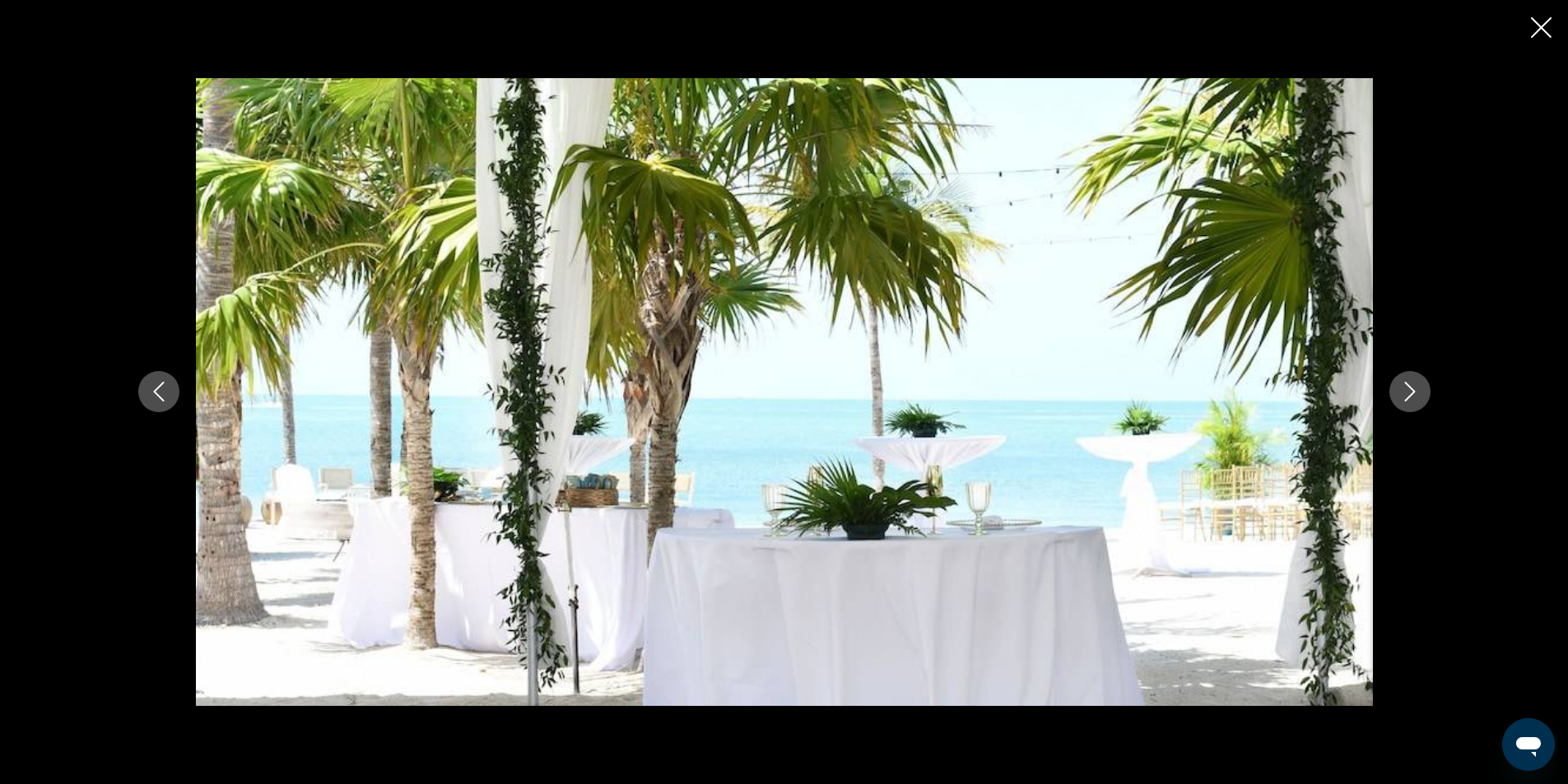
click at [1409, 390] on icon "Next image" at bounding box center [1410, 391] width 19 height 19
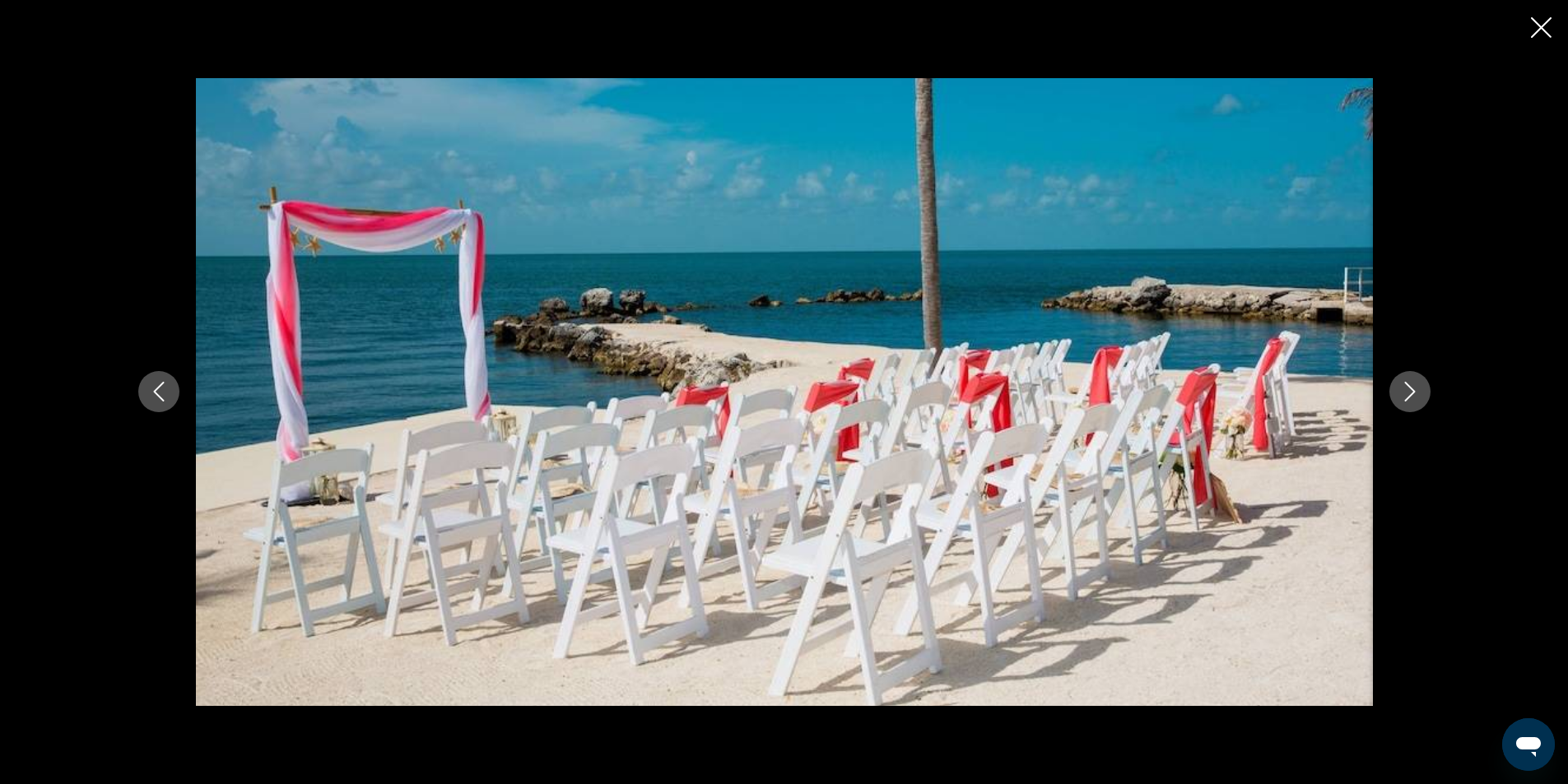
click at [1408, 392] on icon "Next image" at bounding box center [1410, 391] width 19 height 19
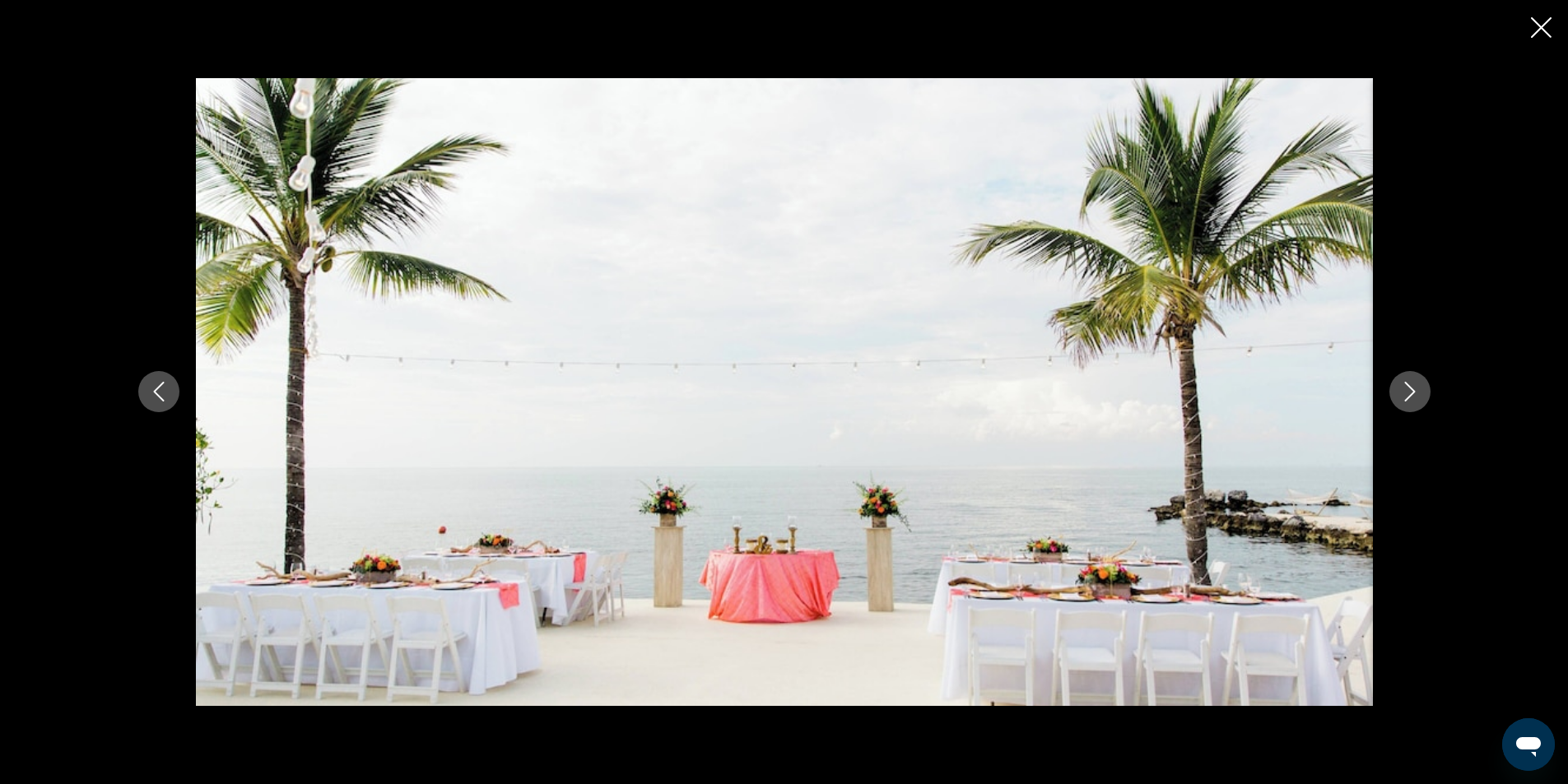
click at [1408, 392] on icon "Next image" at bounding box center [1410, 391] width 19 height 19
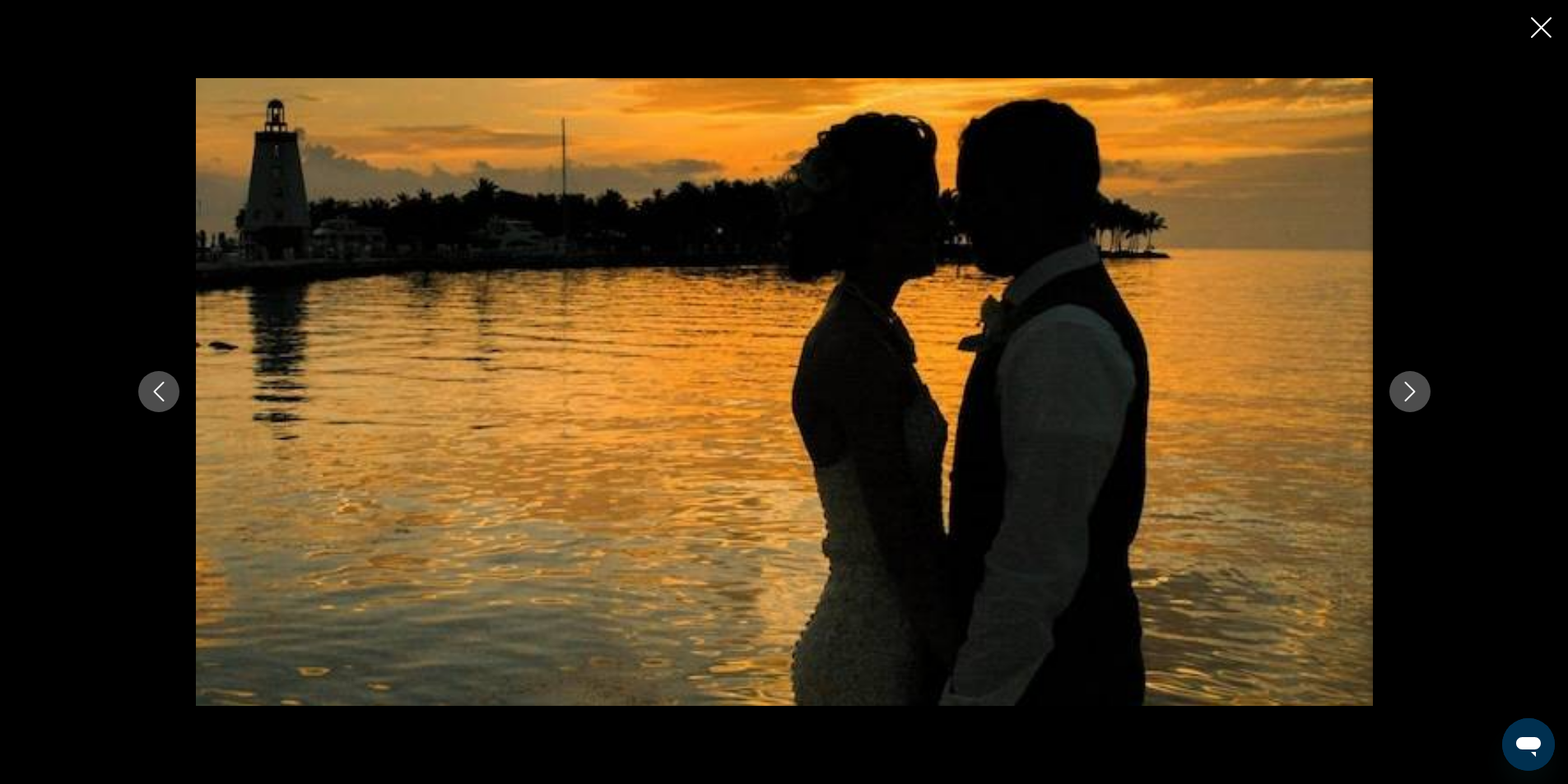
click at [1408, 392] on icon "Next image" at bounding box center [1410, 391] width 19 height 19
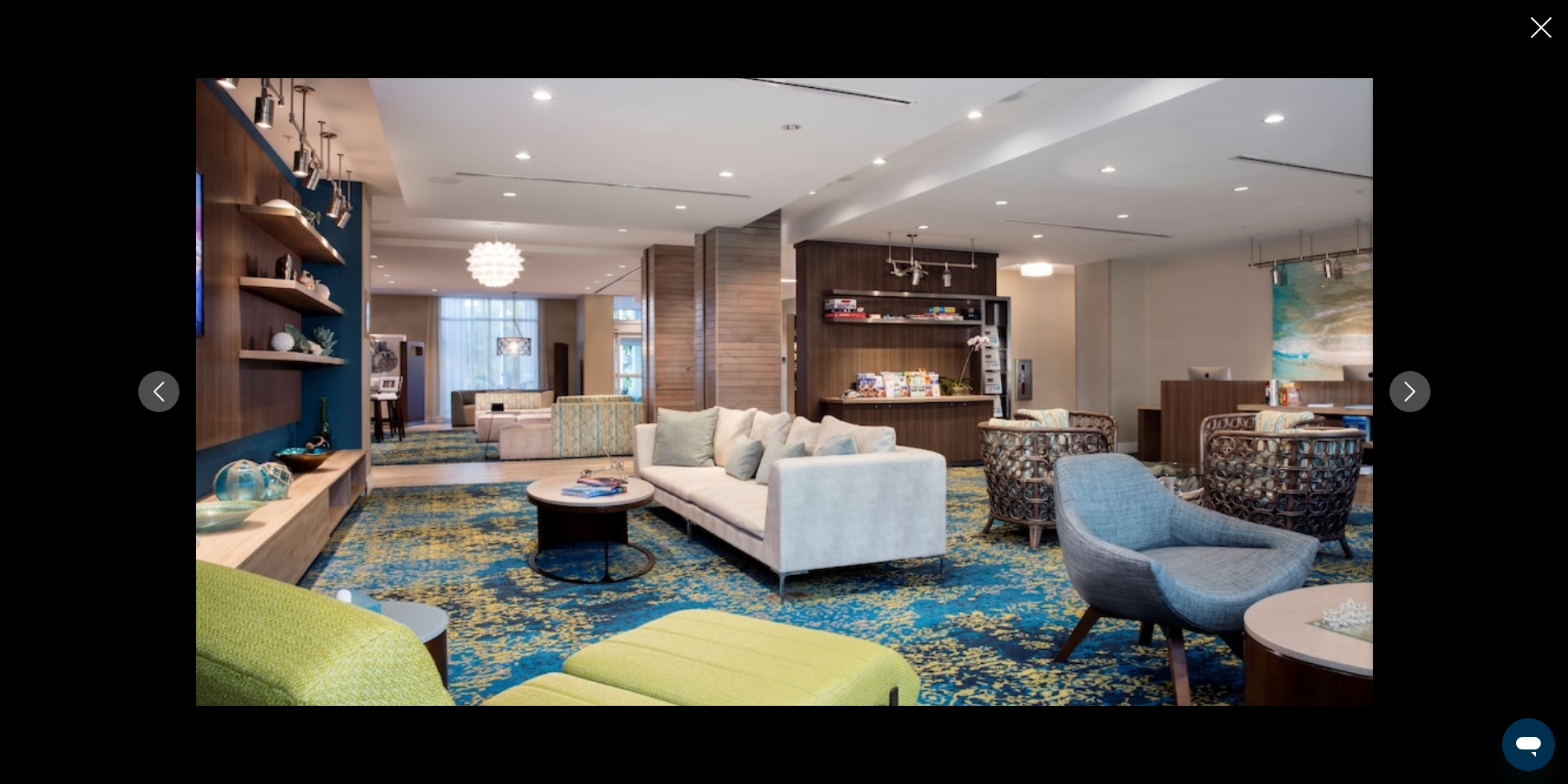
click at [164, 392] on icon "Previous image" at bounding box center [158, 391] width 19 height 19
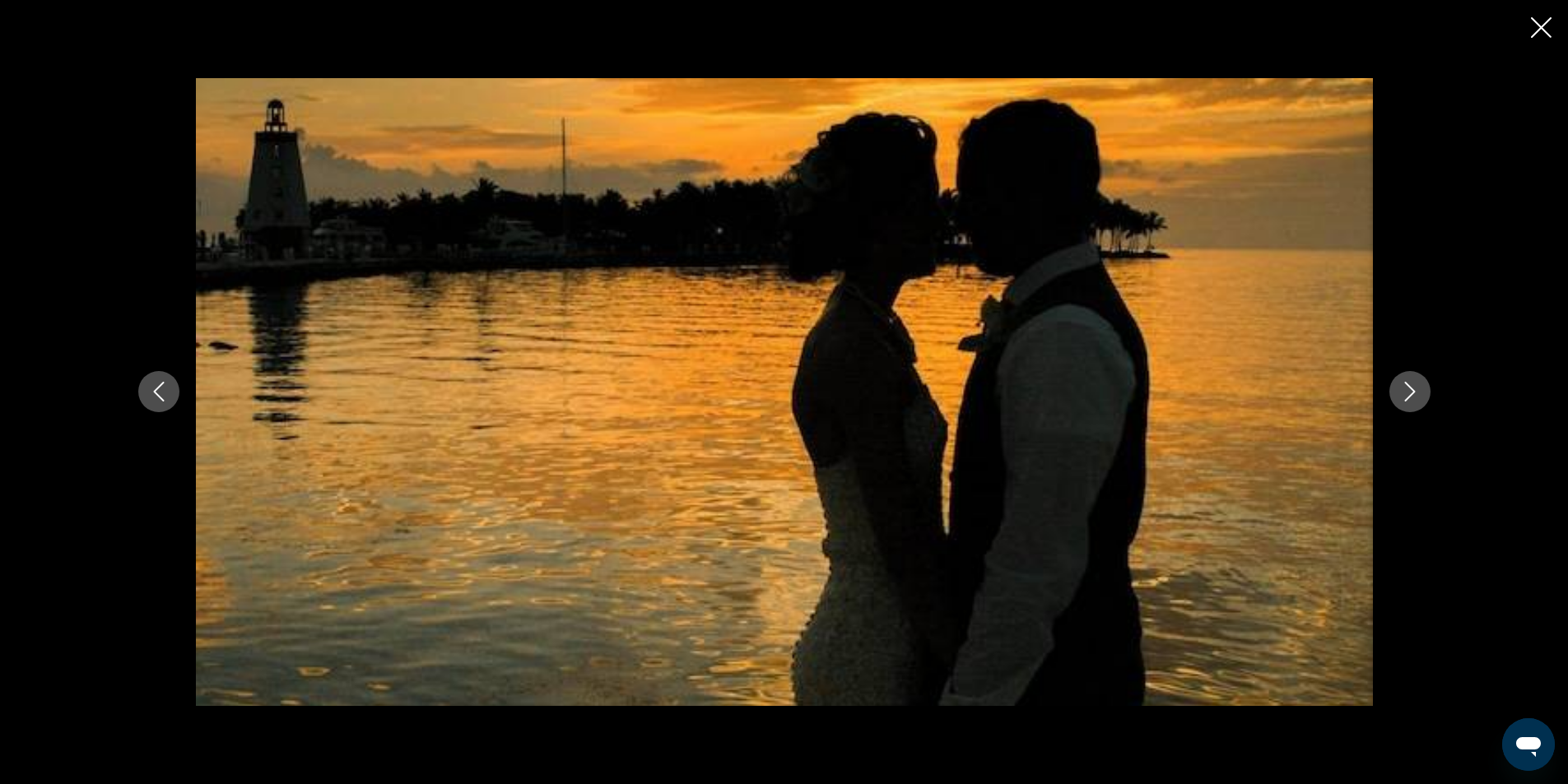
click at [1413, 384] on icon "Next image" at bounding box center [1410, 391] width 19 height 19
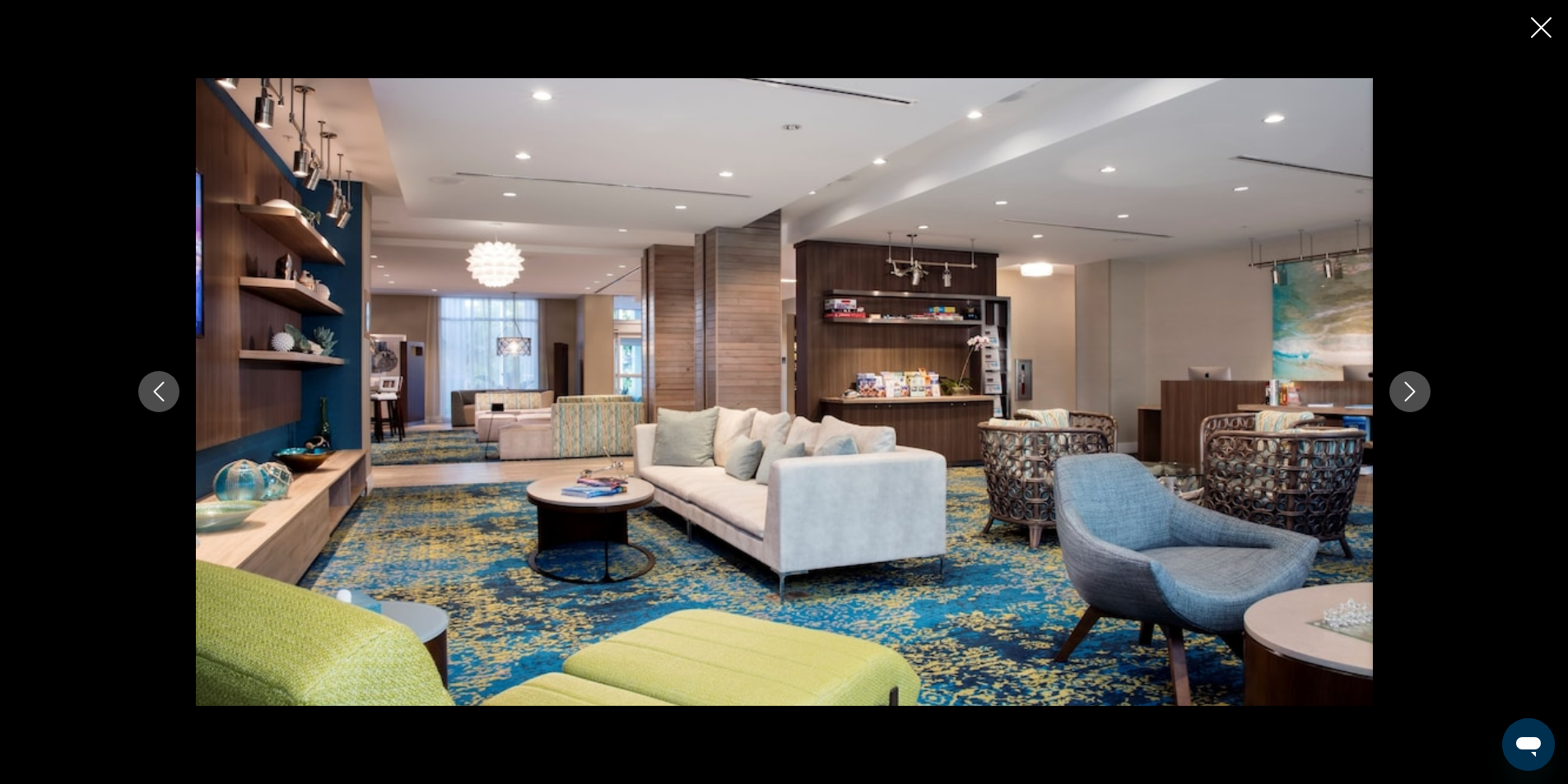
click at [1413, 384] on icon "Next image" at bounding box center [1410, 391] width 19 height 19
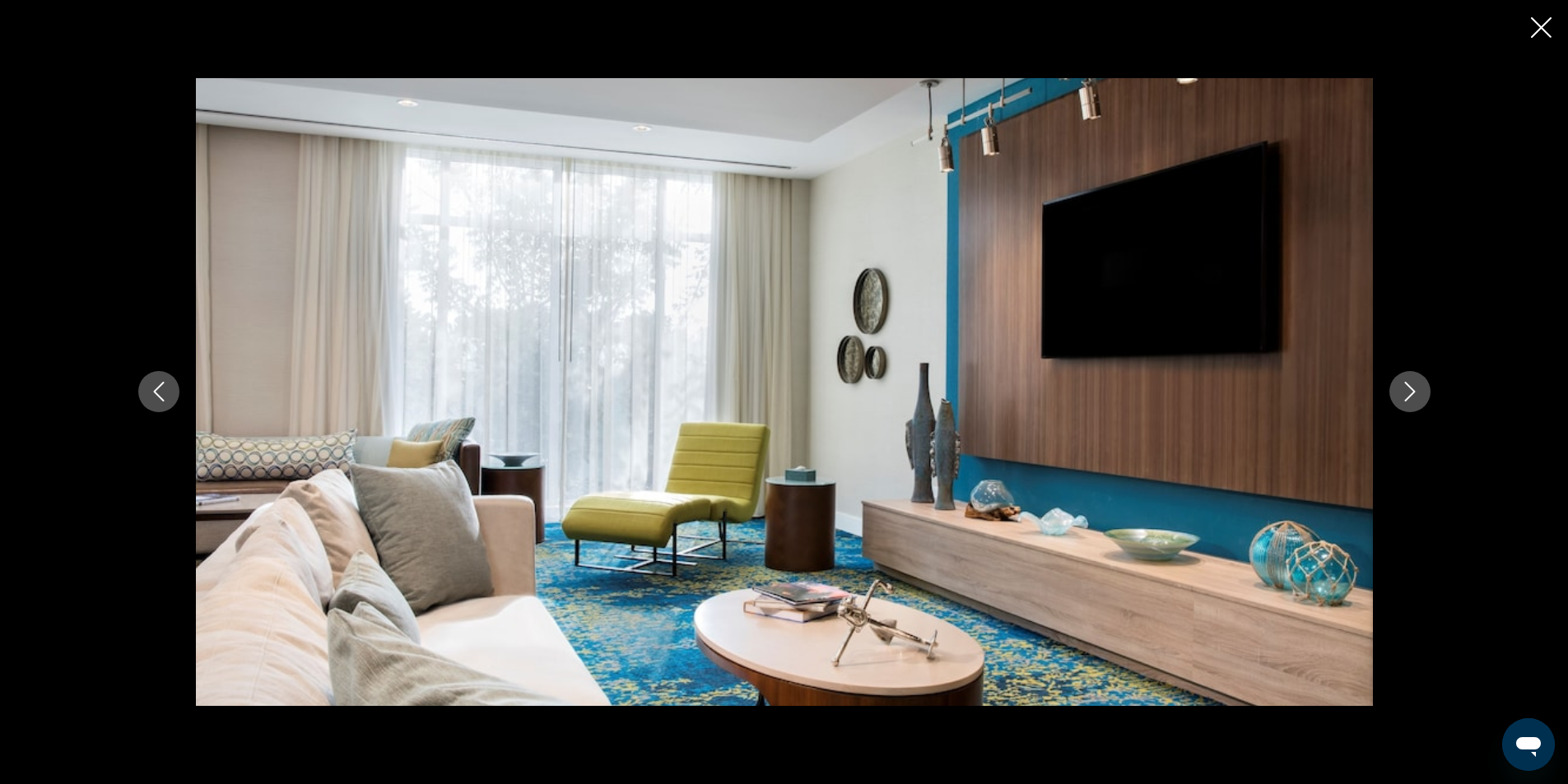
click at [1413, 384] on icon "Next image" at bounding box center [1410, 391] width 19 height 19
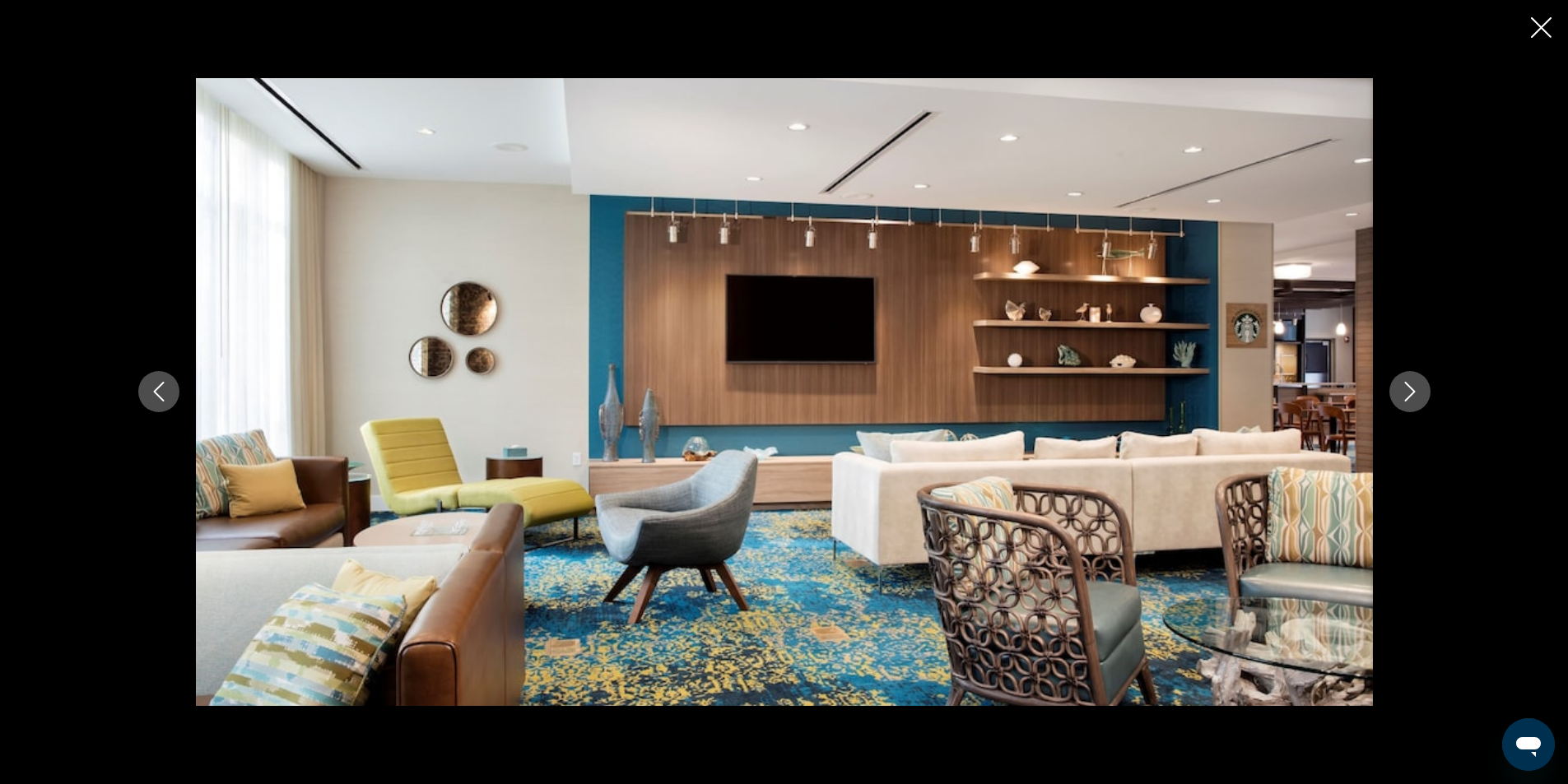
click at [1413, 384] on icon "Next image" at bounding box center [1410, 391] width 19 height 19
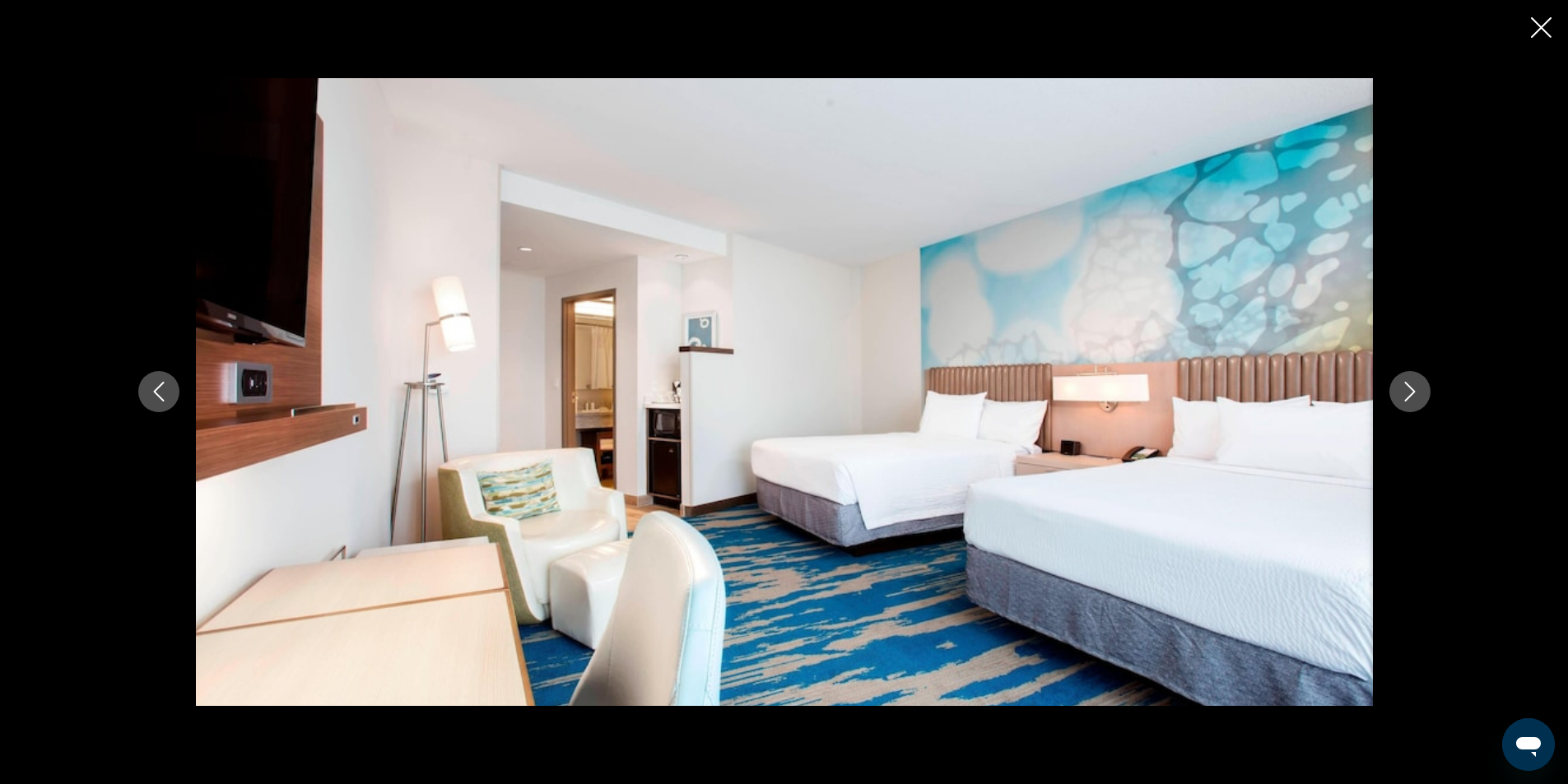
click at [1416, 390] on icon "Next image" at bounding box center [1410, 391] width 19 height 19
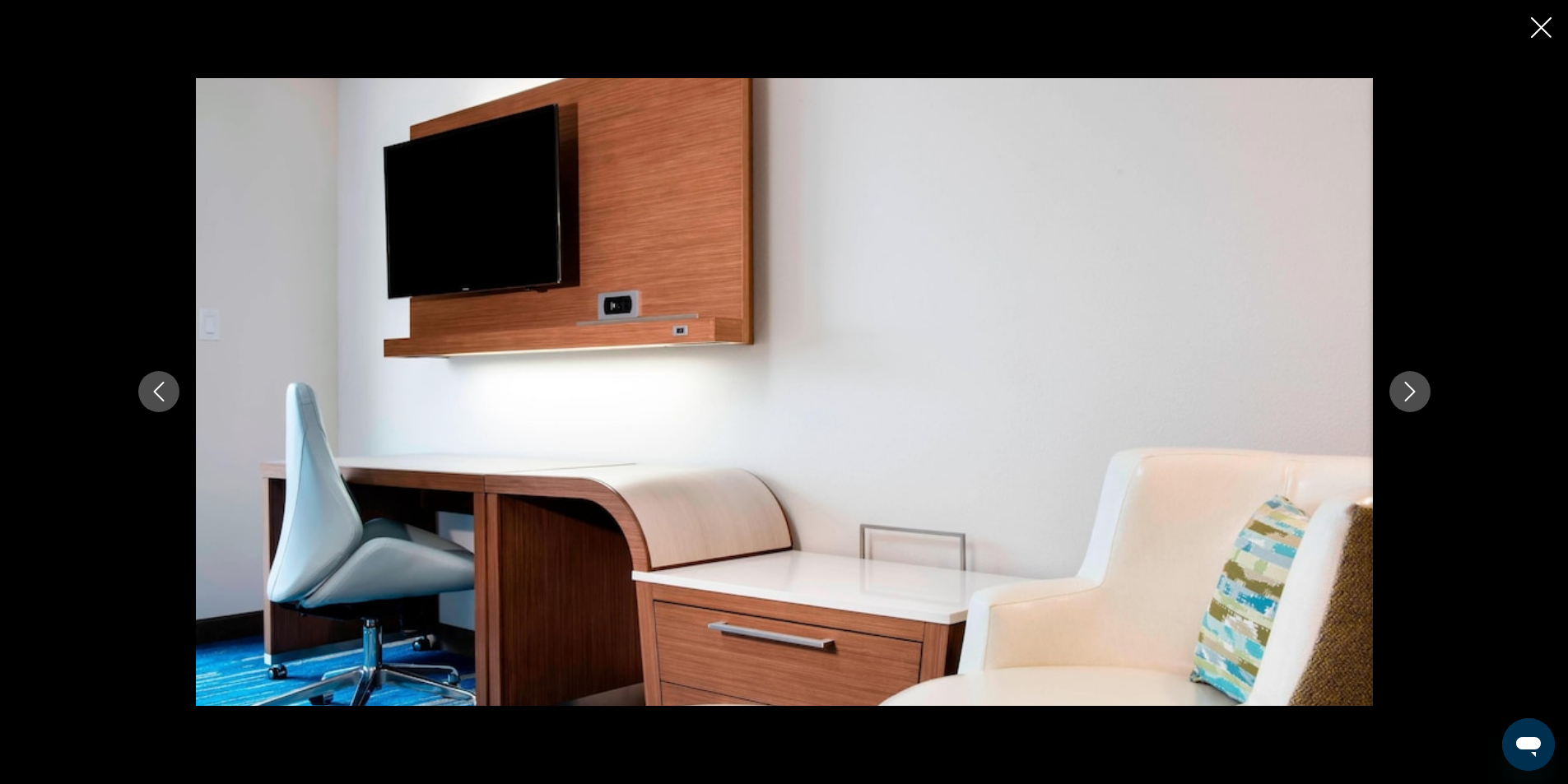
click at [1543, 36] on icon "Close slideshow" at bounding box center [1541, 27] width 20 height 20
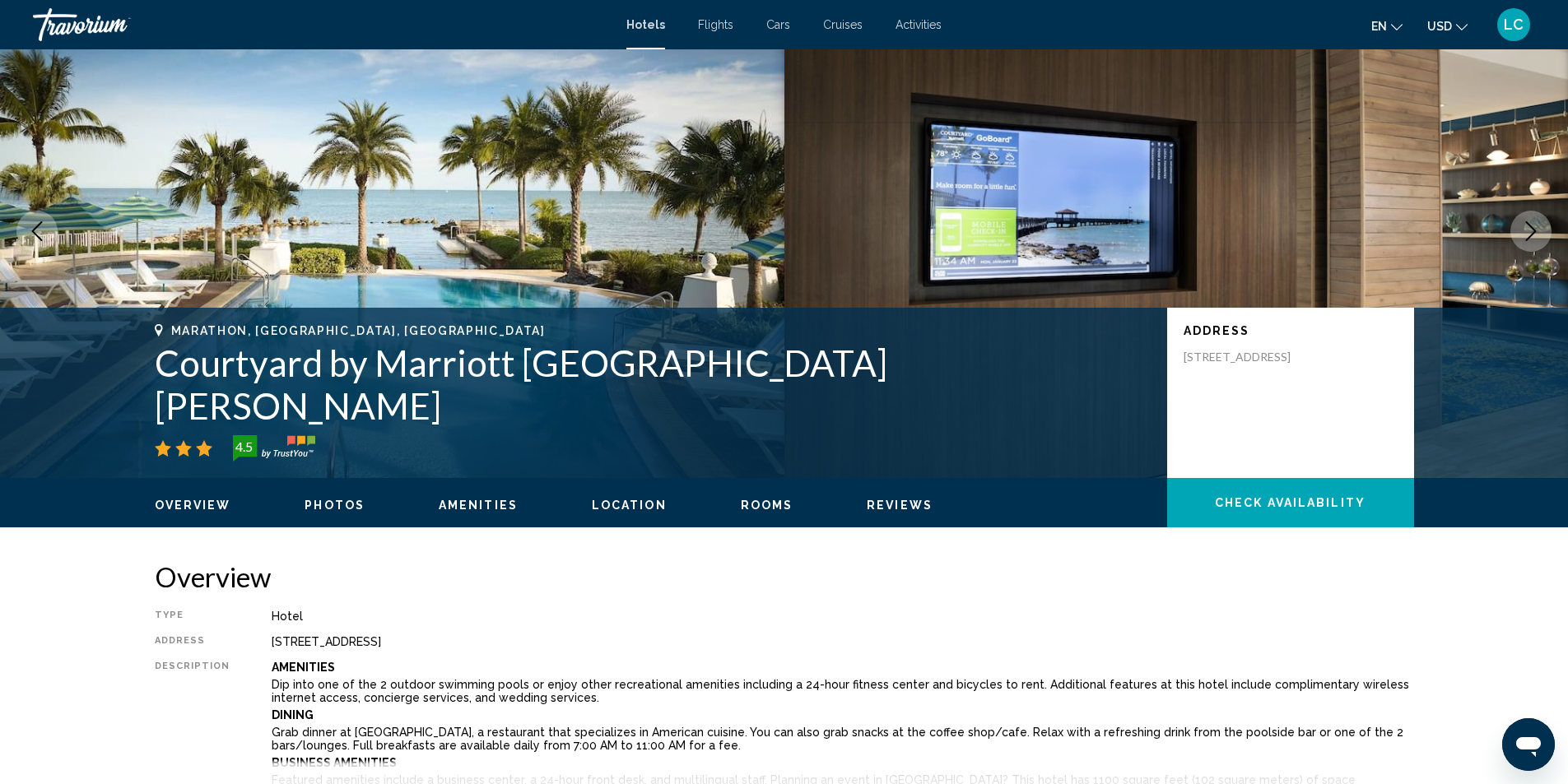
scroll to position [165, 0]
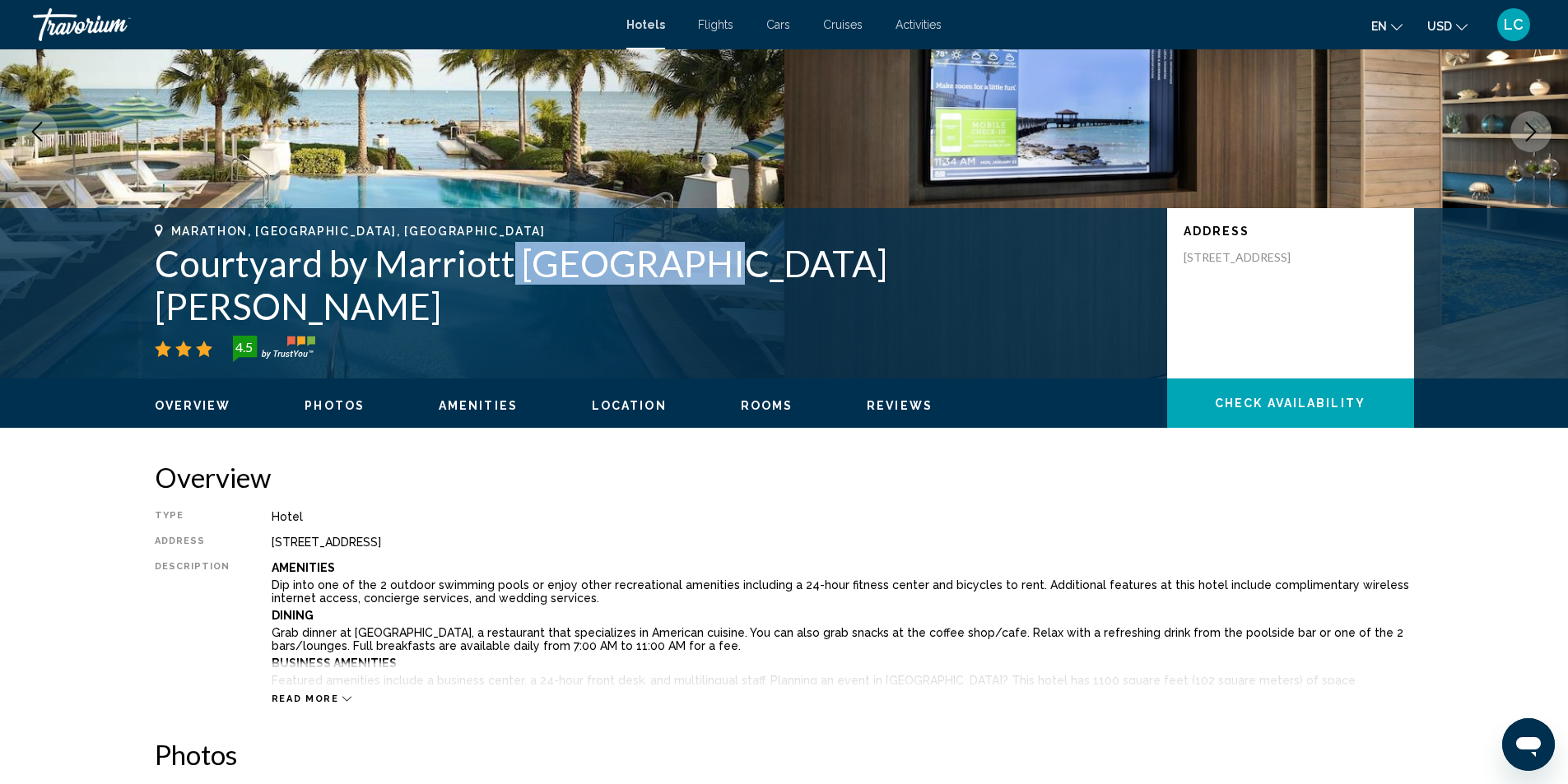
drag, startPoint x: 512, startPoint y: 303, endPoint x: 679, endPoint y: 304, distance: 167.0
click at [679, 304] on h1 "Courtyard by Marriott Faro Blanco Resort" at bounding box center [652, 284] width 996 height 85
click at [604, 368] on div "Marathon, FL, United States Courtyard by Marriott Faro Blanco Resort 4.5 Addres…" at bounding box center [784, 292] width 1568 height 170
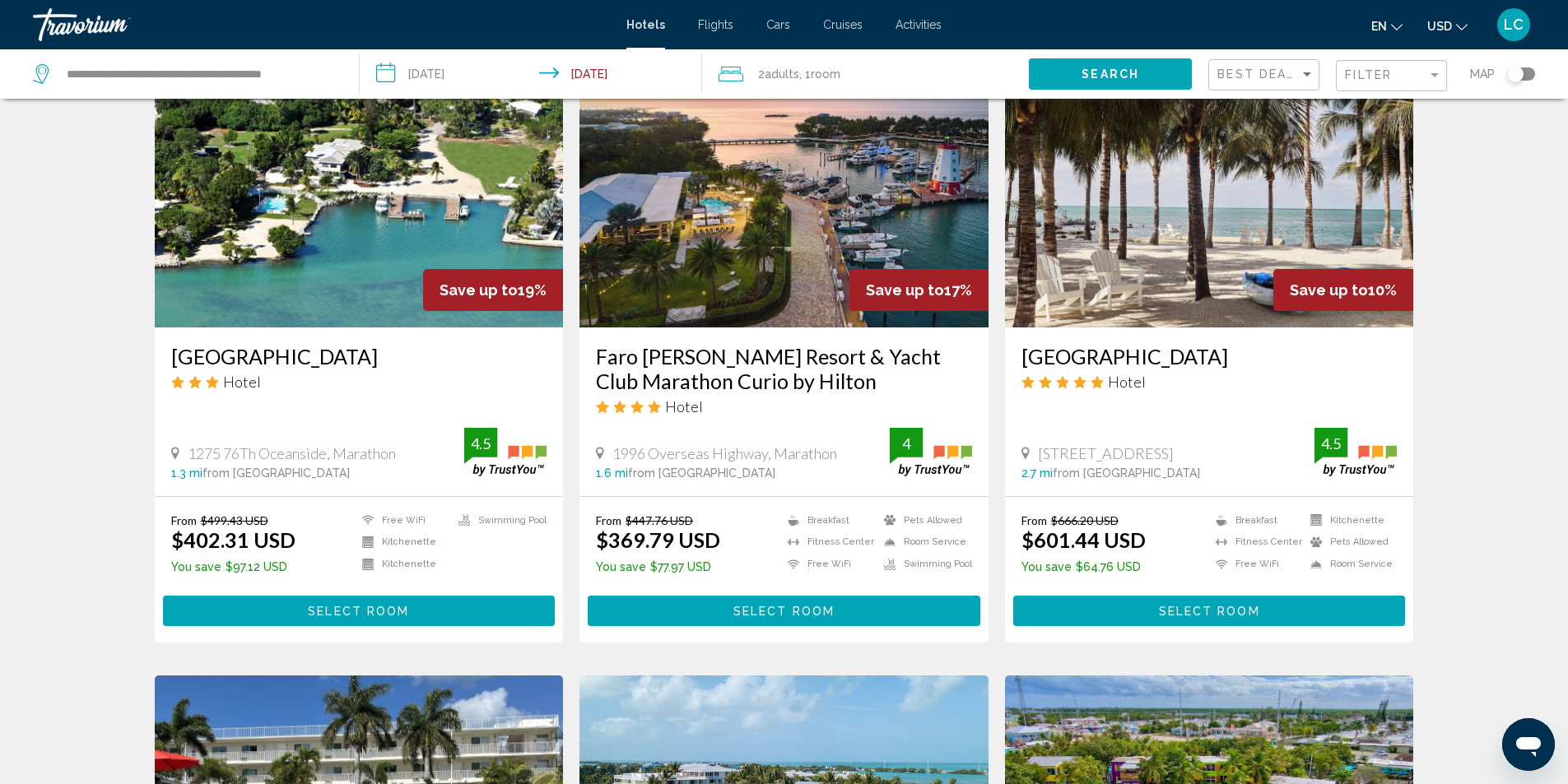
scroll to position [1234, 0]
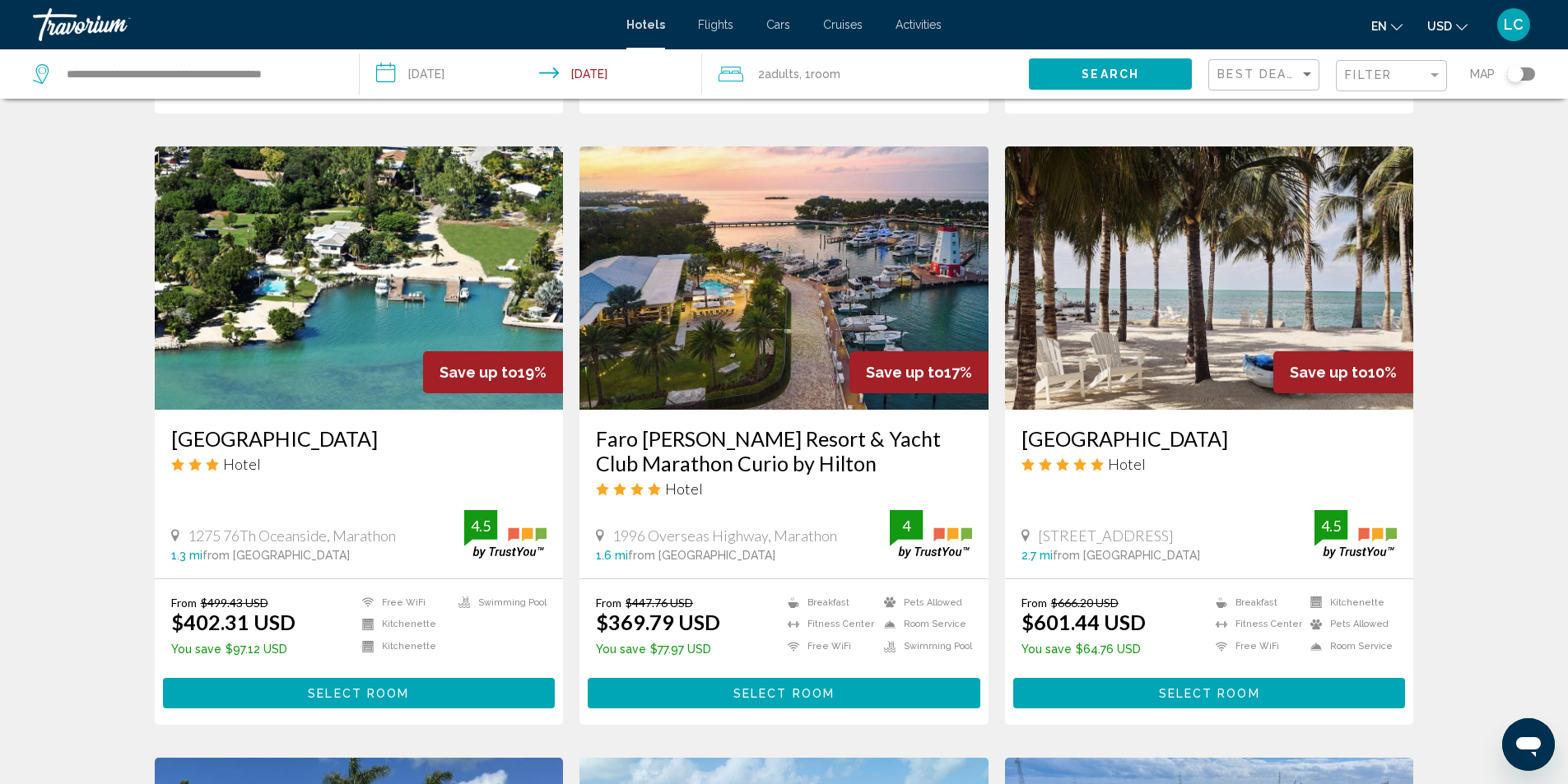
click at [826, 310] on img "Main content" at bounding box center [784, 278] width 409 height 263
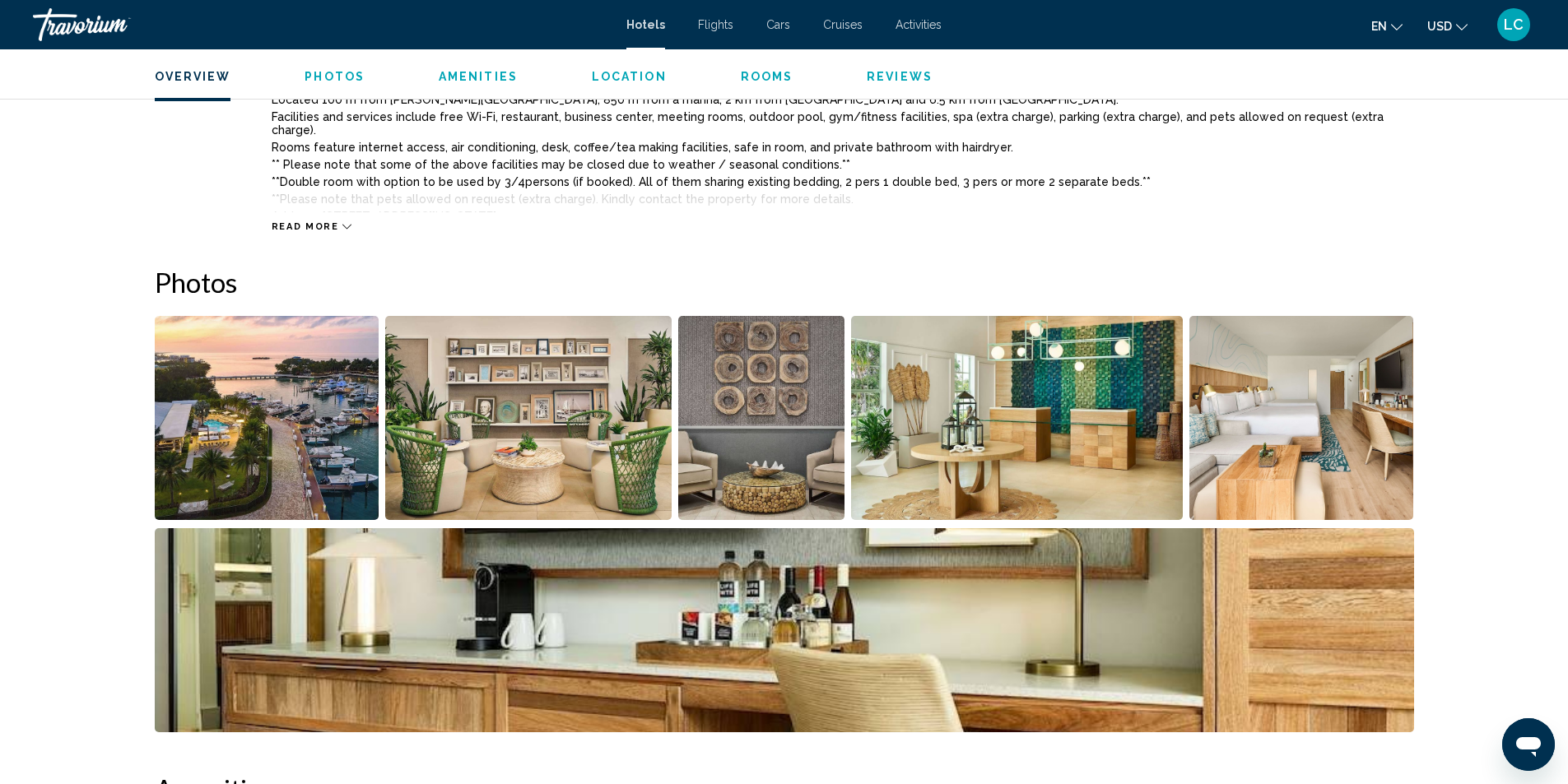
scroll to position [740, 0]
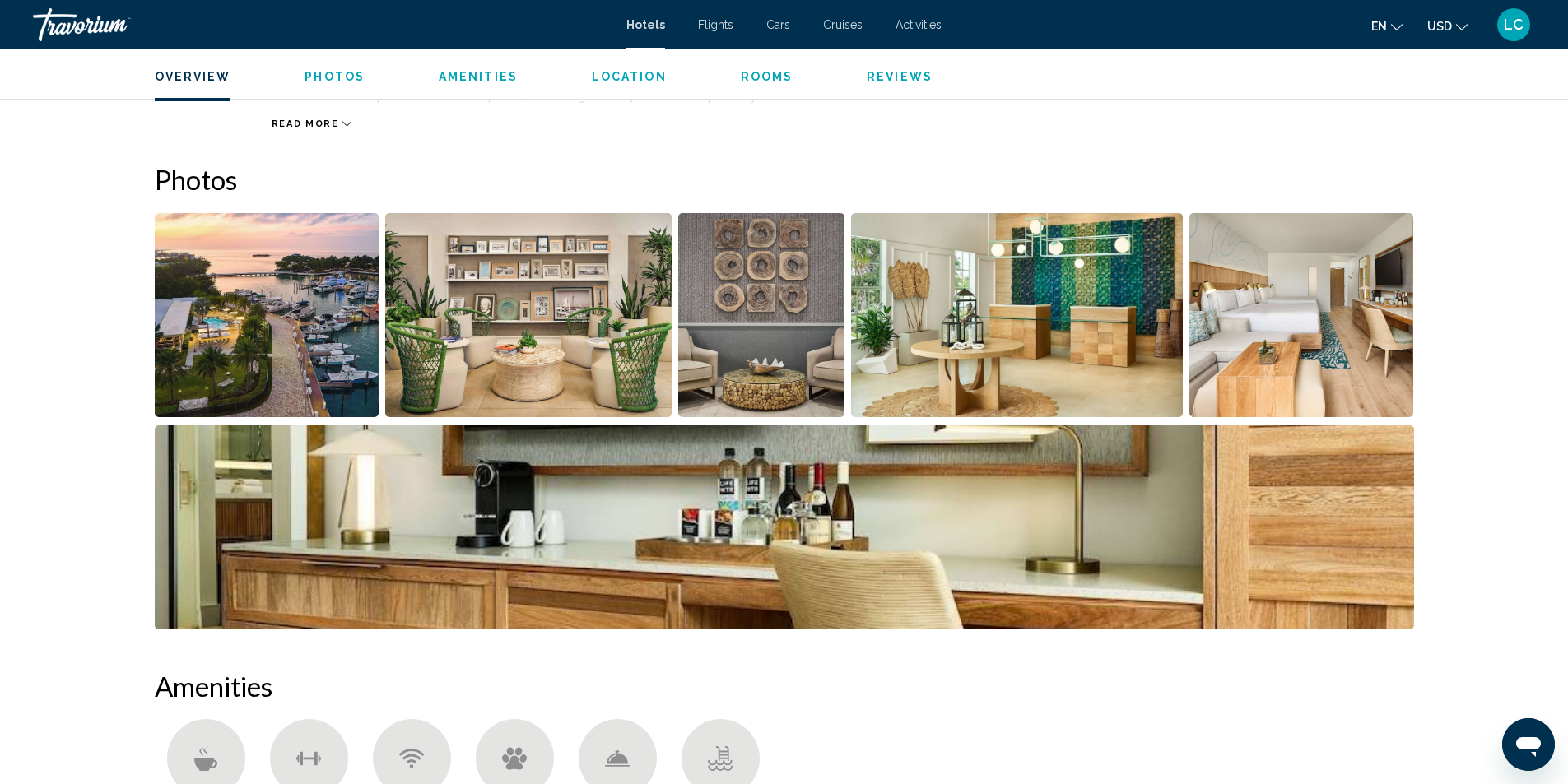
click at [283, 300] on img "Open full-screen image slider" at bounding box center [266, 315] width 224 height 204
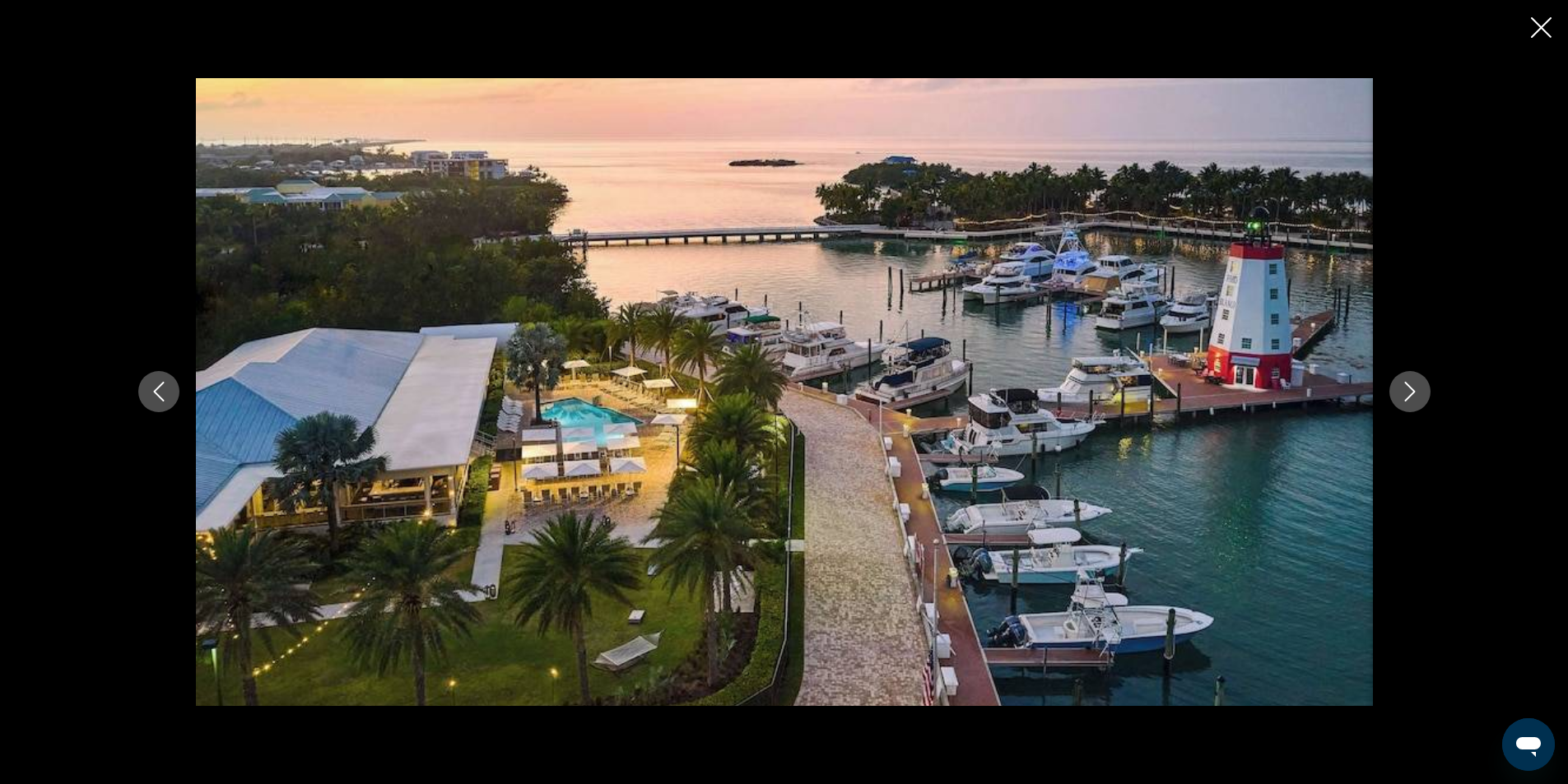
click at [1416, 386] on icon "Next image" at bounding box center [1410, 391] width 19 height 19
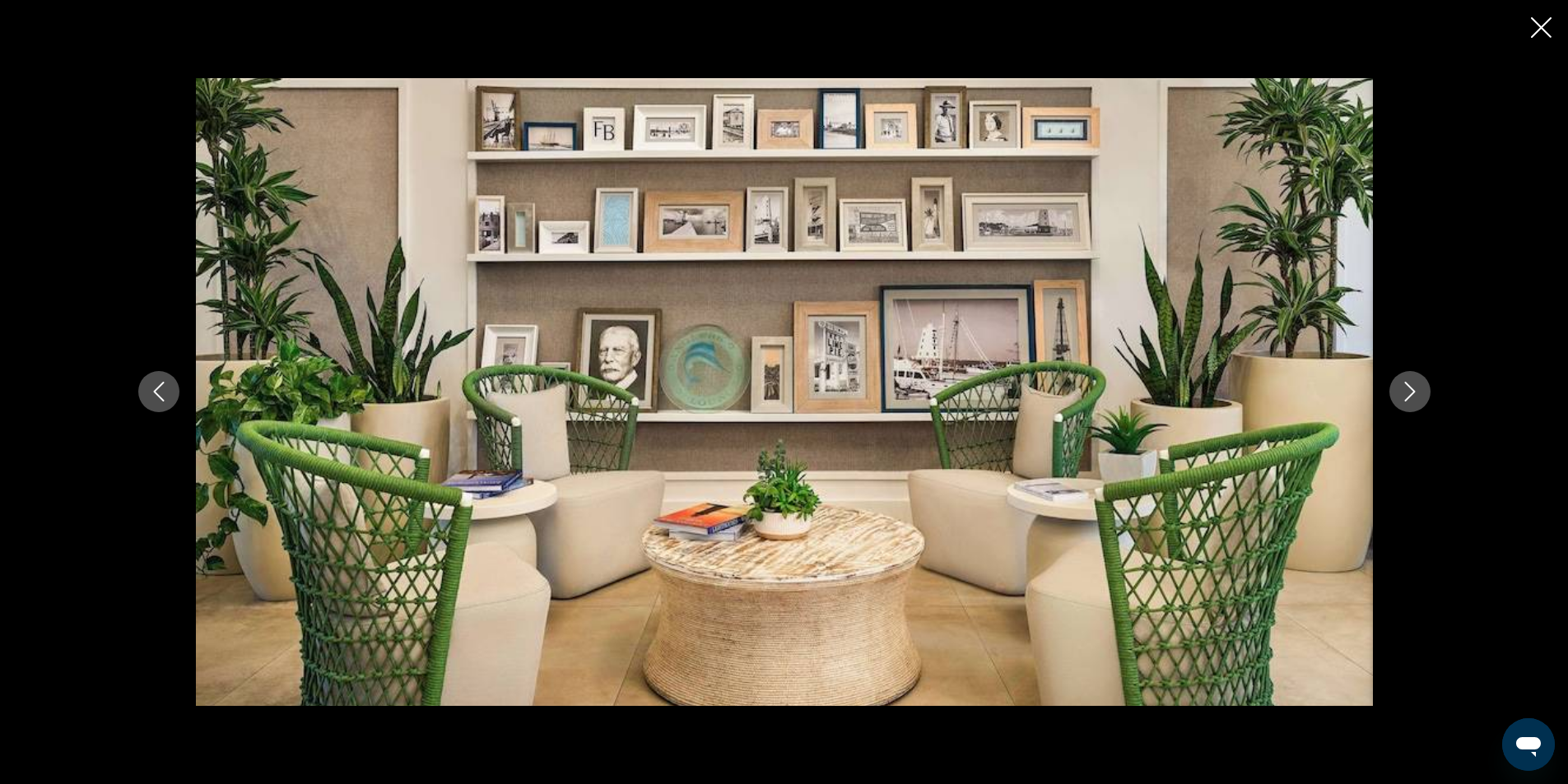
click at [1416, 386] on icon "Next image" at bounding box center [1410, 391] width 19 height 19
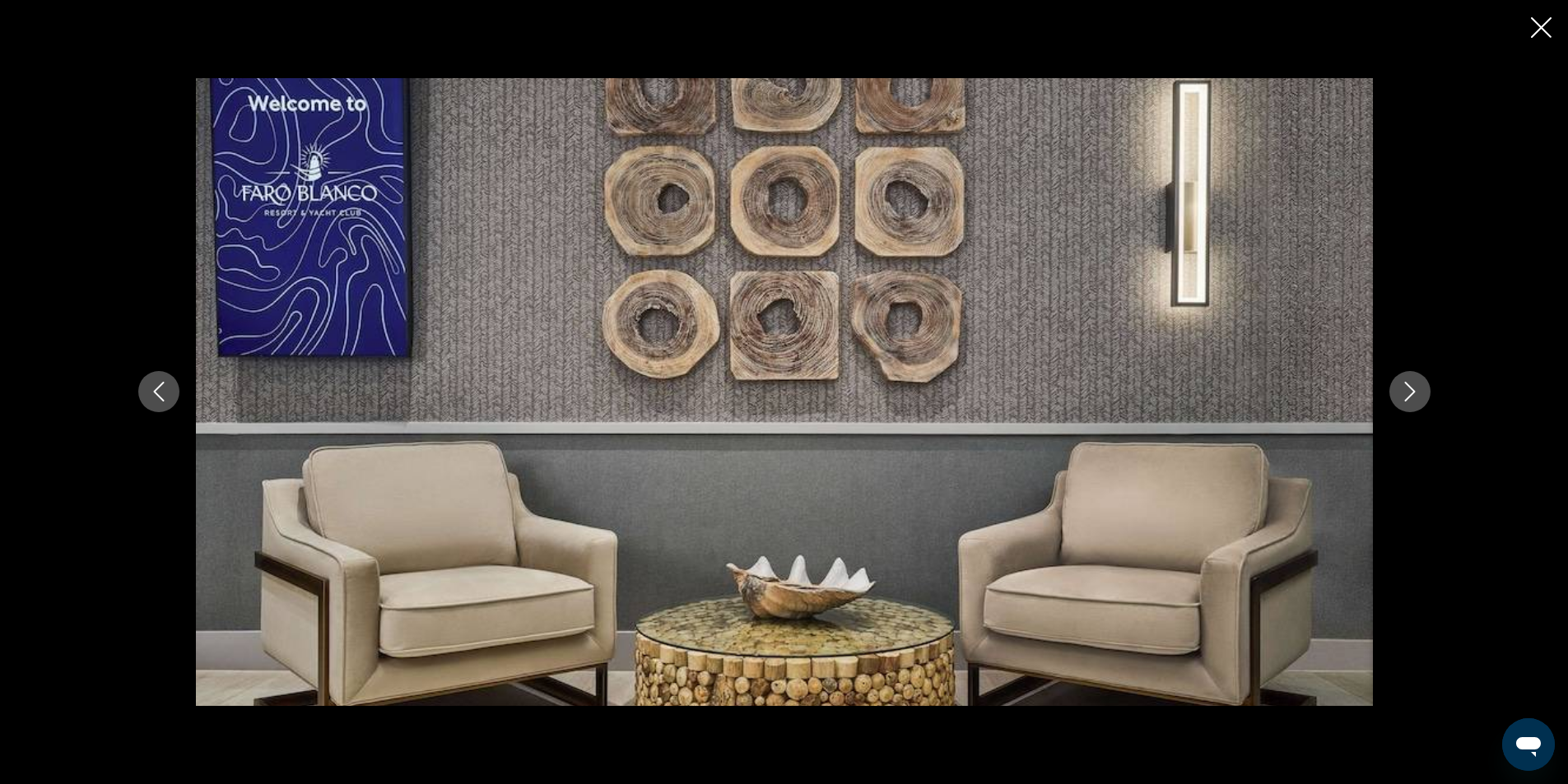
click at [1416, 386] on icon "Next image" at bounding box center [1410, 391] width 19 height 19
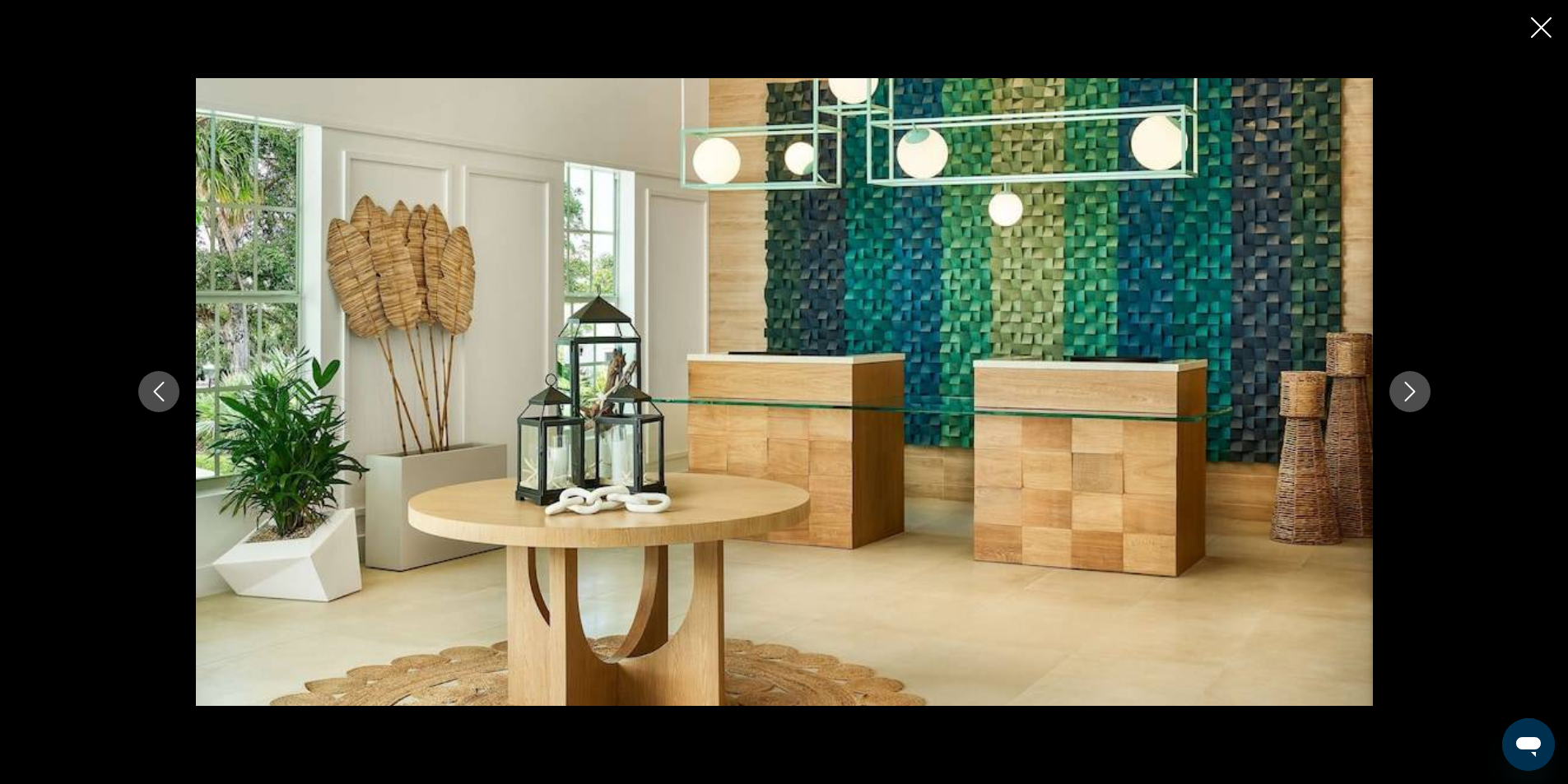
click at [1416, 386] on icon "Next image" at bounding box center [1410, 391] width 19 height 19
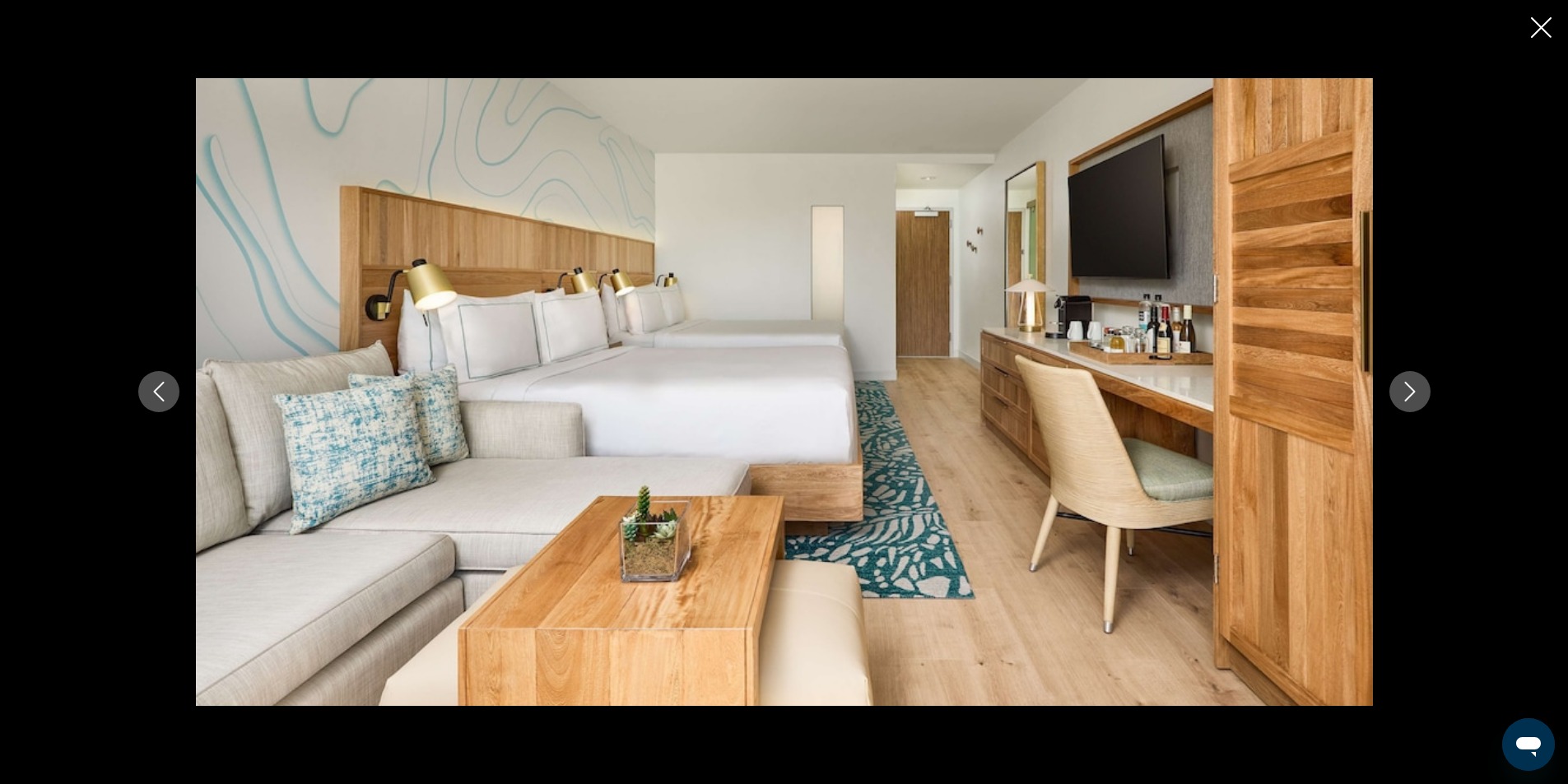
click at [1416, 386] on icon "Next image" at bounding box center [1410, 391] width 19 height 19
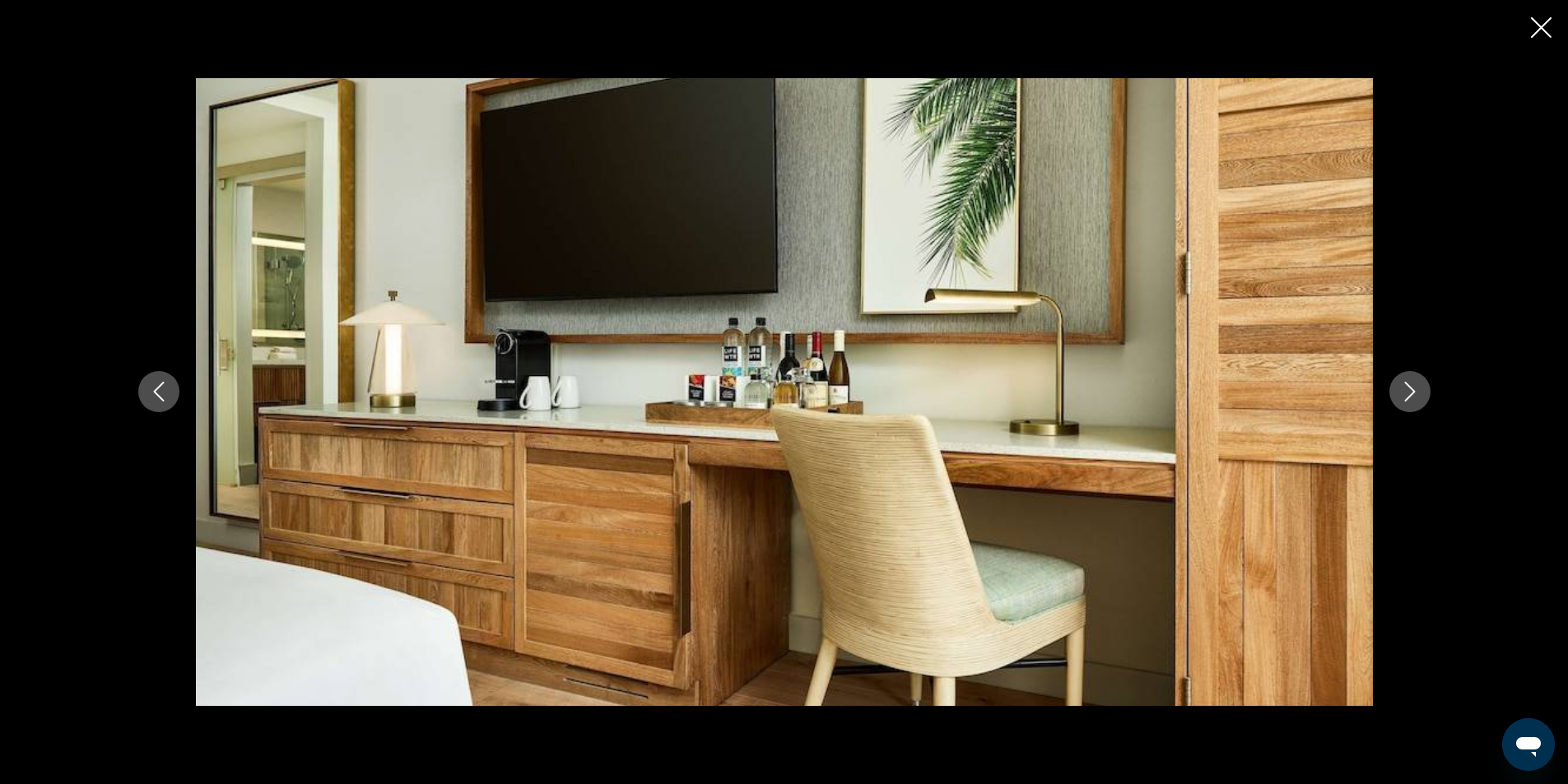
click at [1416, 386] on icon "Next image" at bounding box center [1410, 391] width 19 height 19
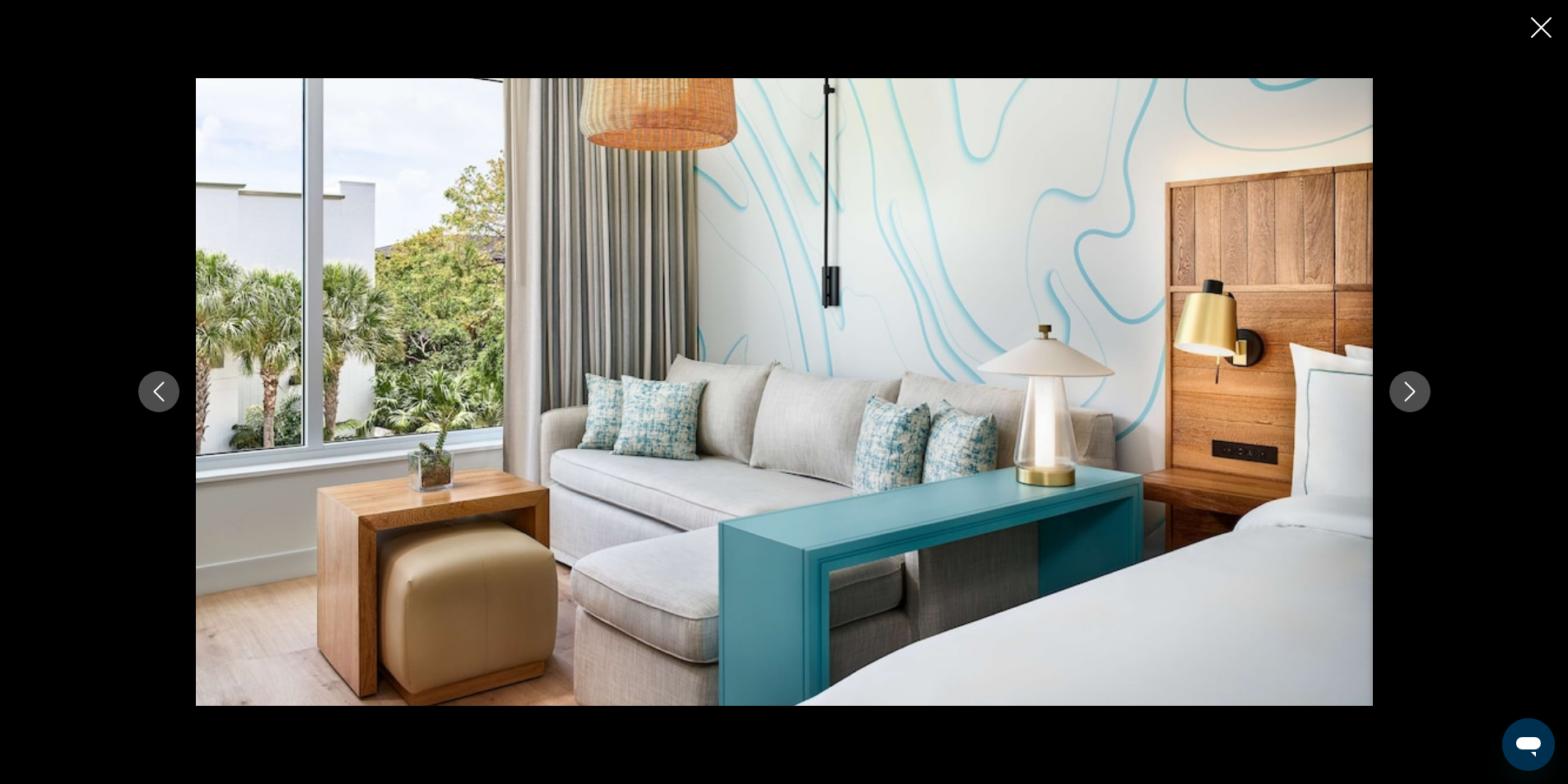
click at [1416, 386] on icon "Next image" at bounding box center [1410, 391] width 19 height 19
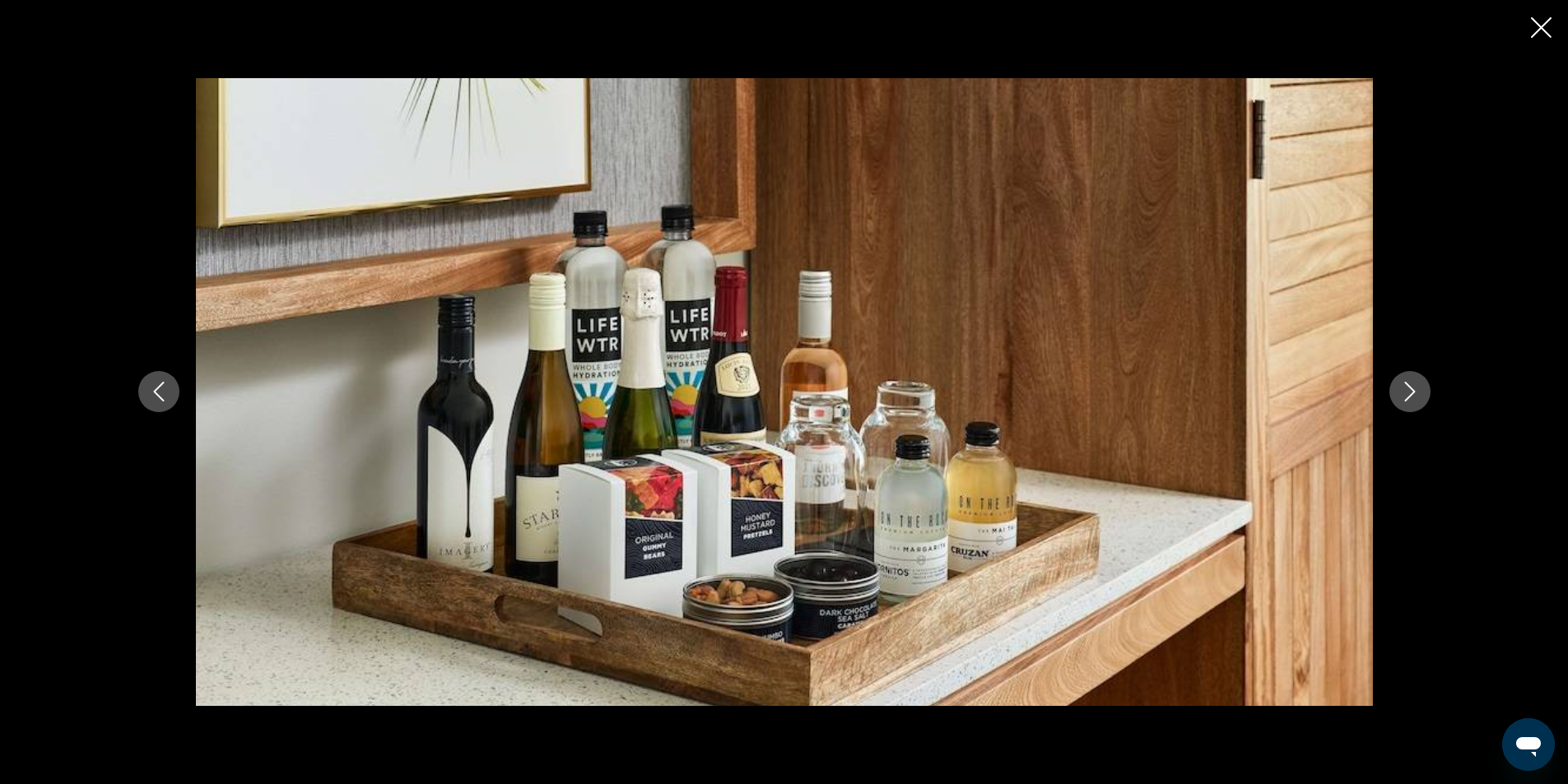
click at [1416, 386] on icon "Next image" at bounding box center [1410, 391] width 19 height 19
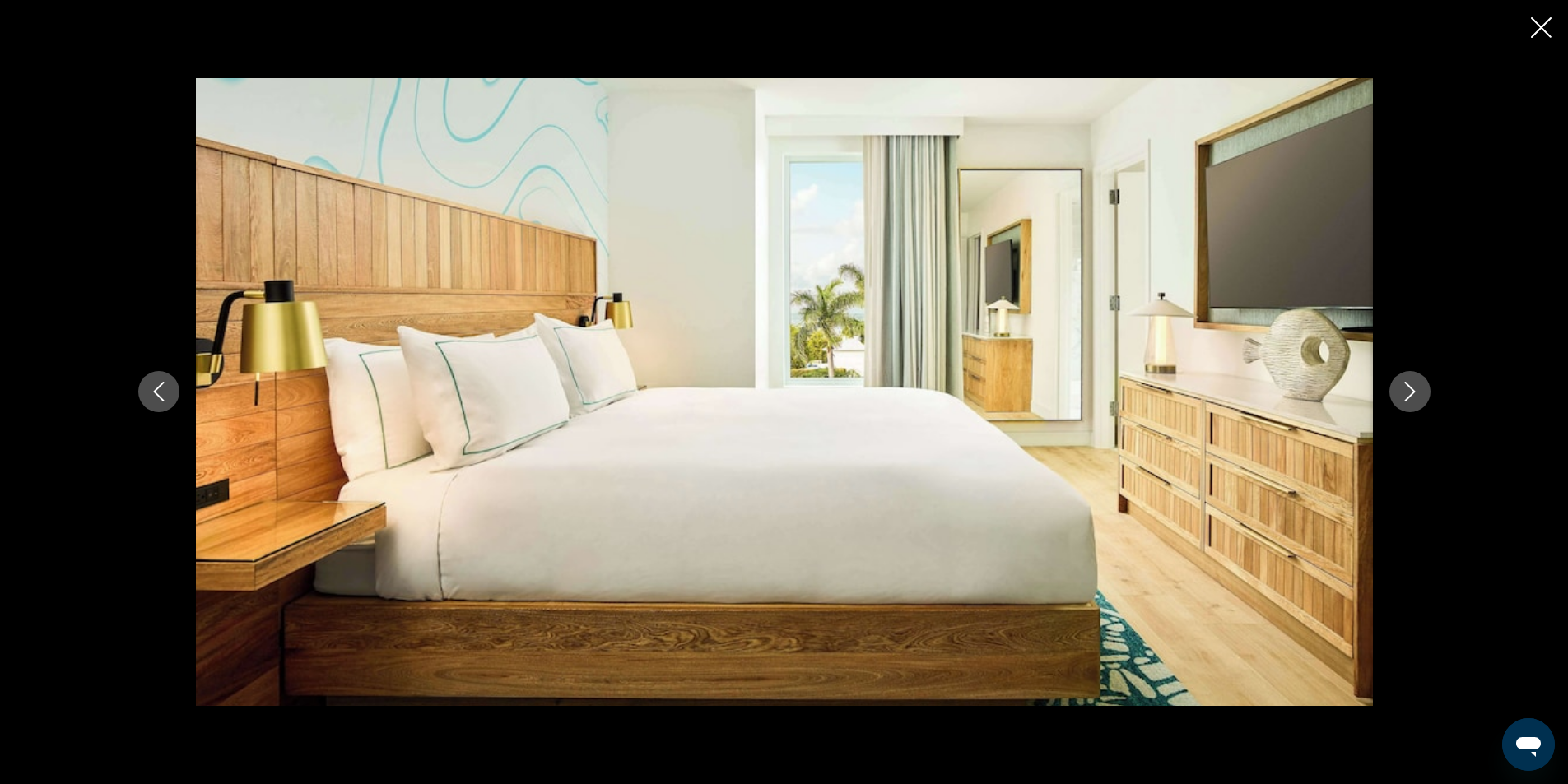
click at [1408, 382] on icon "Next image" at bounding box center [1410, 391] width 19 height 19
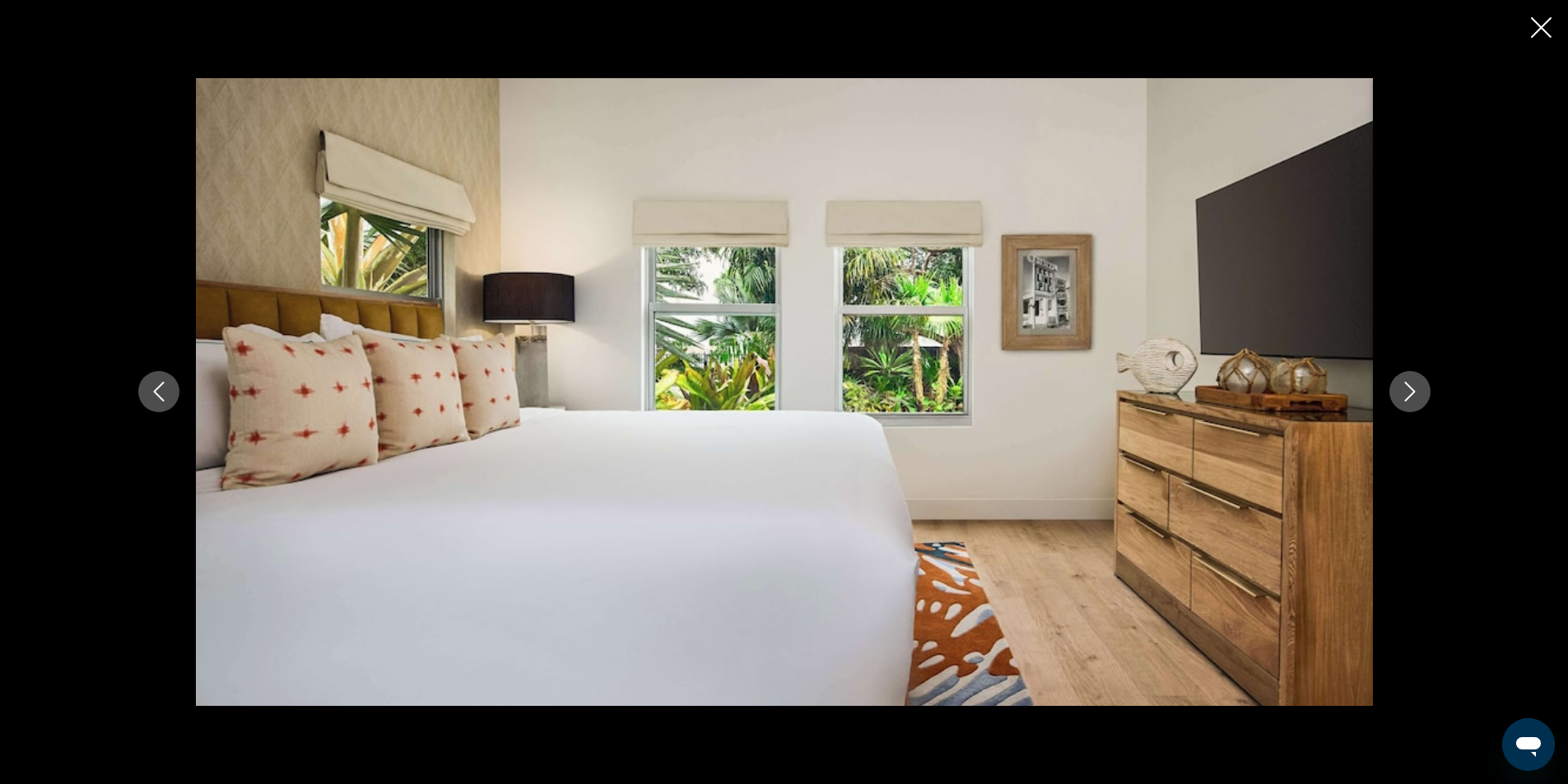
click at [1408, 382] on icon "Next image" at bounding box center [1410, 391] width 19 height 19
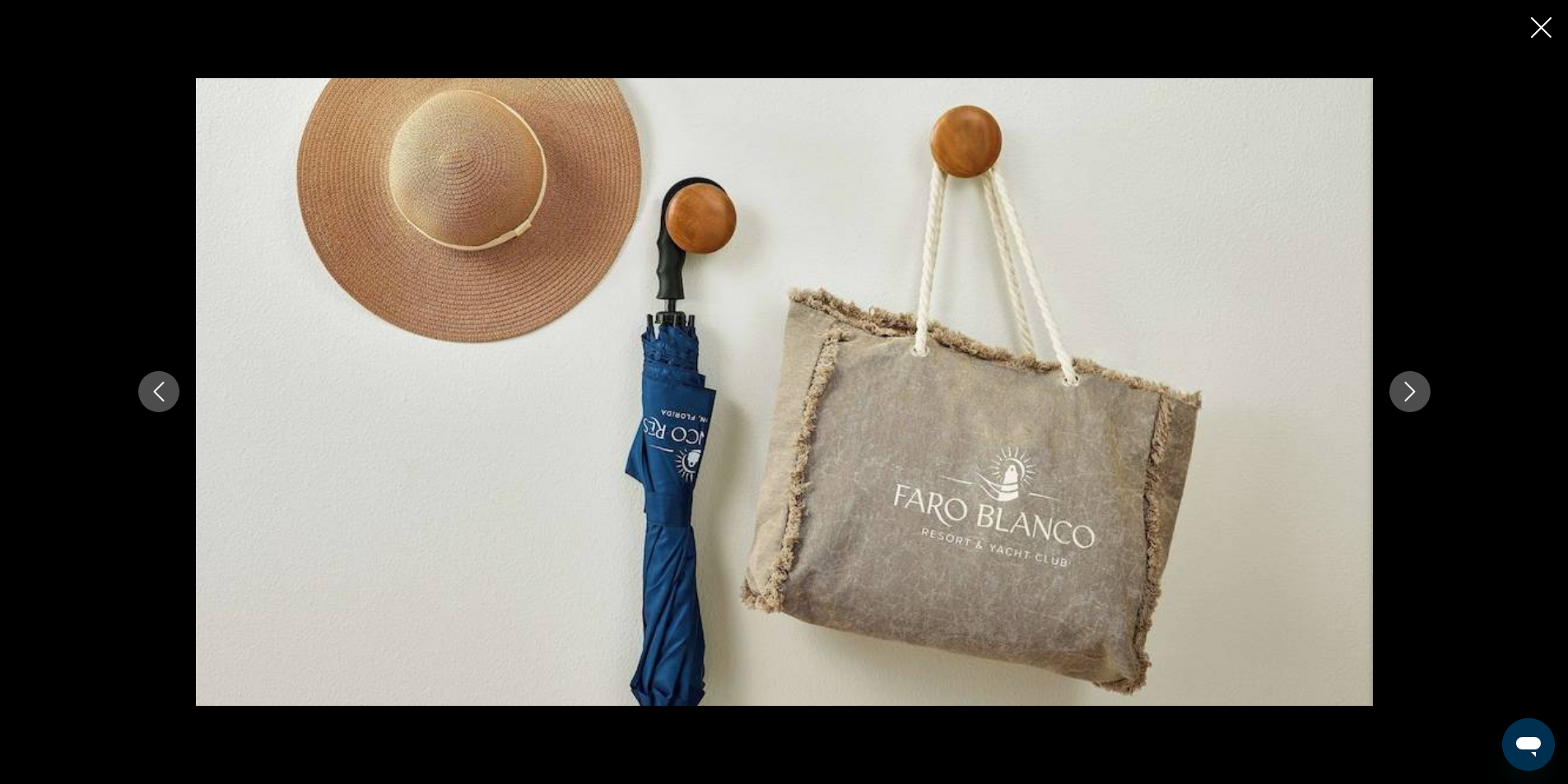
click at [1408, 382] on icon "Next image" at bounding box center [1410, 391] width 19 height 19
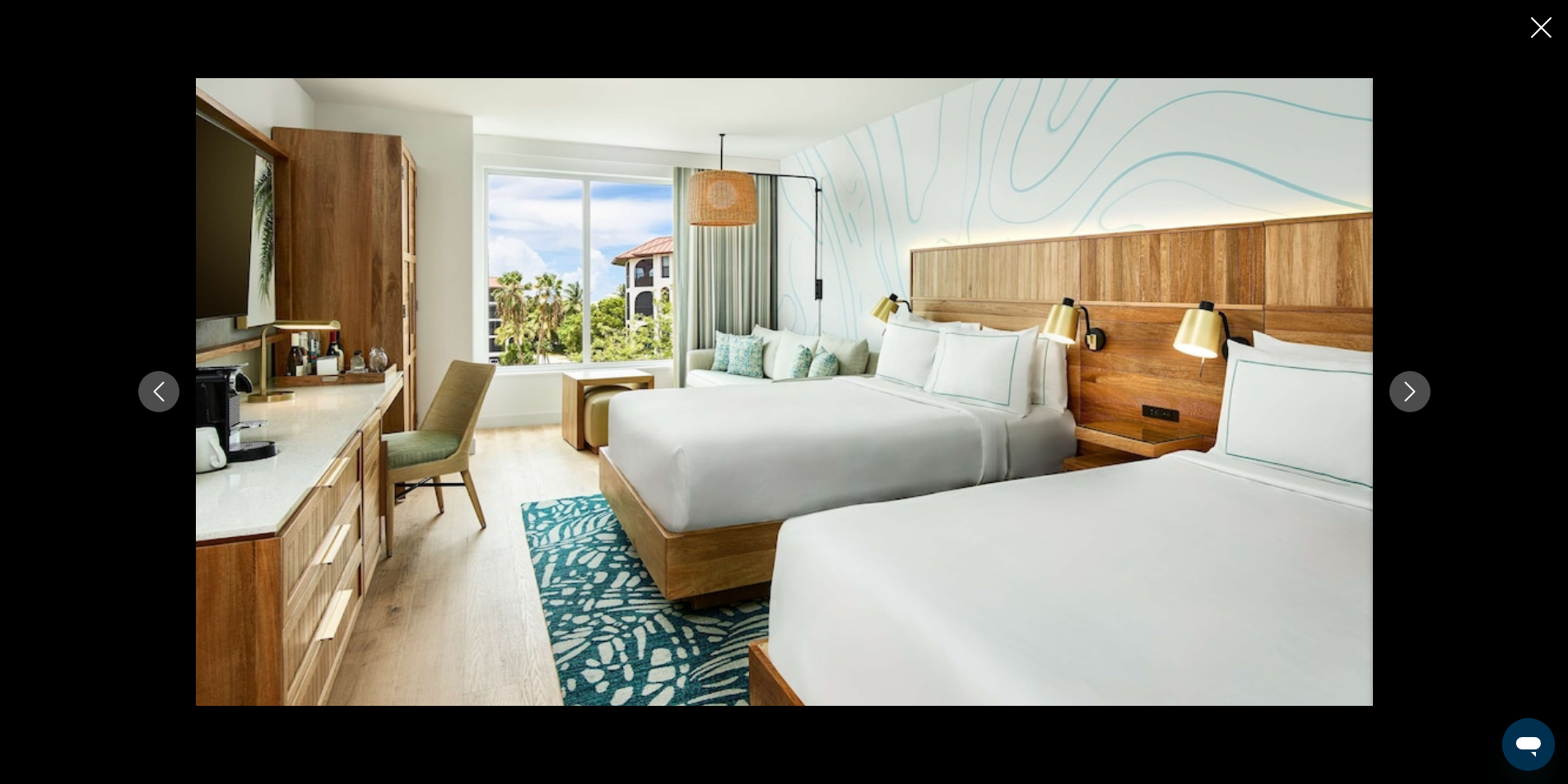
click at [1408, 382] on icon "Next image" at bounding box center [1410, 391] width 19 height 19
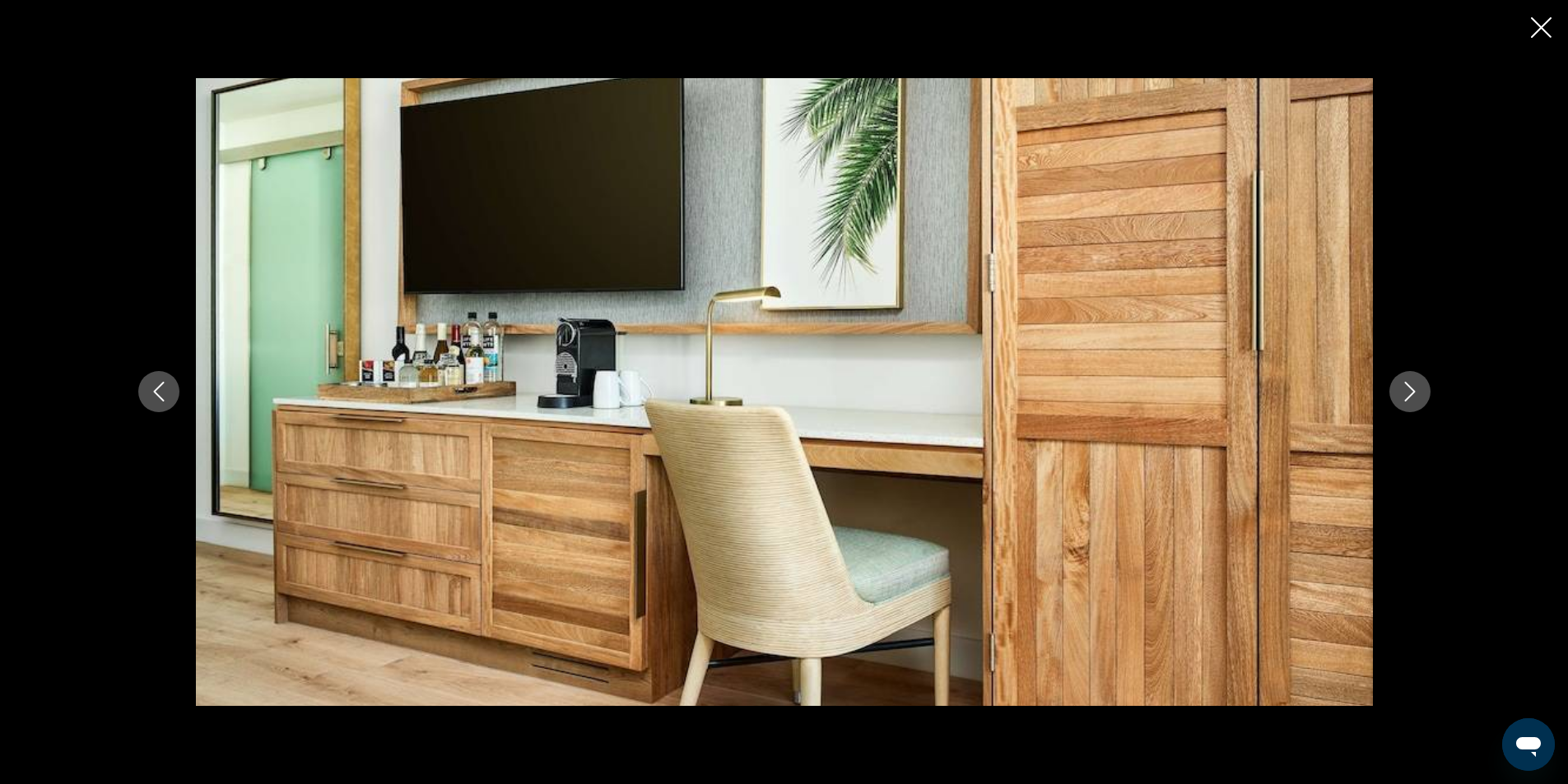
click at [1408, 382] on icon "Next image" at bounding box center [1410, 391] width 19 height 19
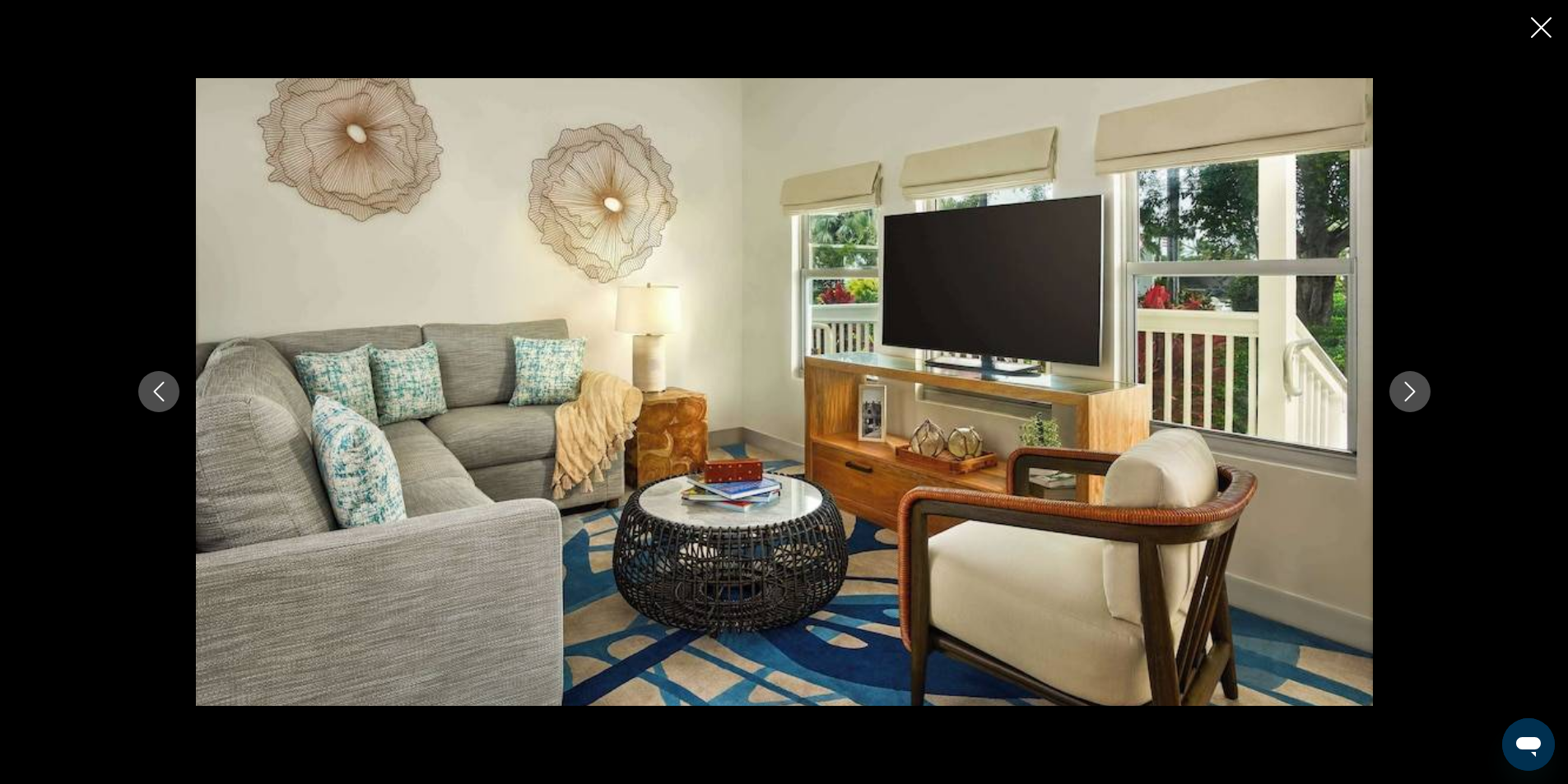
click at [1408, 382] on icon "Next image" at bounding box center [1410, 391] width 19 height 19
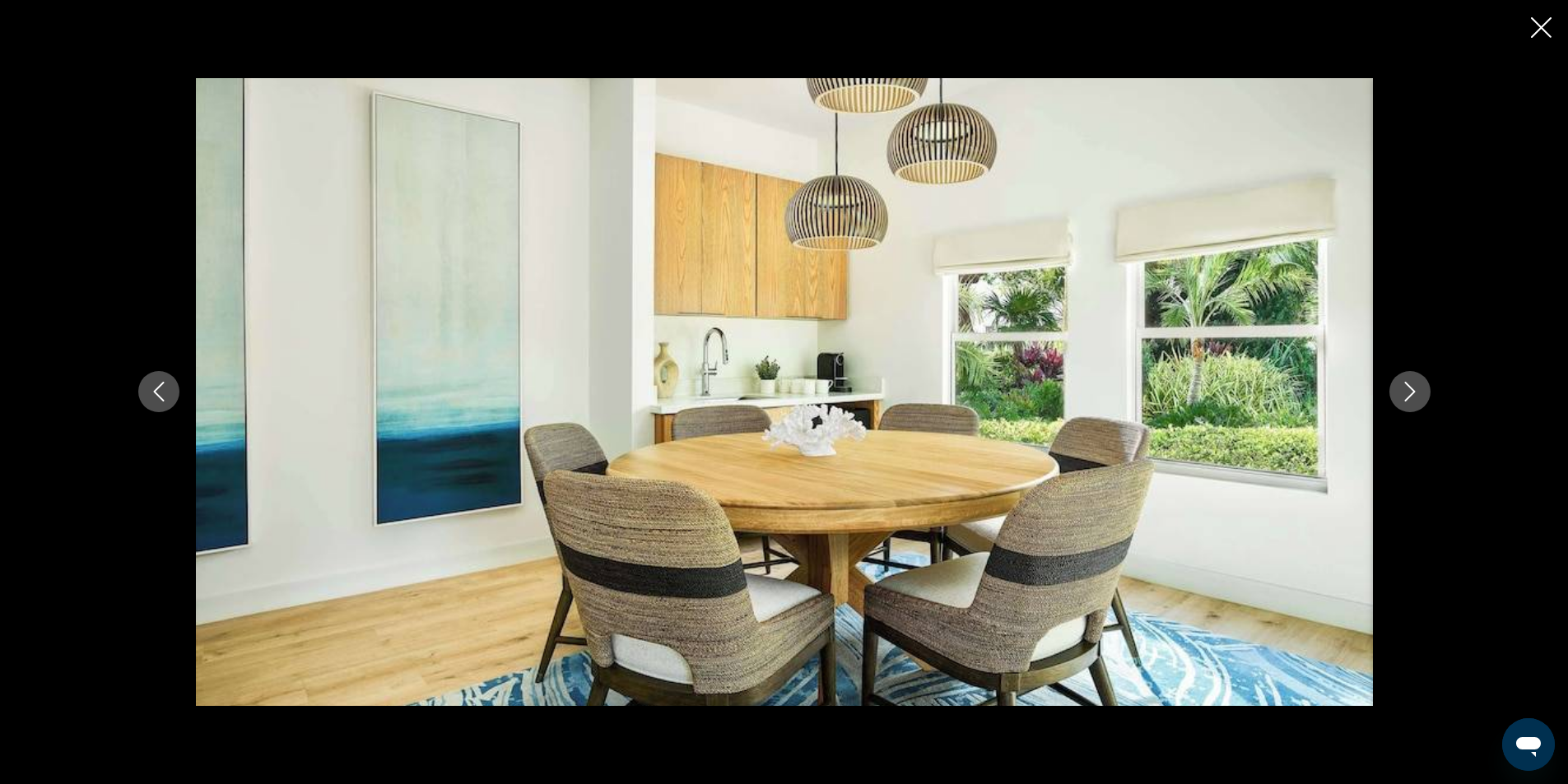
click at [1541, 18] on icon "Close slideshow" at bounding box center [1541, 27] width 20 height 20
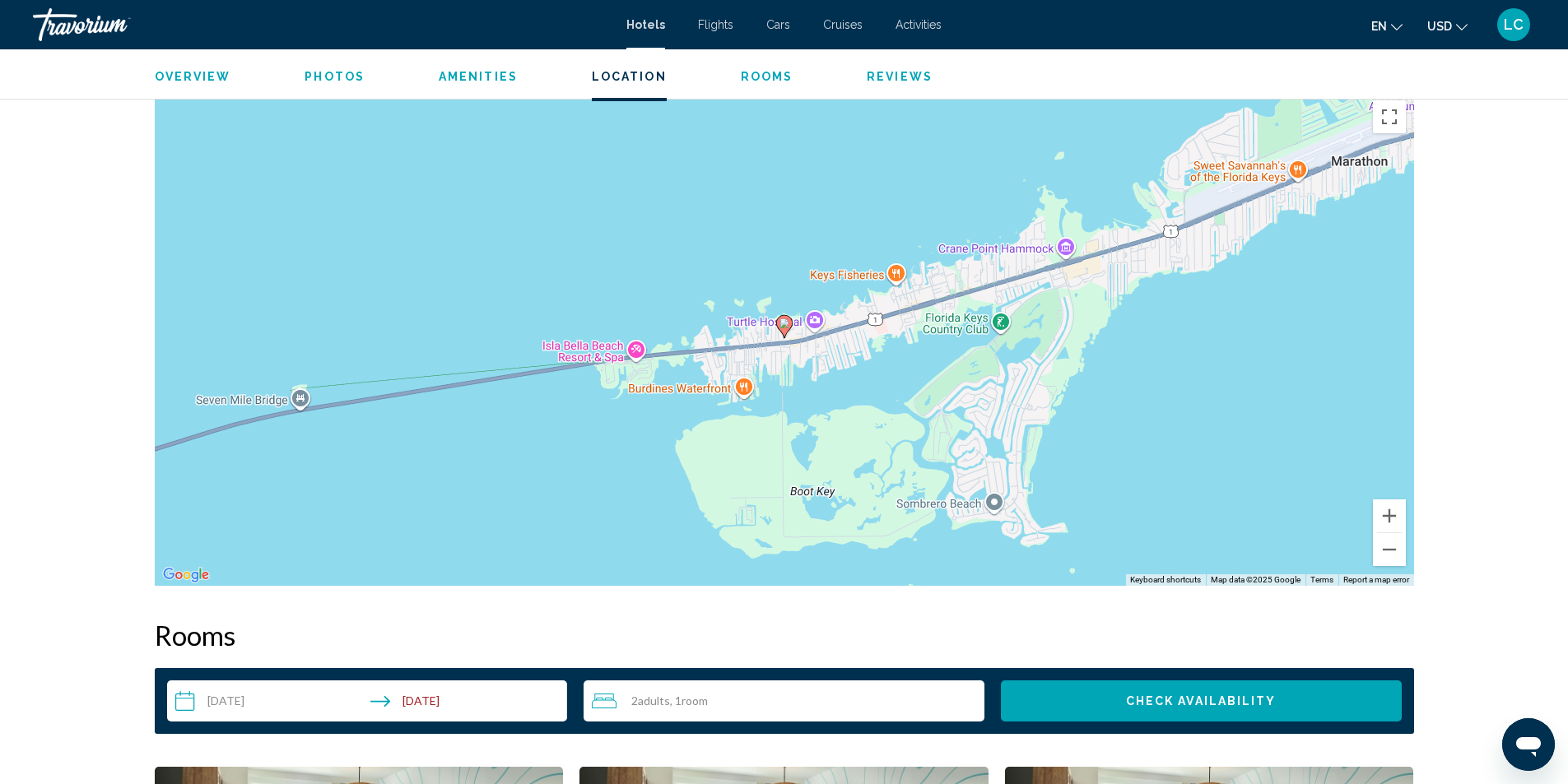
scroll to position [1152, 0]
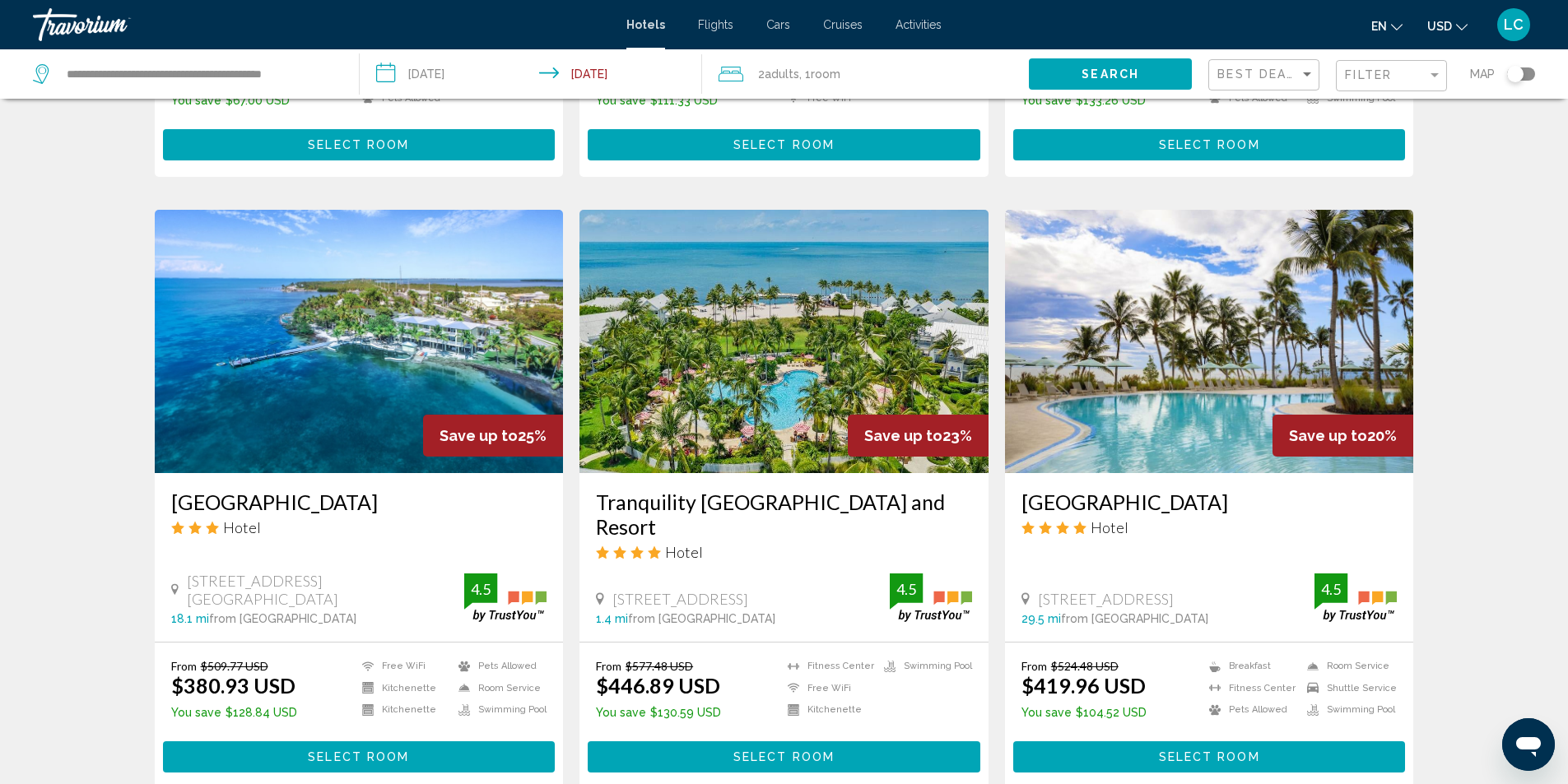
scroll to position [658, 0]
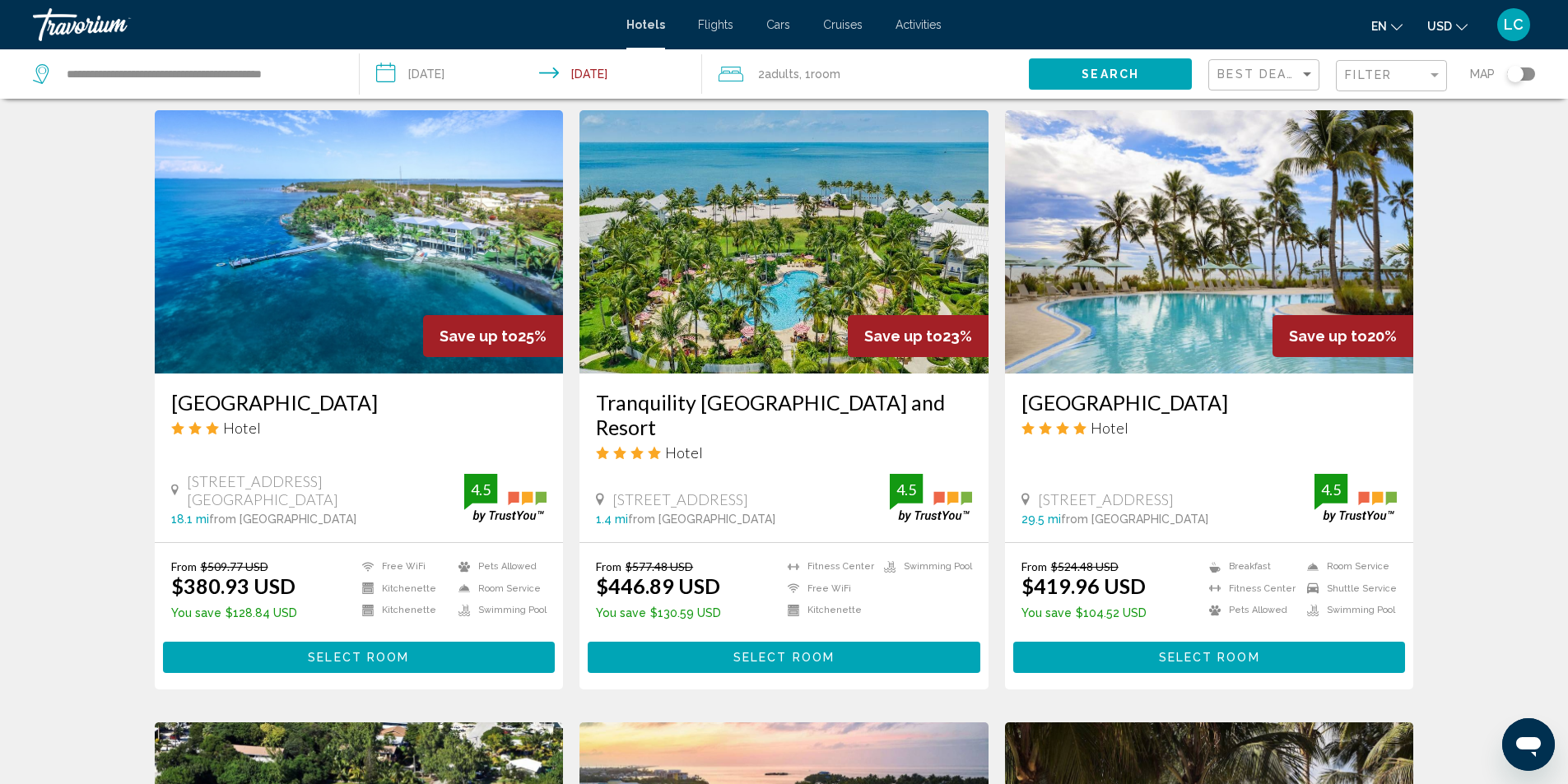
click at [853, 200] on img "Main content" at bounding box center [784, 242] width 409 height 263
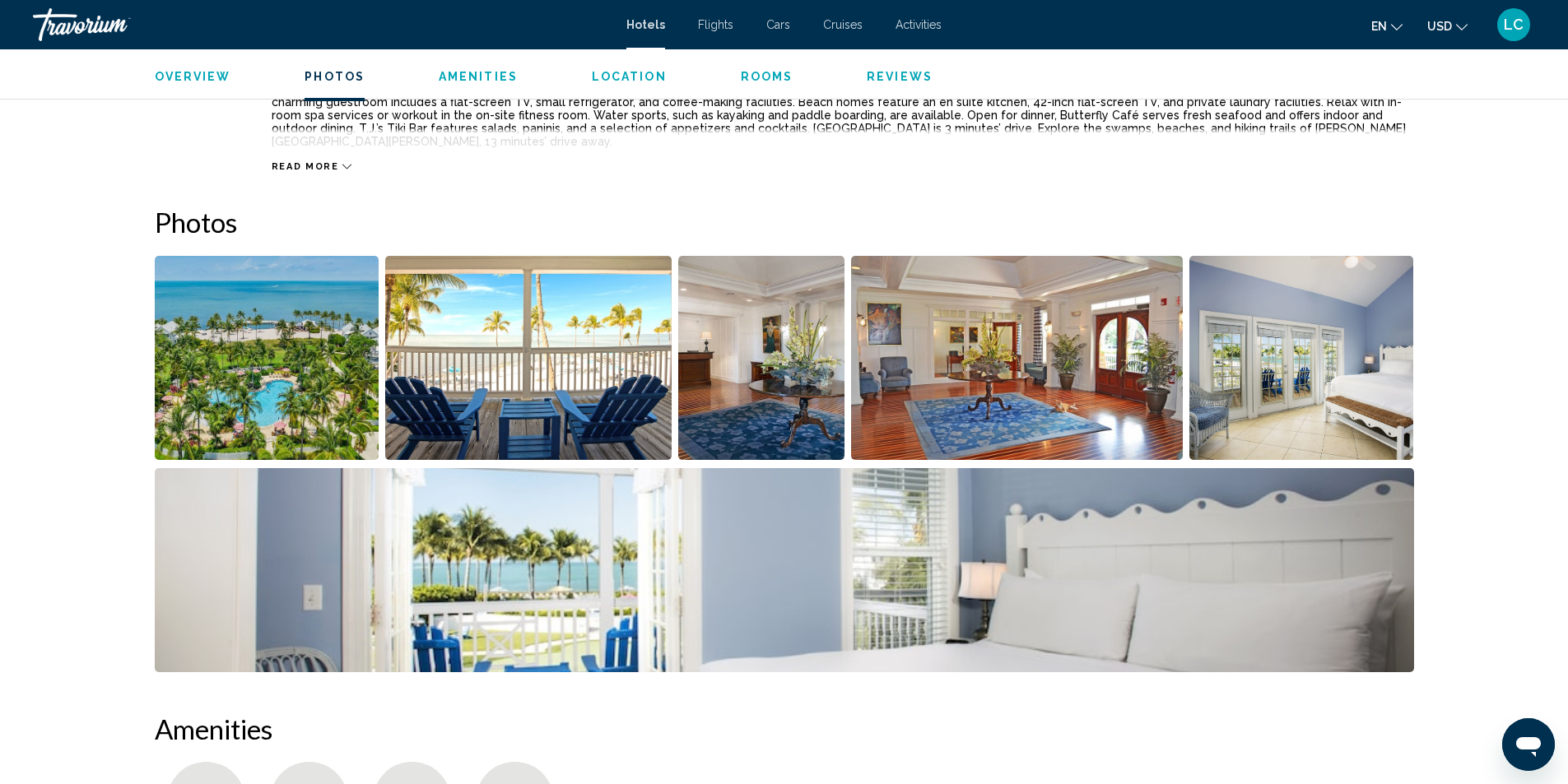
scroll to position [494, 0]
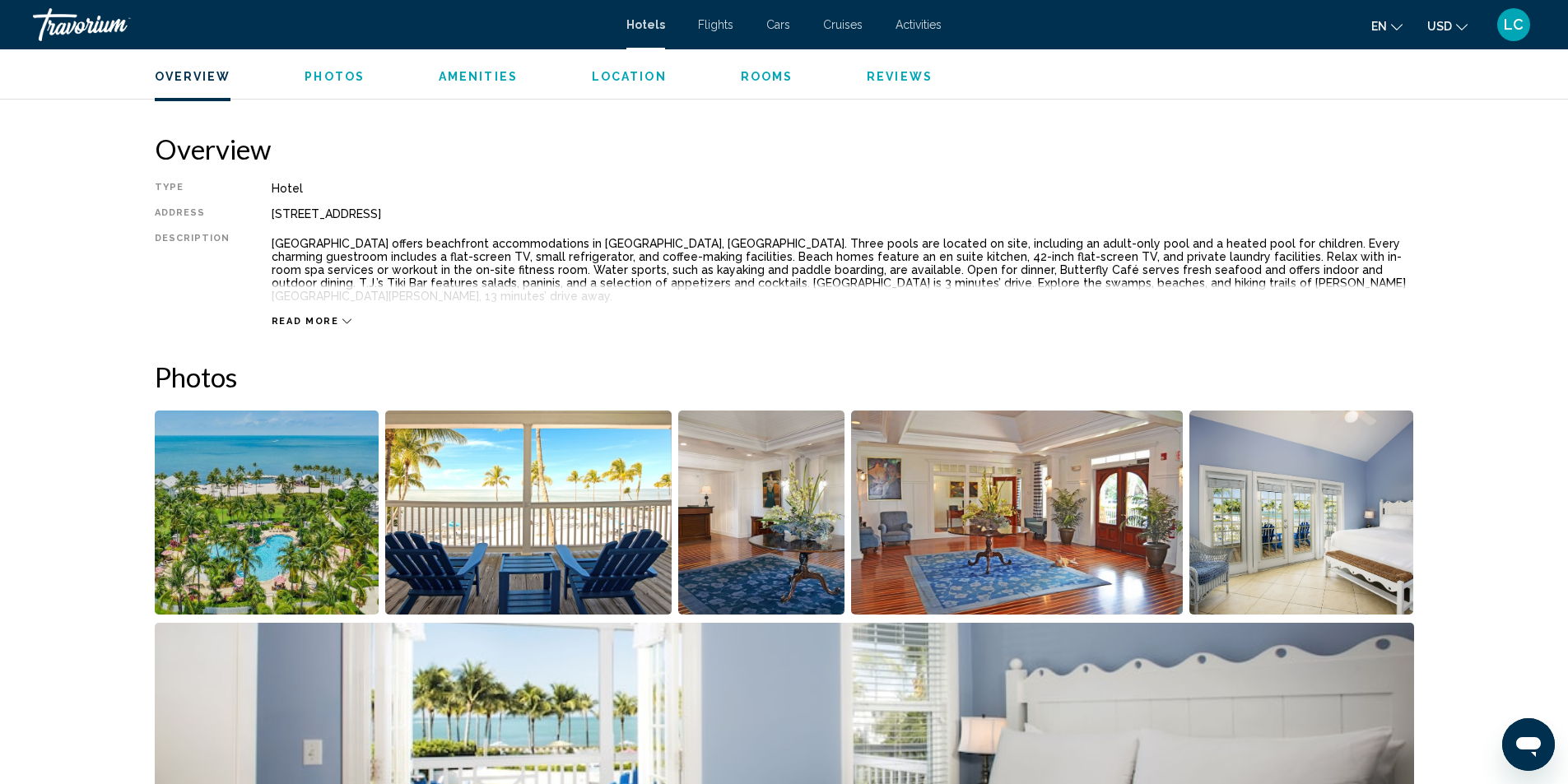
click at [300, 519] on img "Open full-screen image slider" at bounding box center [266, 512] width 224 height 204
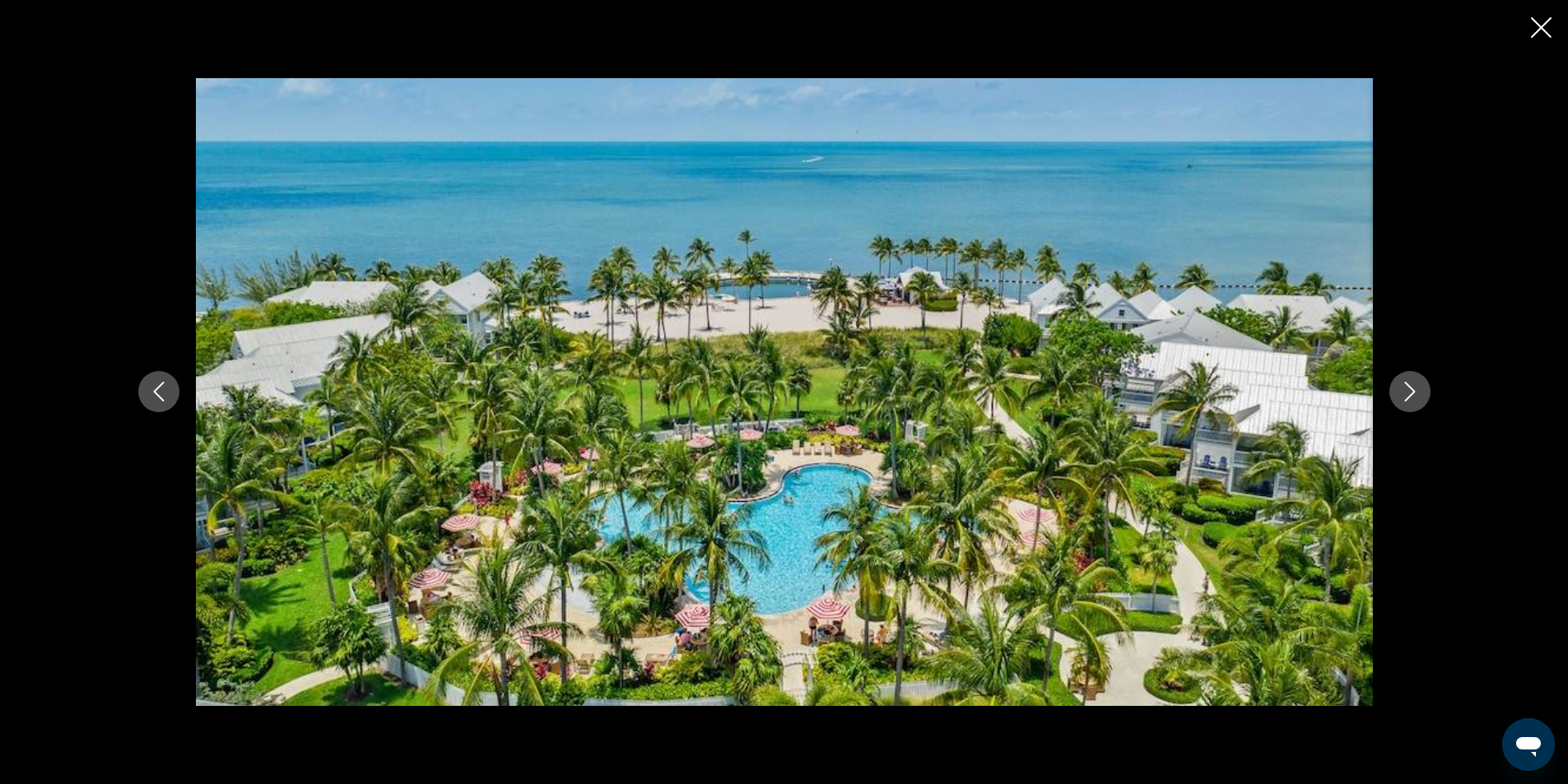
click at [1418, 390] on icon "Next image" at bounding box center [1410, 391] width 19 height 19
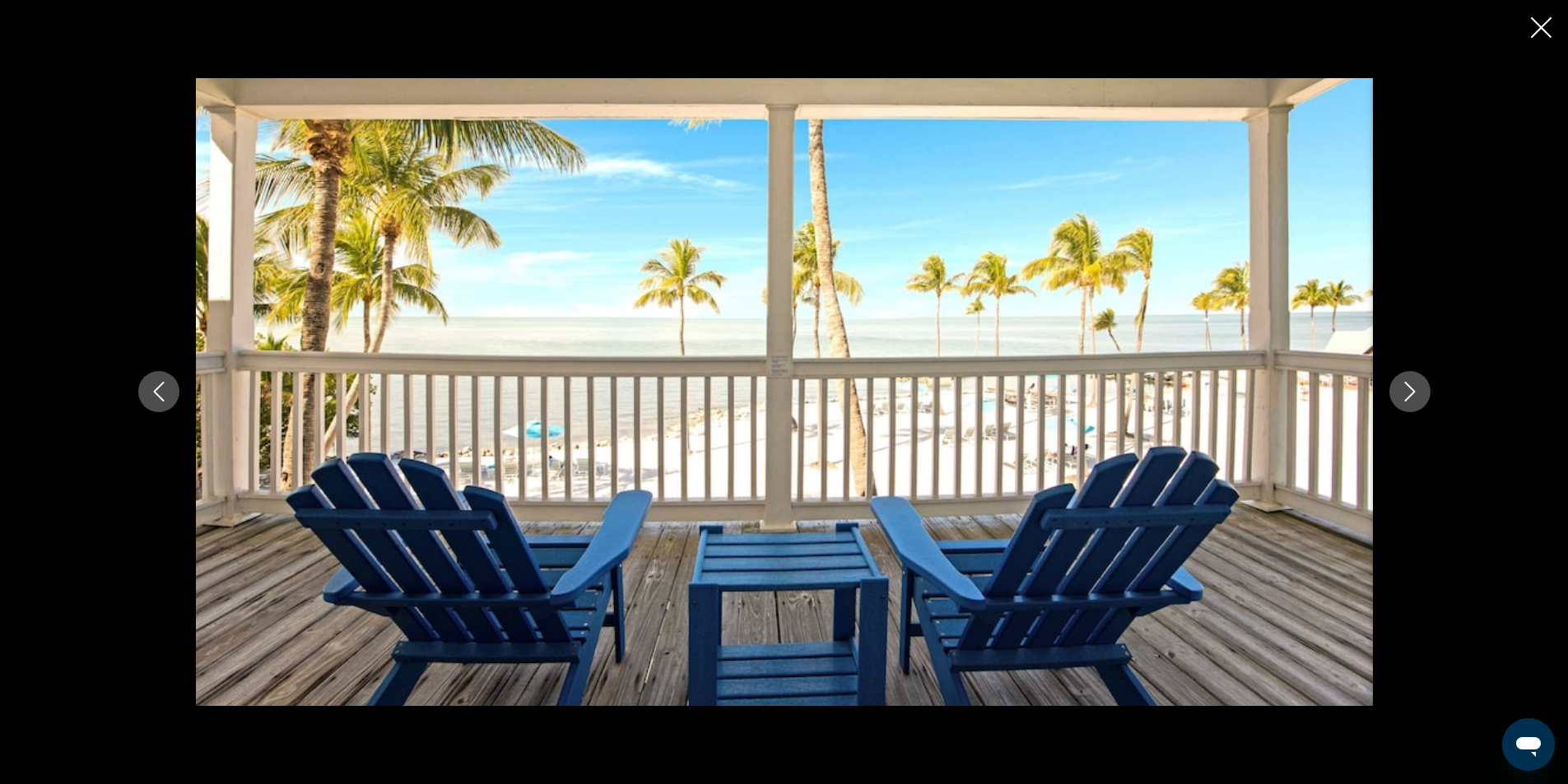
click at [1412, 397] on icon "Next image" at bounding box center [1410, 391] width 19 height 19
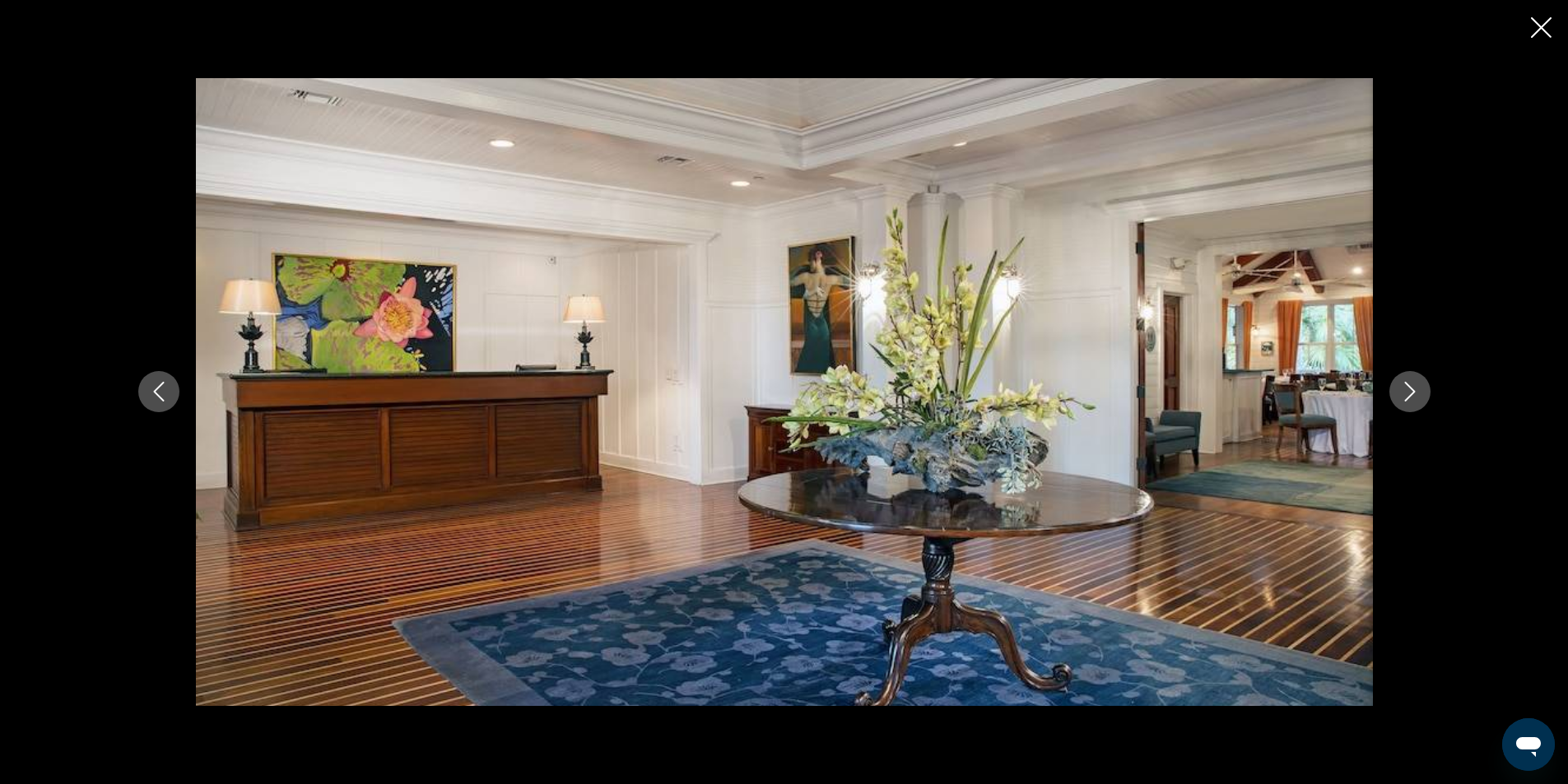
click at [1412, 397] on icon "Next image" at bounding box center [1410, 391] width 19 height 19
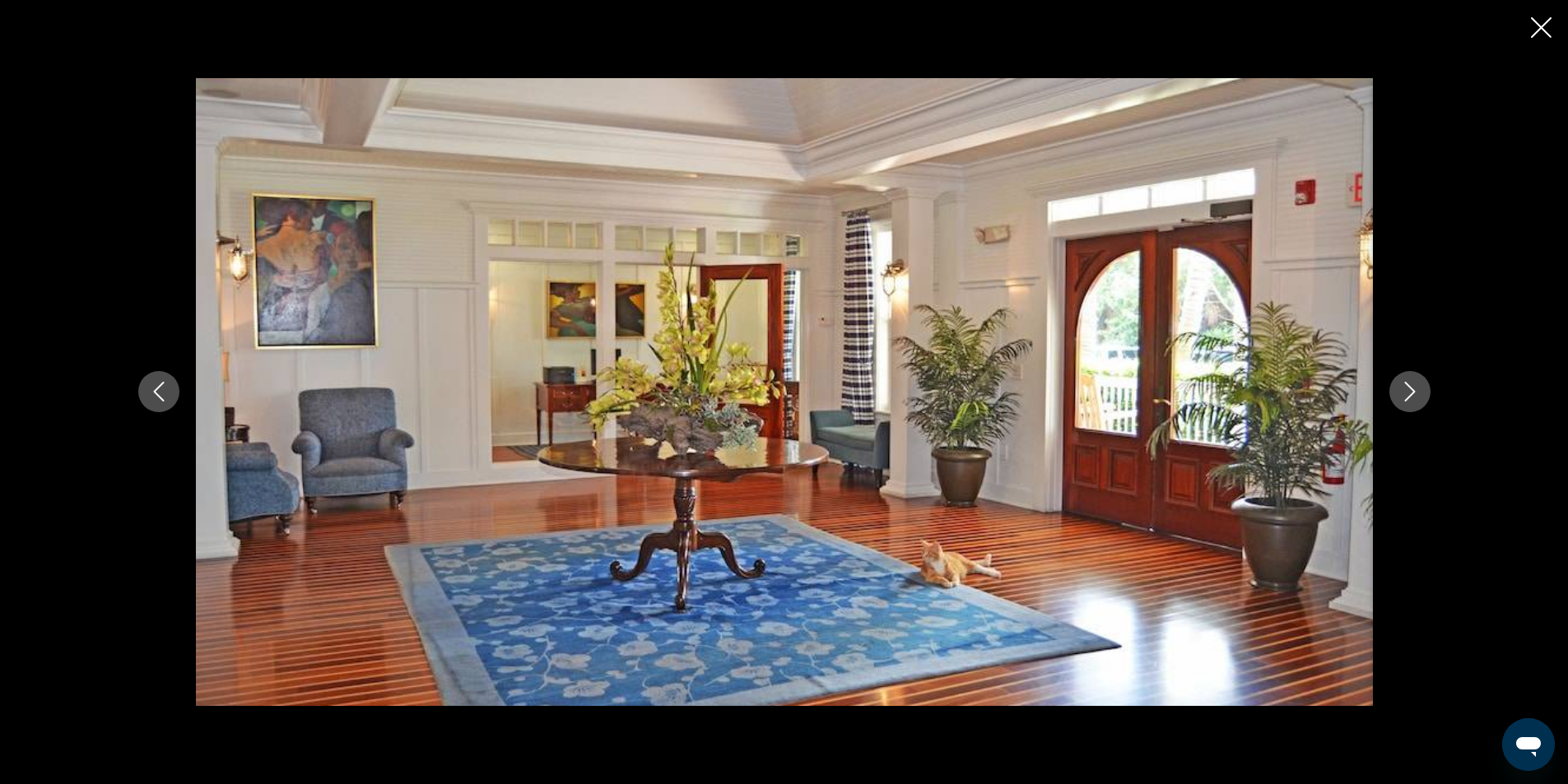
click at [1412, 397] on icon "Next image" at bounding box center [1410, 391] width 19 height 19
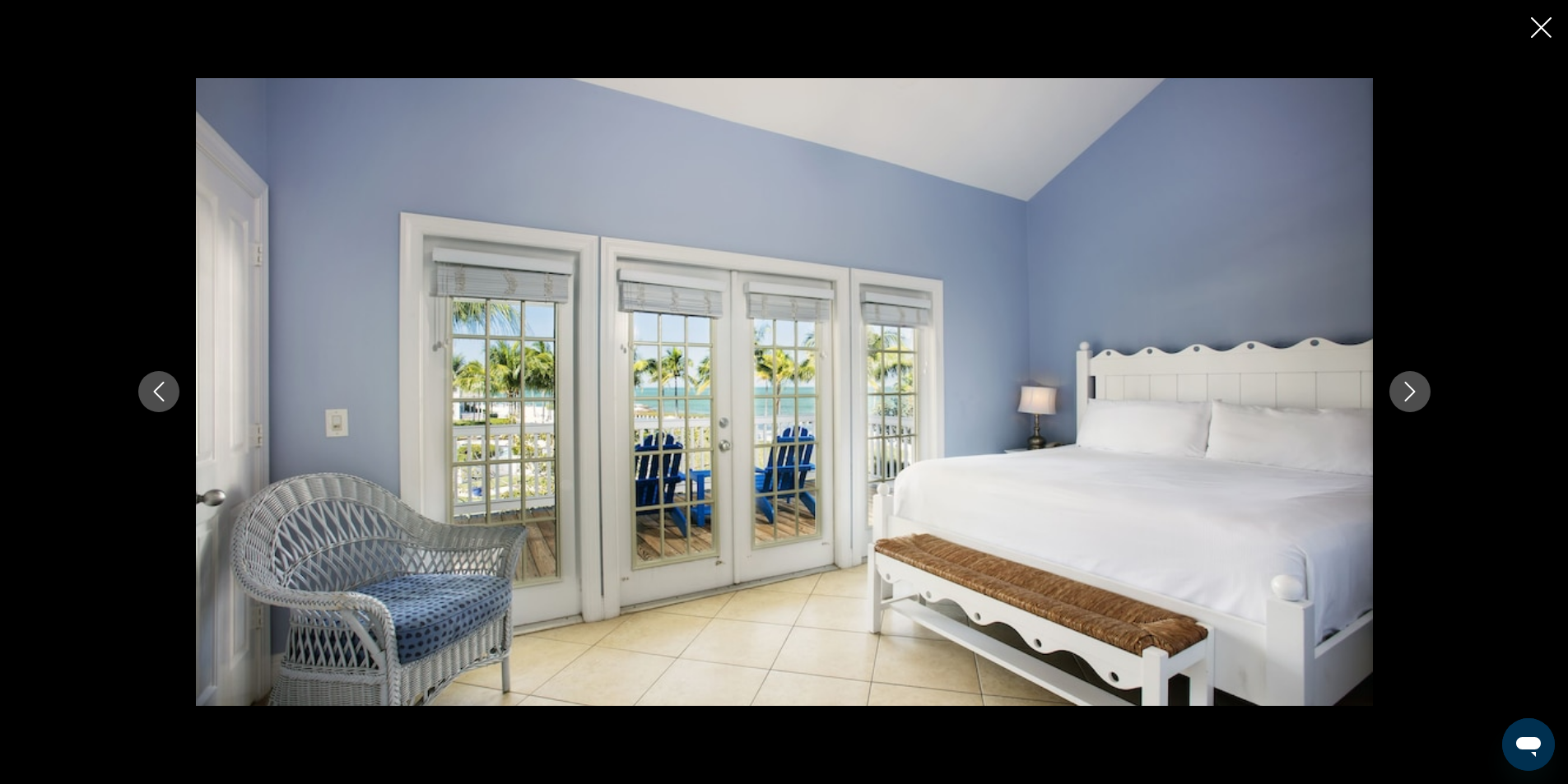
click at [1412, 397] on icon "Next image" at bounding box center [1410, 391] width 19 height 19
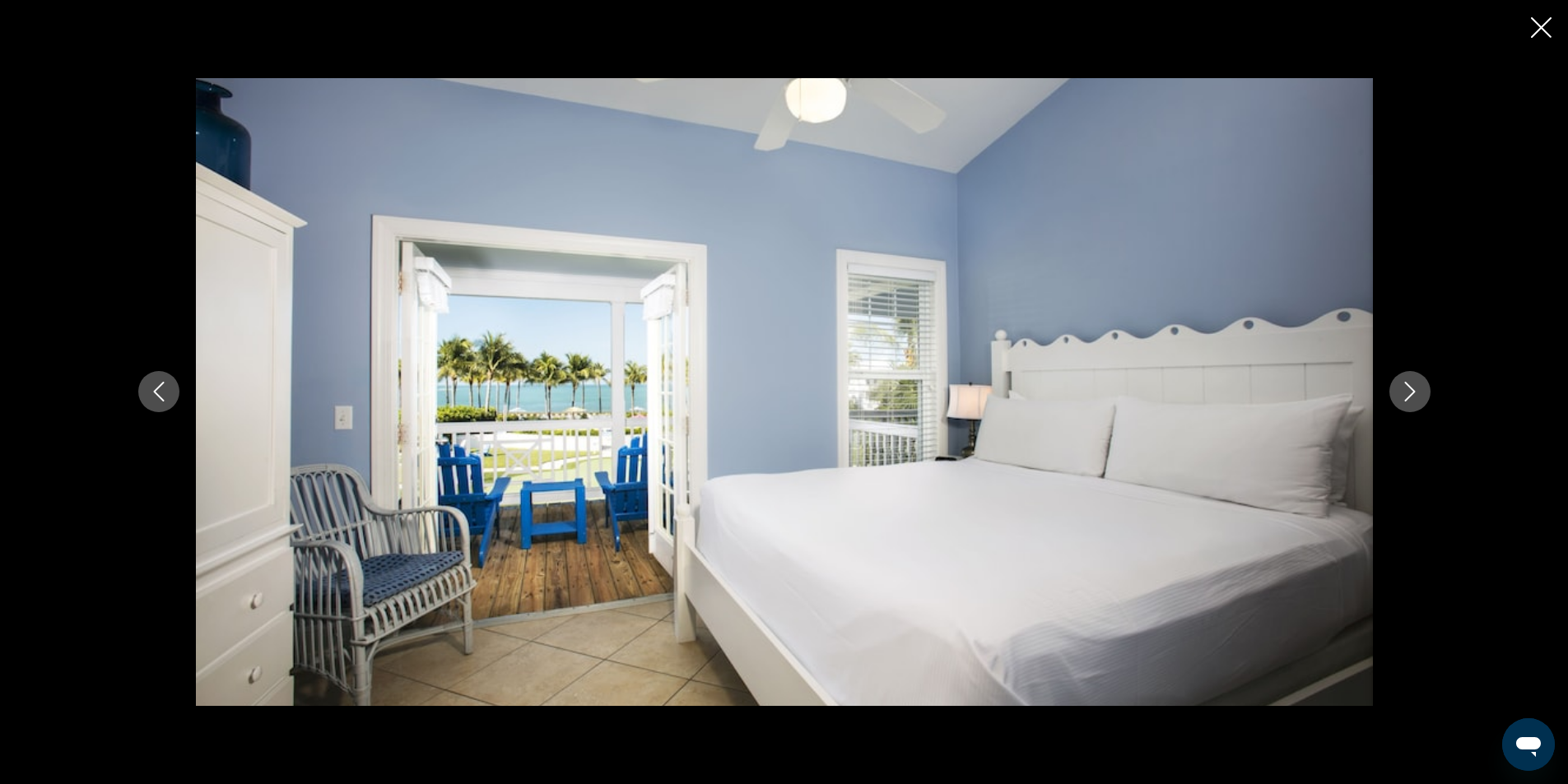
click at [1412, 397] on icon "Next image" at bounding box center [1410, 391] width 19 height 19
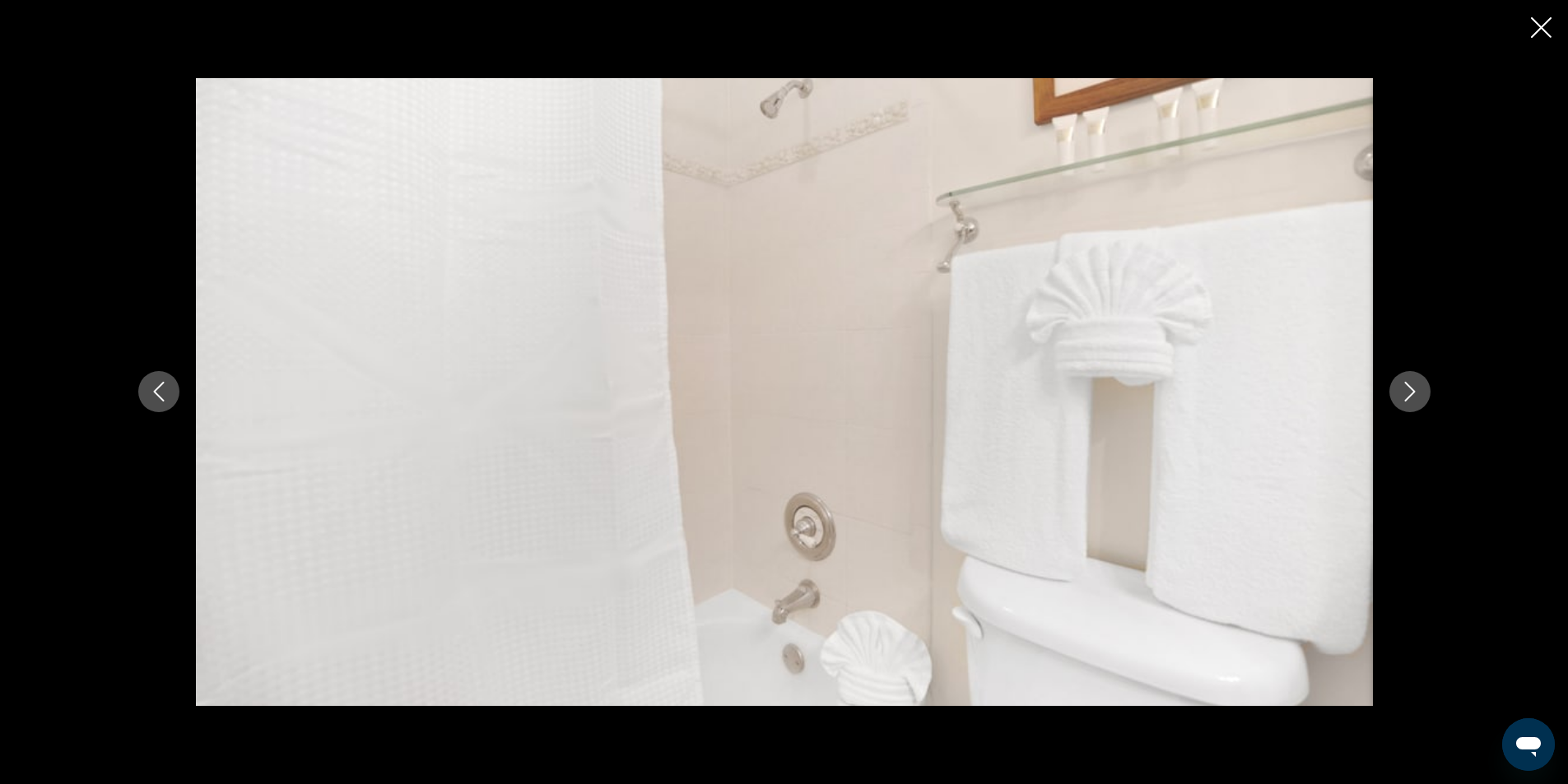
click at [1412, 397] on icon "Next image" at bounding box center [1410, 391] width 19 height 19
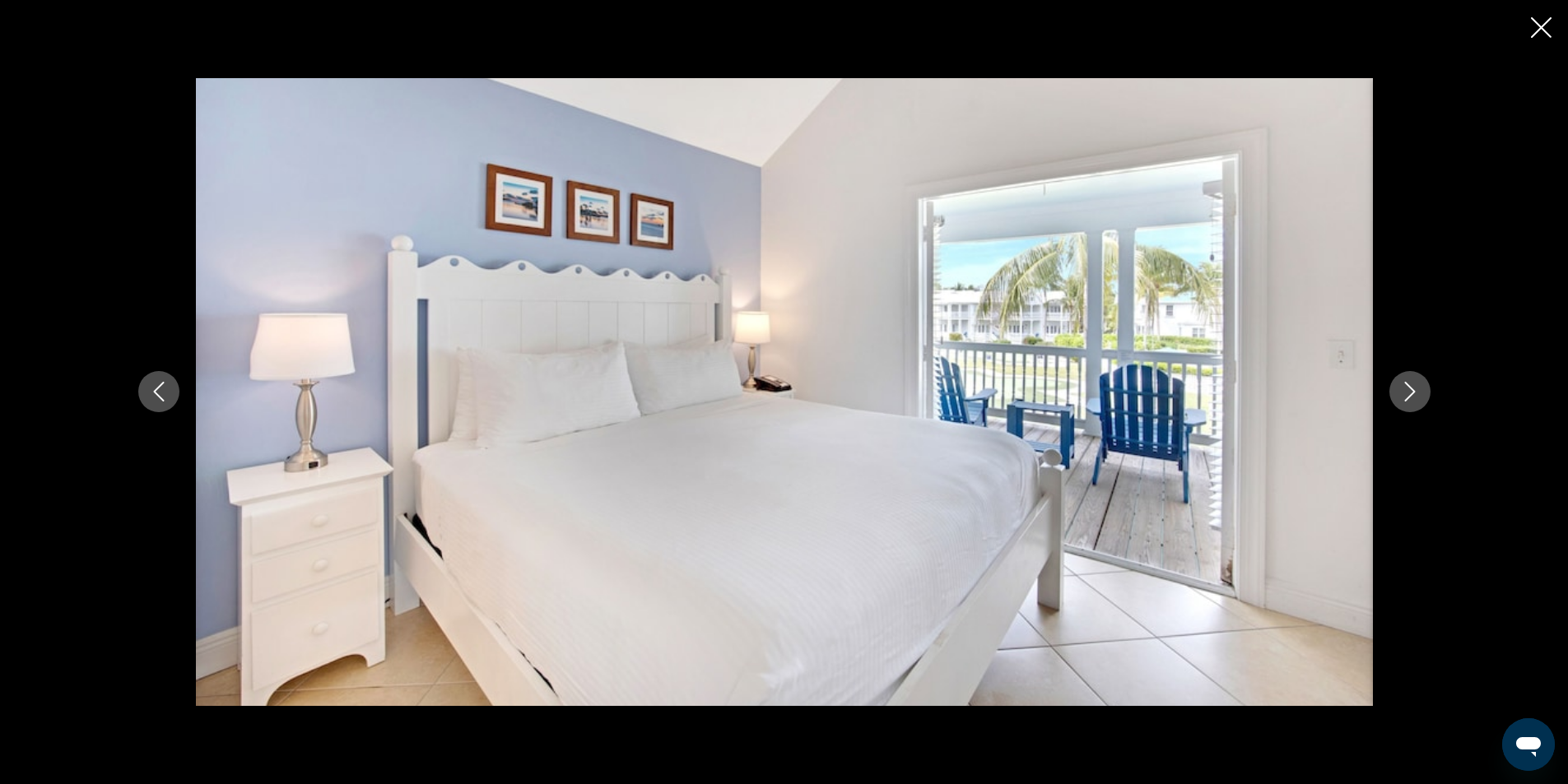
click at [1412, 397] on icon "Next image" at bounding box center [1410, 391] width 19 height 19
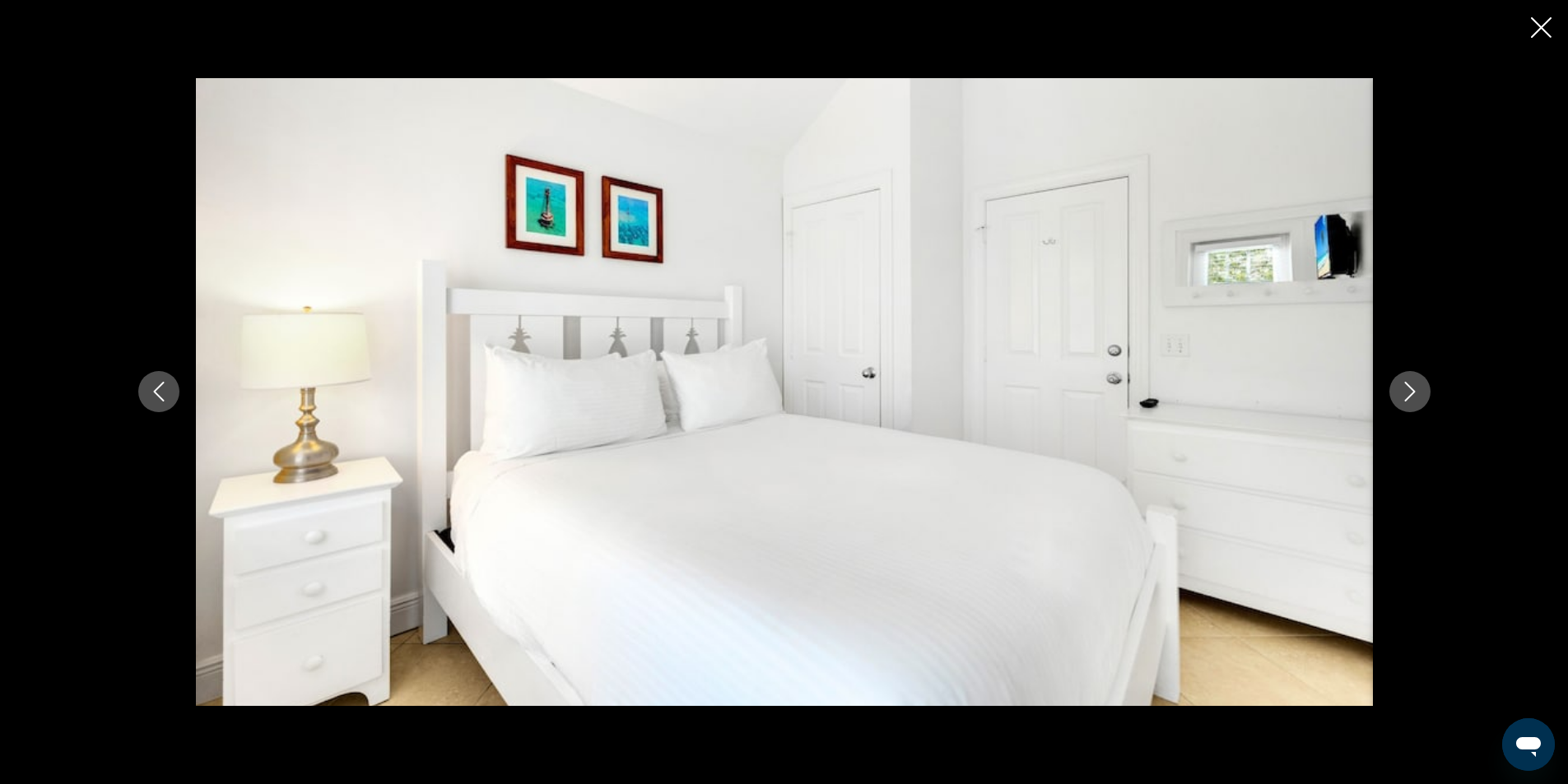
click at [1412, 397] on icon "Next image" at bounding box center [1410, 391] width 19 height 19
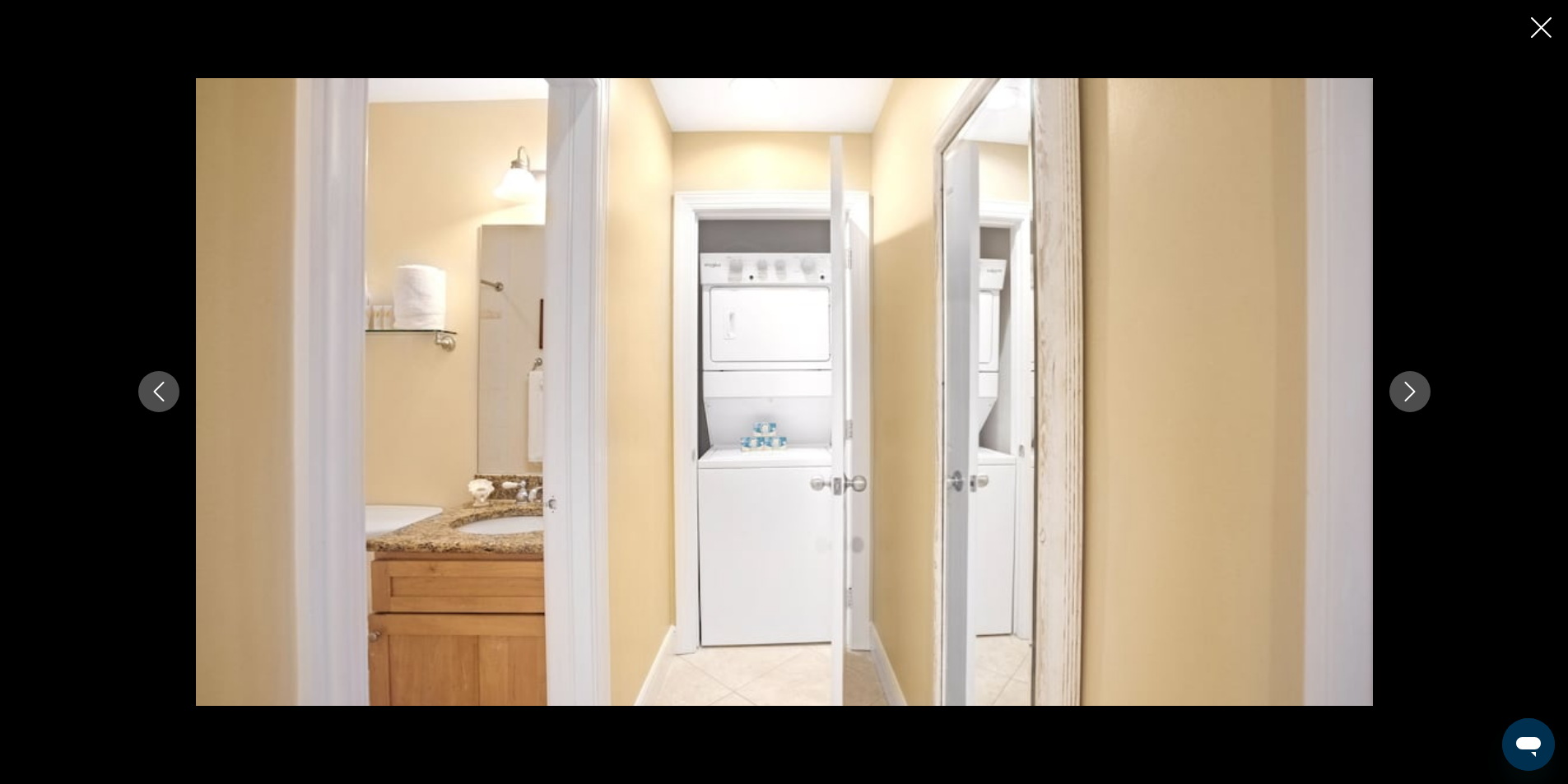
click at [1412, 397] on icon "Next image" at bounding box center [1410, 391] width 19 height 19
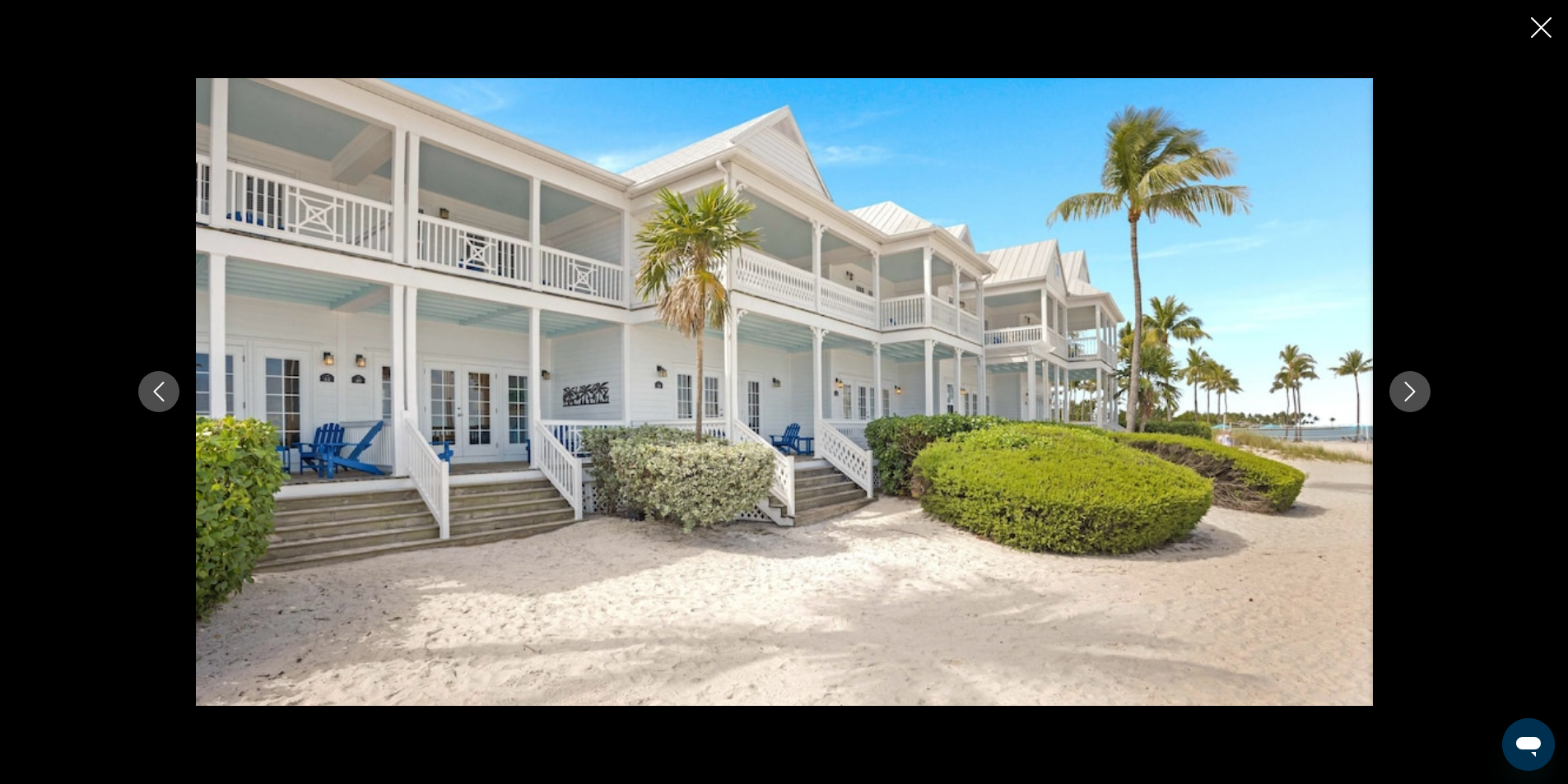
click at [1411, 397] on icon "Next image" at bounding box center [1410, 391] width 19 height 19
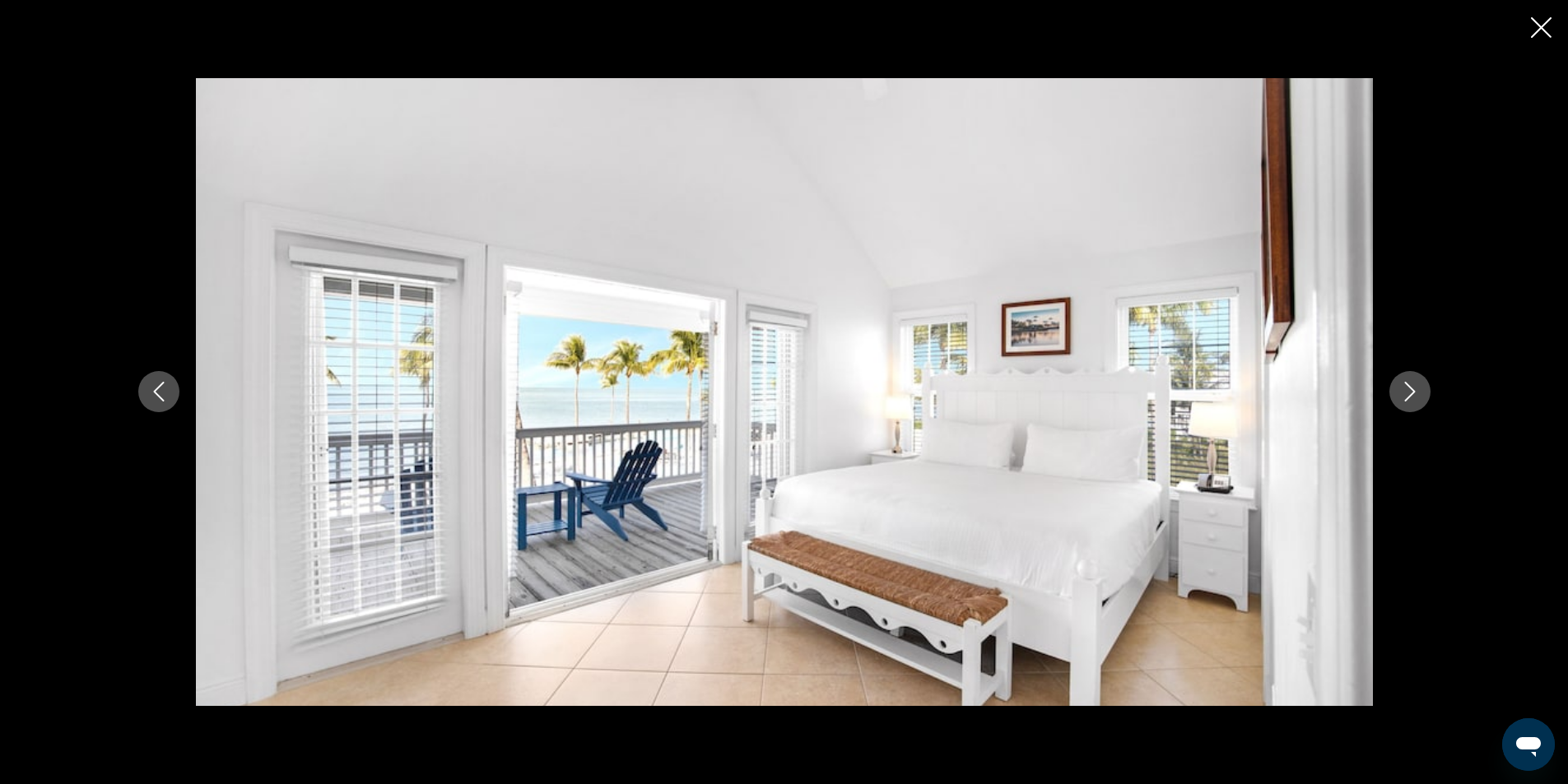
click at [1410, 397] on icon "Next image" at bounding box center [1410, 391] width 19 height 19
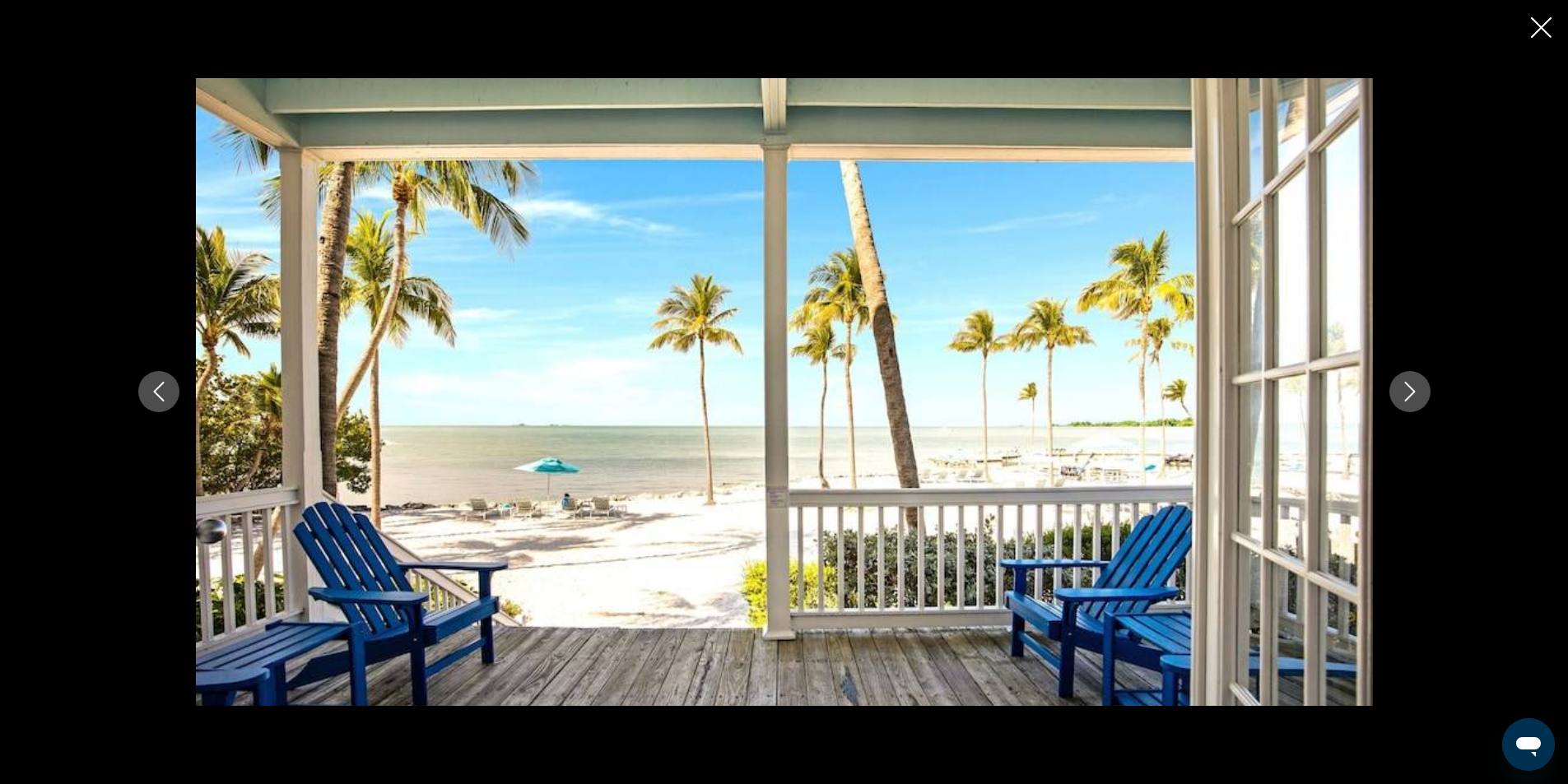
click at [1540, 24] on icon "Close slideshow" at bounding box center [1541, 27] width 20 height 20
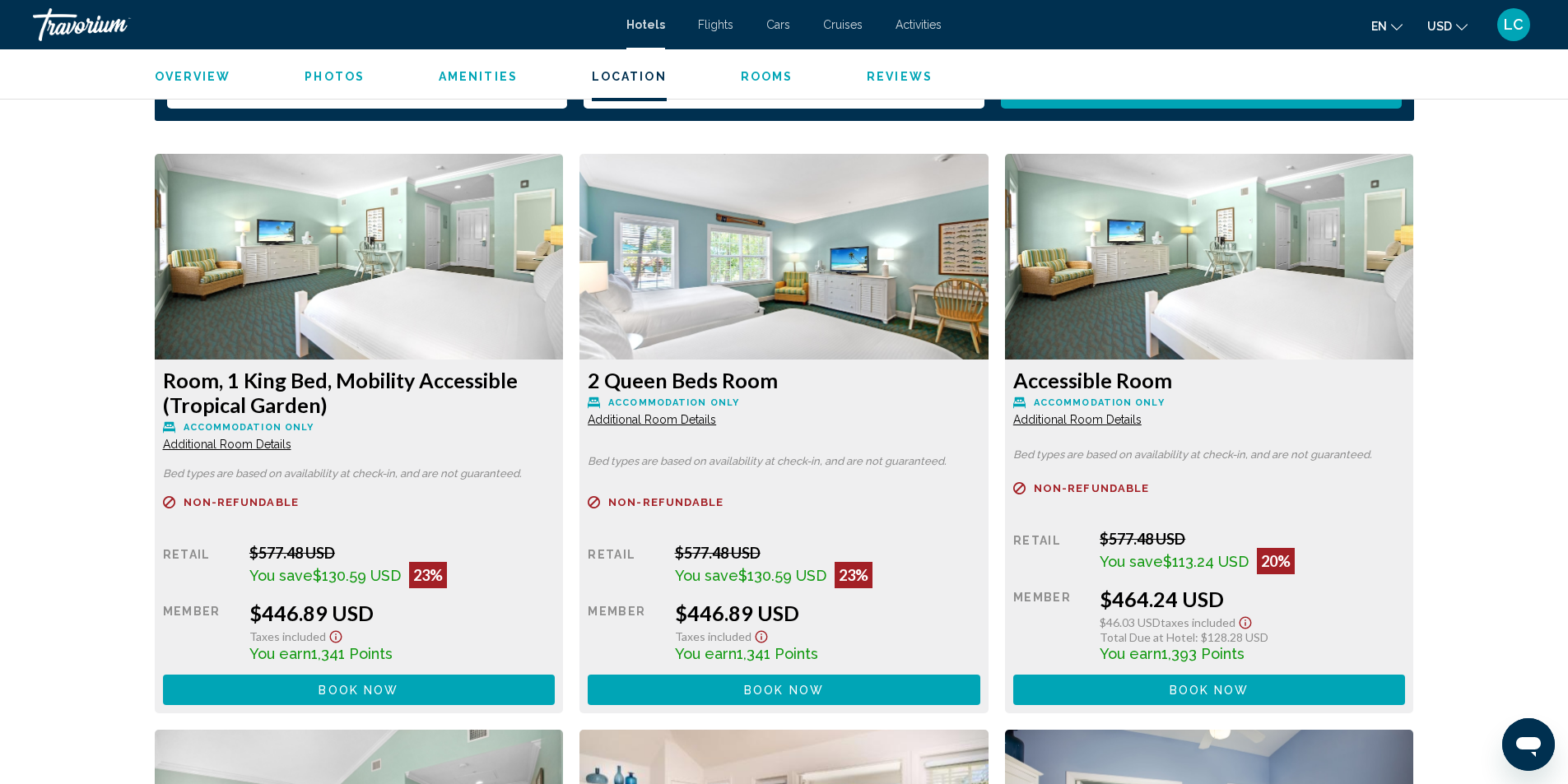
scroll to position [2139, 0]
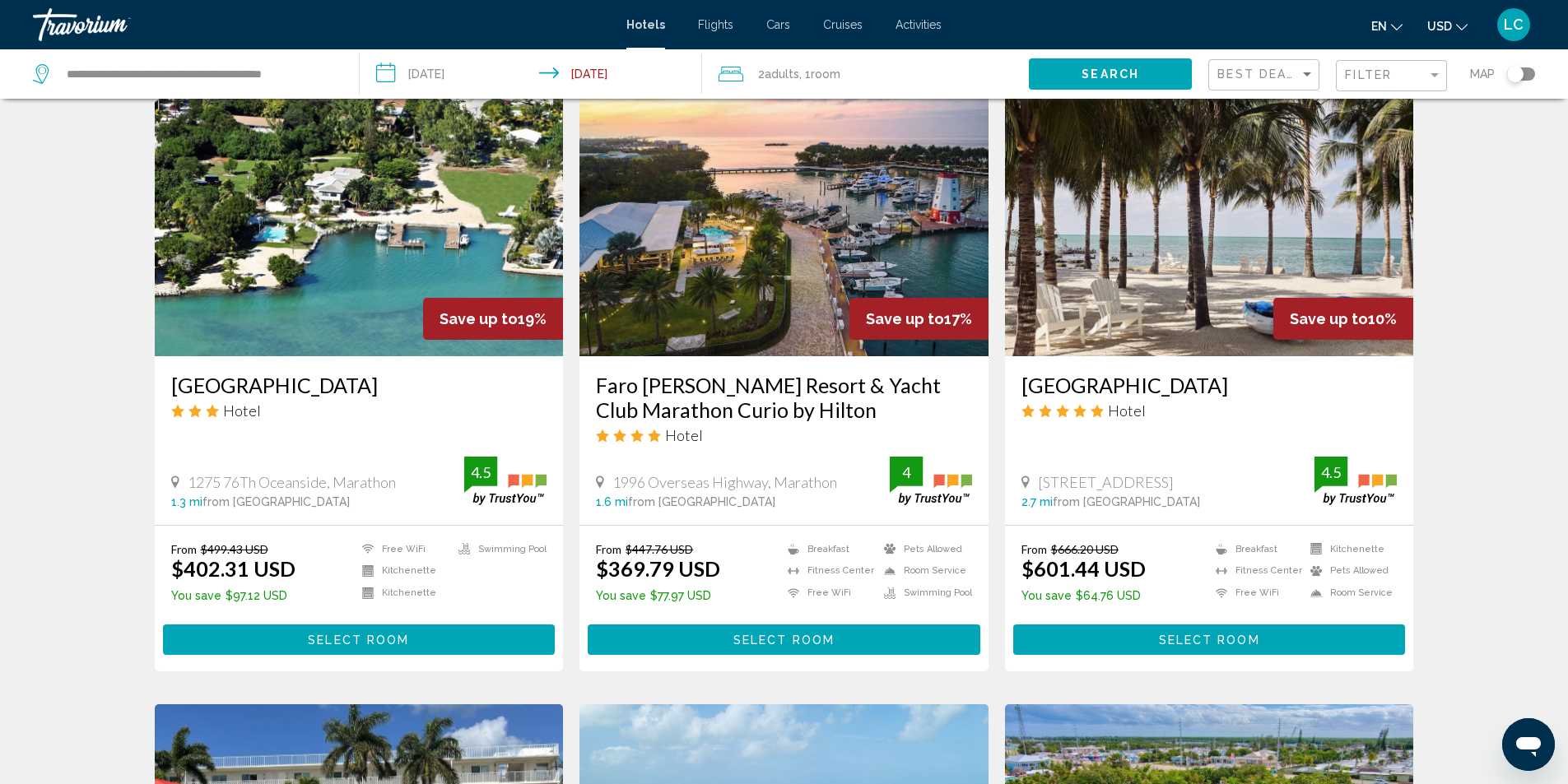
scroll to position [1316, 0]
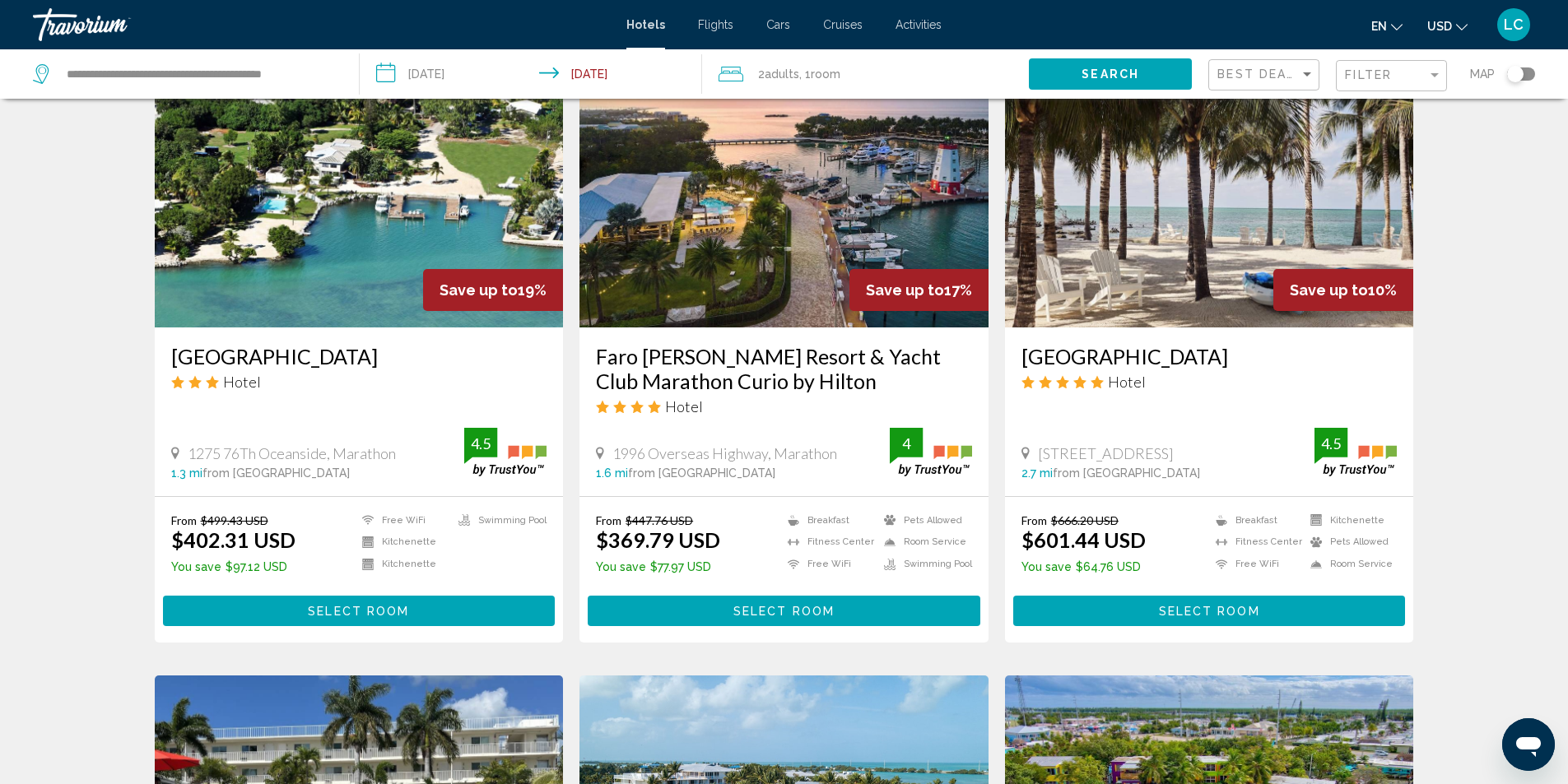
click at [287, 208] on img "Main content" at bounding box center [358, 195] width 409 height 263
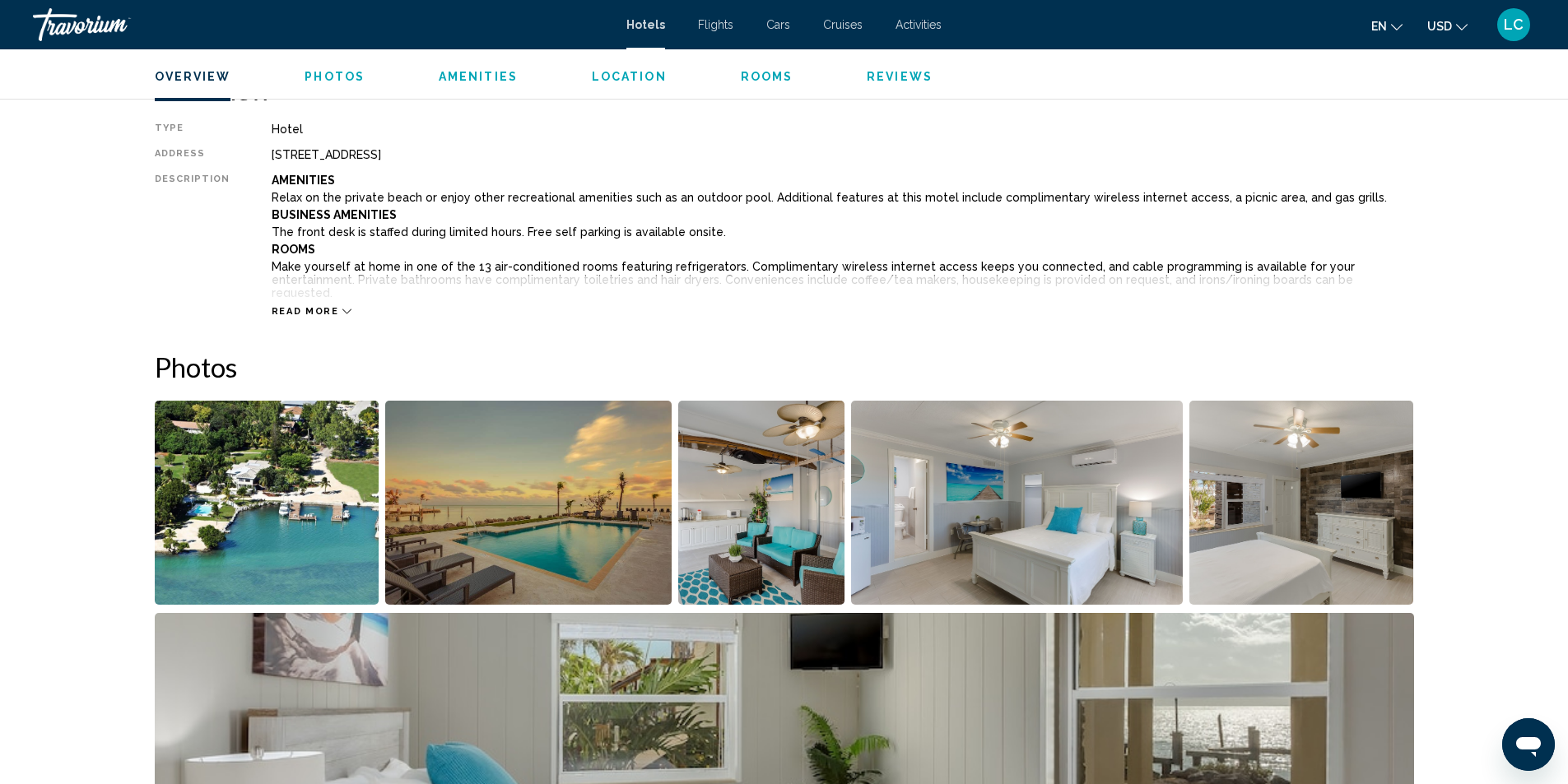
scroll to position [575, 0]
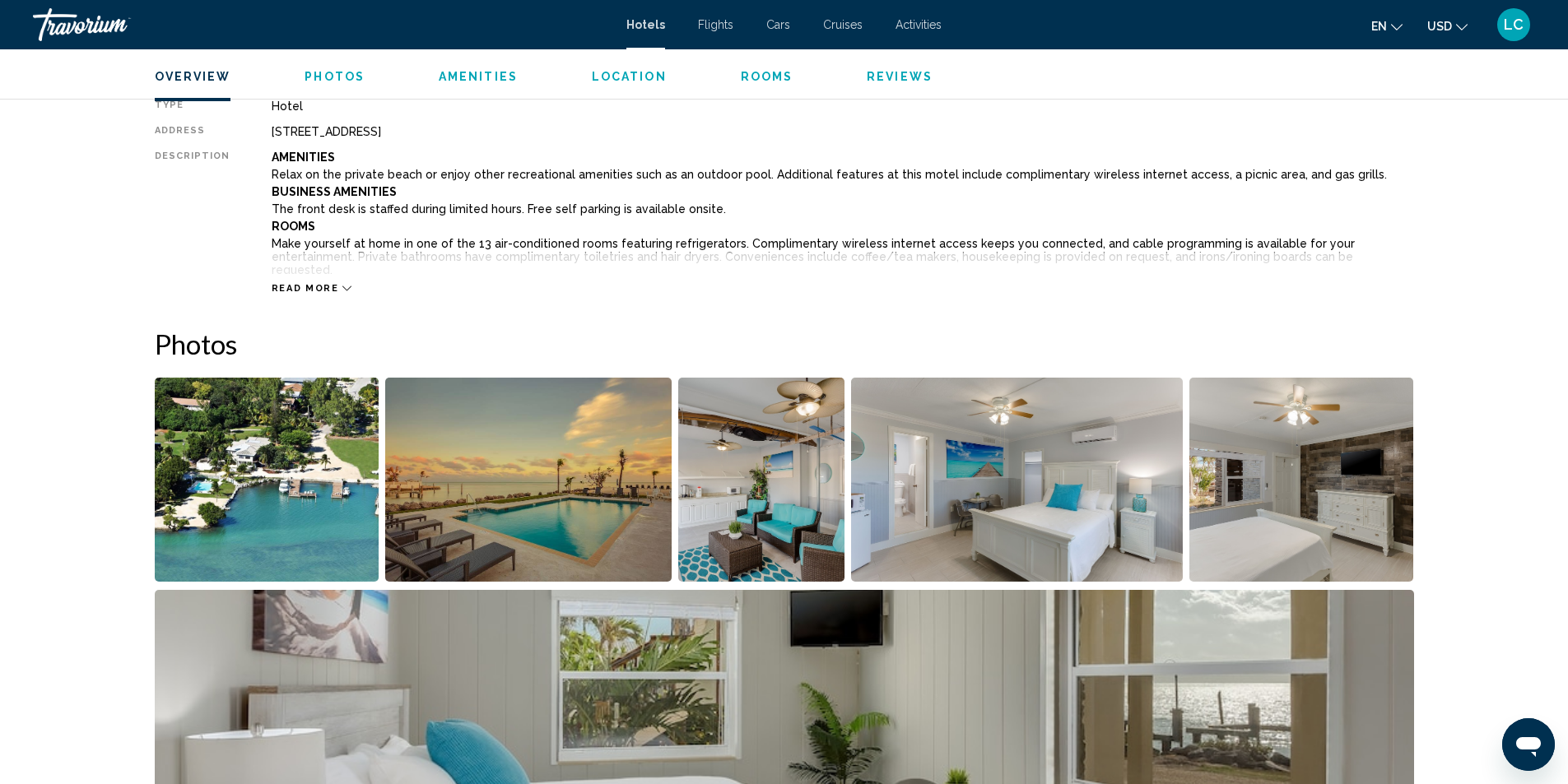
click at [291, 478] on img "Open full-screen image slider" at bounding box center [266, 479] width 224 height 204
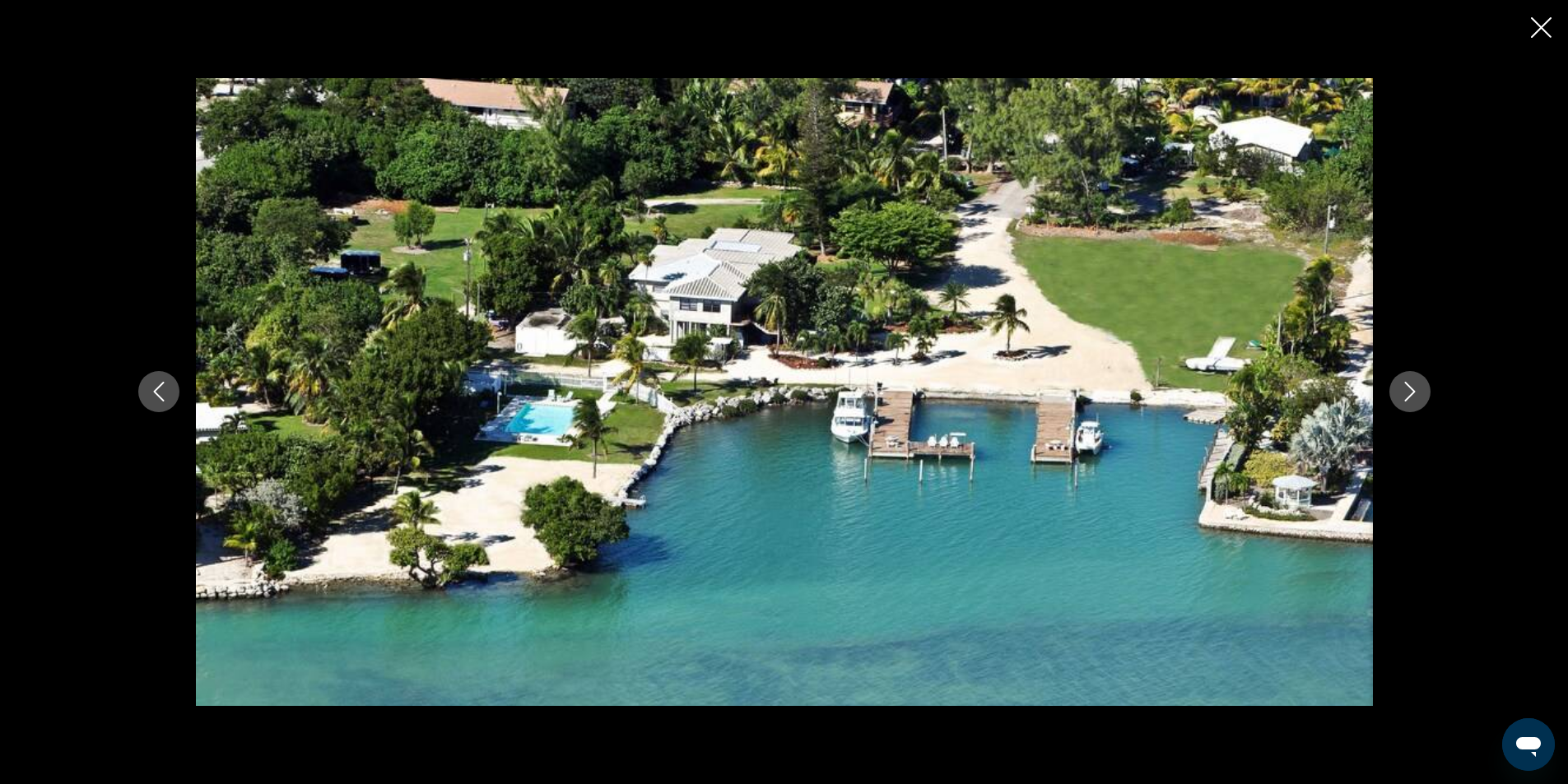
click at [1412, 390] on icon "Next image" at bounding box center [1409, 392] width 11 height 19
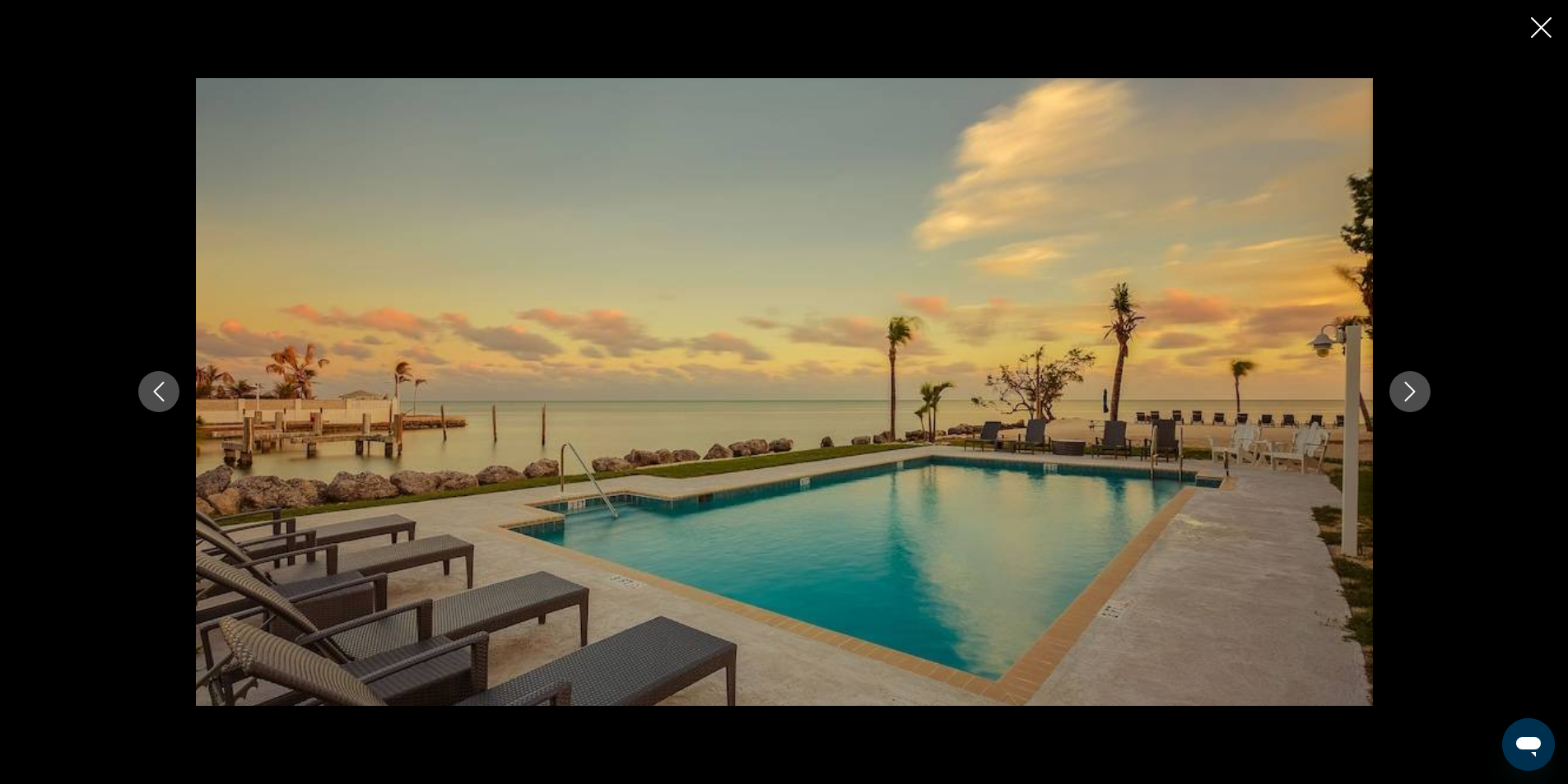
click at [1412, 390] on icon "Next image" at bounding box center [1409, 392] width 11 height 19
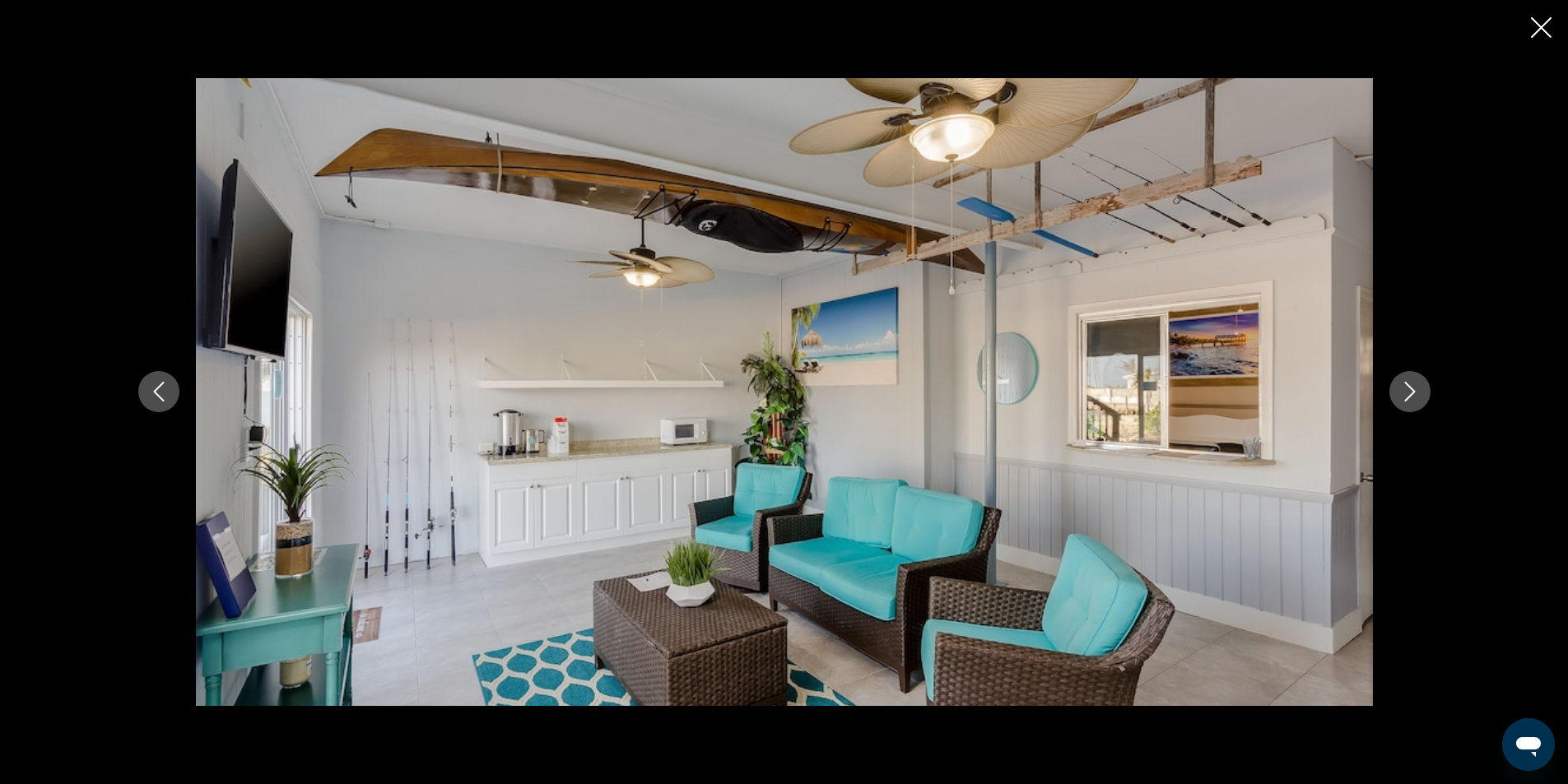
click at [1413, 390] on icon "Next image" at bounding box center [1409, 392] width 11 height 19
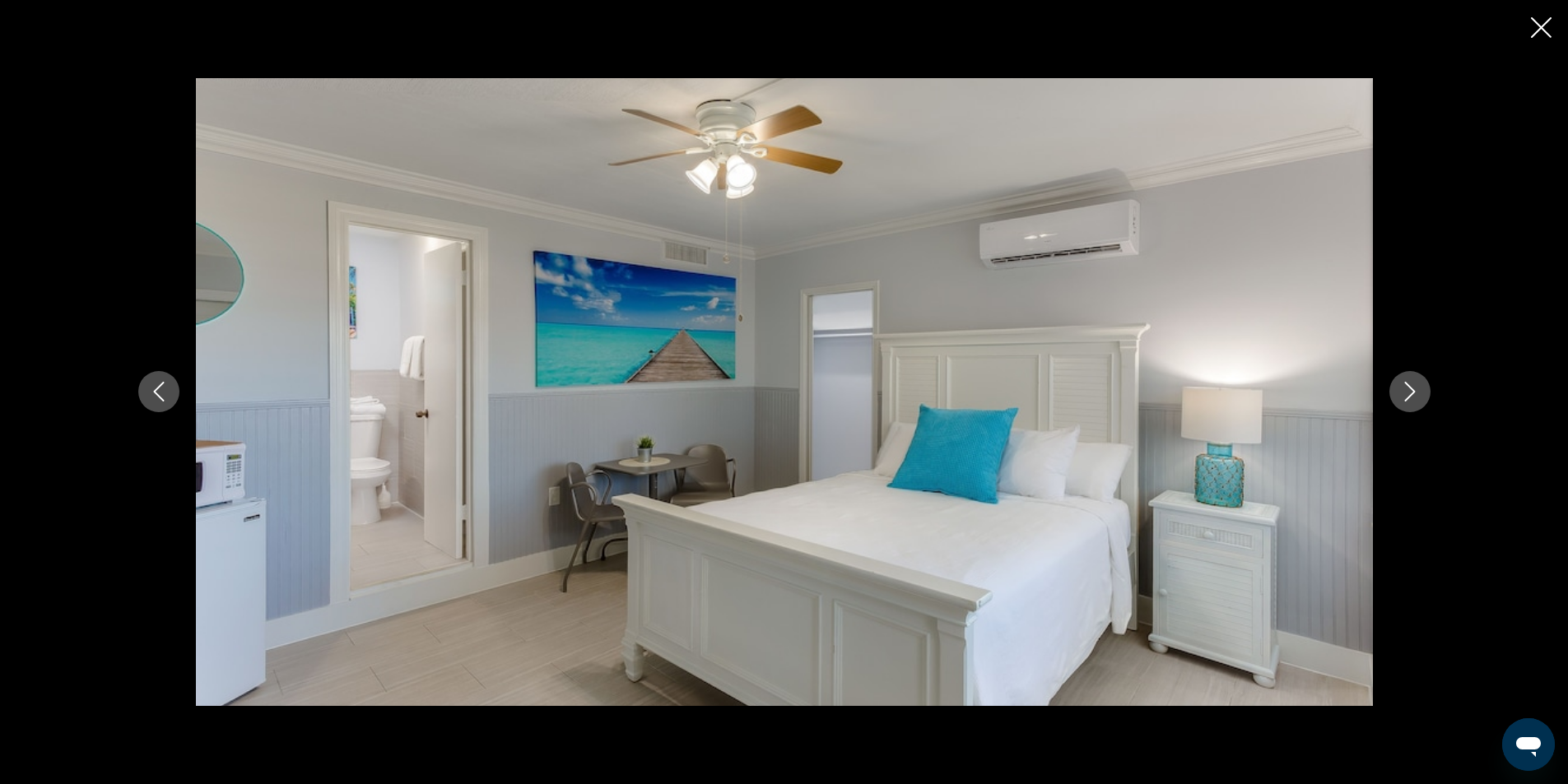
click at [1414, 390] on icon "Next image" at bounding box center [1410, 391] width 19 height 19
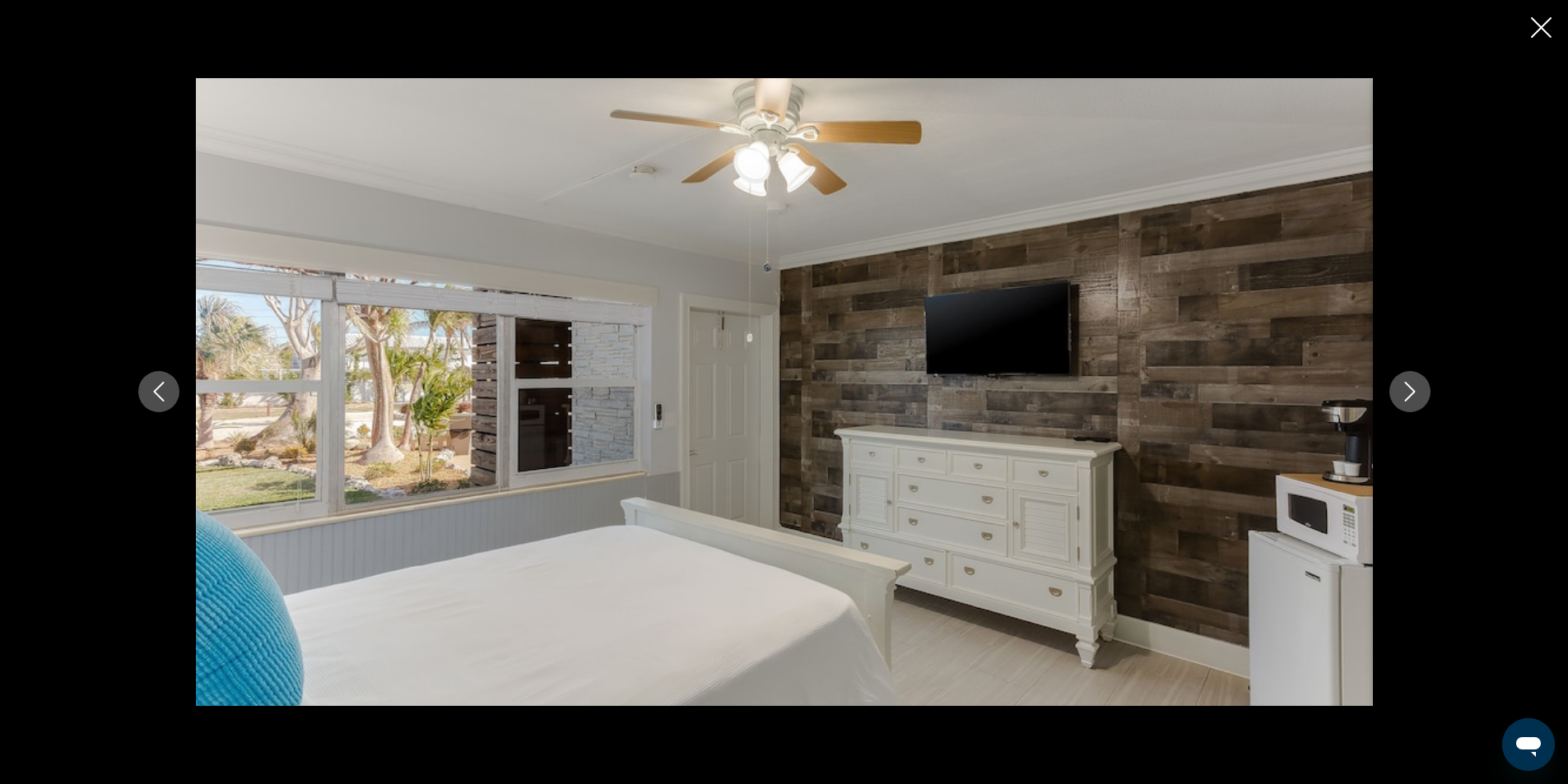
click at [1418, 390] on icon "Next image" at bounding box center [1410, 391] width 19 height 19
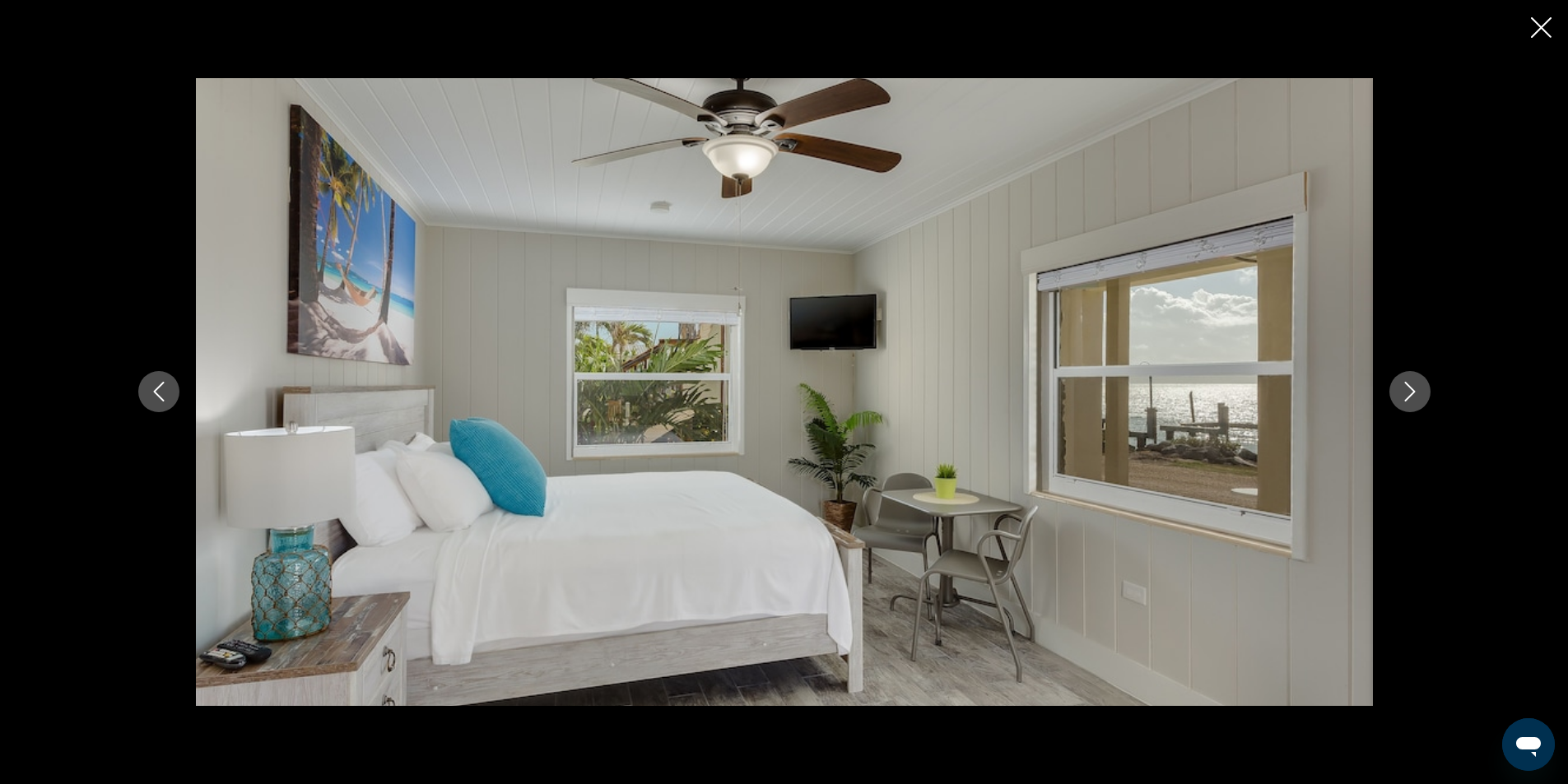
click at [1418, 390] on icon "Next image" at bounding box center [1410, 391] width 19 height 19
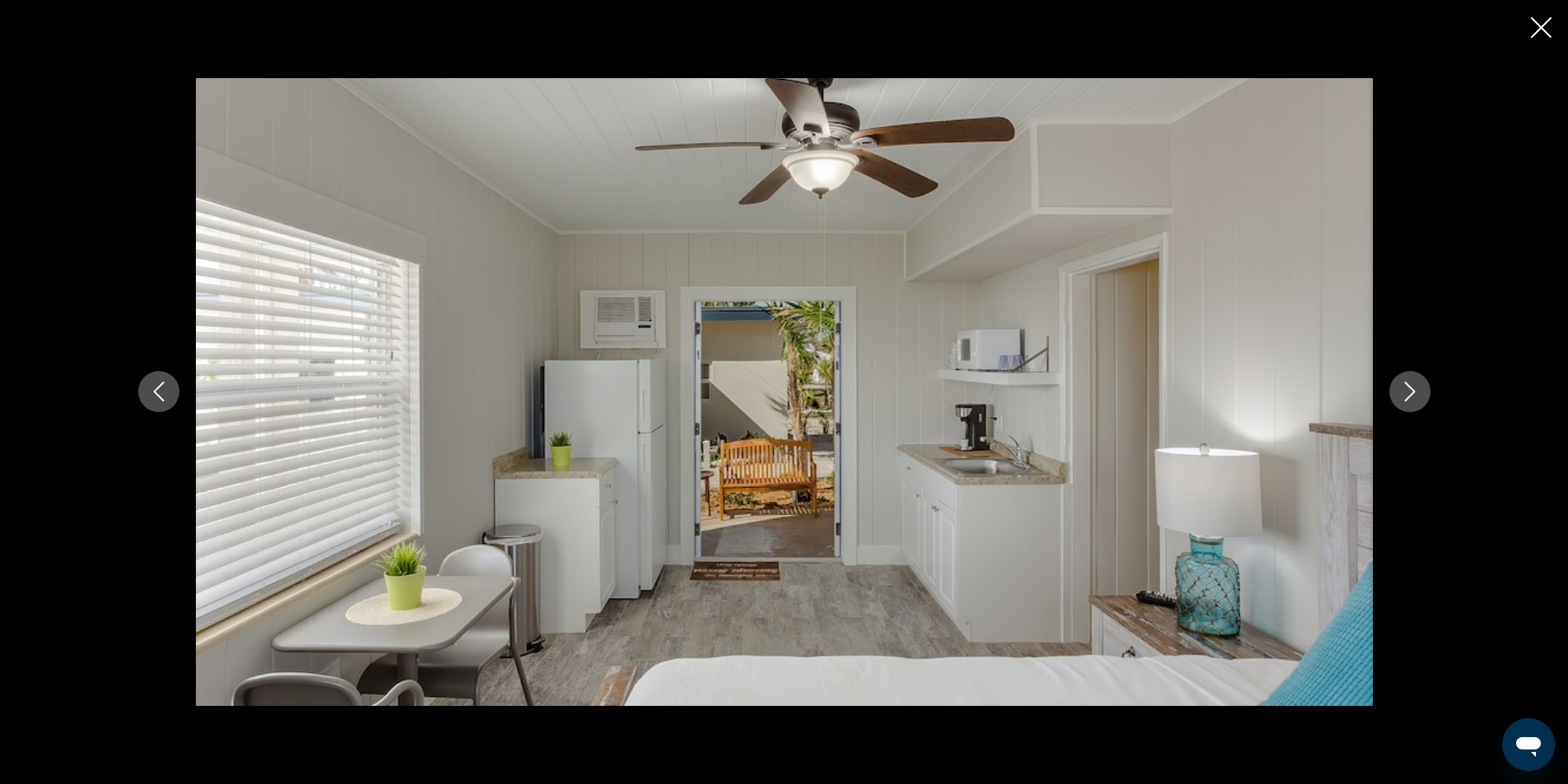
click at [1418, 390] on icon "Next image" at bounding box center [1410, 391] width 19 height 19
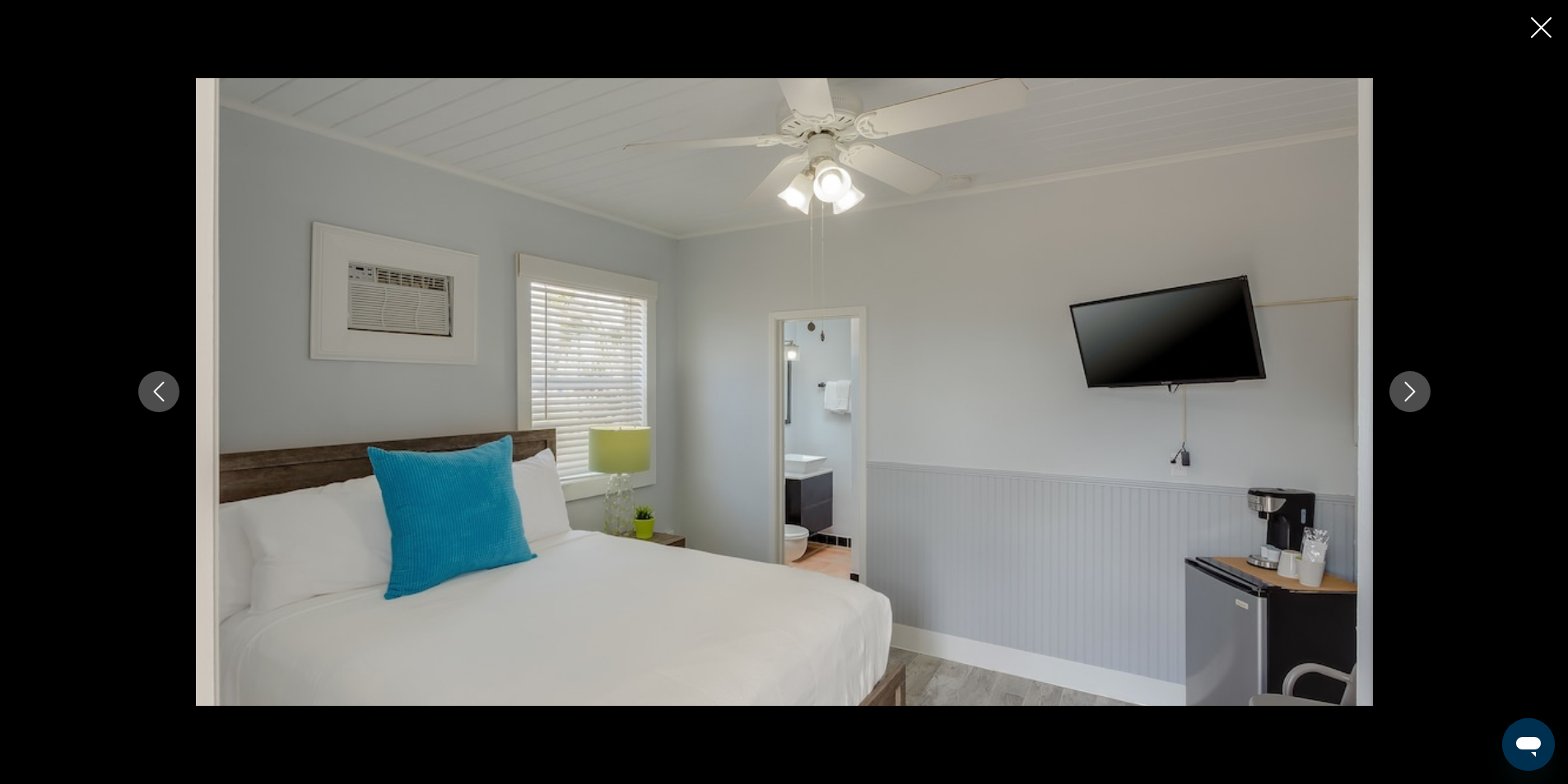
click at [1418, 390] on icon "Next image" at bounding box center [1410, 391] width 19 height 19
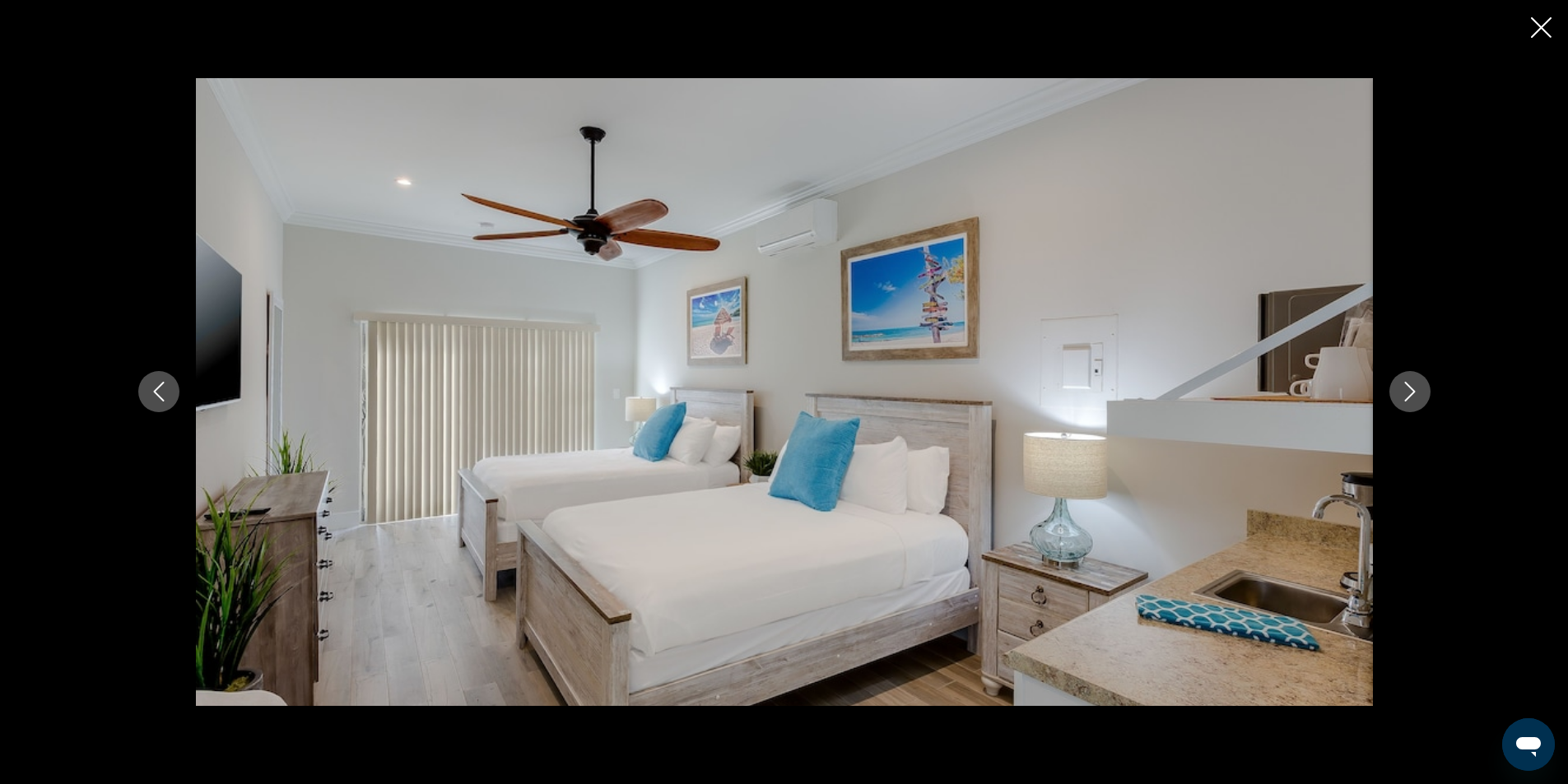
click at [1418, 390] on icon "Next image" at bounding box center [1410, 391] width 19 height 19
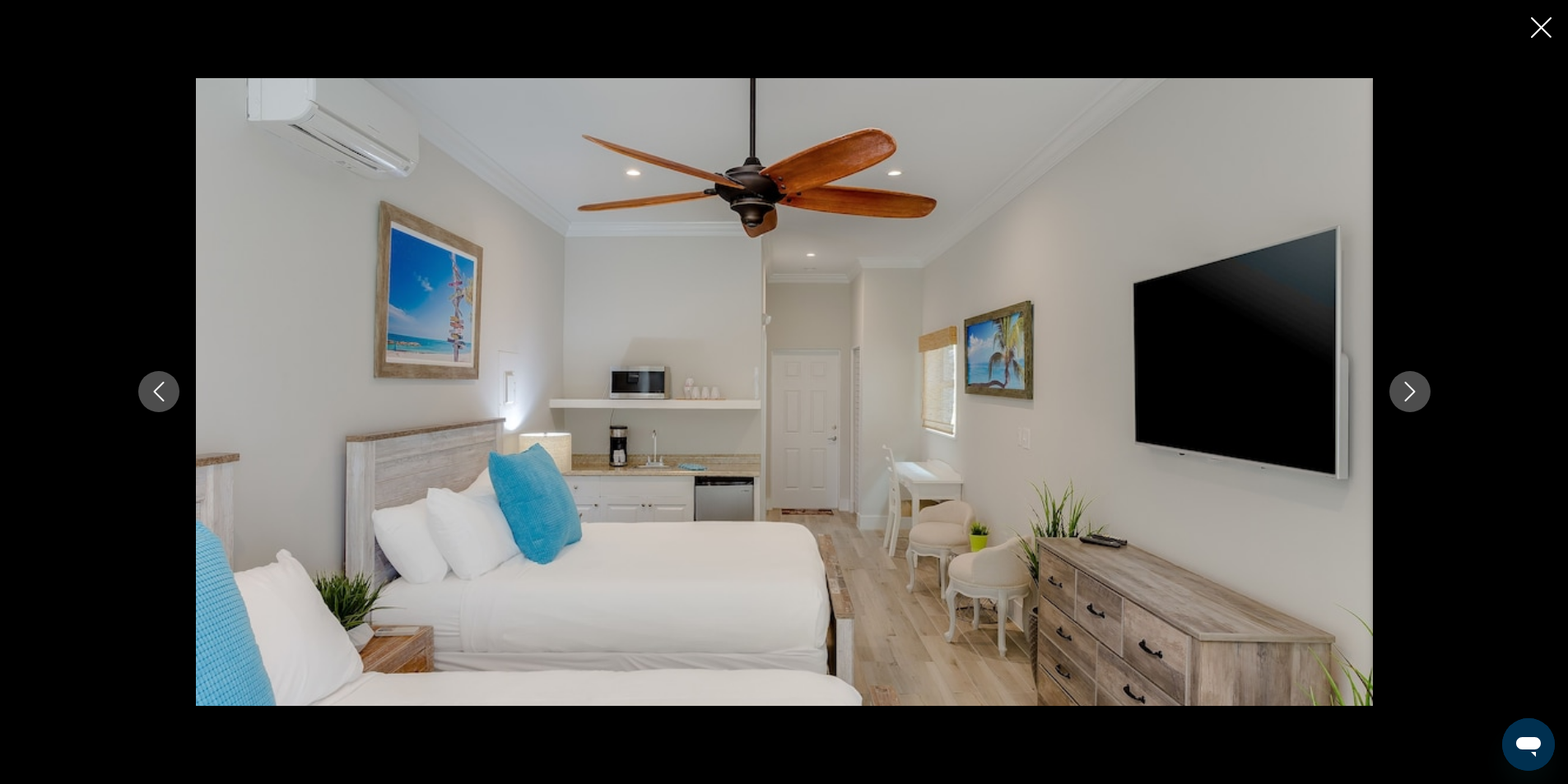
click at [1418, 390] on icon "Next image" at bounding box center [1410, 391] width 19 height 19
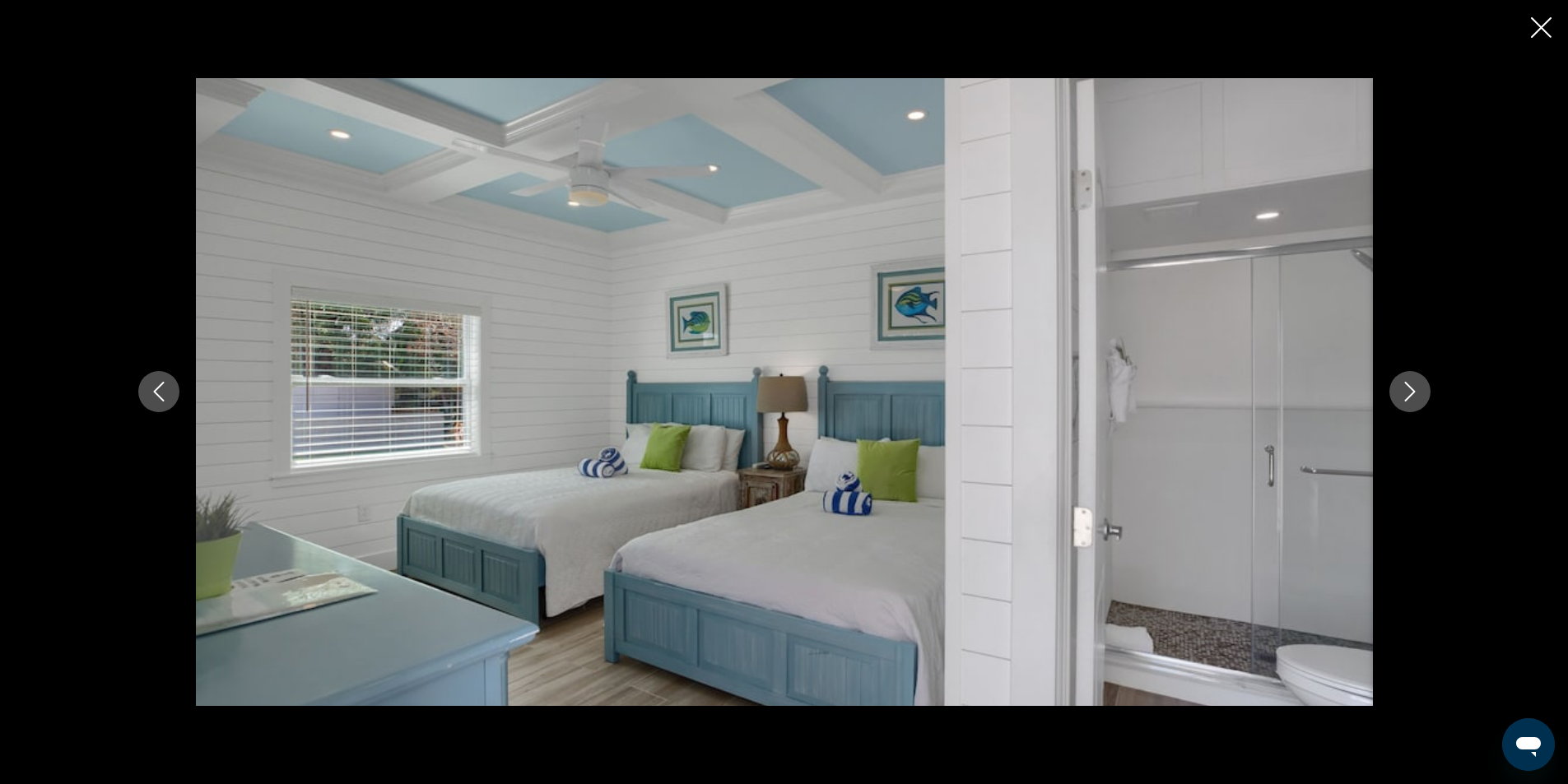
click at [1418, 390] on icon "Next image" at bounding box center [1410, 391] width 19 height 19
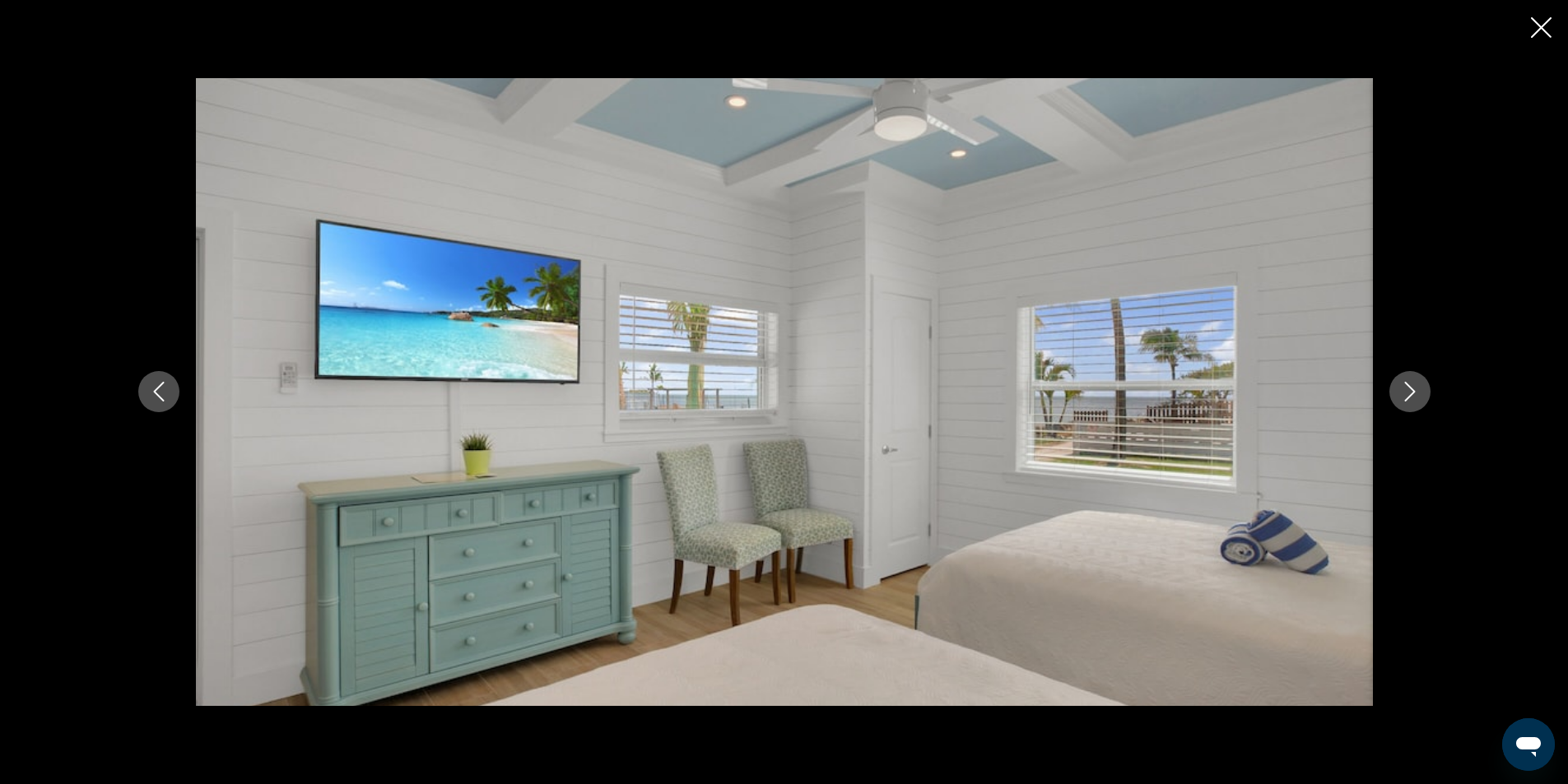
click at [1418, 390] on icon "Next image" at bounding box center [1410, 391] width 19 height 19
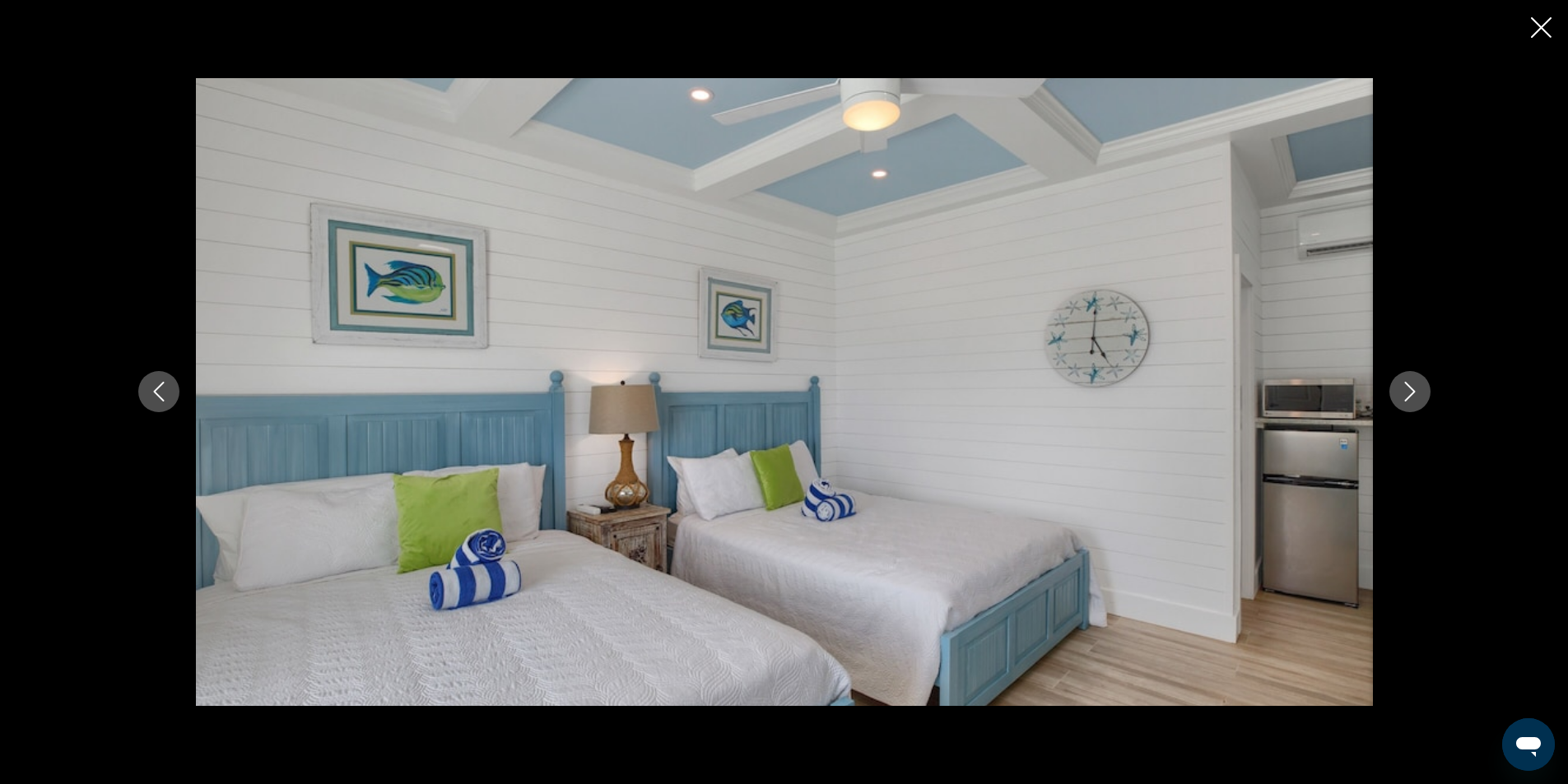
click at [1537, 26] on icon "Close slideshow" at bounding box center [1541, 27] width 20 height 20
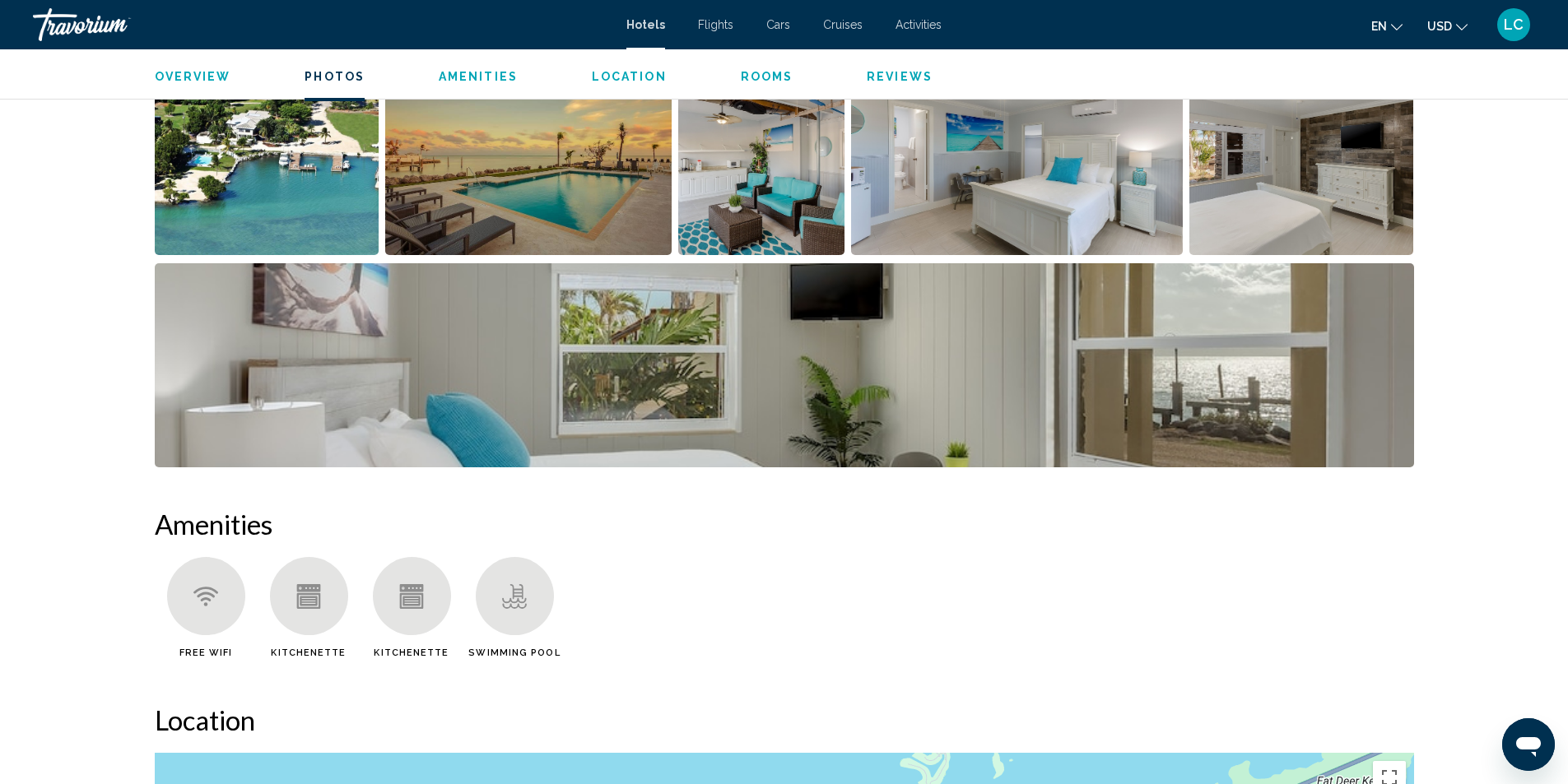
scroll to position [905, 0]
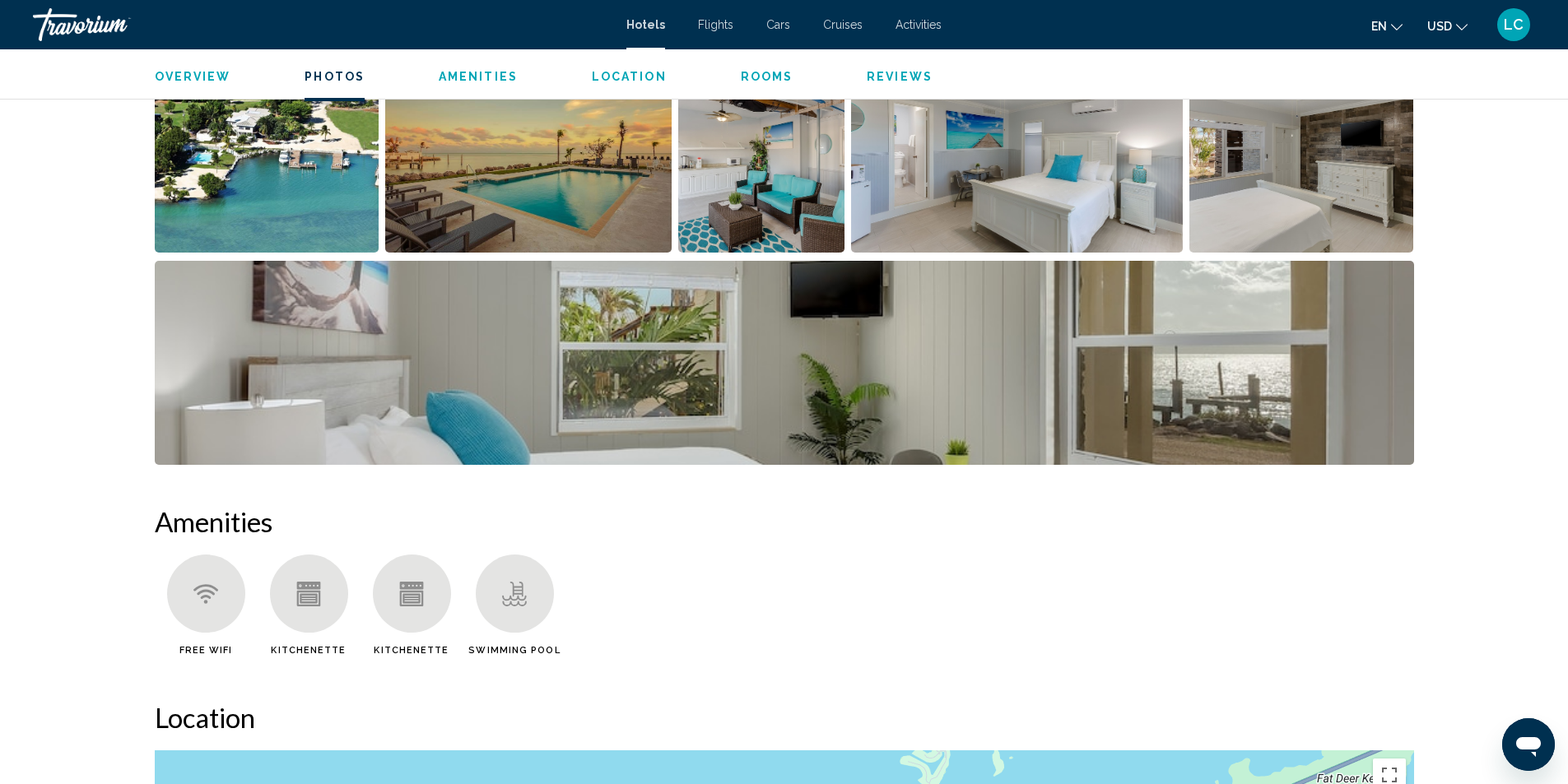
click at [1283, 391] on img "Open full-screen image slider" at bounding box center [784, 363] width 1259 height 204
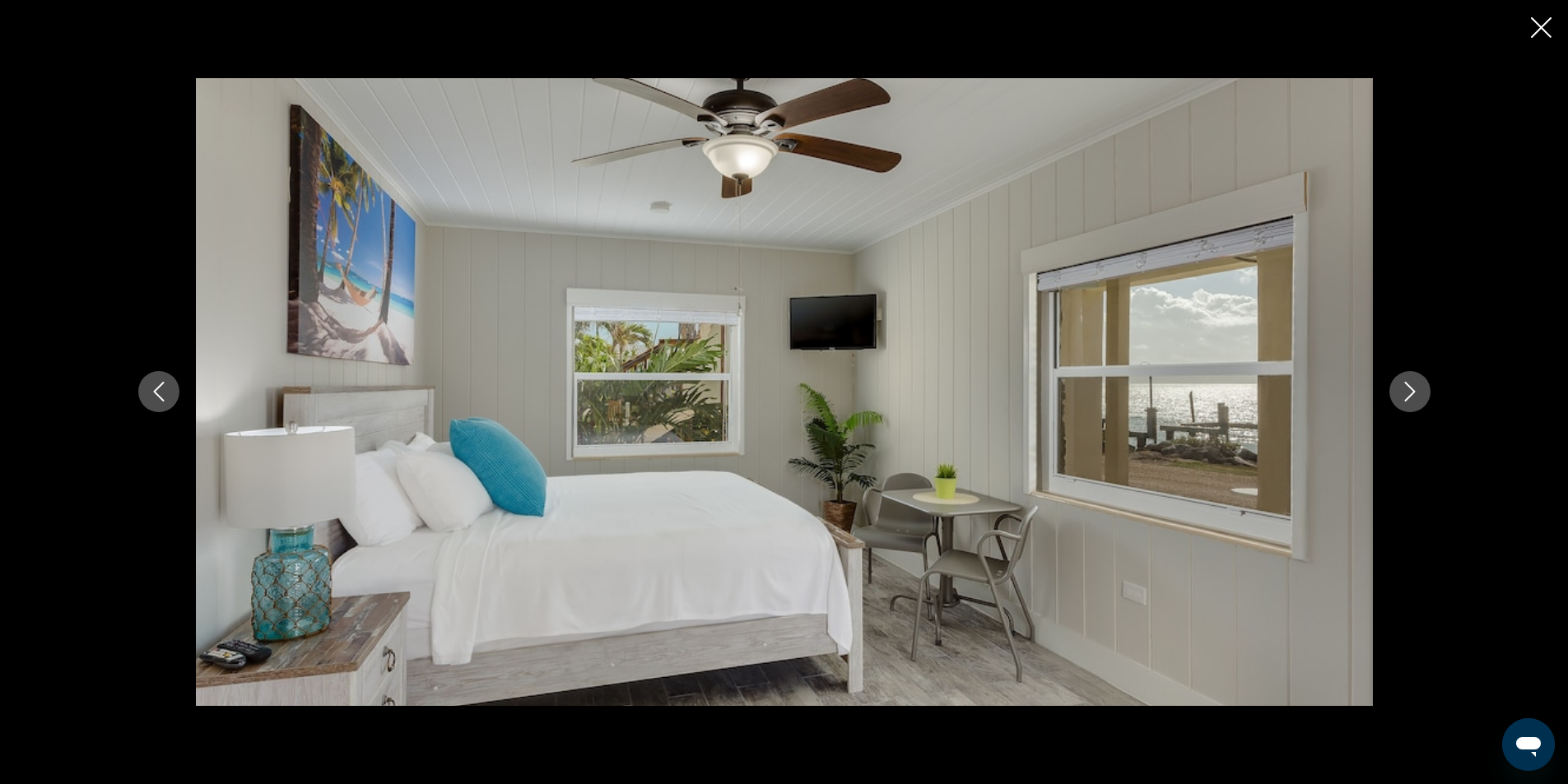
click at [1424, 387] on button "Next image" at bounding box center [1410, 391] width 41 height 41
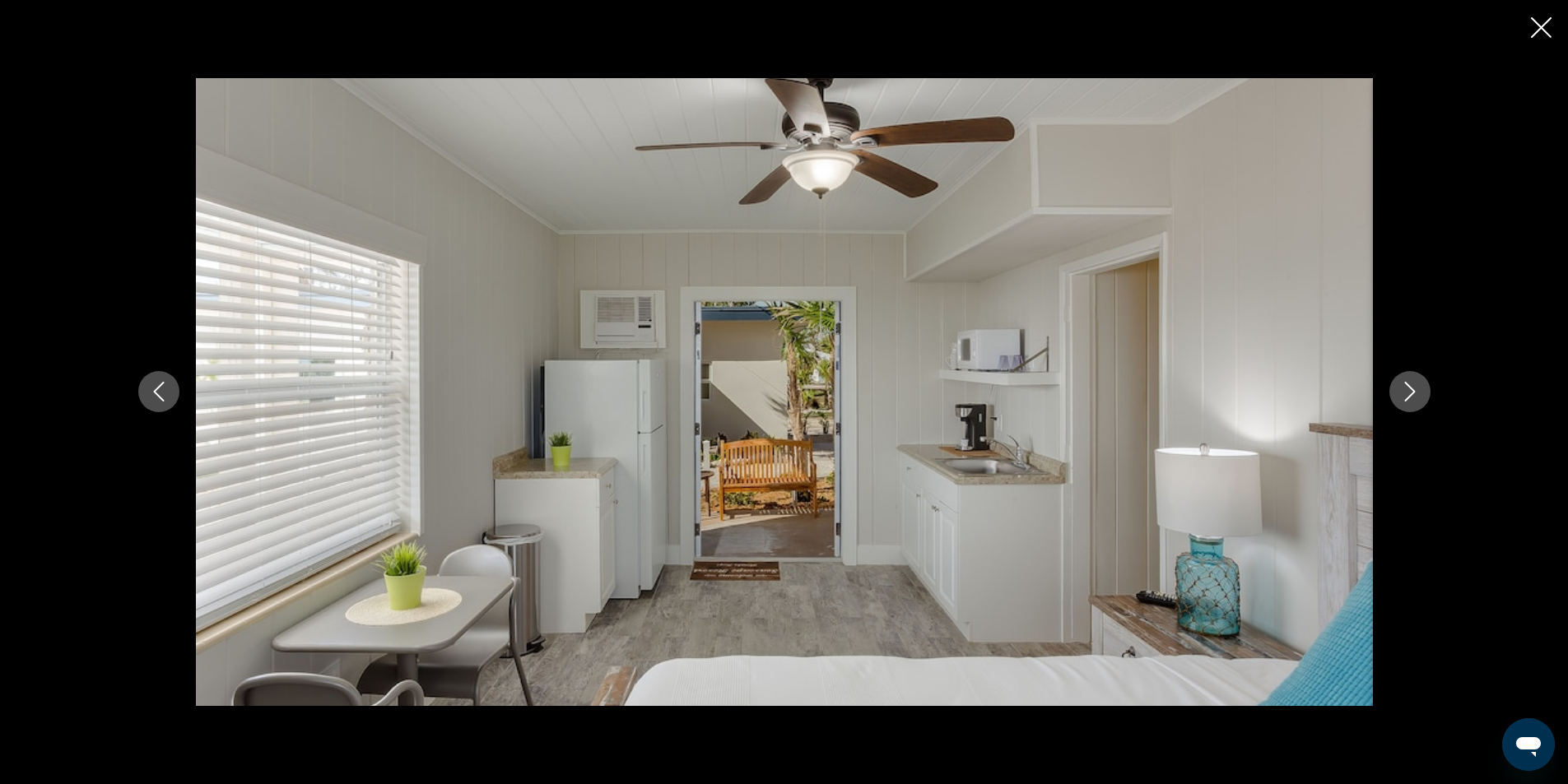
click at [1424, 387] on button "Next image" at bounding box center [1410, 391] width 41 height 41
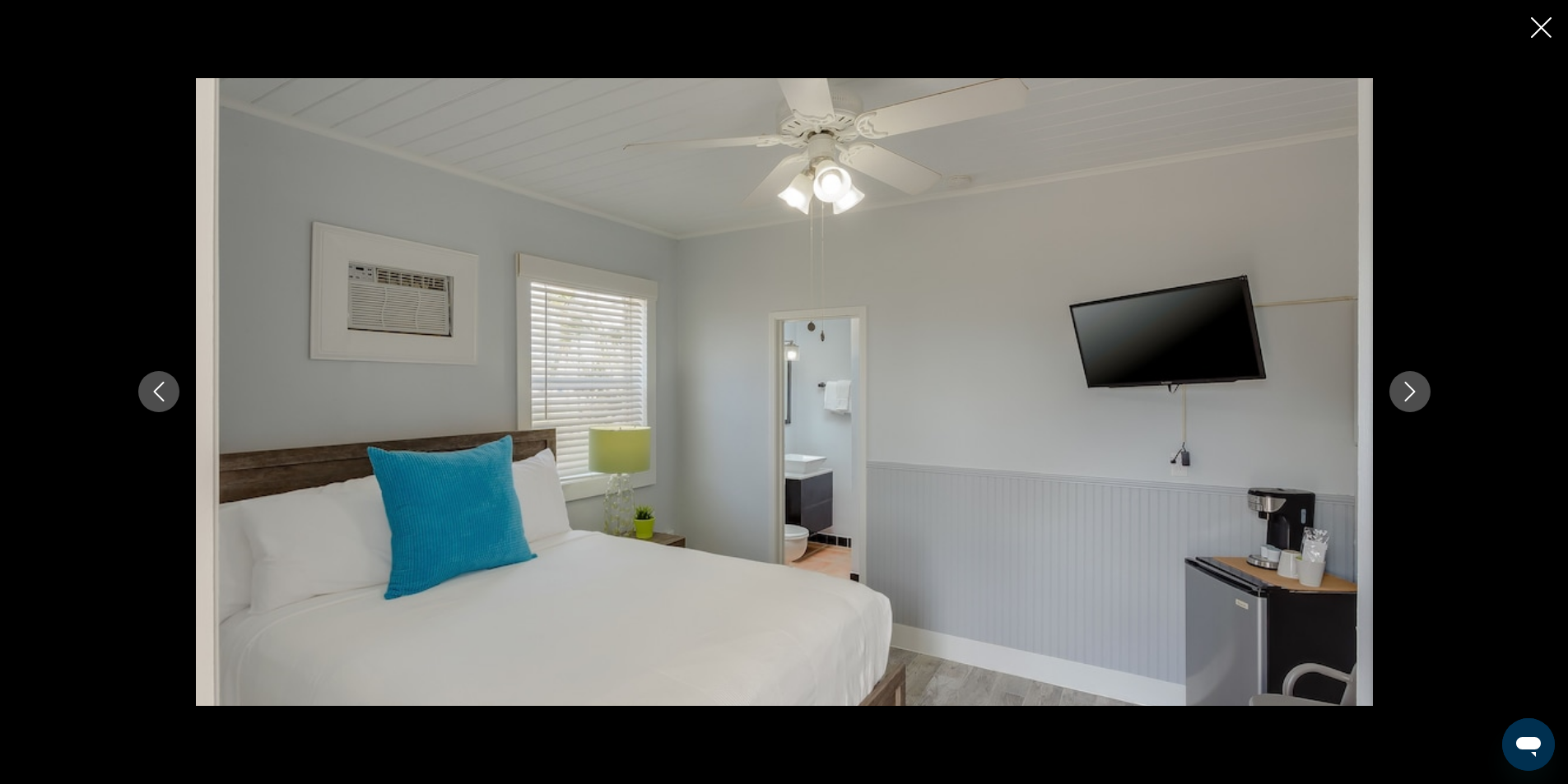
click at [1546, 24] on icon "Close slideshow" at bounding box center [1541, 27] width 20 height 20
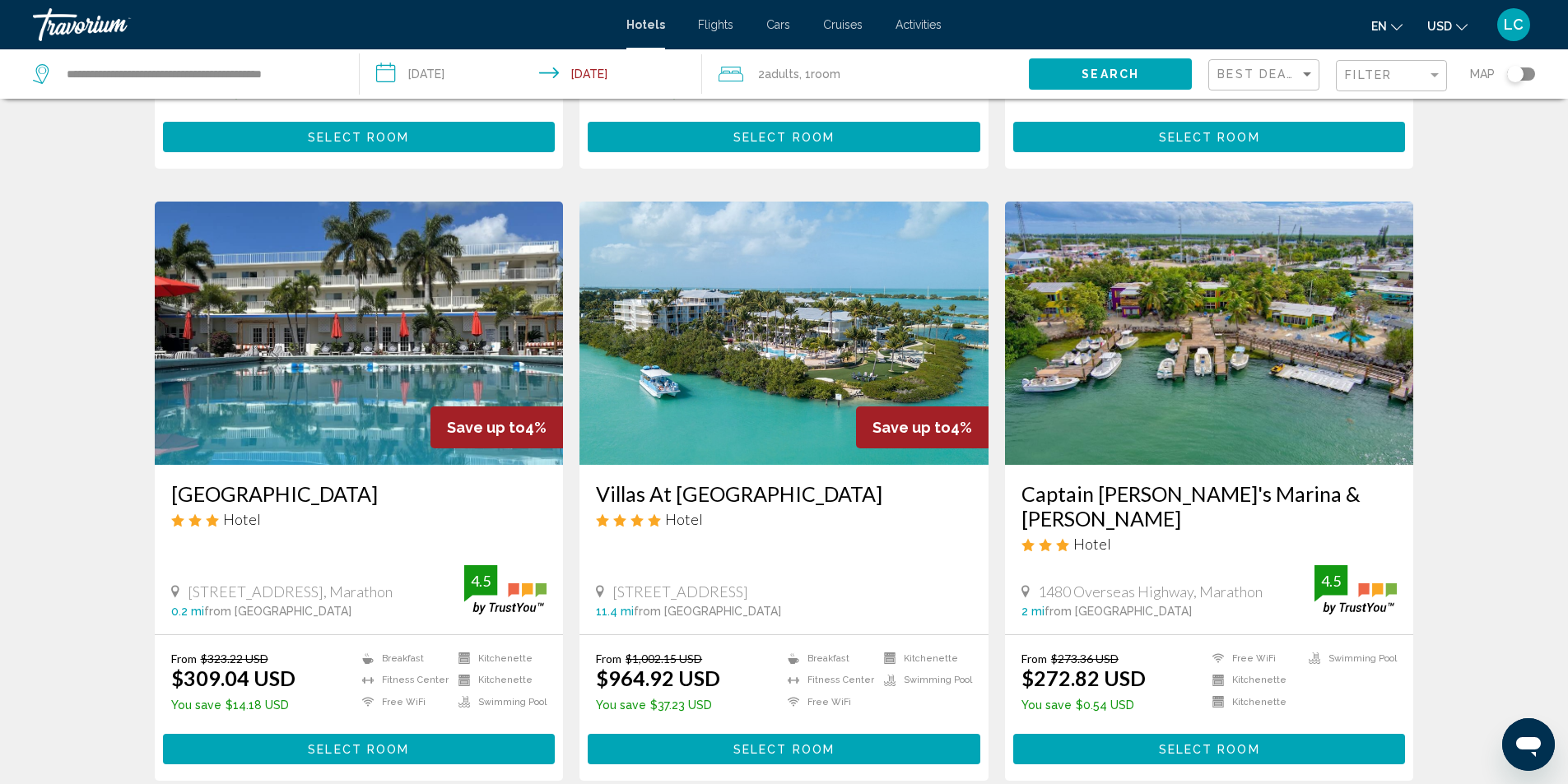
scroll to position [1810, 0]
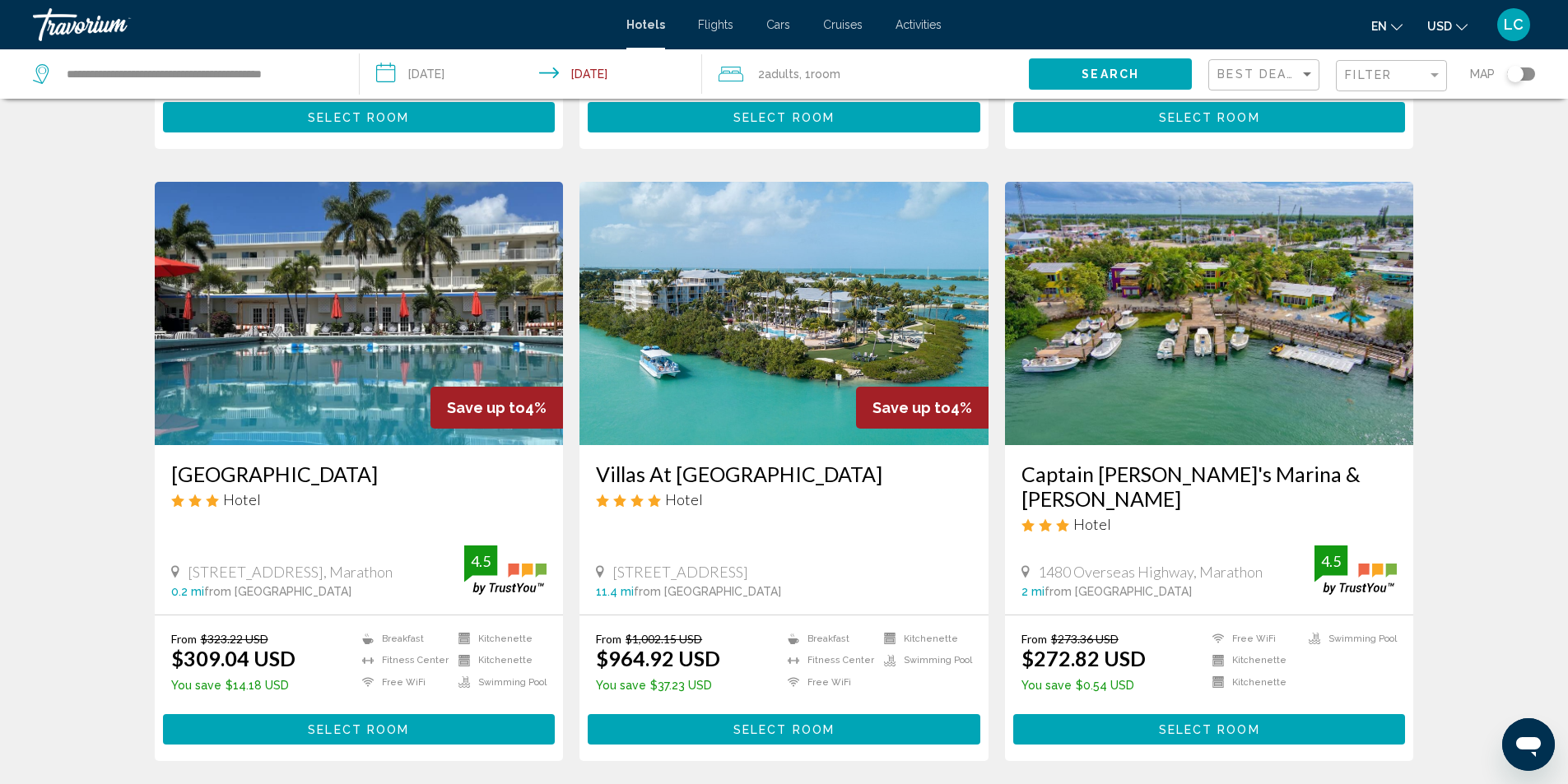
click at [776, 310] on img "Main content" at bounding box center [784, 312] width 409 height 263
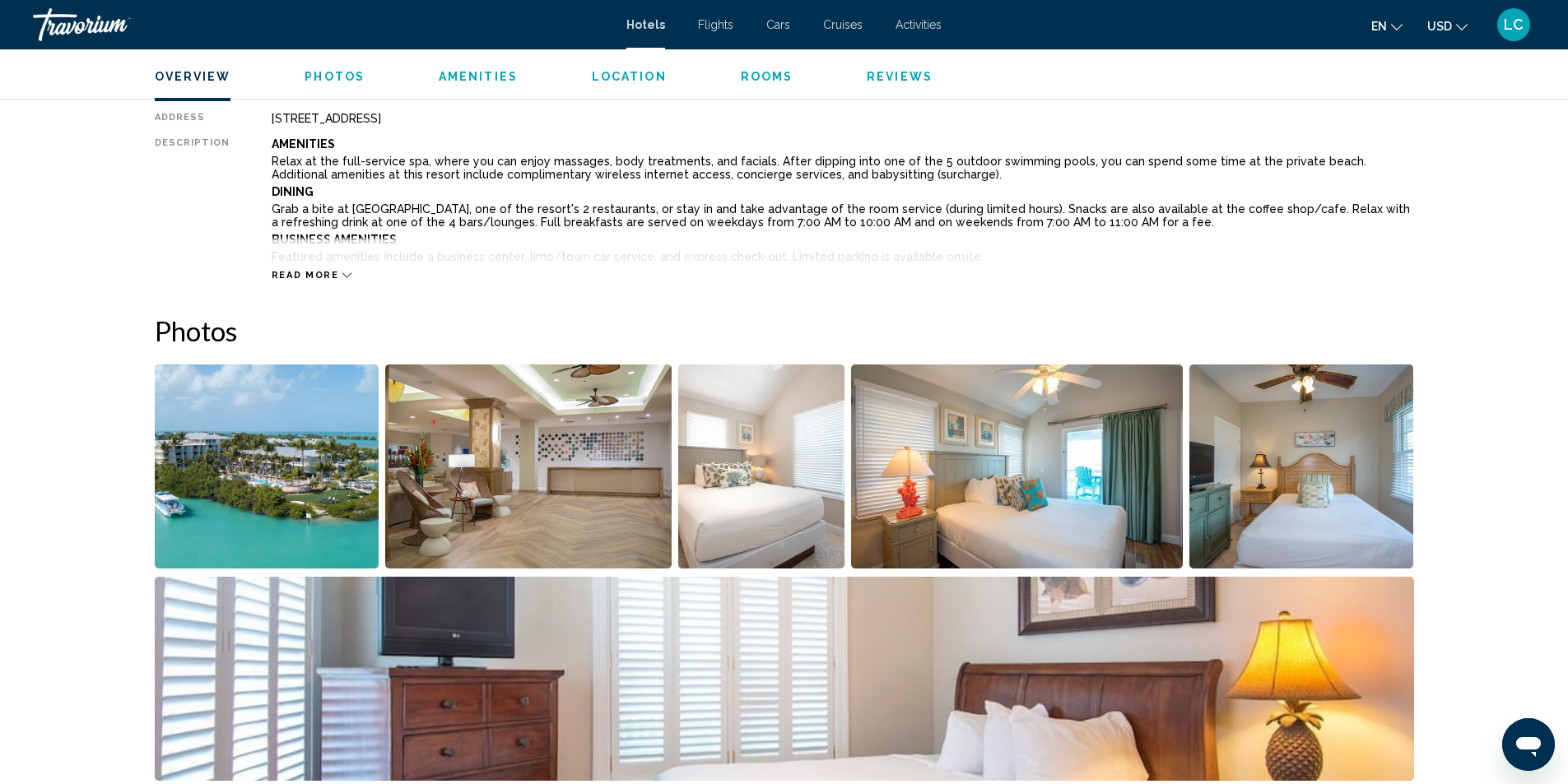
scroll to position [740, 0]
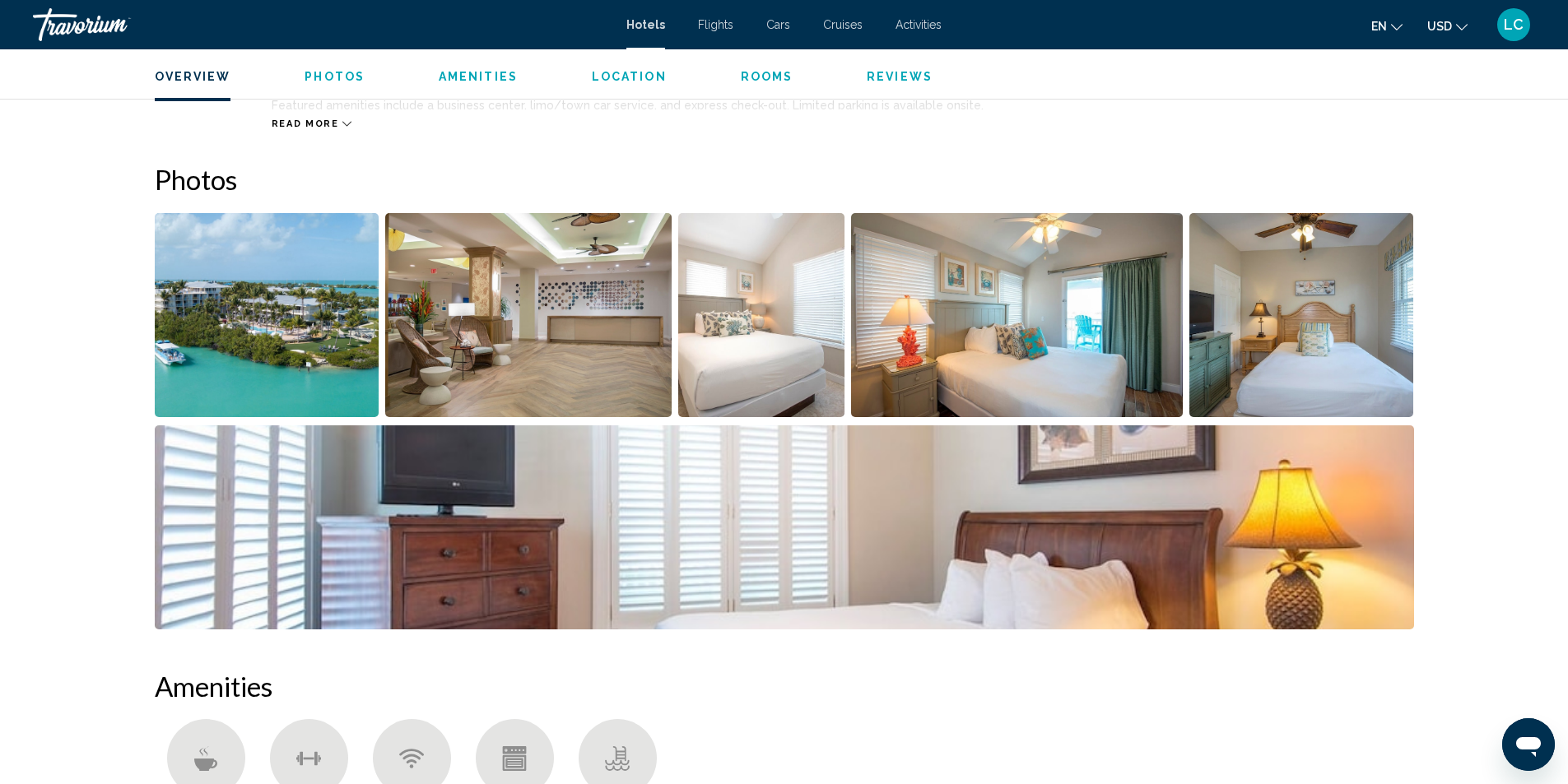
click at [262, 315] on img "Open full-screen image slider" at bounding box center [266, 315] width 224 height 204
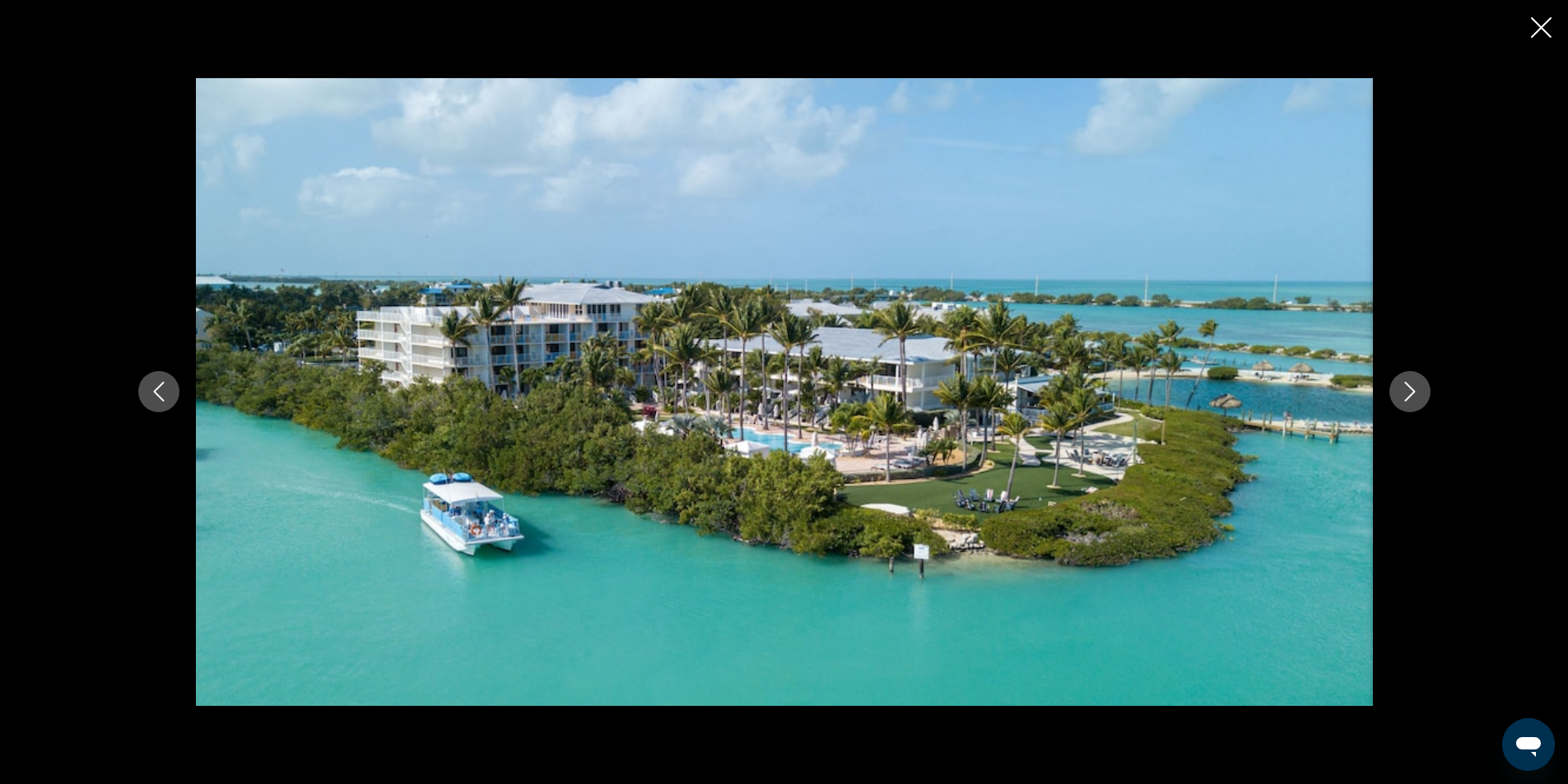
click at [1412, 395] on icon "Next image" at bounding box center [1409, 392] width 11 height 19
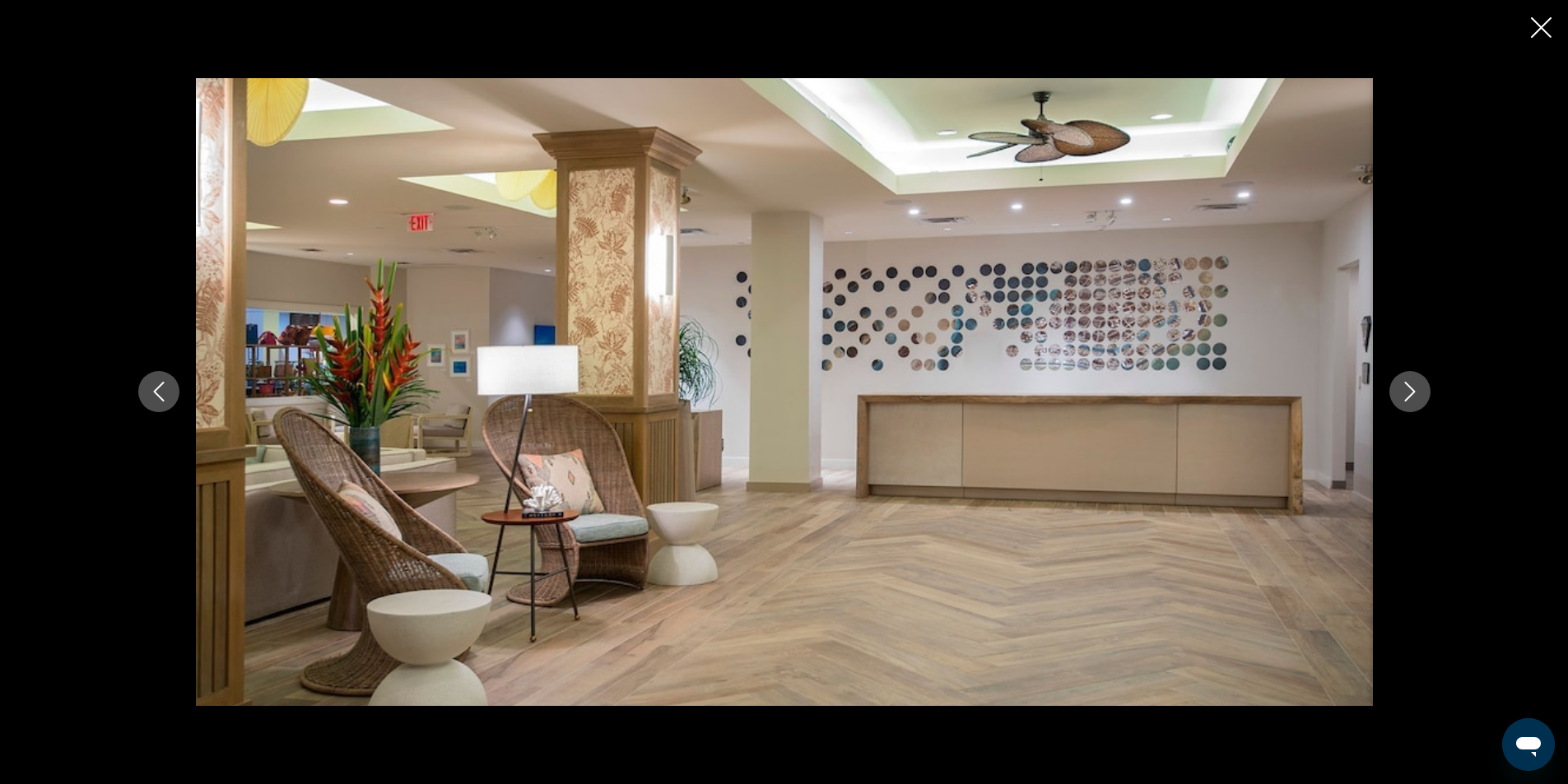
click at [1412, 395] on icon "Next image" at bounding box center [1409, 392] width 11 height 19
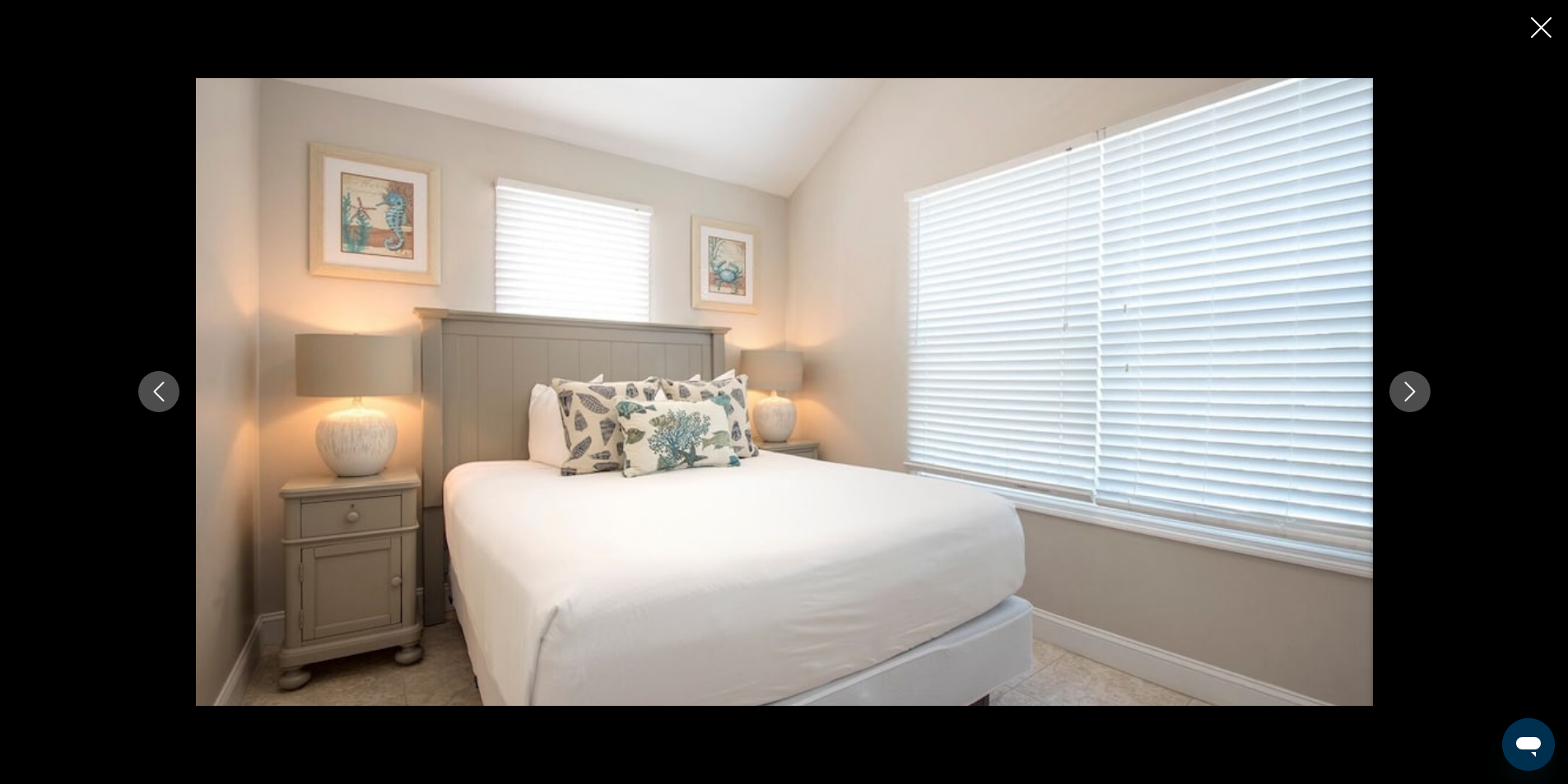
click at [1412, 395] on icon "Next image" at bounding box center [1409, 392] width 11 height 19
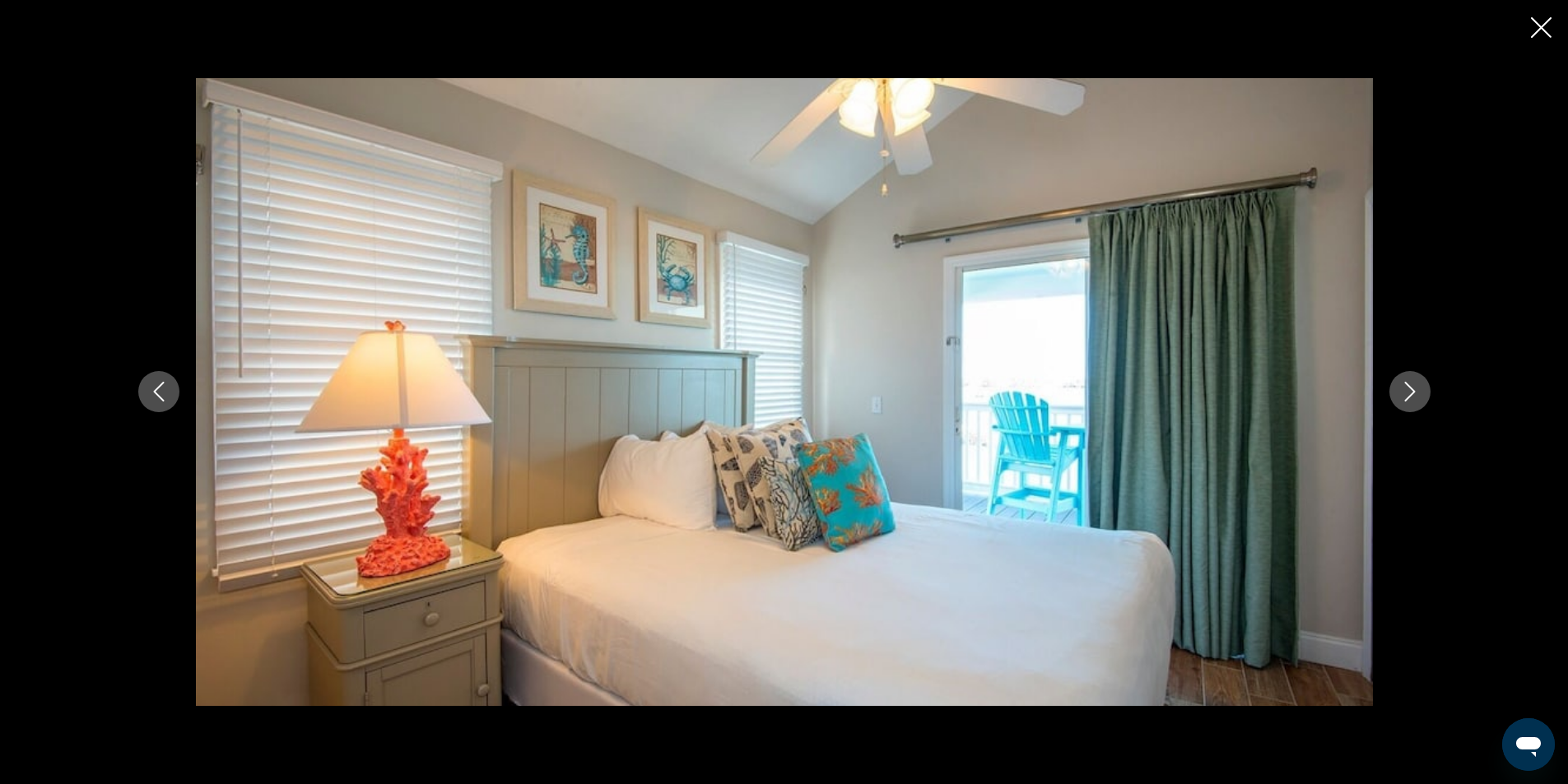
click at [1412, 395] on icon "Next image" at bounding box center [1409, 392] width 11 height 19
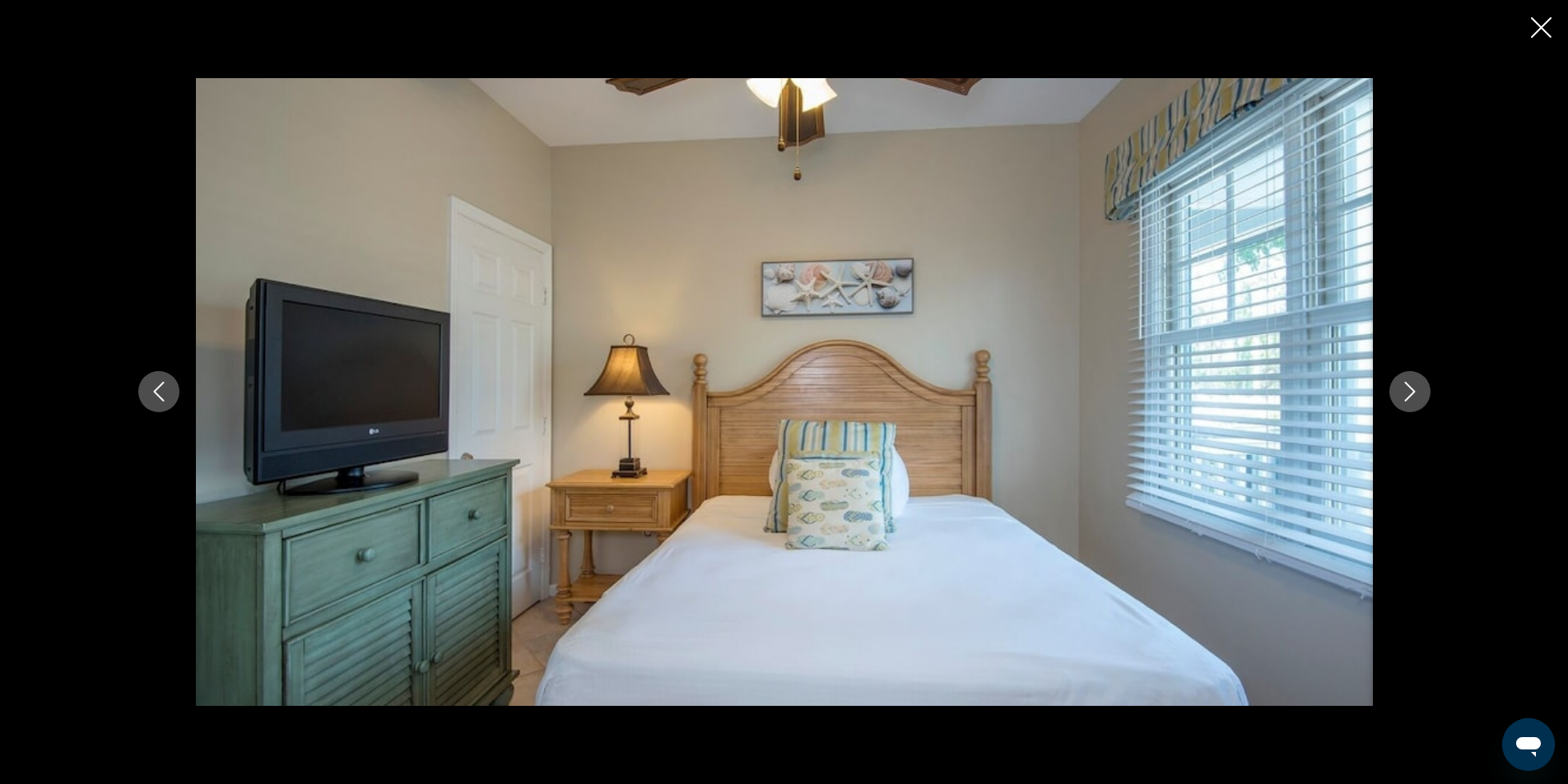
click at [1412, 395] on icon "Next image" at bounding box center [1409, 392] width 11 height 19
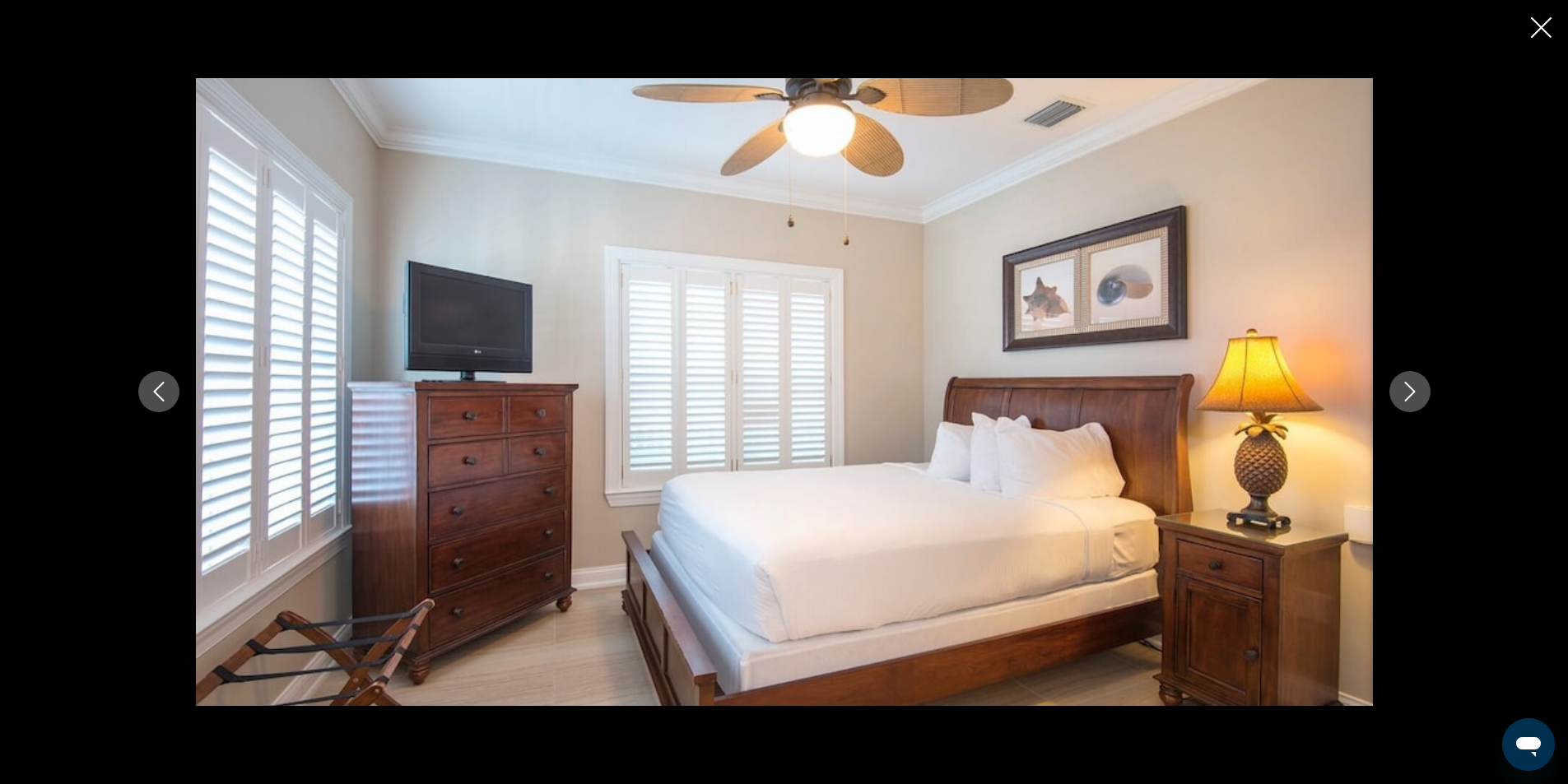
click at [1412, 395] on icon "Next image" at bounding box center [1409, 392] width 11 height 19
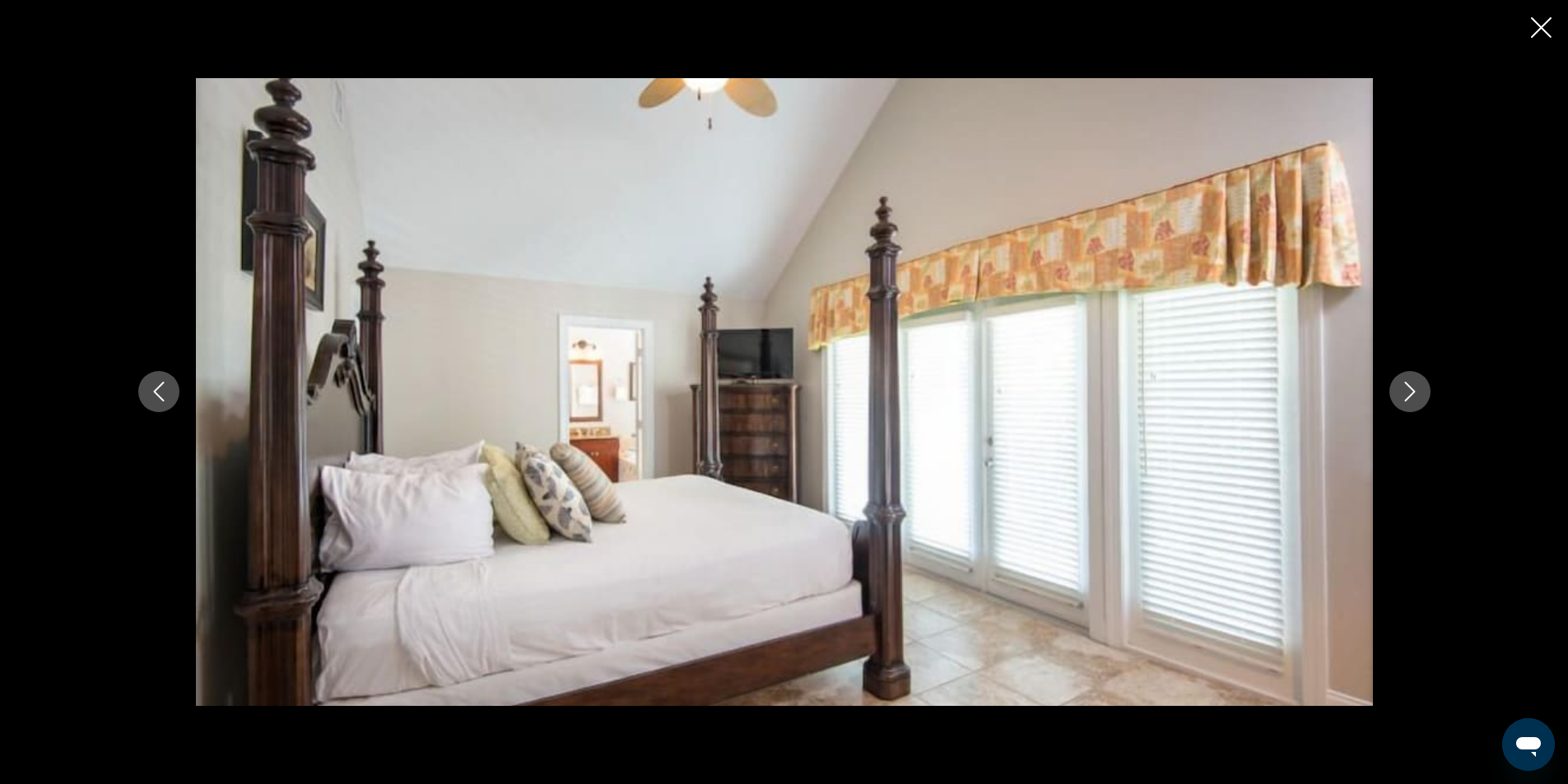
click at [1412, 395] on icon "Next image" at bounding box center [1409, 392] width 11 height 19
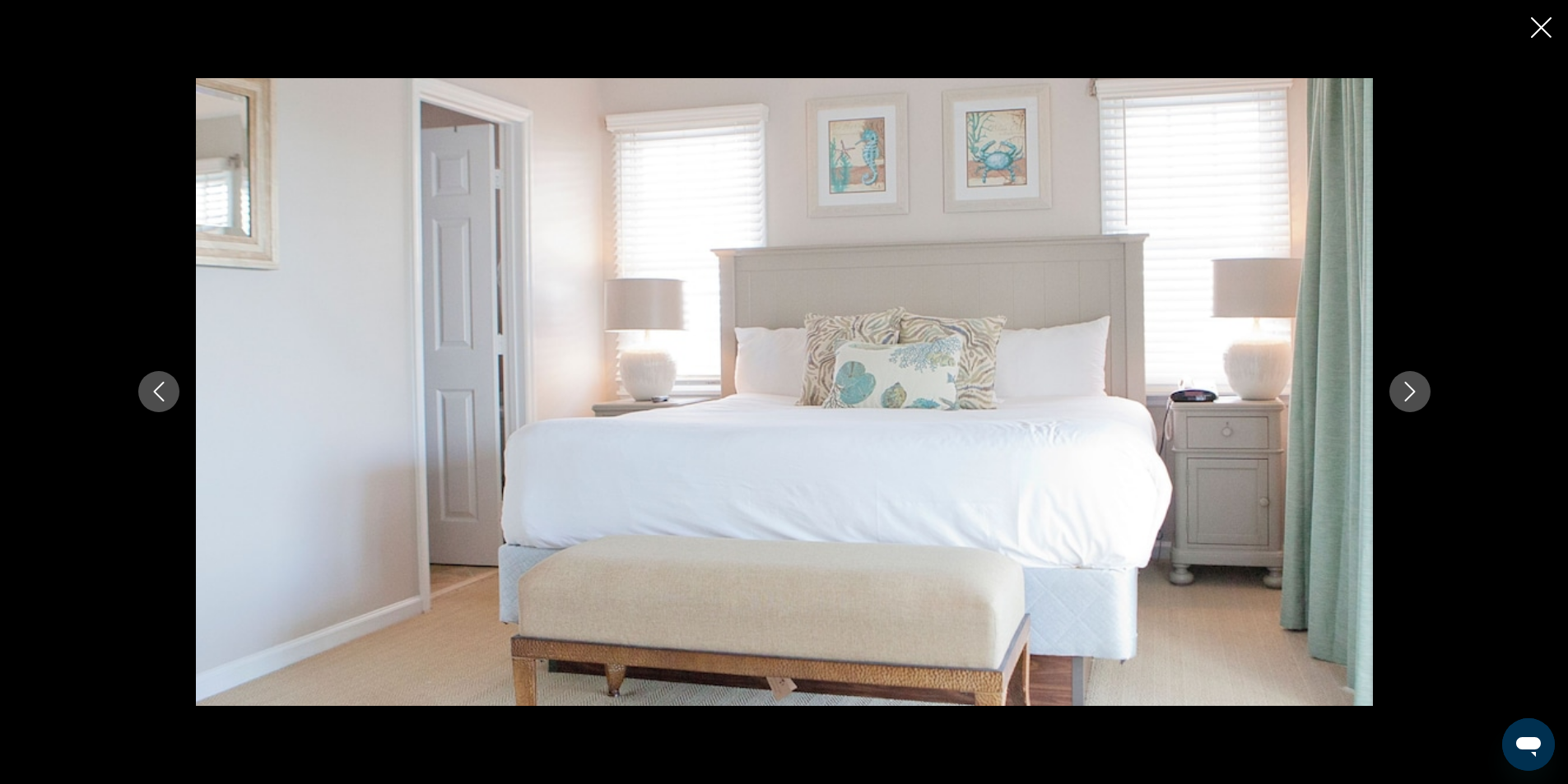
click at [1412, 395] on icon "Next image" at bounding box center [1409, 392] width 11 height 19
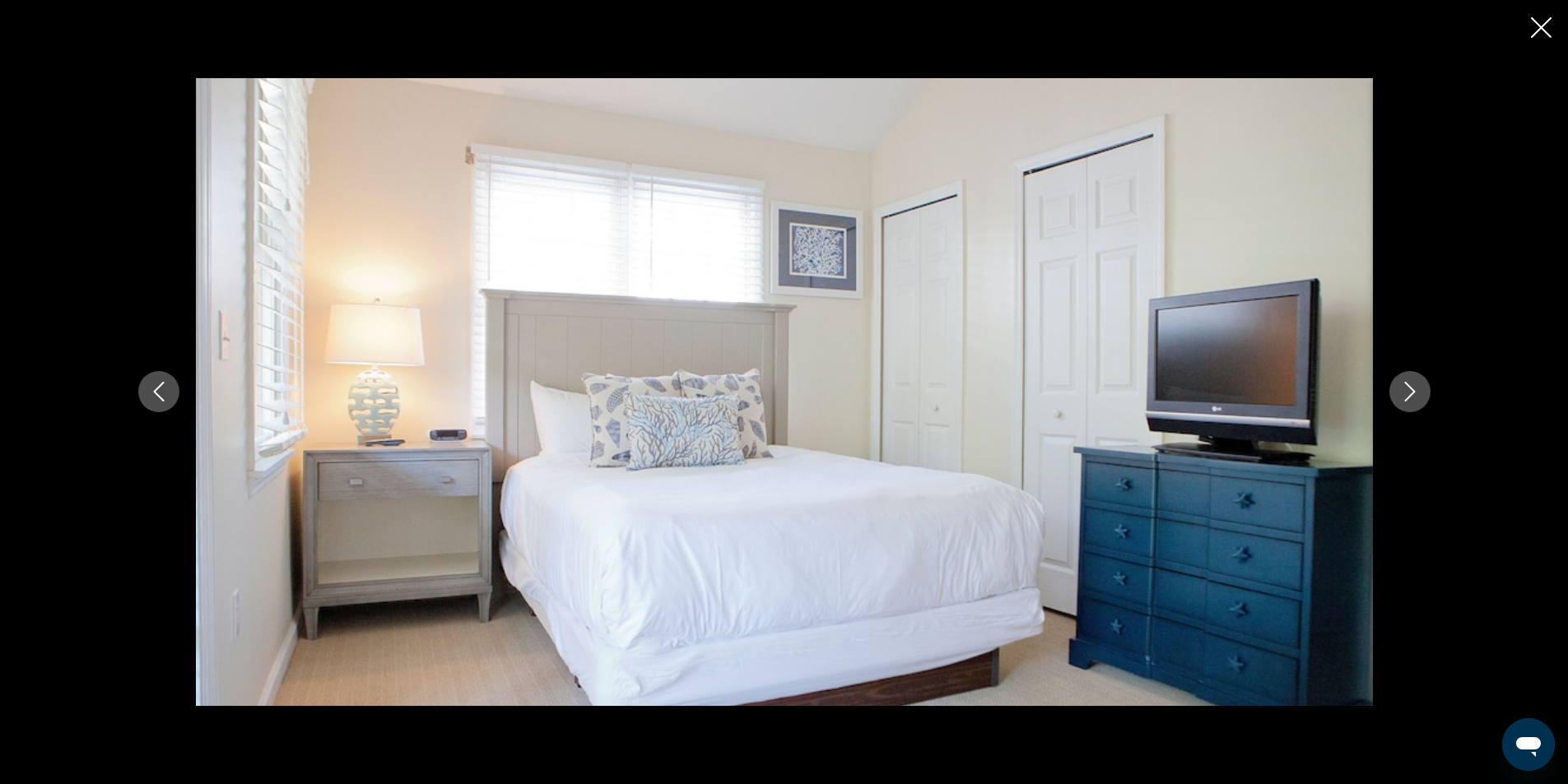
click at [1412, 395] on icon "Next image" at bounding box center [1409, 392] width 11 height 19
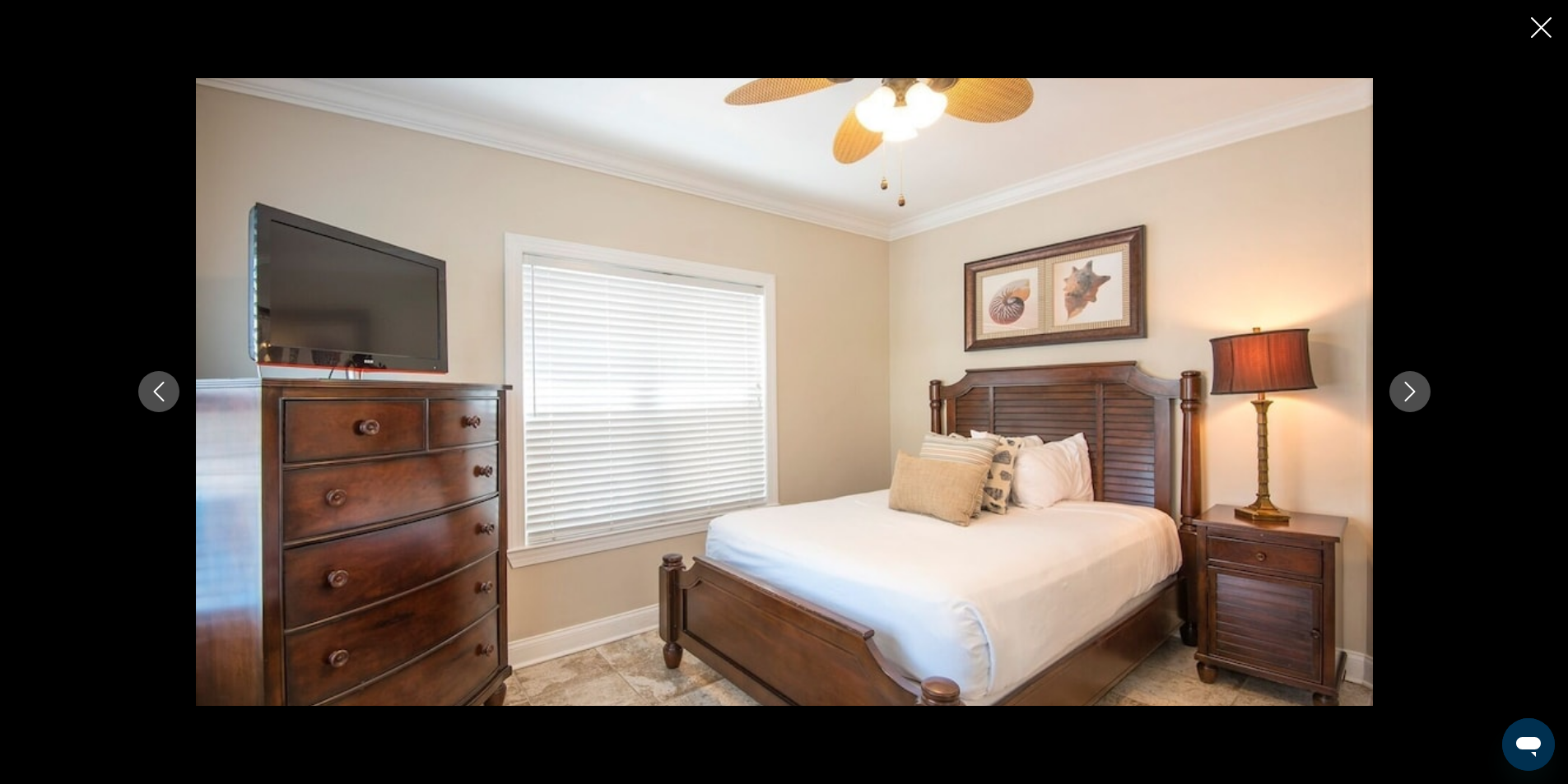
click at [1412, 395] on icon "Next image" at bounding box center [1409, 392] width 11 height 19
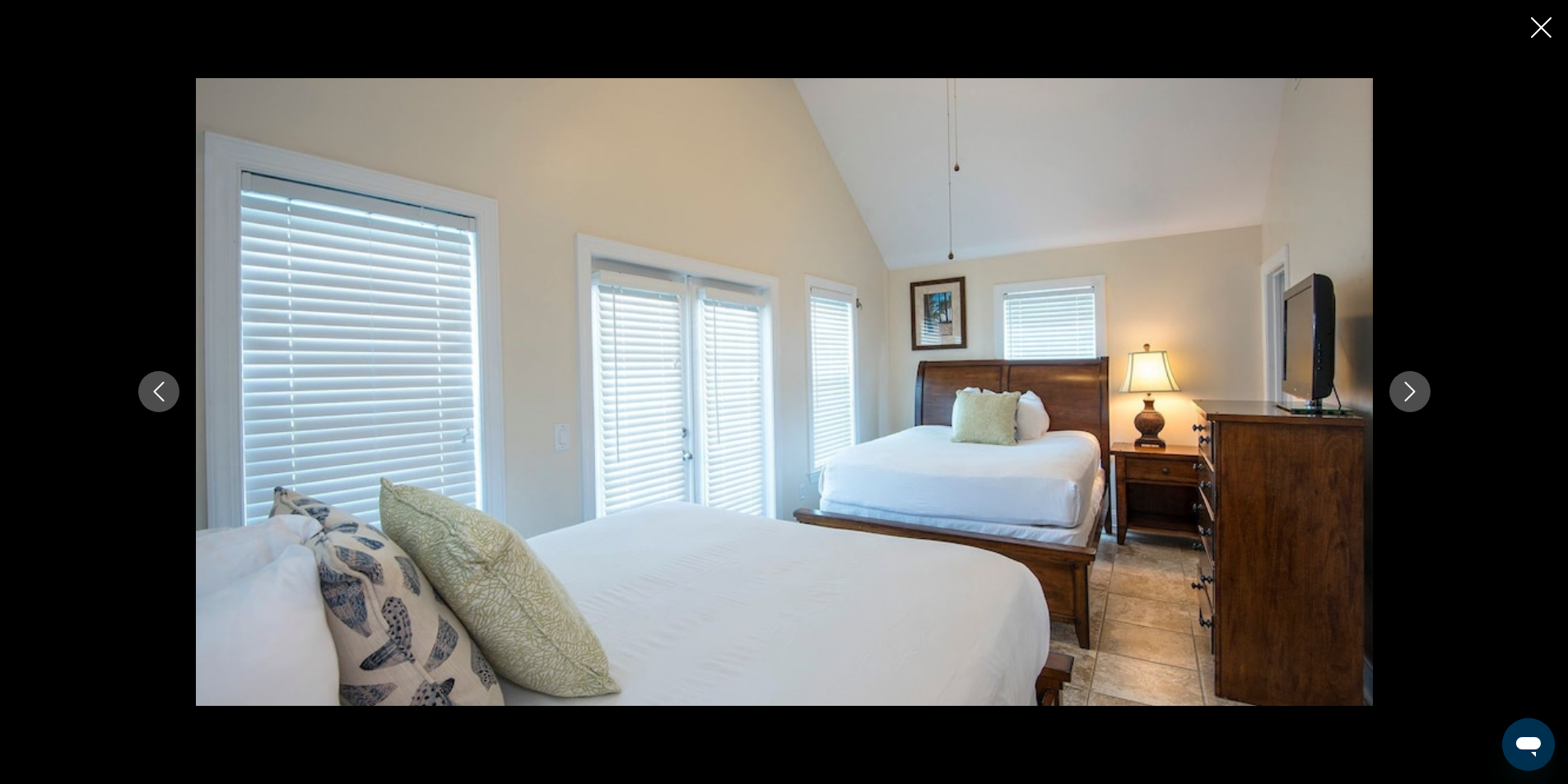
click at [1412, 395] on icon "Next image" at bounding box center [1409, 392] width 11 height 19
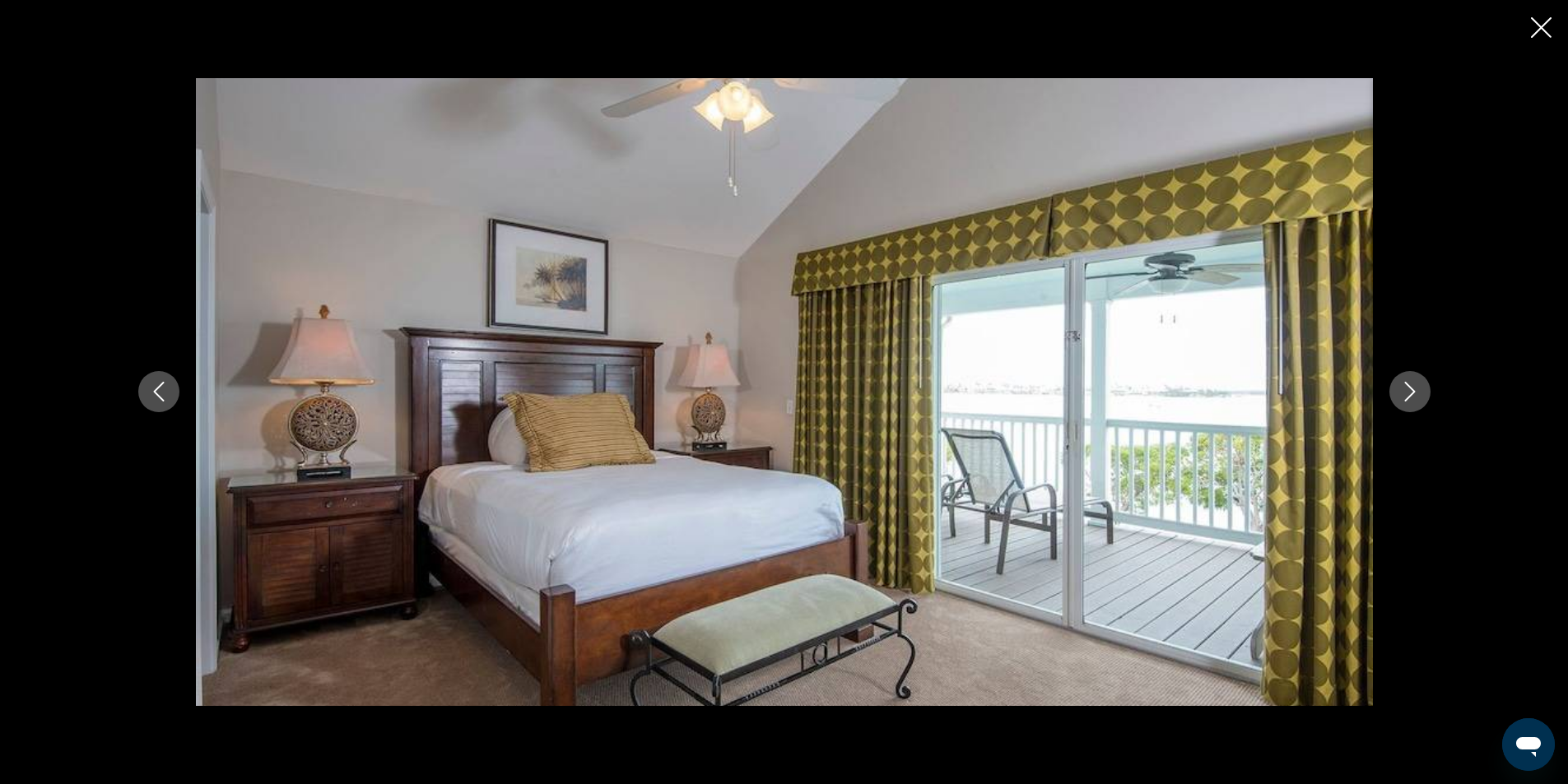
click at [1412, 395] on icon "Next image" at bounding box center [1409, 392] width 11 height 19
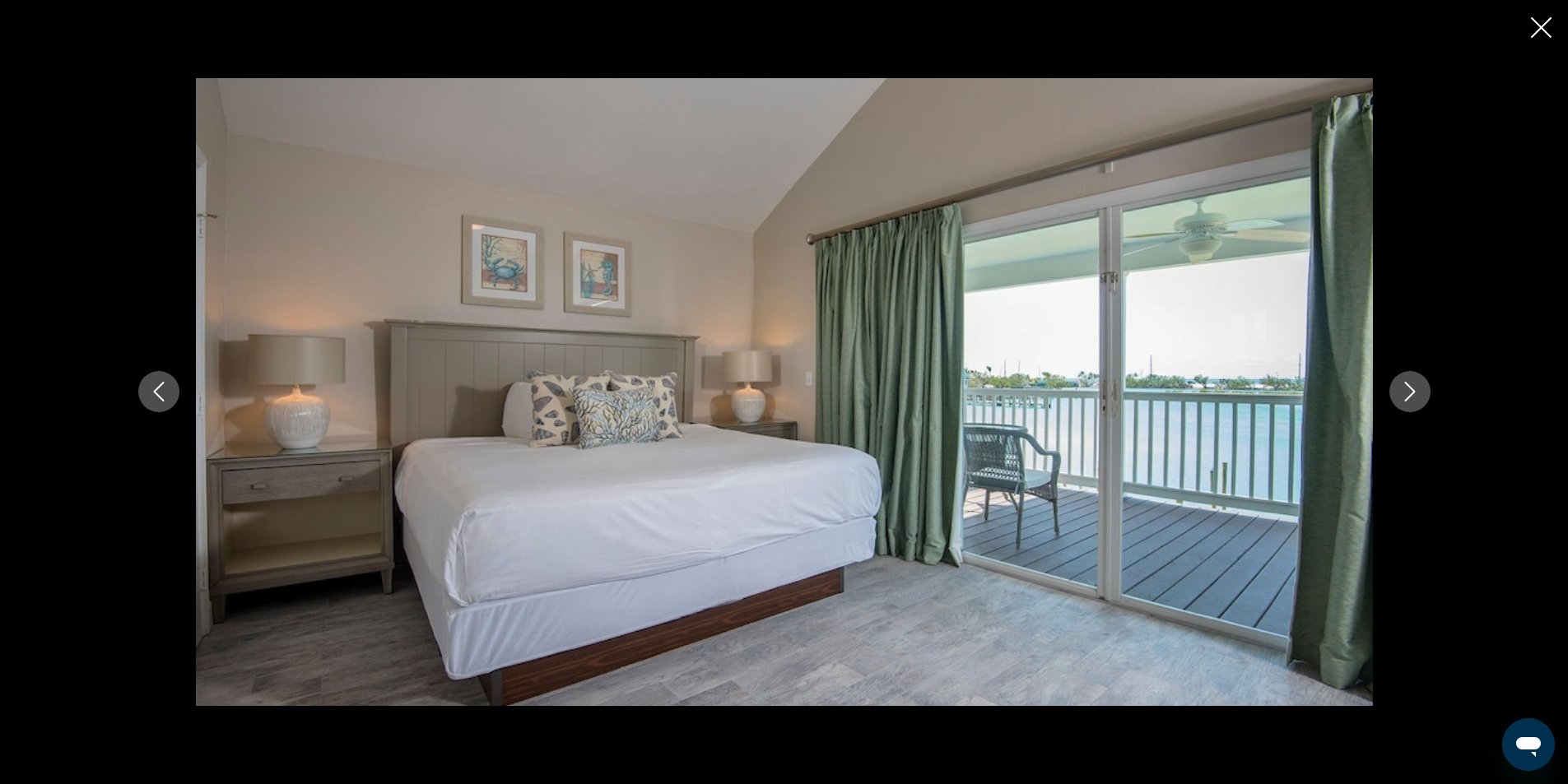
click at [150, 381] on button "Previous image" at bounding box center [158, 391] width 41 height 41
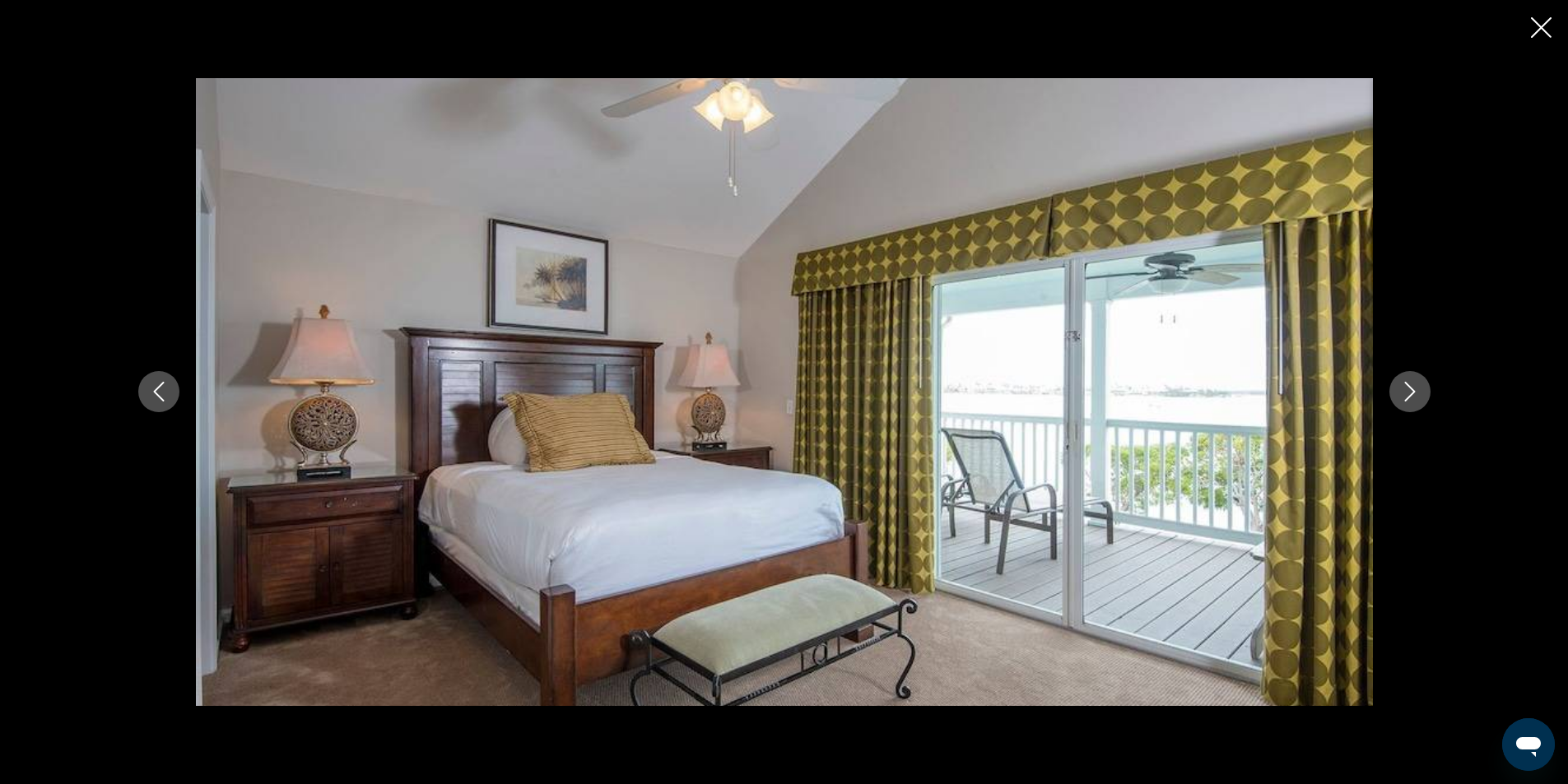
click at [1412, 404] on button "Next image" at bounding box center [1410, 391] width 41 height 41
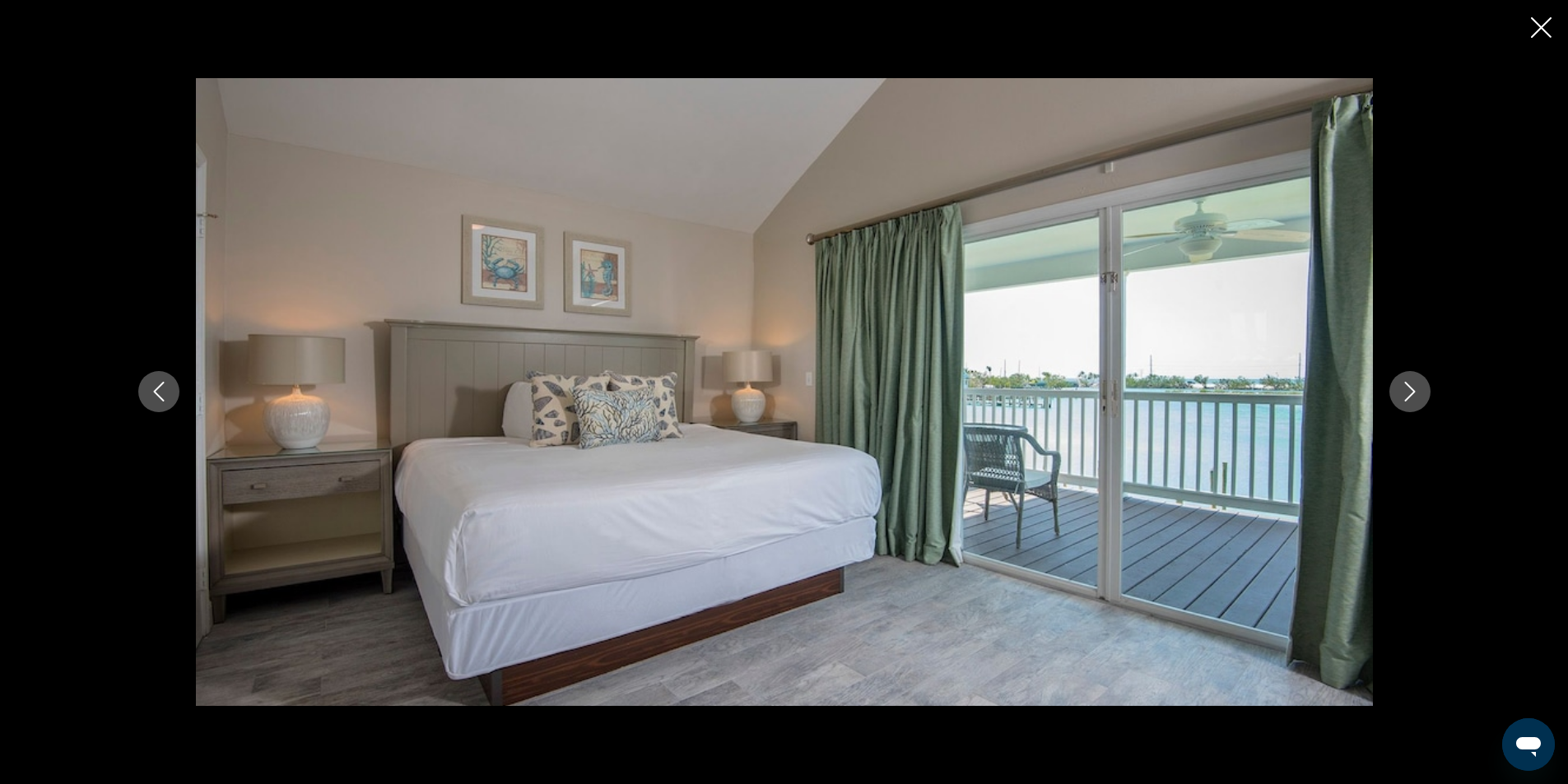
click at [1403, 397] on icon "Next image" at bounding box center [1410, 391] width 19 height 19
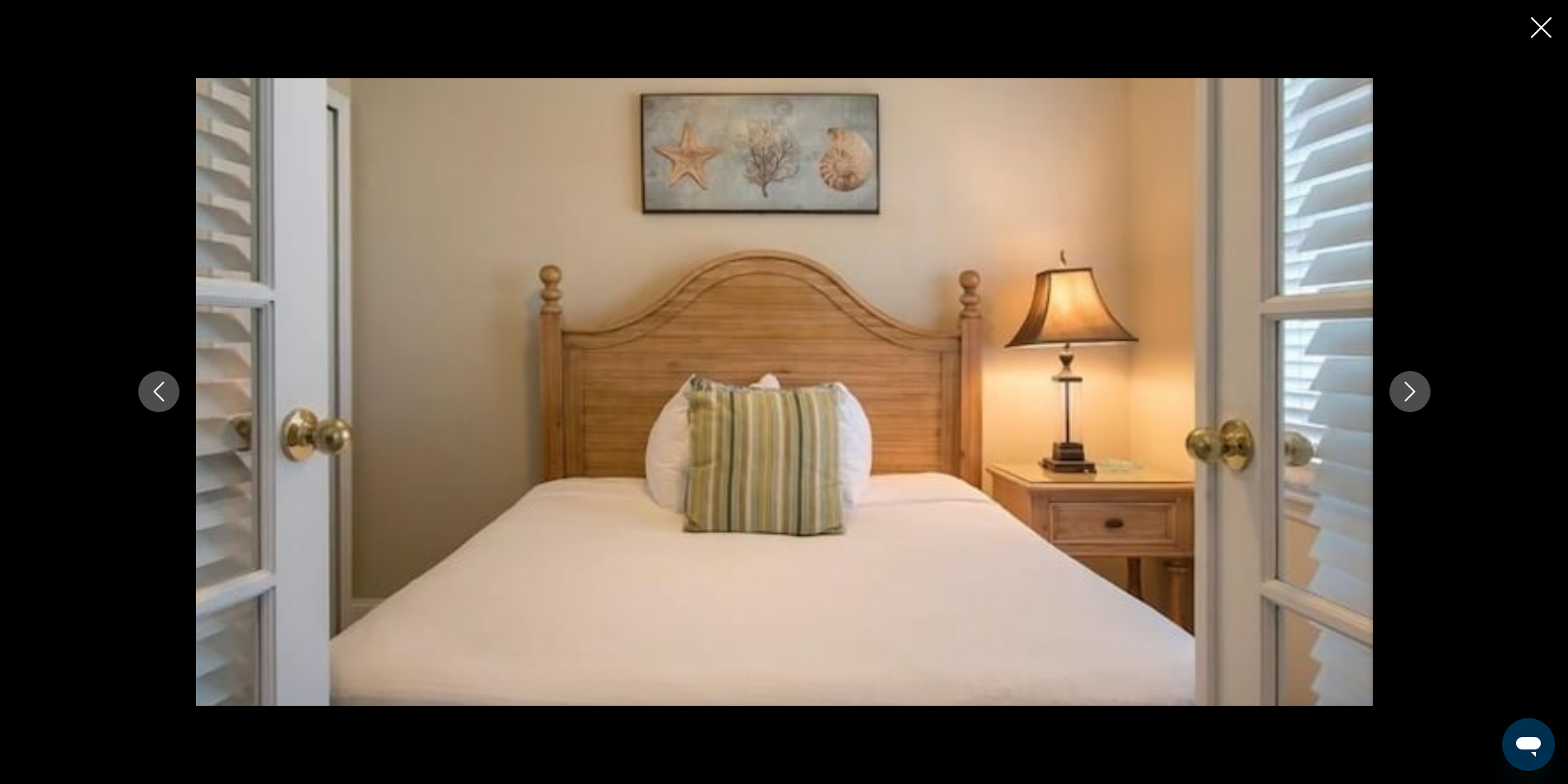
click at [1535, 12] on div "Main content" at bounding box center [784, 392] width 1568 height 784
click at [1544, 35] on icon "Close slideshow" at bounding box center [1541, 27] width 20 height 20
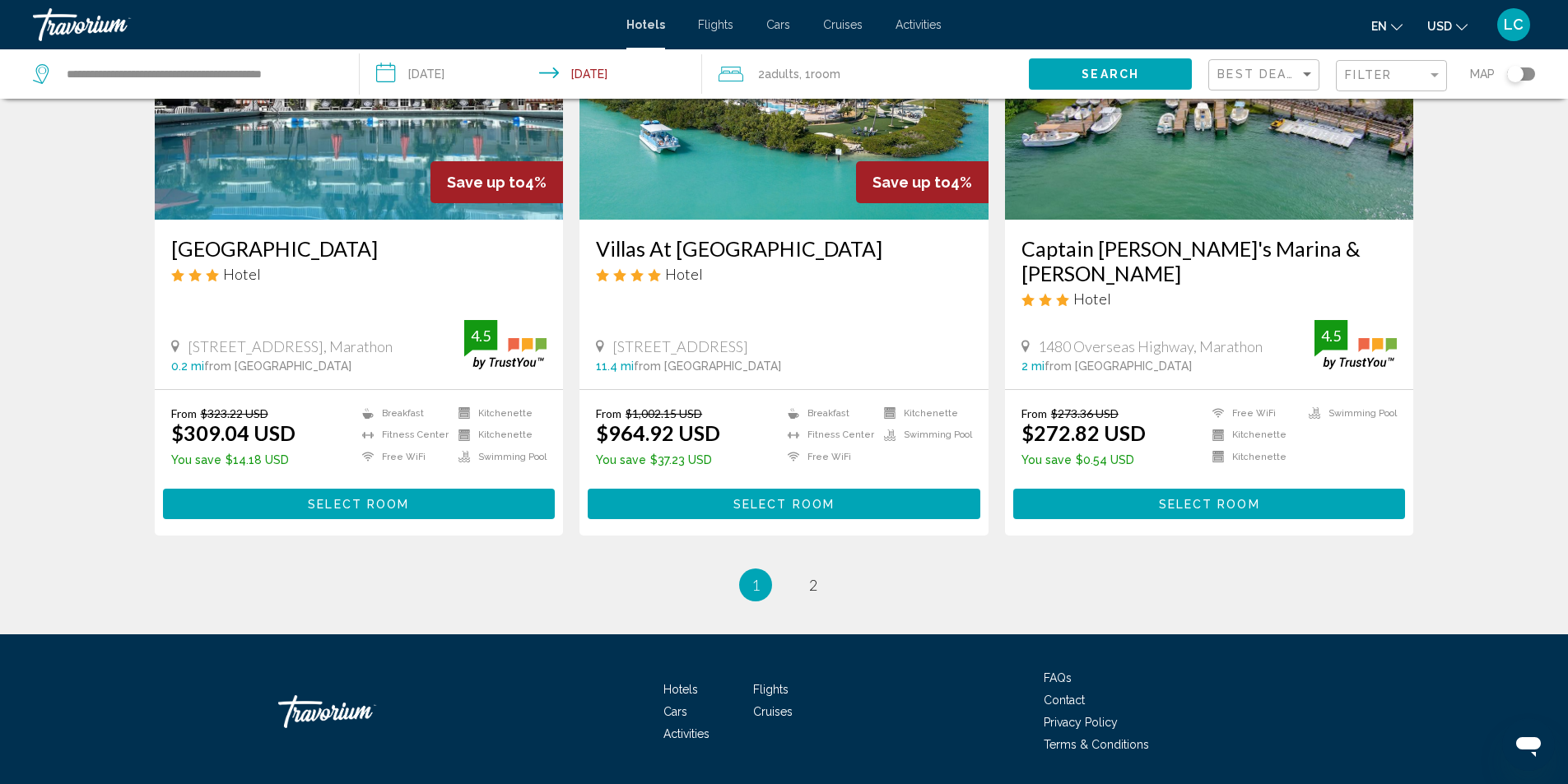
scroll to position [2062, 0]
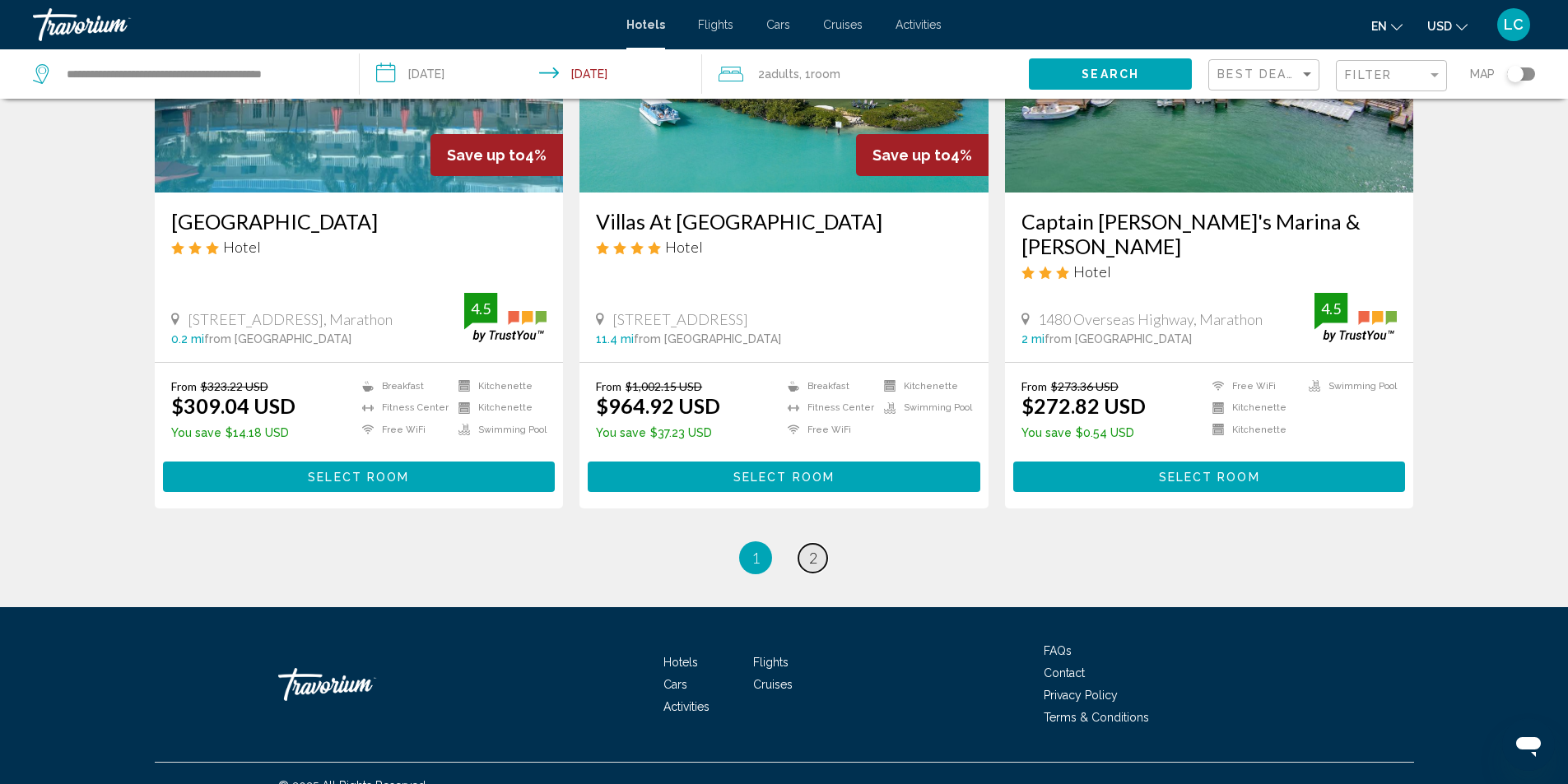
click at [812, 548] on span "2" at bounding box center [813, 557] width 8 height 18
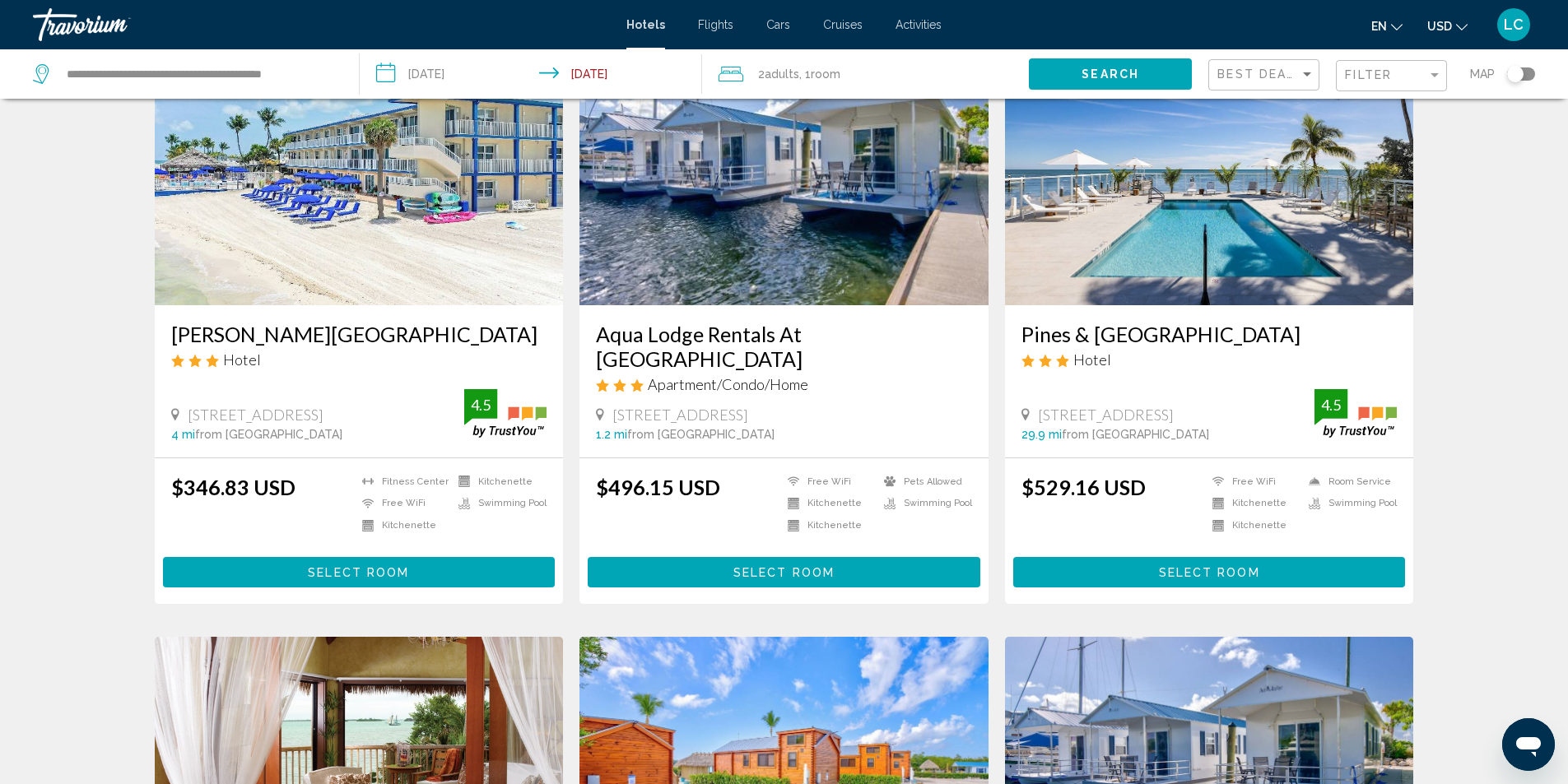
scroll to position [494, 0]
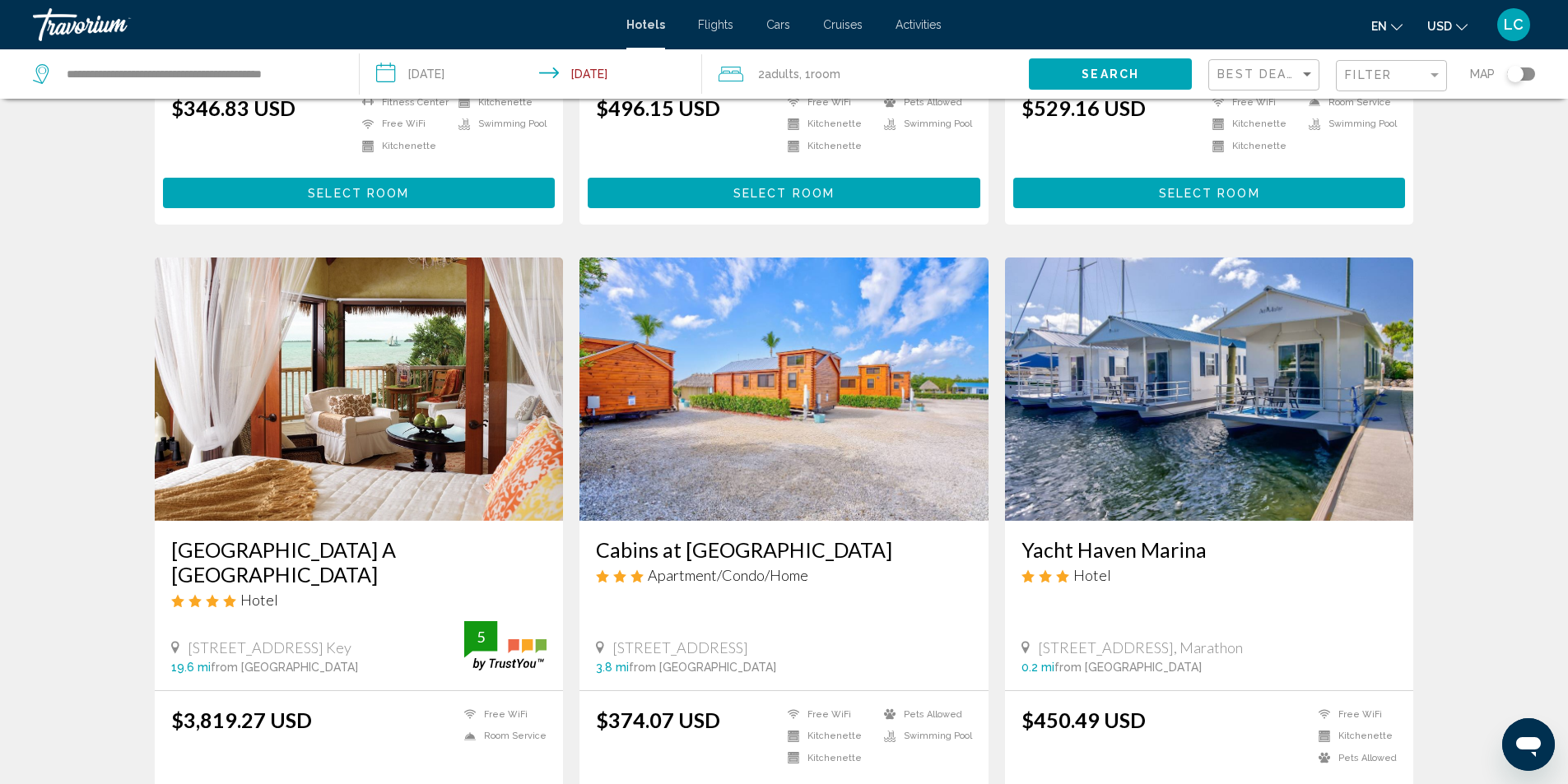
click at [431, 70] on input "**********" at bounding box center [534, 77] width 350 height 54
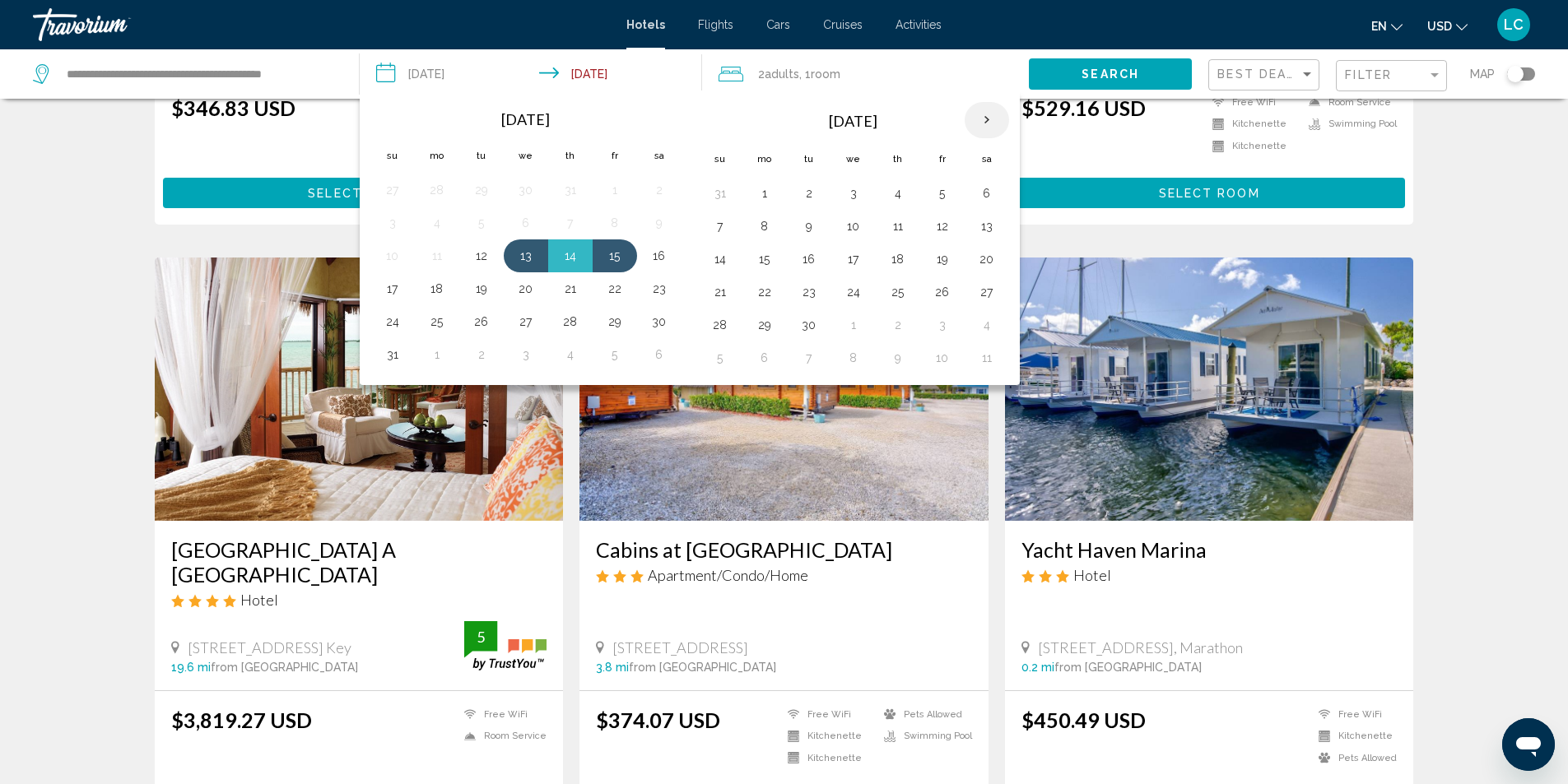
click at [976, 114] on th "Next month" at bounding box center [987, 119] width 45 height 36
click at [710, 323] on button "23" at bounding box center [719, 325] width 26 height 23
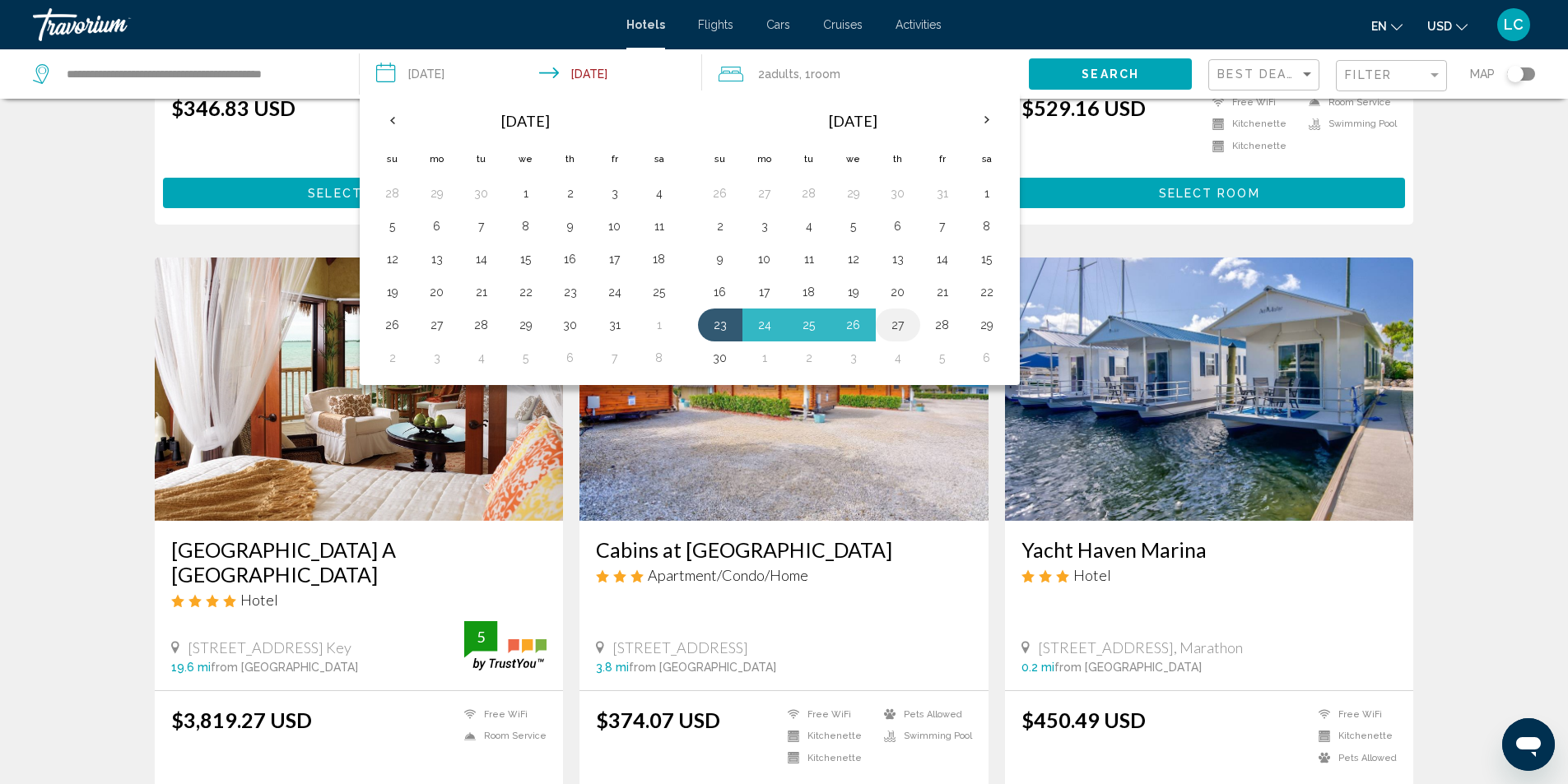
click at [899, 327] on button "27" at bounding box center [897, 325] width 26 height 23
type input "**********"
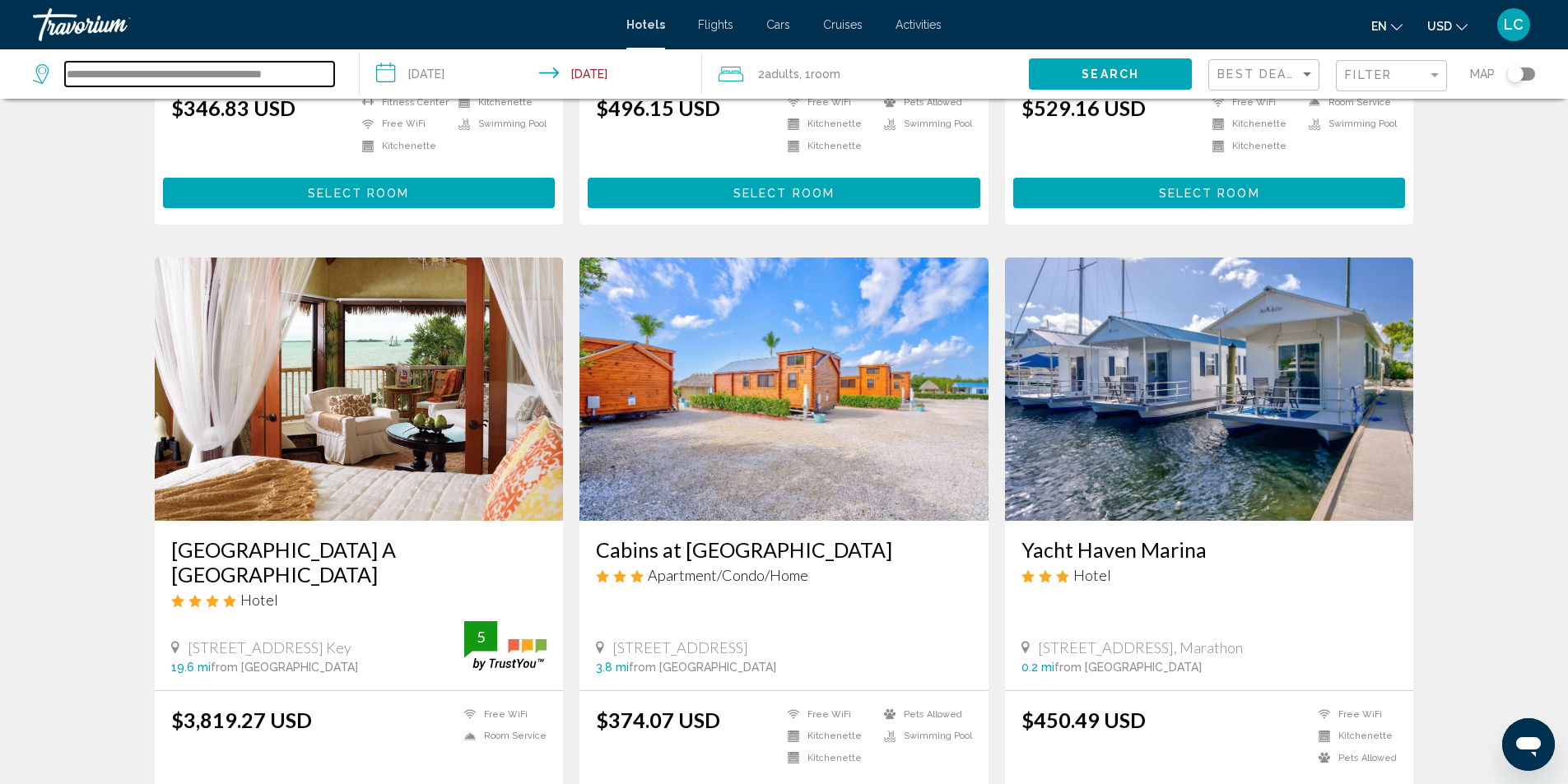
click at [325, 64] on input "**********" at bounding box center [199, 74] width 269 height 24
click at [323, 63] on input "**********" at bounding box center [199, 74] width 269 height 24
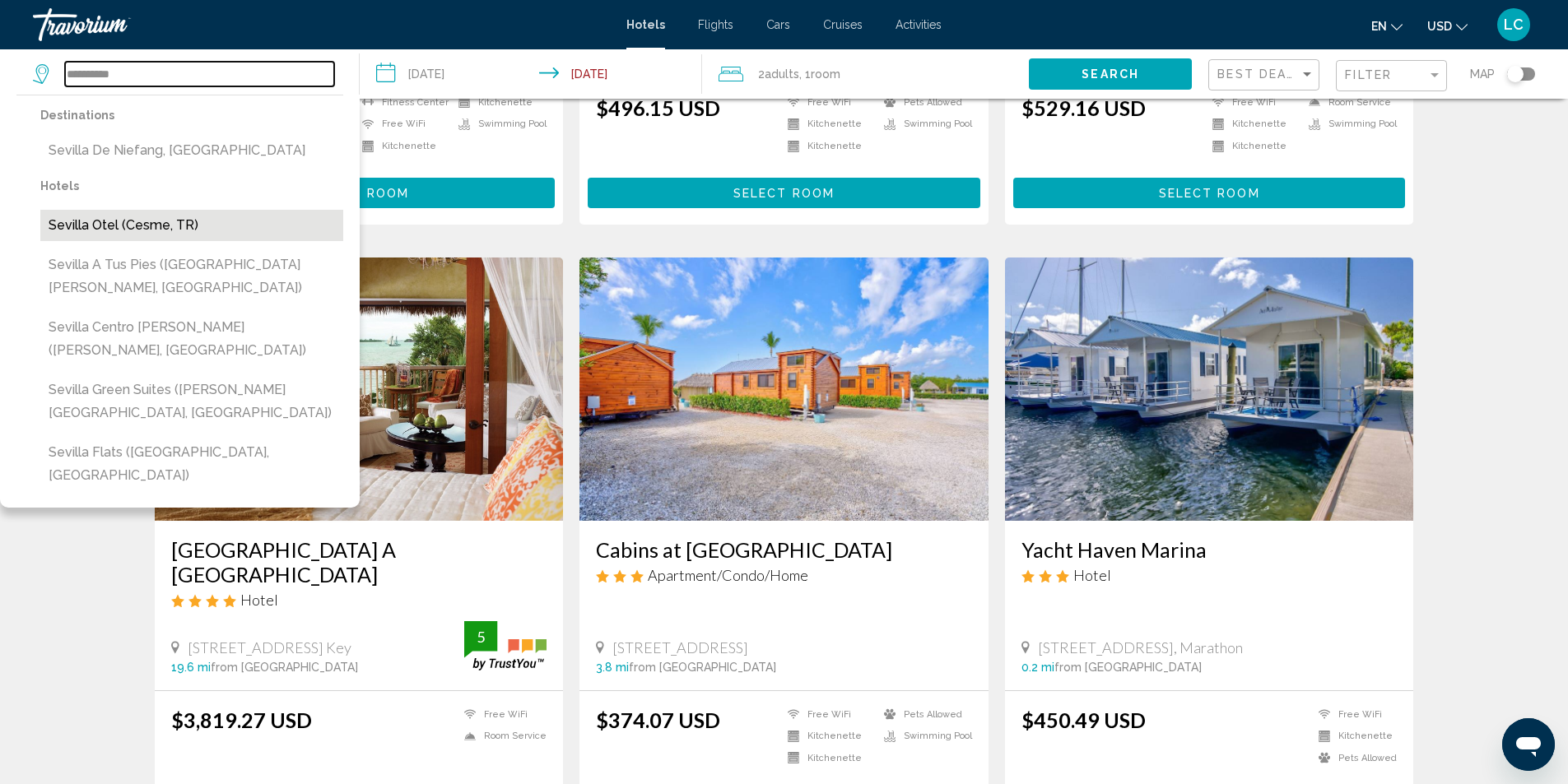
type input "**********"
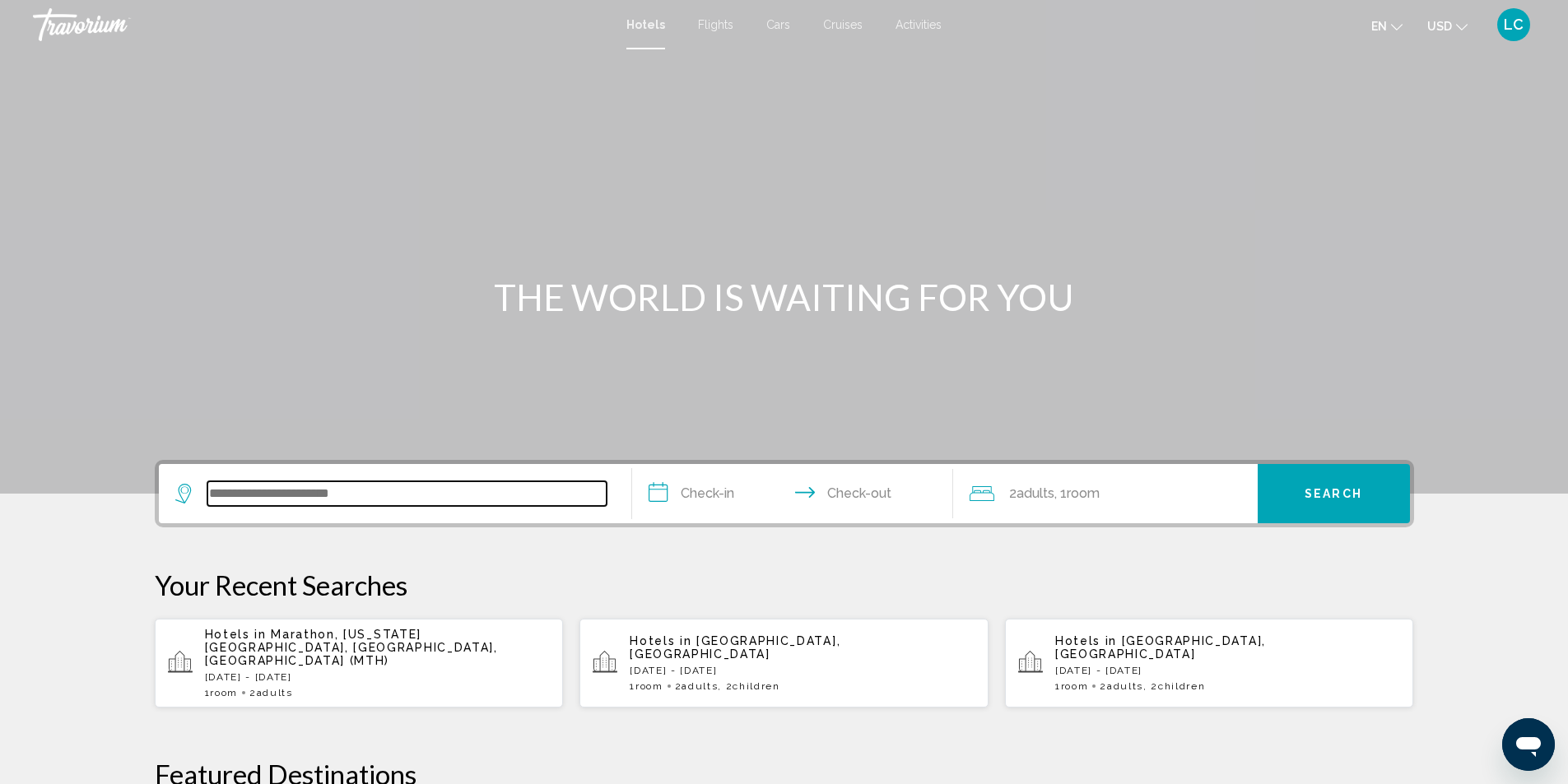
click at [443, 502] on input "Search widget" at bounding box center [407, 493] width 399 height 24
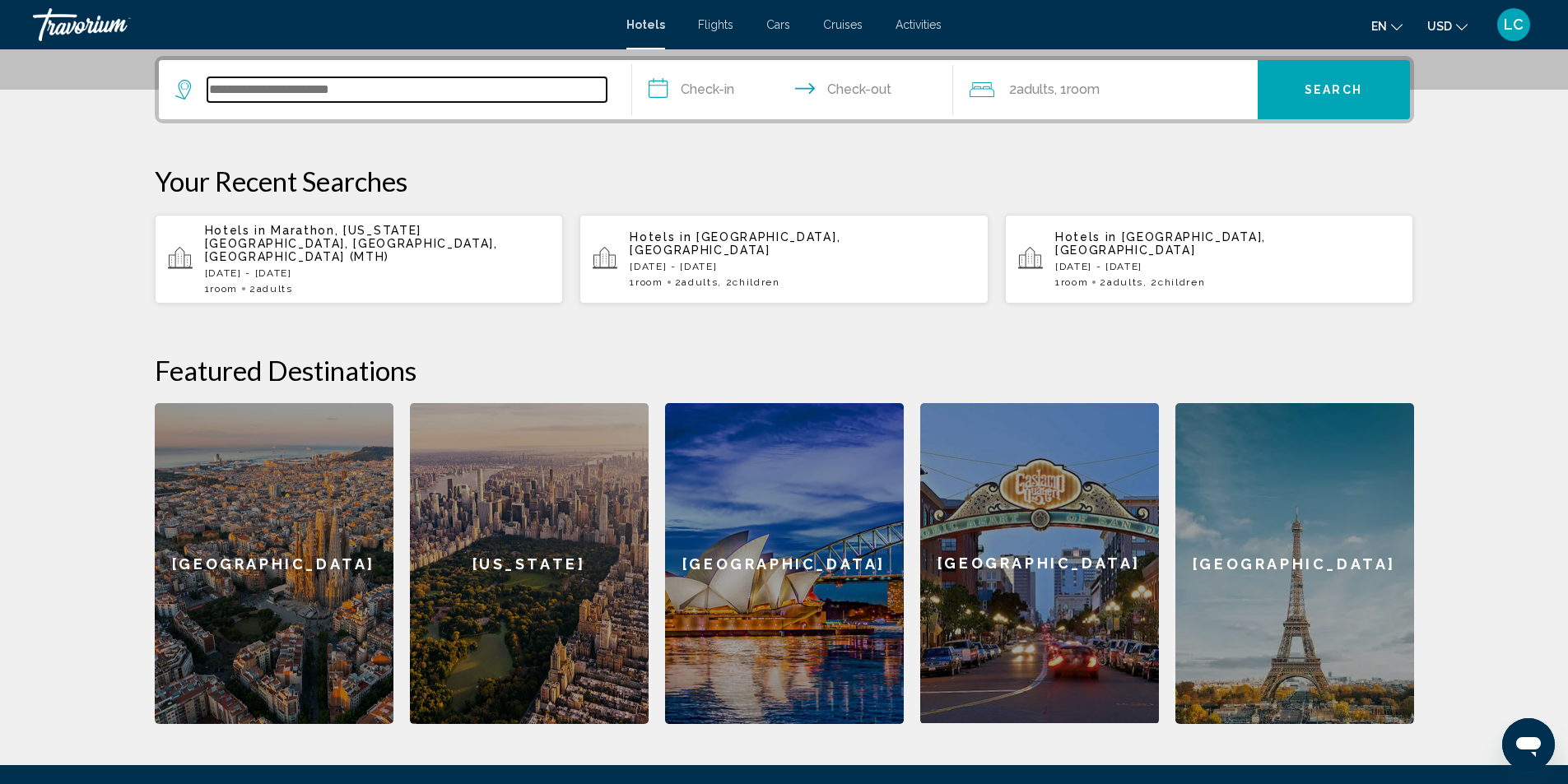
scroll to position [407, 0]
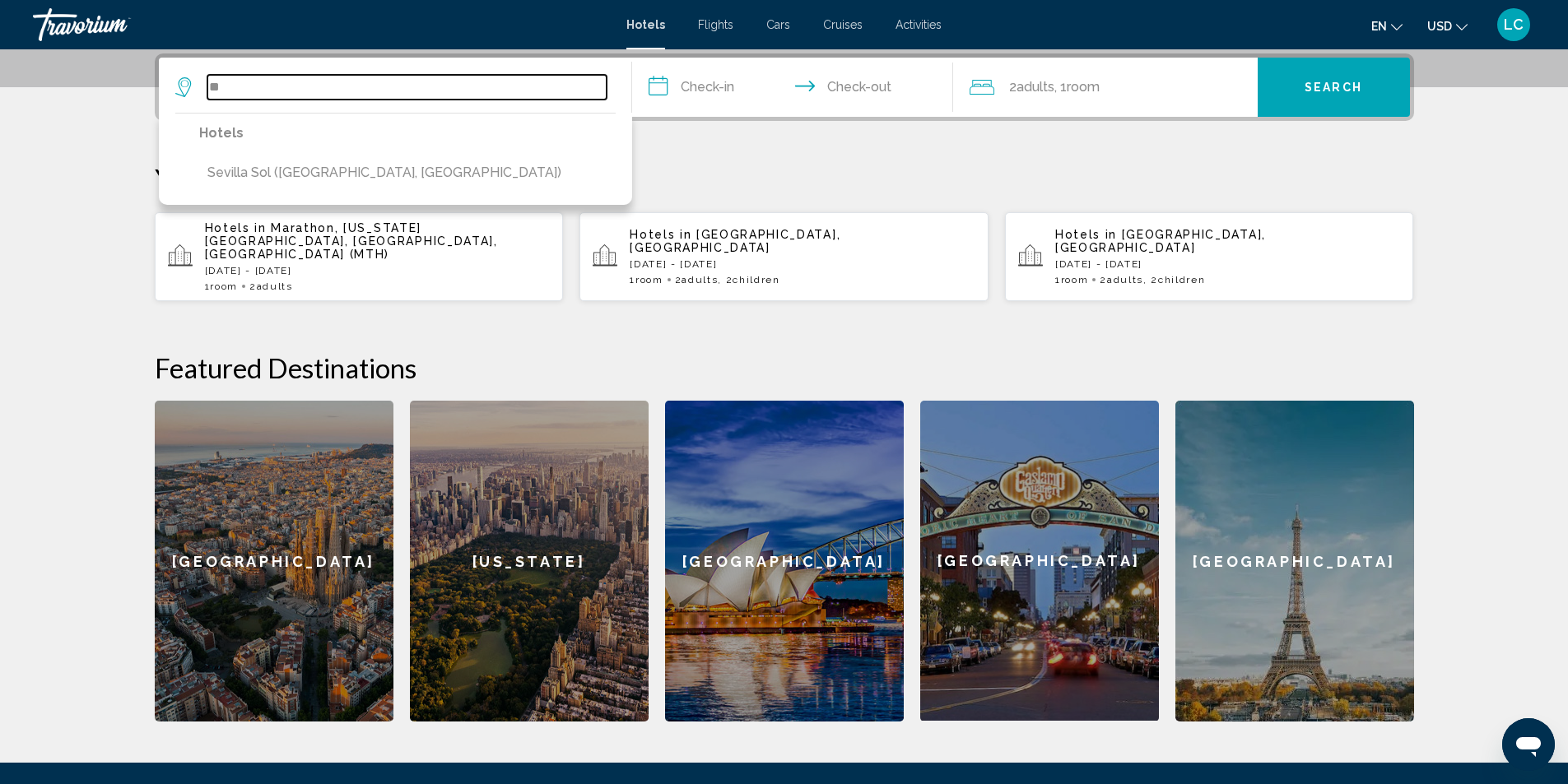
type input "*"
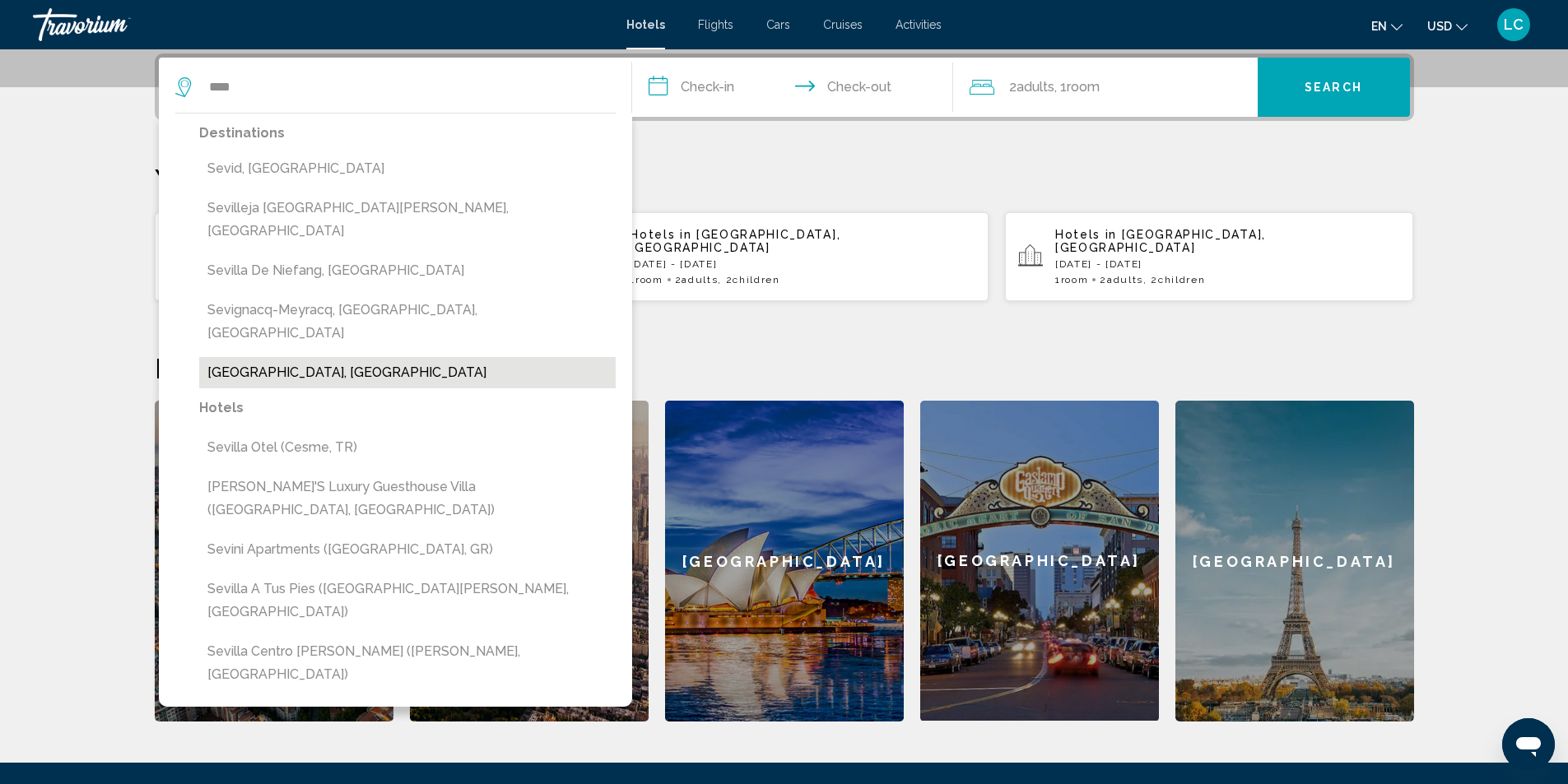
click at [289, 357] on button "[GEOGRAPHIC_DATA], [GEOGRAPHIC_DATA]" at bounding box center [407, 373] width 417 height 31
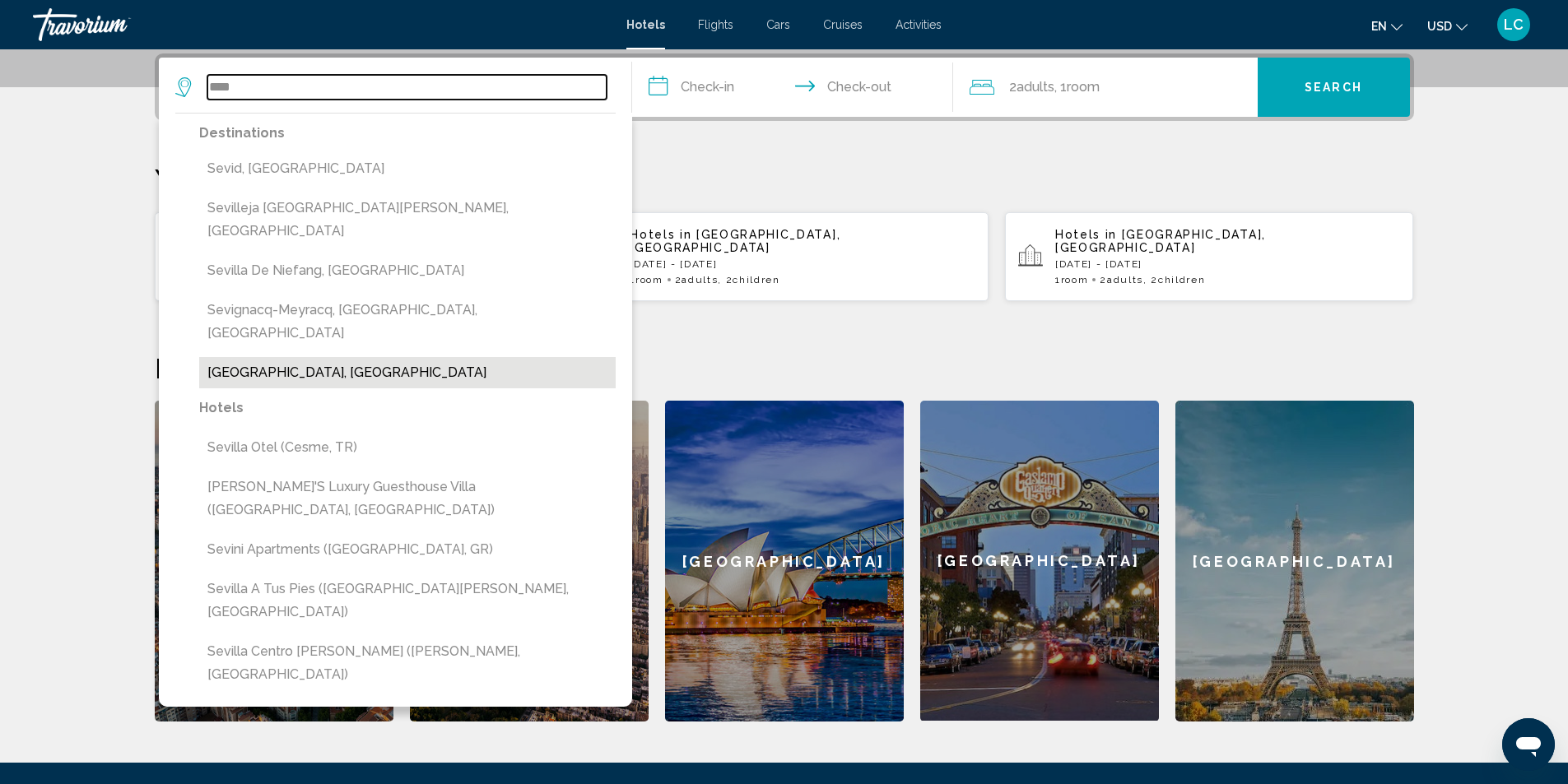
type input "**********"
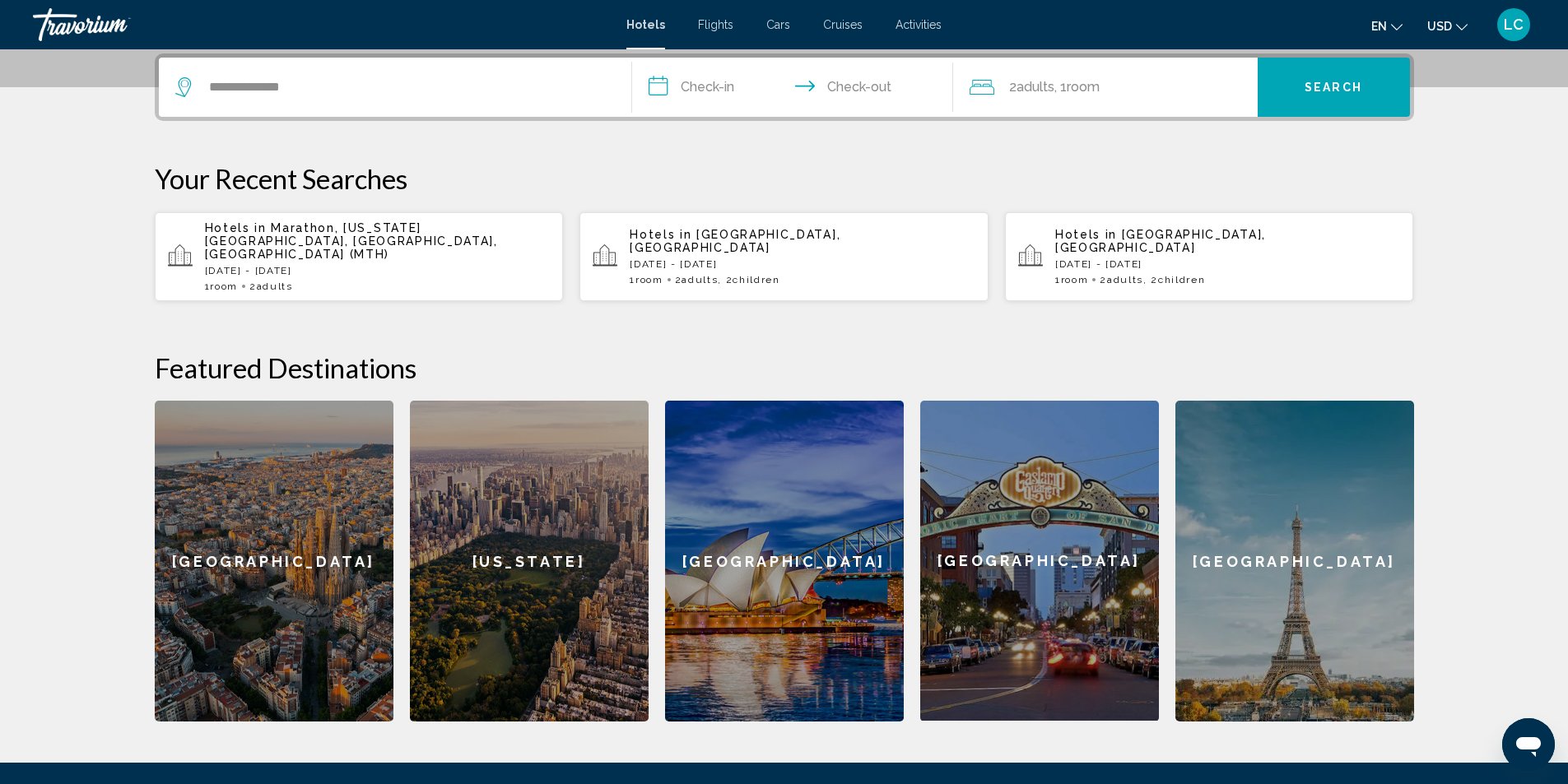
click at [721, 90] on input "**********" at bounding box center [795, 89] width 327 height 64
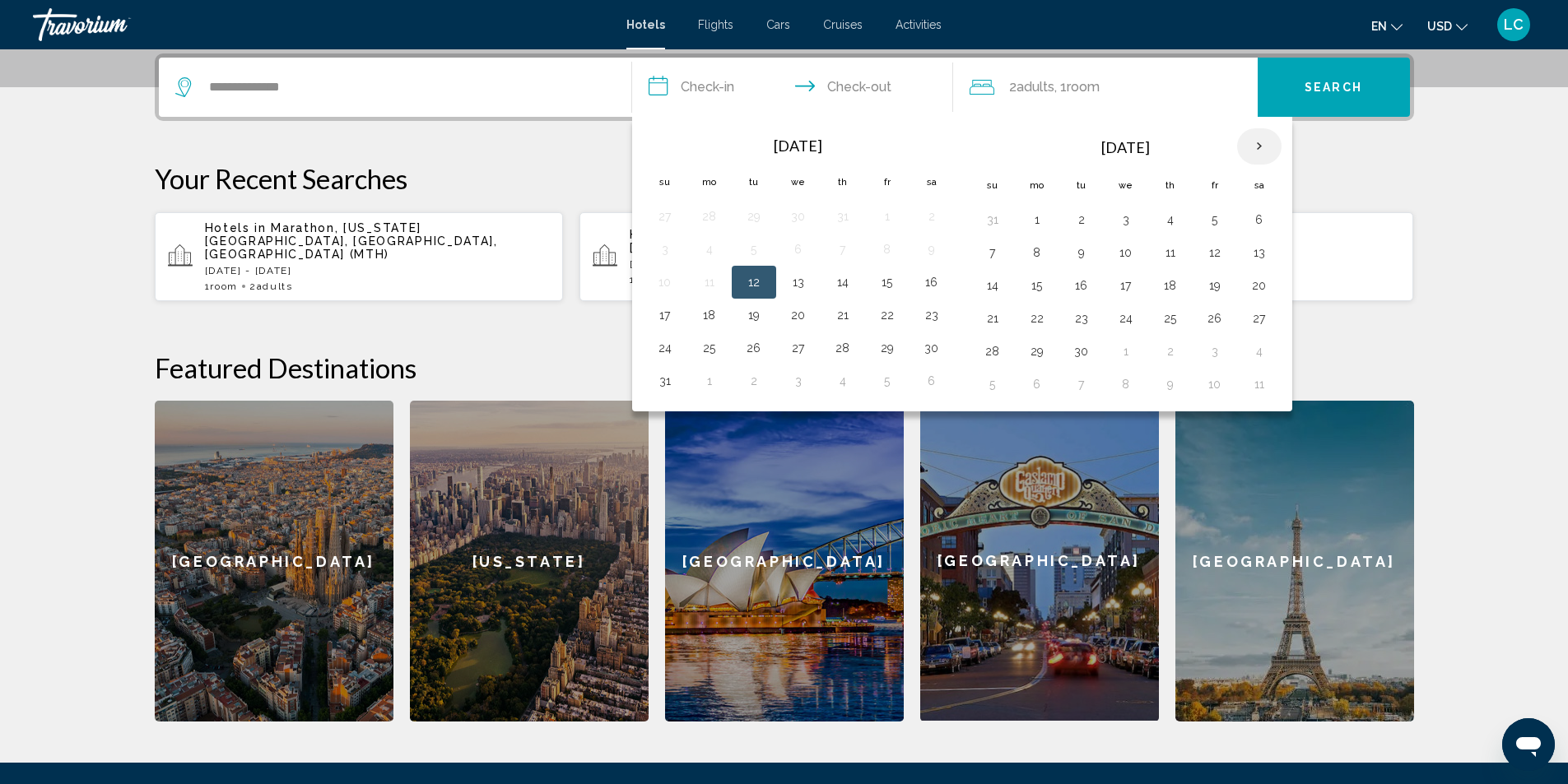
click at [1266, 141] on th "Next month" at bounding box center [1259, 146] width 45 height 36
click at [996, 357] on button "23" at bounding box center [992, 351] width 26 height 23
click at [1182, 356] on button "27" at bounding box center [1170, 351] width 26 height 23
type input "**********"
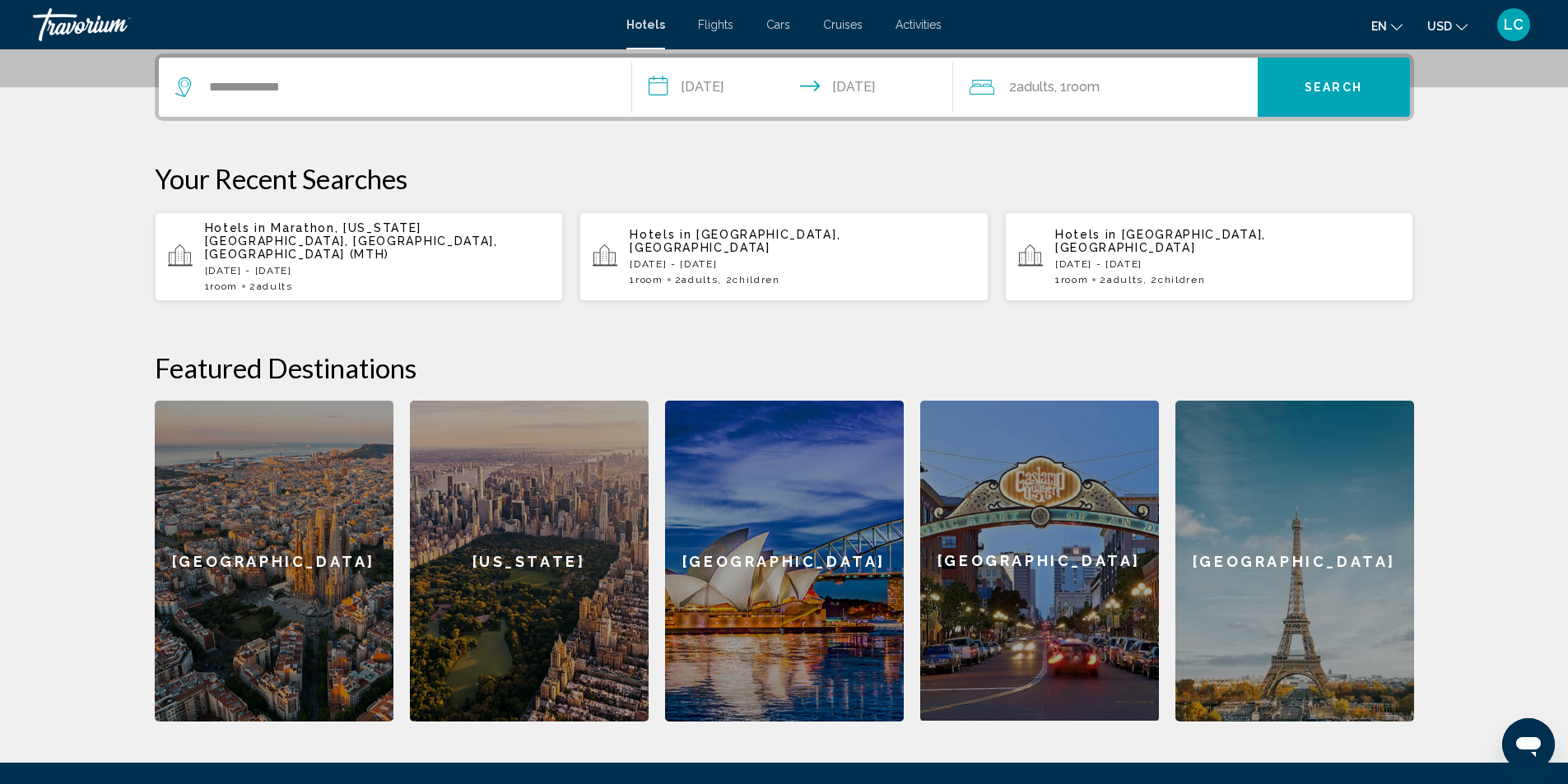
click at [1067, 61] on div "2 Adult Adults , 1 Room rooms" at bounding box center [1114, 86] width 288 height 59
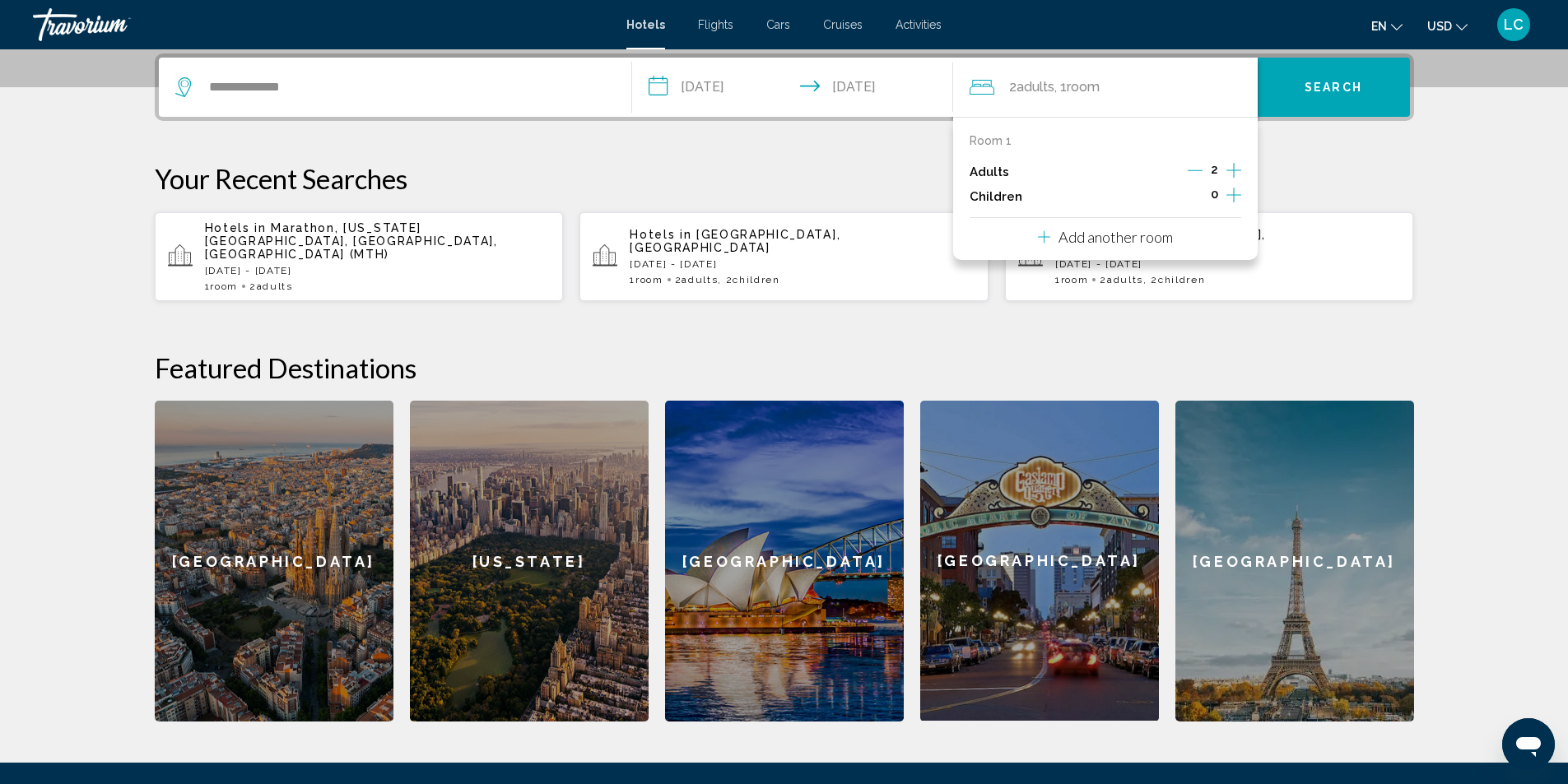
click at [1231, 187] on icon "Increment children" at bounding box center [1233, 195] width 15 height 19
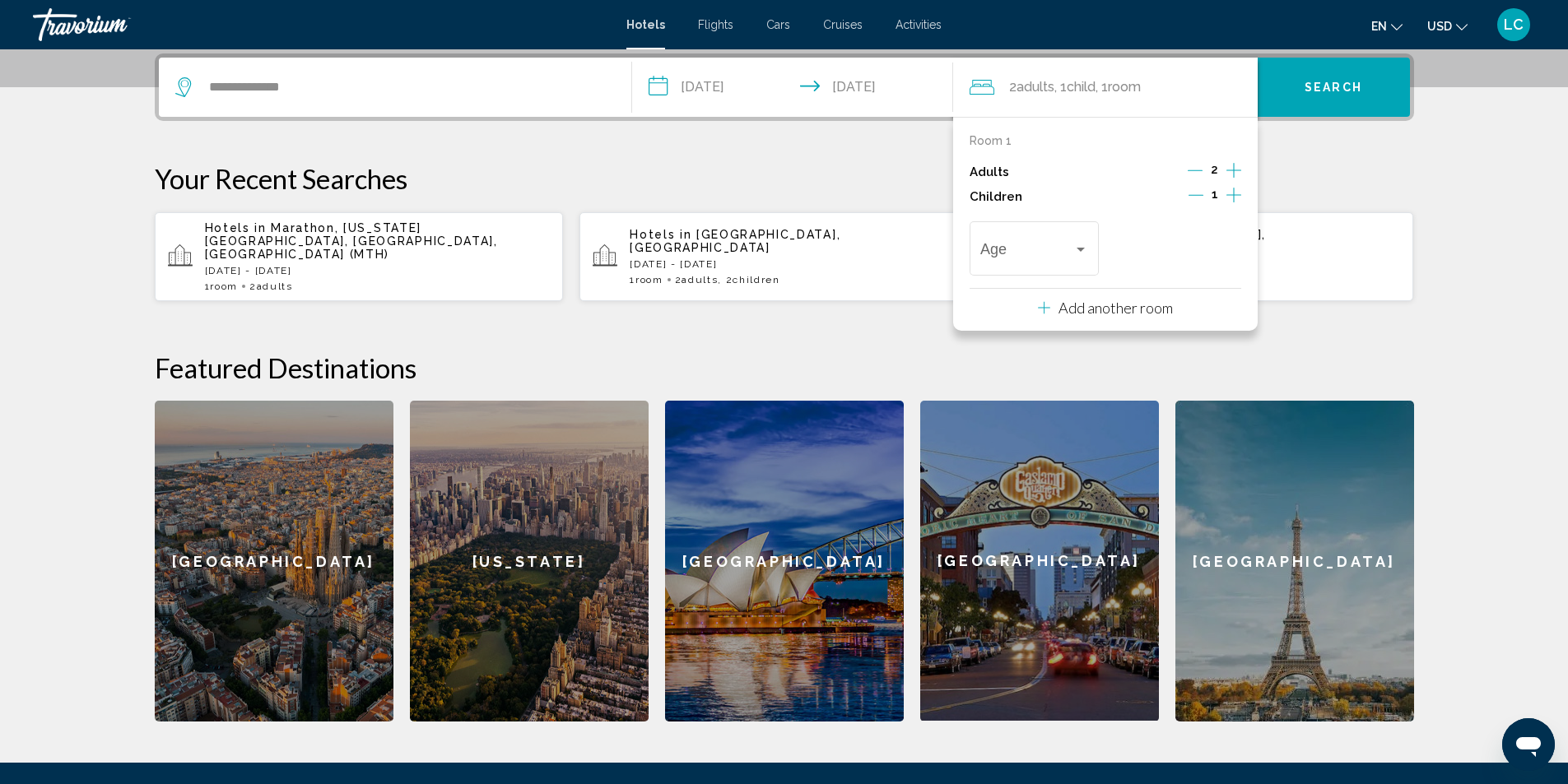
click at [1231, 187] on icon "Increment children" at bounding box center [1233, 195] width 15 height 19
click at [1077, 250] on div "Travelers: 2 adults, 2 children" at bounding box center [1081, 249] width 8 height 4
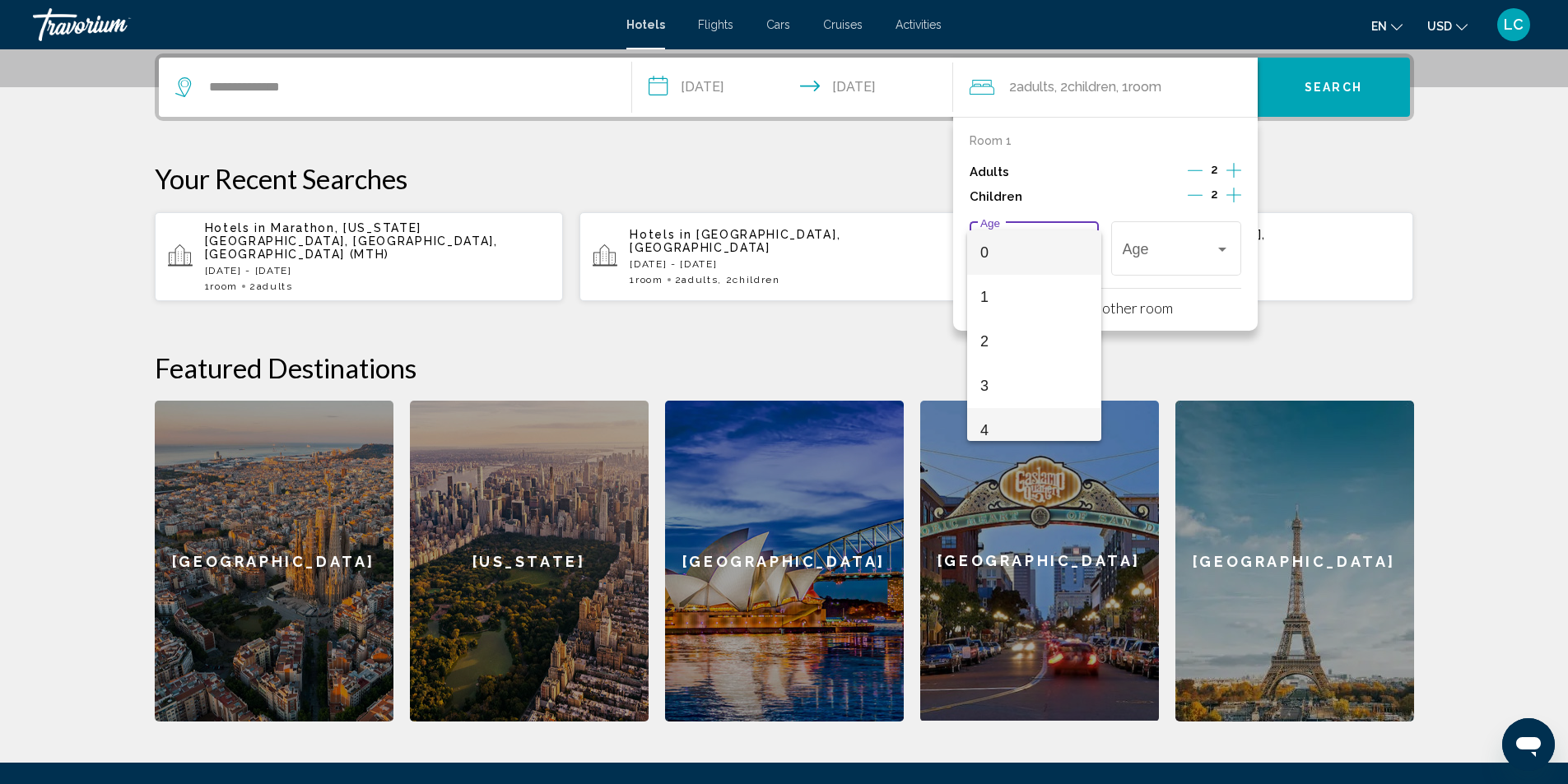
click at [997, 429] on span "4" at bounding box center [1034, 430] width 108 height 45
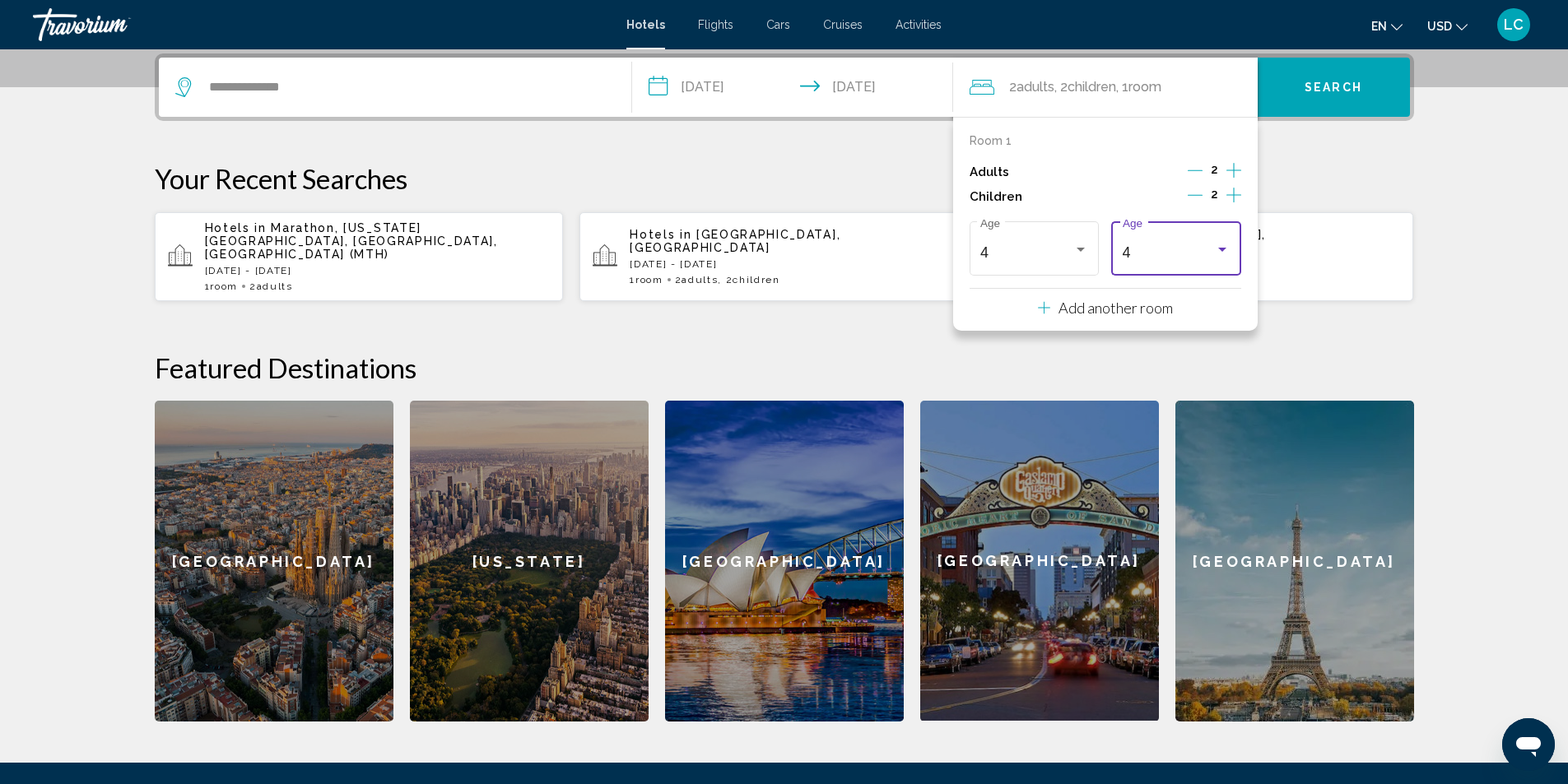
scroll to position [12, 0]
click at [1158, 258] on div "4" at bounding box center [1169, 252] width 93 height 16
click at [1129, 348] on span "6" at bounding box center [1176, 342] width 108 height 45
click at [1372, 85] on button "Search" at bounding box center [1333, 86] width 152 height 59
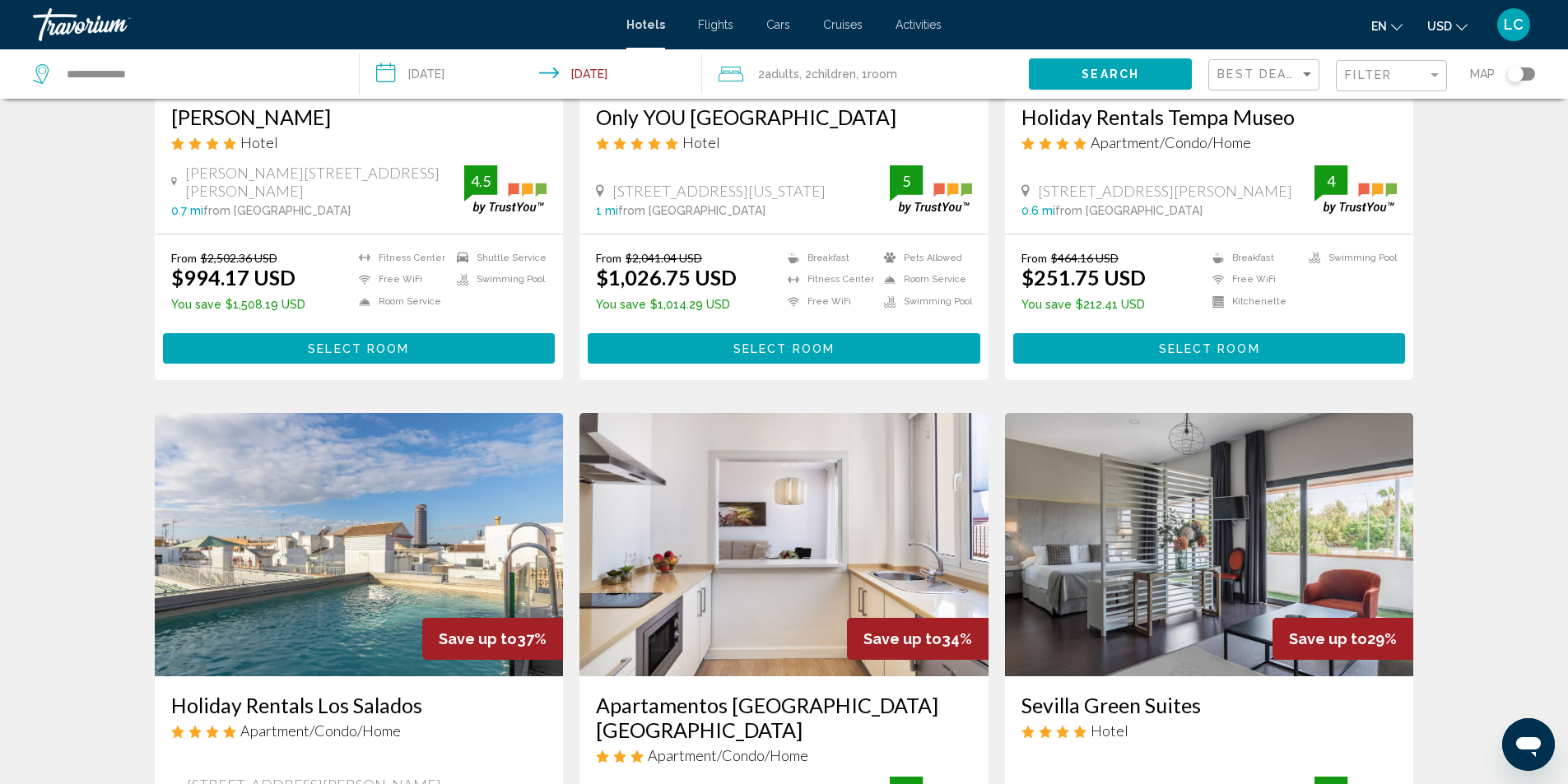
scroll to position [82, 0]
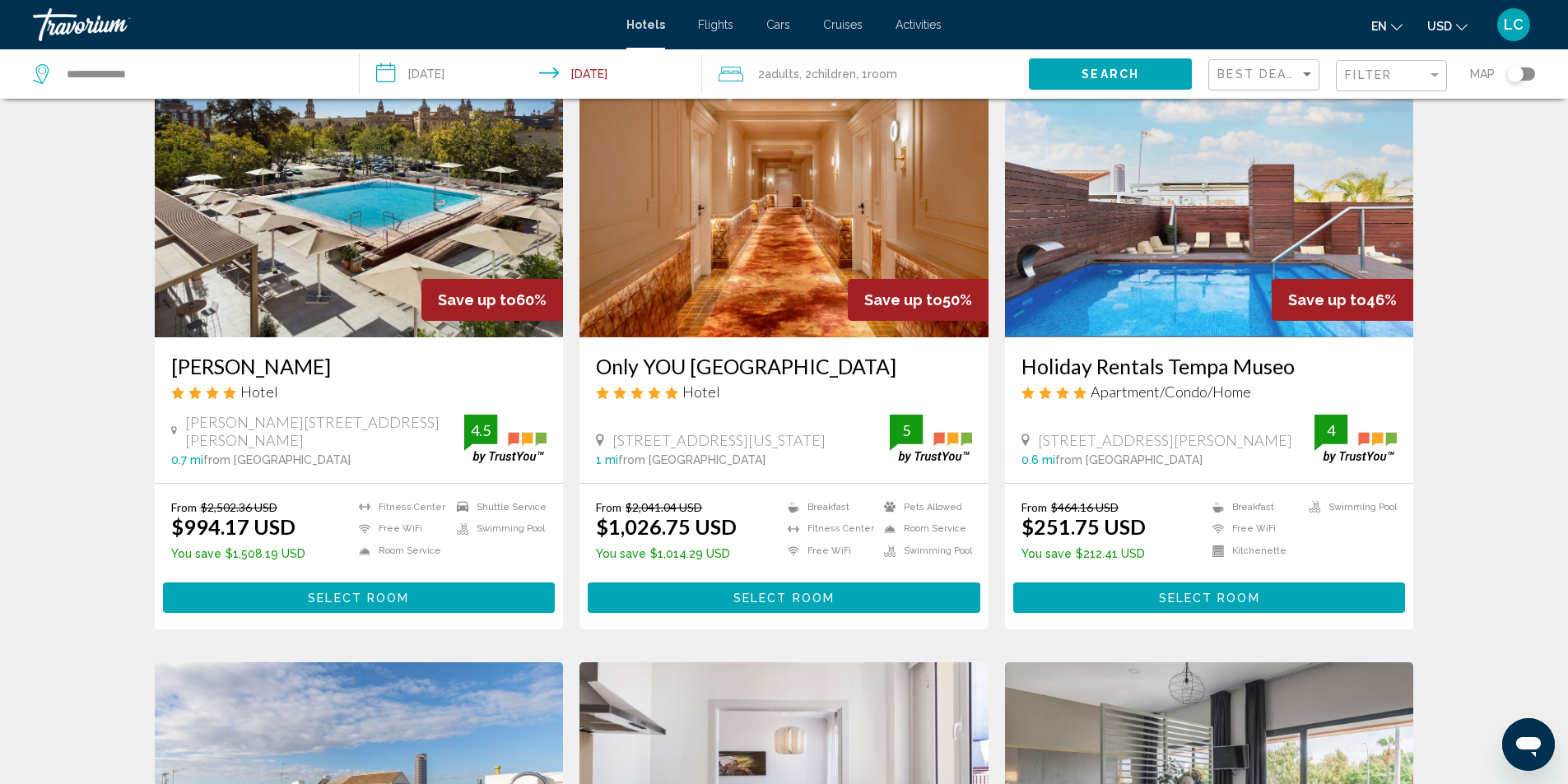
click at [1189, 600] on span "Select Room" at bounding box center [1210, 599] width 101 height 14
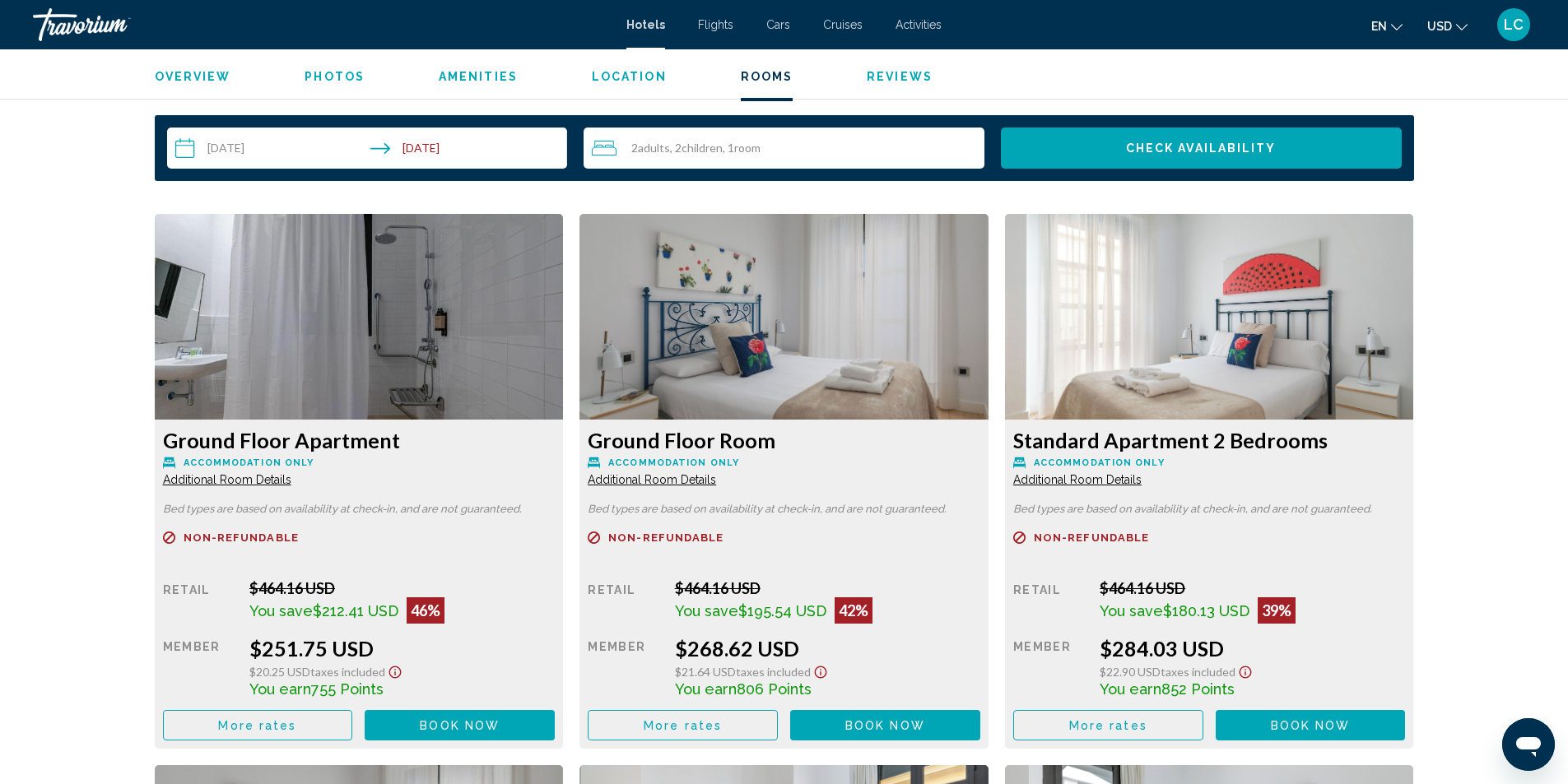
scroll to position [2139, 0]
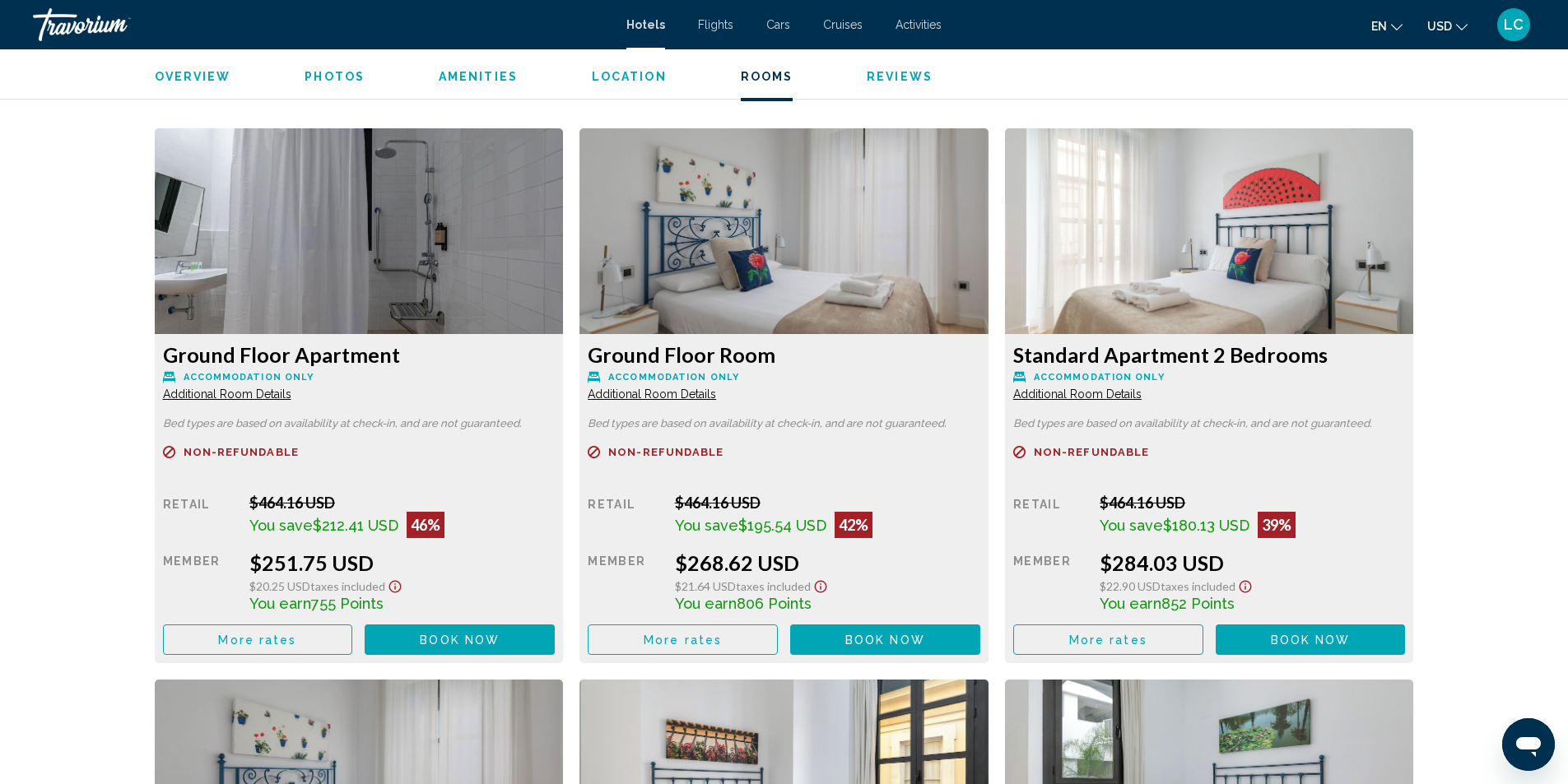
click at [262, 640] on span "More rates" at bounding box center [257, 640] width 79 height 14
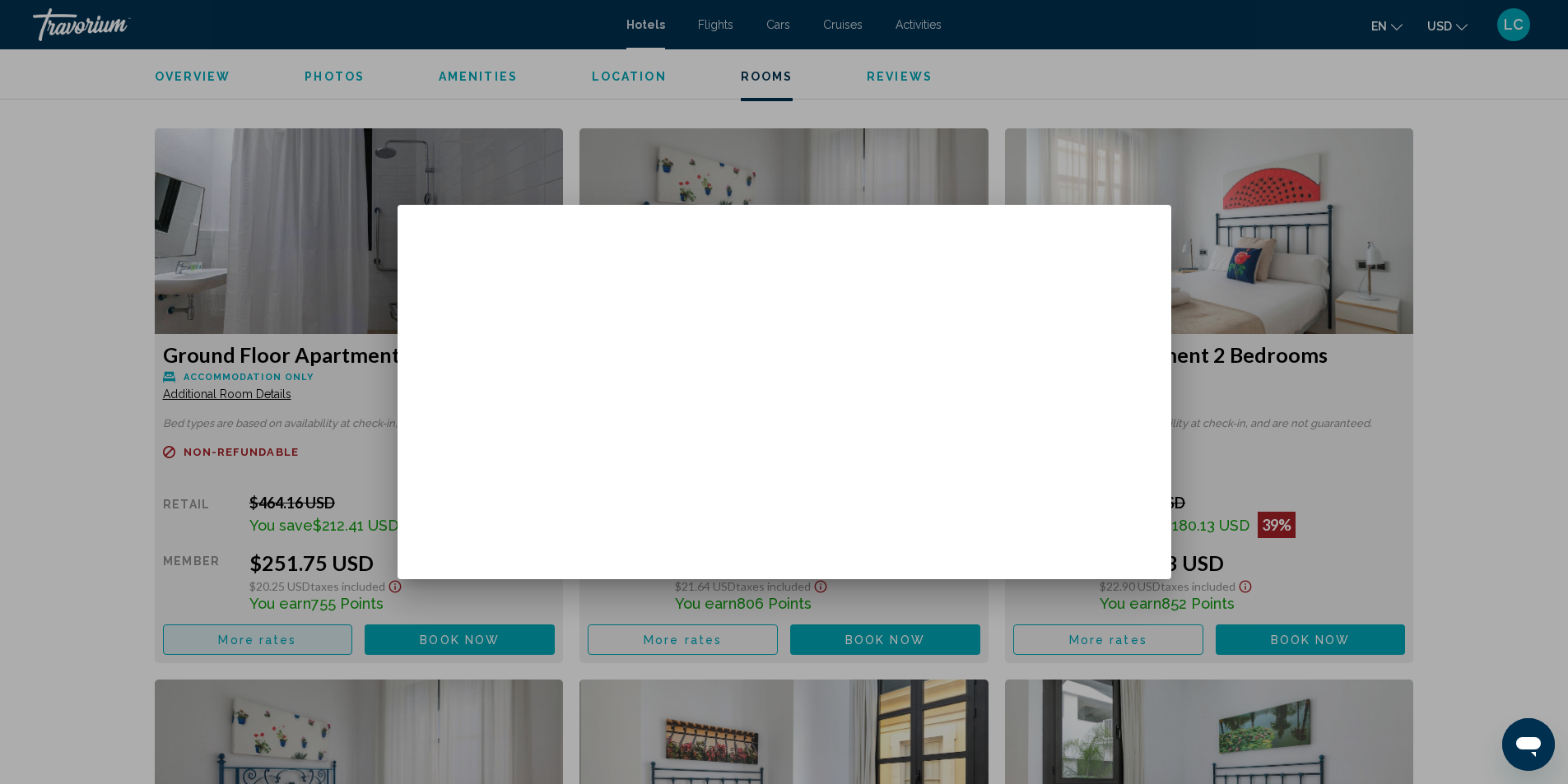
scroll to position [0, 0]
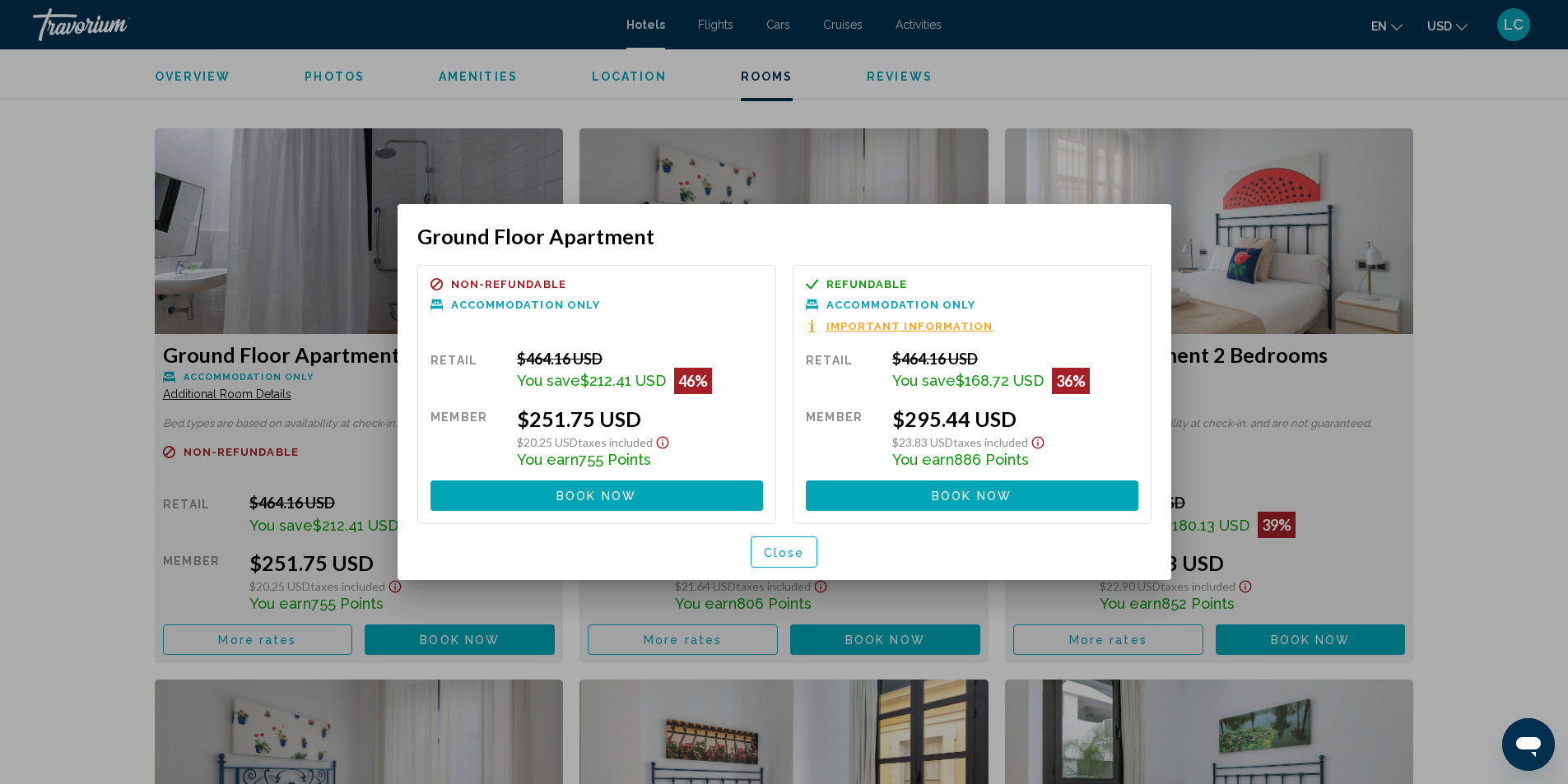
click at [803, 547] on span "Close" at bounding box center [784, 553] width 41 height 14
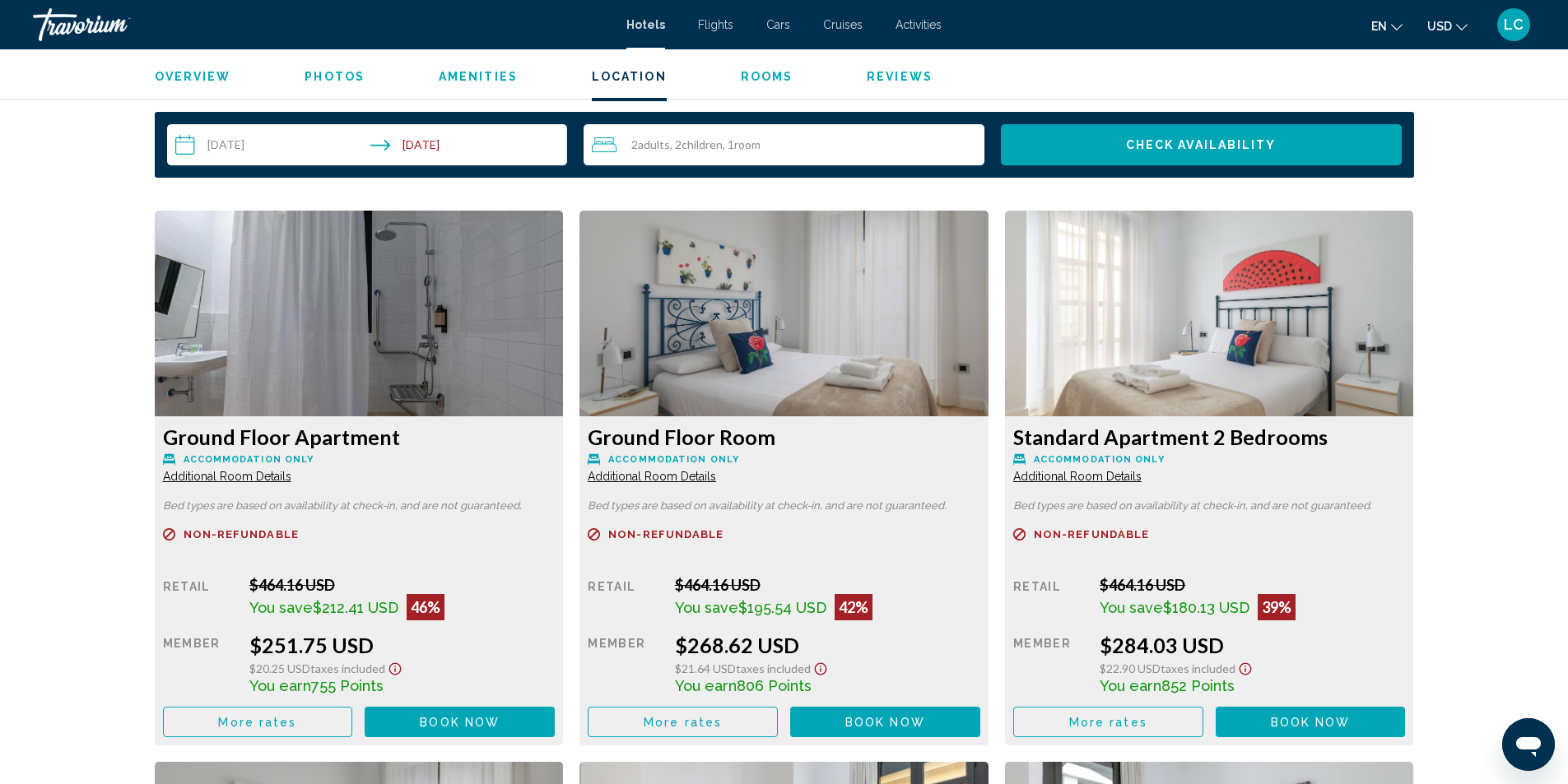
scroll to position [1481, 0]
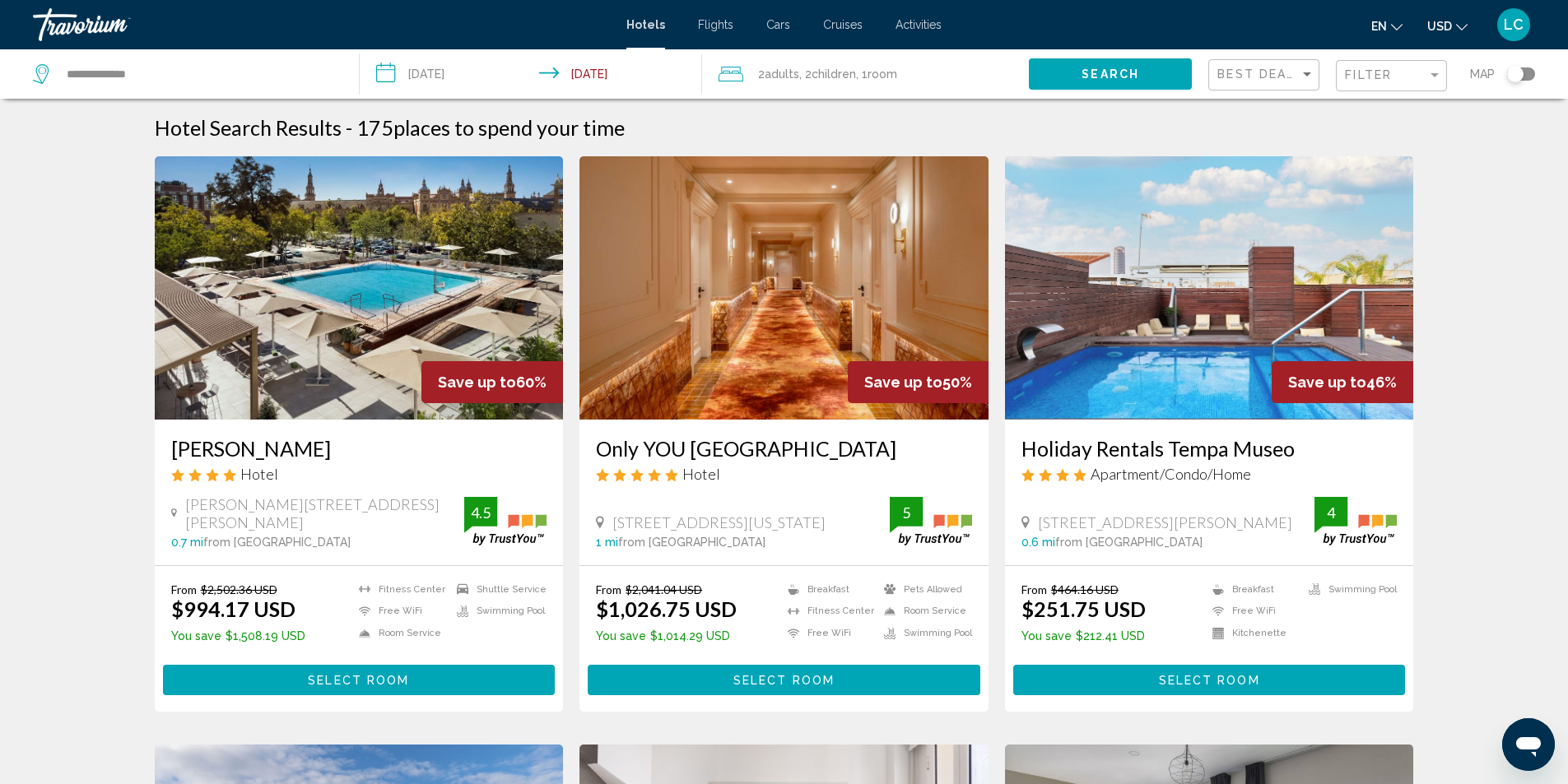
click at [397, 263] on img "Main content" at bounding box center [358, 287] width 409 height 263
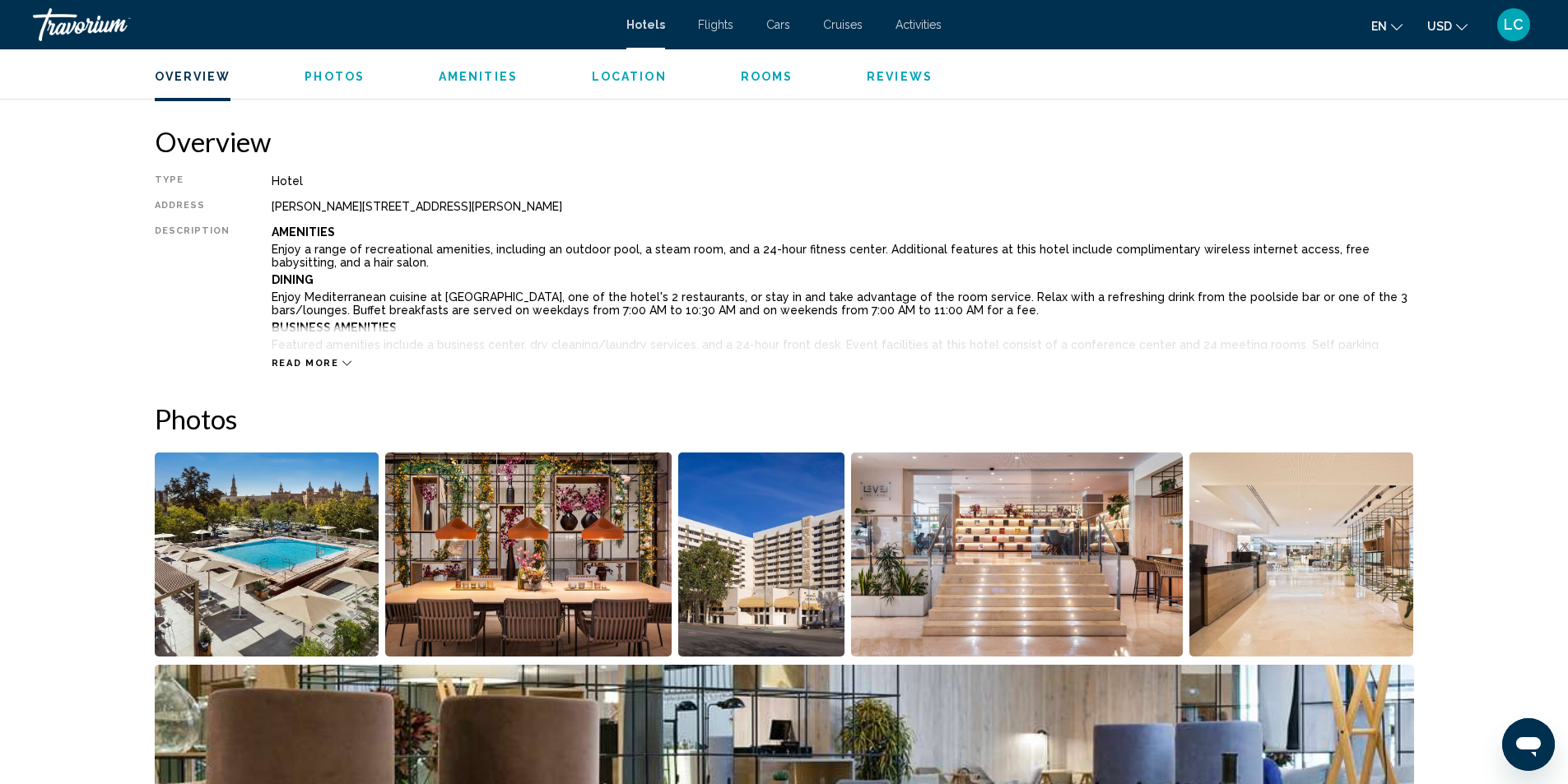
scroll to position [740, 0]
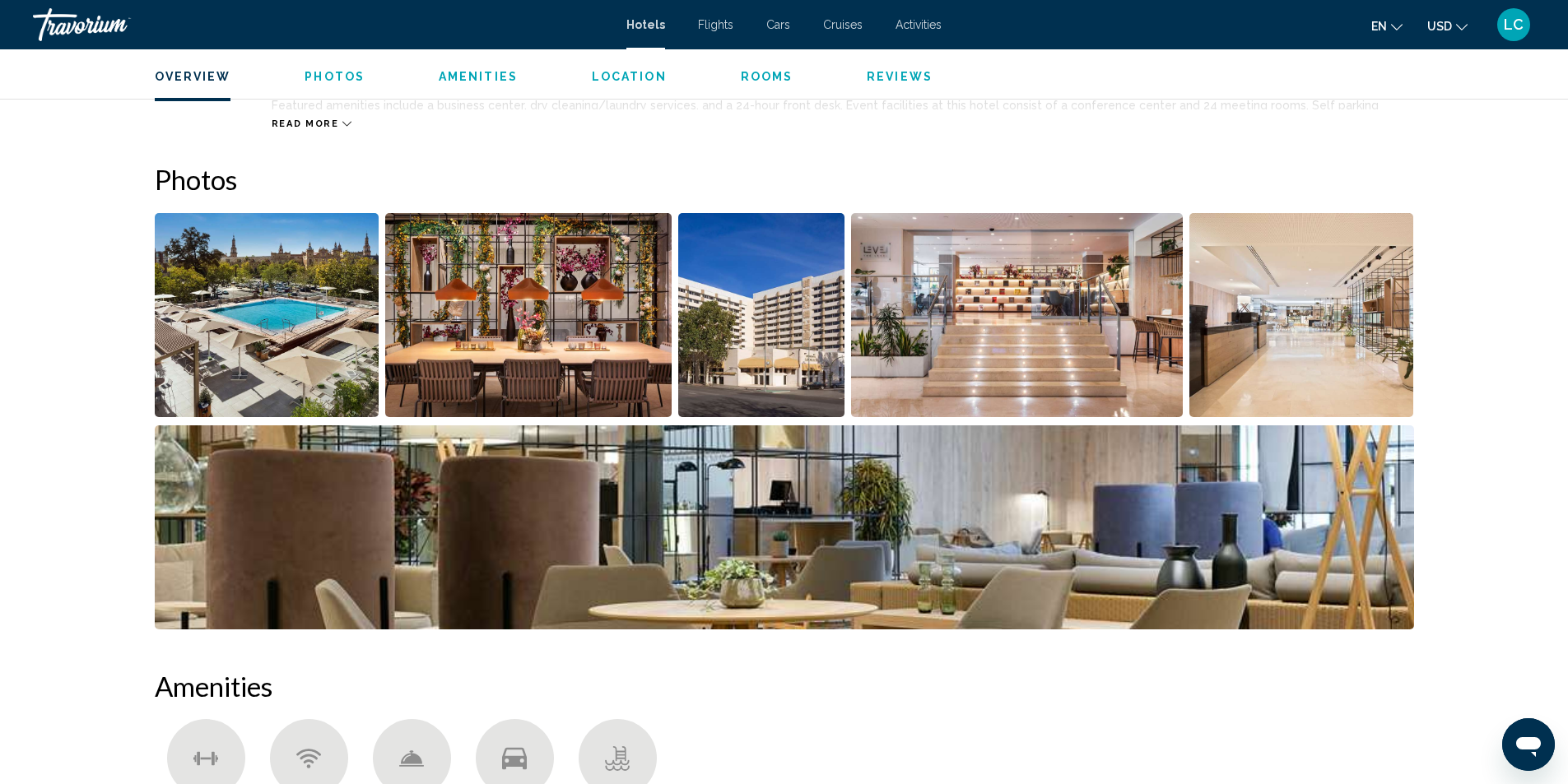
click at [318, 297] on img "Open full-screen image slider" at bounding box center [266, 315] width 224 height 204
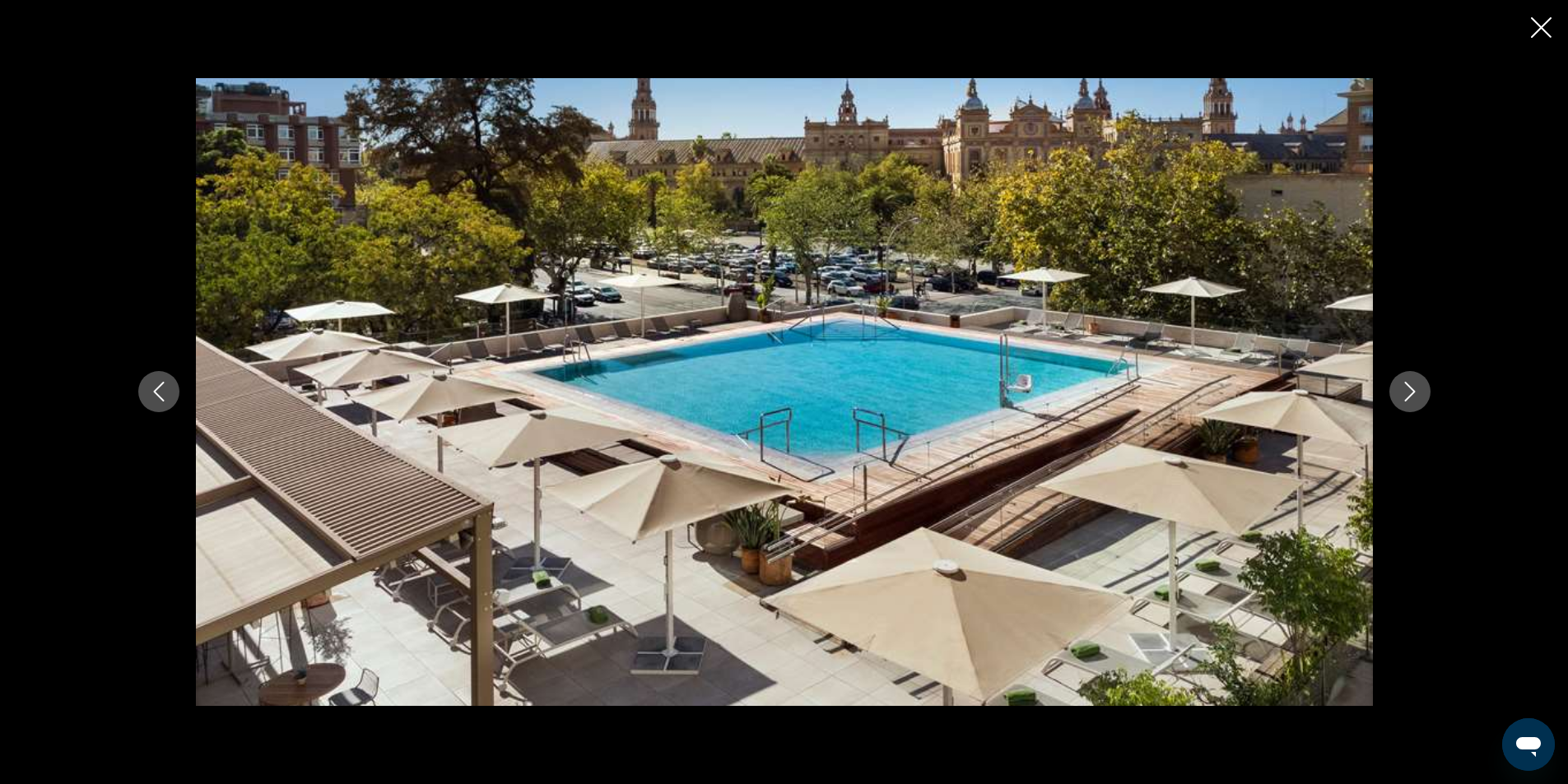
click at [1412, 397] on icon "Next image" at bounding box center [1410, 391] width 19 height 19
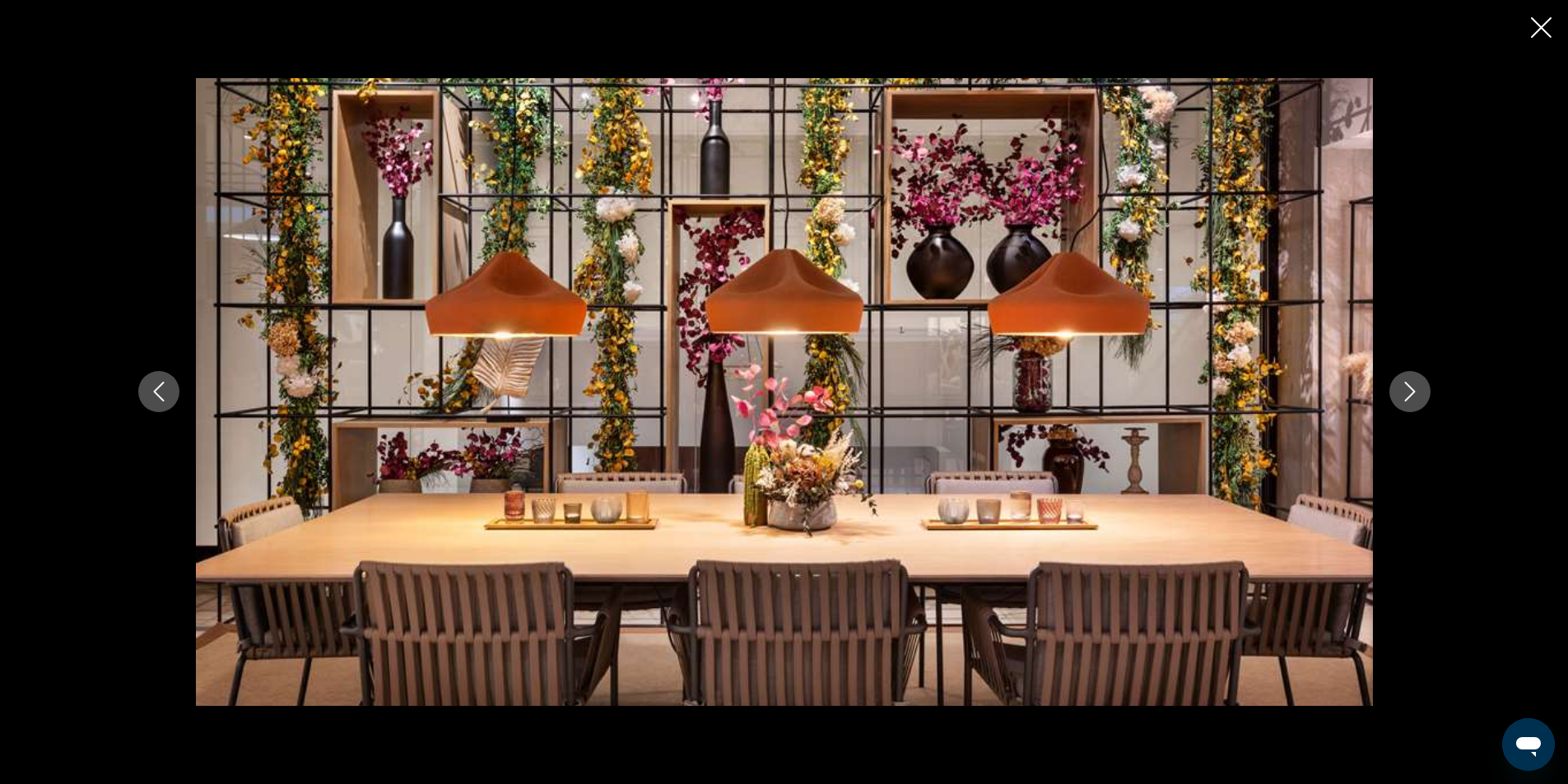
click at [1412, 397] on icon "Next image" at bounding box center [1410, 391] width 19 height 19
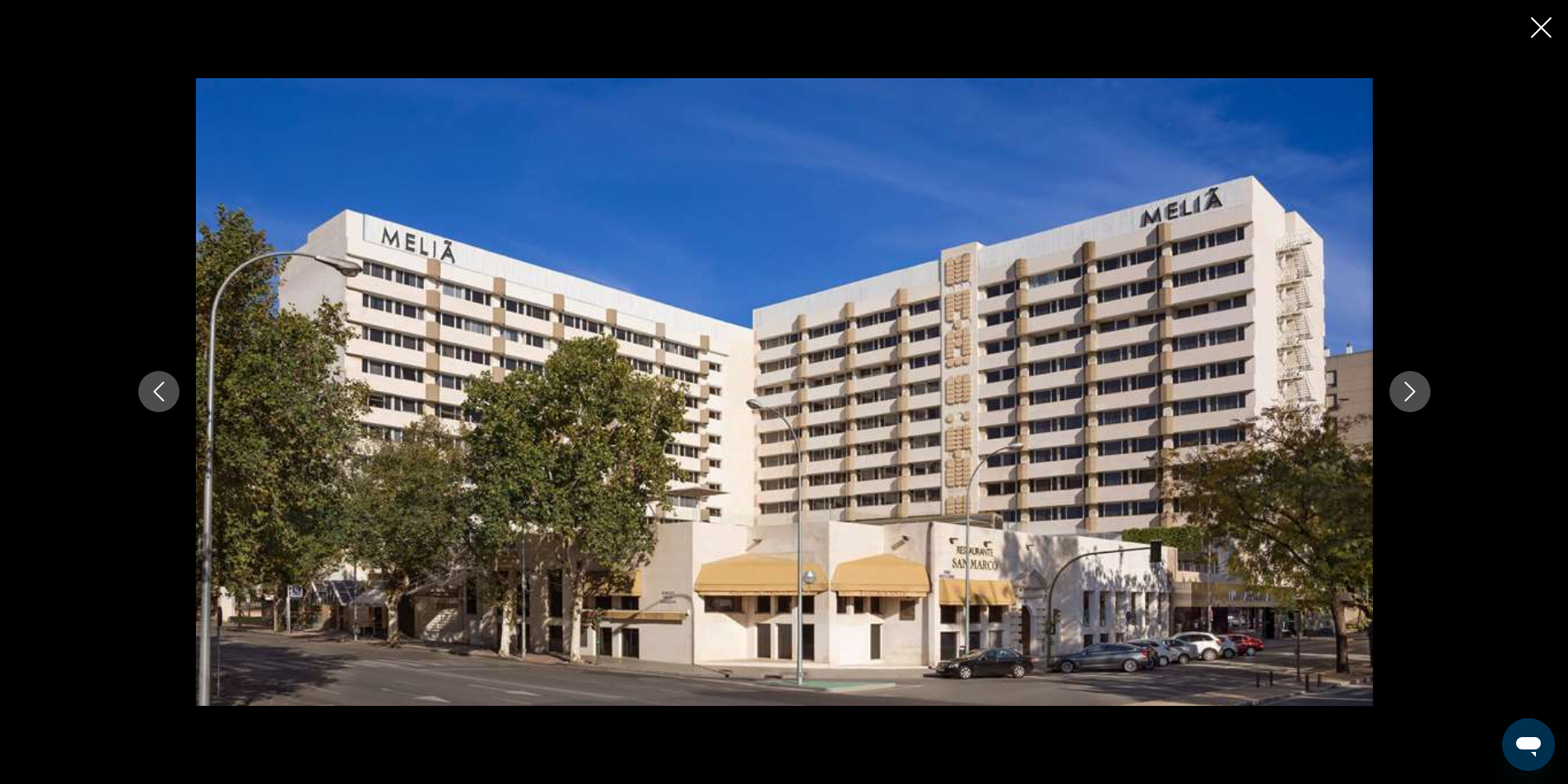
click at [1412, 397] on icon "Next image" at bounding box center [1410, 391] width 19 height 19
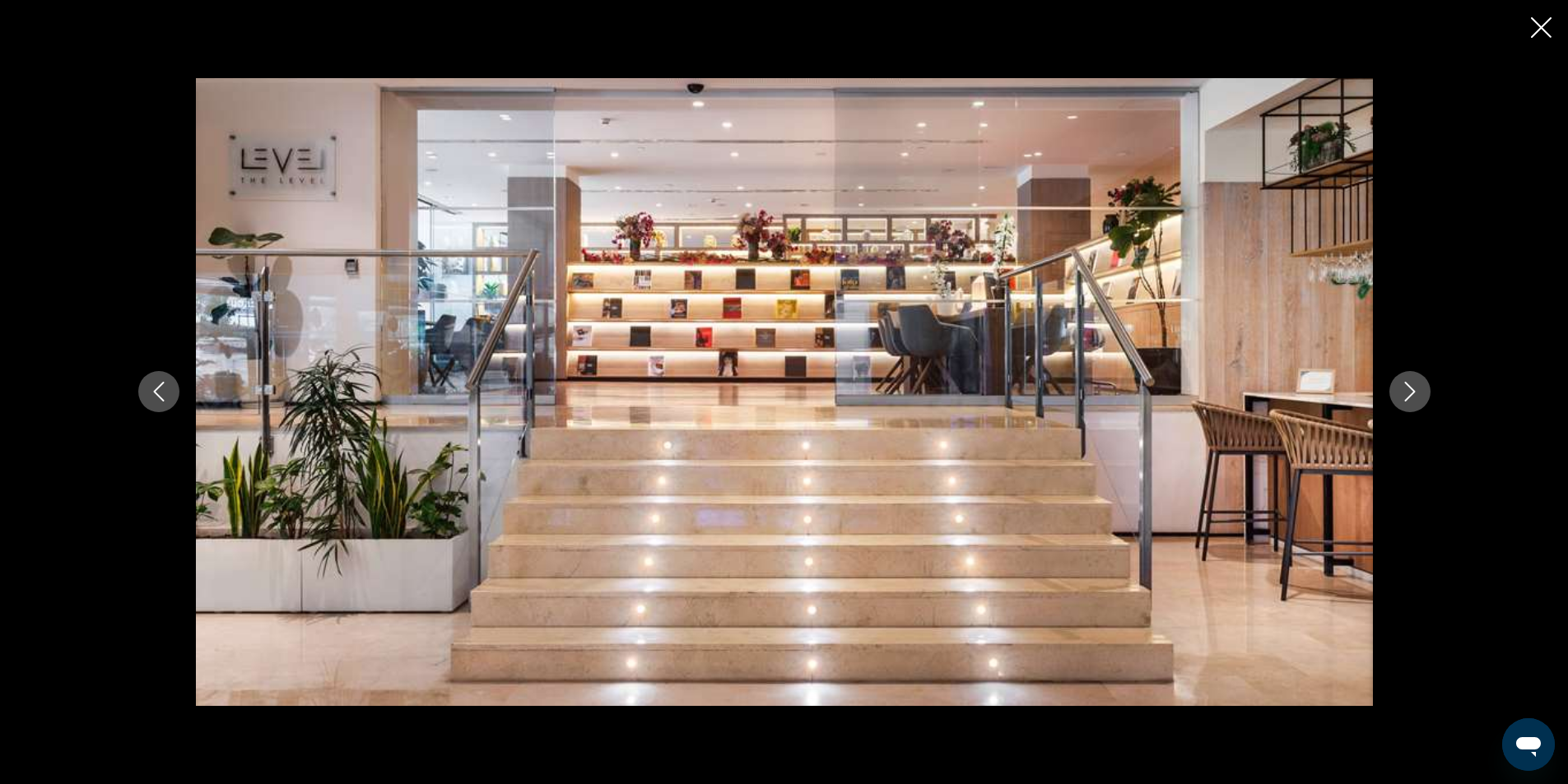
click at [1412, 397] on icon "Next image" at bounding box center [1410, 391] width 19 height 19
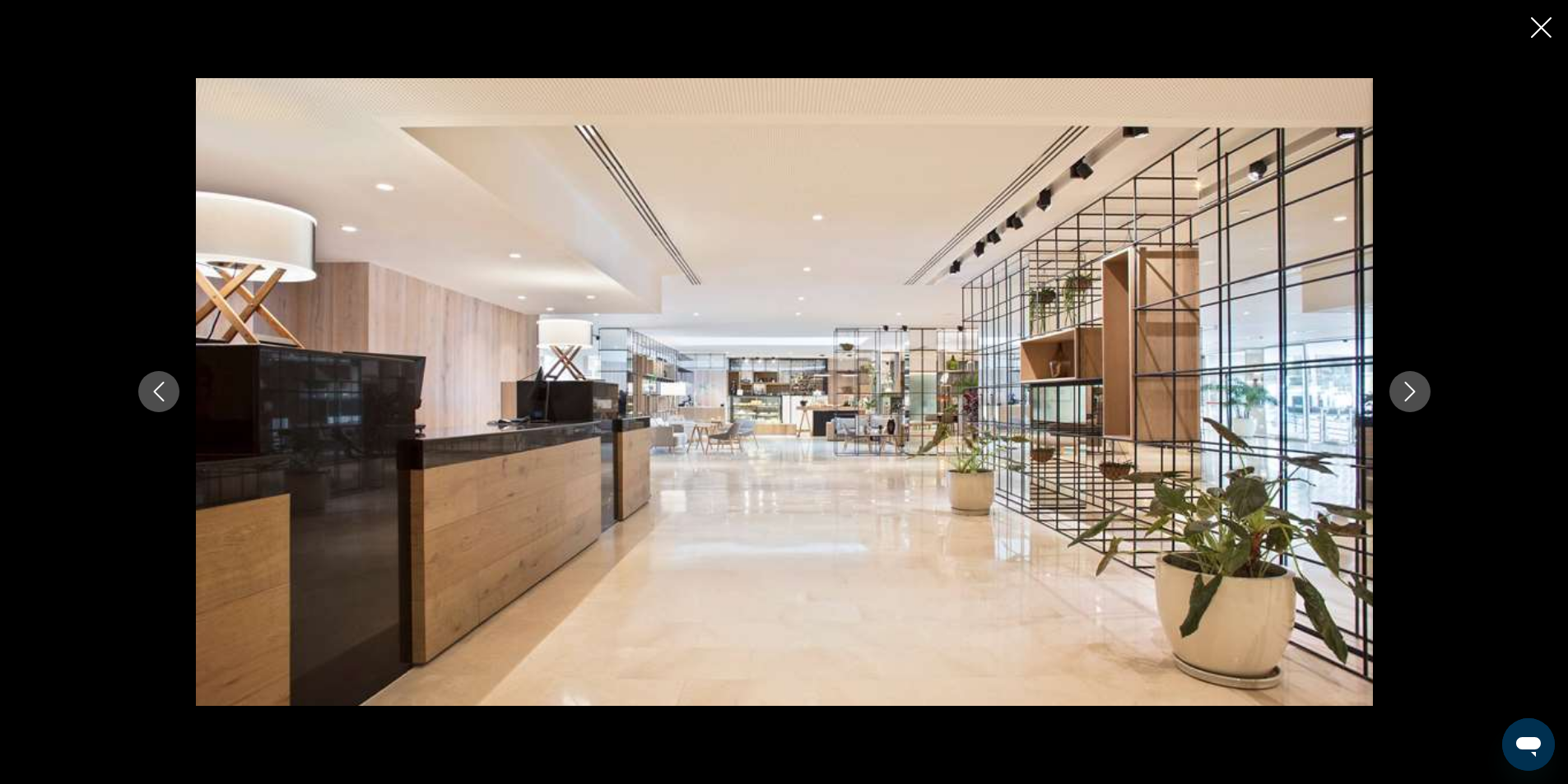
click at [1412, 397] on icon "Next image" at bounding box center [1410, 391] width 19 height 19
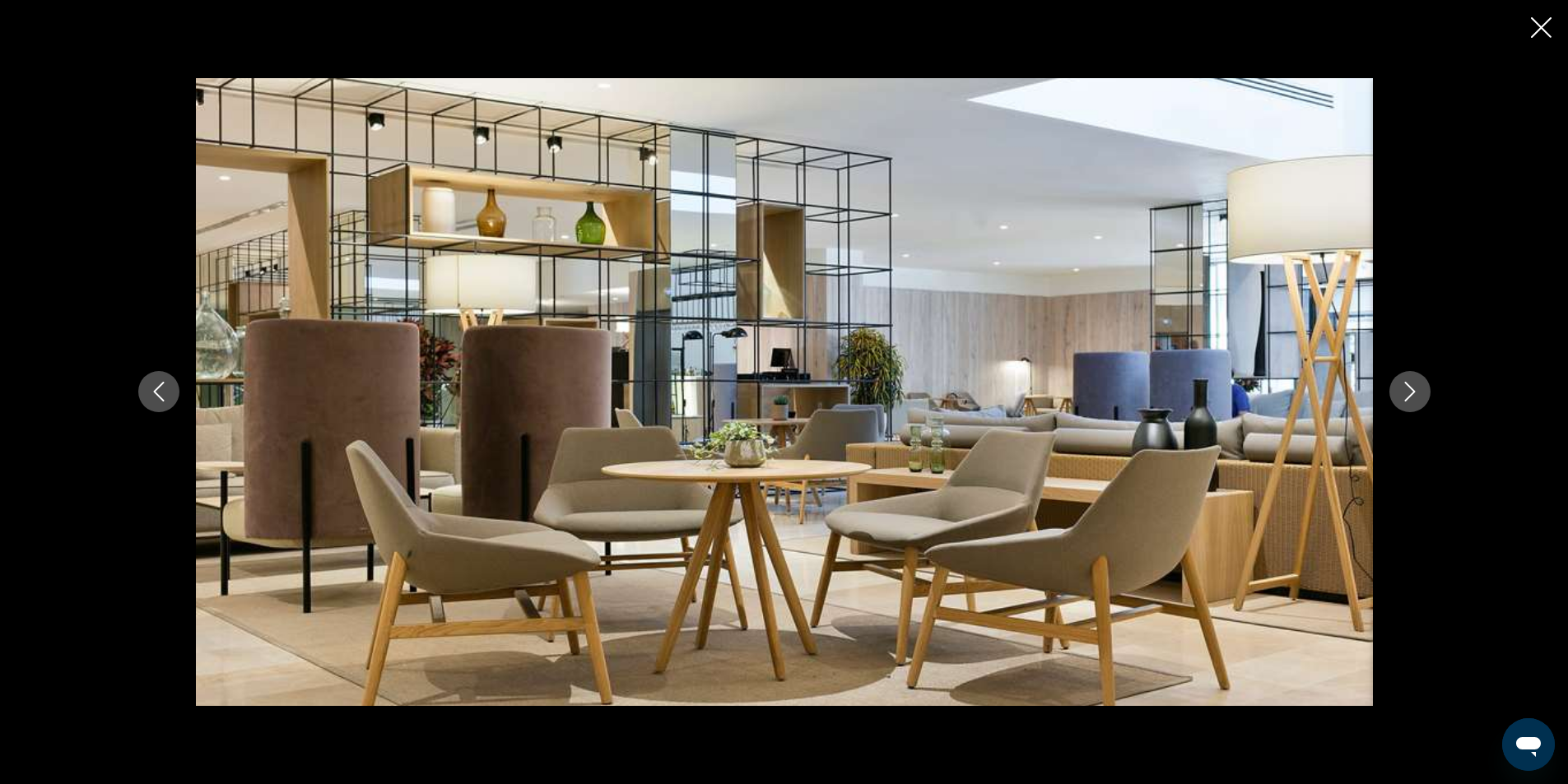
click at [1412, 397] on icon "Next image" at bounding box center [1410, 391] width 19 height 19
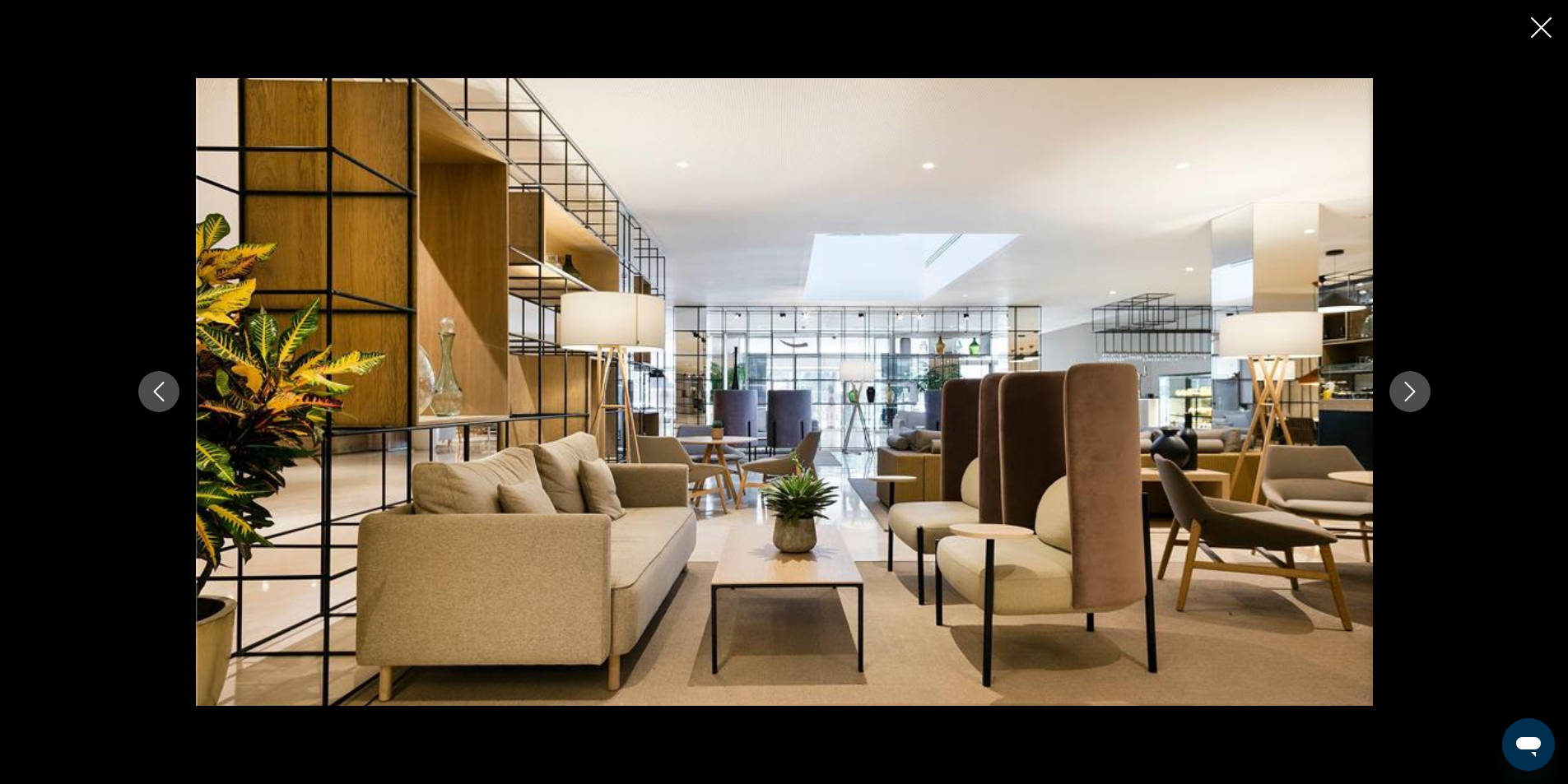
click at [1539, 25] on icon "Close slideshow" at bounding box center [1541, 27] width 20 height 20
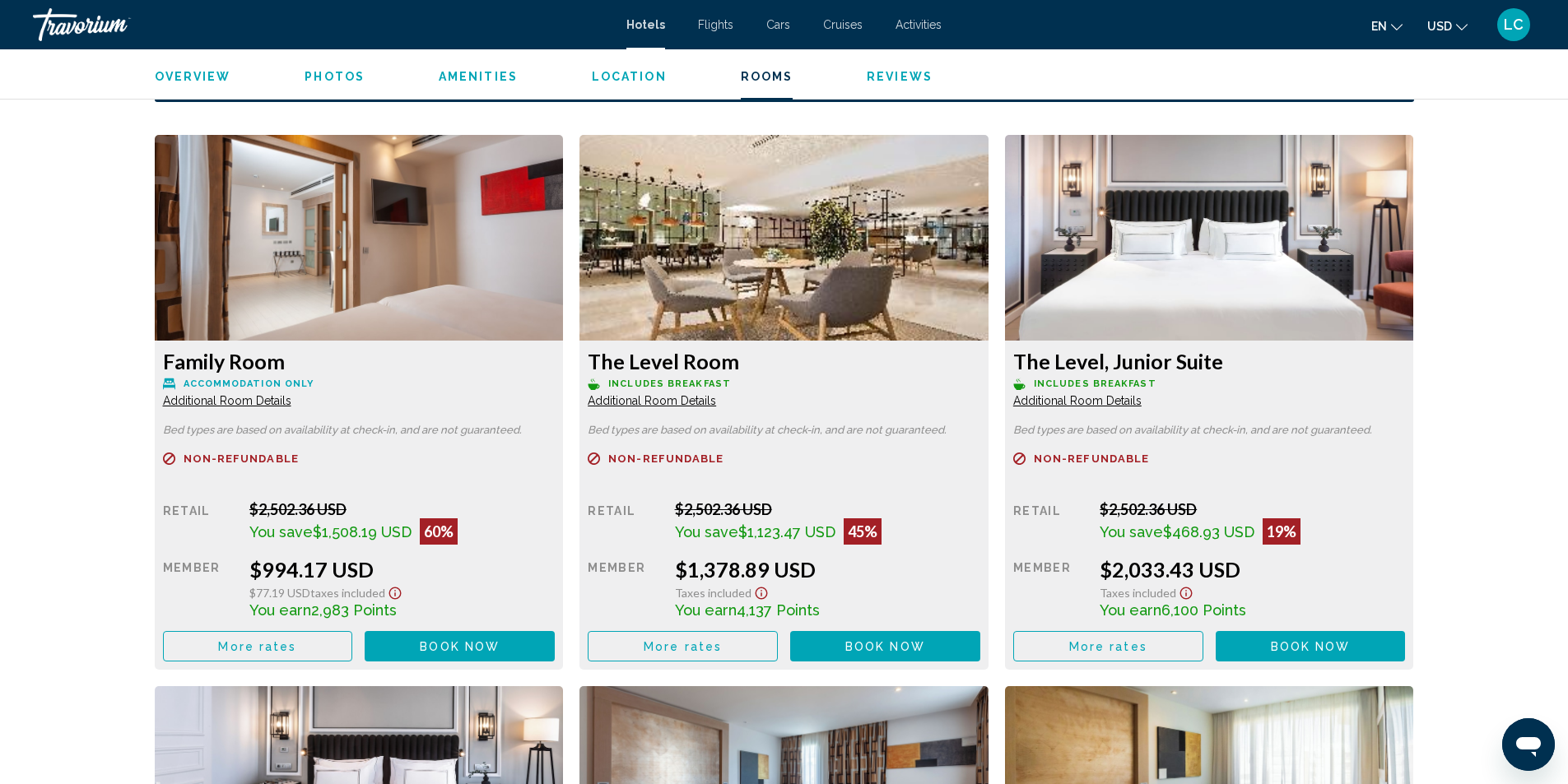
scroll to position [2221, 0]
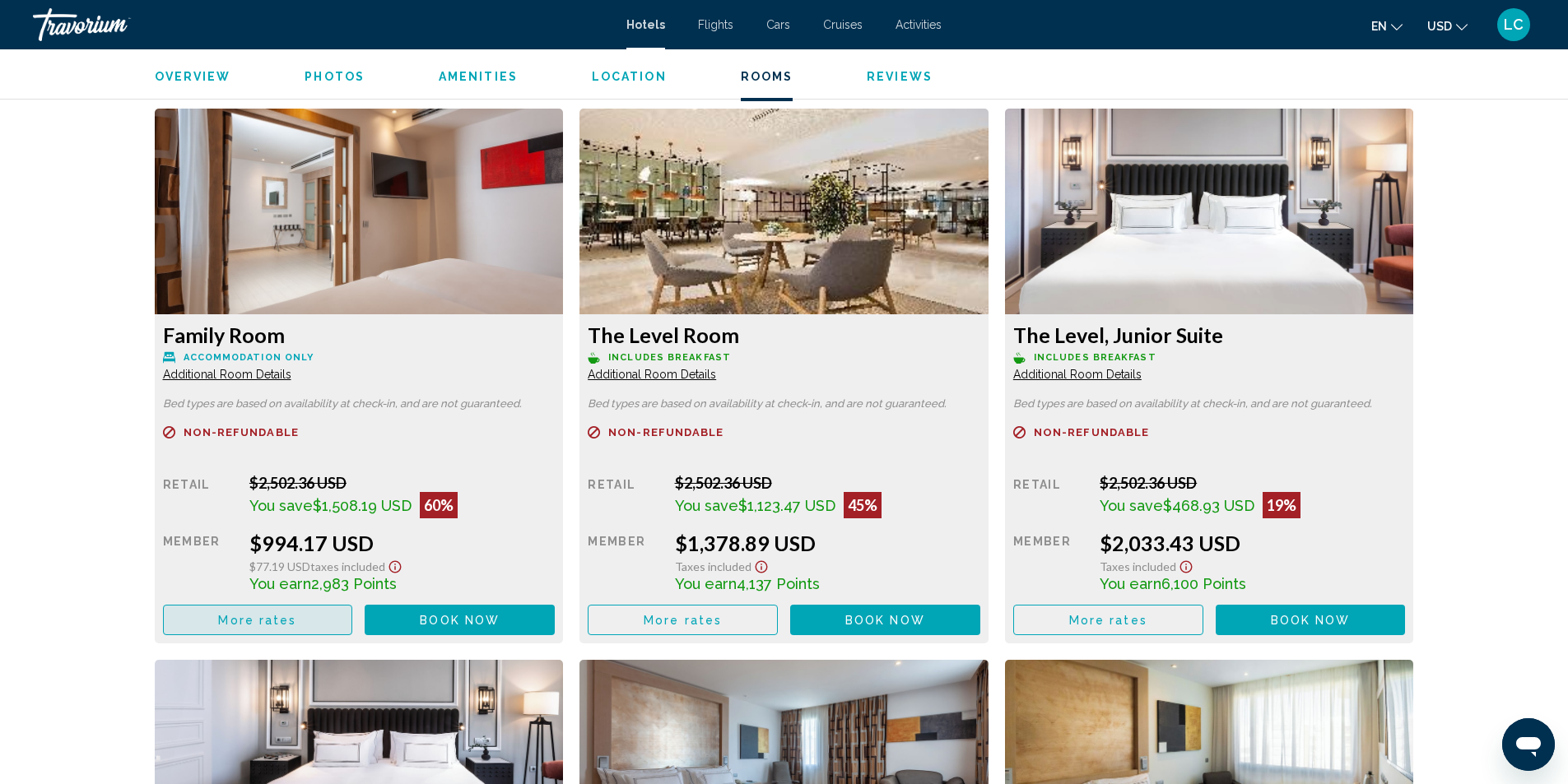
click at [317, 618] on button "More rates" at bounding box center [258, 619] width 190 height 30
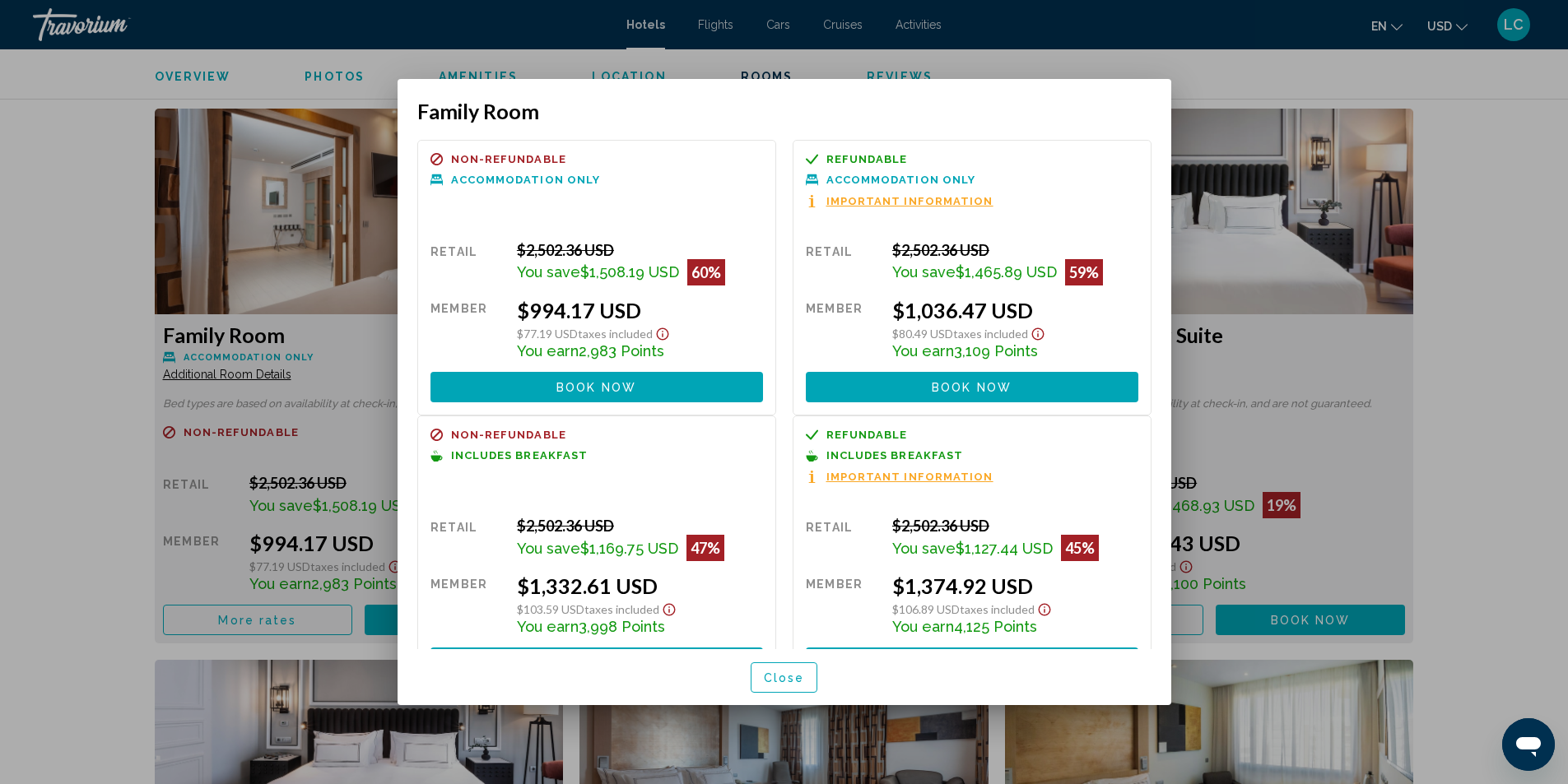
click at [1513, 203] on div at bounding box center [784, 392] width 1568 height 784
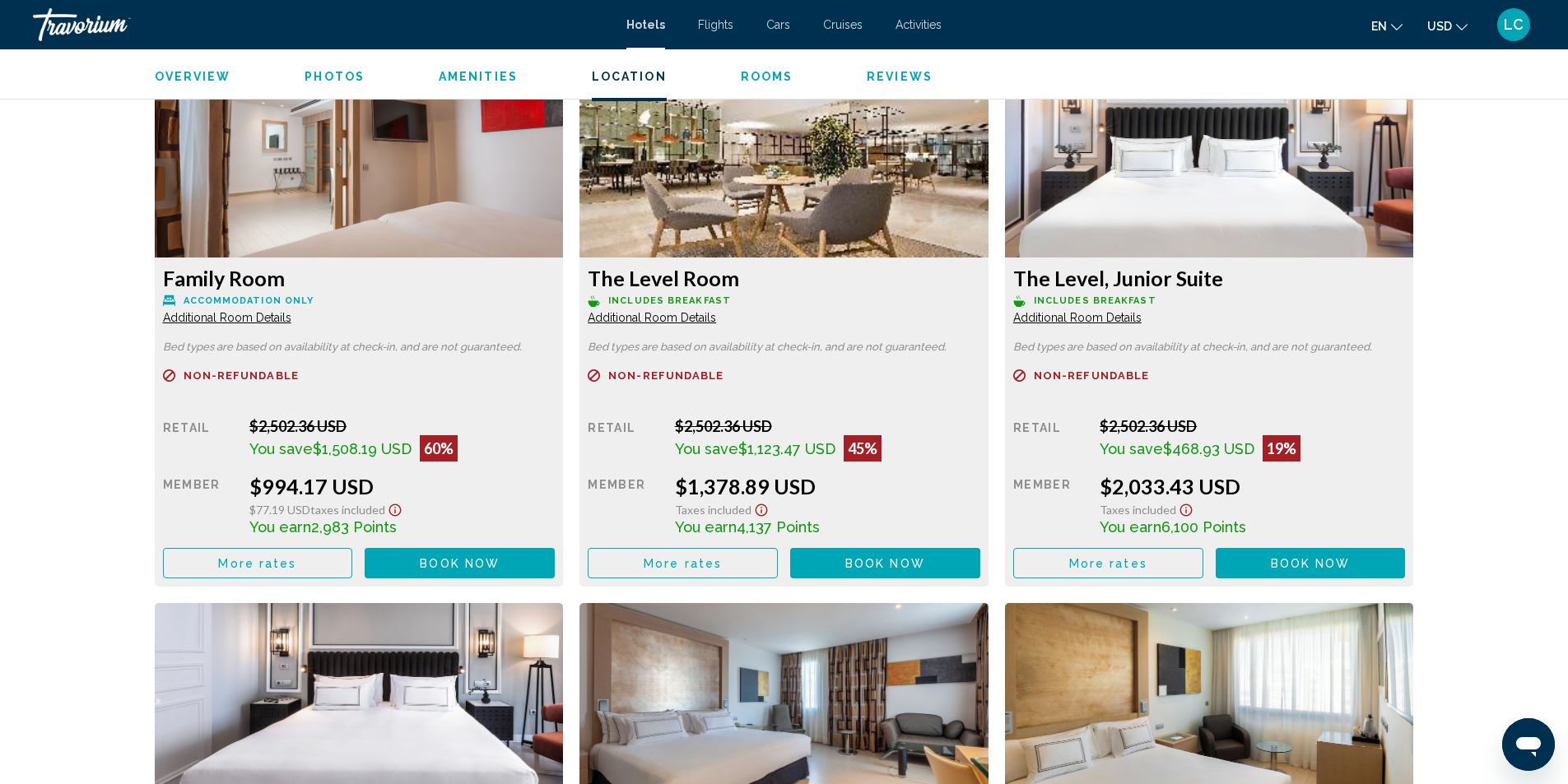
scroll to position [2056, 0]
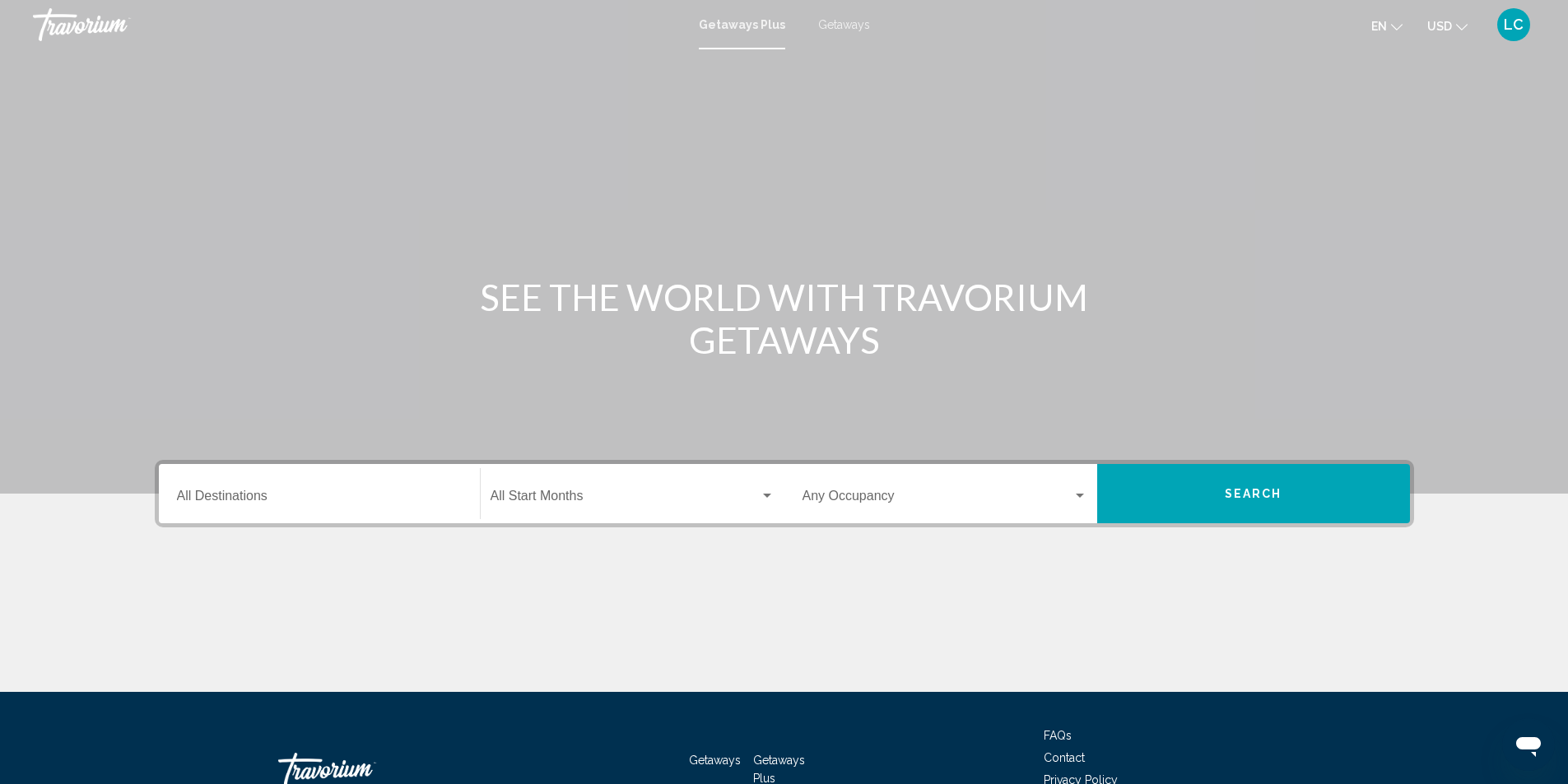
click at [315, 501] on input "Destination All Destinations" at bounding box center [318, 499] width 284 height 15
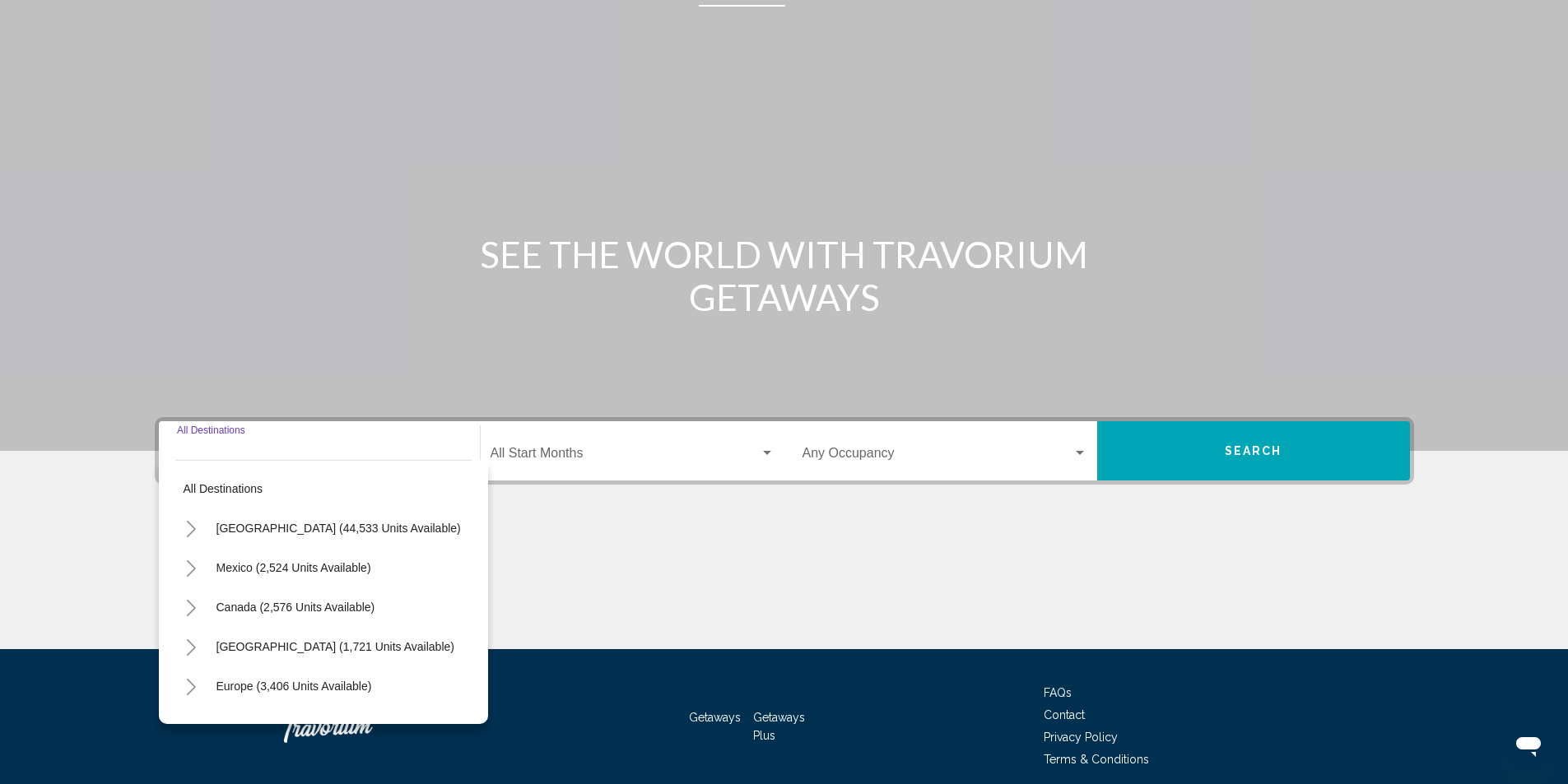
scroll to position [110, 0]
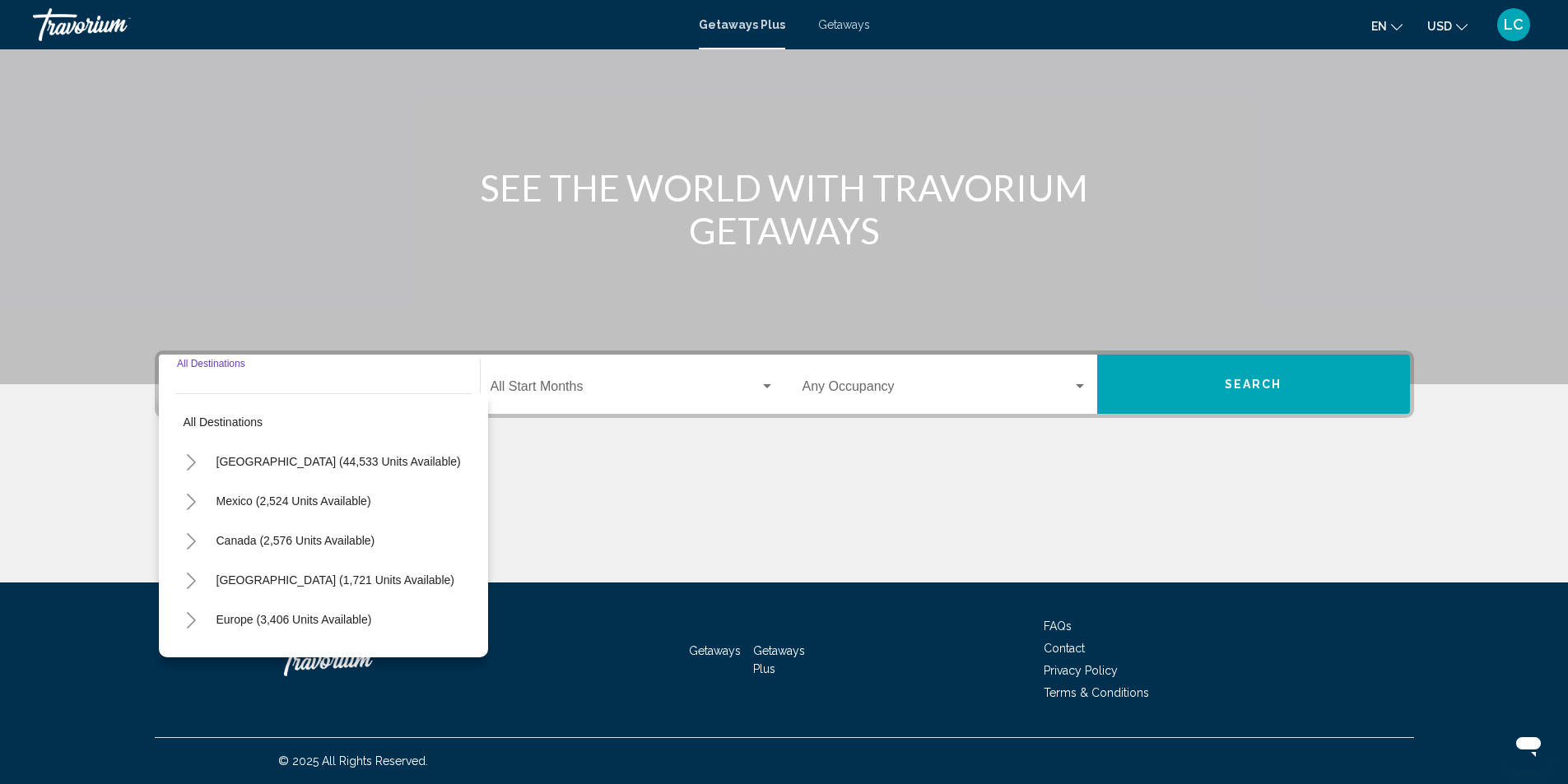
click at [183, 539] on button "Toggle Canada (2,576 units available)" at bounding box center [192, 540] width 33 height 33
click at [192, 540] on icon "Toggle Canada (2,576 units available)" at bounding box center [191, 540] width 13 height 16
click at [652, 470] on div "Main content" at bounding box center [784, 520] width 1259 height 123
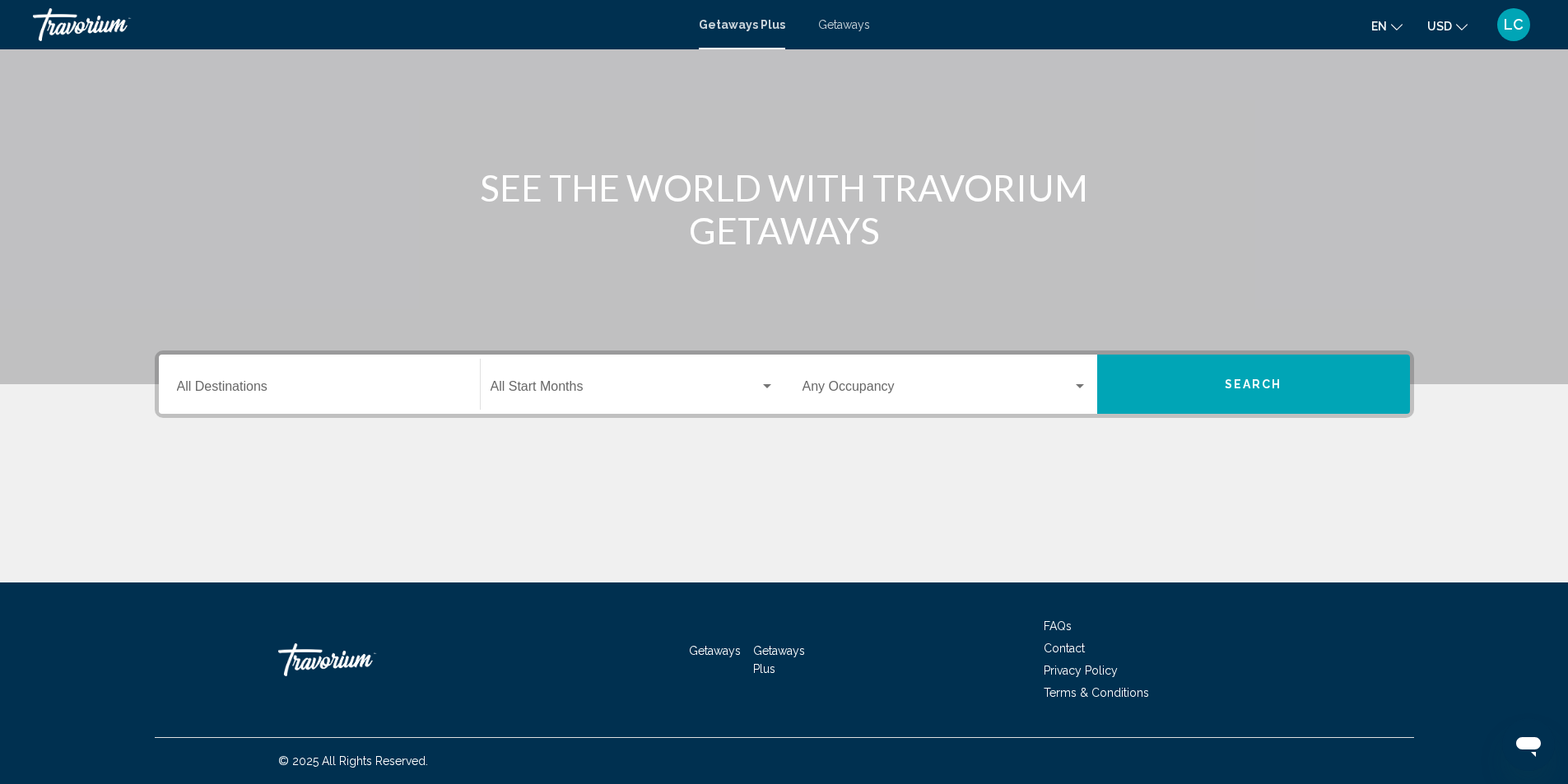
click at [904, 376] on div "Occupancy Any Occupancy" at bounding box center [945, 384] width 284 height 51
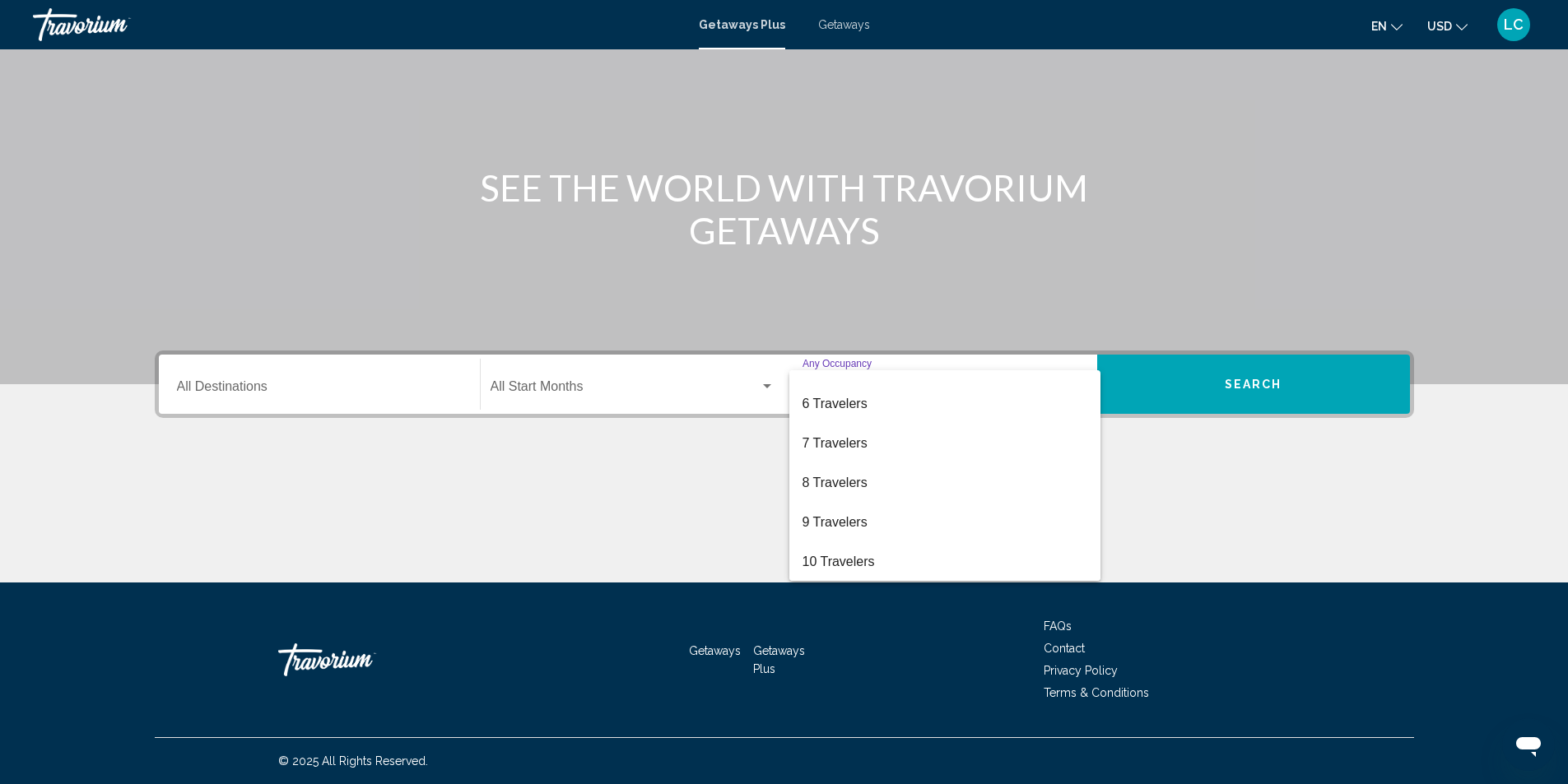
scroll to position [184, 0]
click at [896, 492] on span "8 Travelers" at bounding box center [945, 481] width 284 height 40
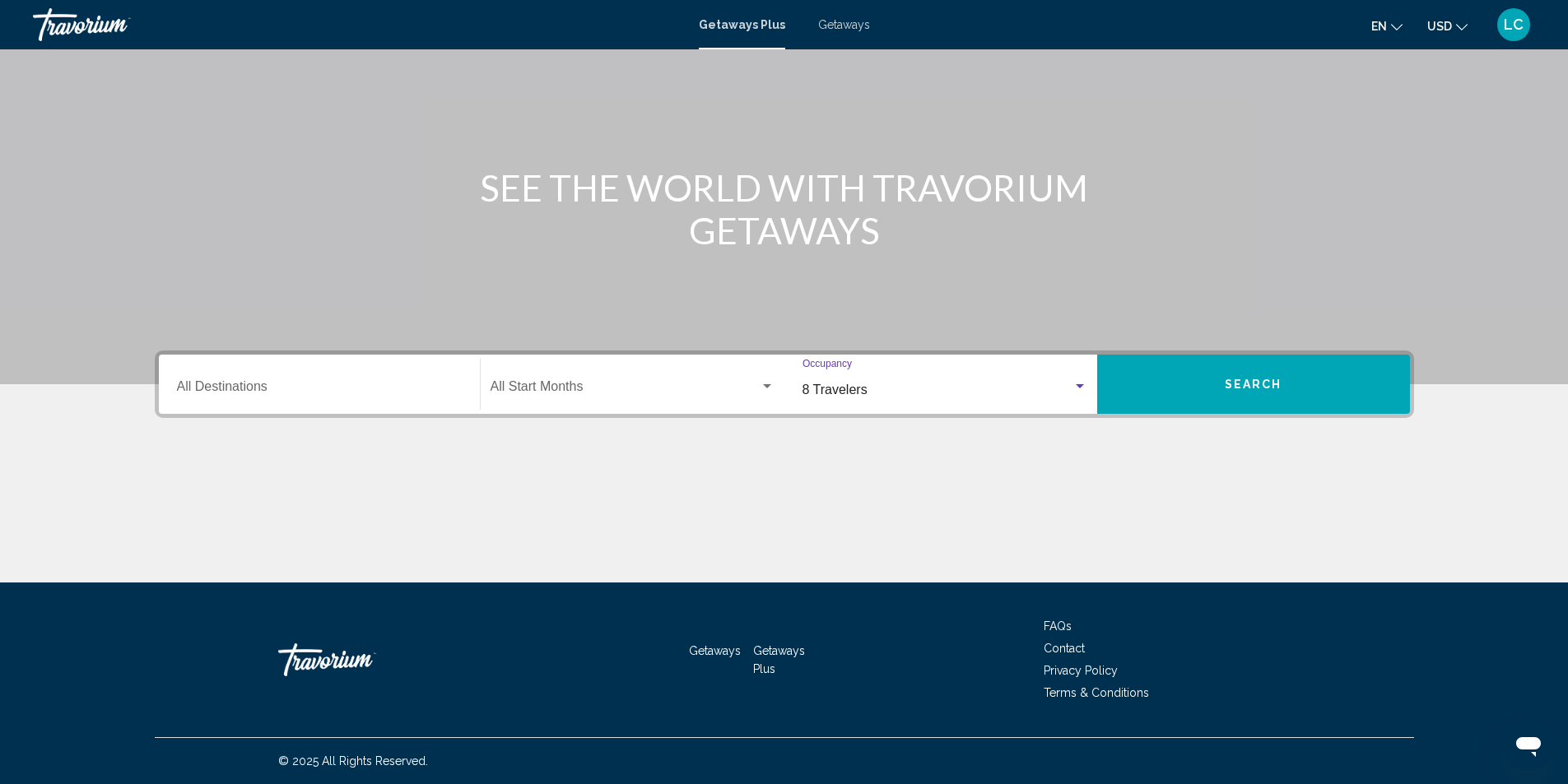
click at [722, 385] on span "Search widget" at bounding box center [624, 389] width 269 height 15
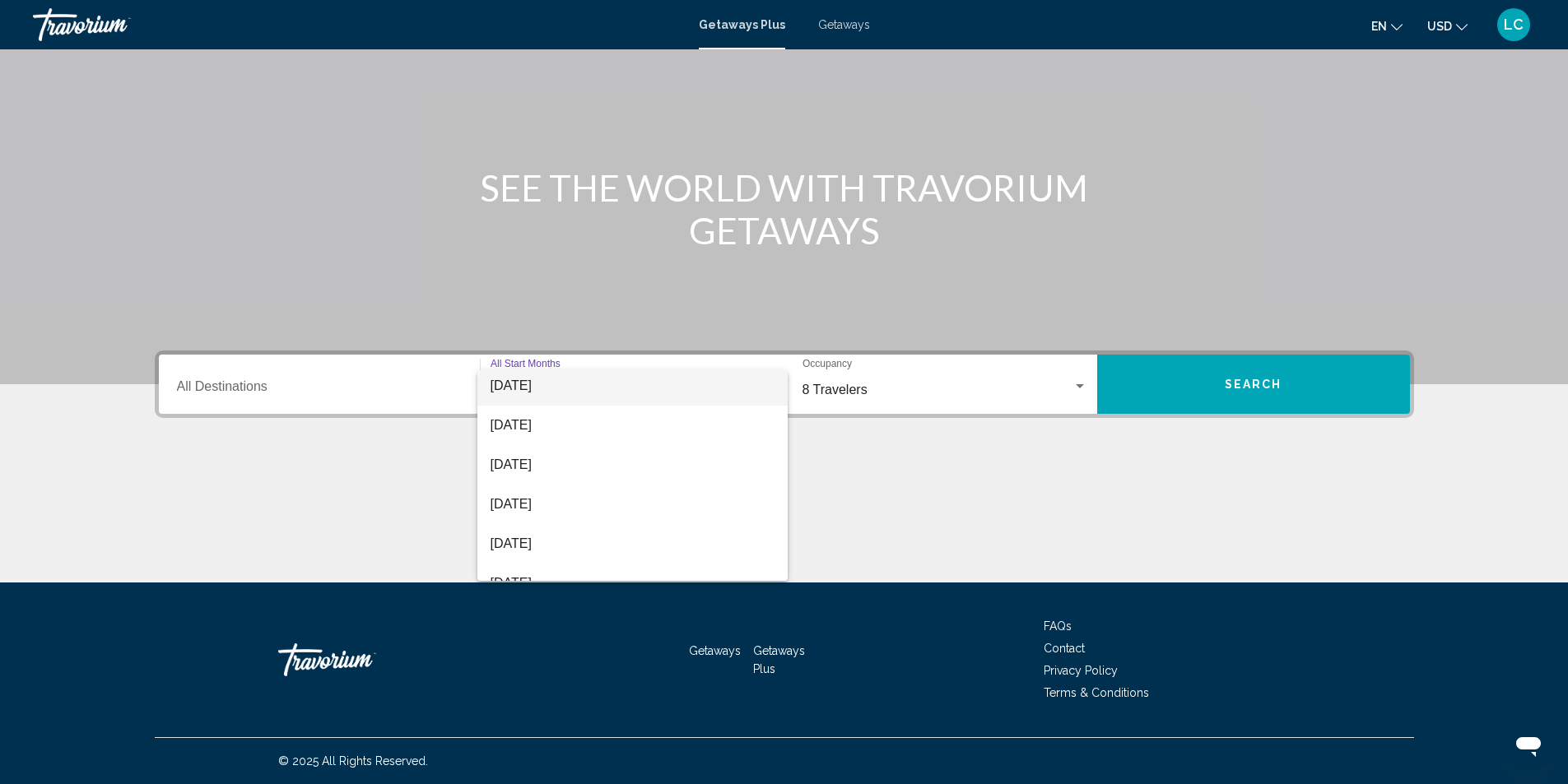
scroll to position [165, 0]
click at [560, 424] on span "December 2025" at bounding box center [632, 422] width 284 height 40
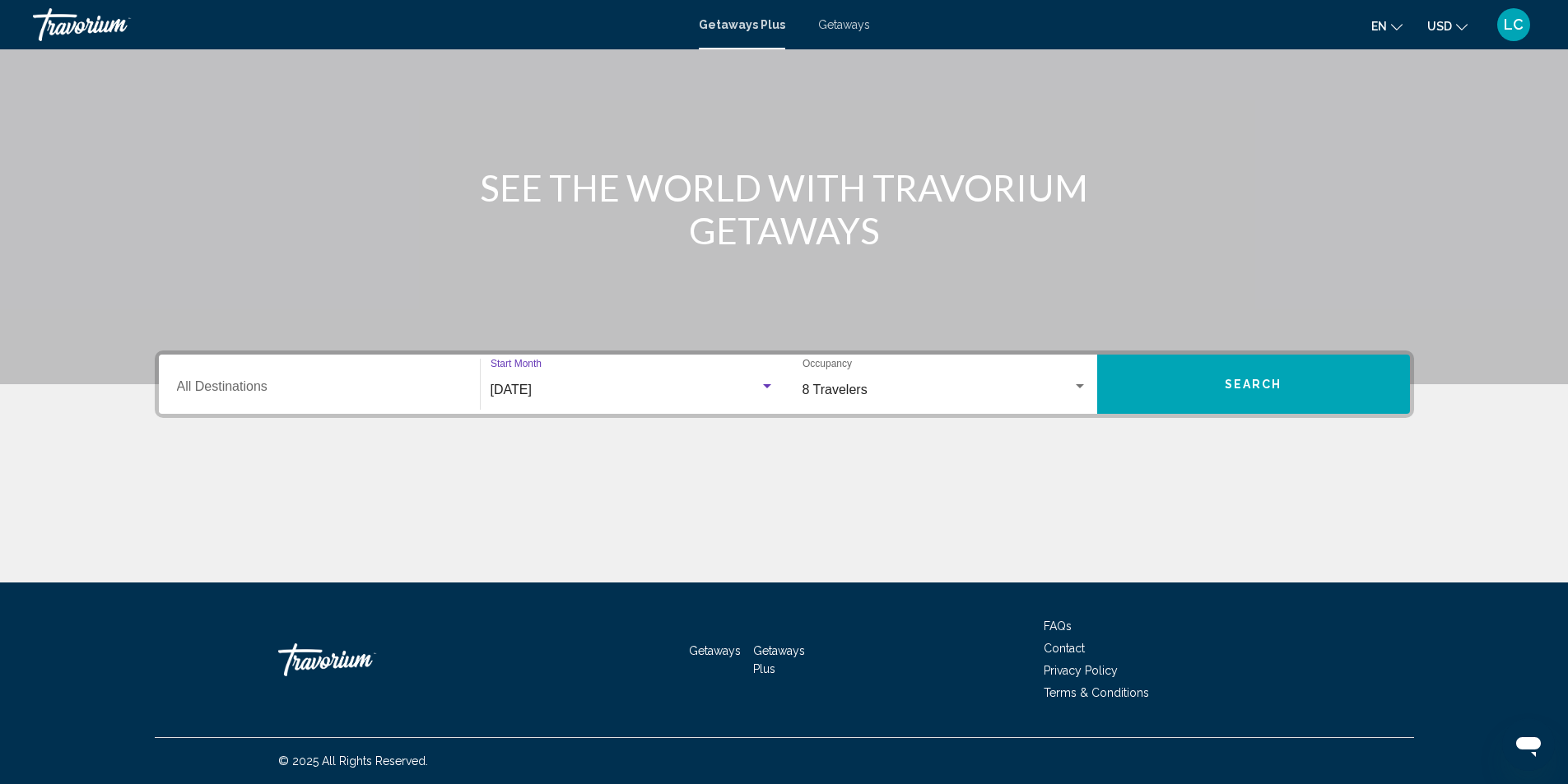
click at [1252, 400] on button "Search" at bounding box center [1253, 383] width 313 height 59
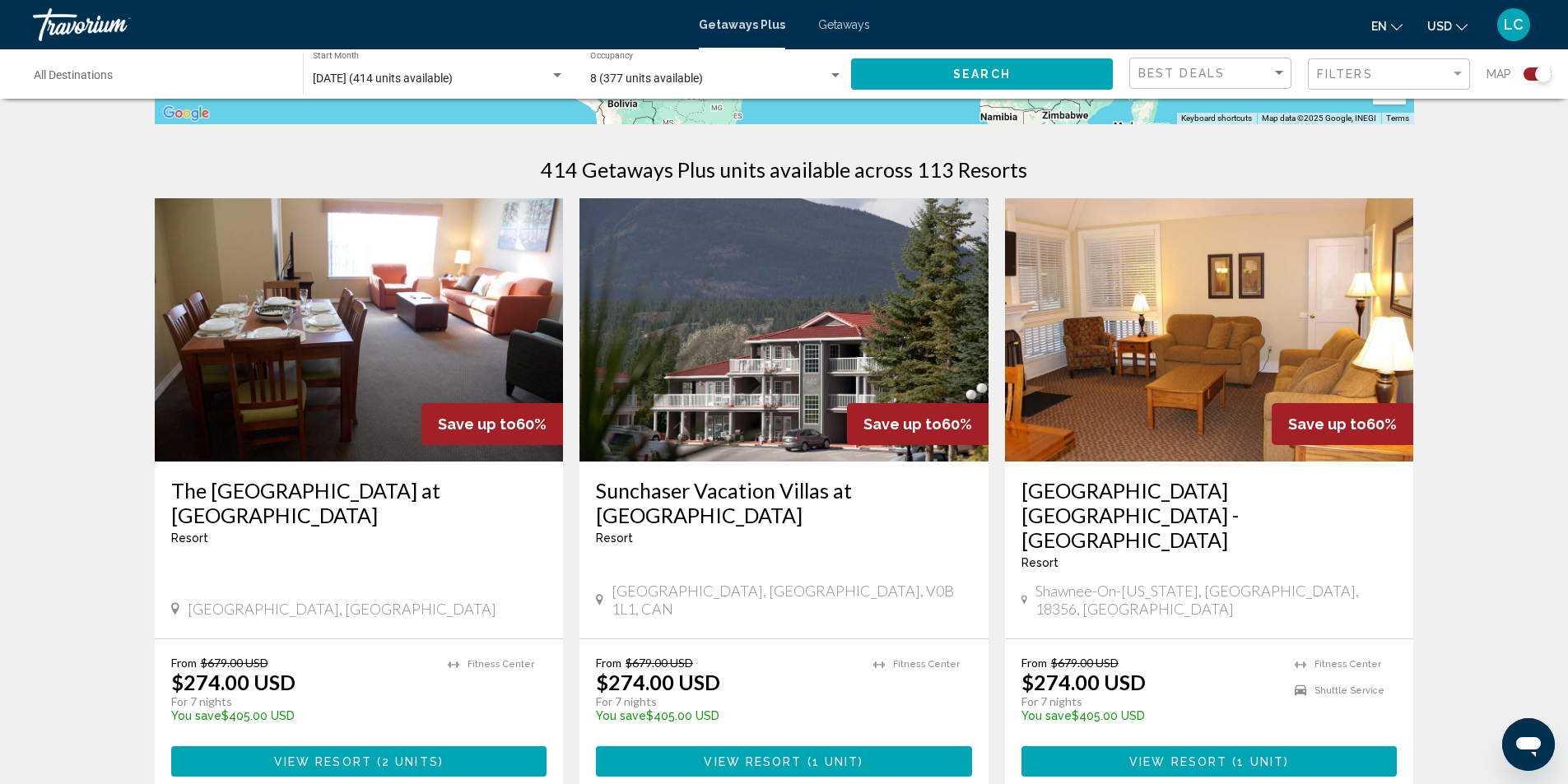
scroll to position [494, 0]
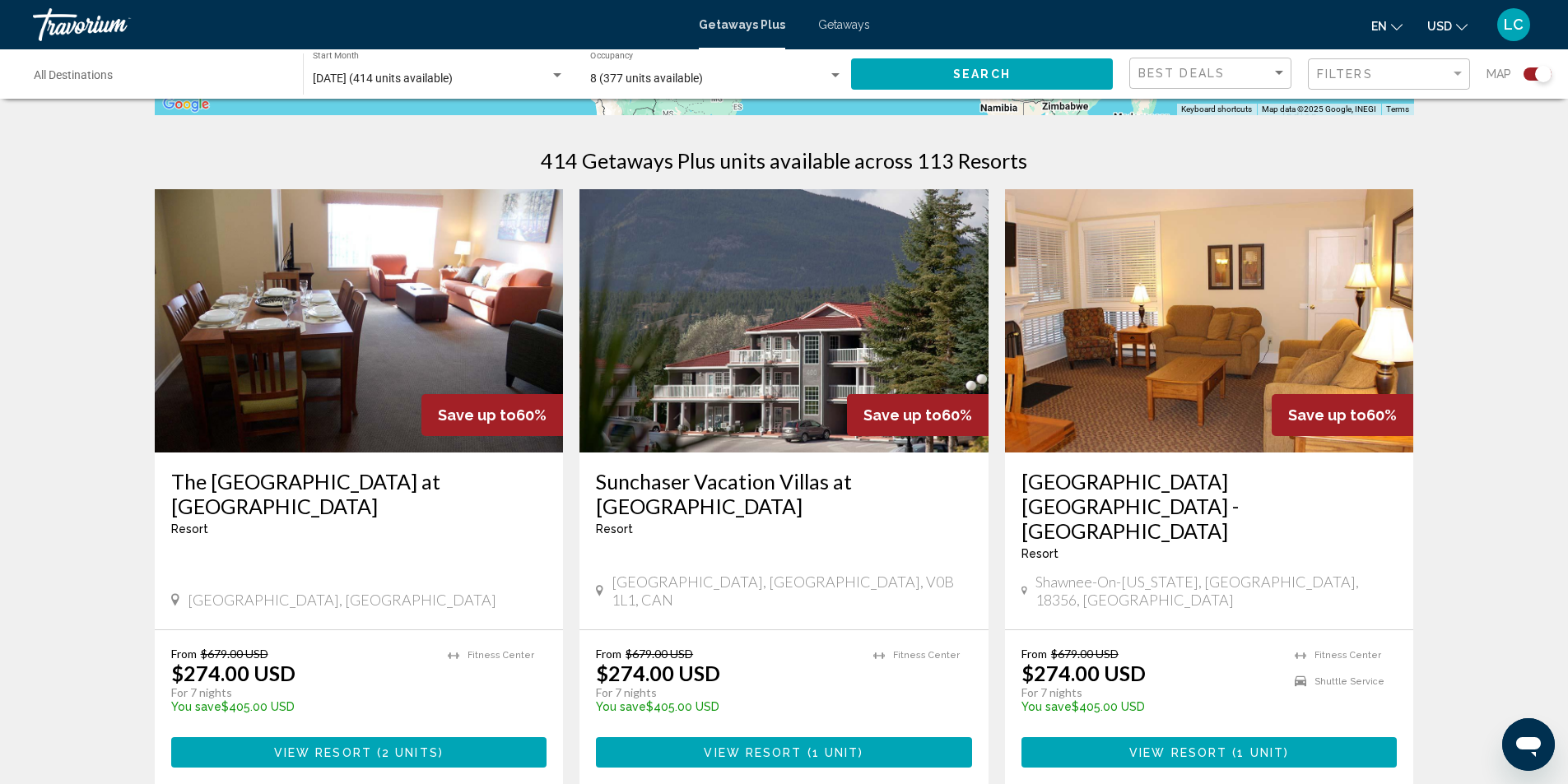
click at [852, 19] on span "Getaways" at bounding box center [844, 25] width 51 height 14
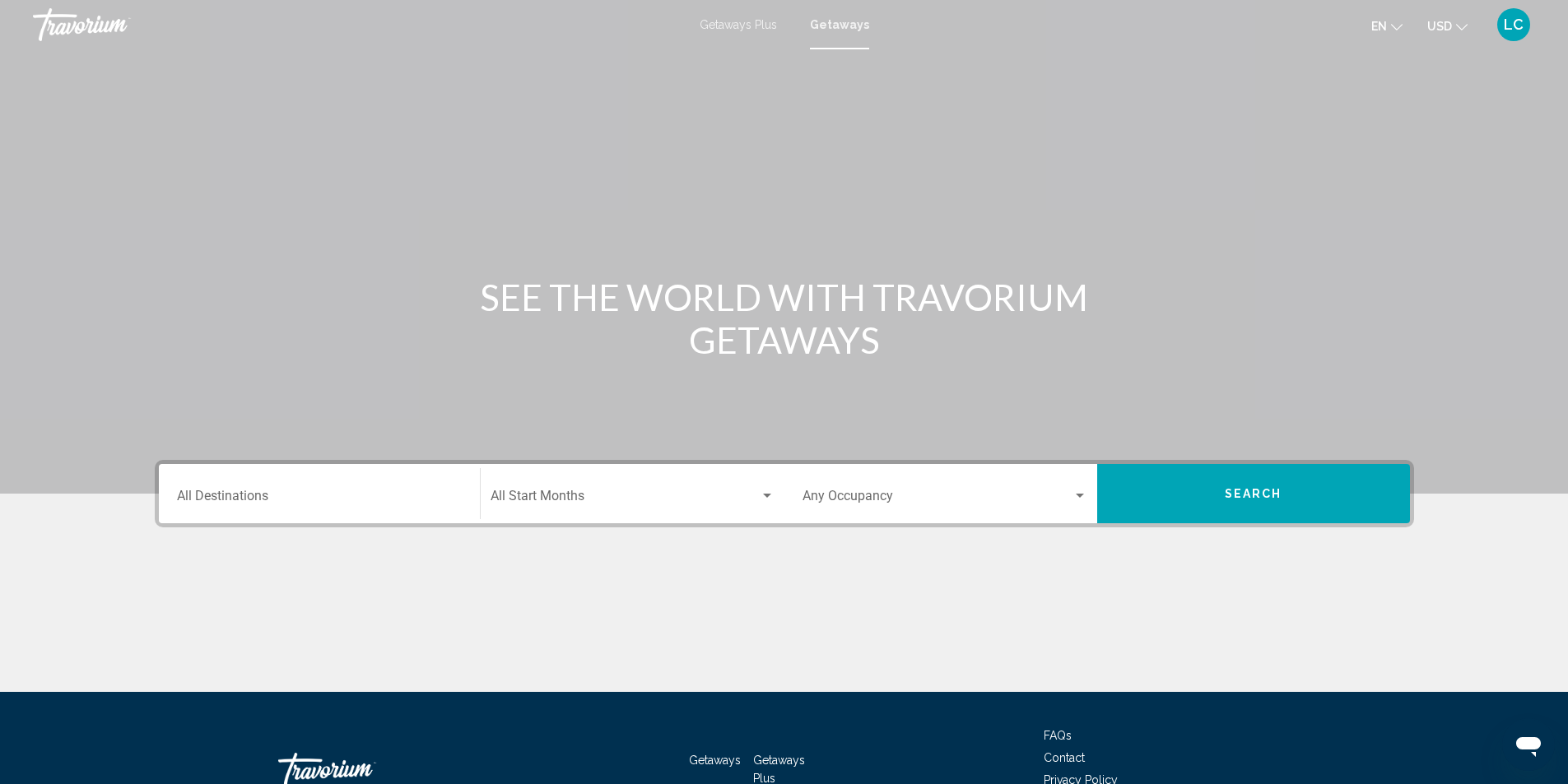
click at [731, 489] on div "Start Month All Start Months" at bounding box center [632, 493] width 284 height 51
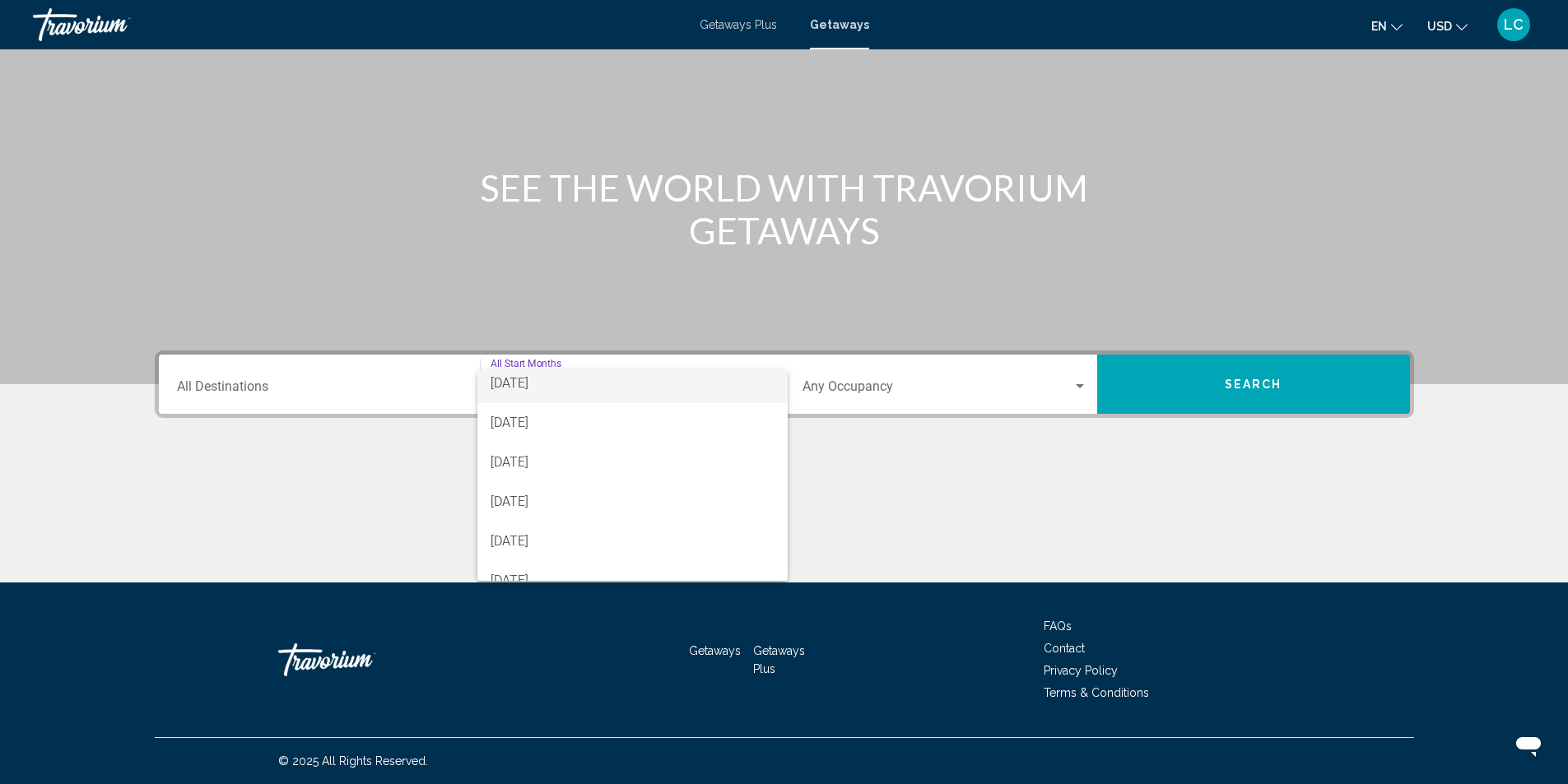
scroll to position [165, 0]
click at [563, 425] on span "December 2025" at bounding box center [632, 422] width 284 height 40
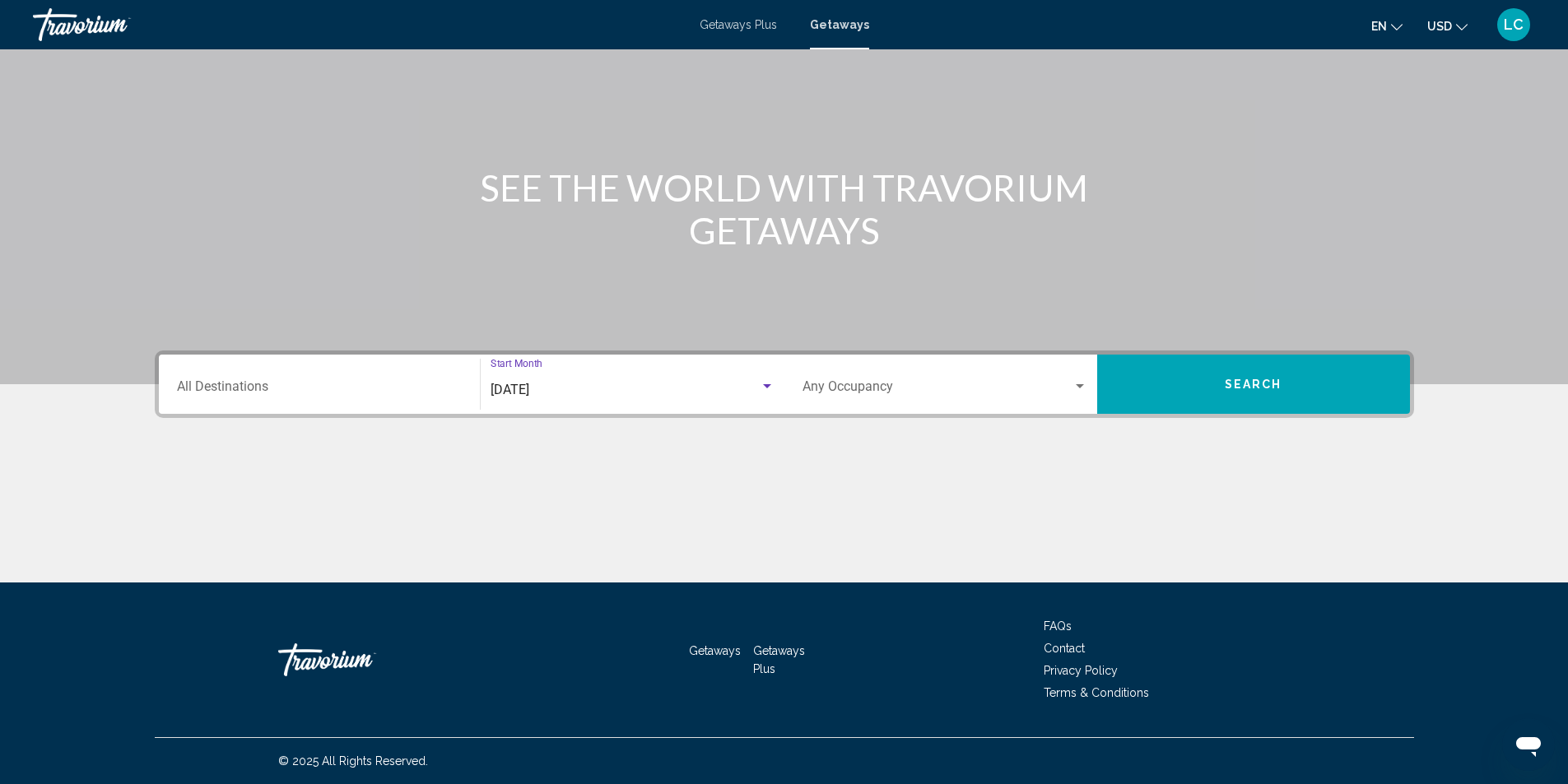
click at [905, 387] on span "Search widget" at bounding box center [938, 389] width 270 height 15
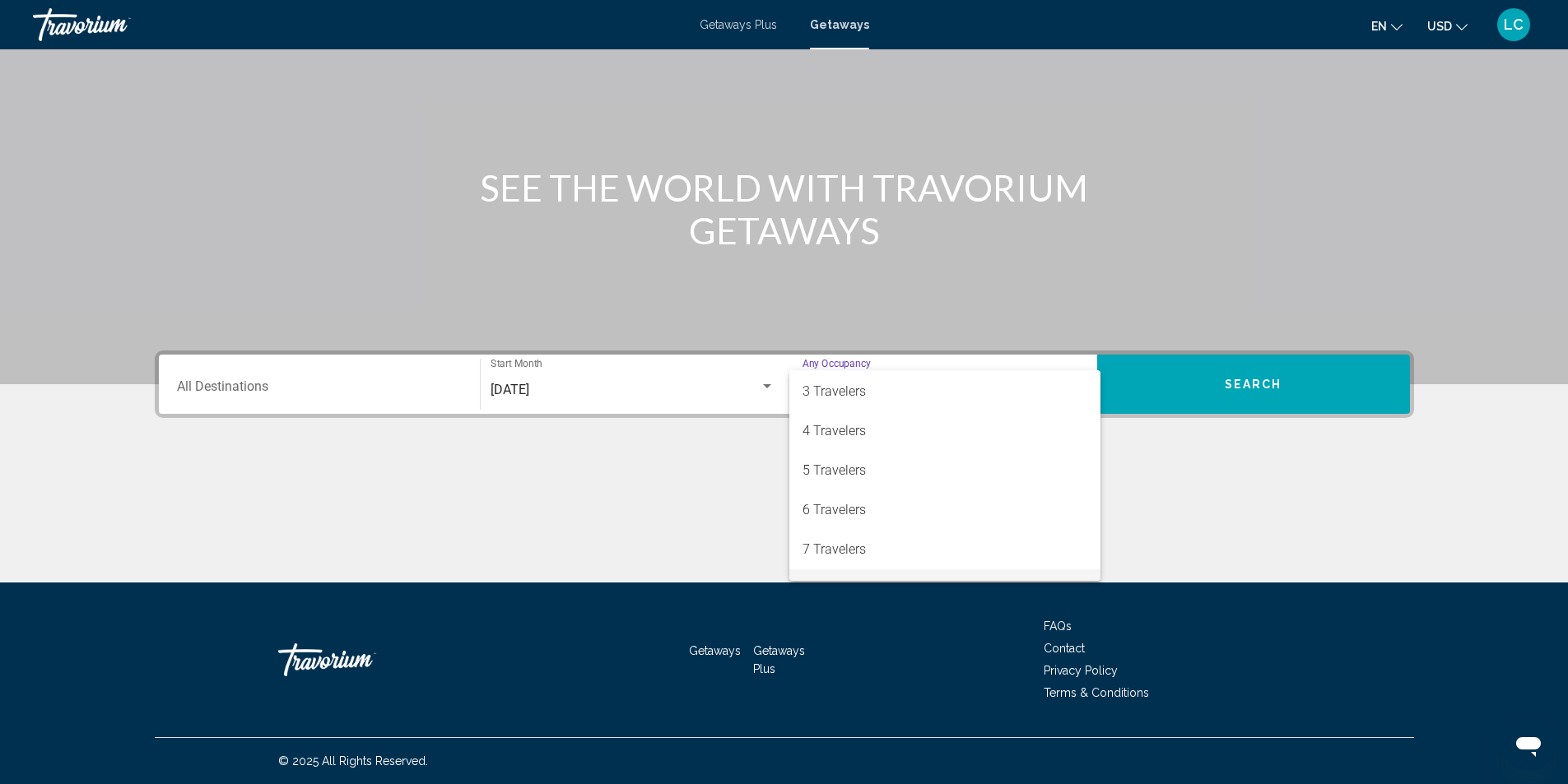
scroll to position [184, 0]
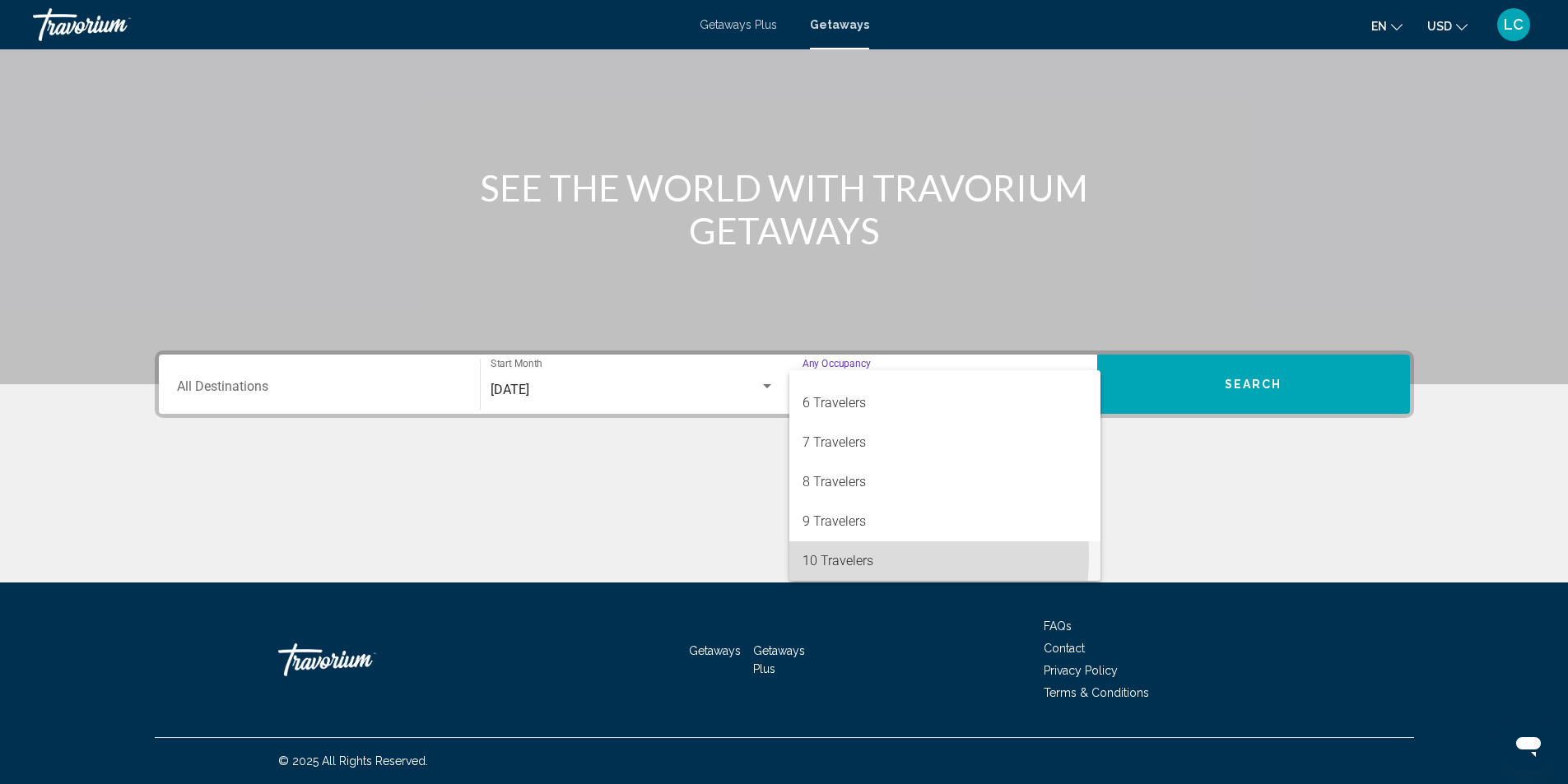
click at [840, 556] on span "10 Travelers" at bounding box center [945, 561] width 284 height 40
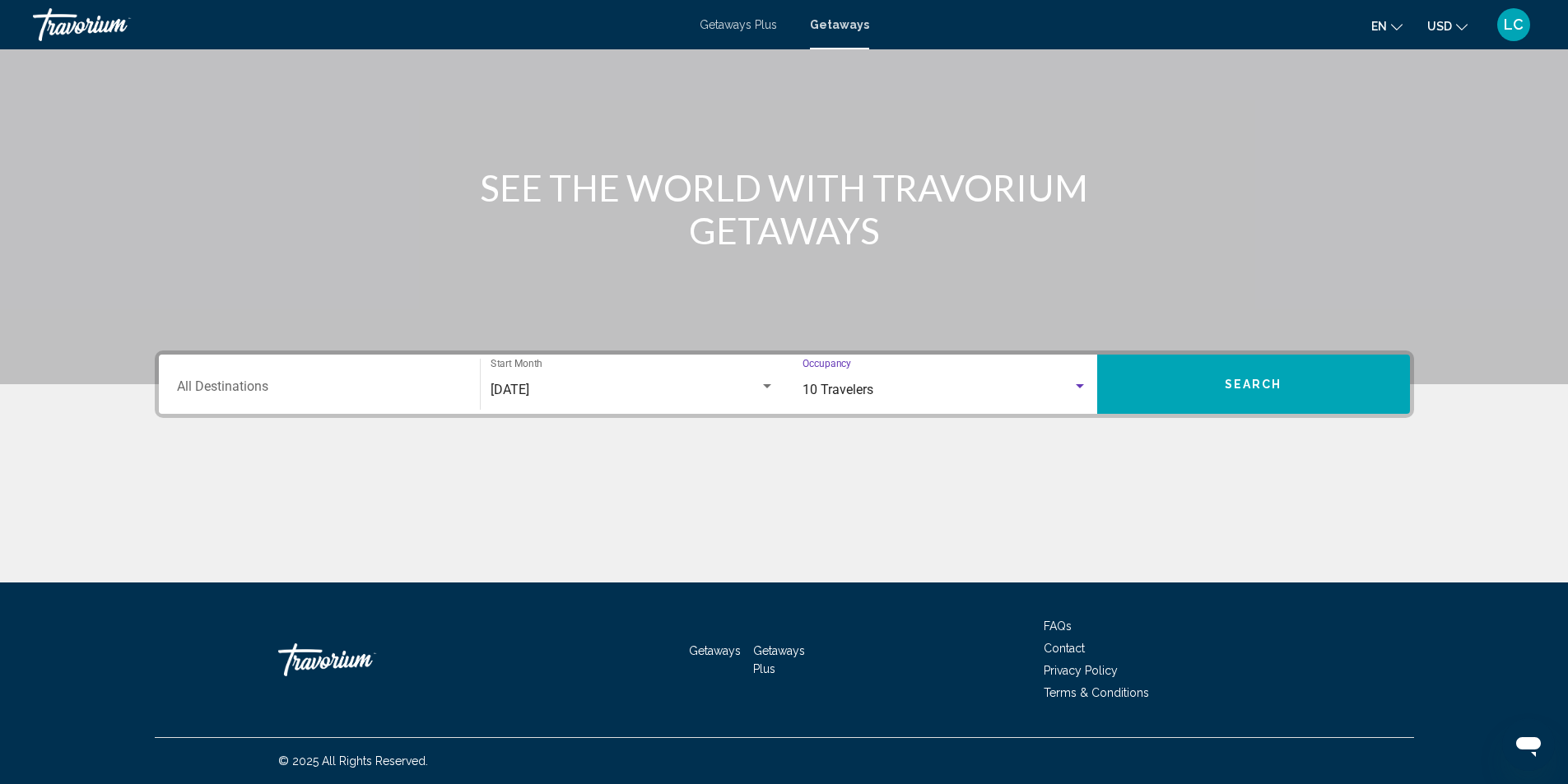
click at [1118, 381] on button "Search" at bounding box center [1253, 383] width 313 height 59
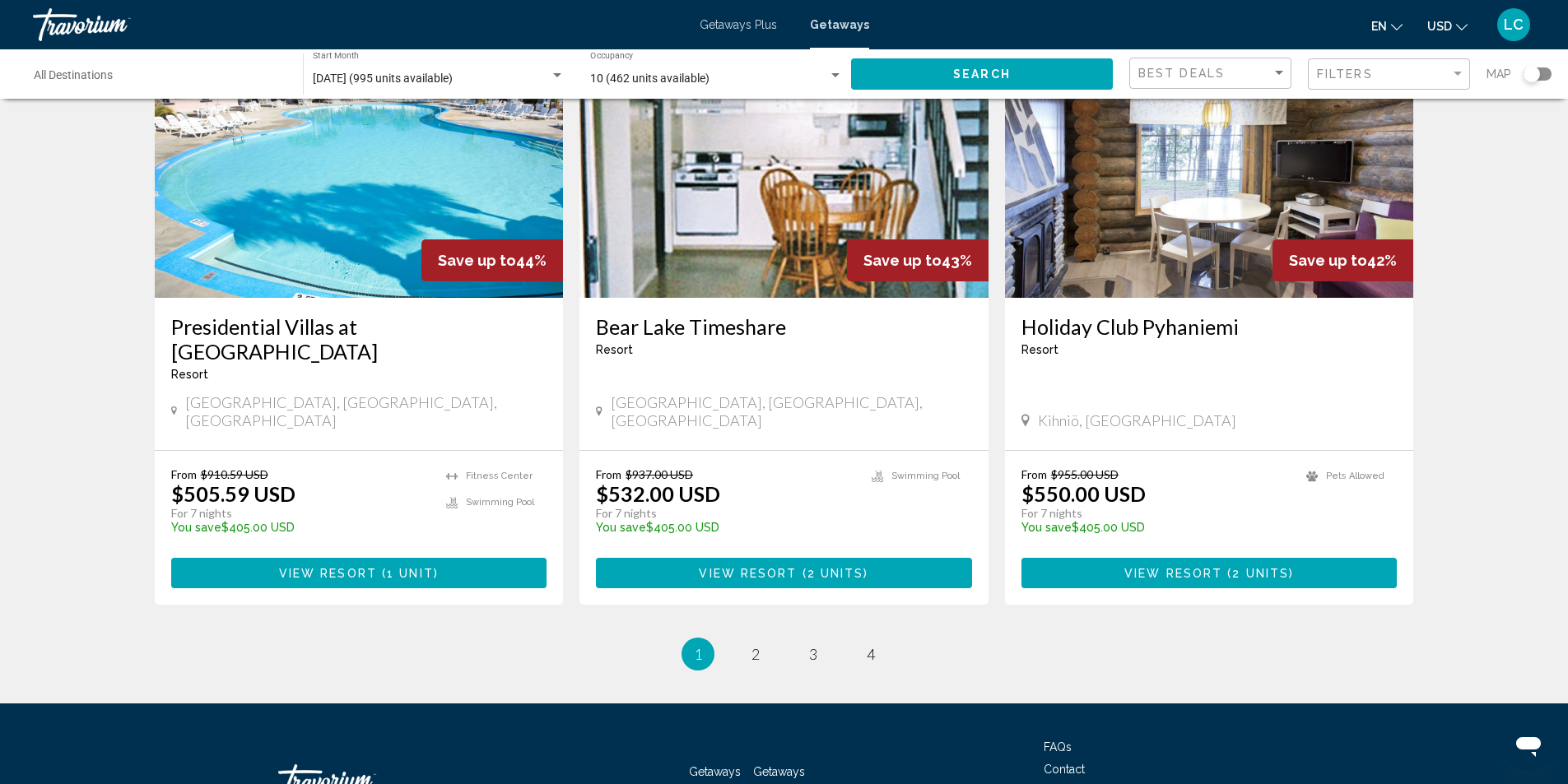
scroll to position [1922, 0]
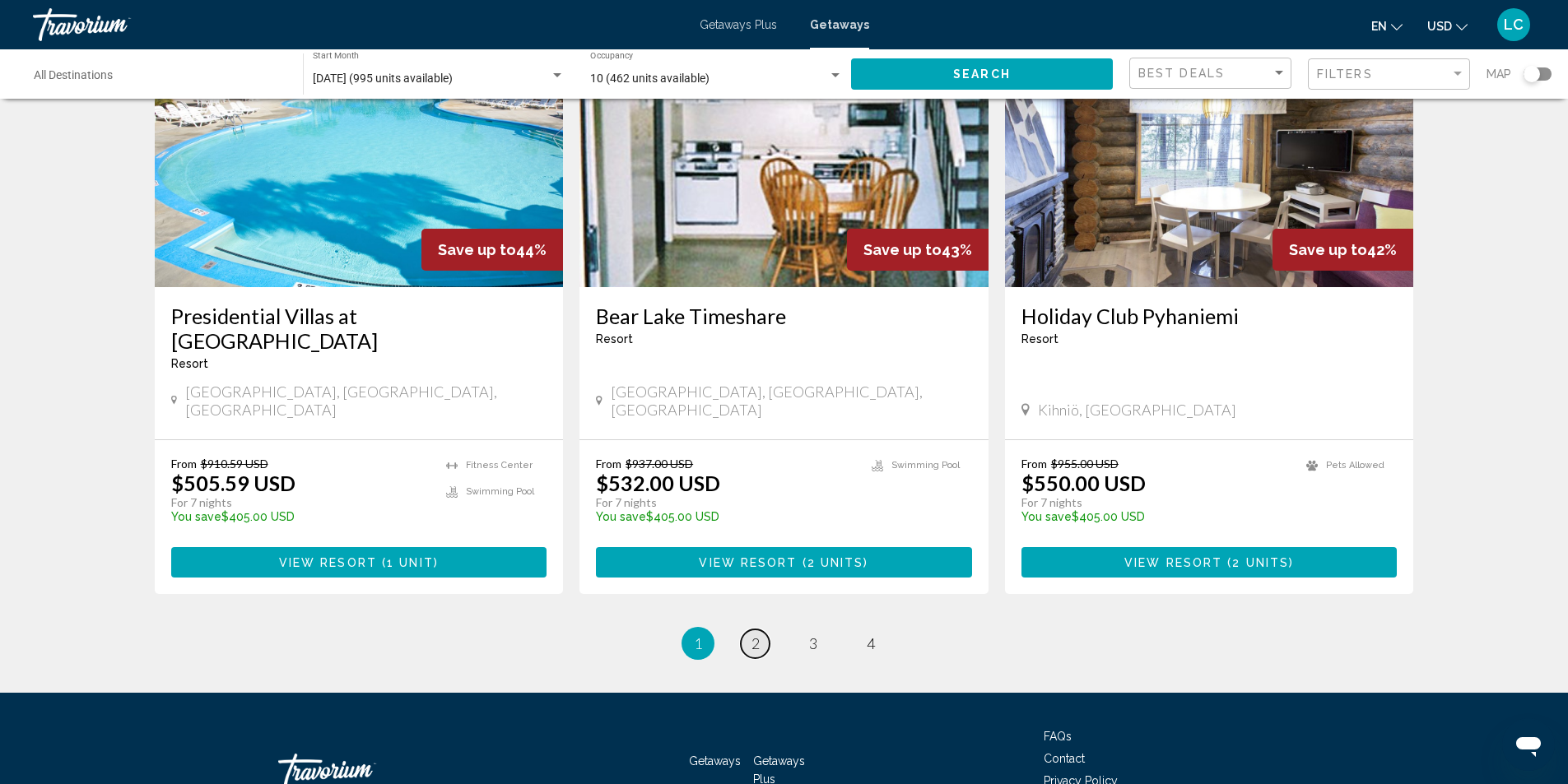
click at [752, 635] on span "2" at bounding box center [755, 643] width 8 height 18
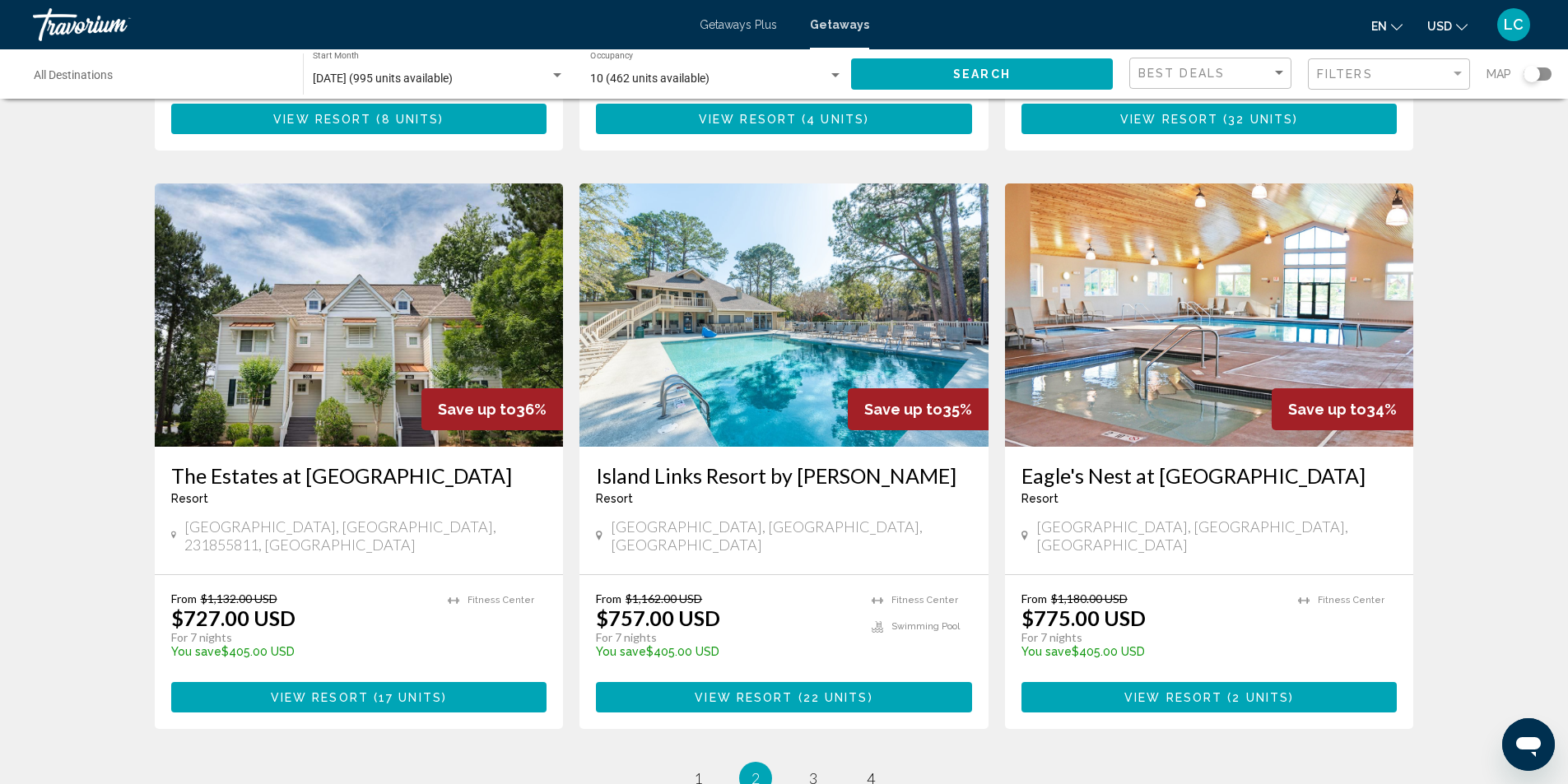
scroll to position [1892, 0]
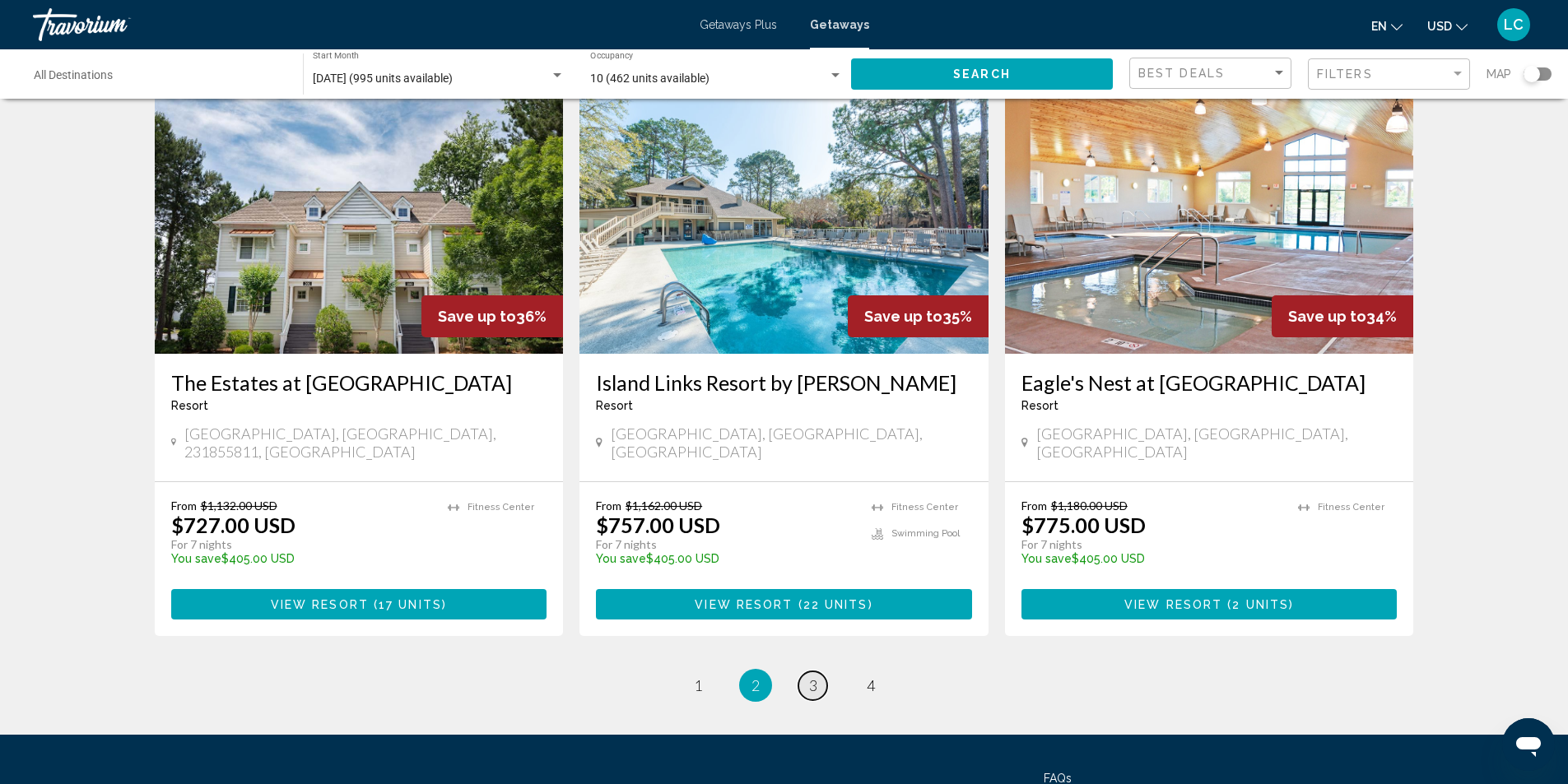
click at [818, 671] on link "page 3" at bounding box center [813, 686] width 29 height 29
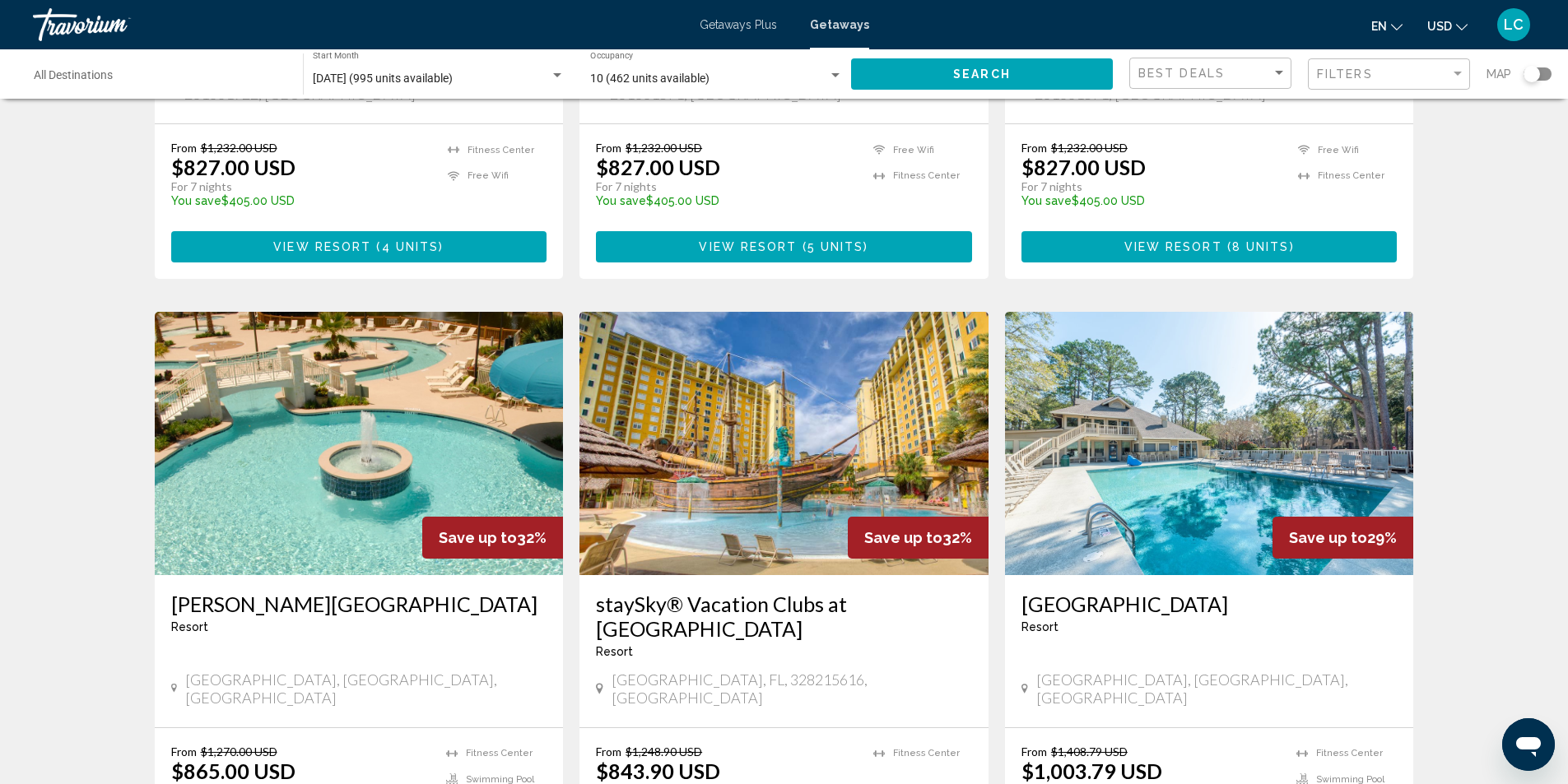
scroll to position [1069, 0]
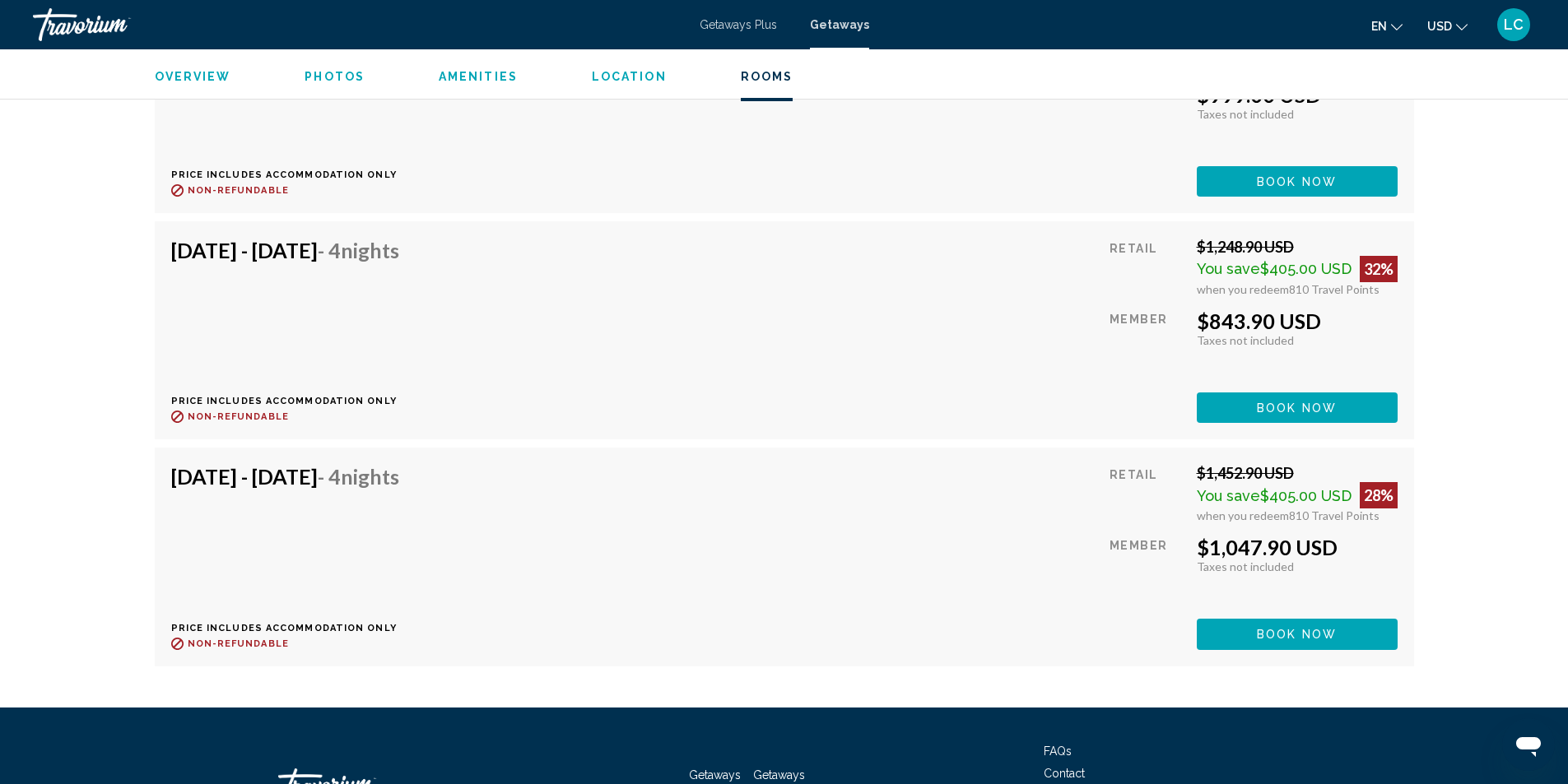
scroll to position [3537, 0]
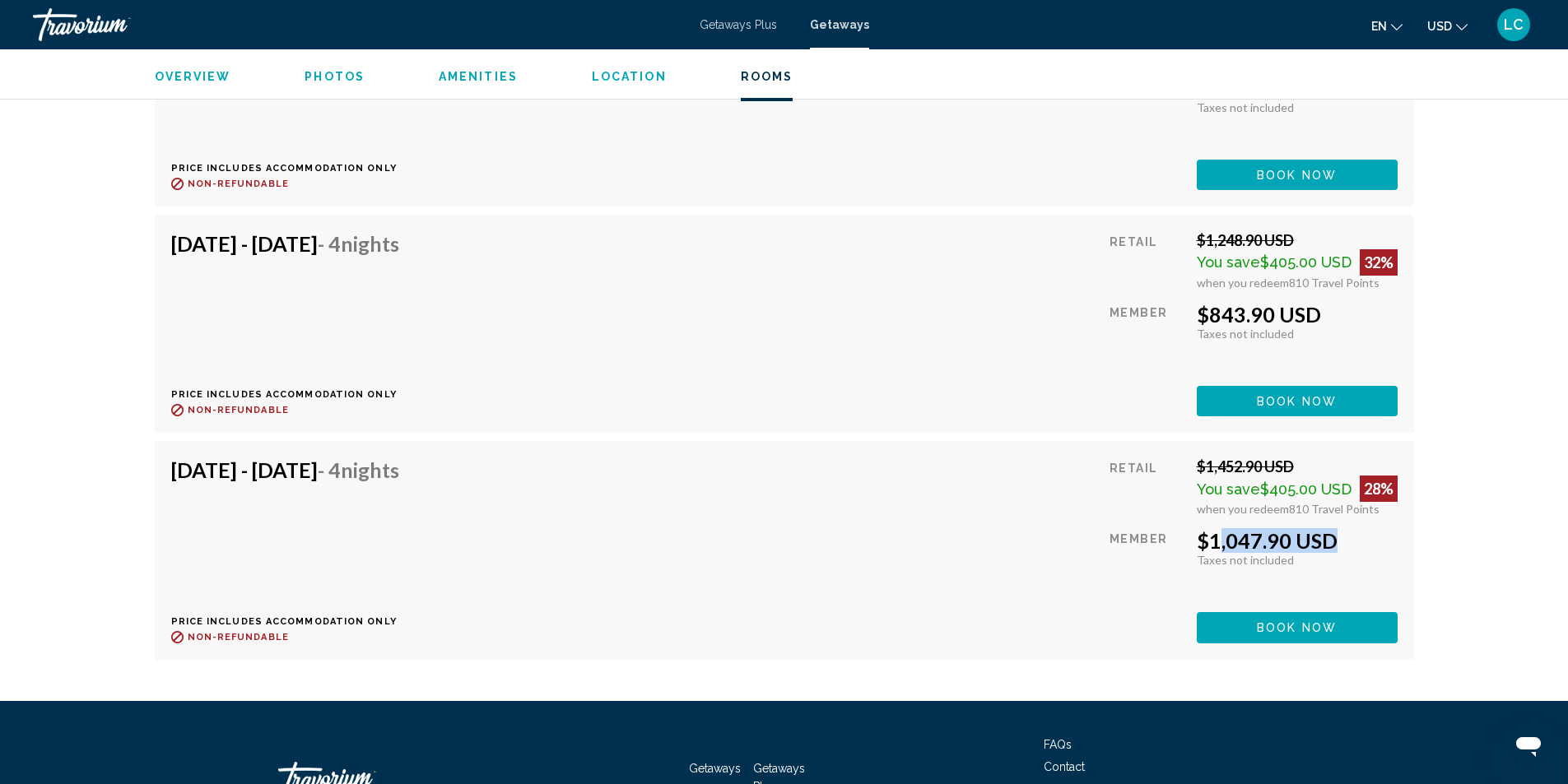
drag, startPoint x: 1203, startPoint y: 524, endPoint x: 1320, endPoint y: 507, distance: 118.2
click at [1320, 507] on div "Retail $1,452.90 USD You save $405.00 USD 28% when you redeem 810 Travel Points…" at bounding box center [1253, 549] width 287 height 185
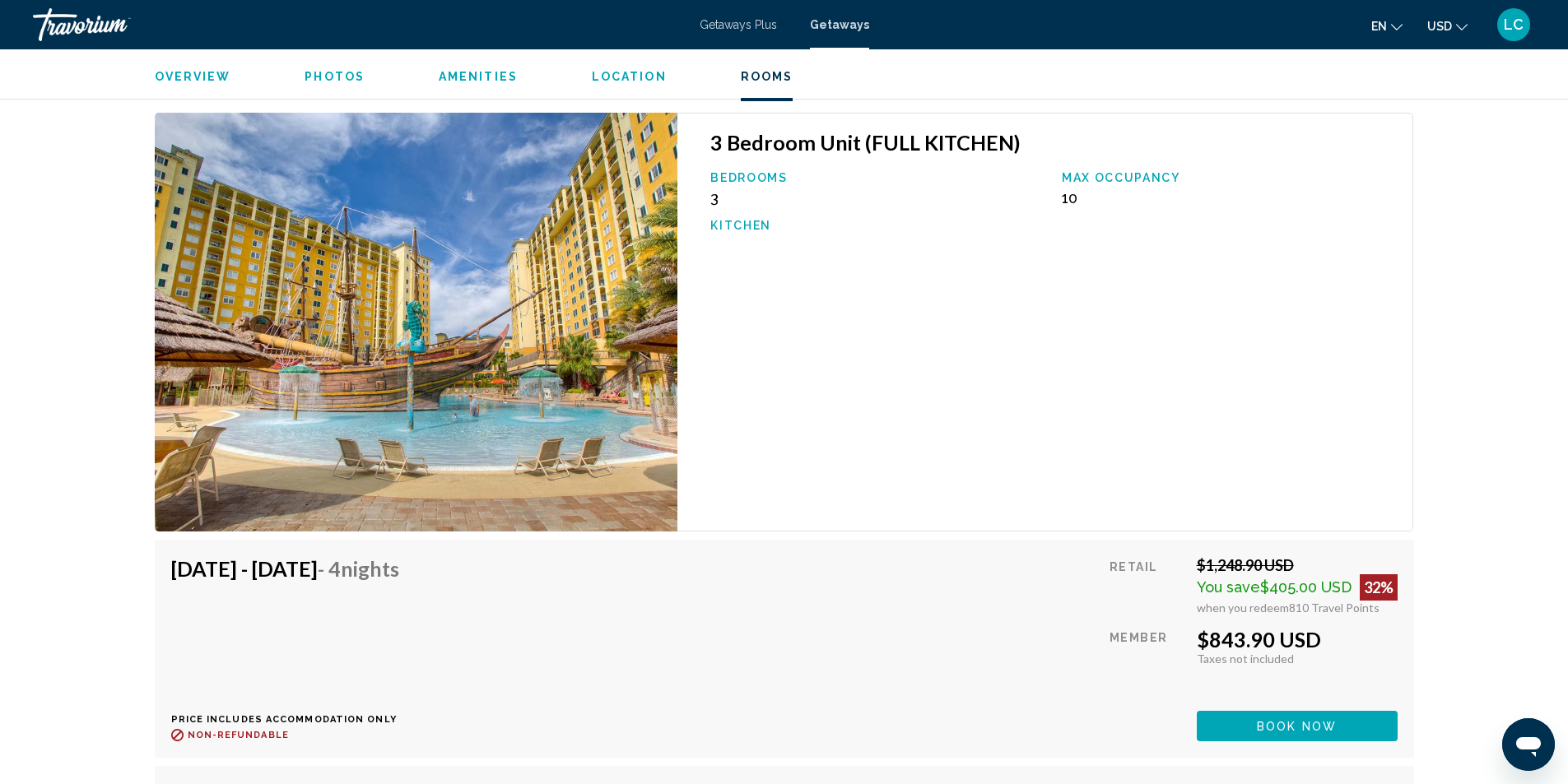
scroll to position [2056, 0]
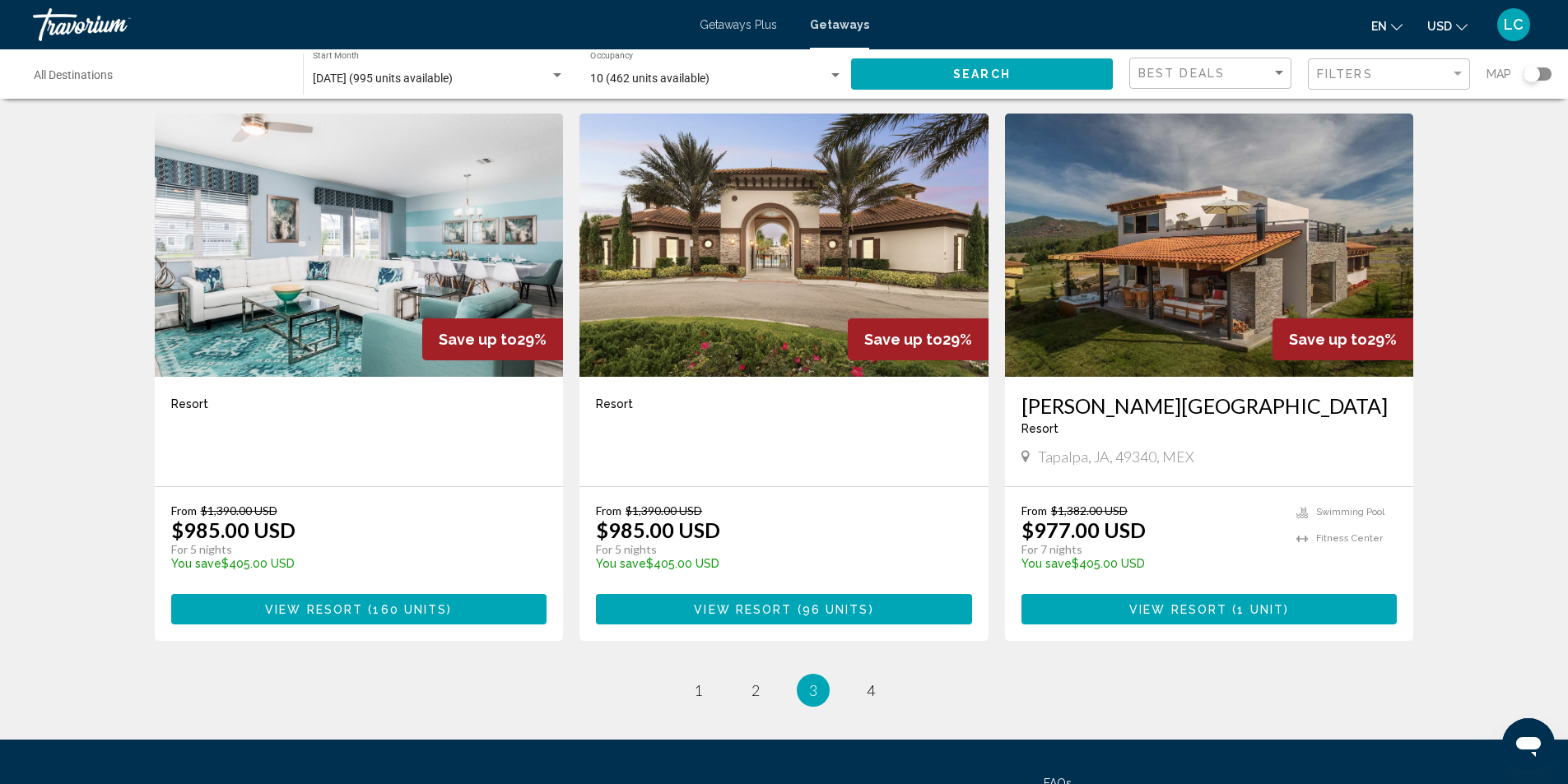
scroll to position [1892, 0]
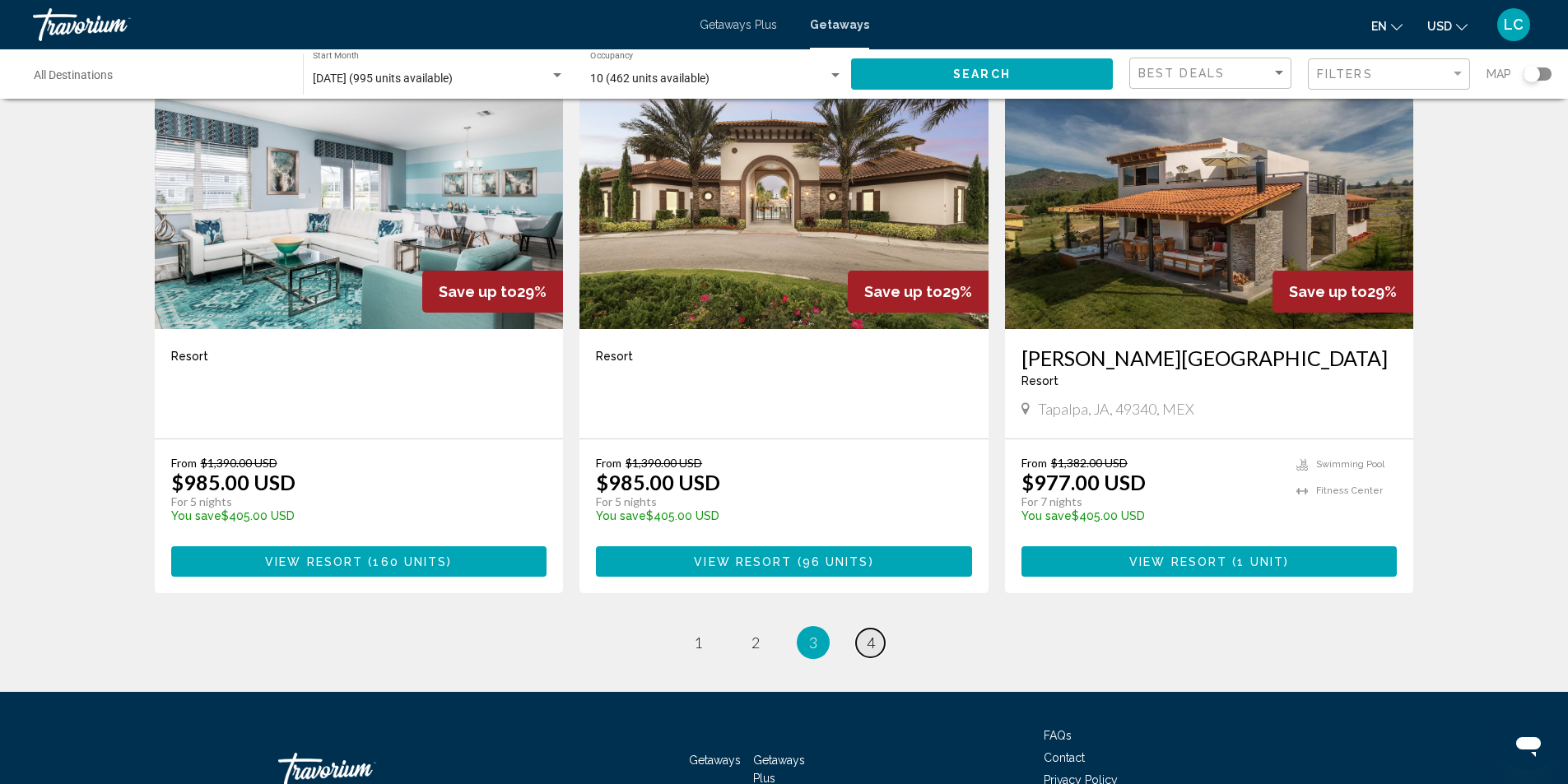
click at [870, 634] on span "4" at bounding box center [871, 642] width 8 height 18
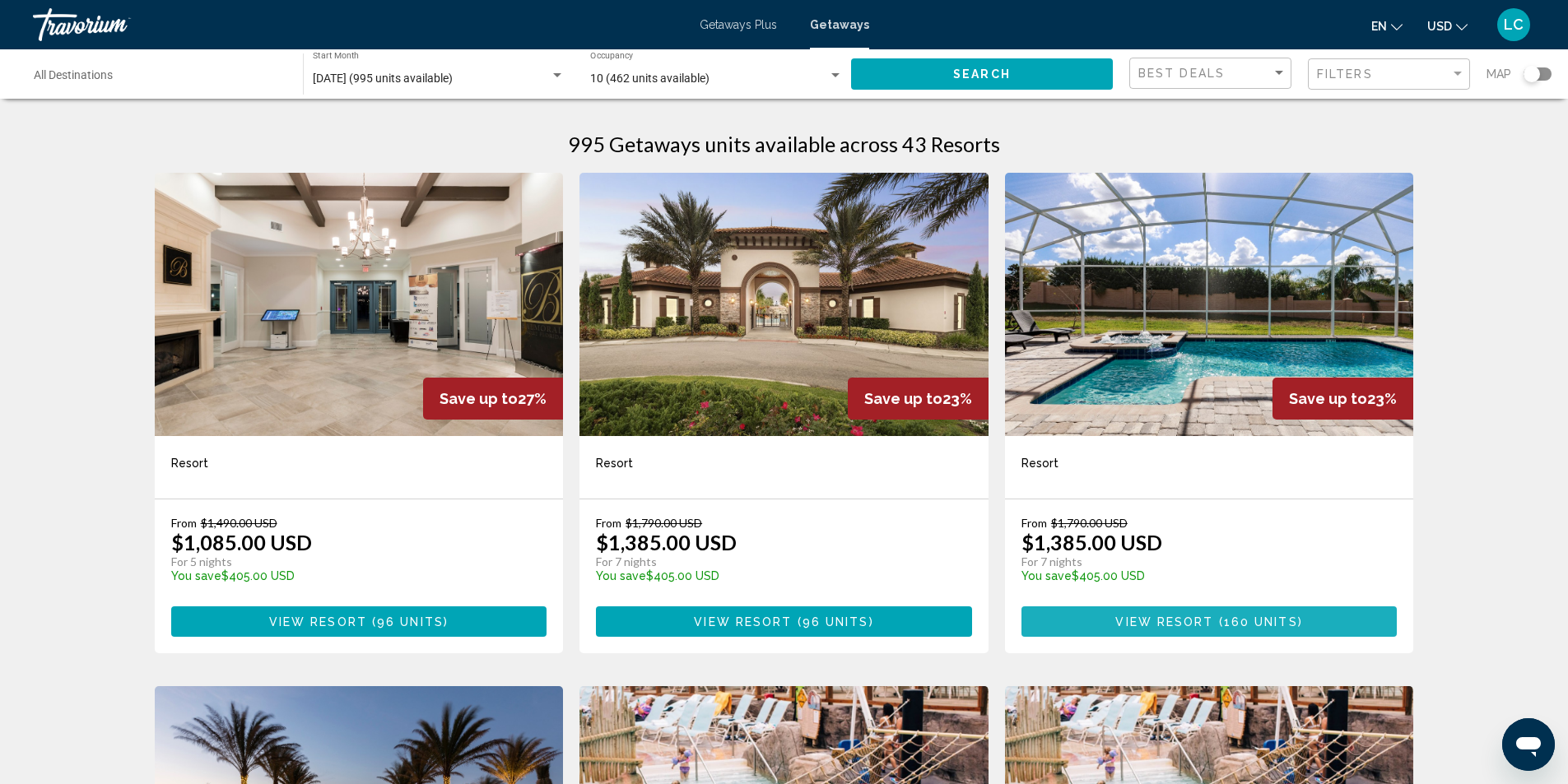
click at [1235, 614] on span "View Resort ( 160 units )" at bounding box center [1209, 621] width 186 height 14
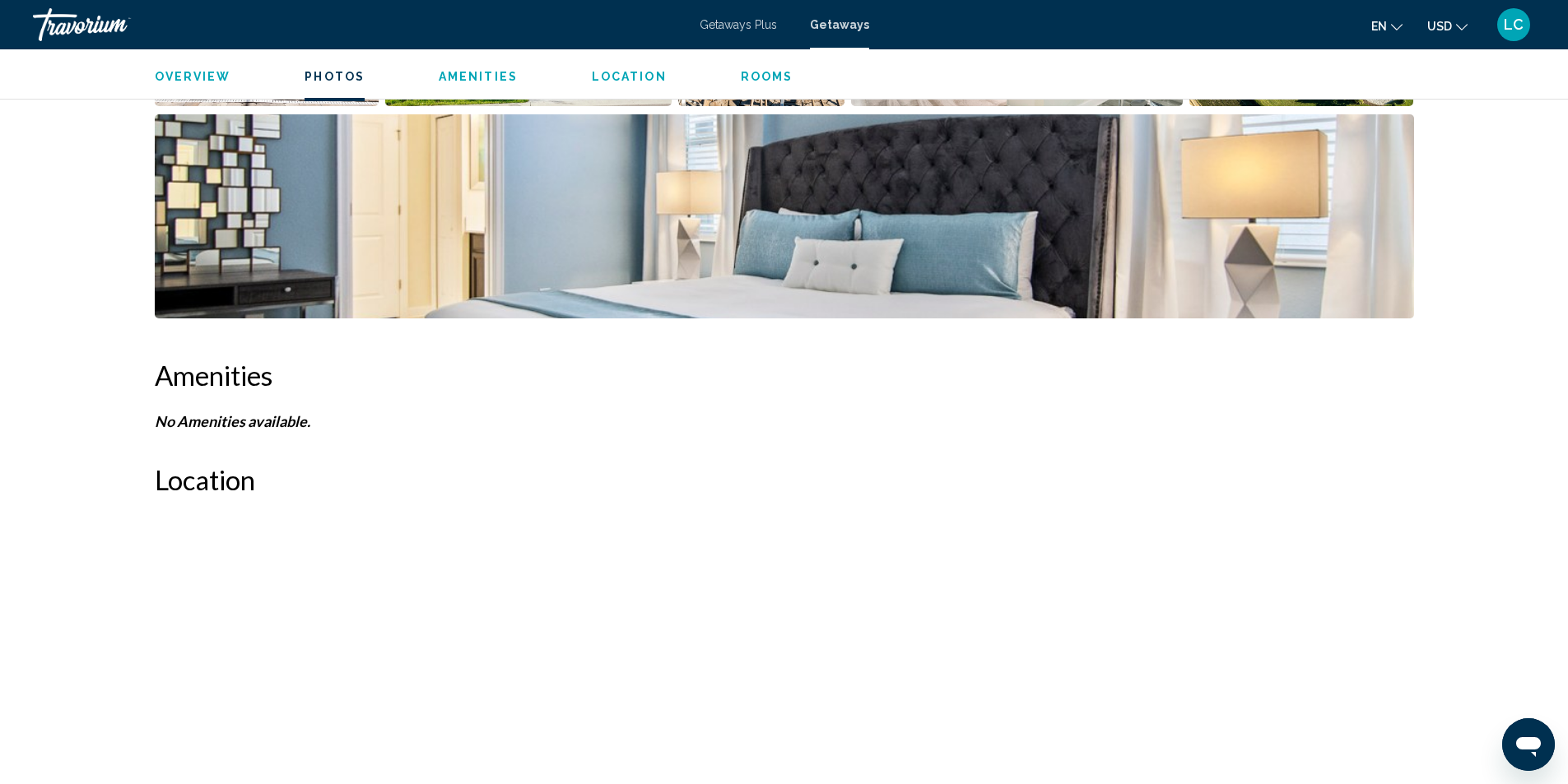
scroll to position [329, 0]
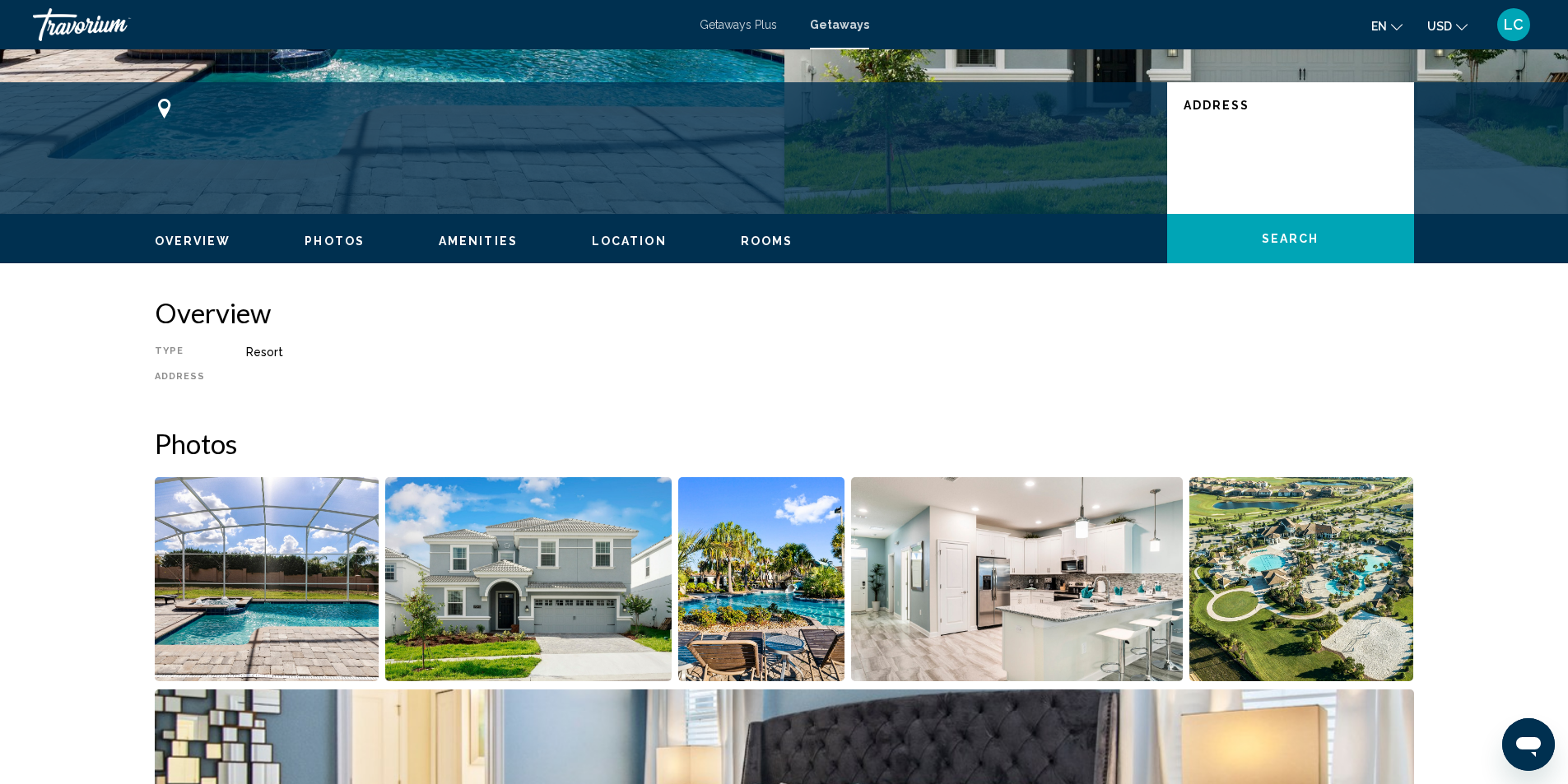
click at [622, 244] on span "Location" at bounding box center [629, 242] width 75 height 14
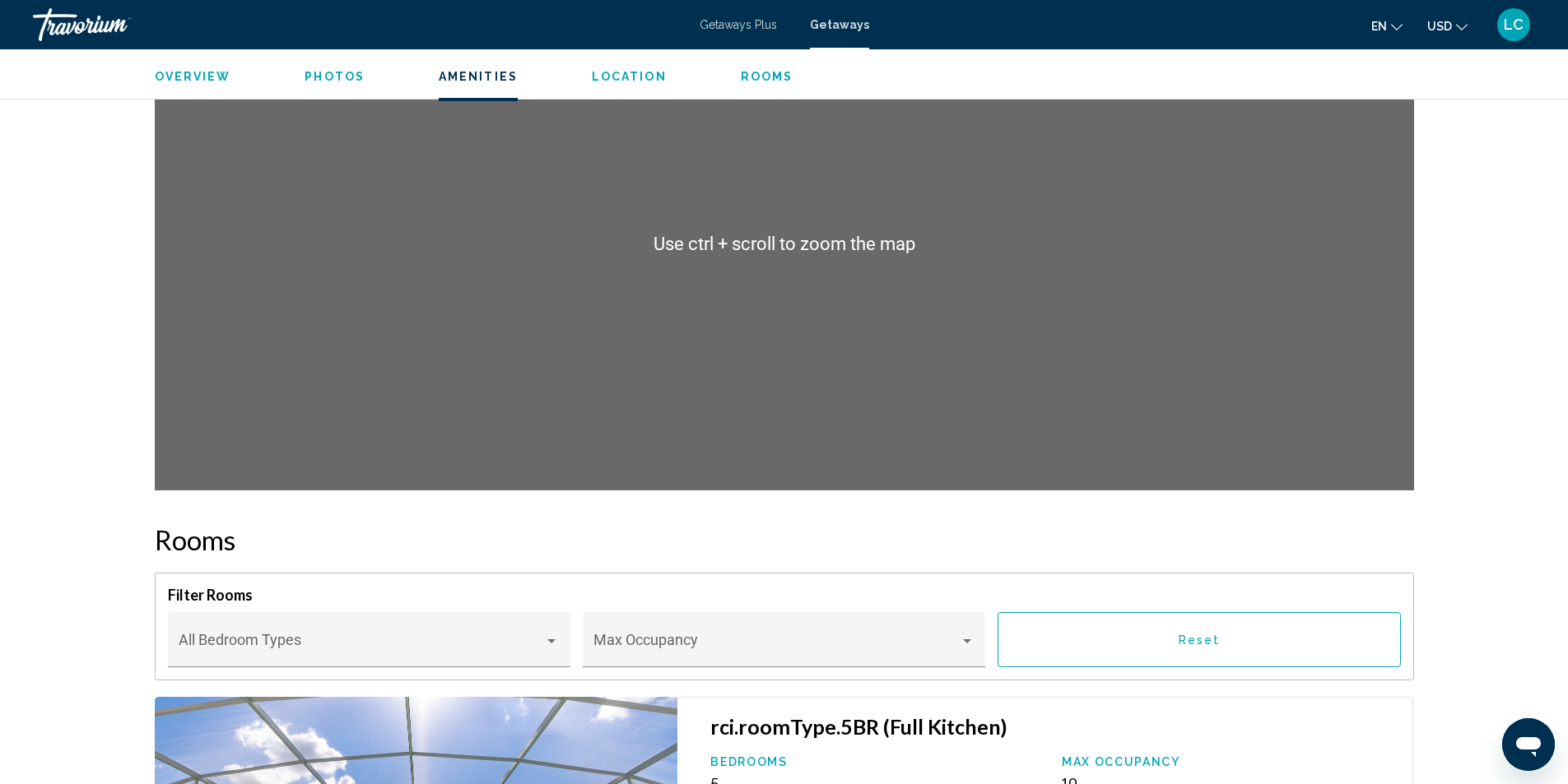
scroll to position [1186, 0]
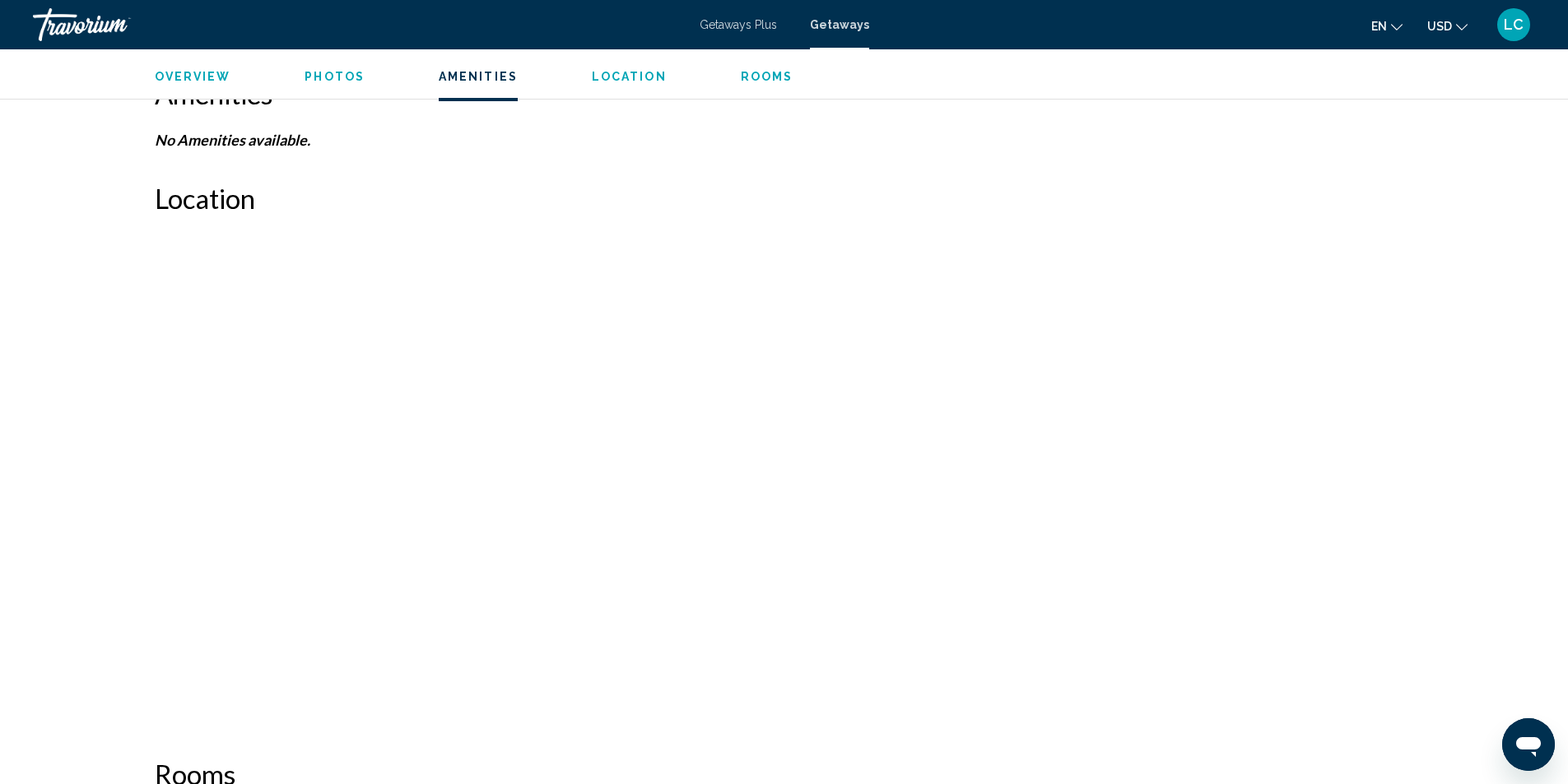
click at [856, 454] on div "Main content" at bounding box center [784, 477] width 1259 height 494
drag, startPoint x: 856, startPoint y: 454, endPoint x: 814, endPoint y: 454, distance: 42.0
click at [853, 454] on div "Main content" at bounding box center [784, 477] width 1259 height 494
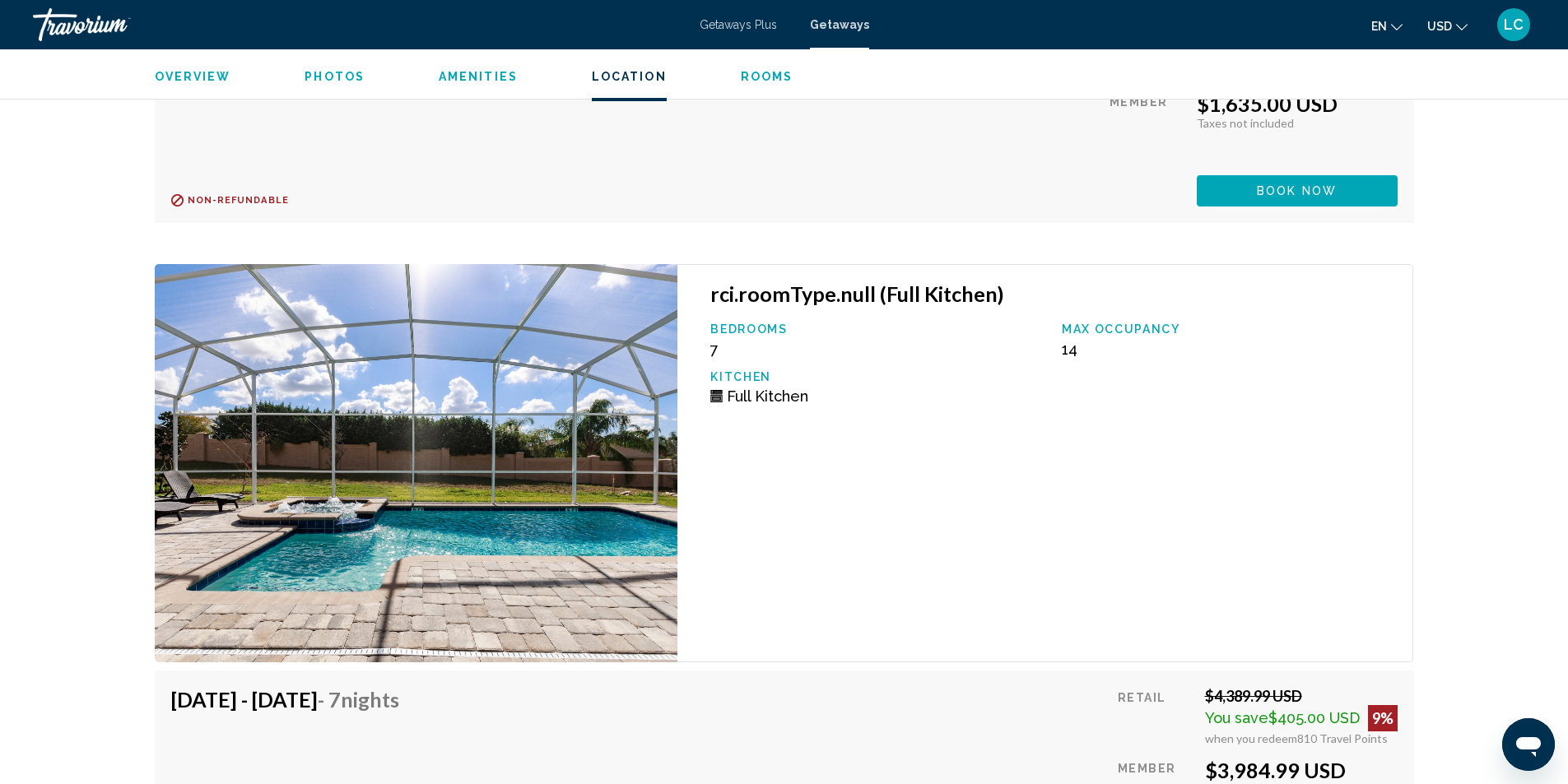
scroll to position [8343, 0]
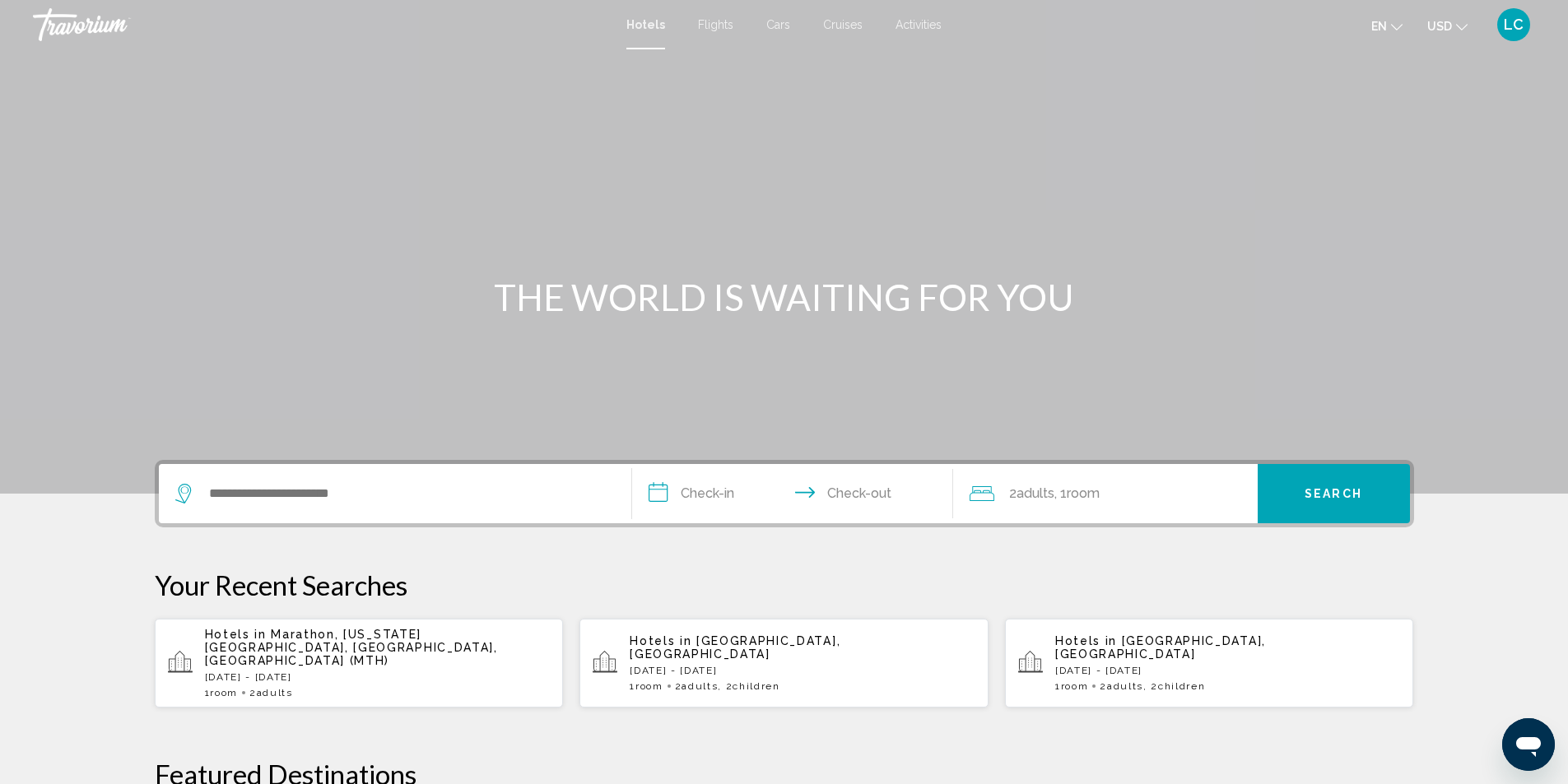
click at [455, 513] on div "Search widget" at bounding box center [395, 493] width 440 height 59
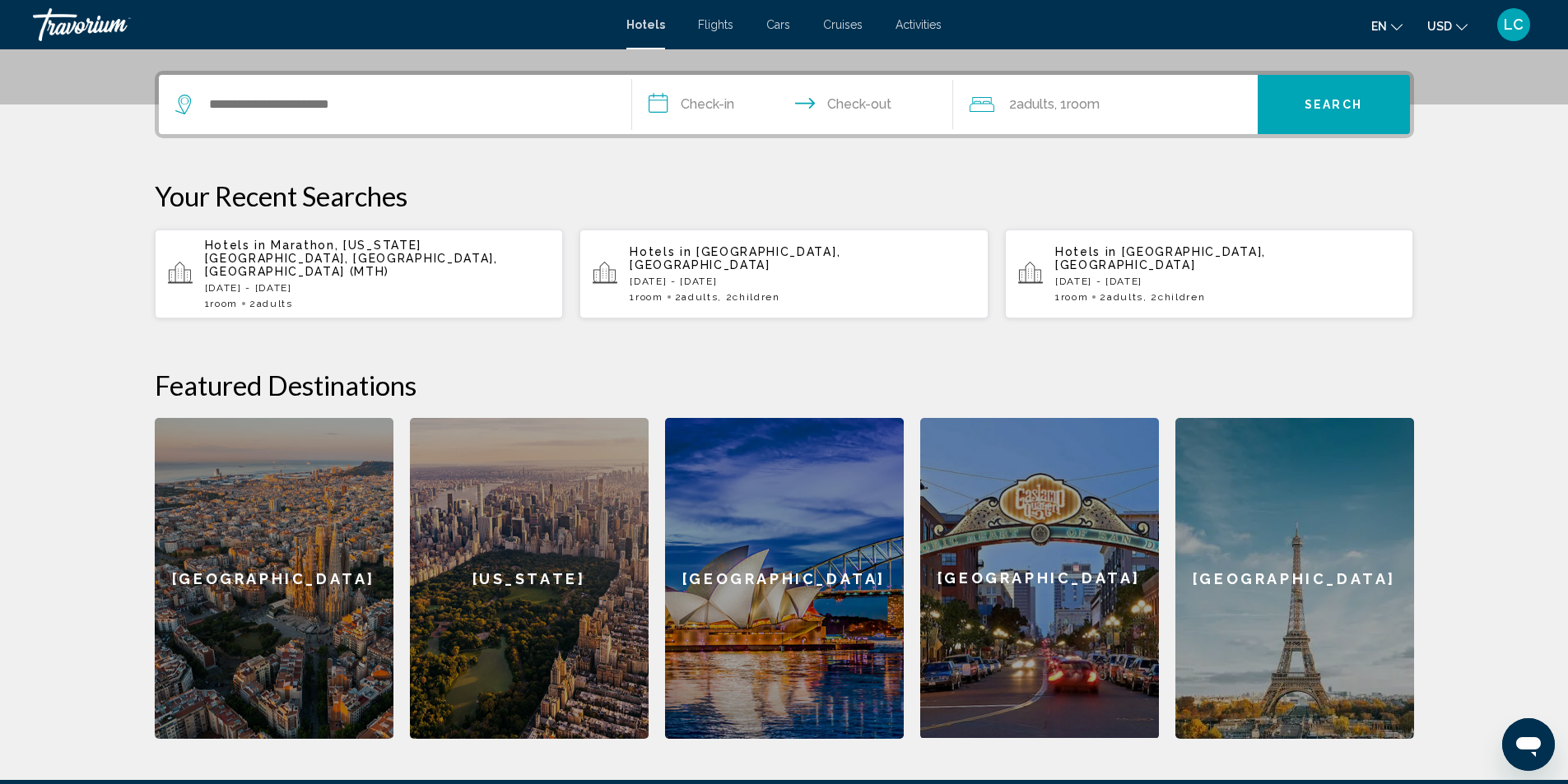
scroll to position [407, 0]
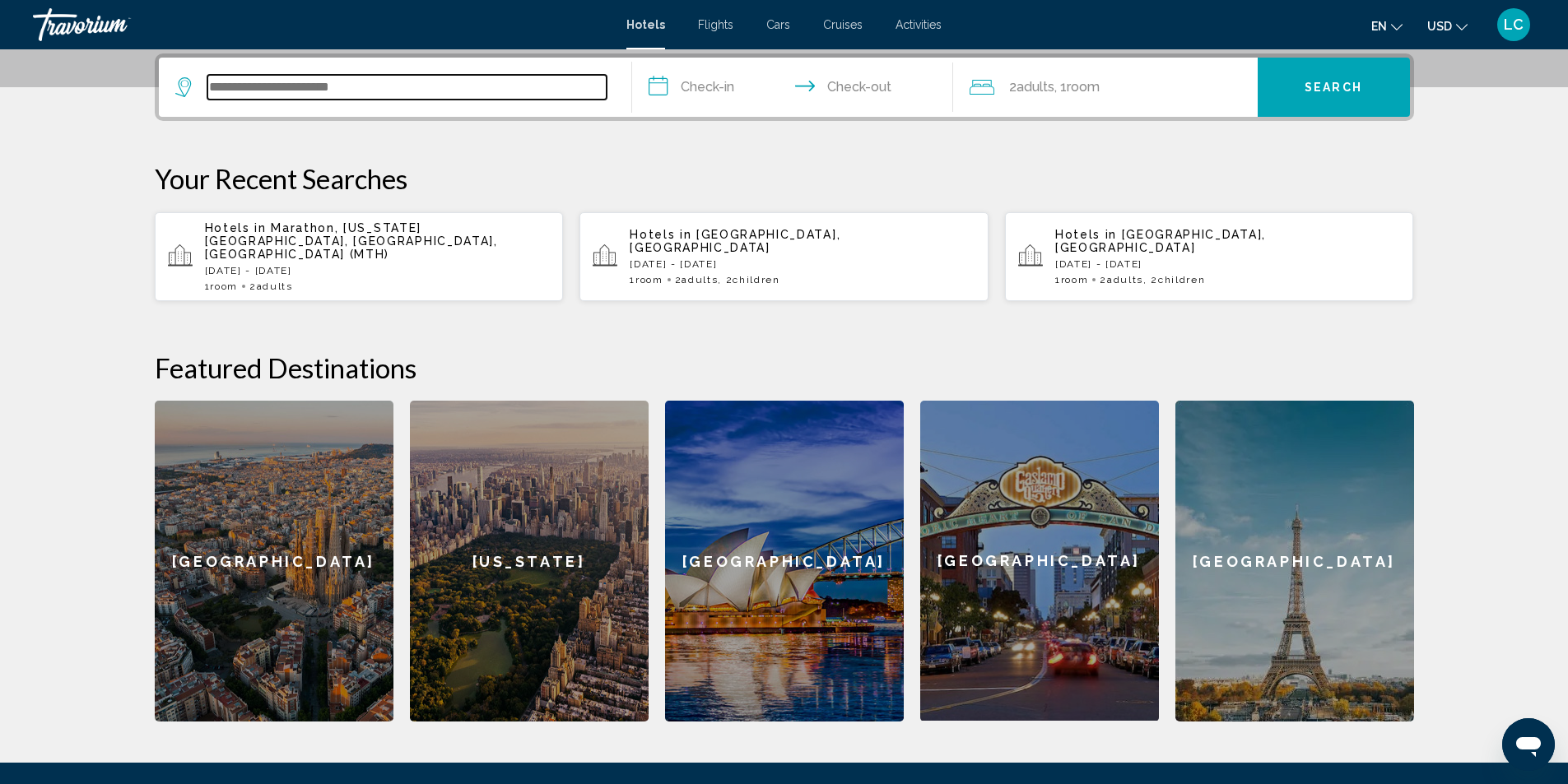
click at [310, 86] on input "Search widget" at bounding box center [407, 86] width 399 height 24
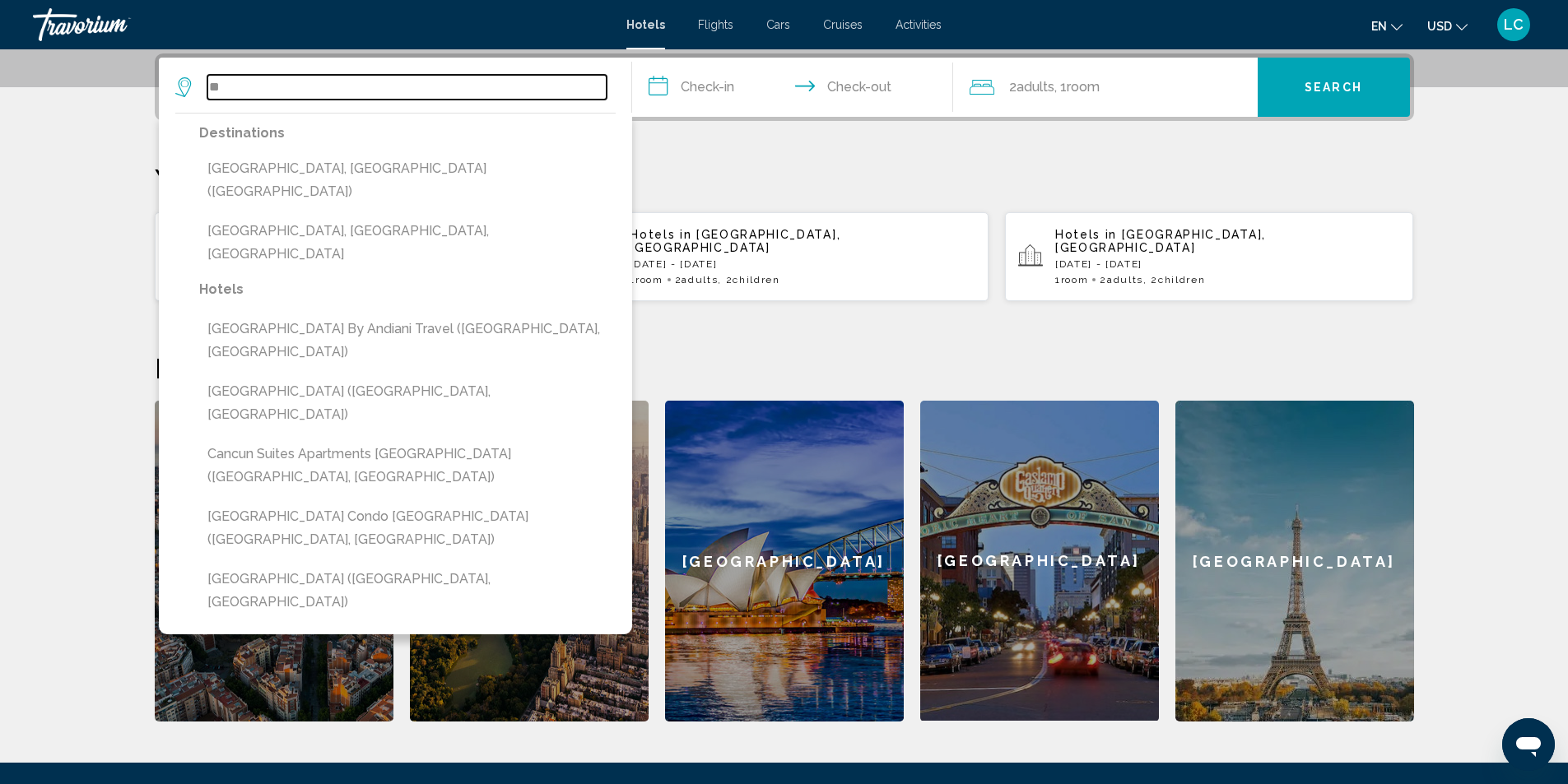
type input "*"
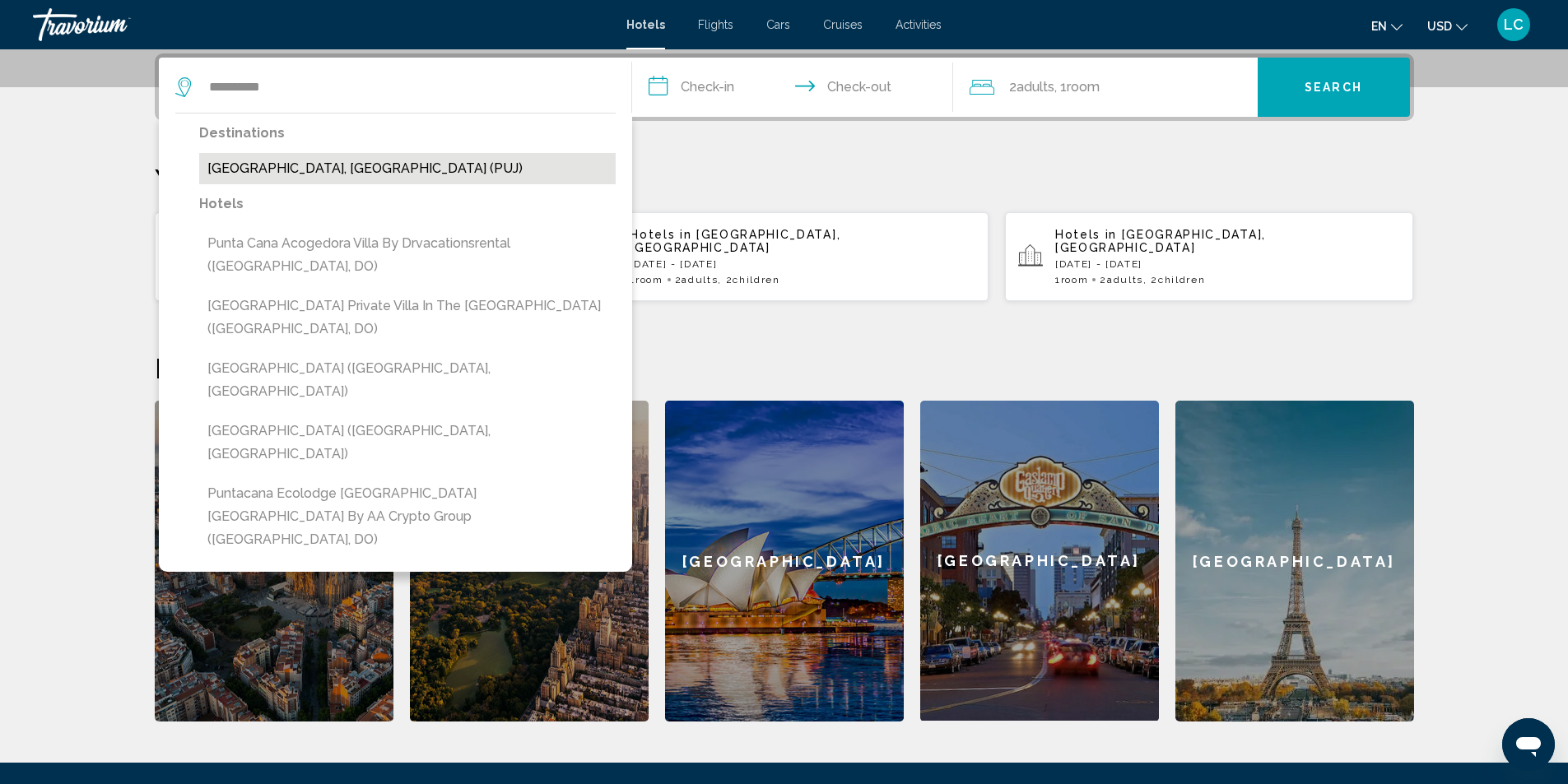
click at [370, 162] on button "[GEOGRAPHIC_DATA], [GEOGRAPHIC_DATA] (PUJ)" at bounding box center [407, 169] width 417 height 31
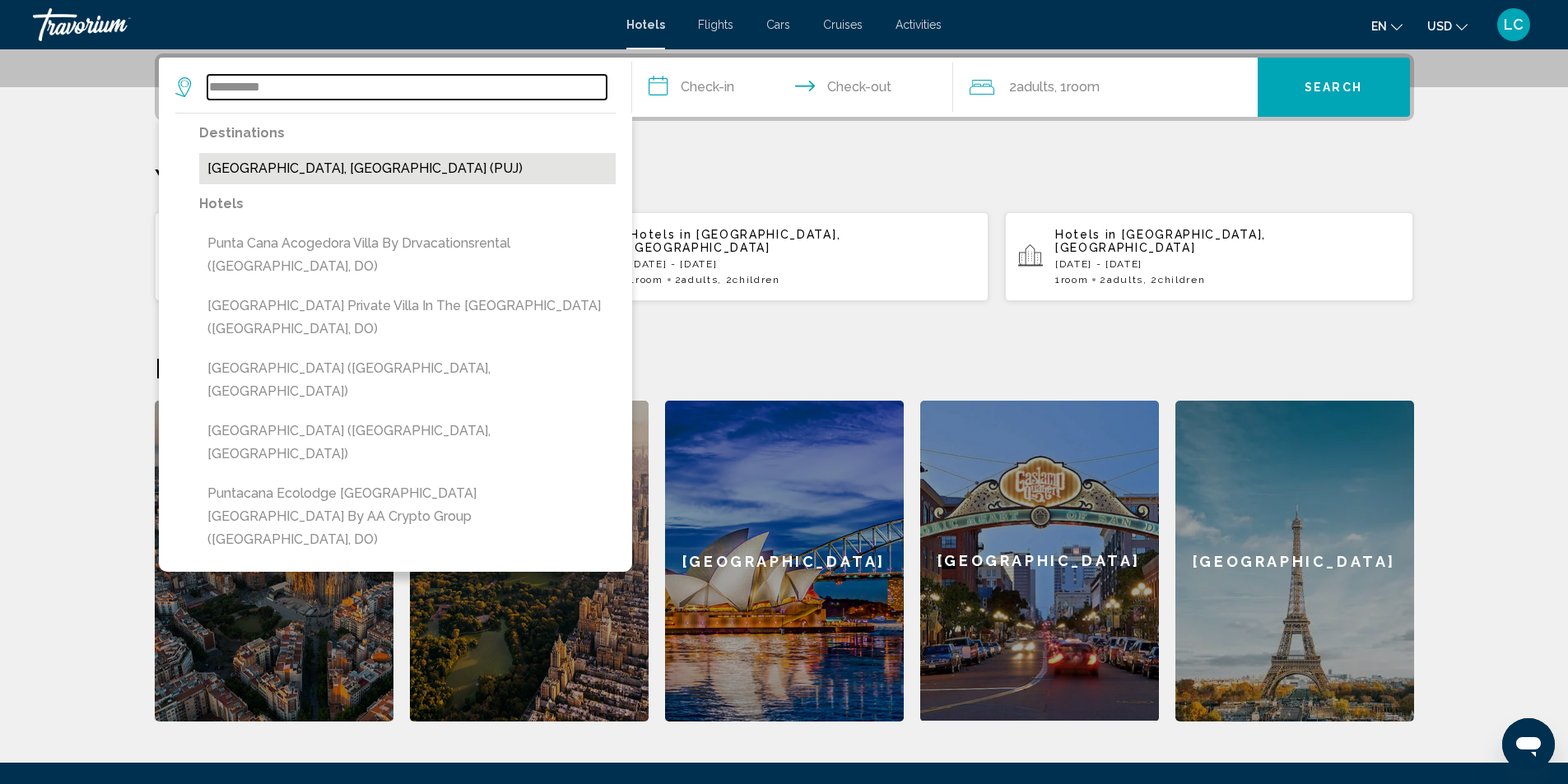
type input "**********"
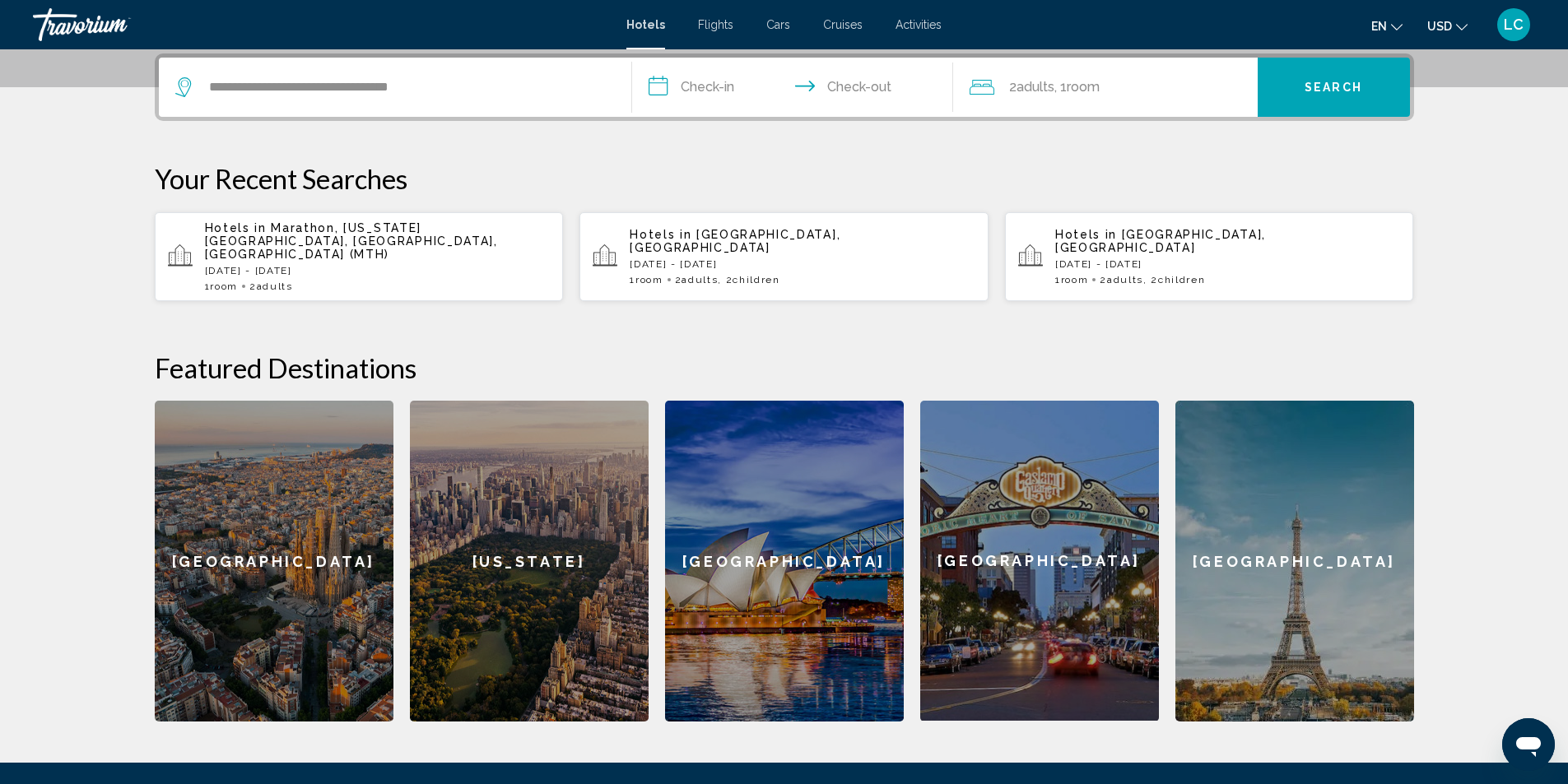
click at [679, 94] on input "**********" at bounding box center [795, 89] width 327 height 64
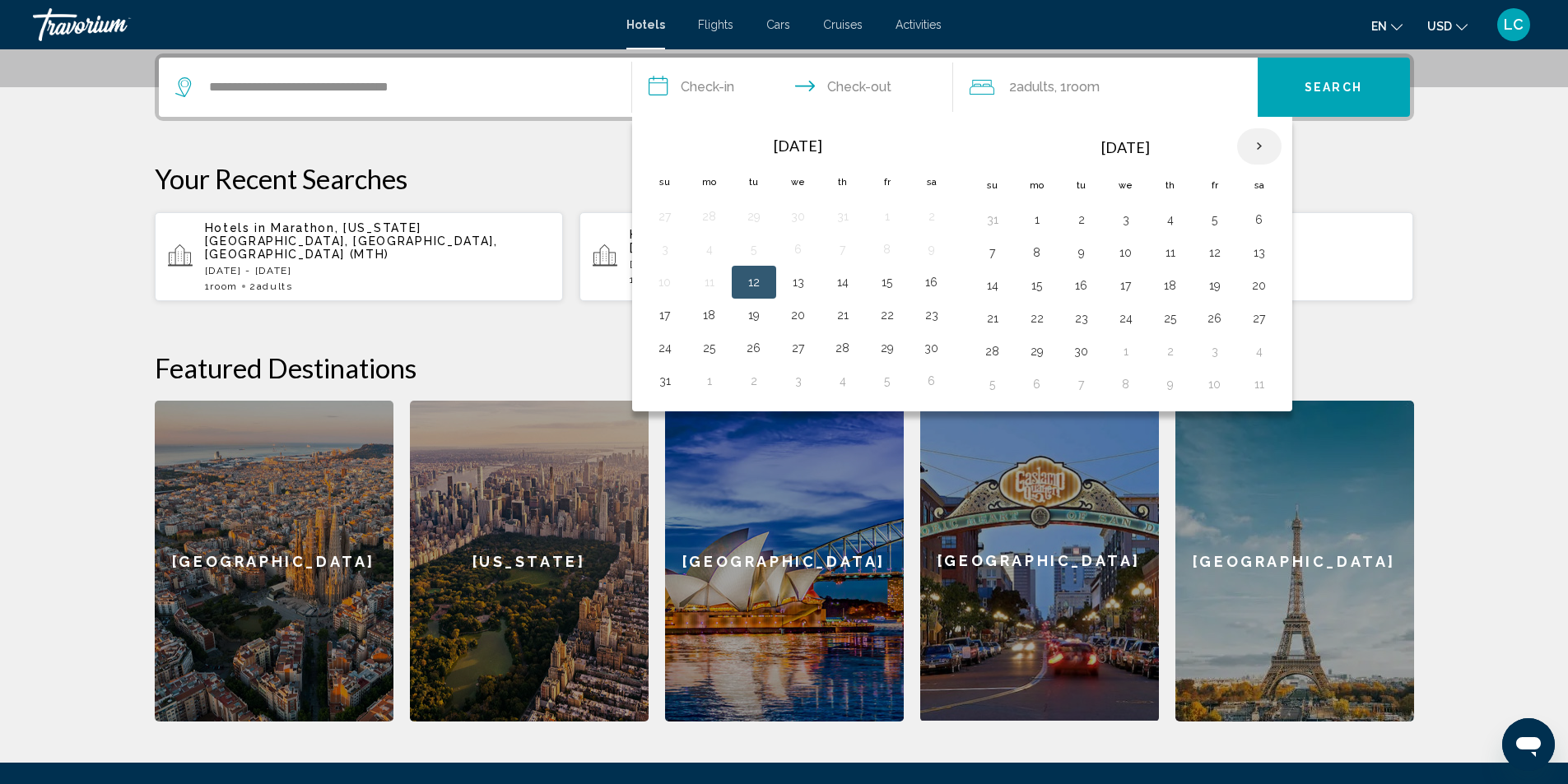
click at [1251, 142] on th "Next month" at bounding box center [1259, 146] width 45 height 36
click at [1251, 142] on th "Next month" at bounding box center [1259, 146] width 45 height 36
click at [668, 352] on button "23" at bounding box center [664, 351] width 26 height 23
click at [898, 348] on button "28" at bounding box center [886, 351] width 26 height 23
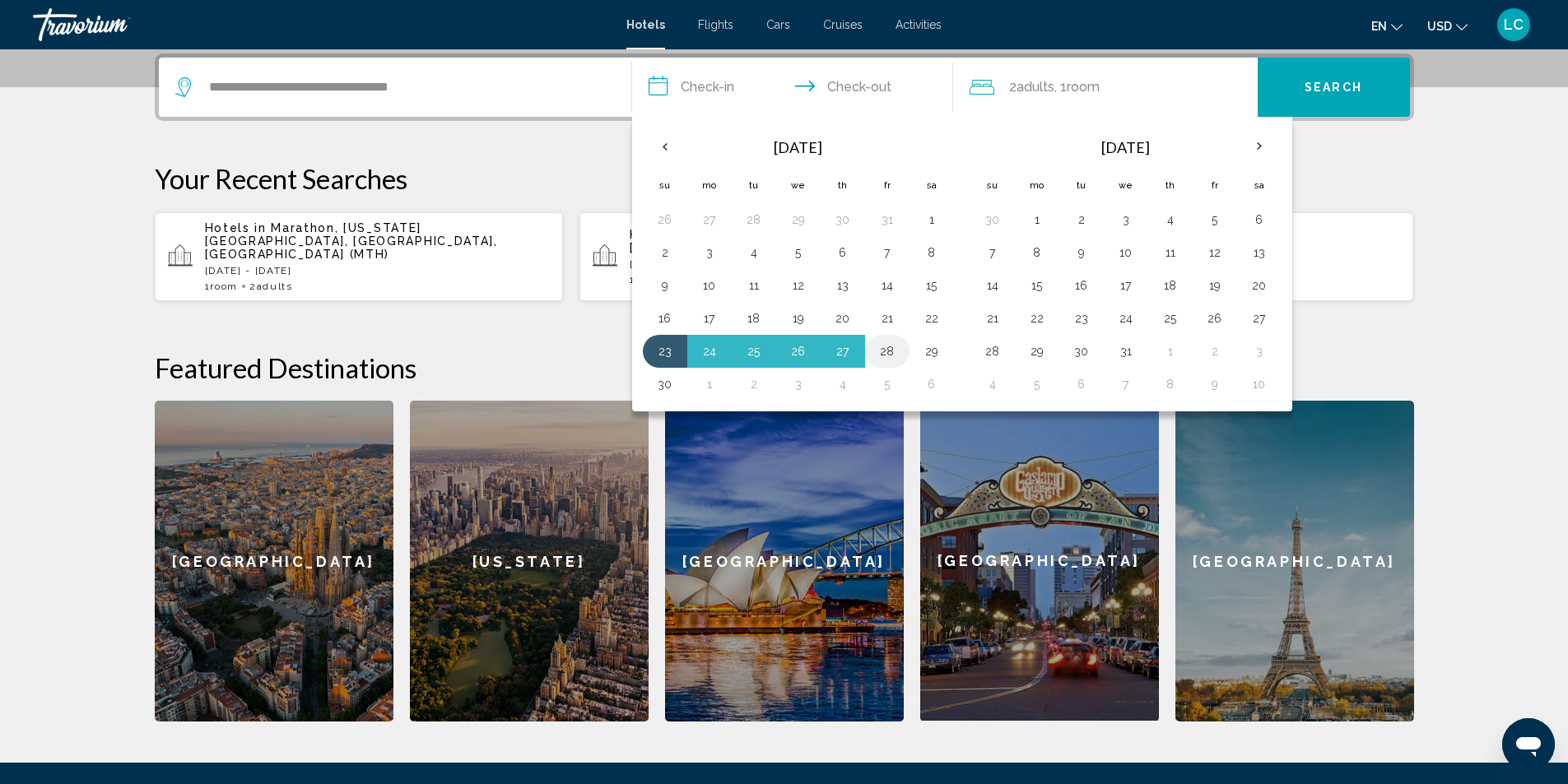
type input "**********"
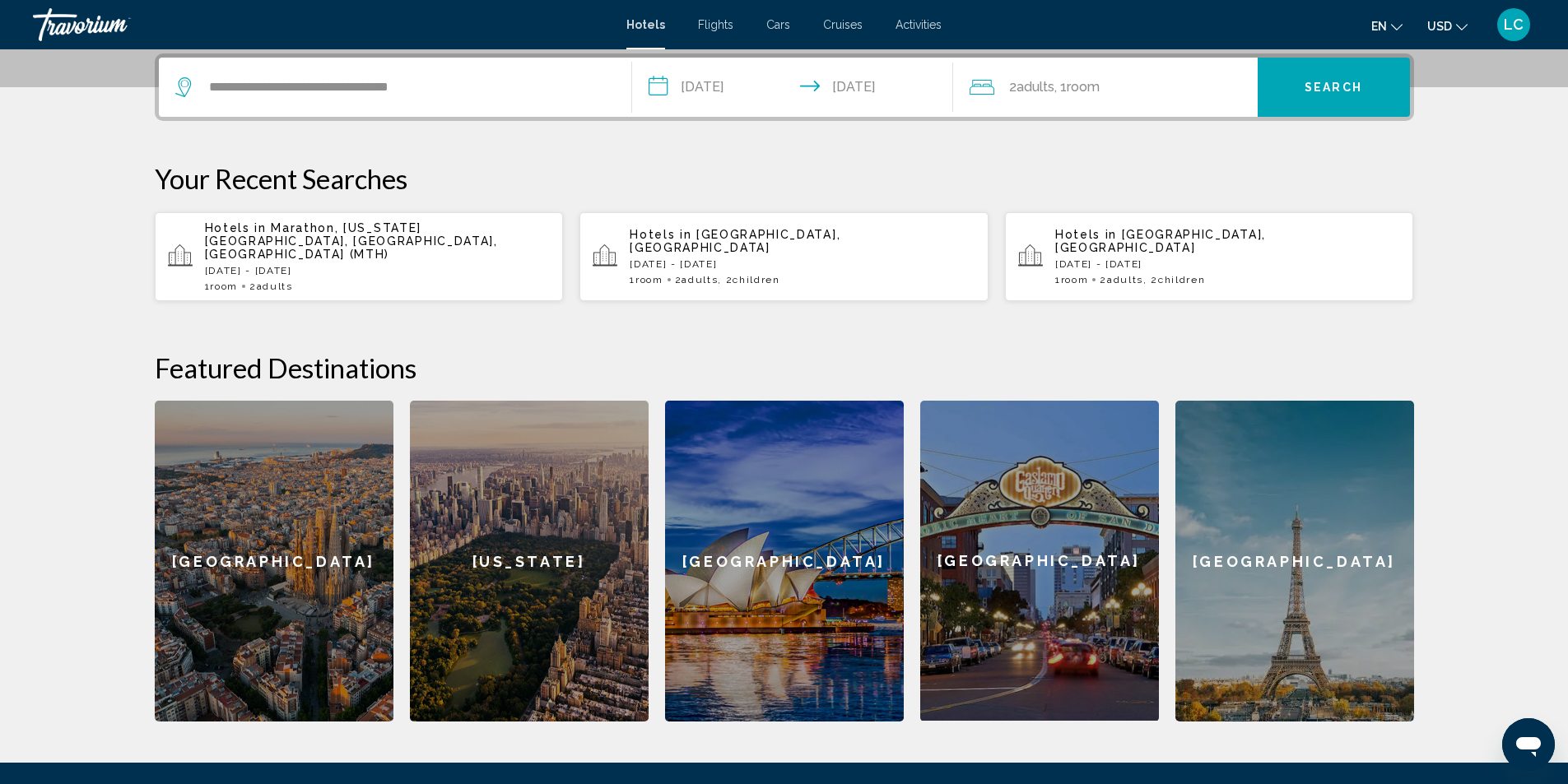
click at [1079, 110] on div "2 Adult Adults , 1 Room rooms" at bounding box center [1114, 86] width 288 height 59
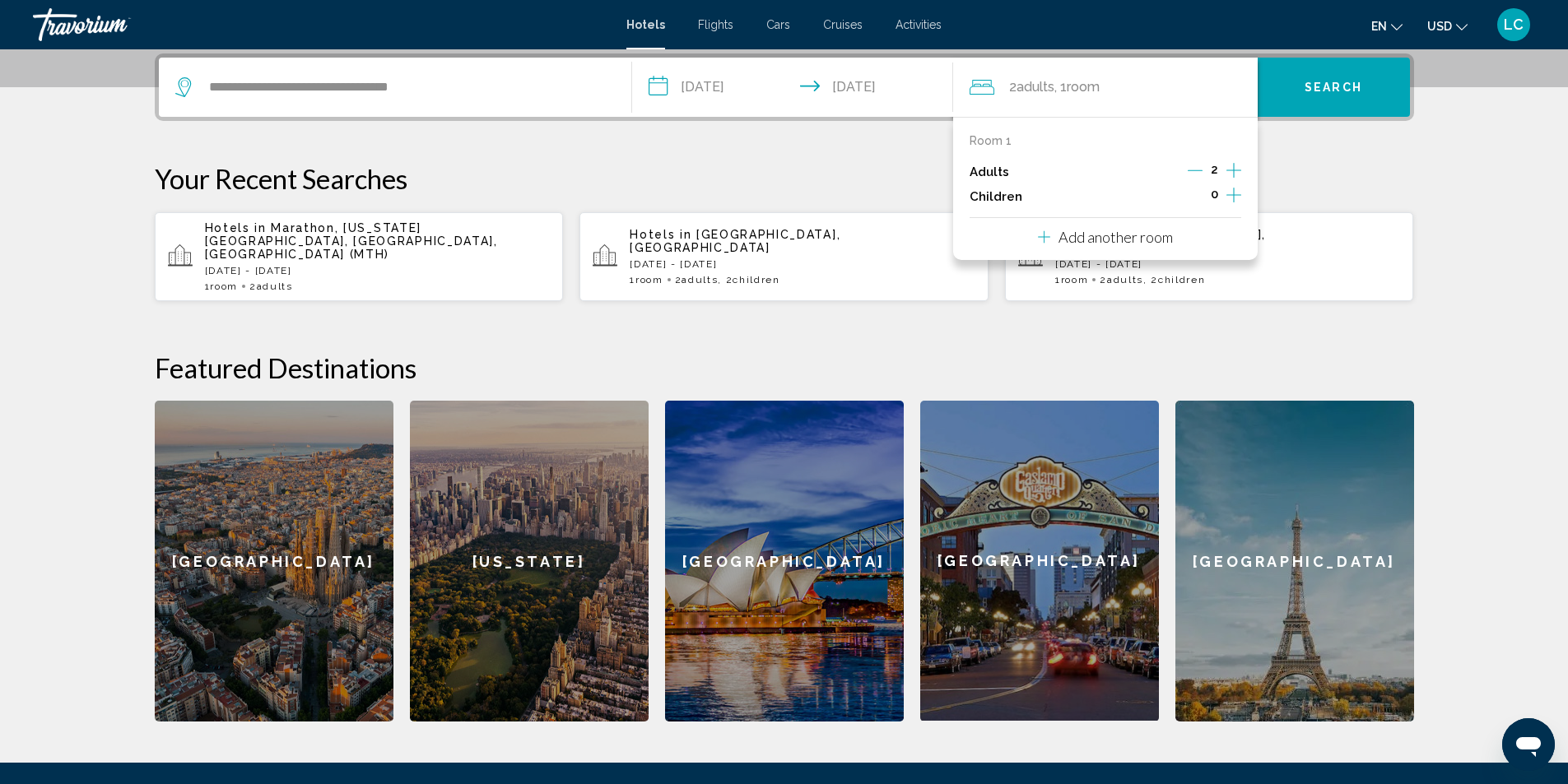
click at [1233, 196] on icon "Increment children" at bounding box center [1233, 194] width 15 height 15
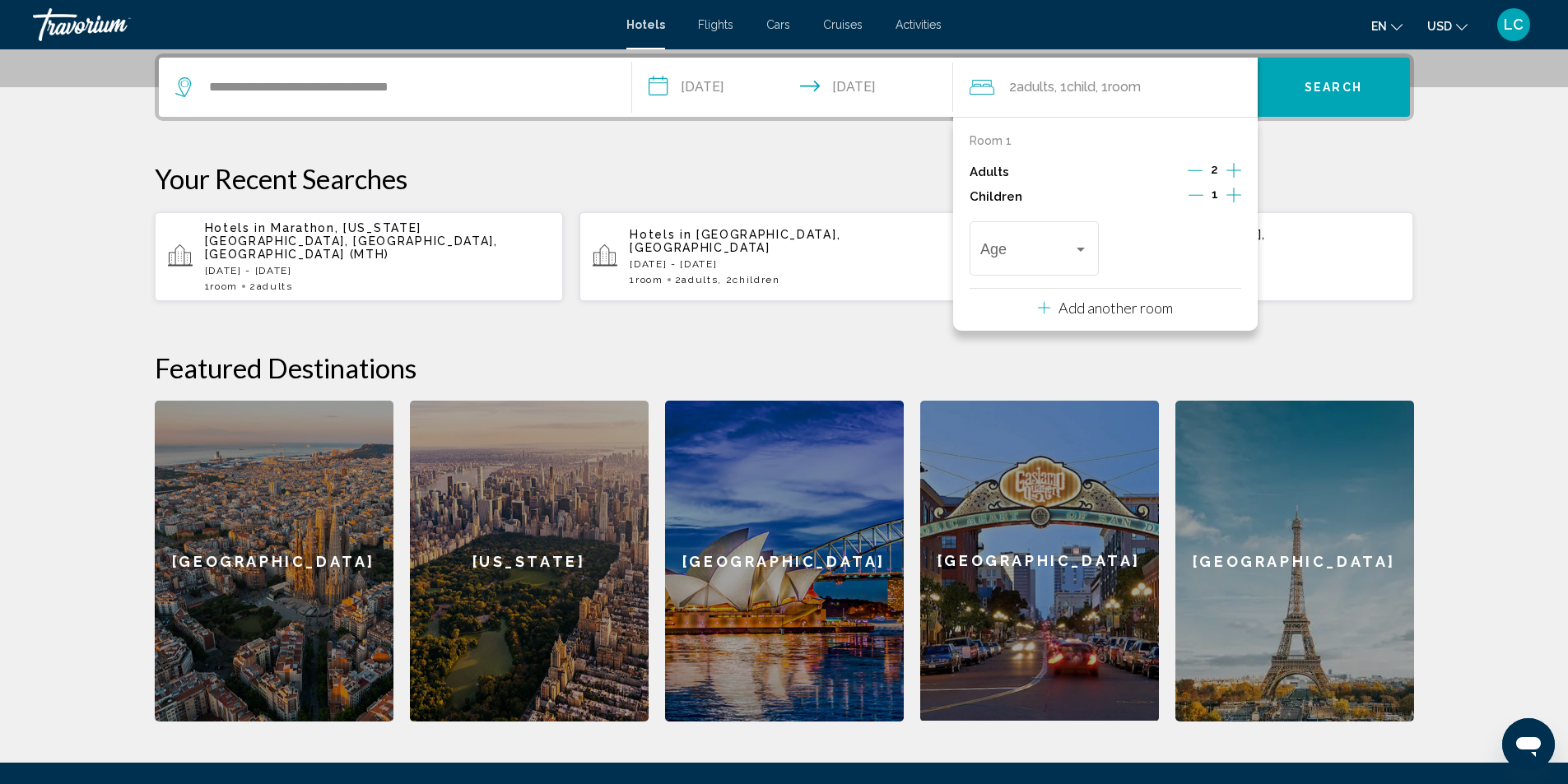
click at [1233, 196] on icon "Increment children" at bounding box center [1233, 194] width 15 height 15
click at [1003, 236] on div "Age" at bounding box center [1034, 246] width 108 height 58
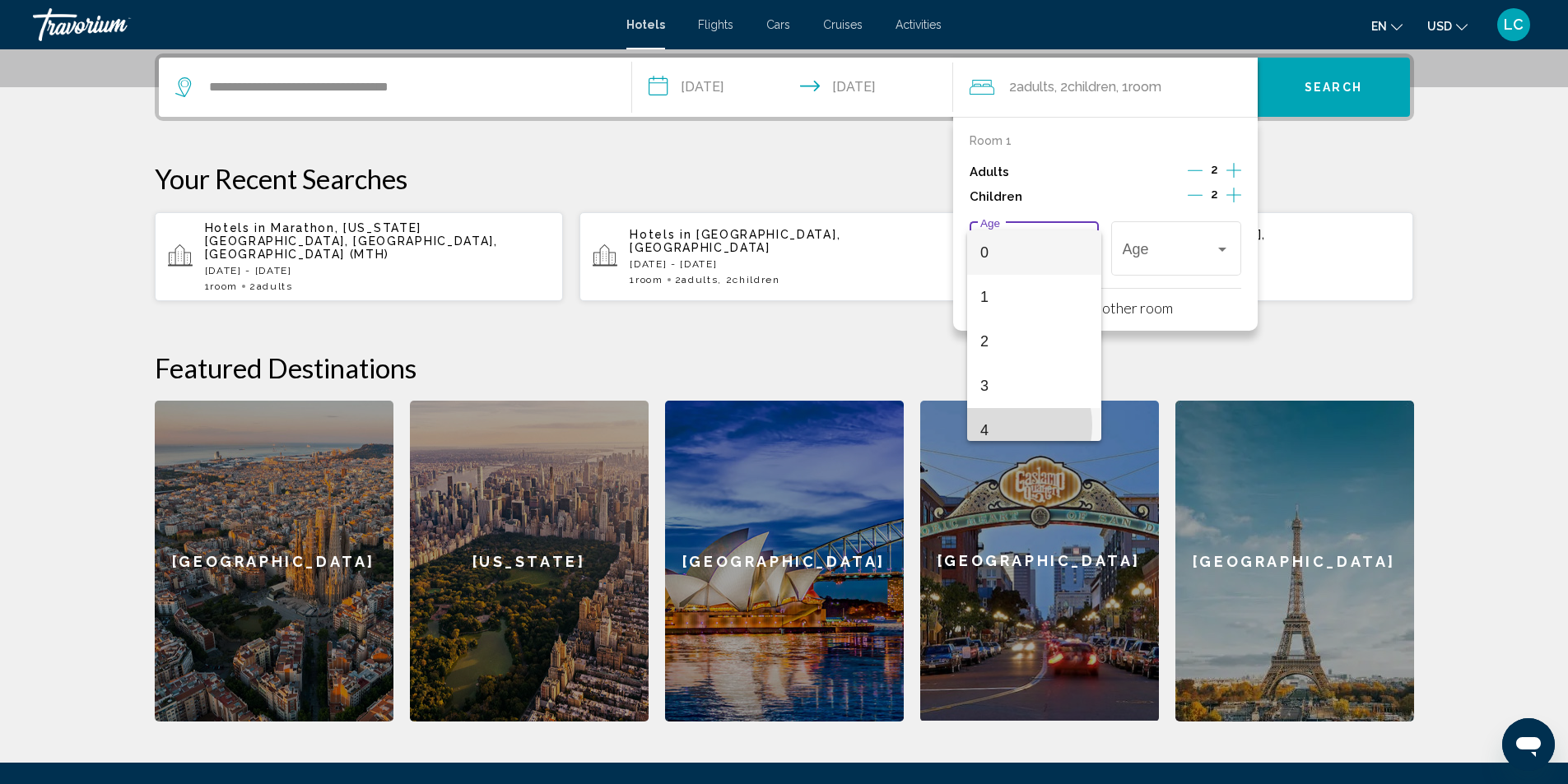
click at [997, 425] on span "4" at bounding box center [1034, 430] width 108 height 45
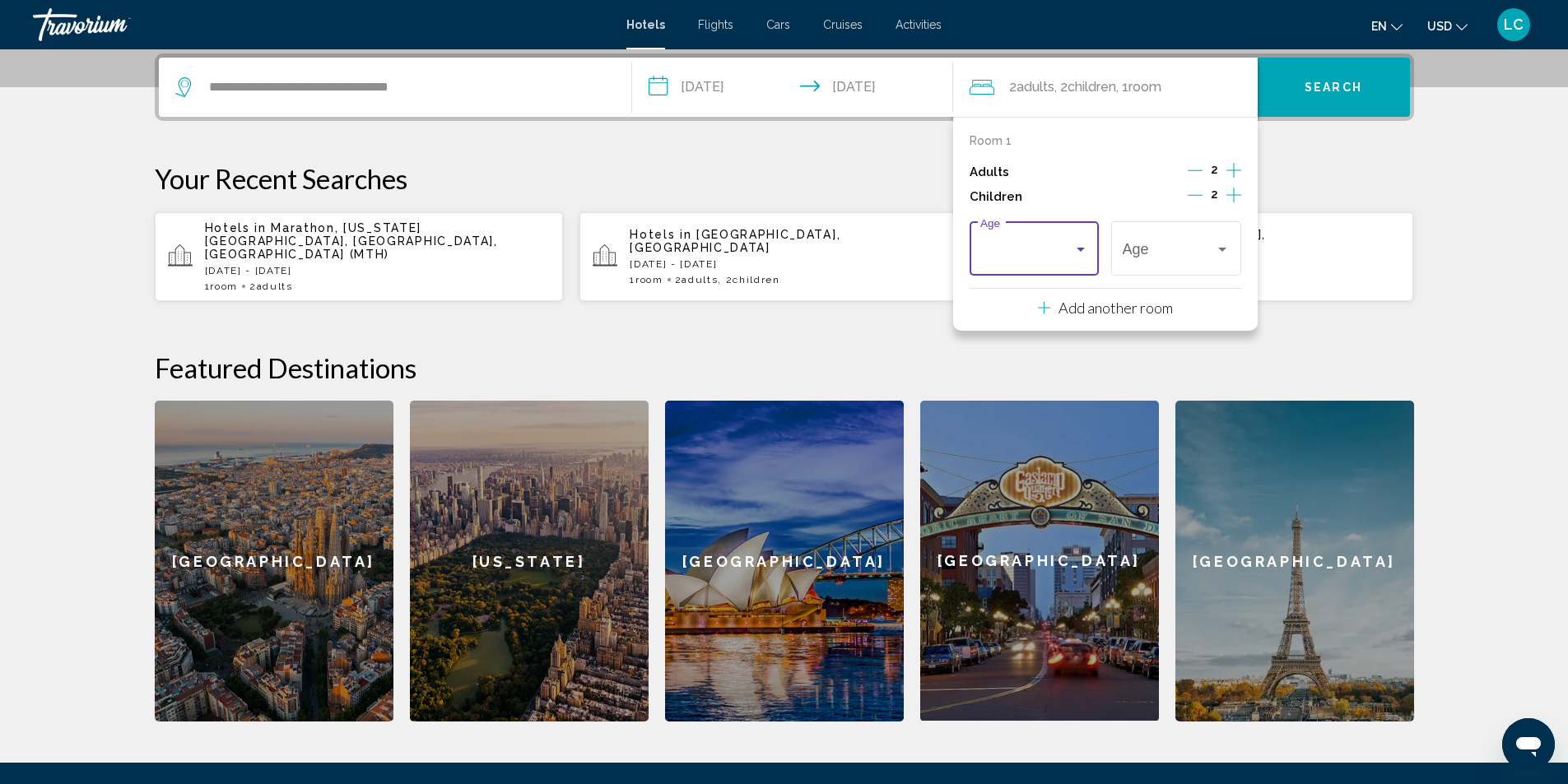
scroll to position [12, 0]
click at [1141, 245] on div "4" at bounding box center [1169, 252] width 93 height 16
click at [1130, 343] on span "6" at bounding box center [1176, 342] width 108 height 45
click at [1307, 82] on span "Search" at bounding box center [1333, 88] width 57 height 14
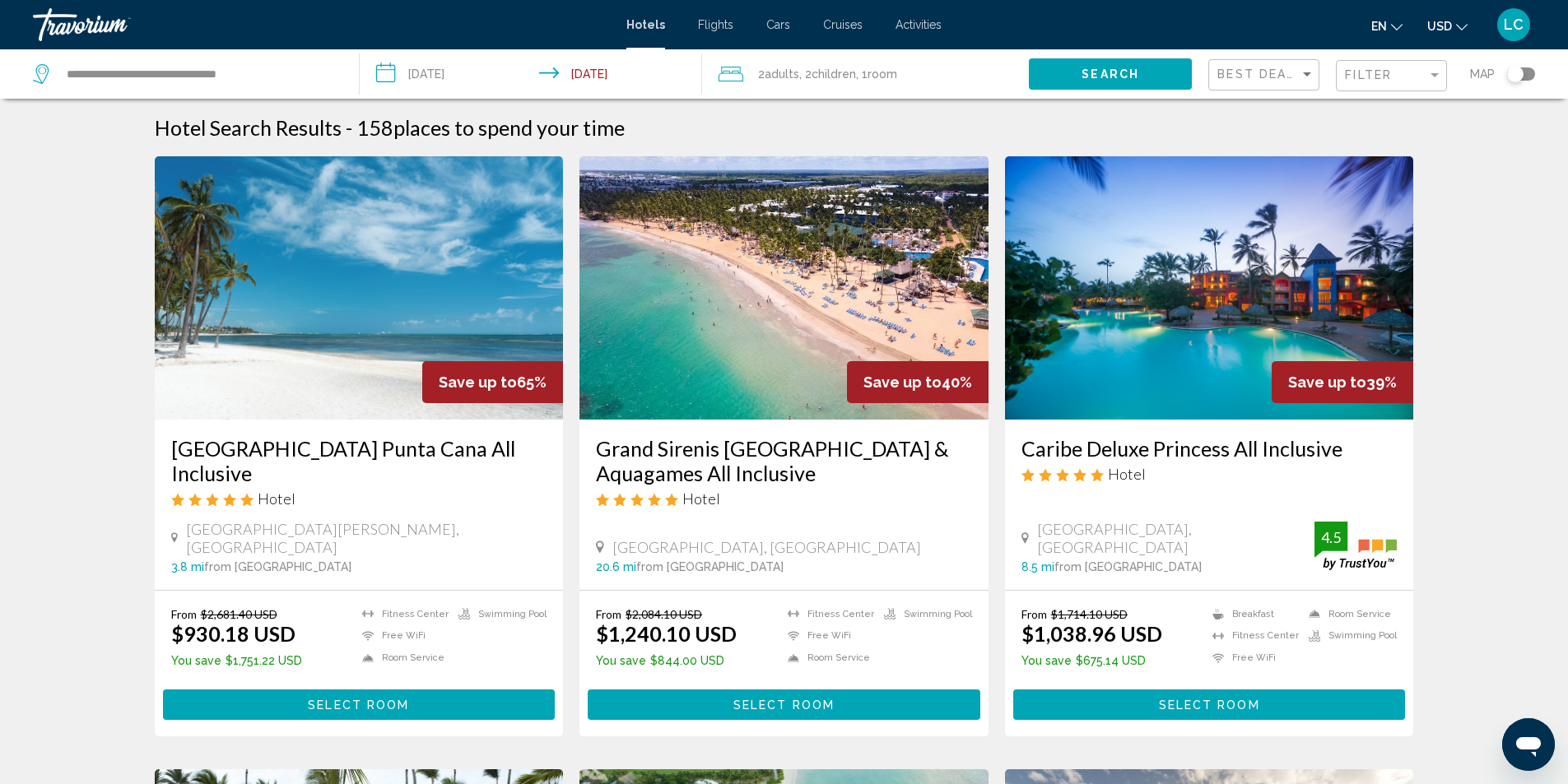
click at [446, 63] on input "**********" at bounding box center [534, 77] width 350 height 54
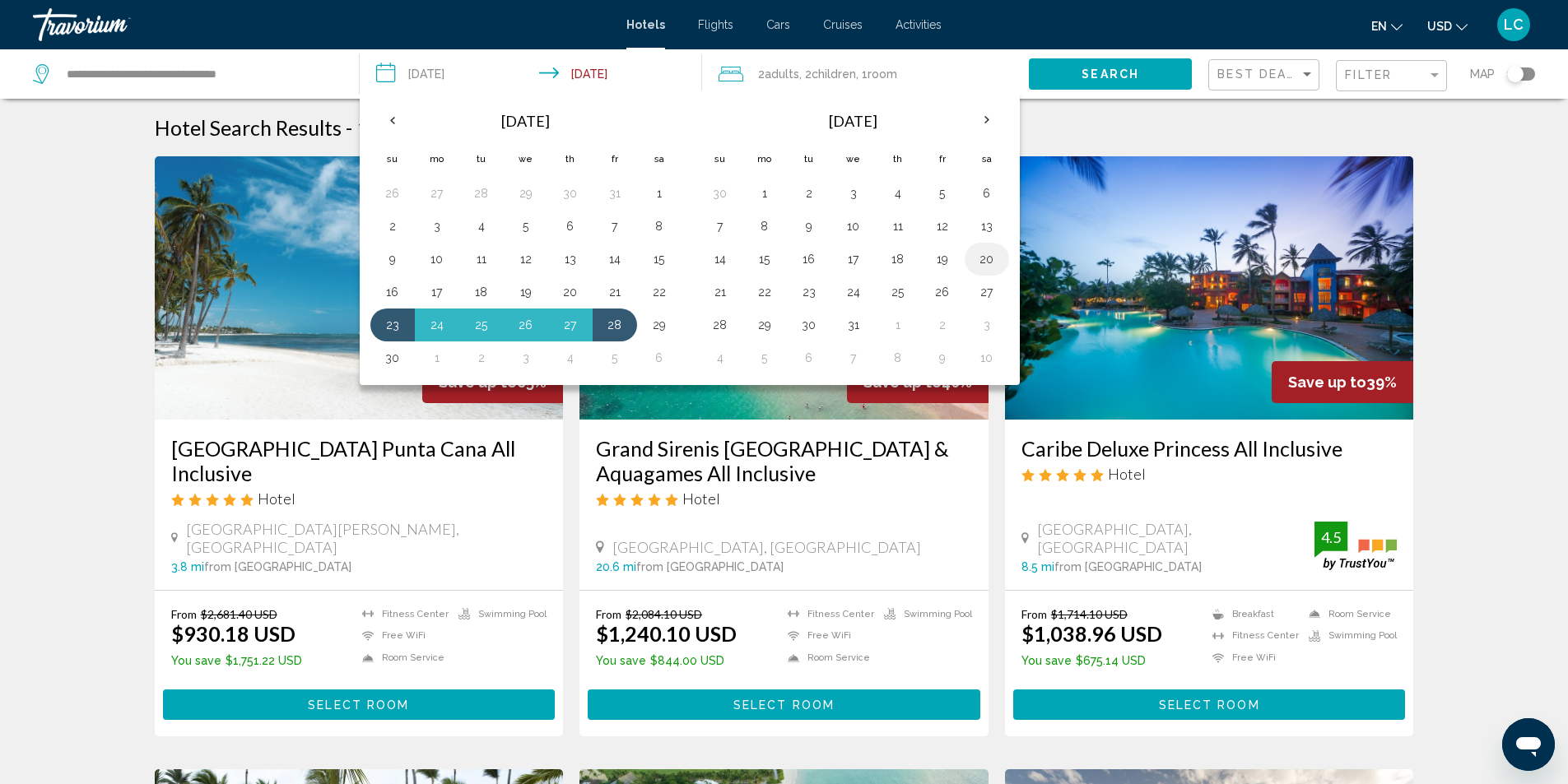
click at [992, 261] on button "20" at bounding box center [986, 259] width 26 height 23
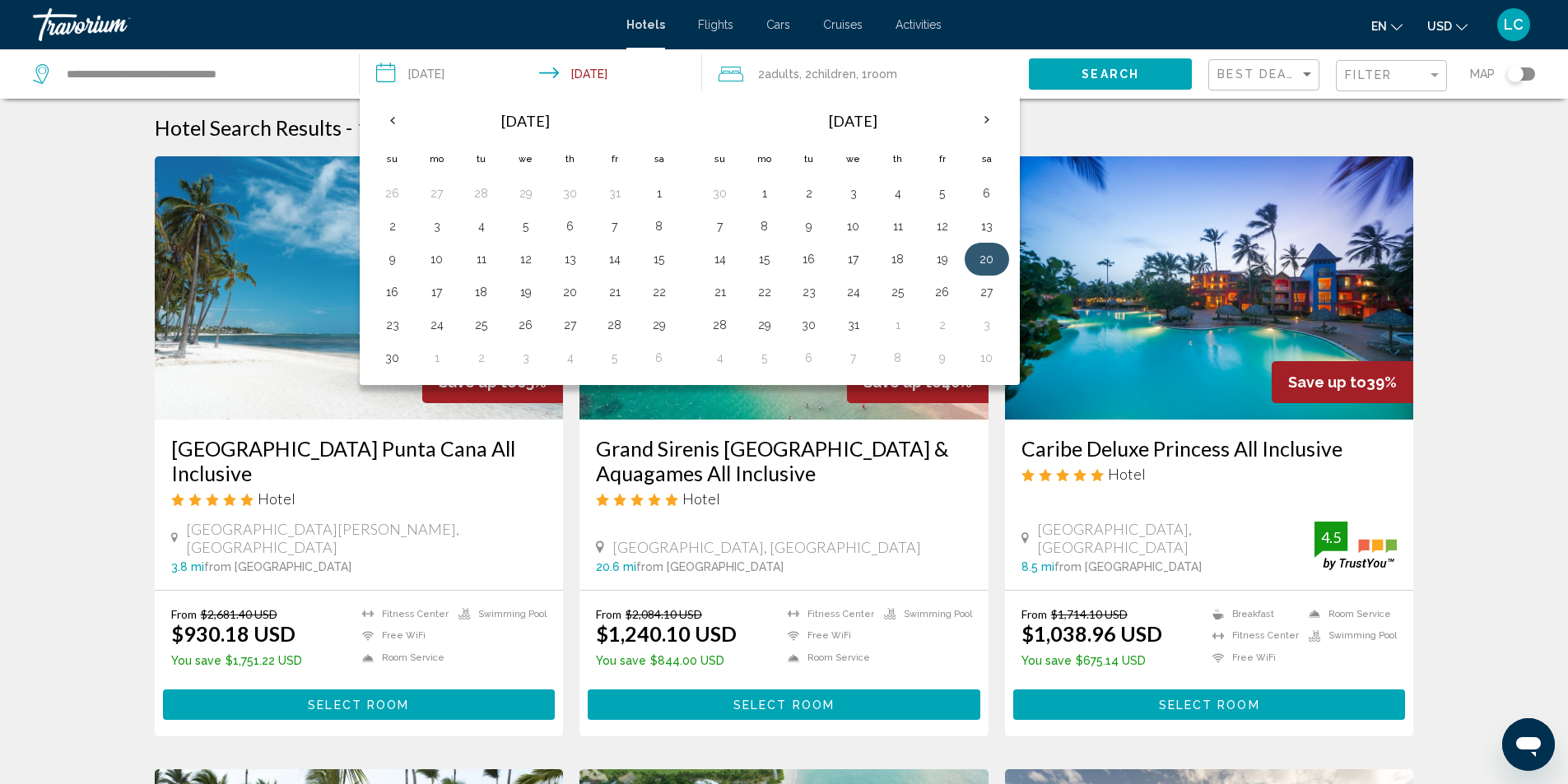
click at [990, 261] on button "20" at bounding box center [986, 259] width 26 height 23
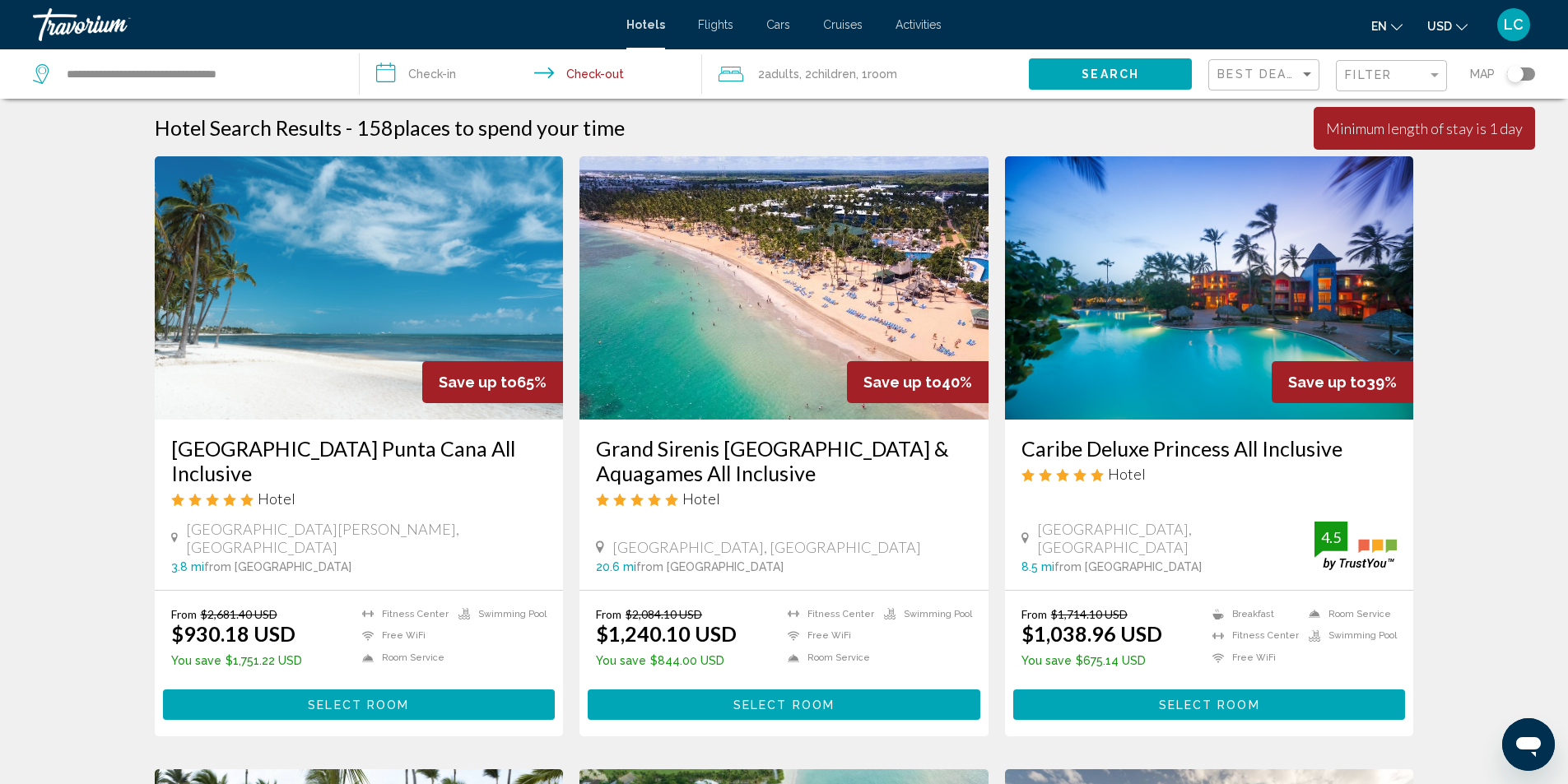
click at [462, 78] on input "**********" at bounding box center [534, 77] width 350 height 54
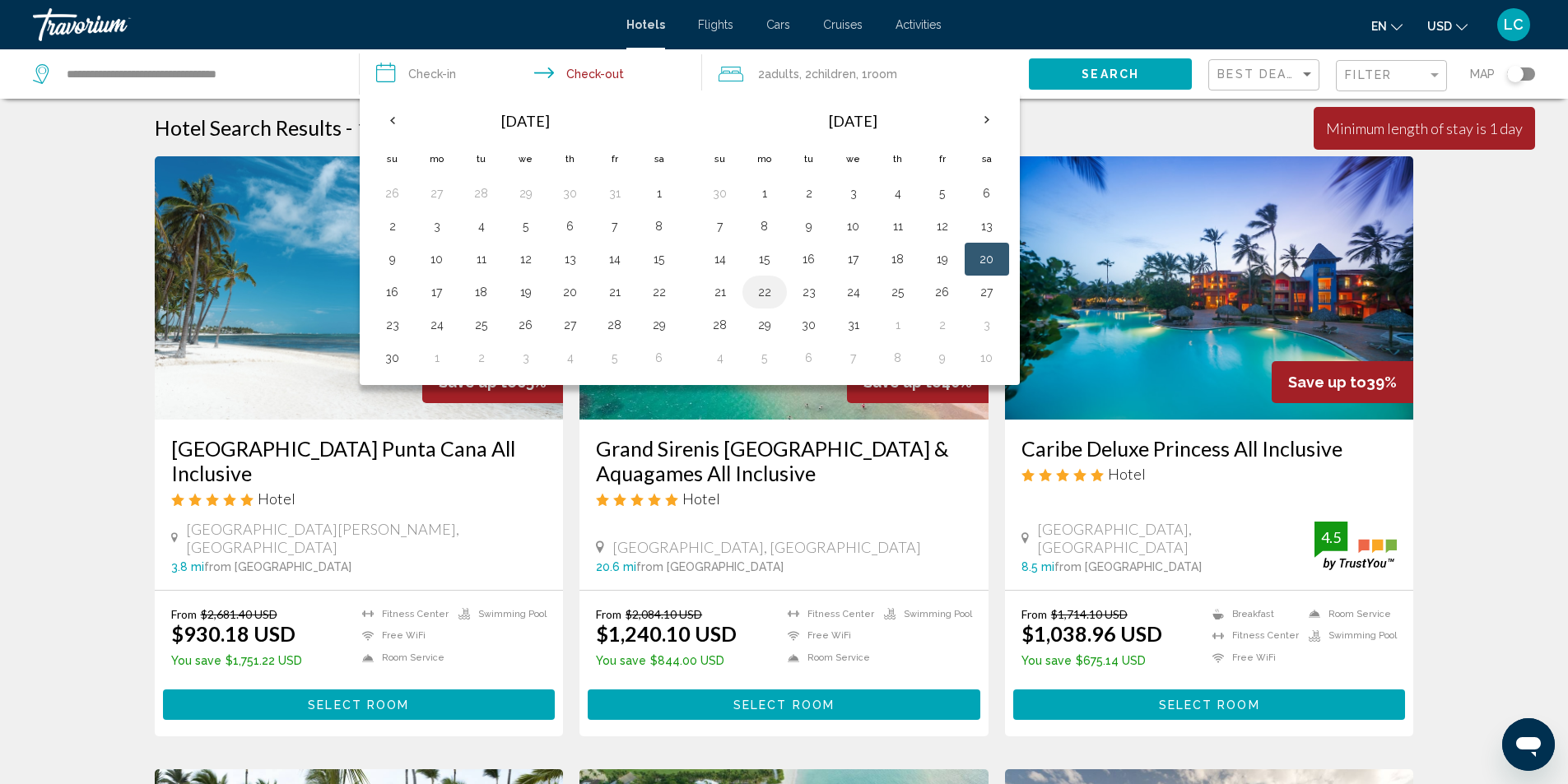
click at [757, 293] on button "22" at bounding box center [764, 292] width 26 height 23
click at [963, 294] on td "26" at bounding box center [943, 292] width 45 height 33
click at [951, 300] on button "26" at bounding box center [942, 292] width 26 height 23
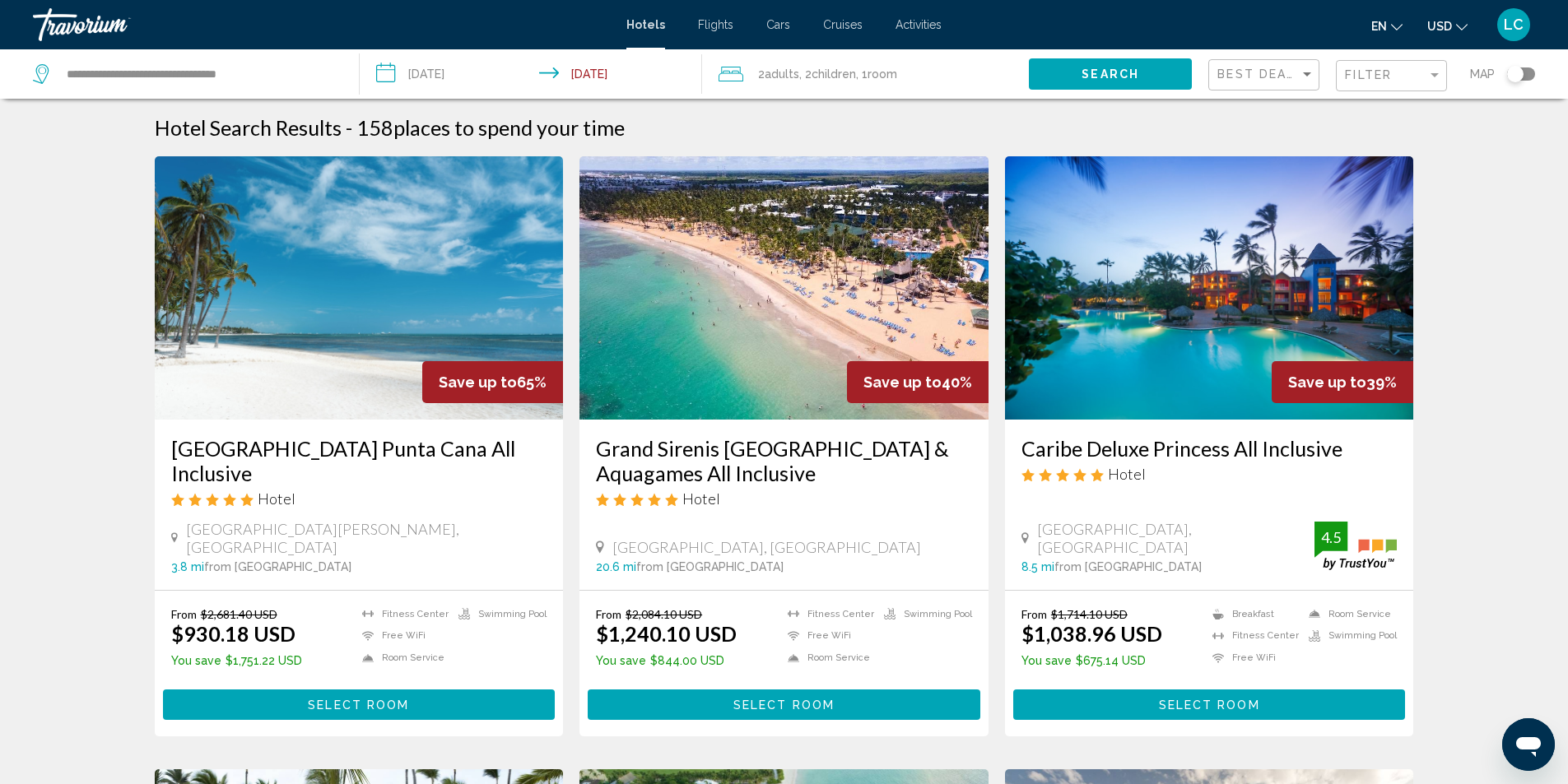
click at [1173, 85] on button "Search" at bounding box center [1111, 73] width 163 height 30
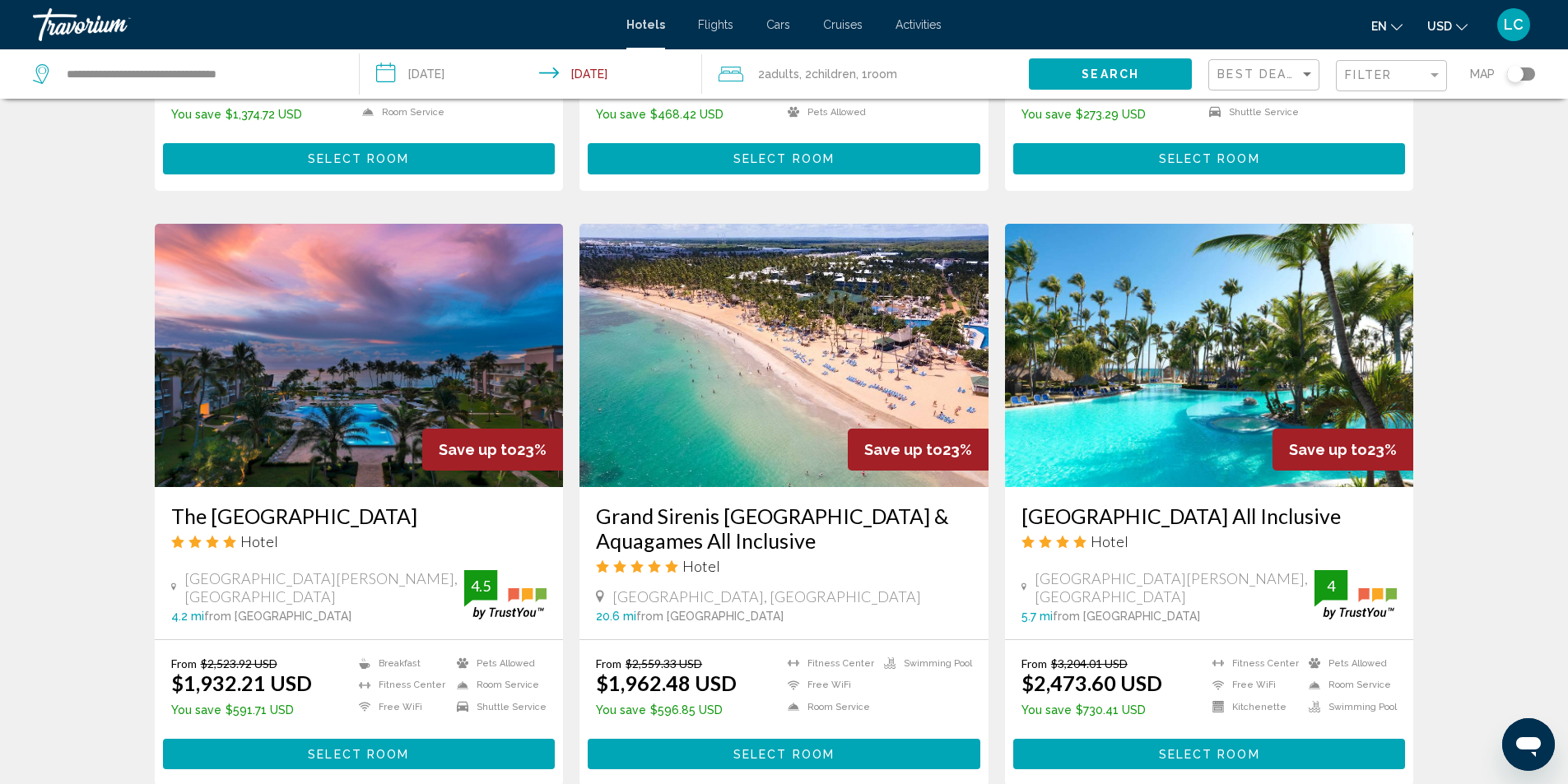
scroll to position [658, 0]
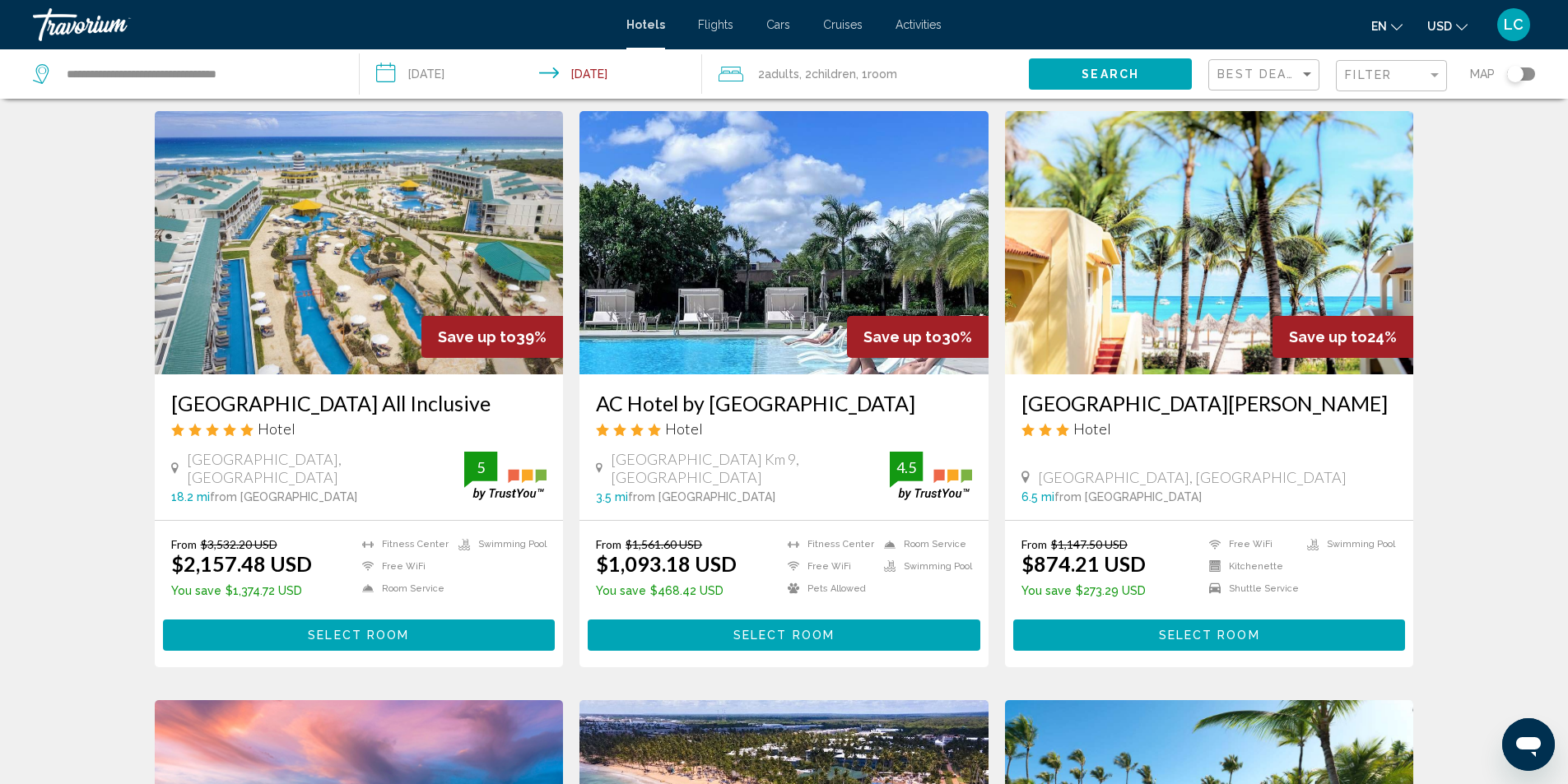
click at [430, 83] on input "**********" at bounding box center [534, 77] width 350 height 54
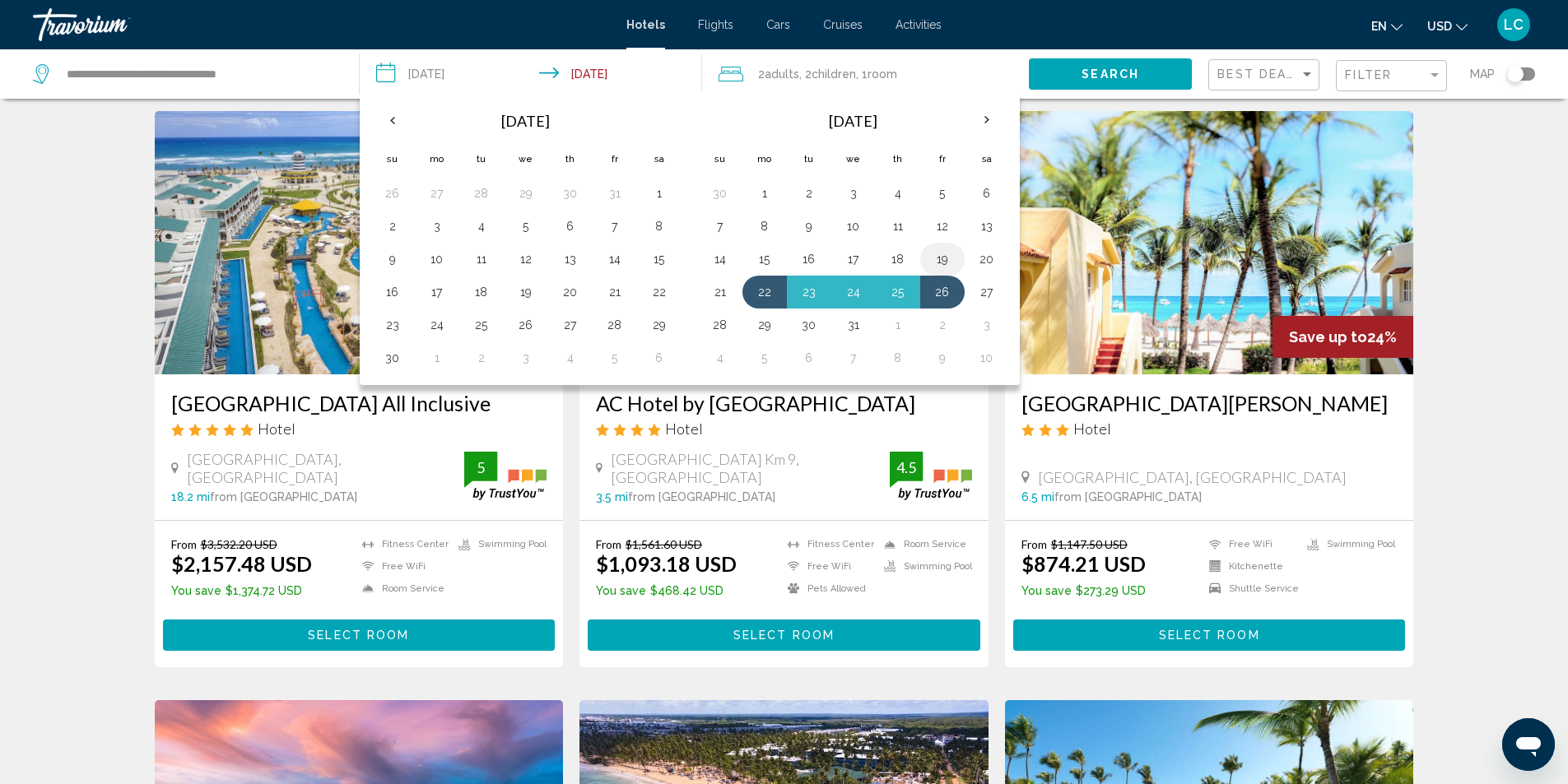
click at [949, 254] on button "19" at bounding box center [942, 259] width 26 height 23
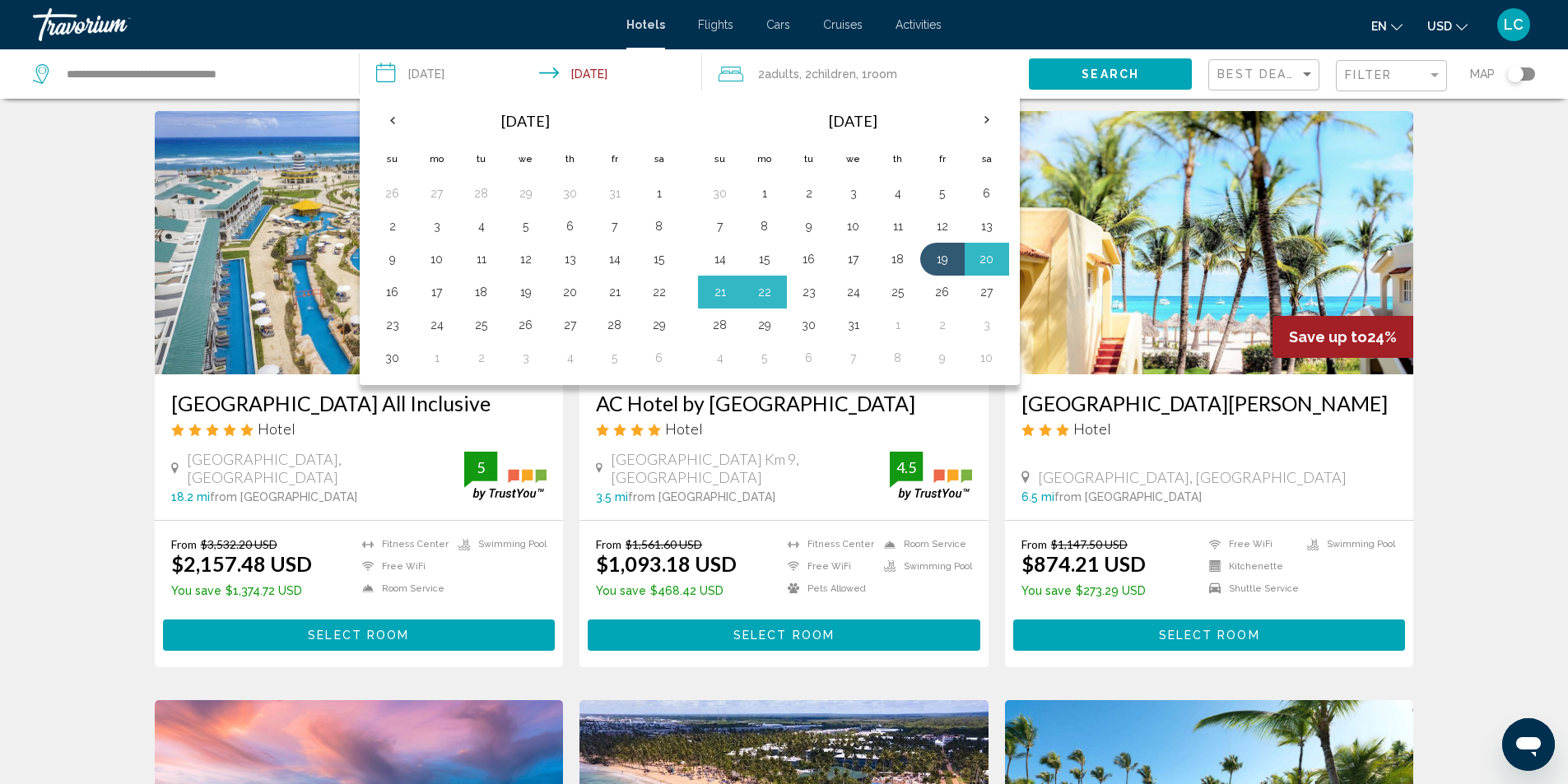
click at [809, 293] on button "23" at bounding box center [809, 292] width 26 height 23
type input "**********"
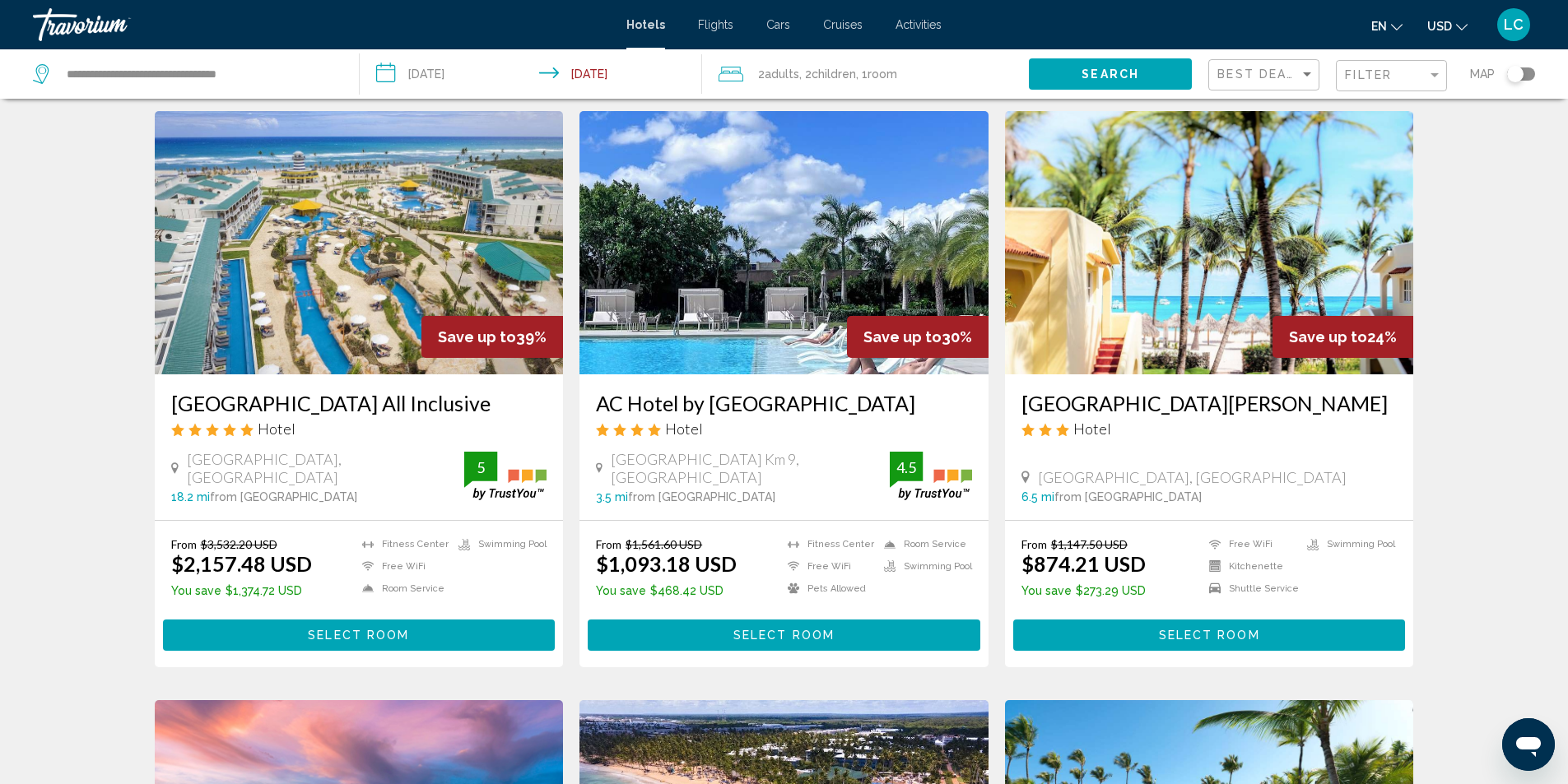
click at [612, 69] on input "**********" at bounding box center [534, 77] width 350 height 54
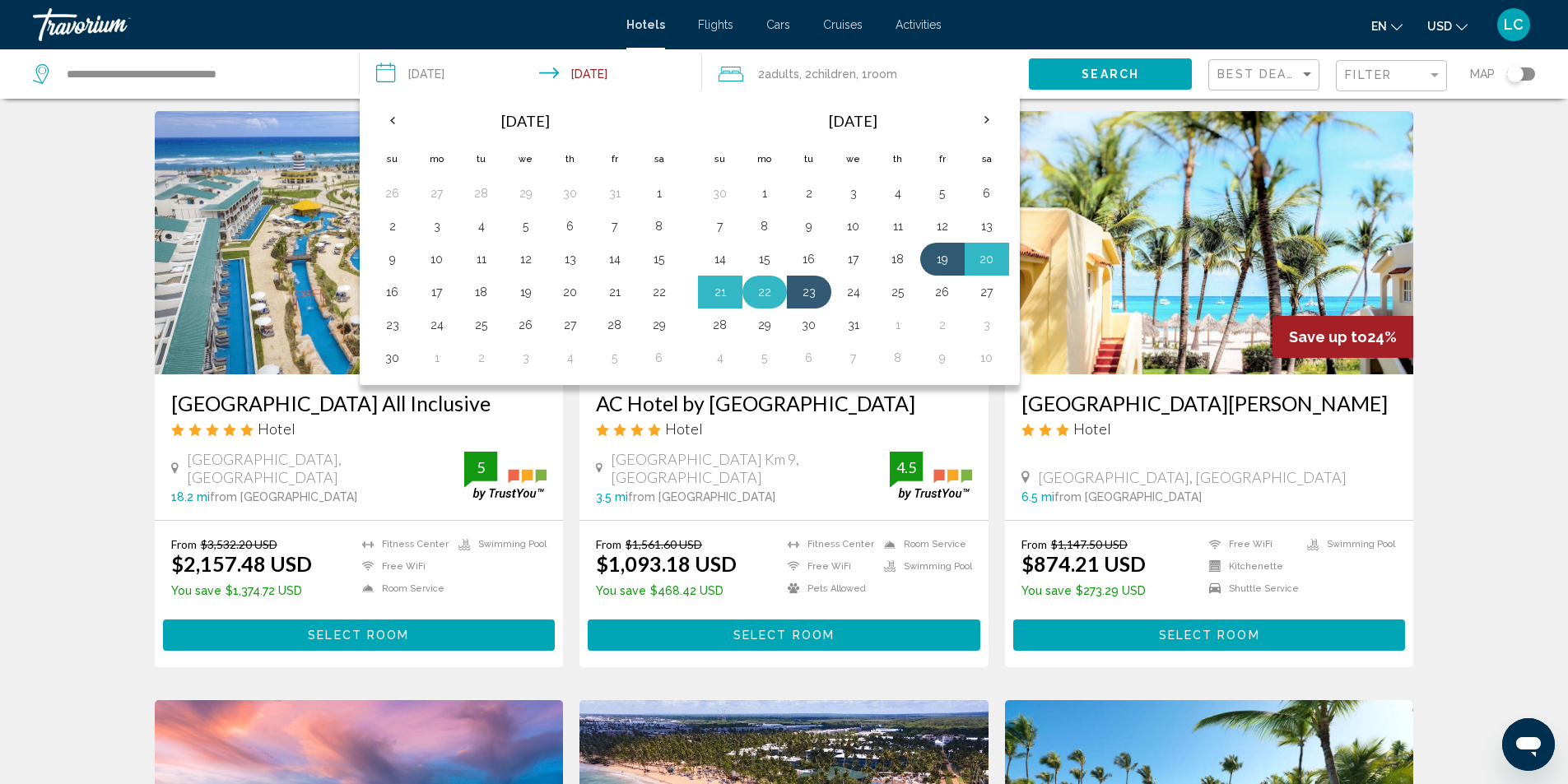
click at [773, 292] on button "22" at bounding box center [764, 292] width 26 height 23
click at [1080, 75] on button "Search" at bounding box center [1111, 73] width 163 height 30
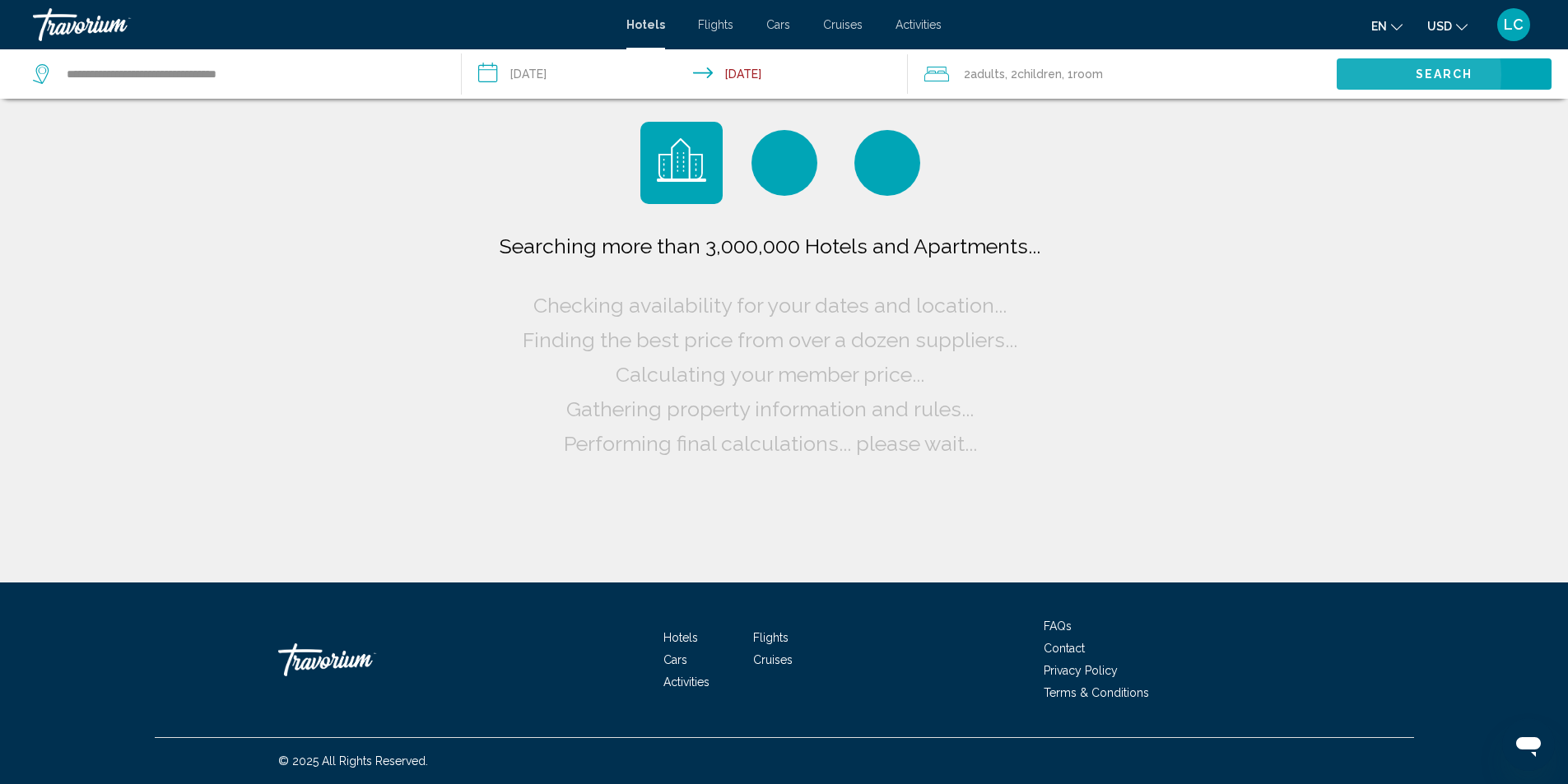
scroll to position [0, 0]
